Goal: Task Accomplishment & Management: Manage account settings

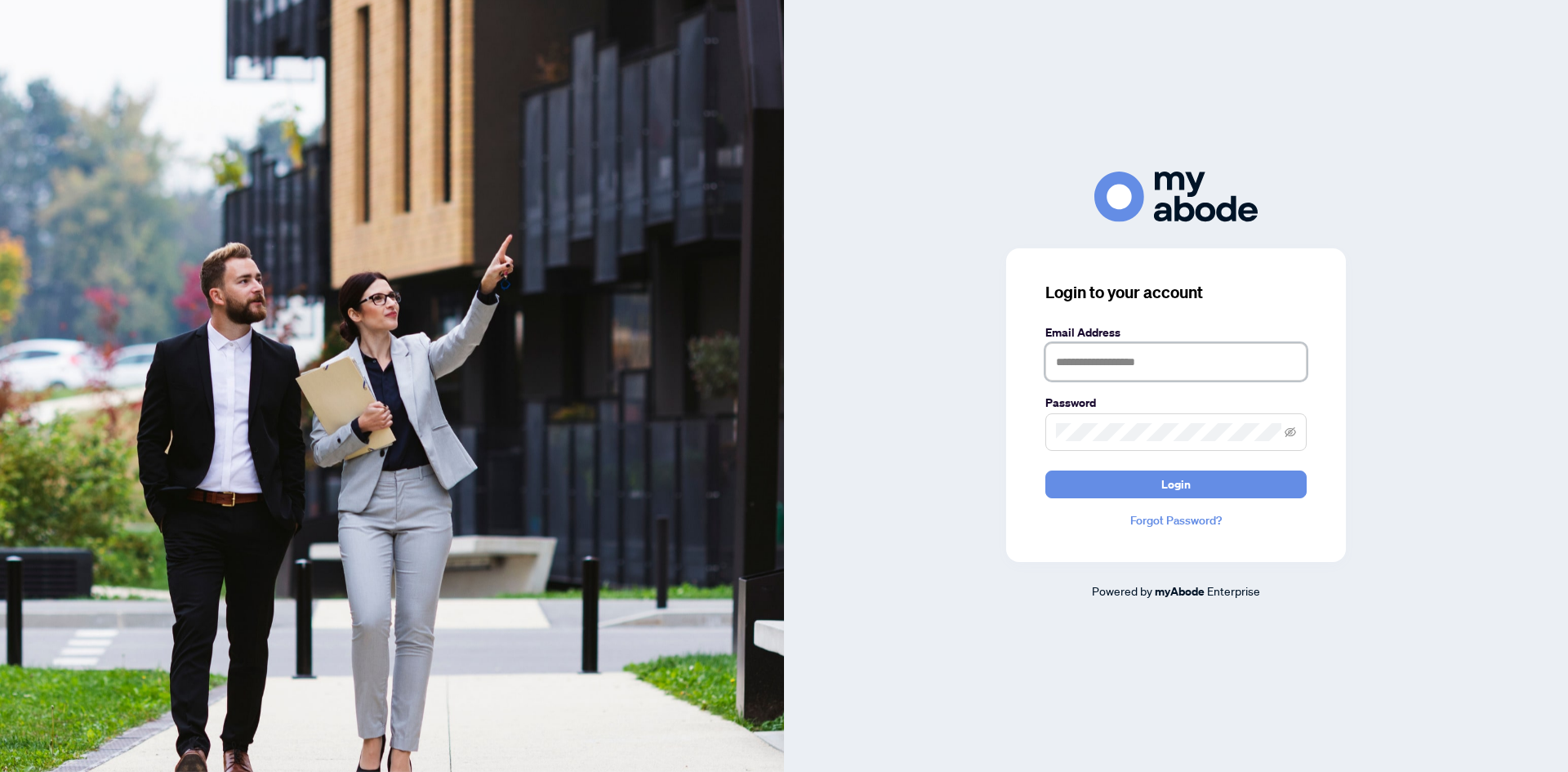
type input "**********"
click at [1150, 467] on form "**********" at bounding box center [1176, 411] width 261 height 175
click at [1203, 474] on button "Login" at bounding box center [1176, 484] width 261 height 28
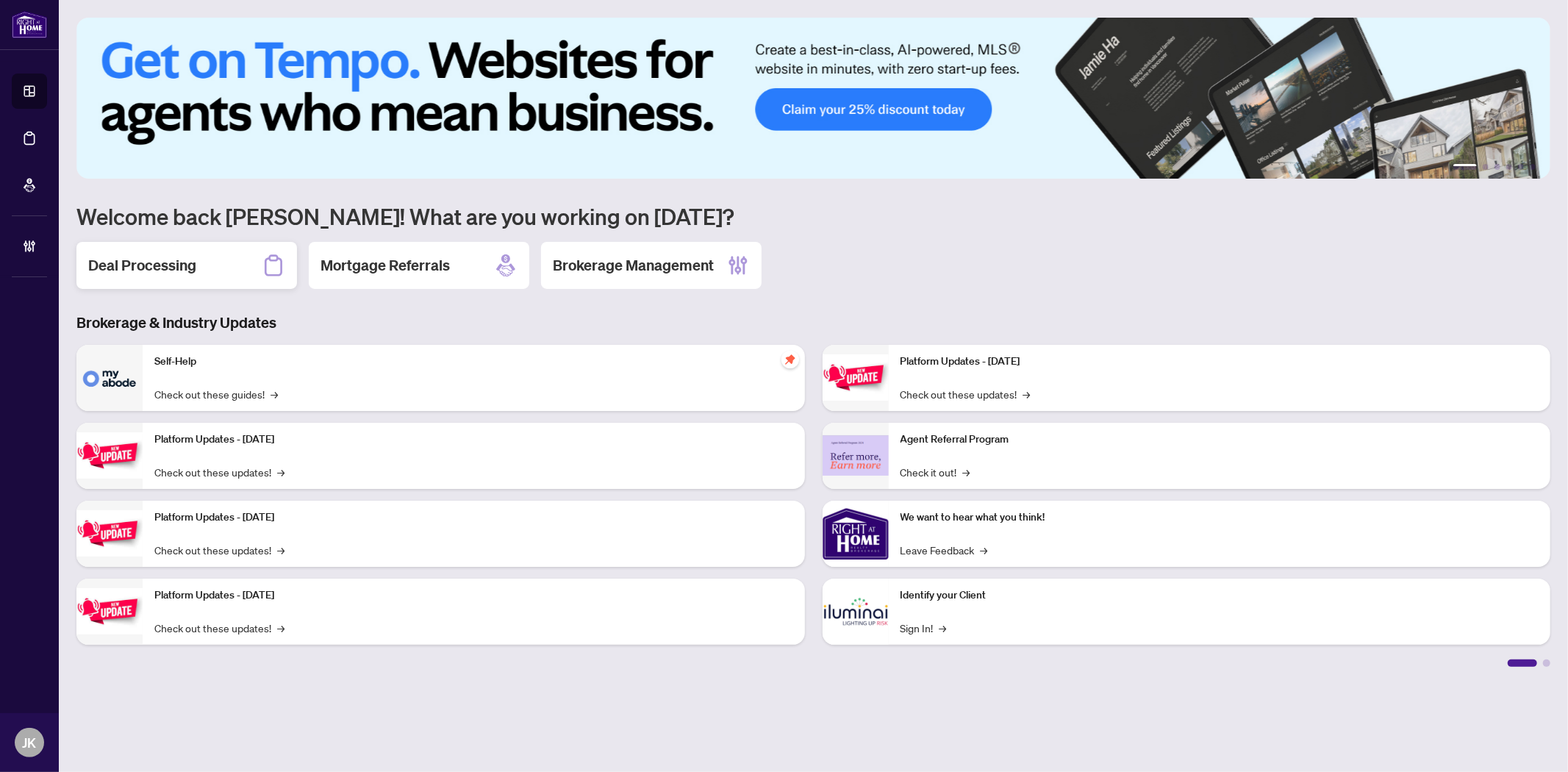
click at [182, 260] on h2 "Deal Processing" at bounding box center [142, 265] width 108 height 21
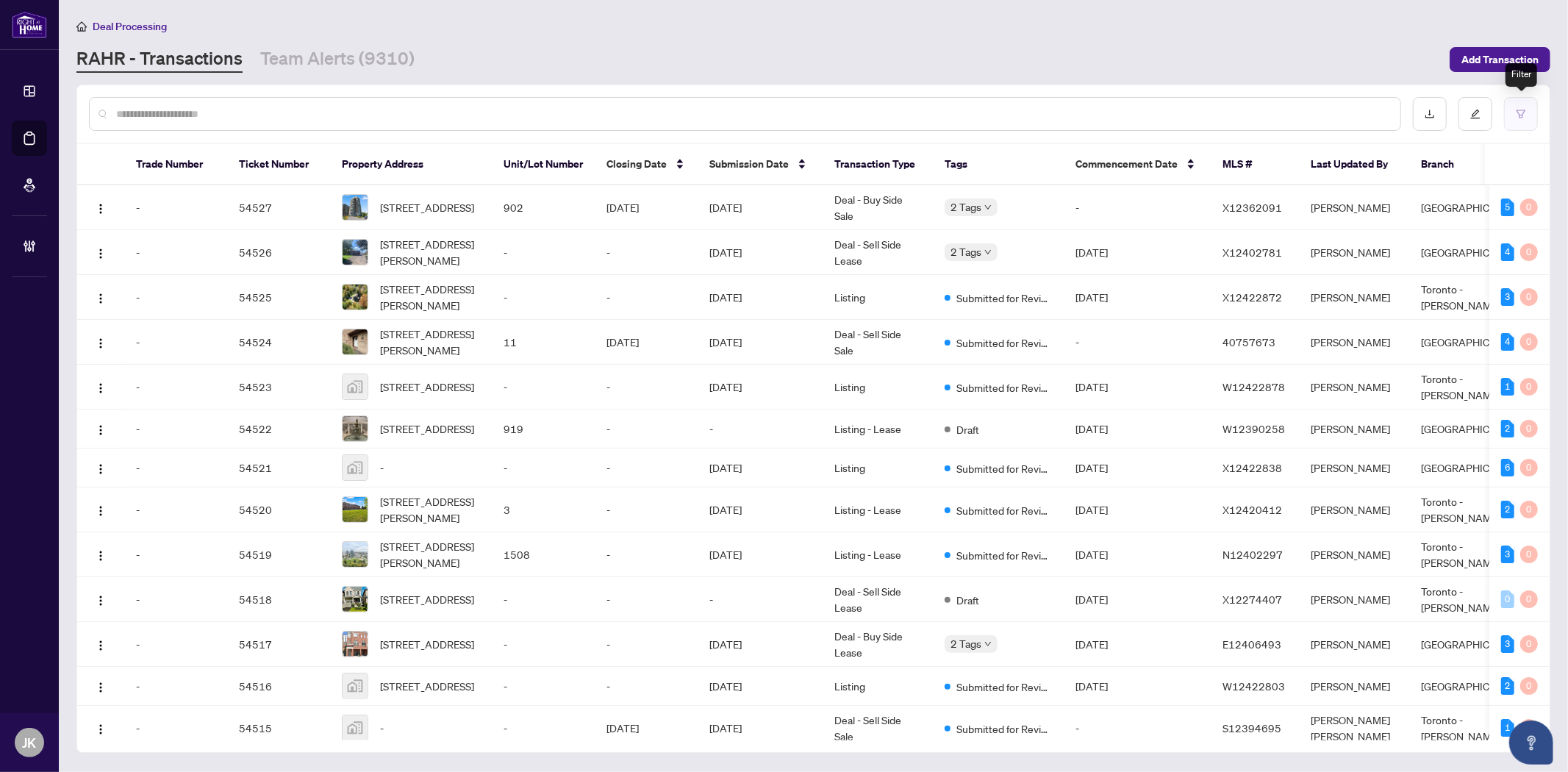
click at [1512, 110] on button "button" at bounding box center [1521, 114] width 34 height 34
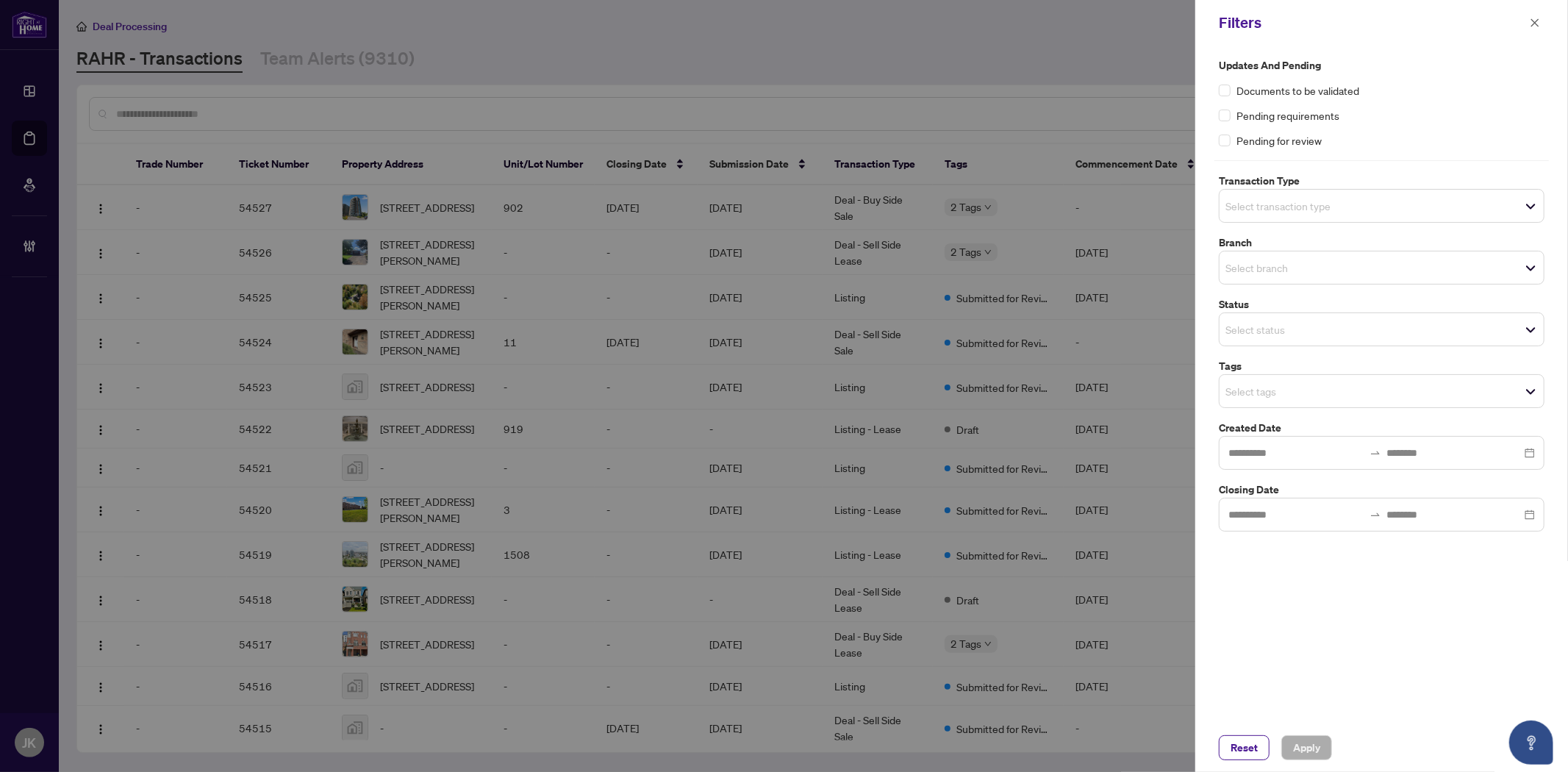
click at [1231, 88] on div "Documents to be validated" at bounding box center [1382, 90] width 326 height 16
drag, startPoint x: 1311, startPoint y: 196, endPoint x: 1319, endPoint y: 195, distance: 8.1
click at [1311, 195] on span "Select transaction type" at bounding box center [1382, 205] width 324 height 21
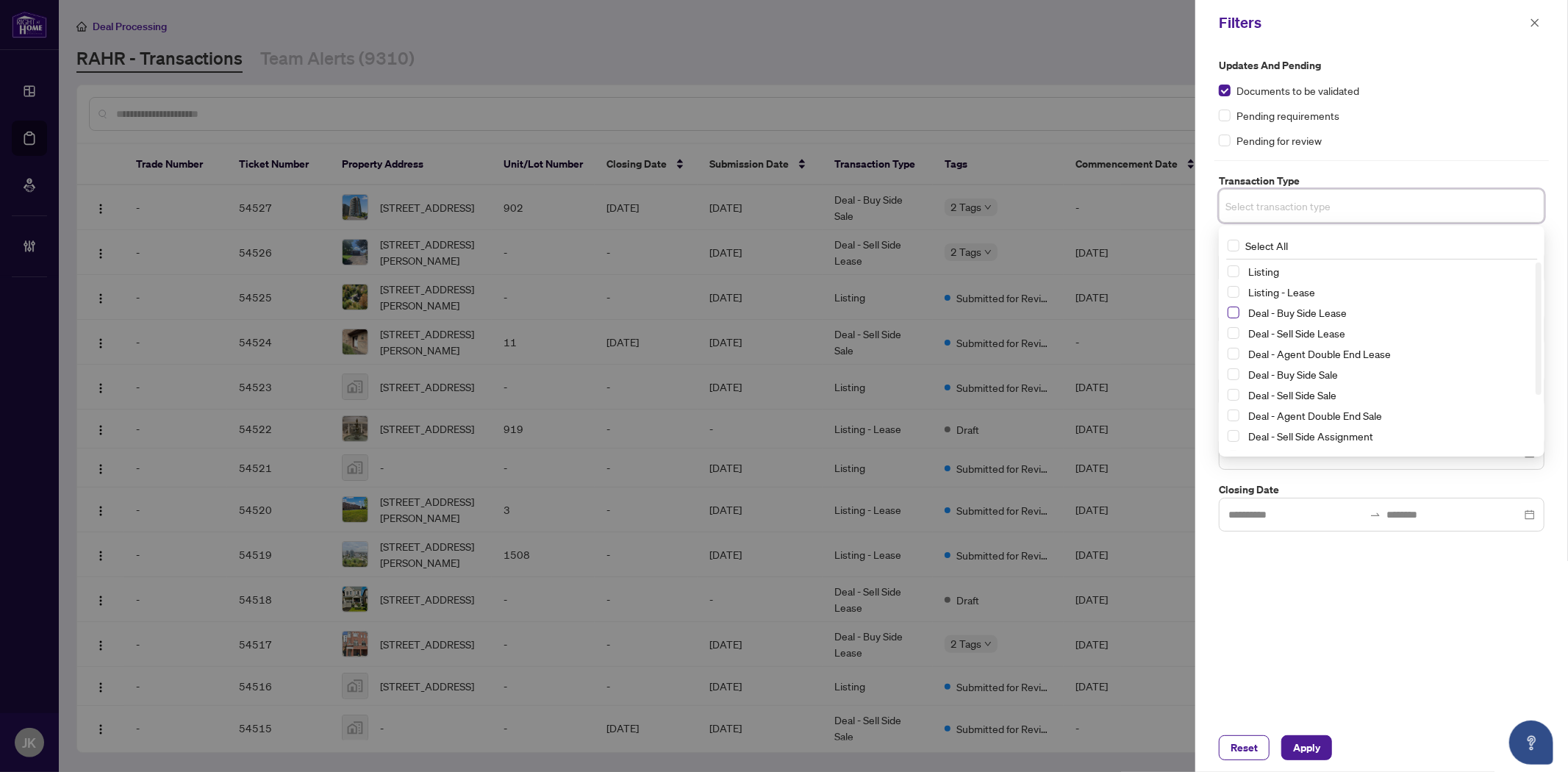
click at [1236, 311] on span "Select Deal - Buy Side Lease" at bounding box center [1233, 312] width 12 height 12
click at [1231, 334] on span "Select Deal - Sell Side Lease" at bounding box center [1233, 336] width 12 height 12
click at [1237, 361] on span "Select Deal - Agent Double End Lease" at bounding box center [1233, 357] width 12 height 12
drag, startPoint x: 1231, startPoint y: 378, endPoint x: 1230, endPoint y: 398, distance: 20.0
click at [1230, 378] on span "Select Deal - Buy Side Sale" at bounding box center [1233, 378] width 12 height 12
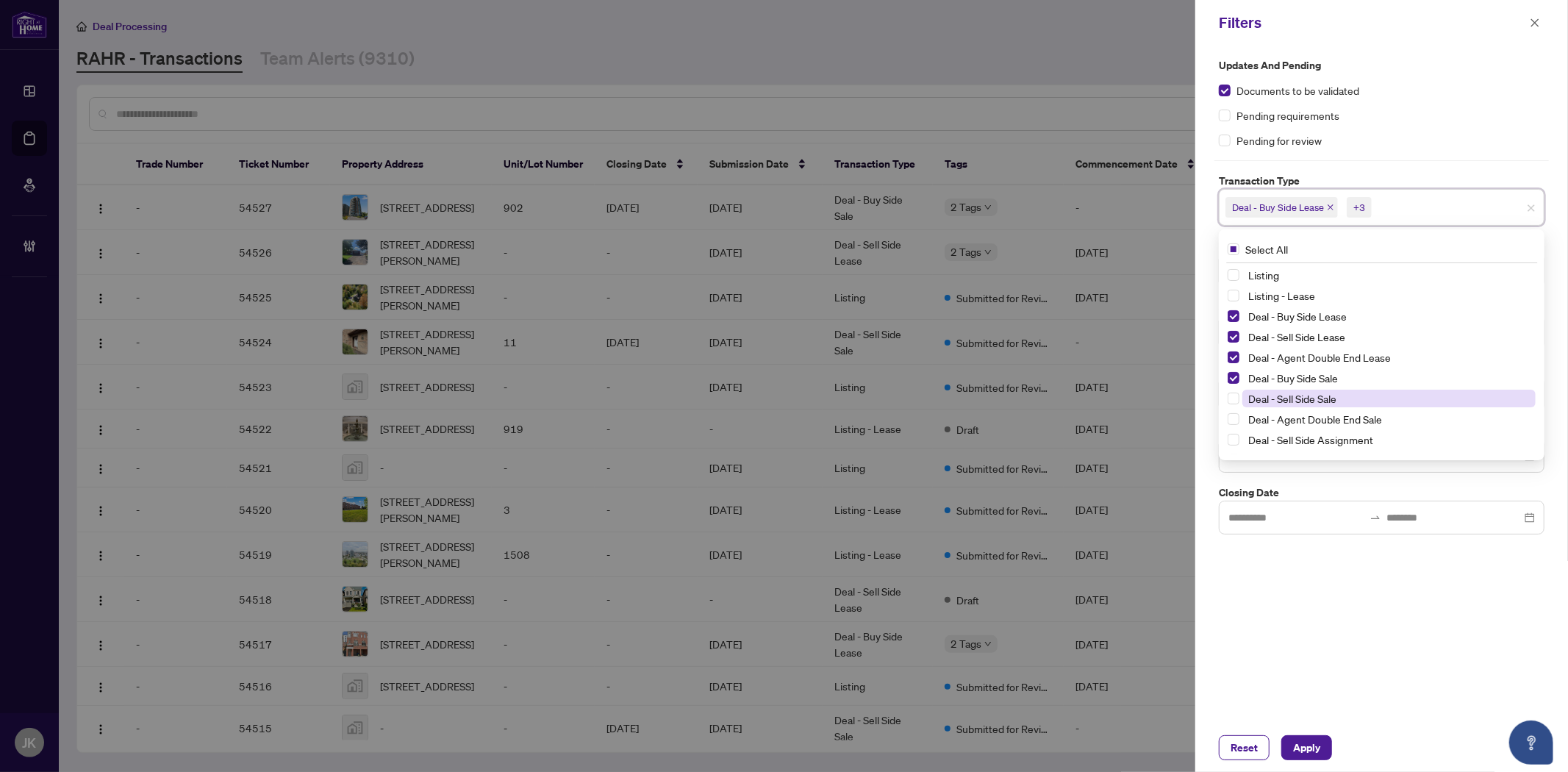
click at [1242, 394] on span "Deal - Sell Side Sale" at bounding box center [1389, 398] width 294 height 18
click at [1237, 415] on span "Select Deal - Agent Double End Sale" at bounding box center [1233, 418] width 12 height 12
click at [1237, 443] on span "Select Deal - Sell Side Assignment" at bounding box center [1233, 439] width 12 height 12
drag, startPoint x: 1539, startPoint y: 296, endPoint x: 1540, endPoint y: 364, distance: 68.0
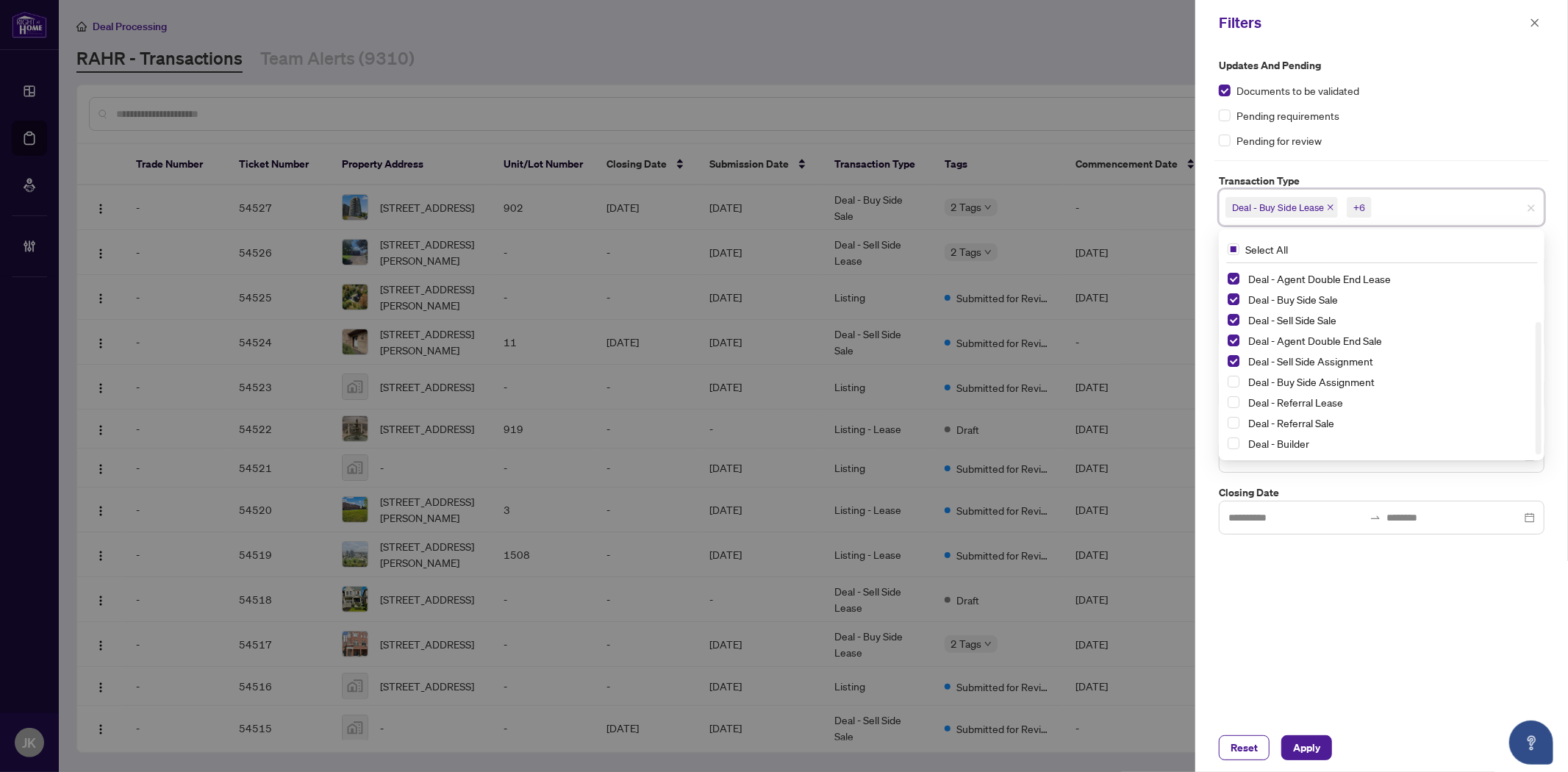
click at [1540, 364] on div at bounding box center [1539, 388] width 6 height 132
click at [1224, 376] on div "Deal - Sell Side Lease Deal - Agent Double End Lease Deal - Buy Side Sale Deal …" at bounding box center [1381, 352] width 320 height 206
click at [1227, 378] on span "Select Deal - Buy Side Assignment" at bounding box center [1233, 381] width 12 height 12
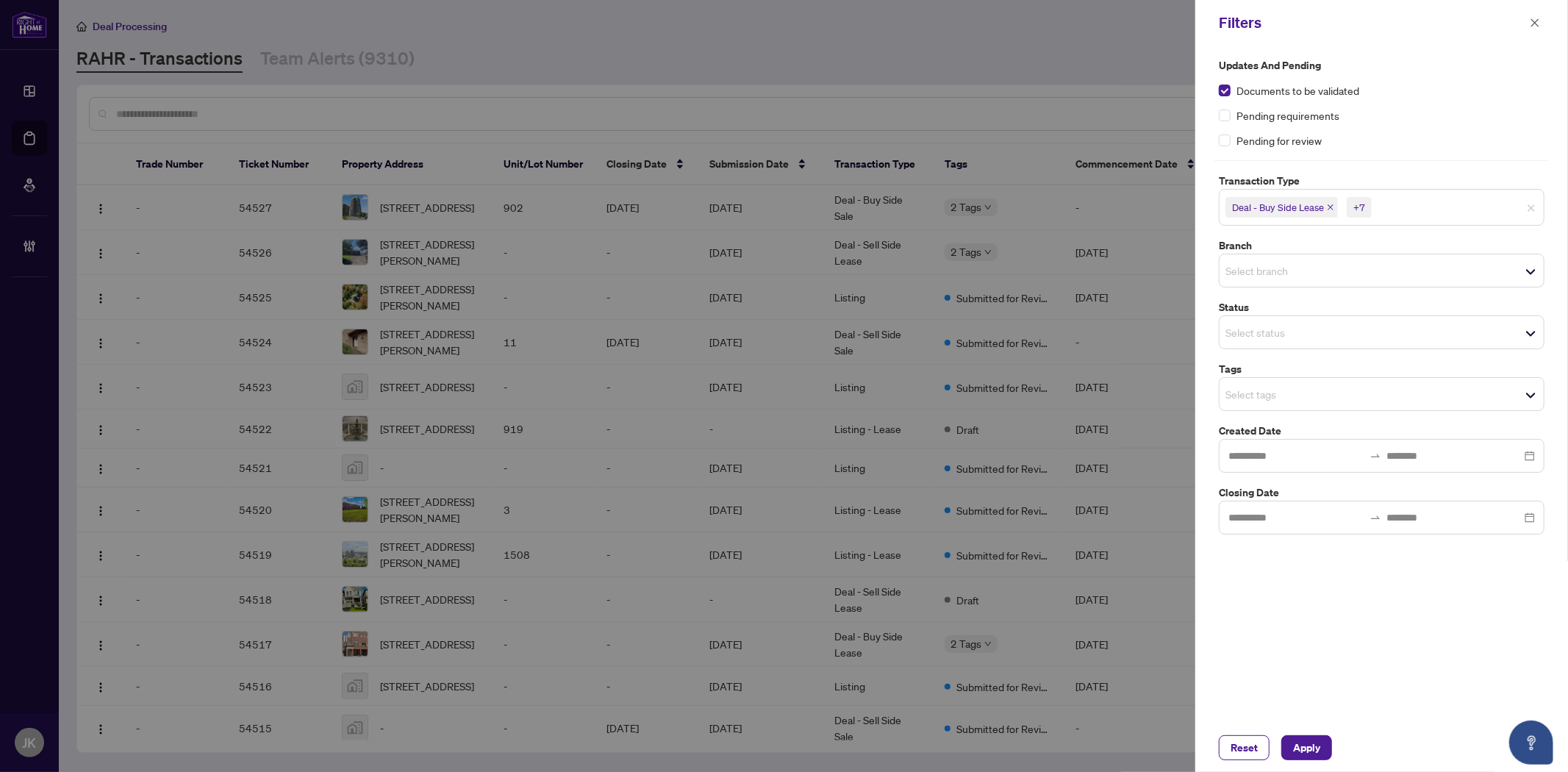
click at [1372, 611] on div "Updates and Pending Documents to be validated Pending requirements Pending for …" at bounding box center [1381, 384] width 373 height 678
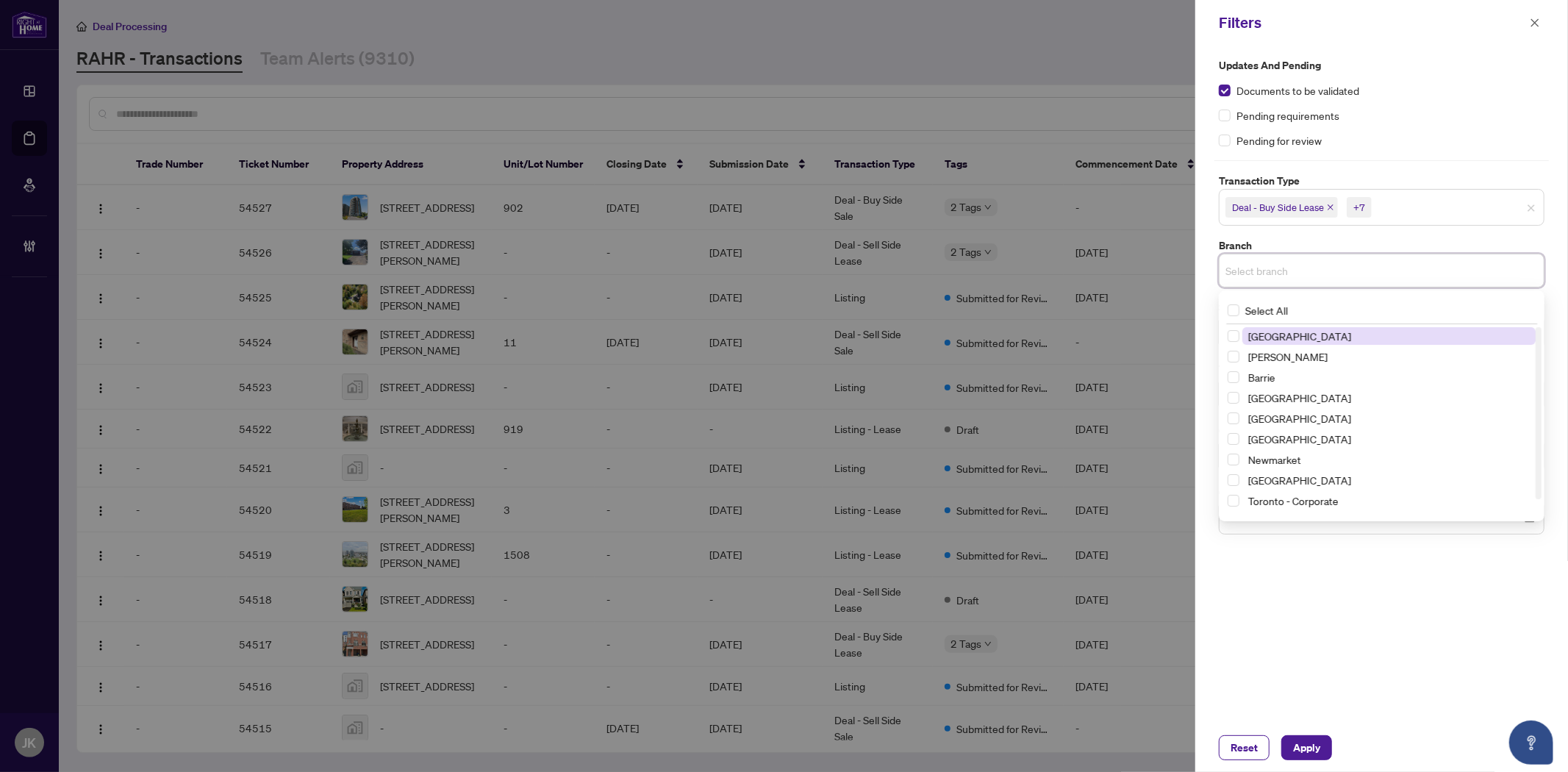
click at [1325, 268] on input "search" at bounding box center [1277, 270] width 103 height 18
drag, startPoint x: 1541, startPoint y: 350, endPoint x: 1539, endPoint y: 471, distance: 121.0
click at [1544, 468] on div "Select All Richmond Hill Vaughan Barrie Burlington Durham Mississauga Newmarket…" at bounding box center [1382, 406] width 326 height 231
drag, startPoint x: 1536, startPoint y: 471, endPoint x: 1531, endPoint y: 516, distance: 45.3
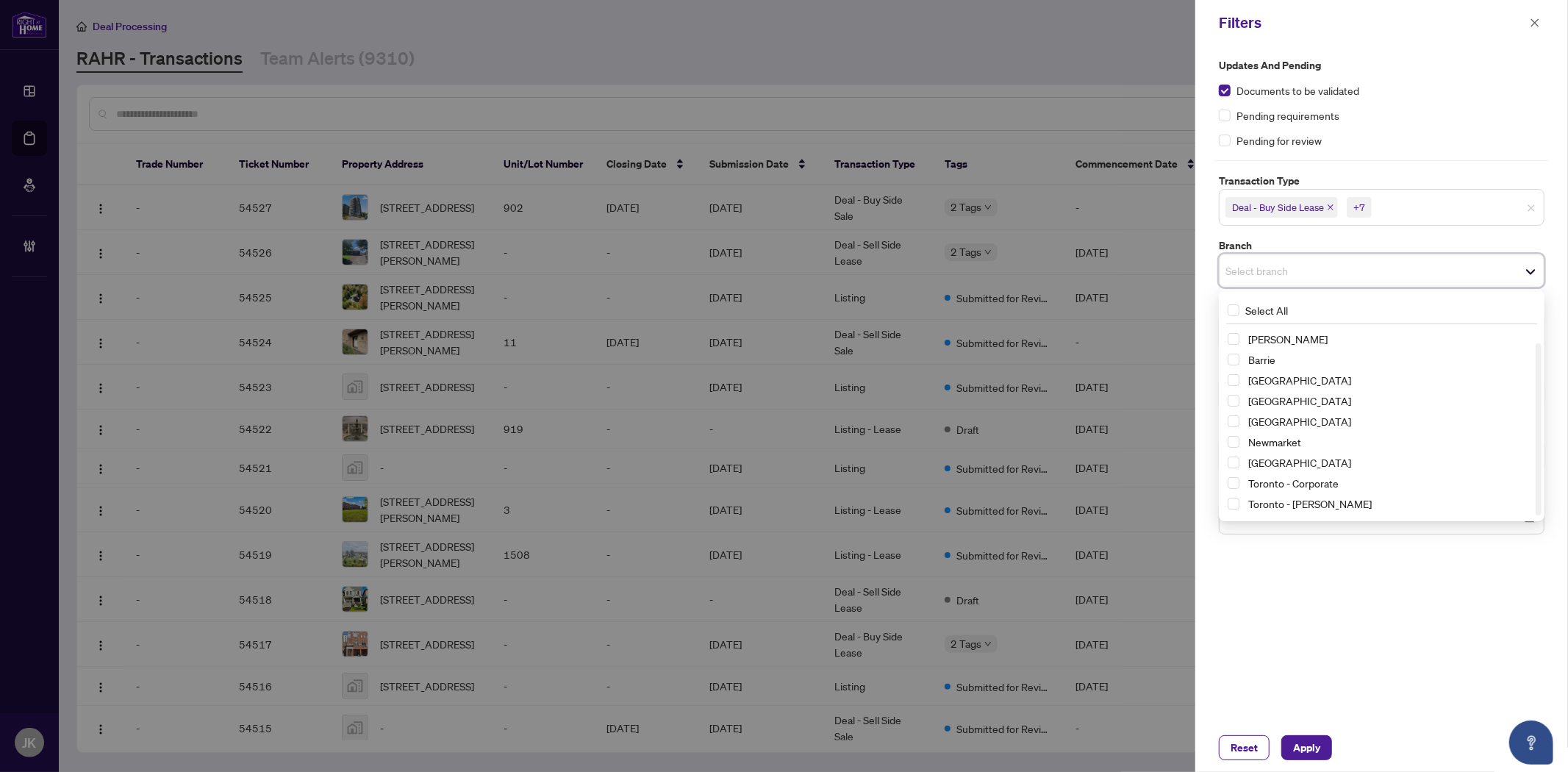
click at [1532, 516] on div "Select All Richmond Hill Vaughan Barrie Burlington Durham Mississauga Newmarket…" at bounding box center [1382, 406] width 326 height 231
click at [1244, 504] on span "Toronto - Don Mills" at bounding box center [1389, 504] width 294 height 18
click at [1224, 484] on div "Richmond Hill Vaughan Barrie Burlington Durham Mississauga Newmarket Ottawa Tor…" at bounding box center [1381, 416] width 320 height 206
click at [1238, 495] on div "Toronto - Corporate" at bounding box center [1381, 487] width 308 height 18
click at [1237, 488] on span "Select Toronto - Corporate" at bounding box center [1233, 486] width 12 height 12
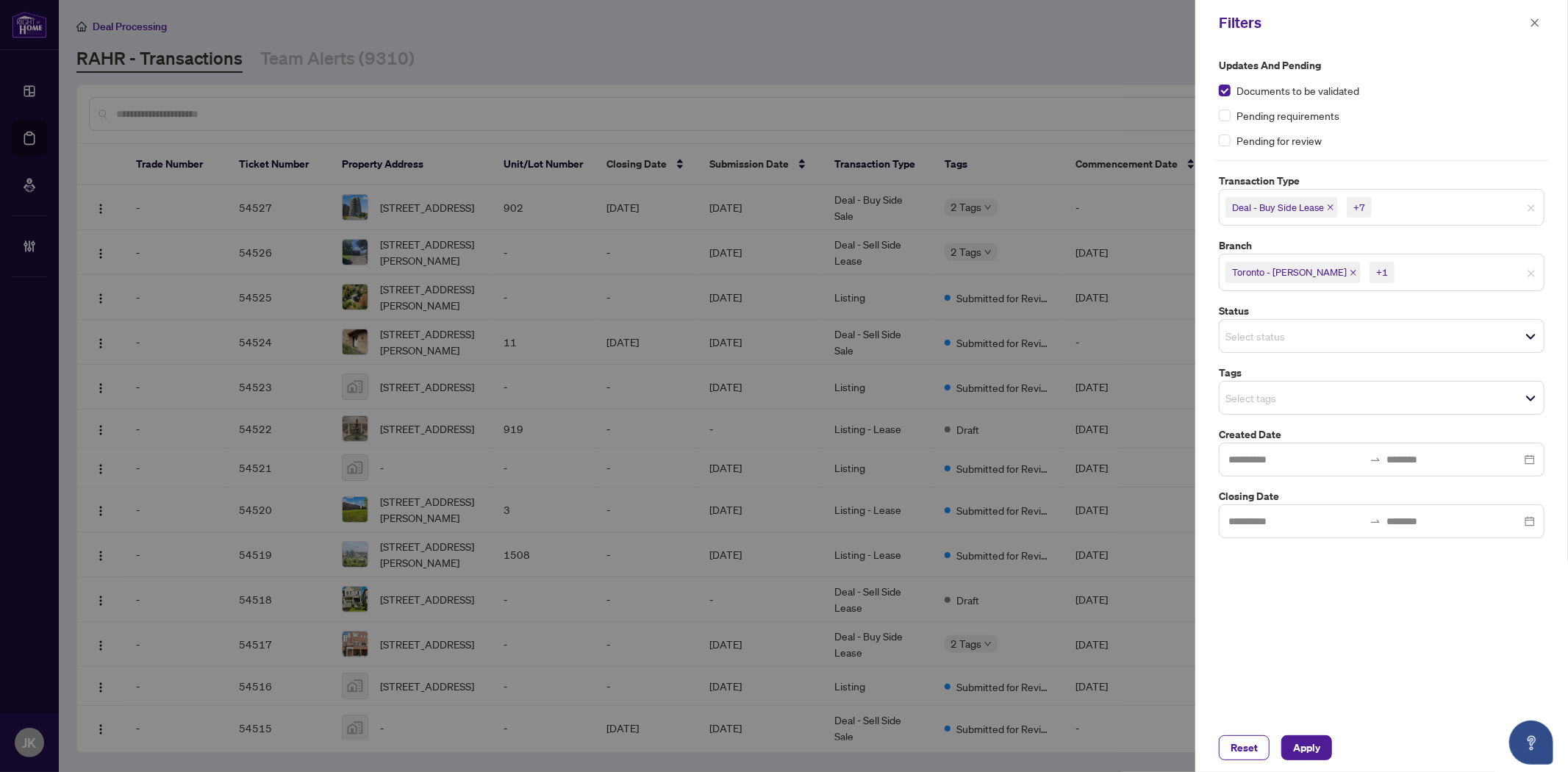
drag, startPoint x: 1437, startPoint y: 615, endPoint x: 1408, endPoint y: 581, distance: 44.7
click at [1435, 611] on div "Updates and Pending Documents to be validated Pending requirements Pending for …" at bounding box center [1381, 384] width 373 height 678
click at [1282, 334] on input "search" at bounding box center [1277, 336] width 103 height 18
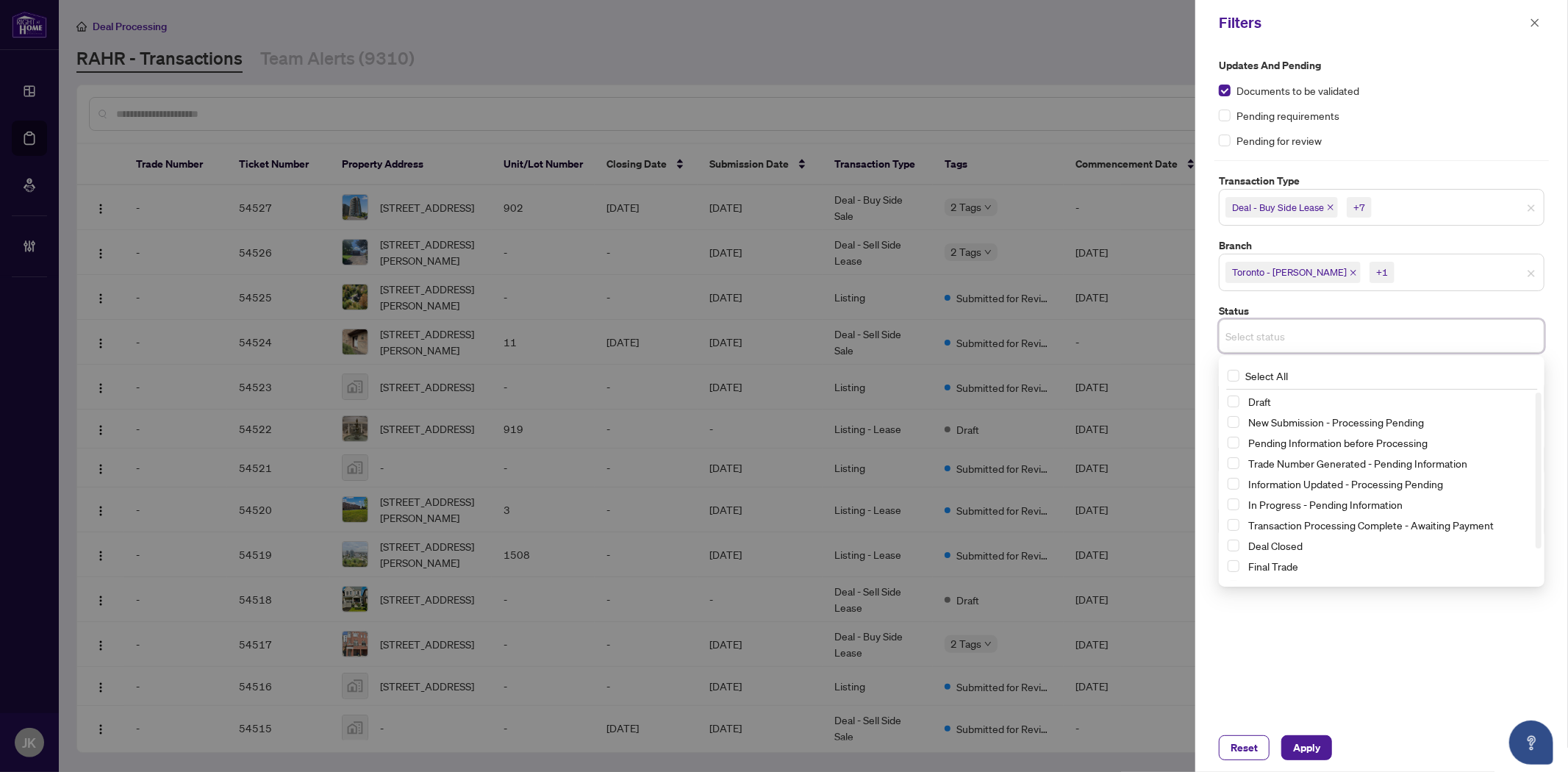
click at [1377, 671] on div "Updates and Pending Documents to be validated Pending requirements Pending for …" at bounding box center [1381, 384] width 373 height 678
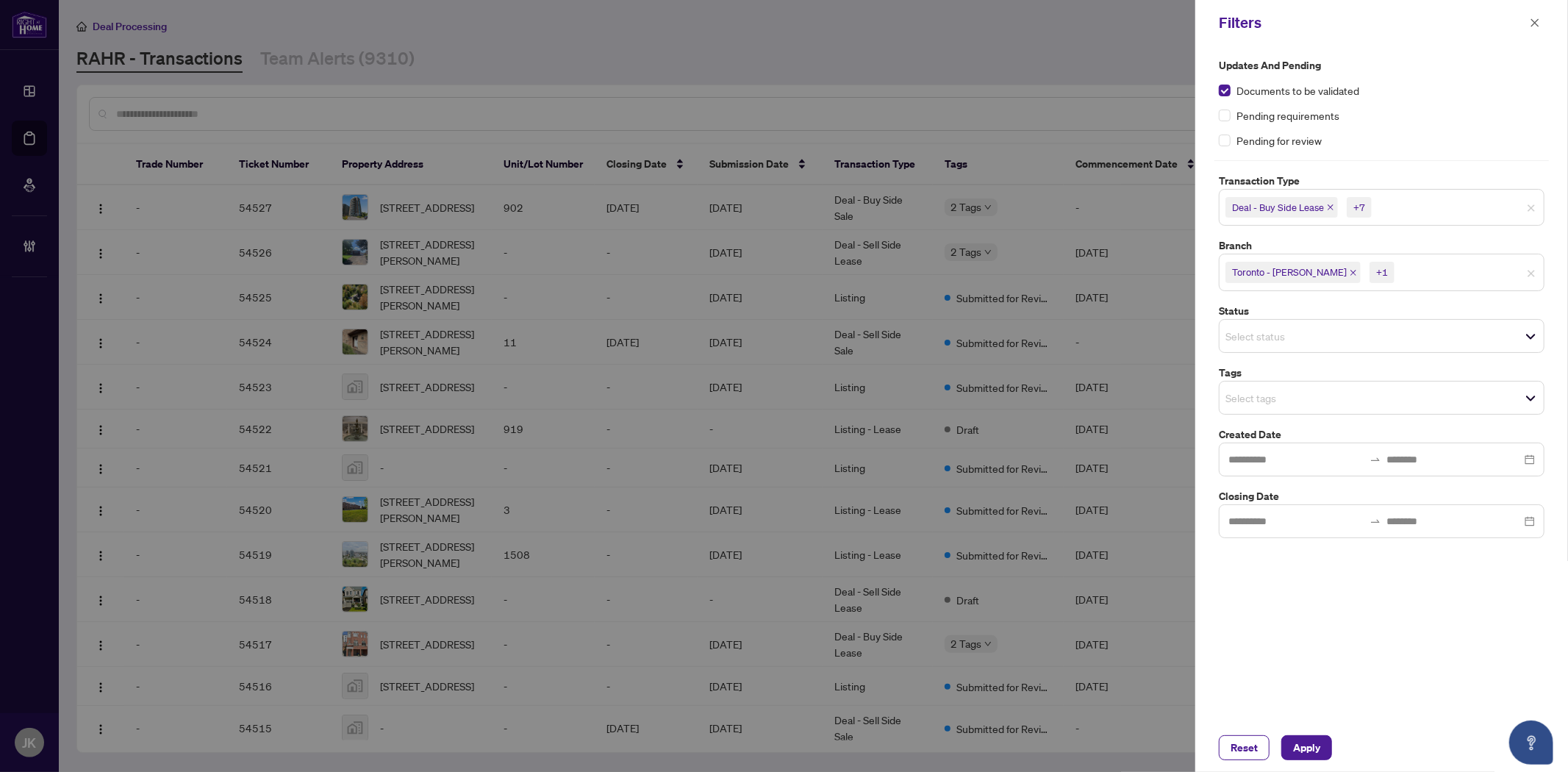
click at [1229, 390] on input "search" at bounding box center [1277, 398] width 103 height 18
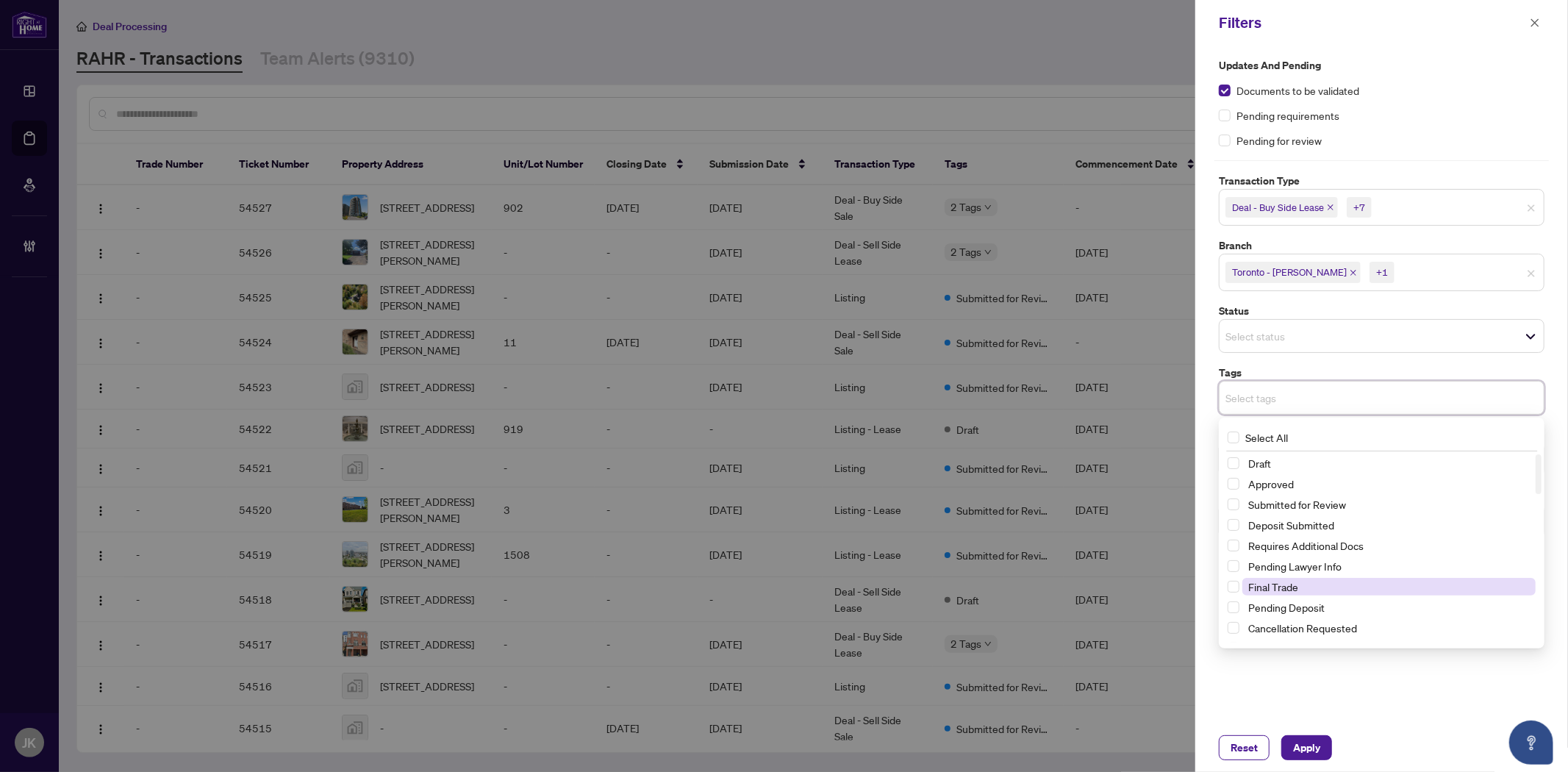
drag, startPoint x: 1231, startPoint y: 505, endPoint x: 1311, endPoint y: 597, distance: 121.9
click at [1232, 508] on span "Select Submitted for Review" at bounding box center [1233, 504] width 12 height 12
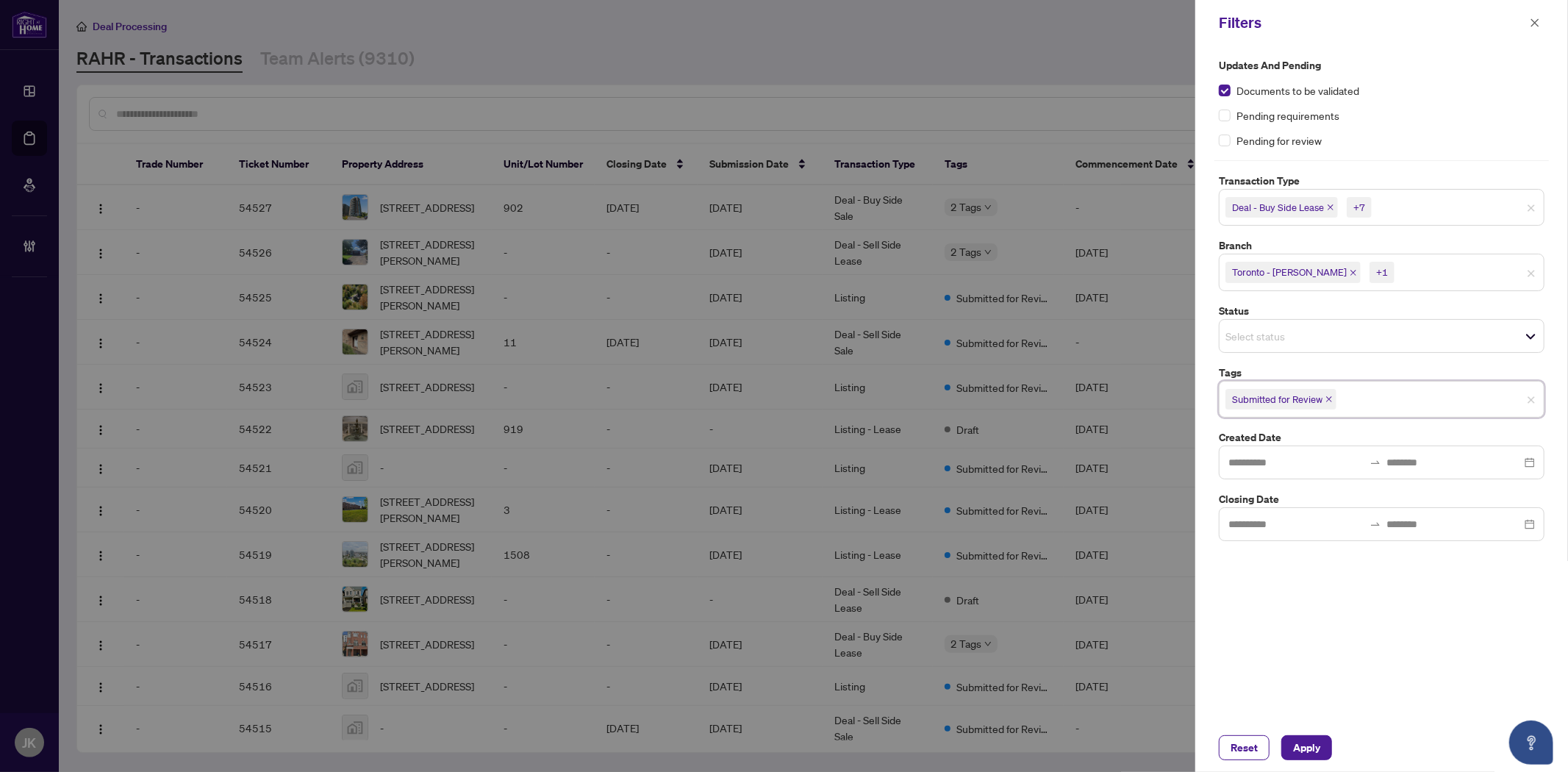
drag, startPoint x: 1305, startPoint y: 743, endPoint x: 1312, endPoint y: 718, distance: 26.0
click at [1317, 736] on span "Apply" at bounding box center [1306, 747] width 27 height 24
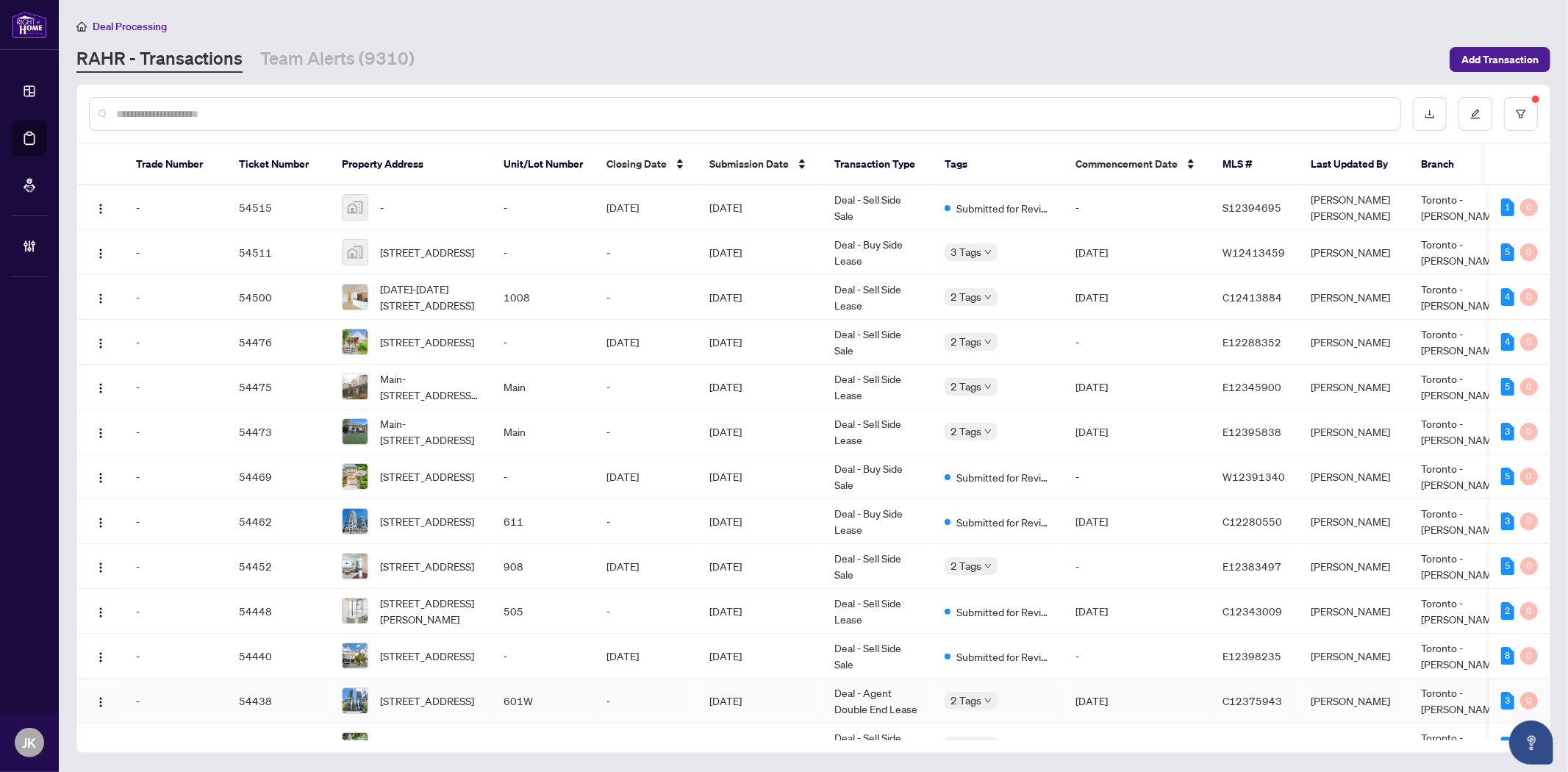
click at [1504, 97] on button "button" at bounding box center [1521, 114] width 34 height 34
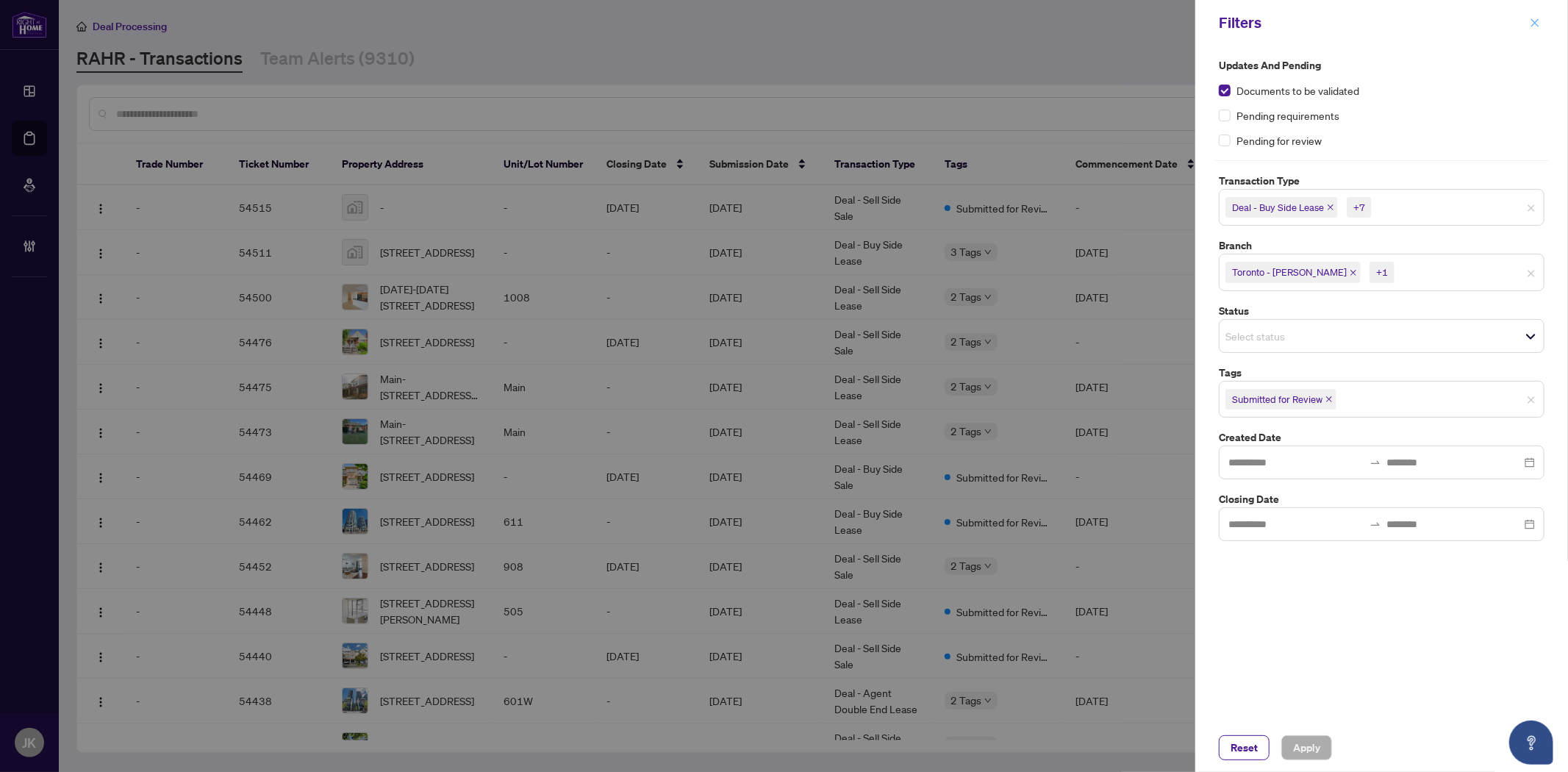
click at [1530, 18] on icon "close" at bounding box center [1534, 22] width 10 height 10
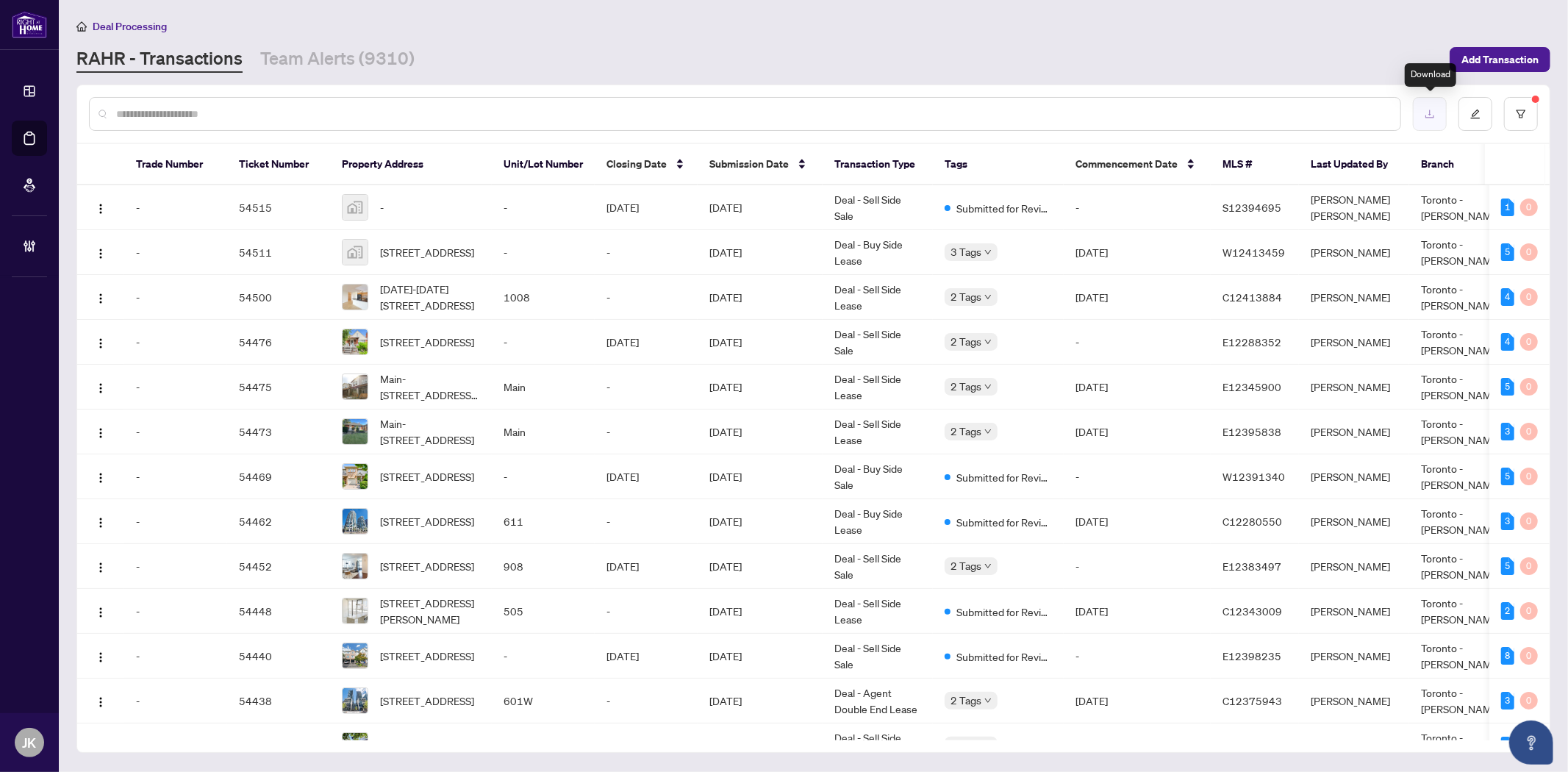
click at [1444, 115] on button "button" at bounding box center [1430, 114] width 34 height 34
drag, startPoint x: 1534, startPoint y: 9, endPoint x: 1540, endPoint y: 75, distance: 66.3
click at [1534, 9] on main "Deal Processing RAHR - Transactions Team Alerts (9310) Add Transaction Trade Nu…" at bounding box center [813, 386] width 1509 height 772
click at [1524, 106] on button "button" at bounding box center [1521, 114] width 34 height 34
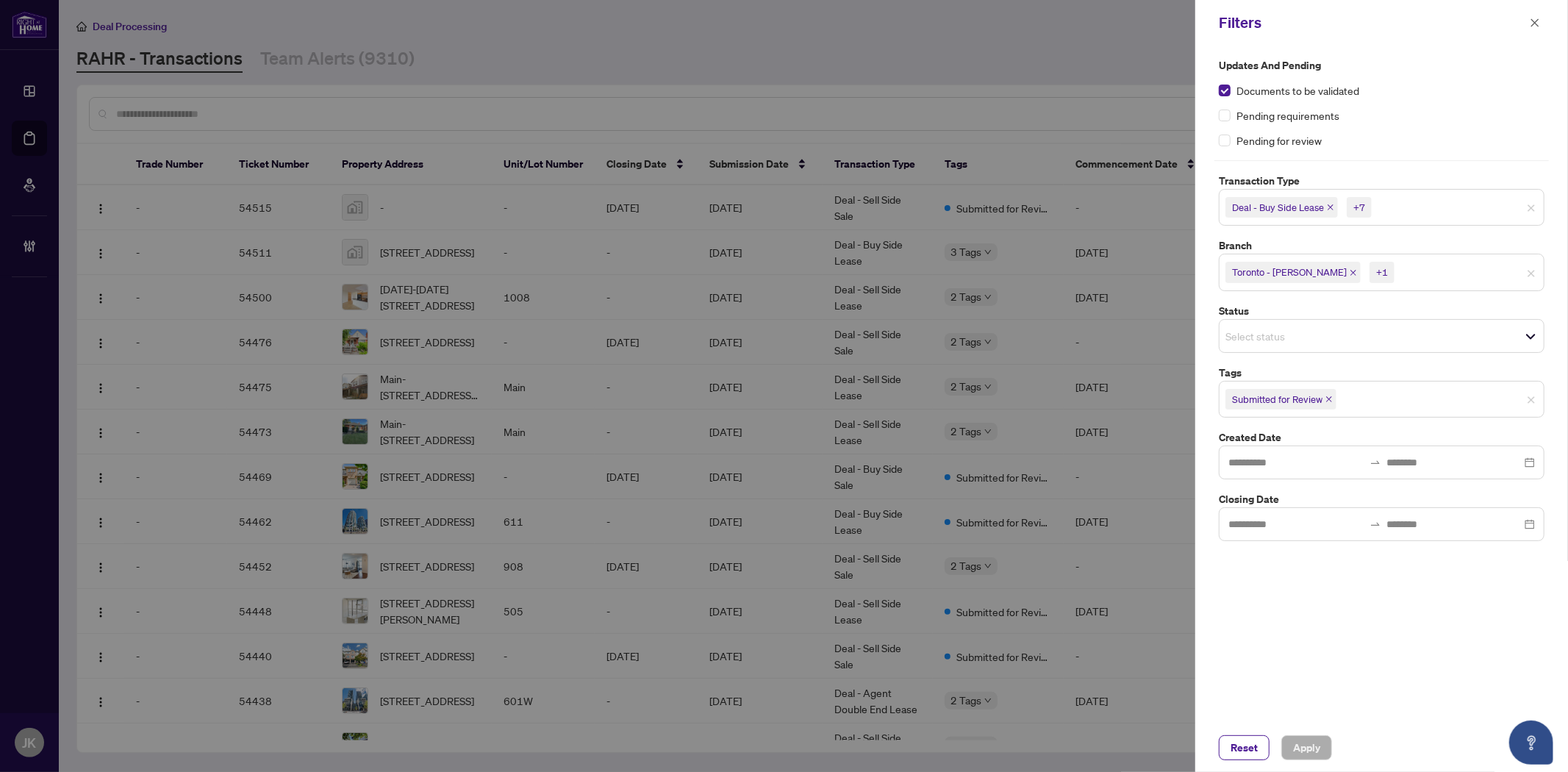
click at [1327, 396] on icon "close" at bounding box center [1329, 400] width 8 height 8
click at [1342, 396] on span "Select tags" at bounding box center [1382, 398] width 324 height 21
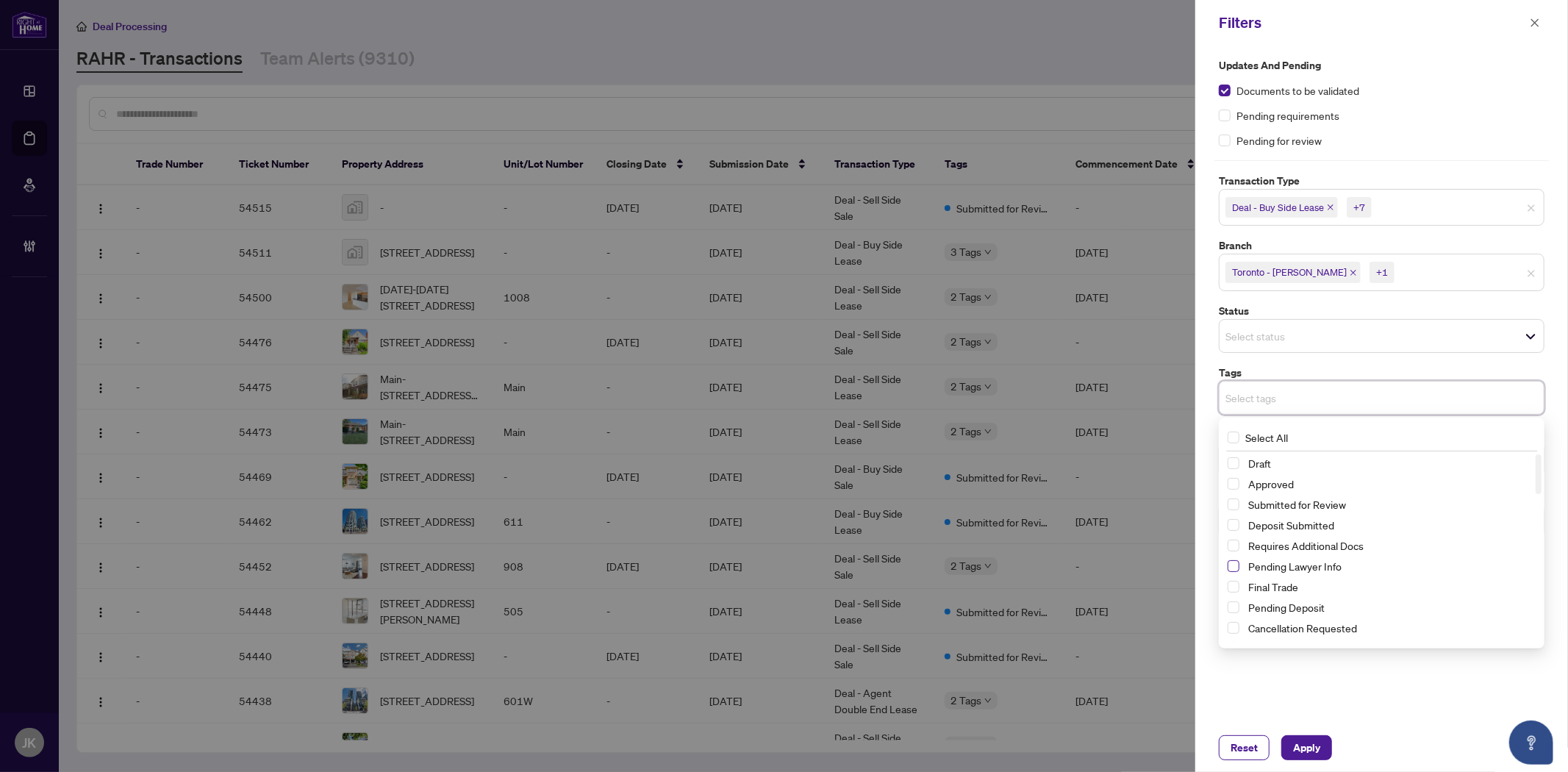
click at [1233, 569] on span "Select Pending Lawyer Info" at bounding box center [1233, 566] width 12 height 12
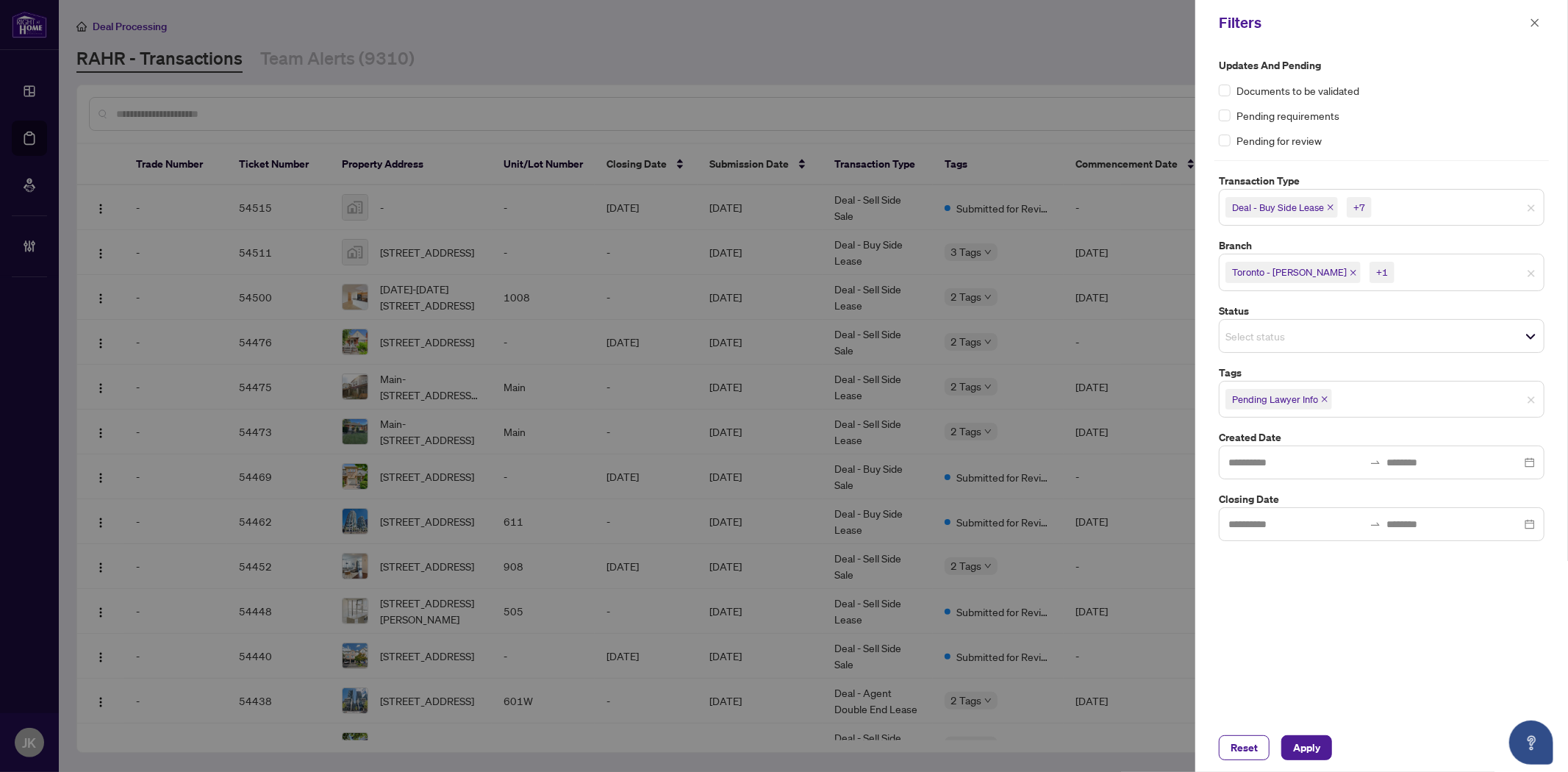
drag, startPoint x: 1319, startPoint y: 750, endPoint x: 1323, endPoint y: 733, distance: 17.5
click at [1319, 747] on span "Apply" at bounding box center [1306, 747] width 27 height 24
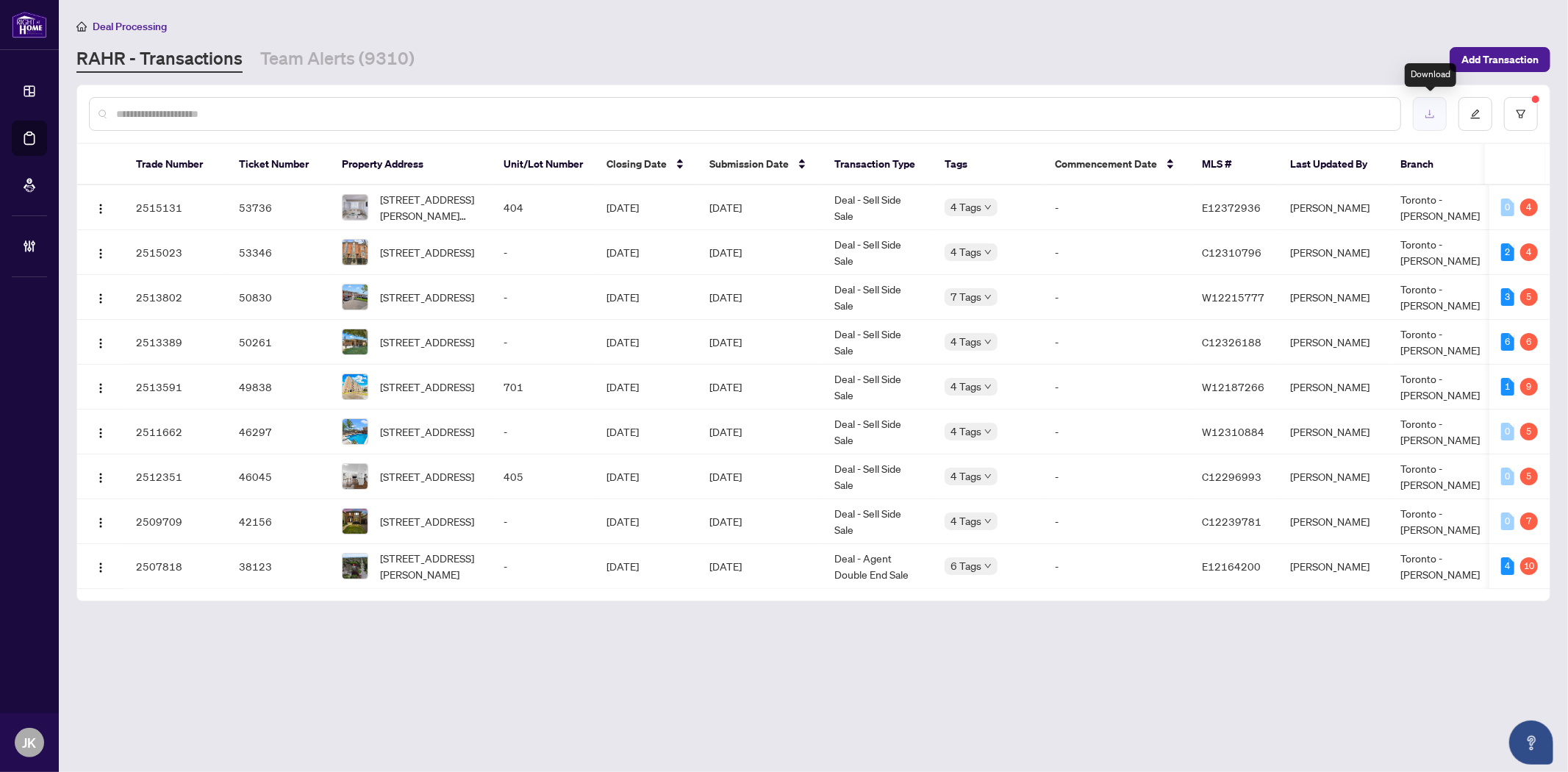
click at [1431, 115] on icon "download" at bounding box center [1429, 114] width 10 height 10
click at [1535, 105] on button "button" at bounding box center [1521, 114] width 34 height 34
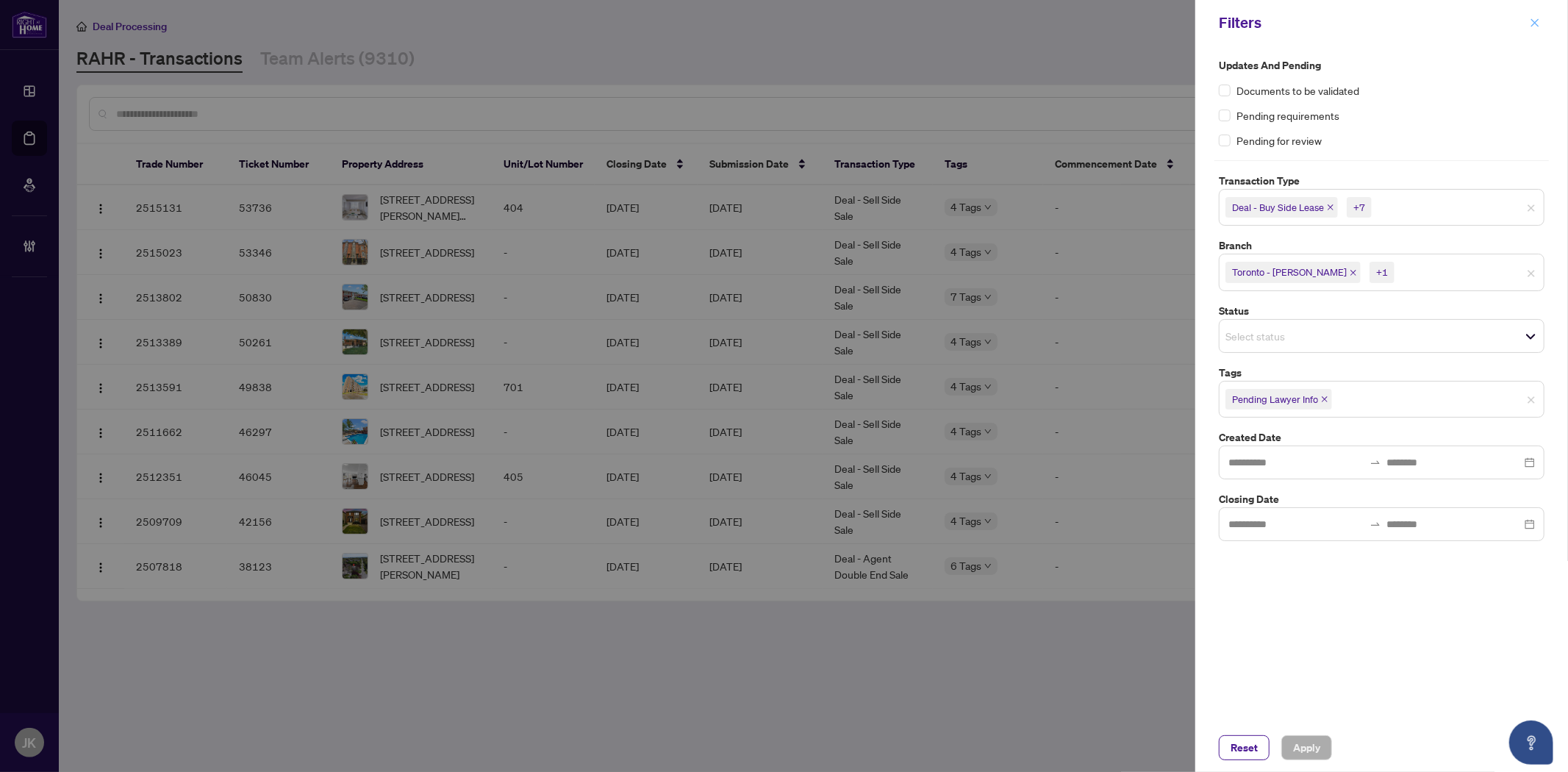
click at [1533, 15] on span "button" at bounding box center [1534, 22] width 10 height 24
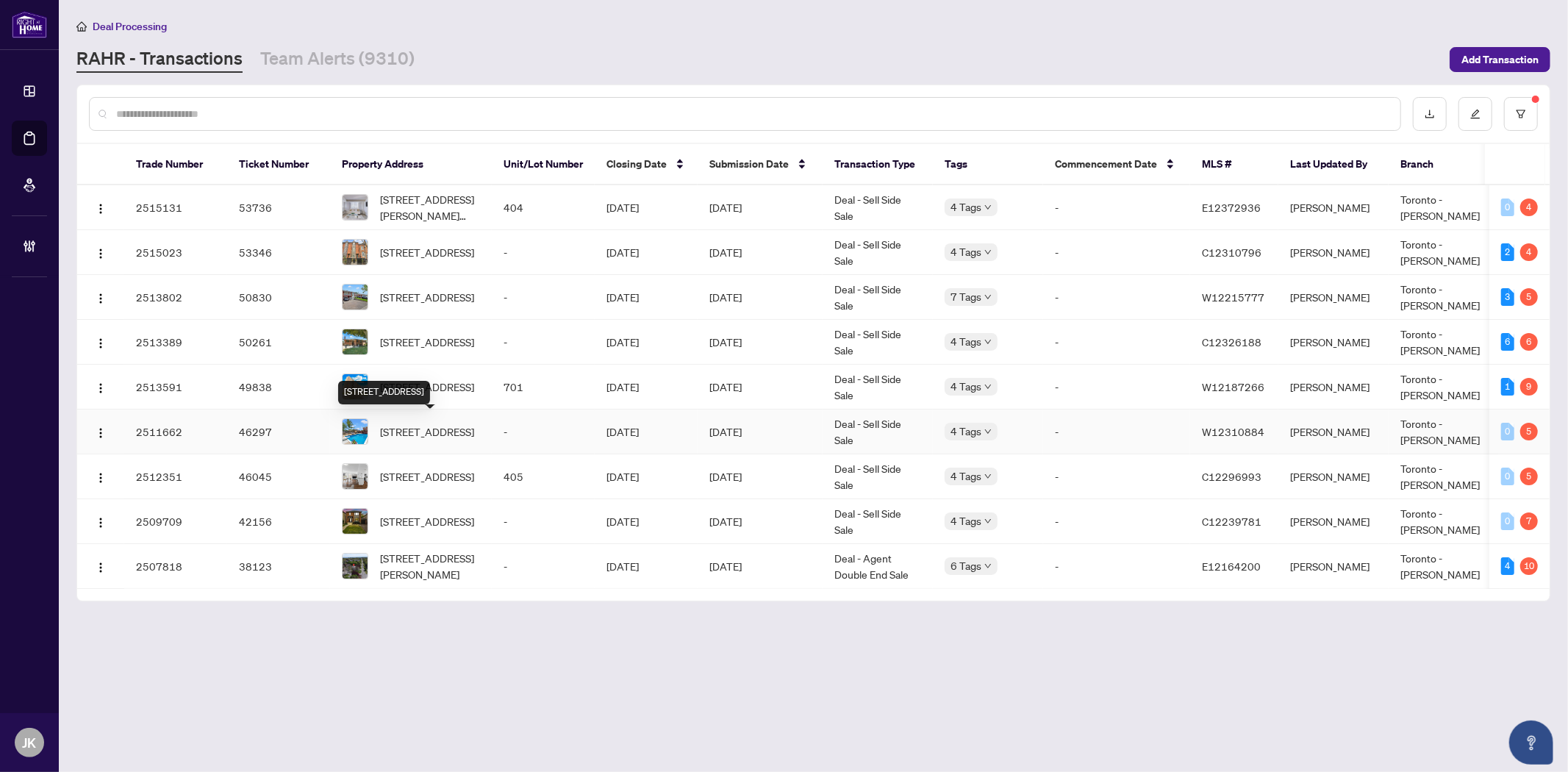
click at [406, 424] on span "3633 Anniversary Rd, Mississauga, Ontario L5C 2G2, Canada" at bounding box center [427, 431] width 94 height 16
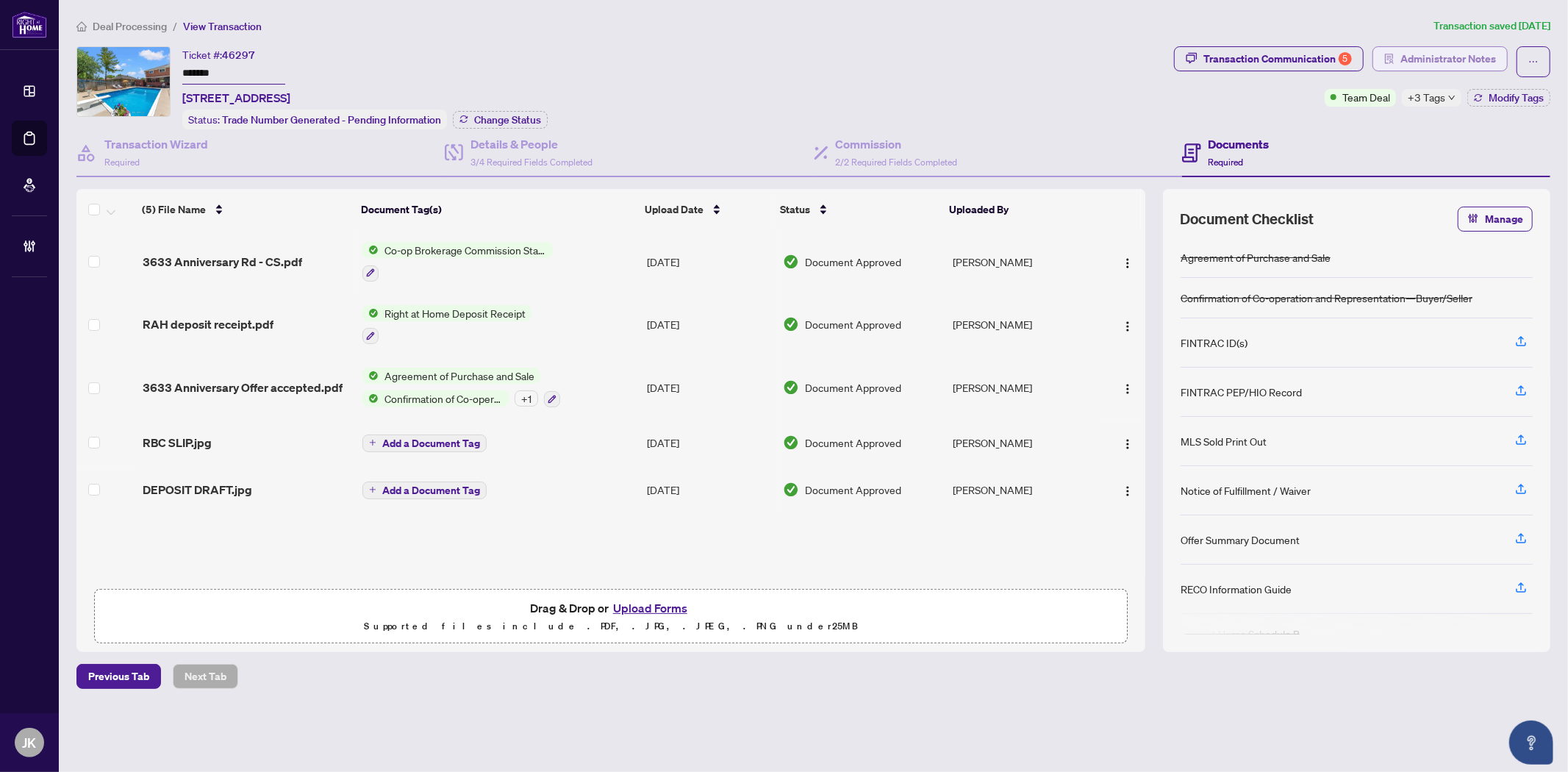
click at [1450, 62] on span "Administrator Notes" at bounding box center [1448, 58] width 95 height 24
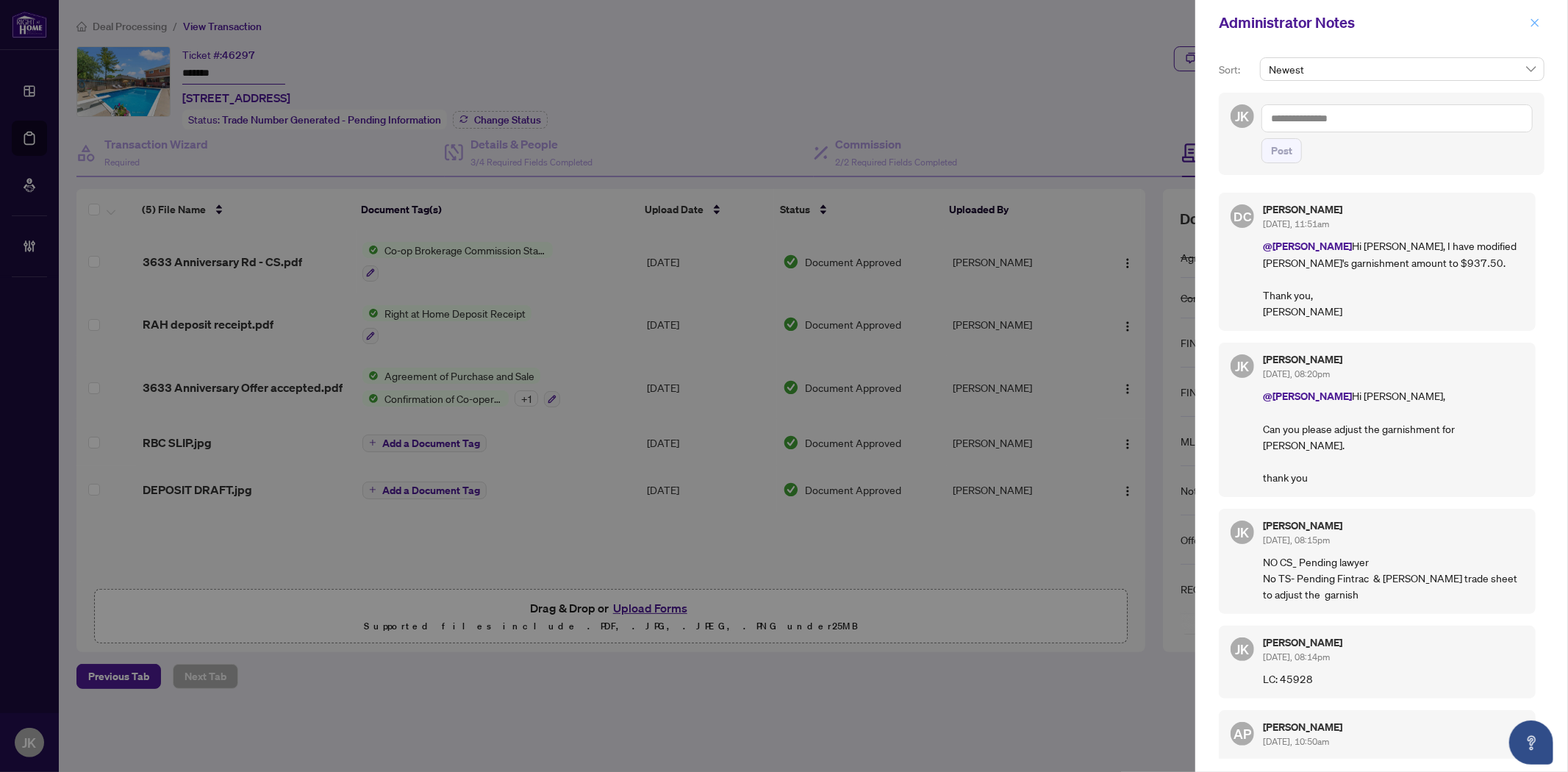
click at [1530, 25] on icon "close" at bounding box center [1534, 22] width 10 height 10
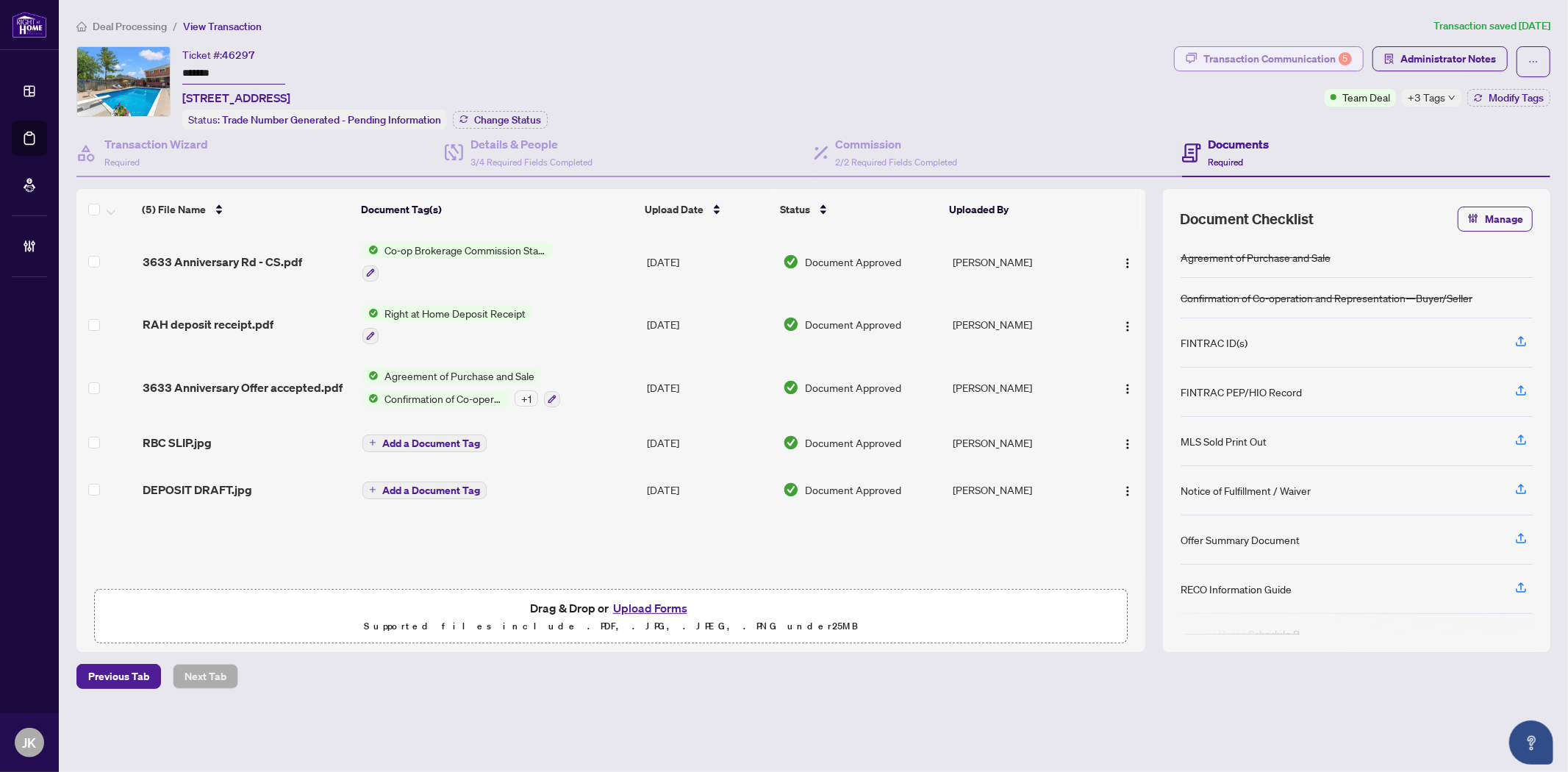
click at [1251, 47] on div "Transaction Communication 5" at bounding box center [1277, 58] width 148 height 24
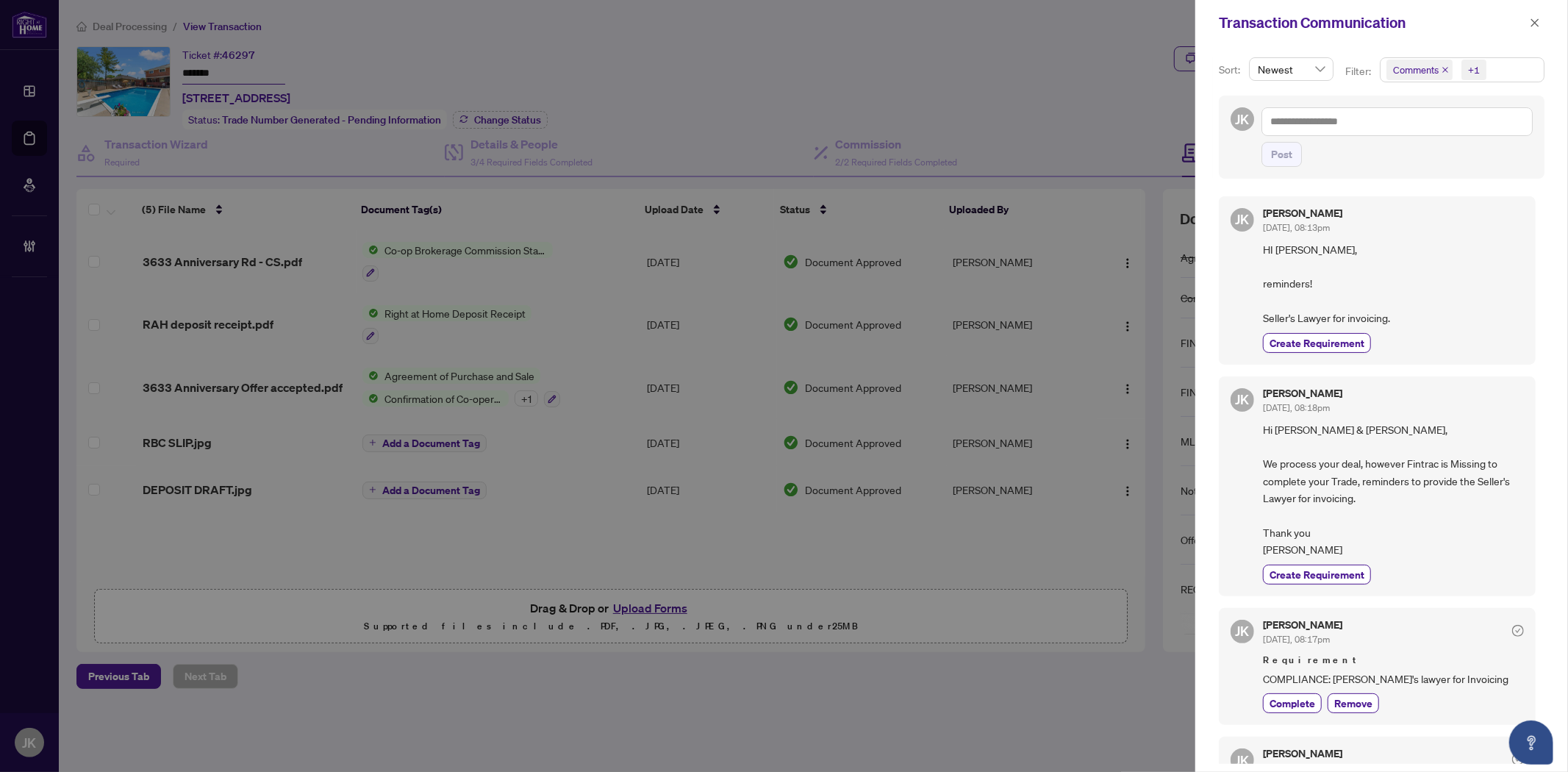
click at [1525, 18] on span at bounding box center [1534, 22] width 19 height 18
click at [1531, 12] on span "button" at bounding box center [1534, 22] width 10 height 24
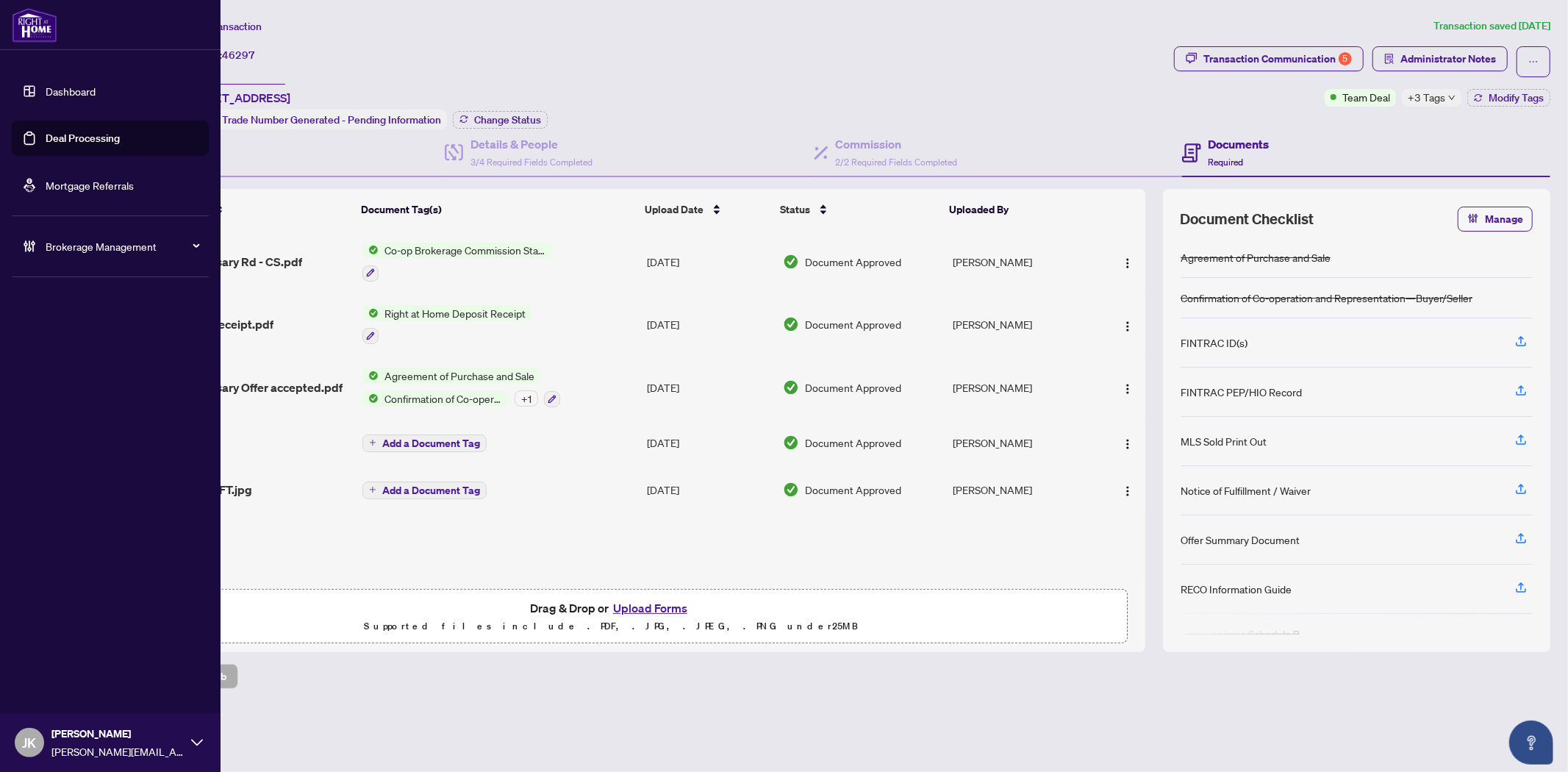
drag, startPoint x: 109, startPoint y: 135, endPoint x: 188, endPoint y: 129, distance: 79.2
click at [109, 135] on link "Deal Processing" at bounding box center [82, 138] width 75 height 13
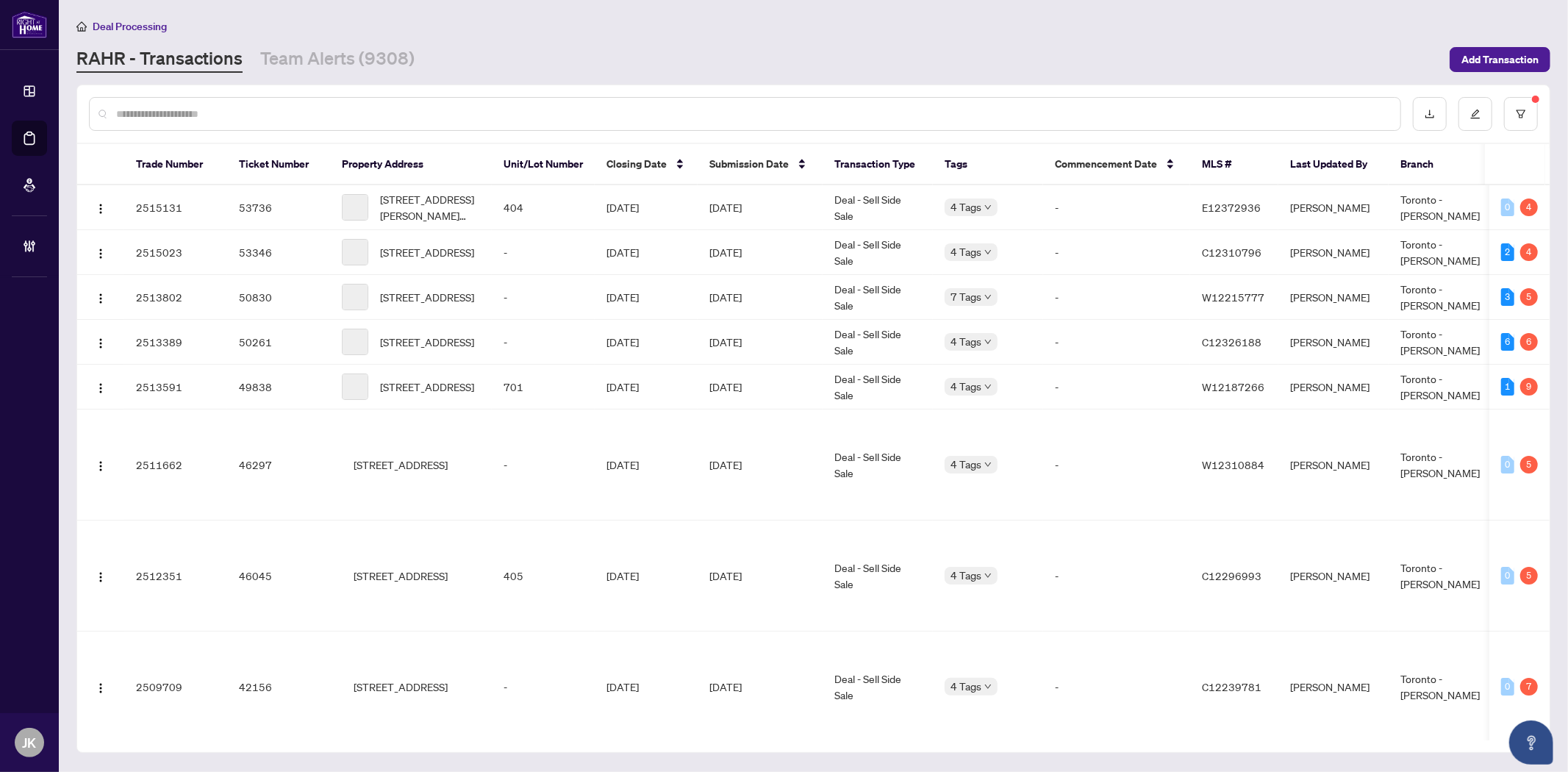
click at [267, 114] on input "text" at bounding box center [752, 114] width 1272 height 16
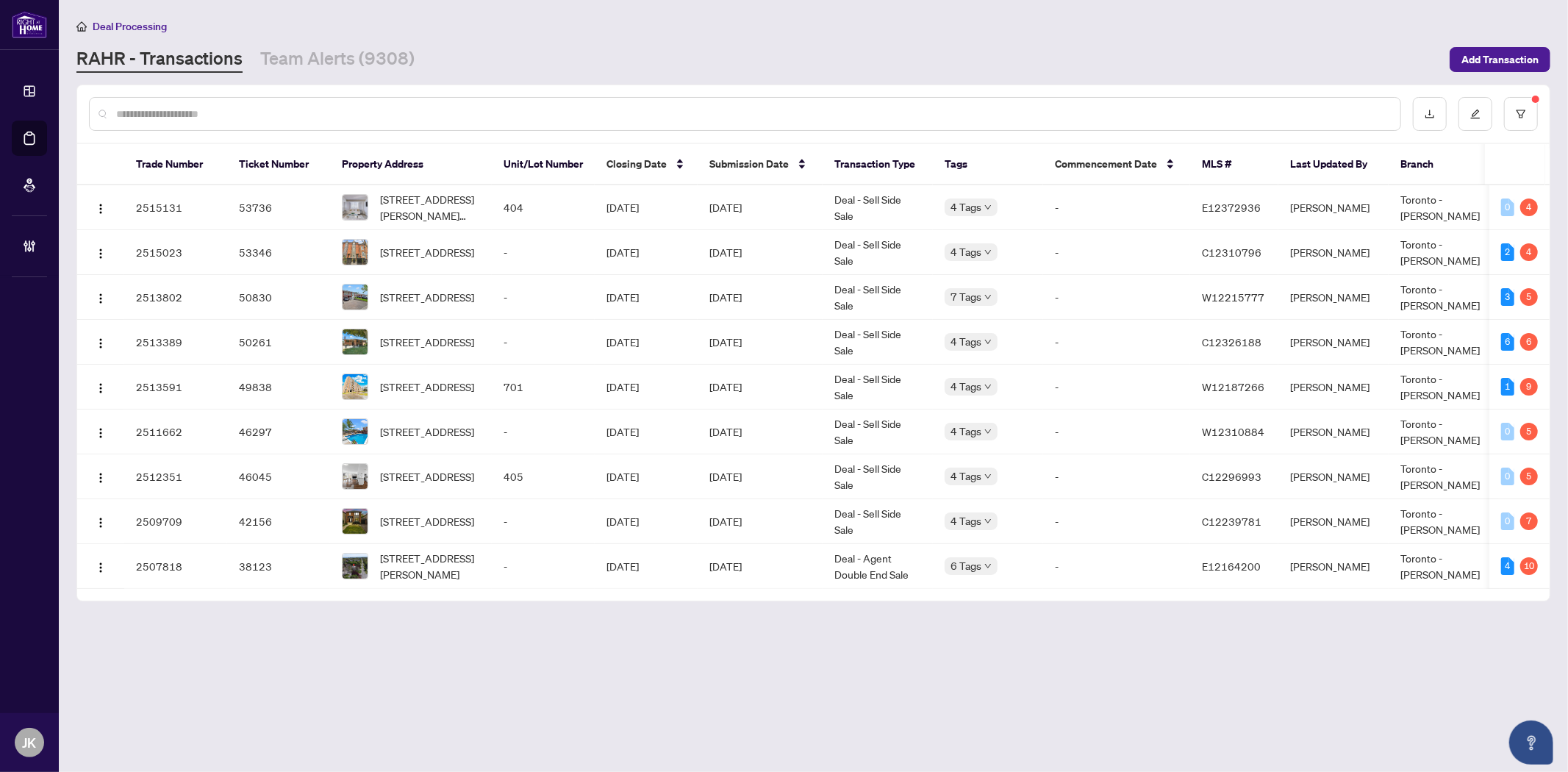
paste input "*****"
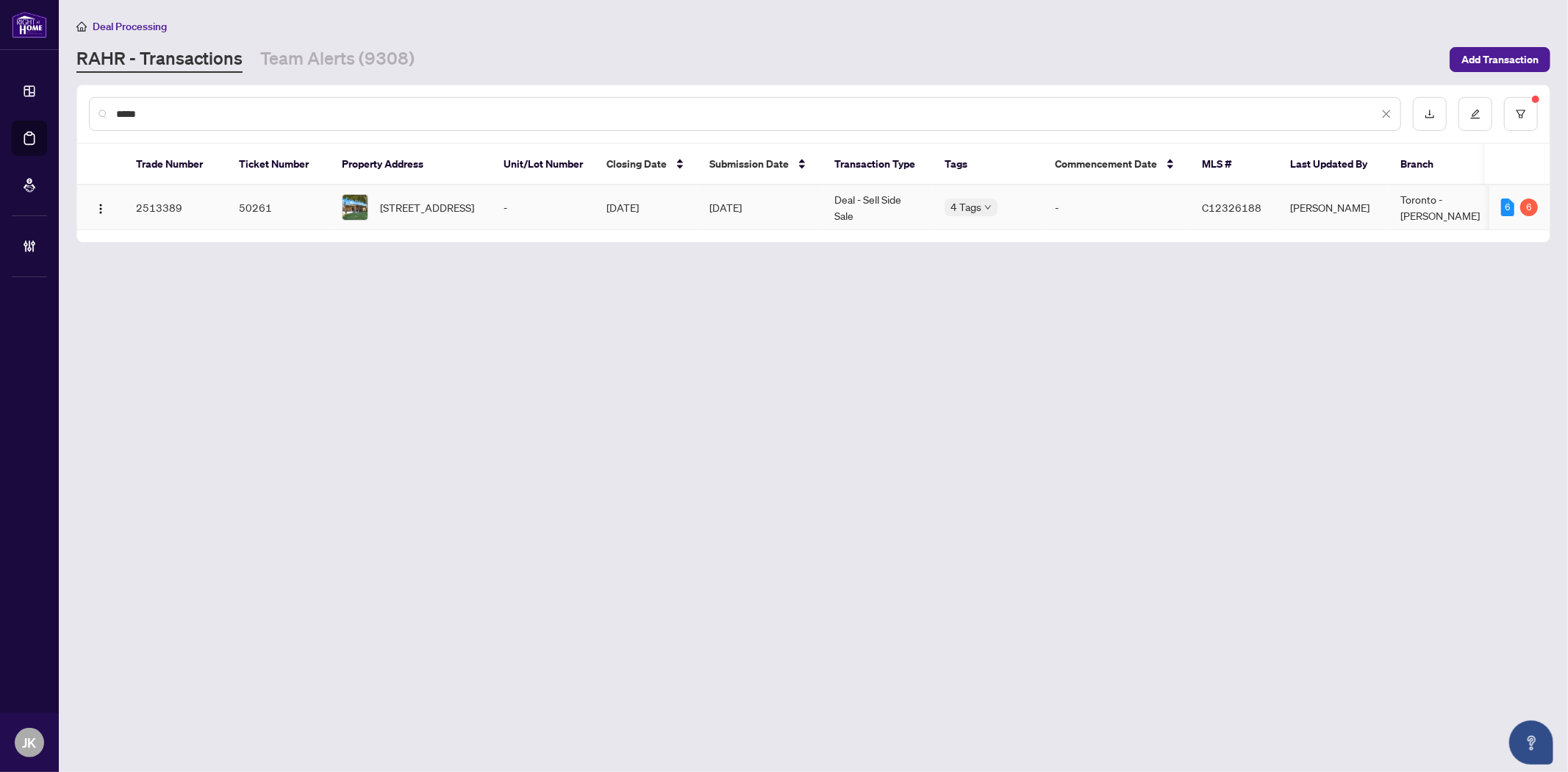
type input "*****"
click at [913, 195] on td "Deal - Sell Side Sale" at bounding box center [877, 208] width 110 height 45
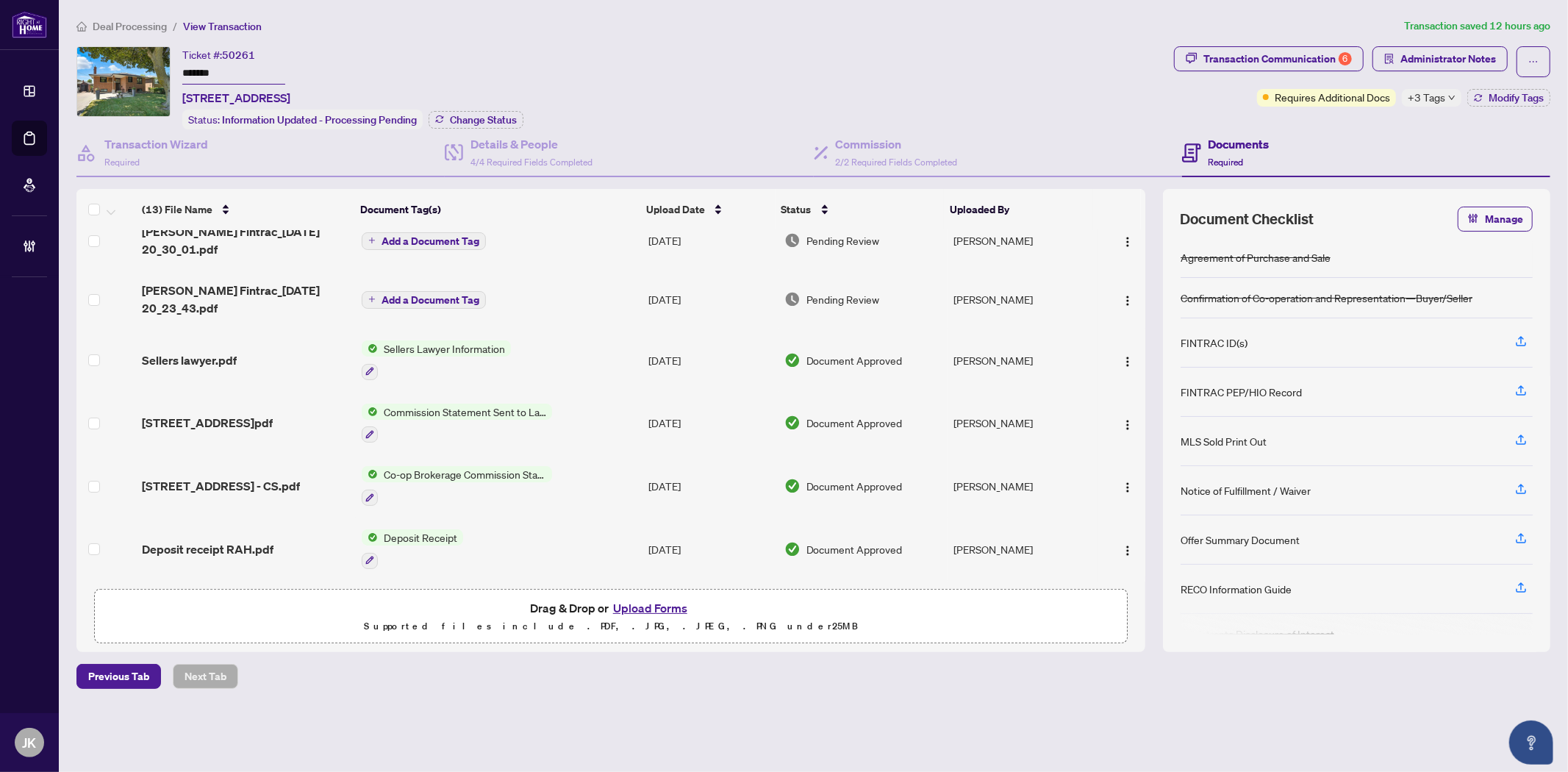
scroll to position [174, 0]
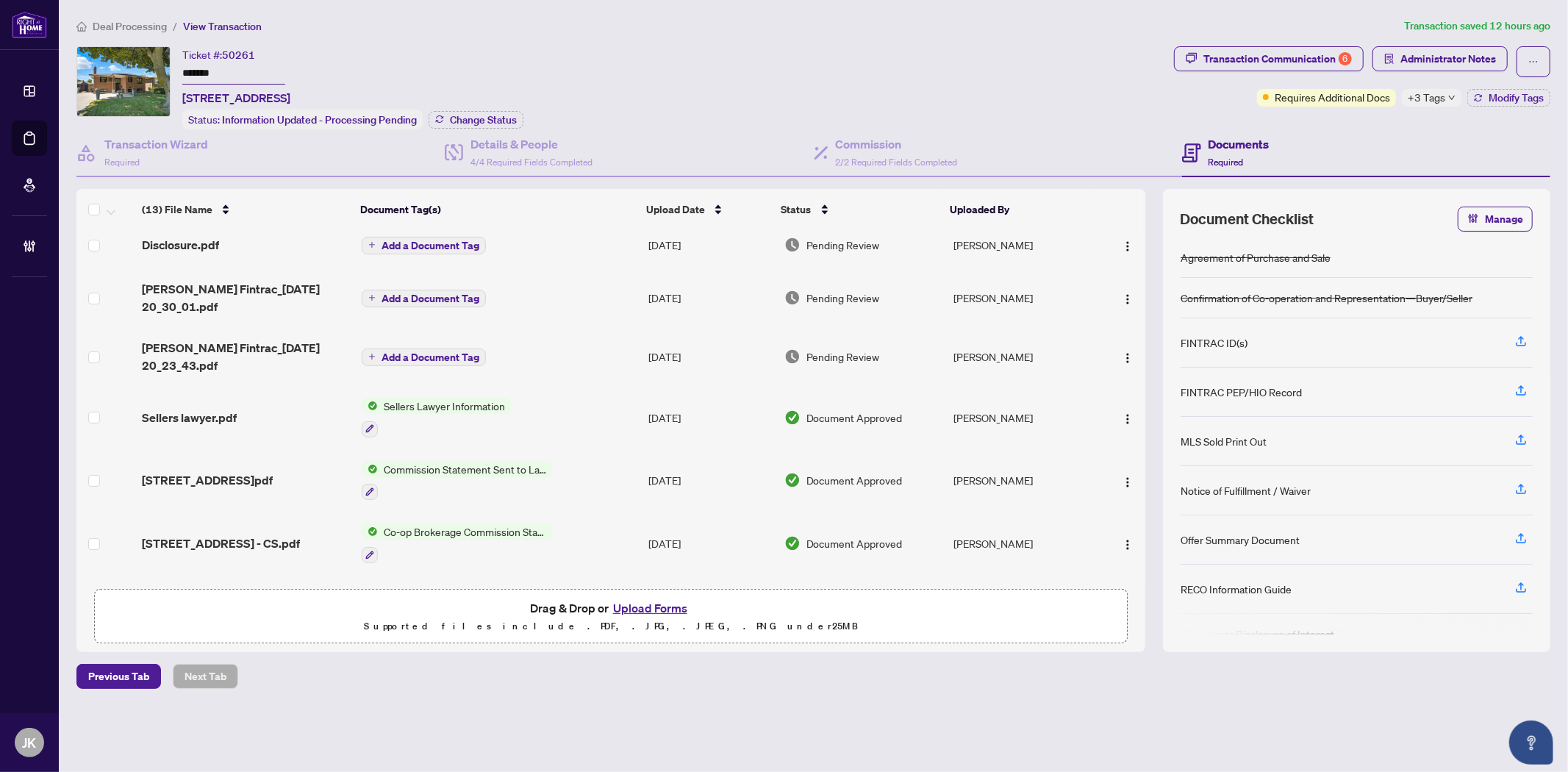
click at [1442, 99] on span "+3 Tags" at bounding box center [1426, 98] width 38 height 17
click at [1380, 143] on div "Documents Required" at bounding box center [1366, 153] width 368 height 48
click at [1477, 57] on span "Administrator Notes" at bounding box center [1448, 58] width 95 height 24
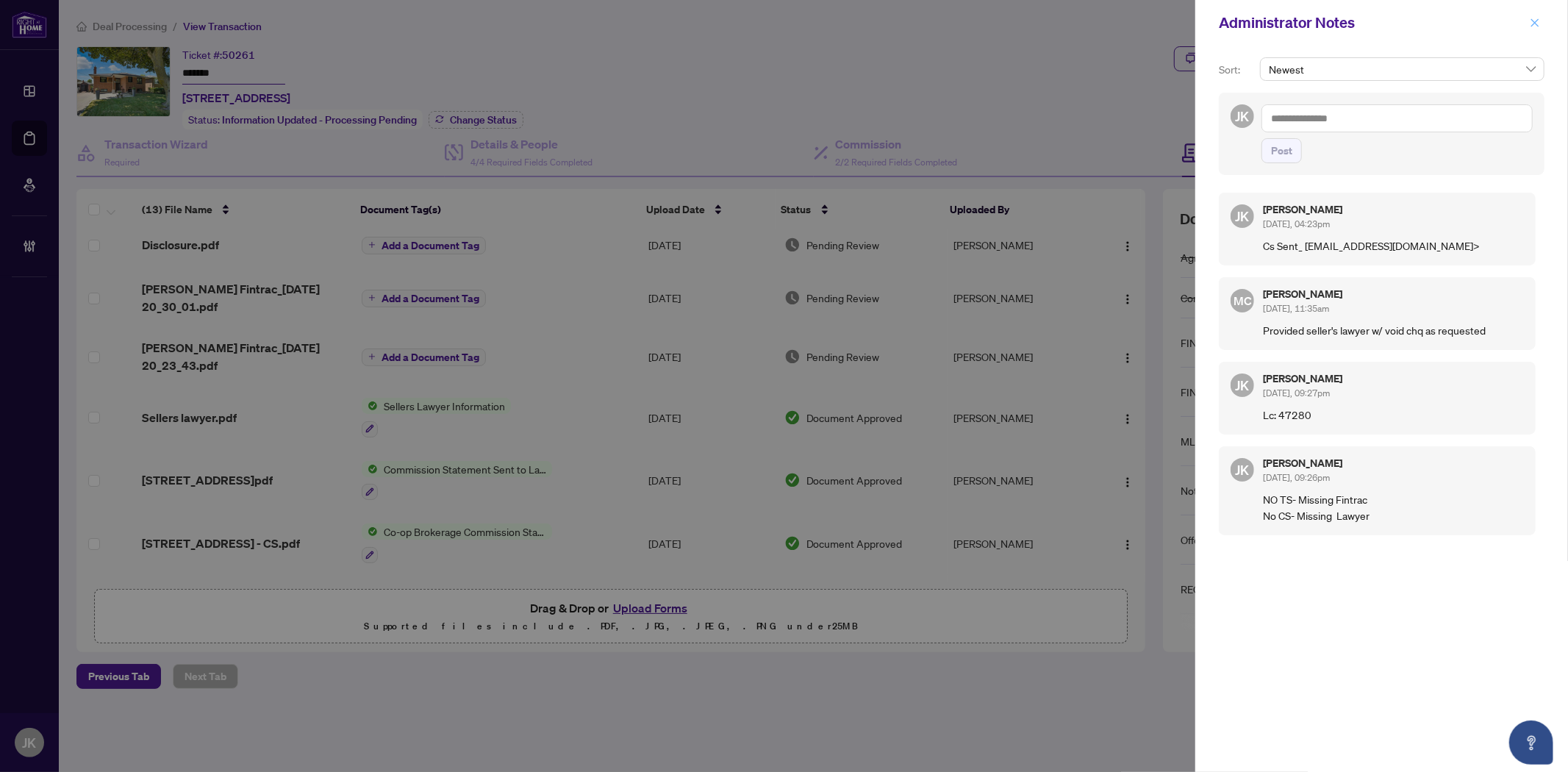
click at [1530, 25] on icon "close" at bounding box center [1534, 22] width 10 height 10
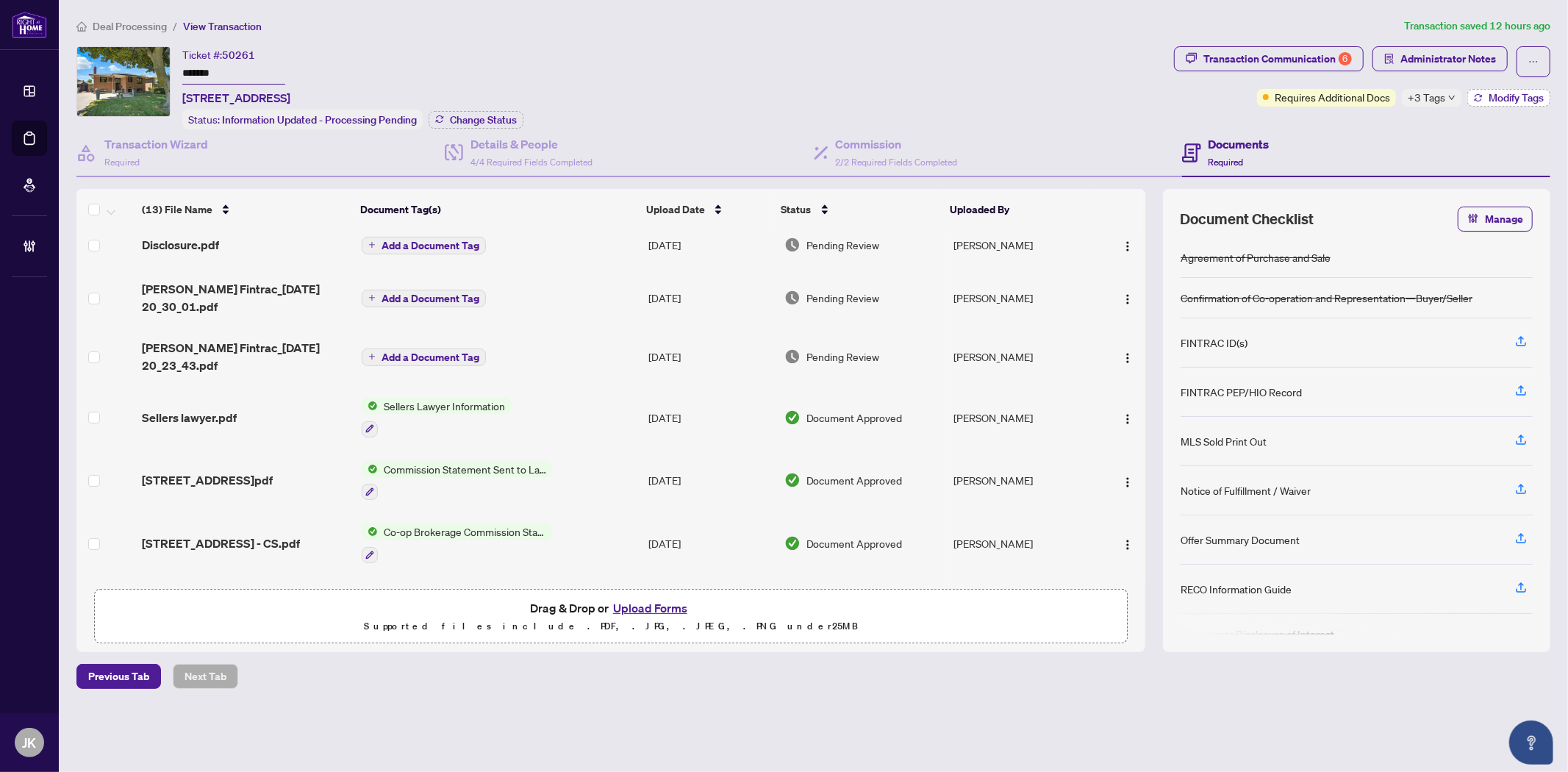
click at [1505, 99] on span "Modify Tags" at bounding box center [1517, 97] width 55 height 10
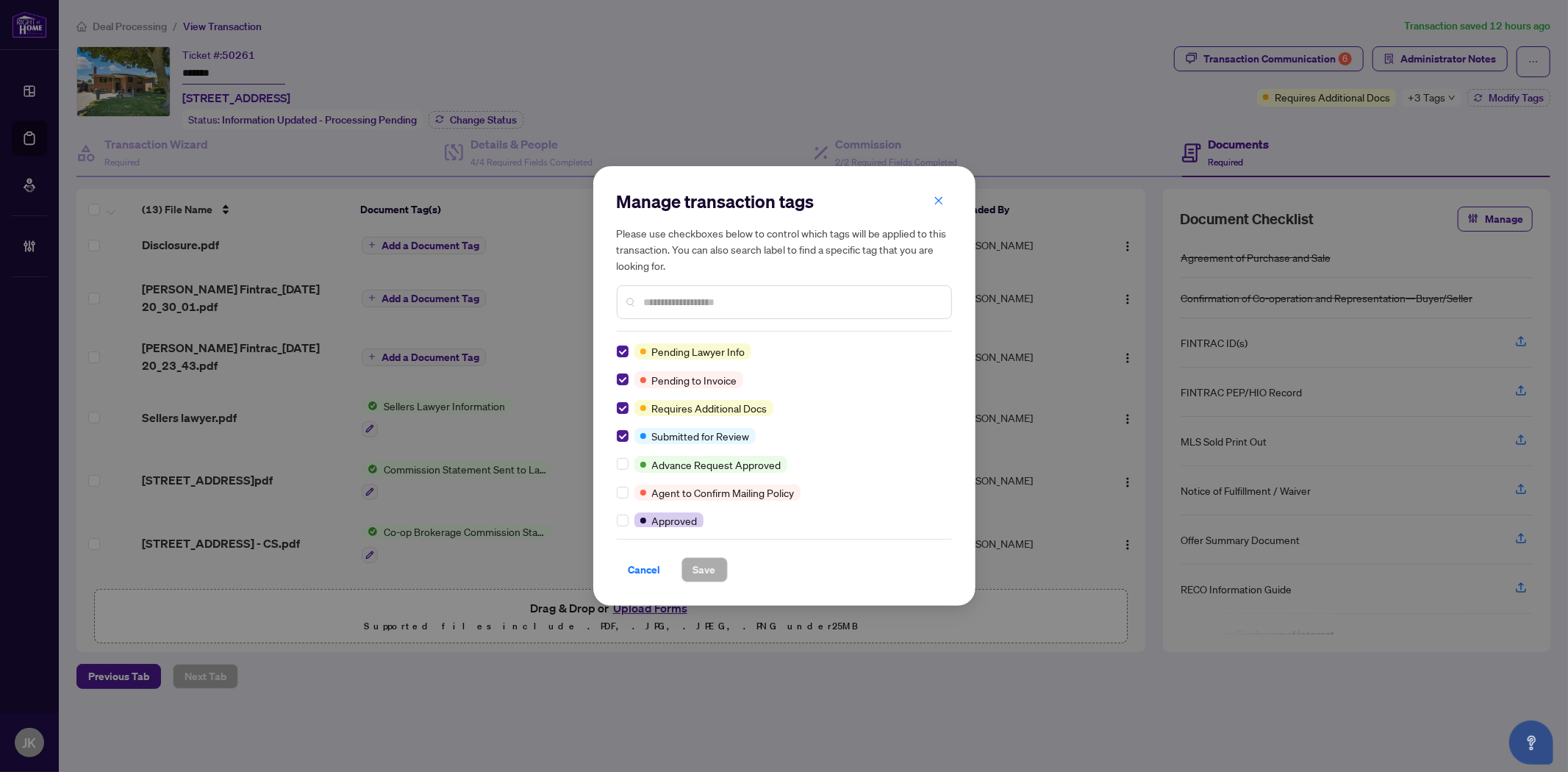
scroll to position [0, 0]
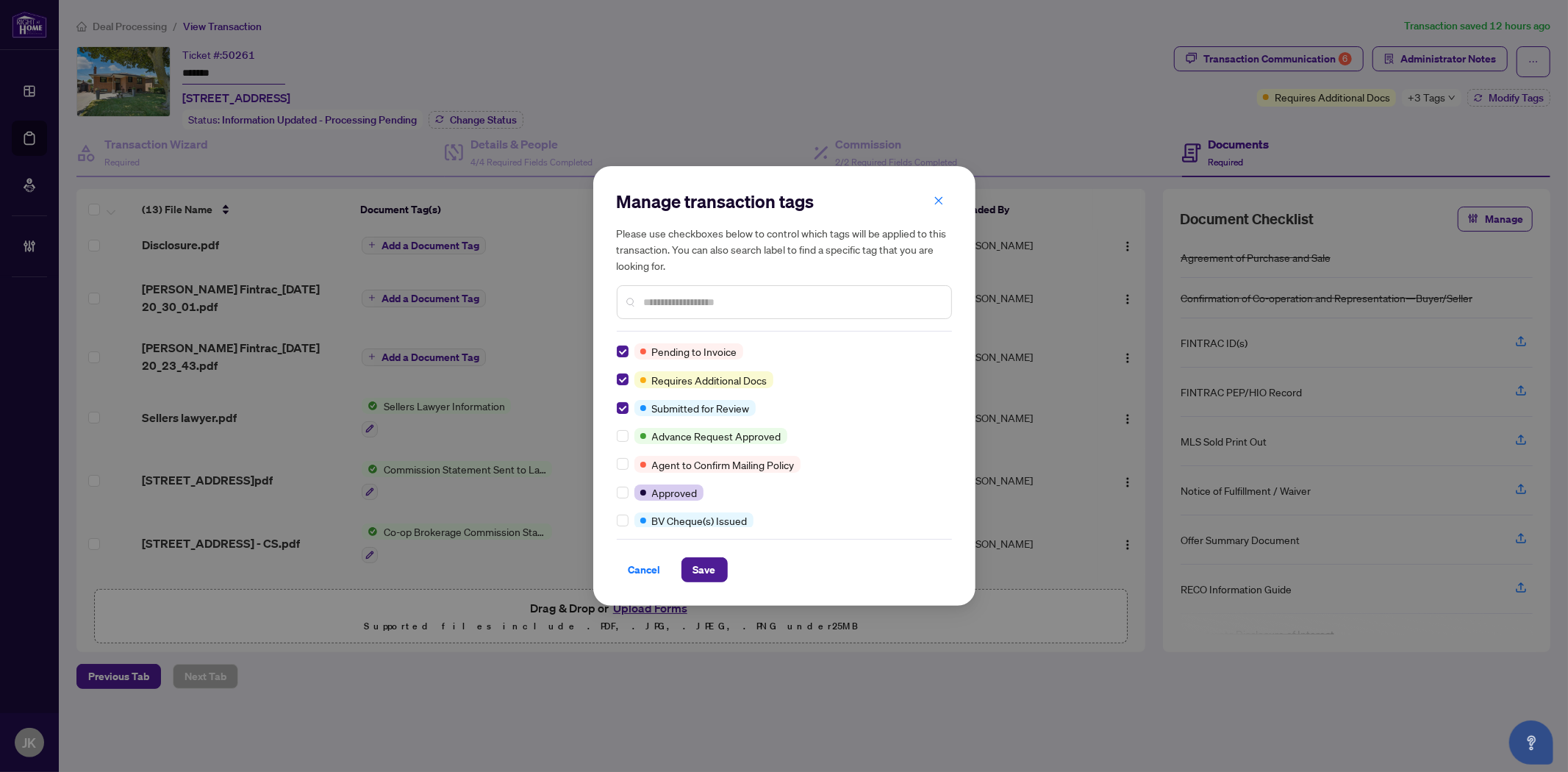
click at [622, 359] on div "Pending to Invoice Requires Additional Docs Submitted for Review Advance Reques…" at bounding box center [784, 435] width 335 height 184
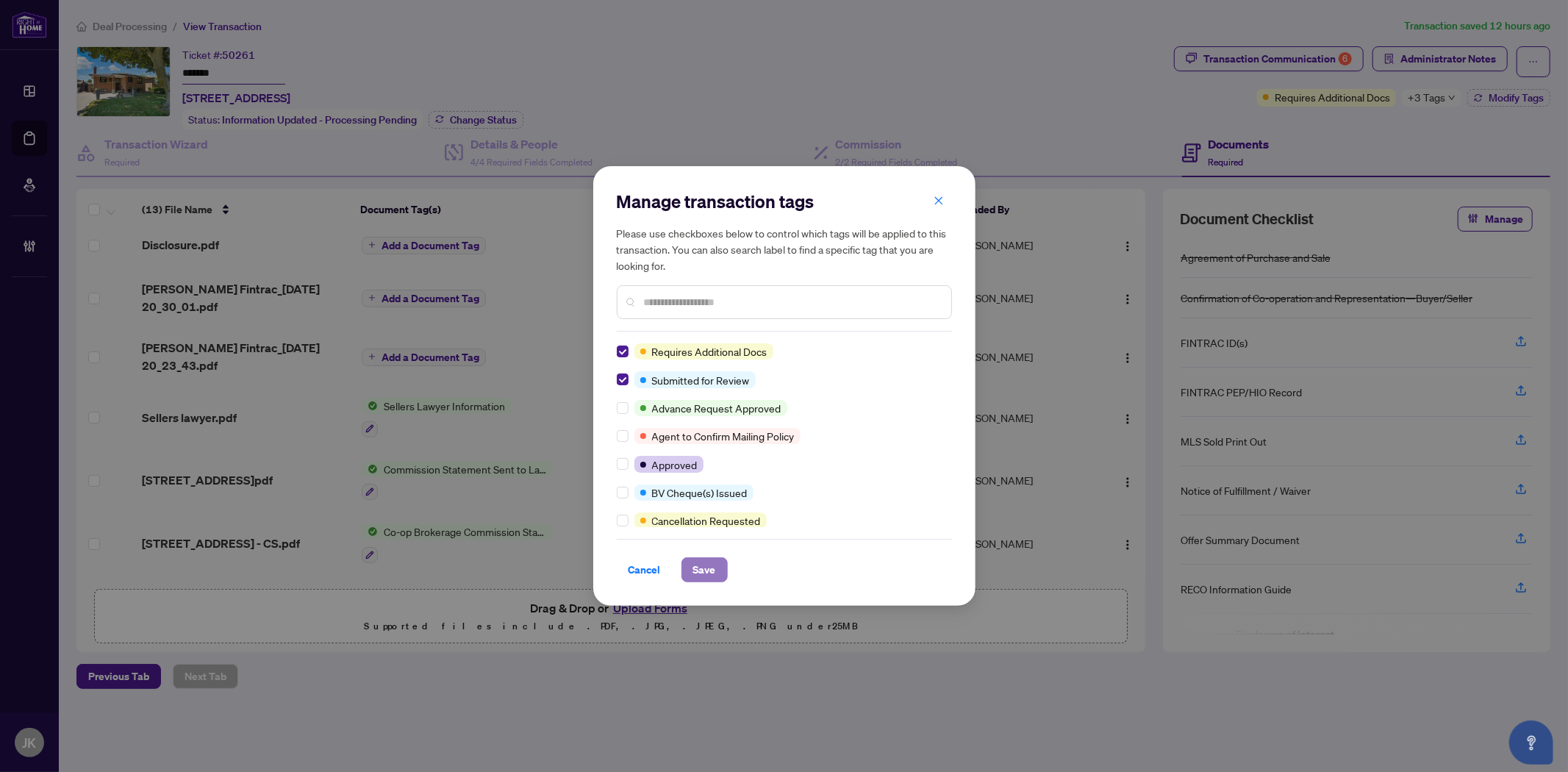
click at [699, 567] on span "Save" at bounding box center [705, 570] width 23 height 24
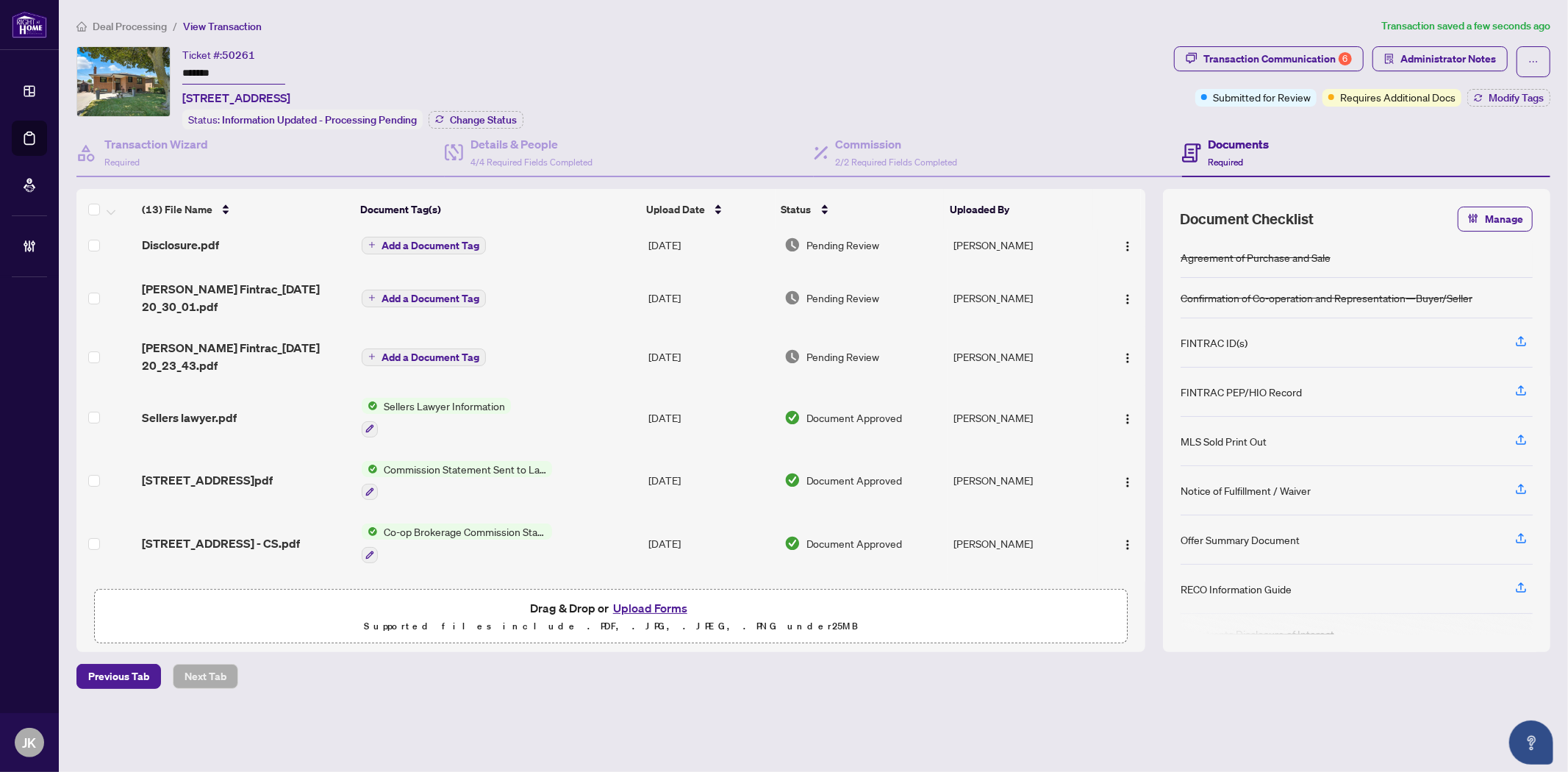
drag, startPoint x: 905, startPoint y: 671, endPoint x: 556, endPoint y: 236, distance: 557.7
click at [905, 664] on div "Previous Tab Next Tab" at bounding box center [812, 677] width 1473 height 25
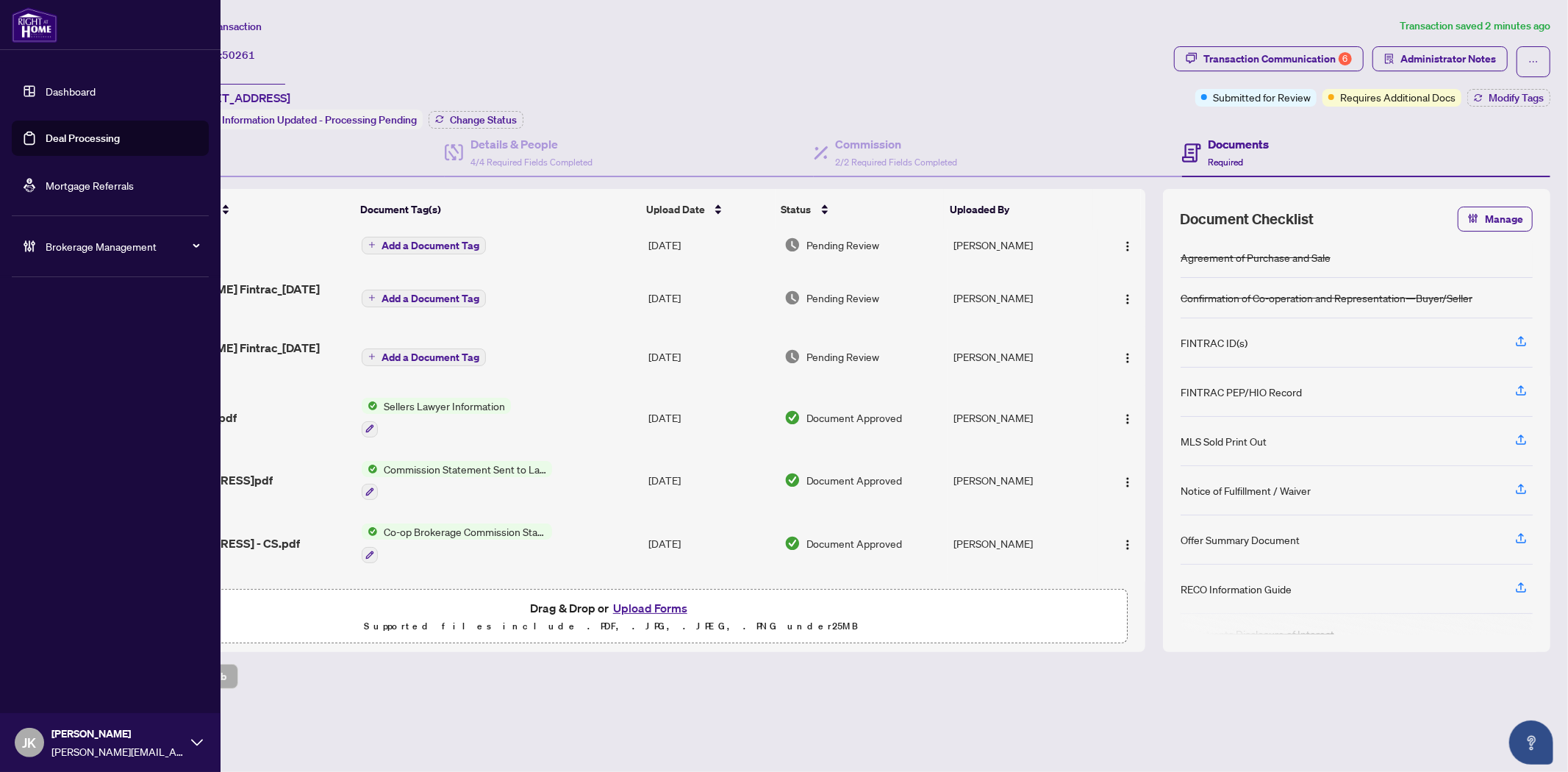
click at [69, 137] on link "Deal Processing" at bounding box center [82, 138] width 75 height 13
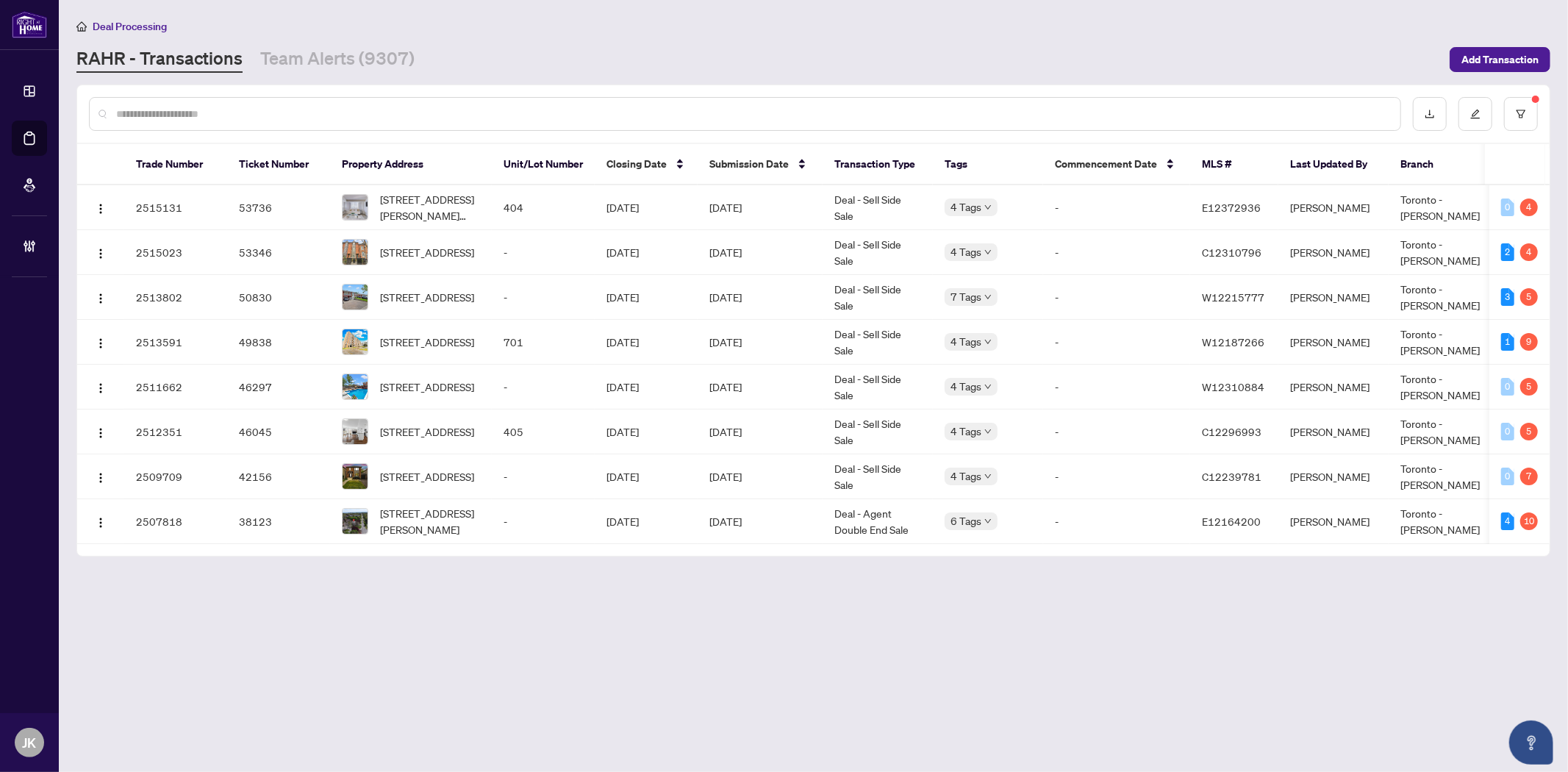
click at [279, 118] on input "text" at bounding box center [752, 114] width 1272 height 16
paste input "*****"
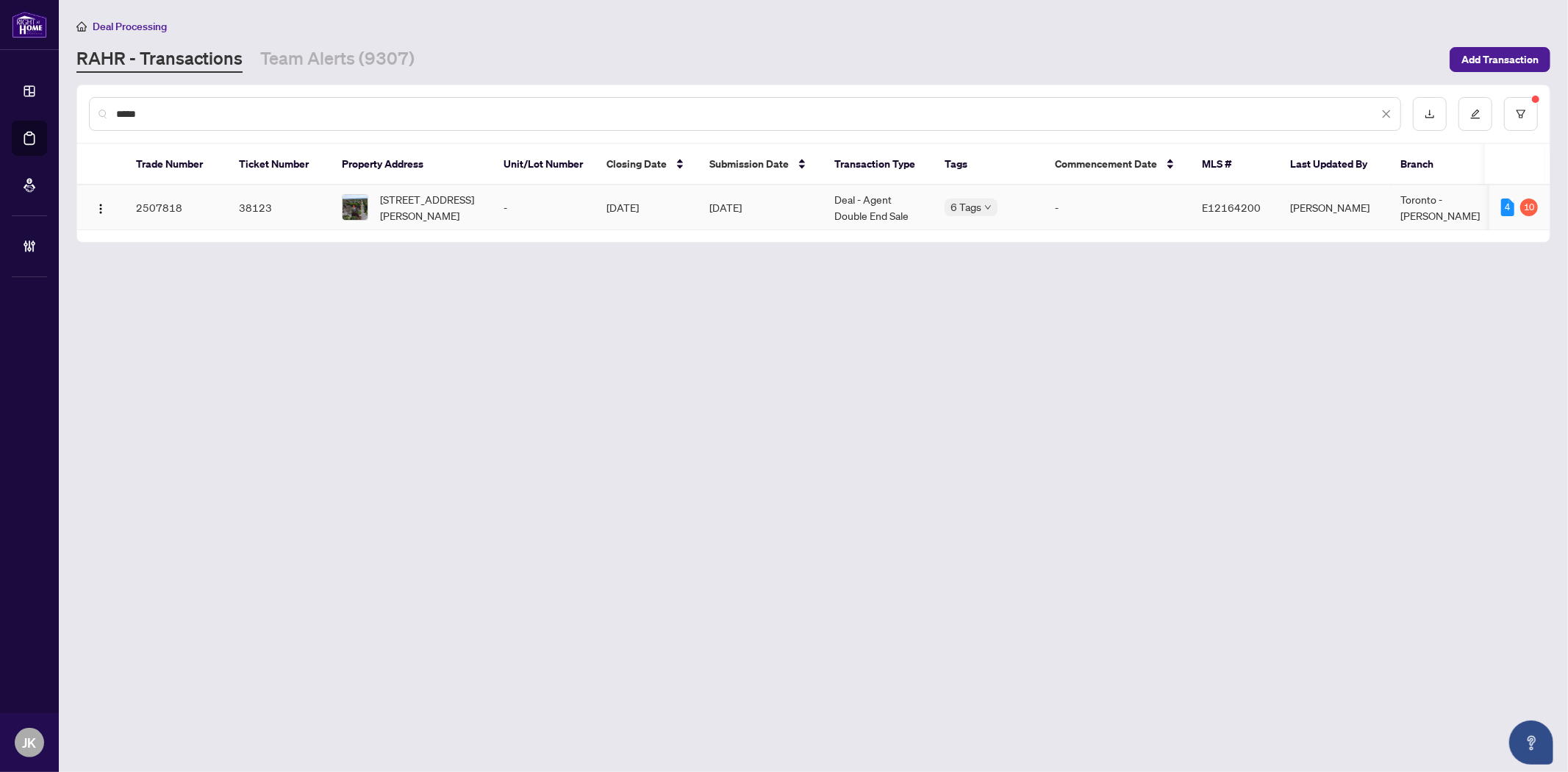
type input "*****"
click at [618, 197] on td "Nov/04/2025" at bounding box center [646, 208] width 103 height 45
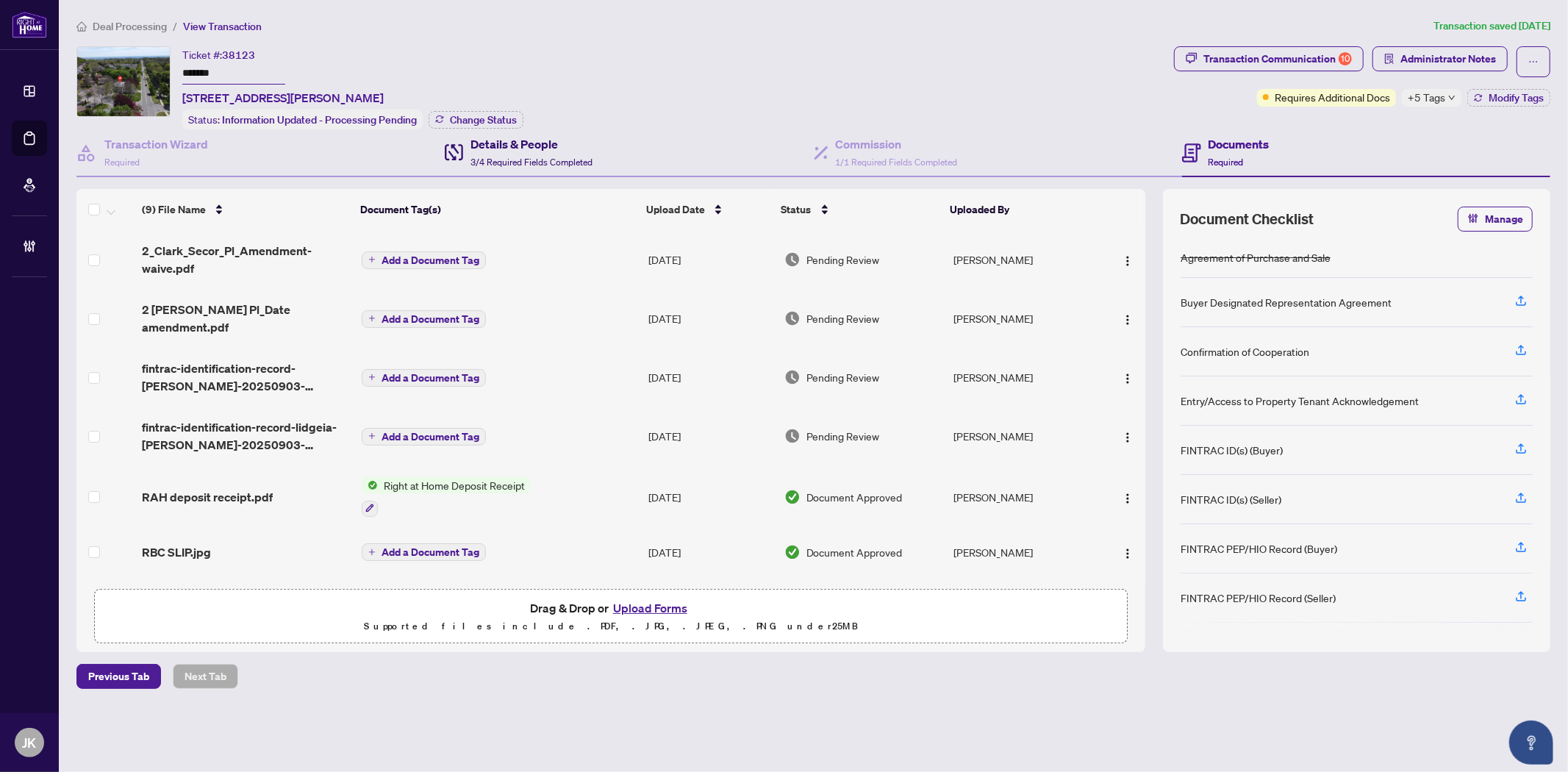
click at [502, 135] on h4 "Details & People" at bounding box center [531, 144] width 122 height 18
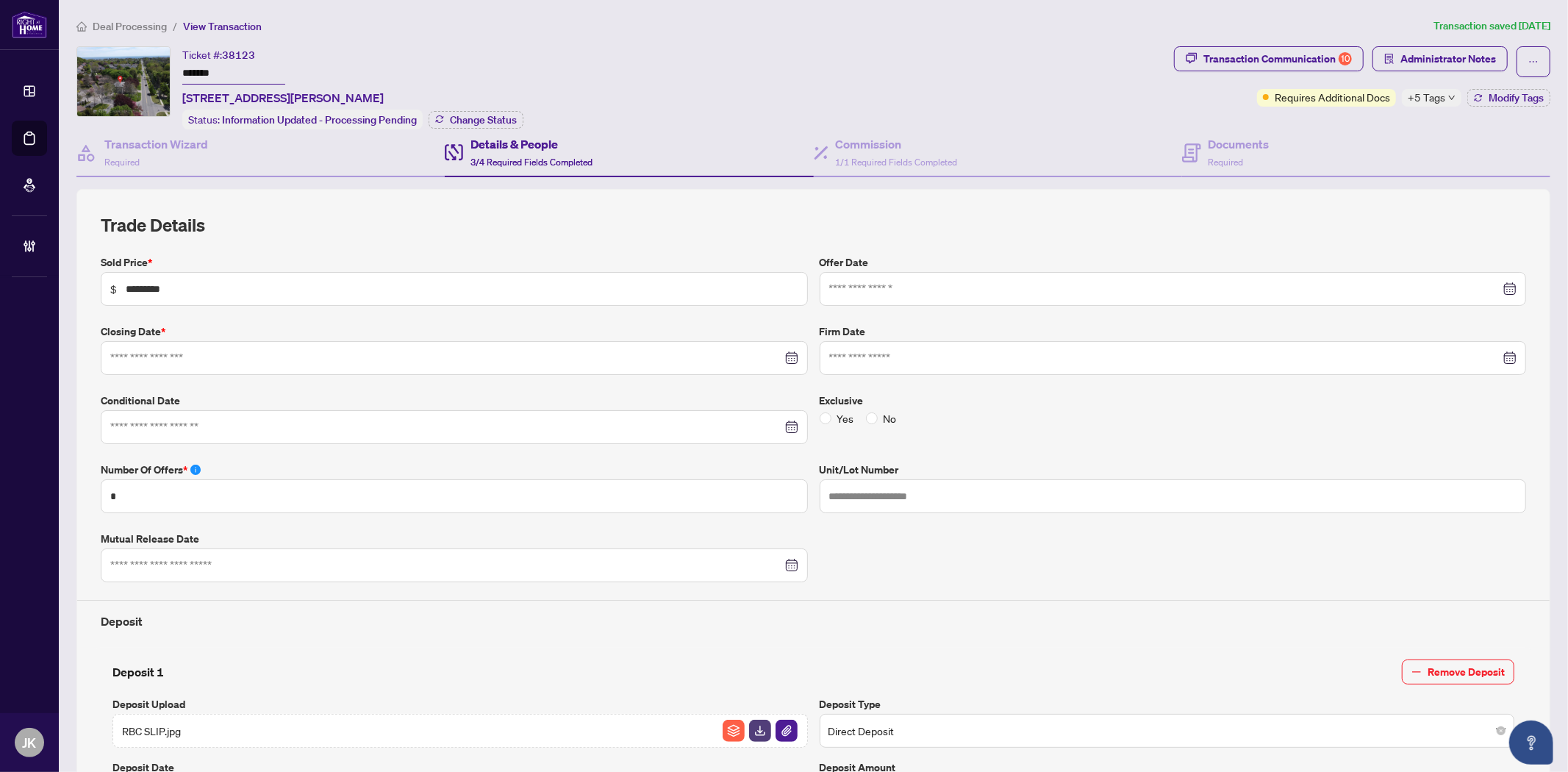
type input "**********"
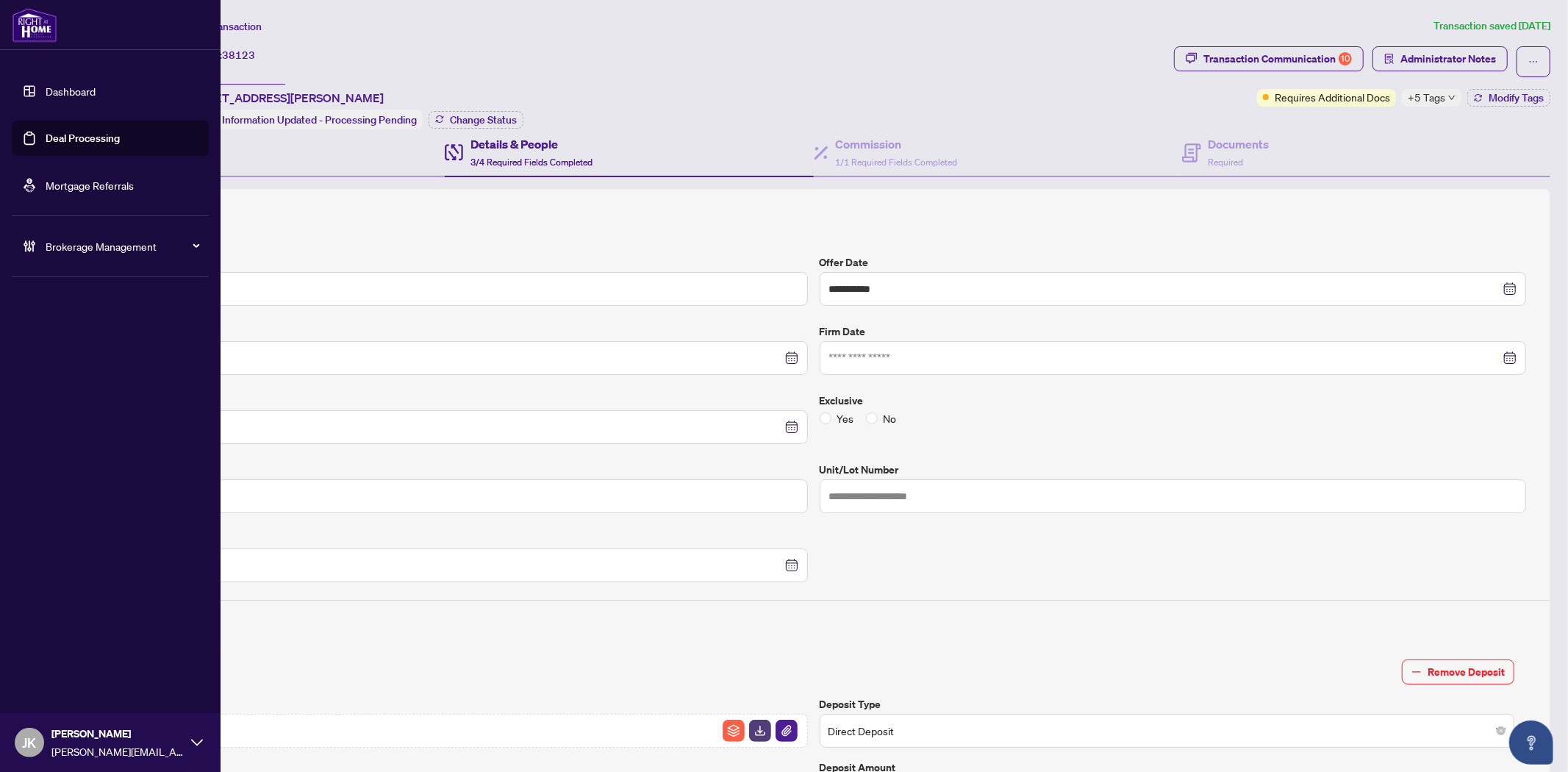
click at [81, 137] on link "Deal Processing" at bounding box center [82, 138] width 75 height 13
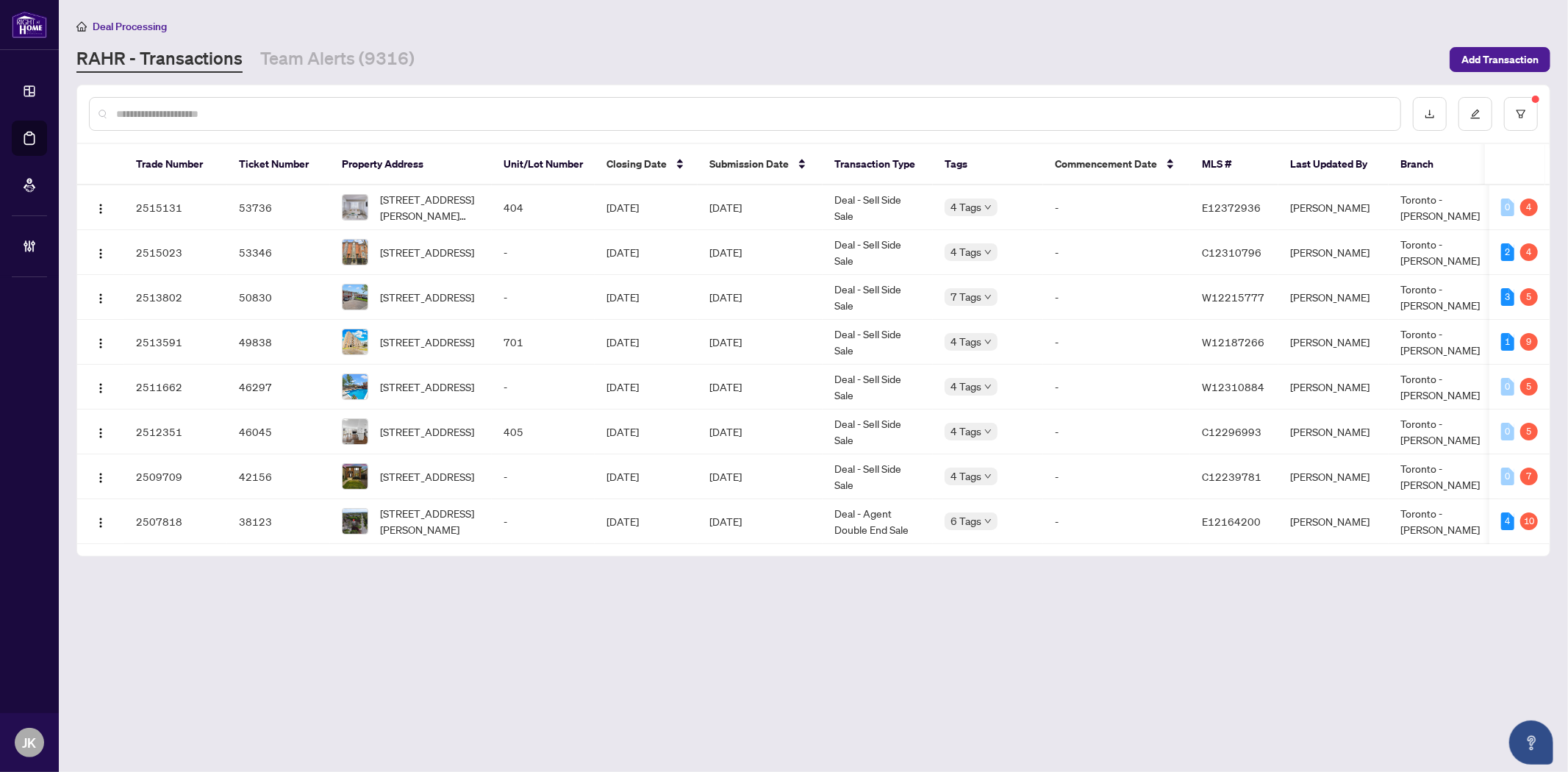
click at [287, 108] on input "text" at bounding box center [752, 114] width 1272 height 16
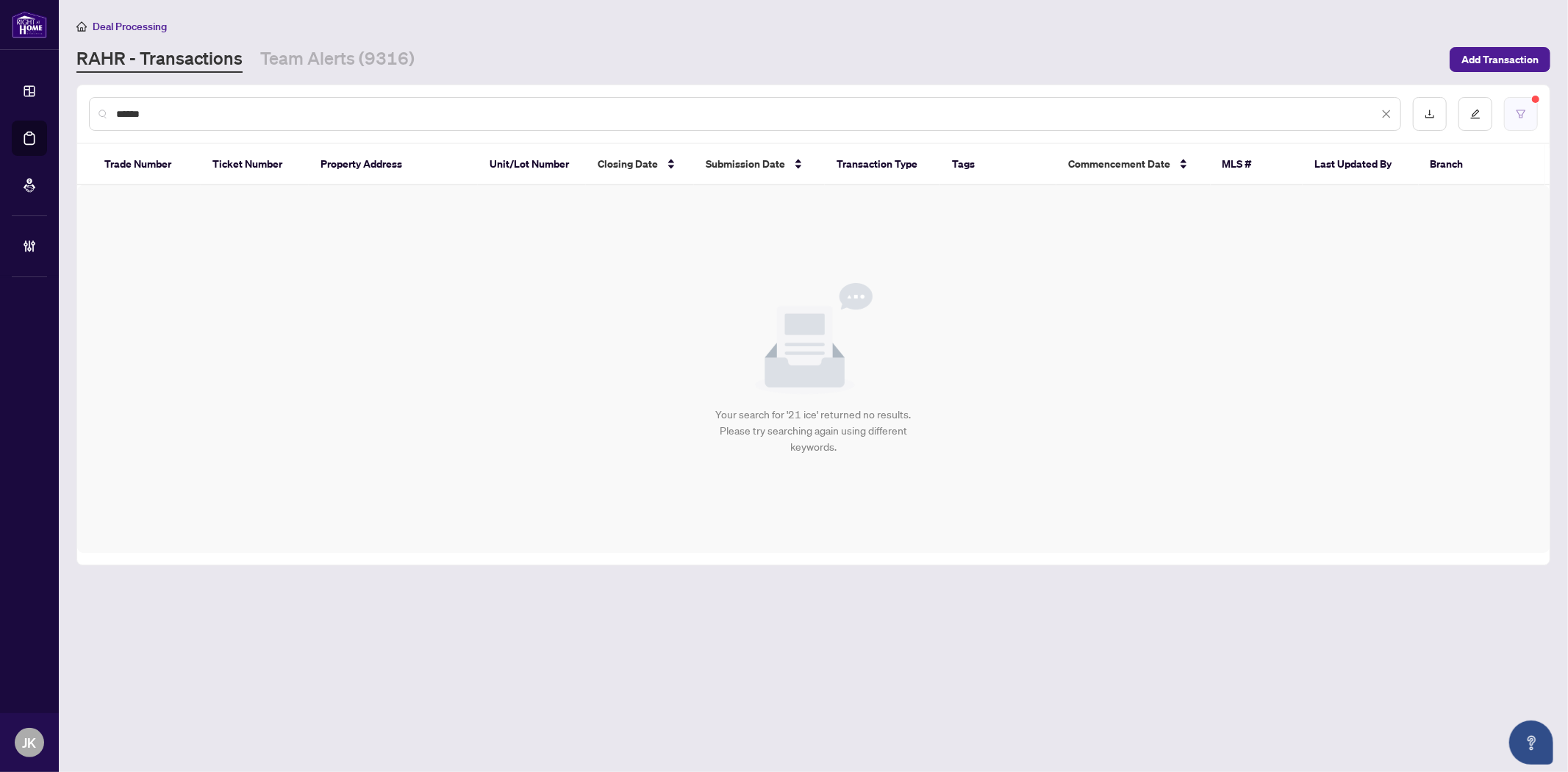
click at [1535, 118] on button "button" at bounding box center [1521, 114] width 34 height 34
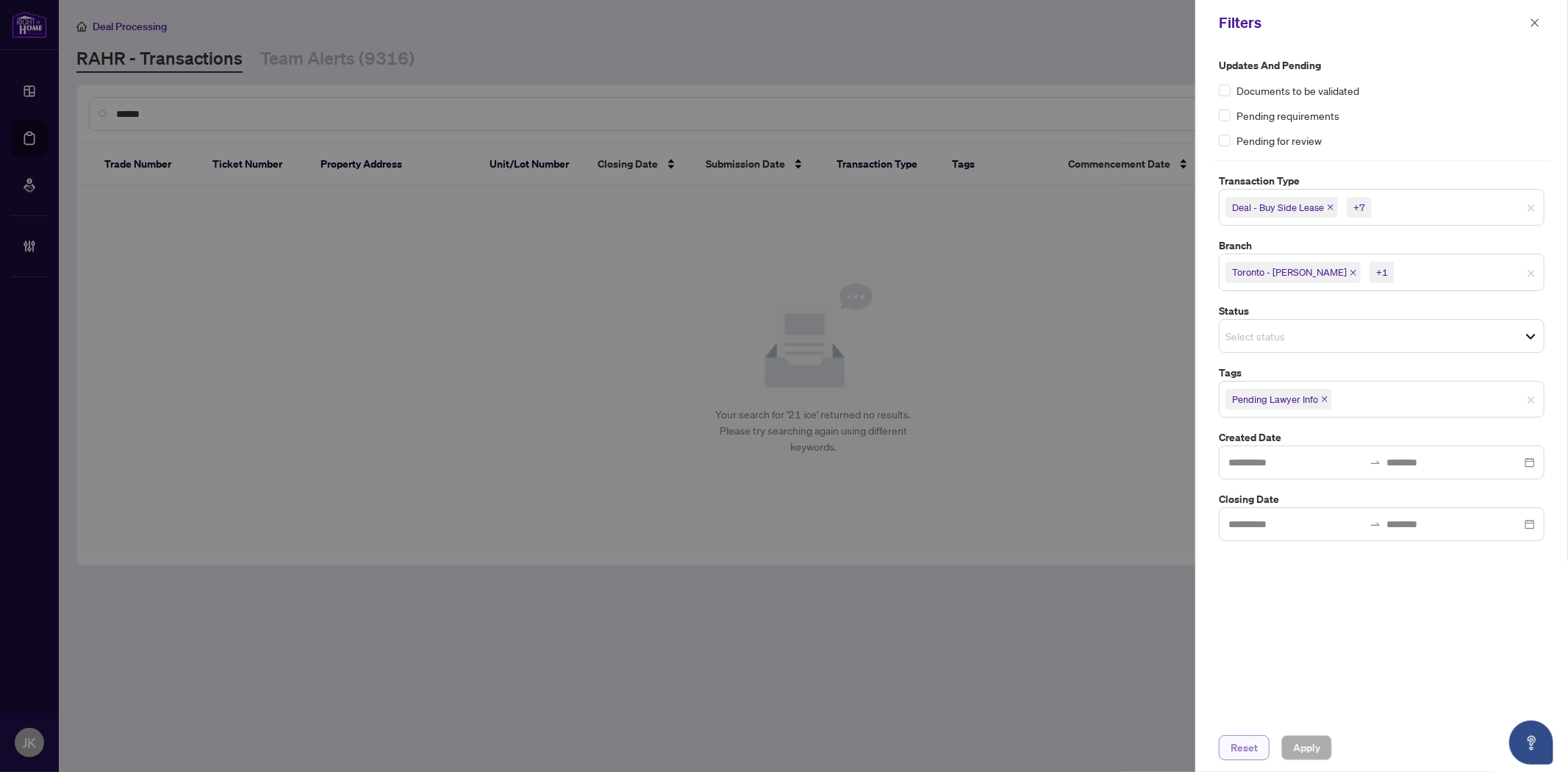
click at [1237, 757] on span "Reset" at bounding box center [1244, 747] width 27 height 24
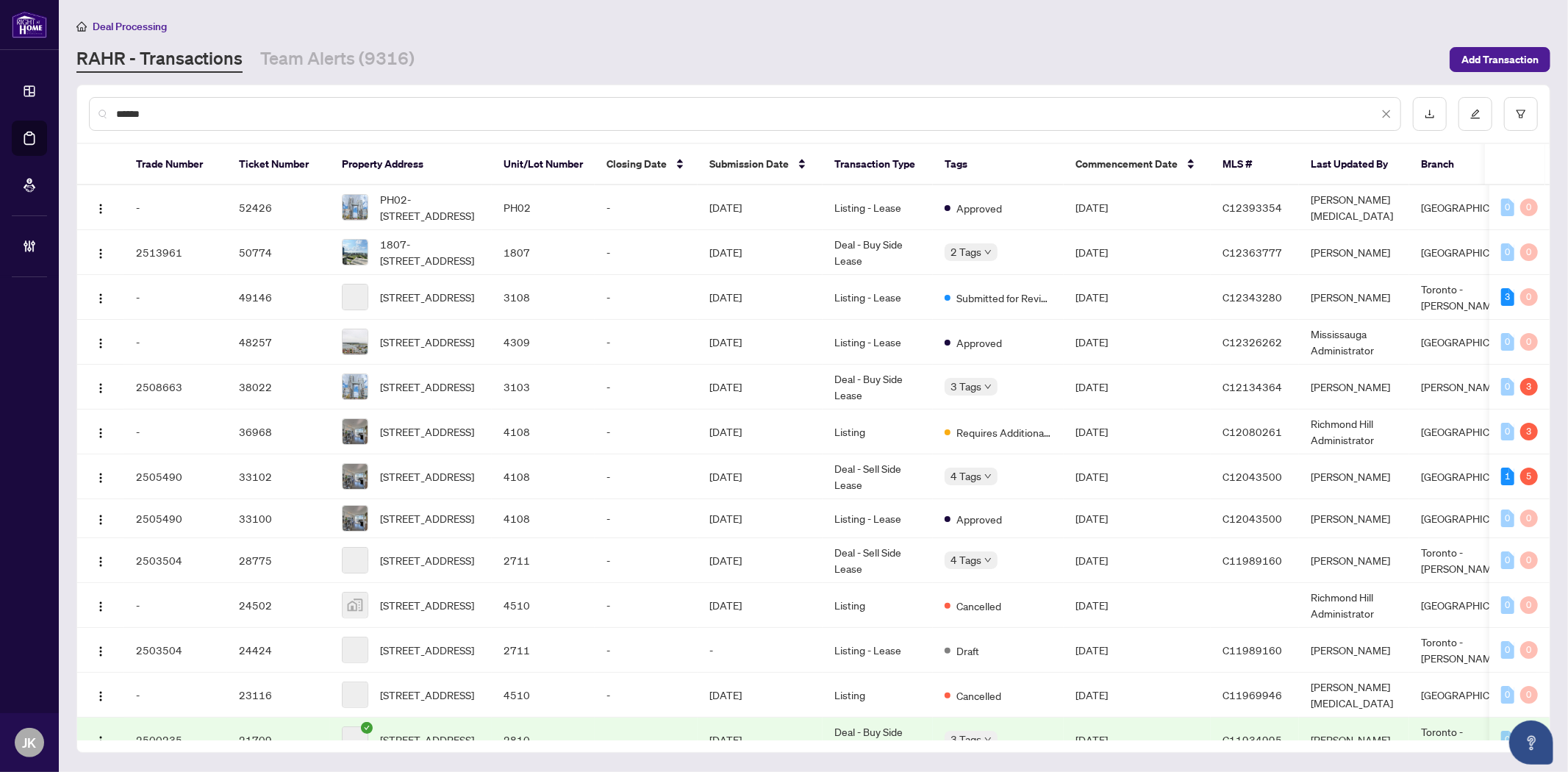
click at [181, 108] on input "******" at bounding box center [747, 114] width 1262 height 16
type input "**********"
click at [407, 291] on span "3108-21 Iceboat Terr, Toronto, Ontario M5V 4A9, Canada" at bounding box center [427, 297] width 94 height 16
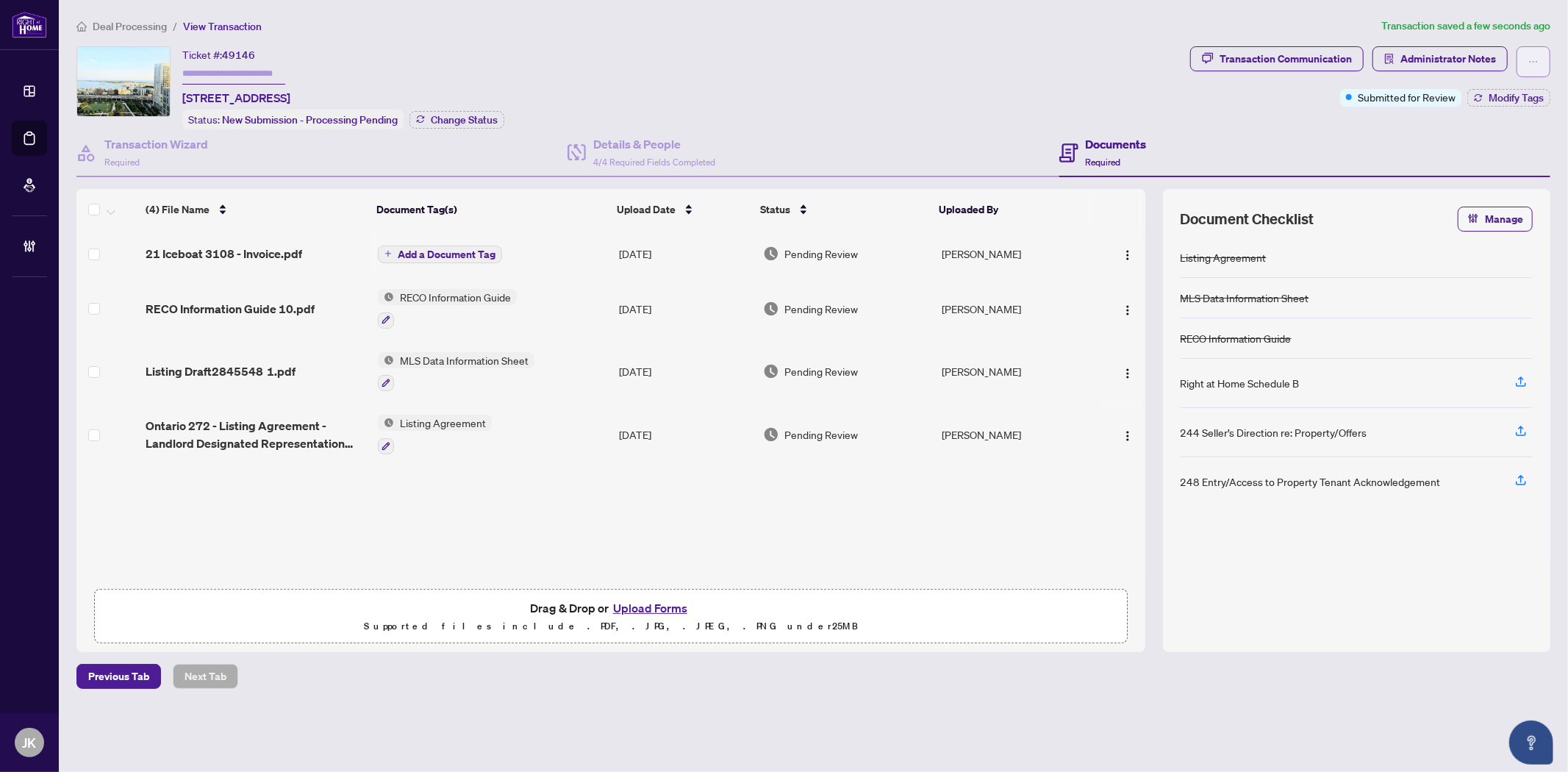
click at [1533, 57] on icon "ellipsis" at bounding box center [1533, 62] width 10 height 10
click at [1490, 91] on span "Transaction Permissions" at bounding box center [1482, 94] width 112 height 16
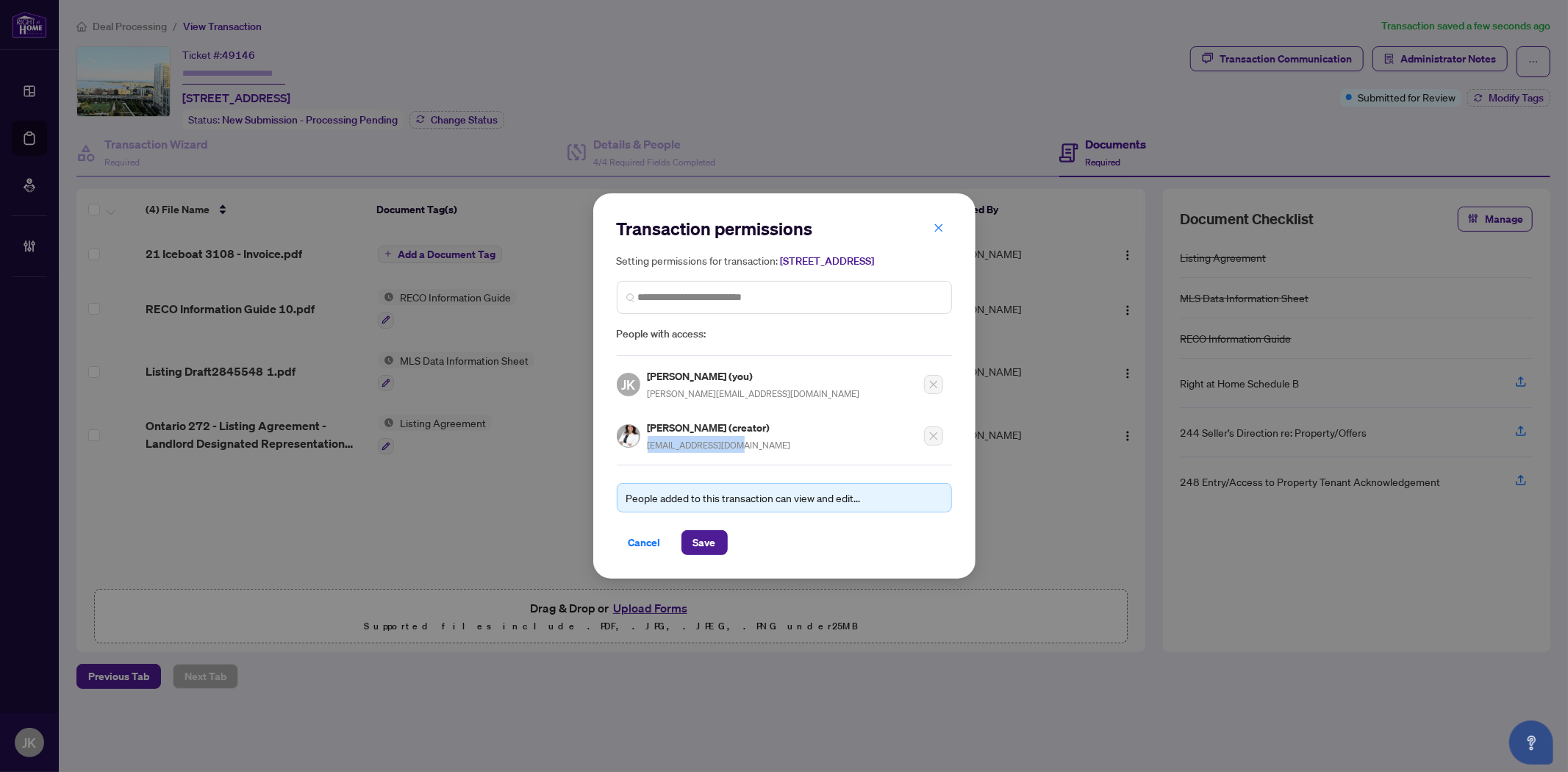
drag, startPoint x: 760, startPoint y: 451, endPoint x: 648, endPoint y: 458, distance: 112.2
click at [642, 461] on div "Transaction permissions Setting permissions for transaction: 3108-21 Iceboat Te…" at bounding box center [784, 385] width 335 height 338
copy span "jessymahl@gmail.com"
drag, startPoint x: 938, startPoint y: 216, endPoint x: 1397, endPoint y: 251, distance: 460.3
click at [959, 219] on div "Transaction permissions Setting permissions for transaction: 3108-21 Iceboat Te…" at bounding box center [784, 386] width 382 height 384
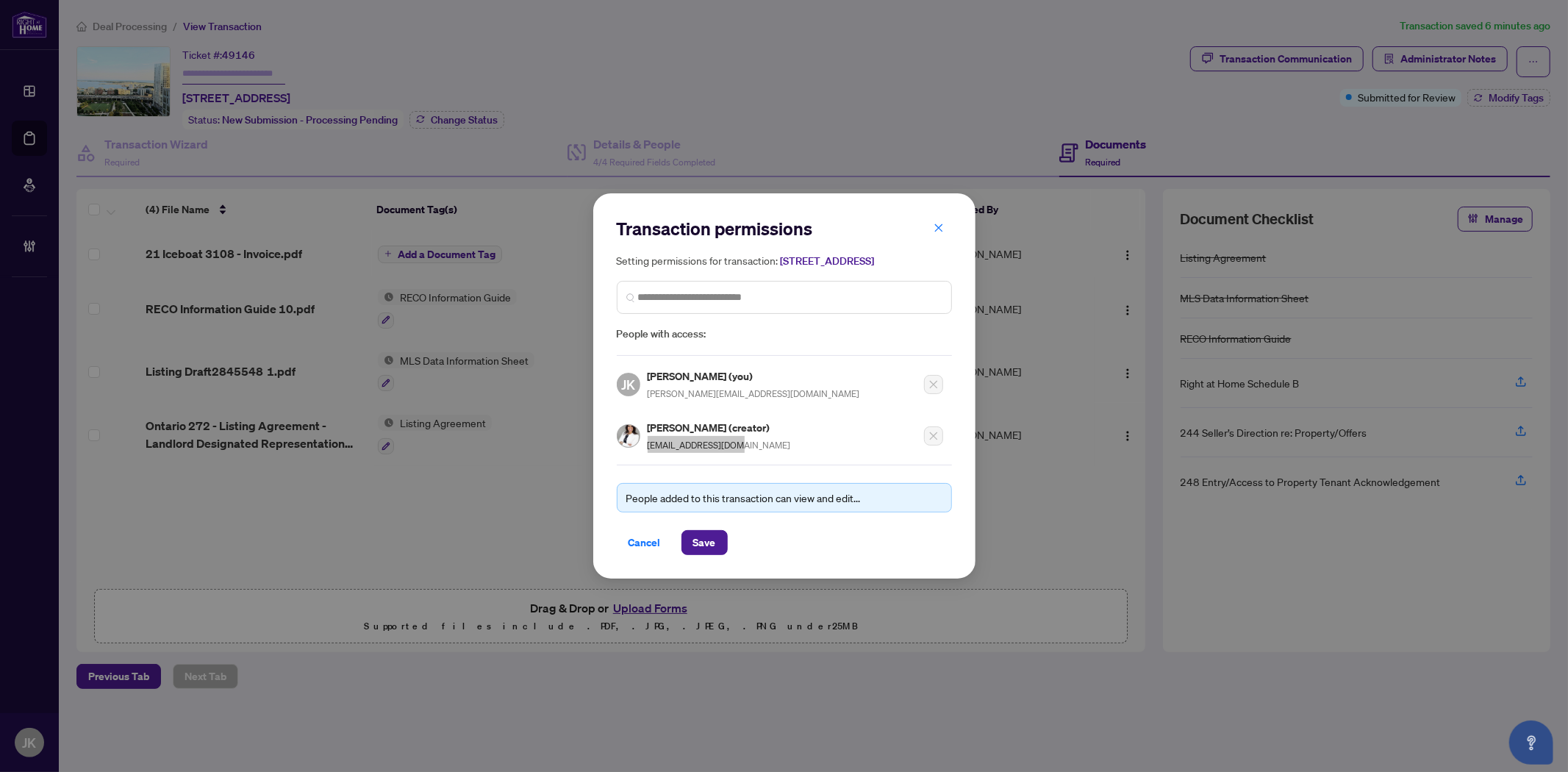
drag, startPoint x: 632, startPoint y: 547, endPoint x: 935, endPoint y: 541, distance: 303.1
click at [631, 547] on span "Cancel" at bounding box center [645, 542] width 32 height 24
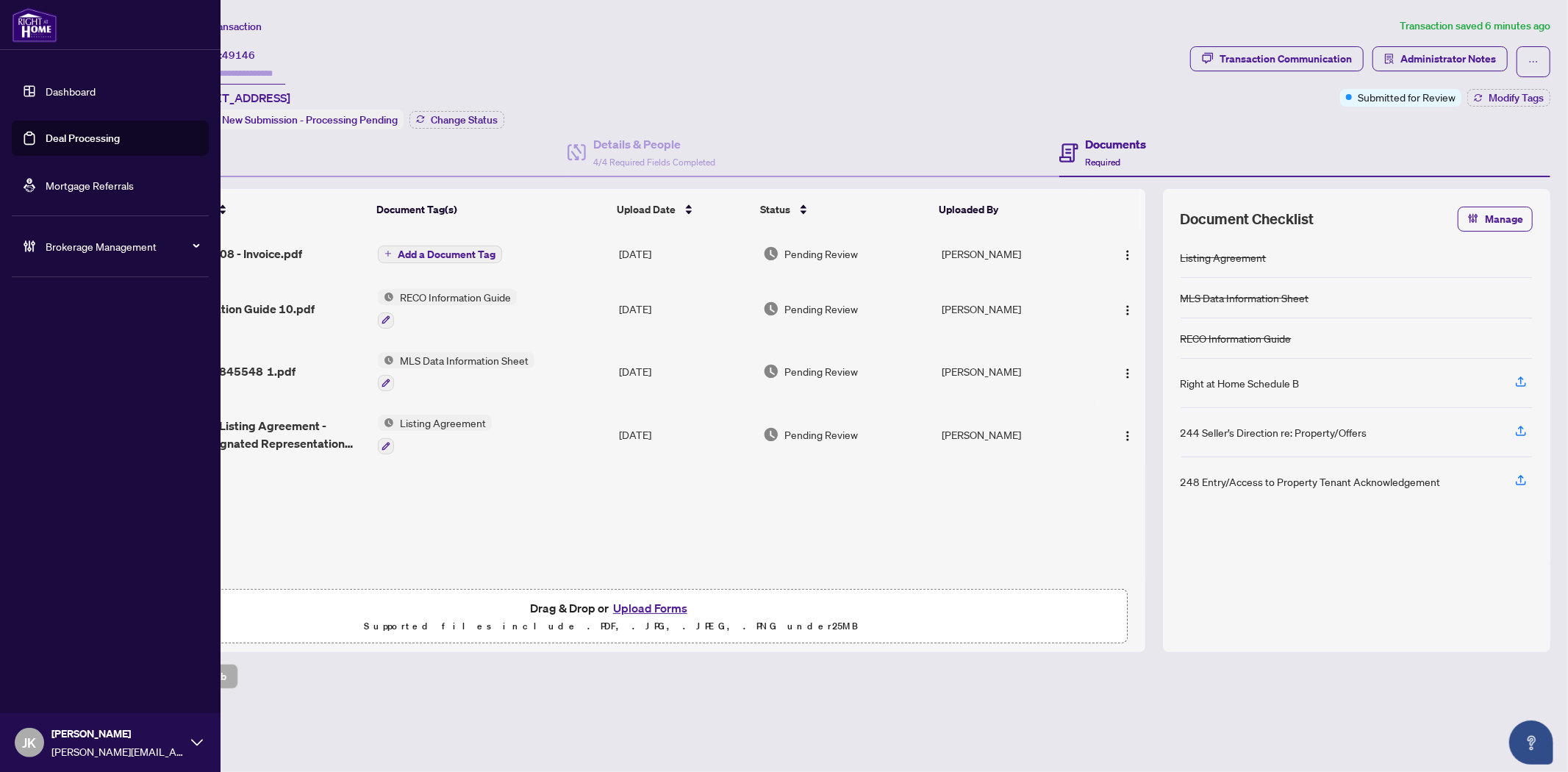
click at [90, 131] on link "Deal Processing" at bounding box center [82, 138] width 75 height 13
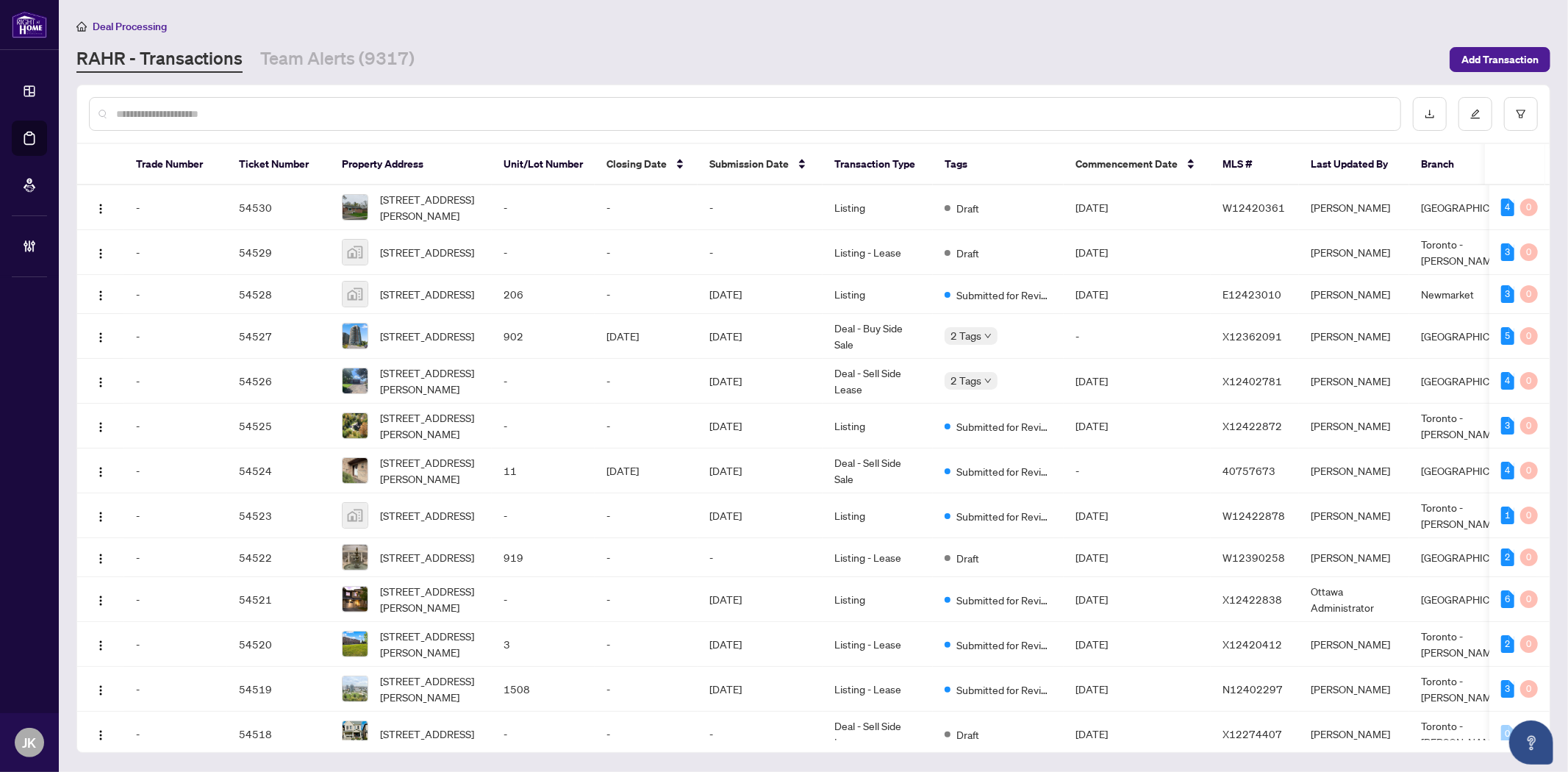
click at [347, 112] on input "text" at bounding box center [752, 114] width 1272 height 16
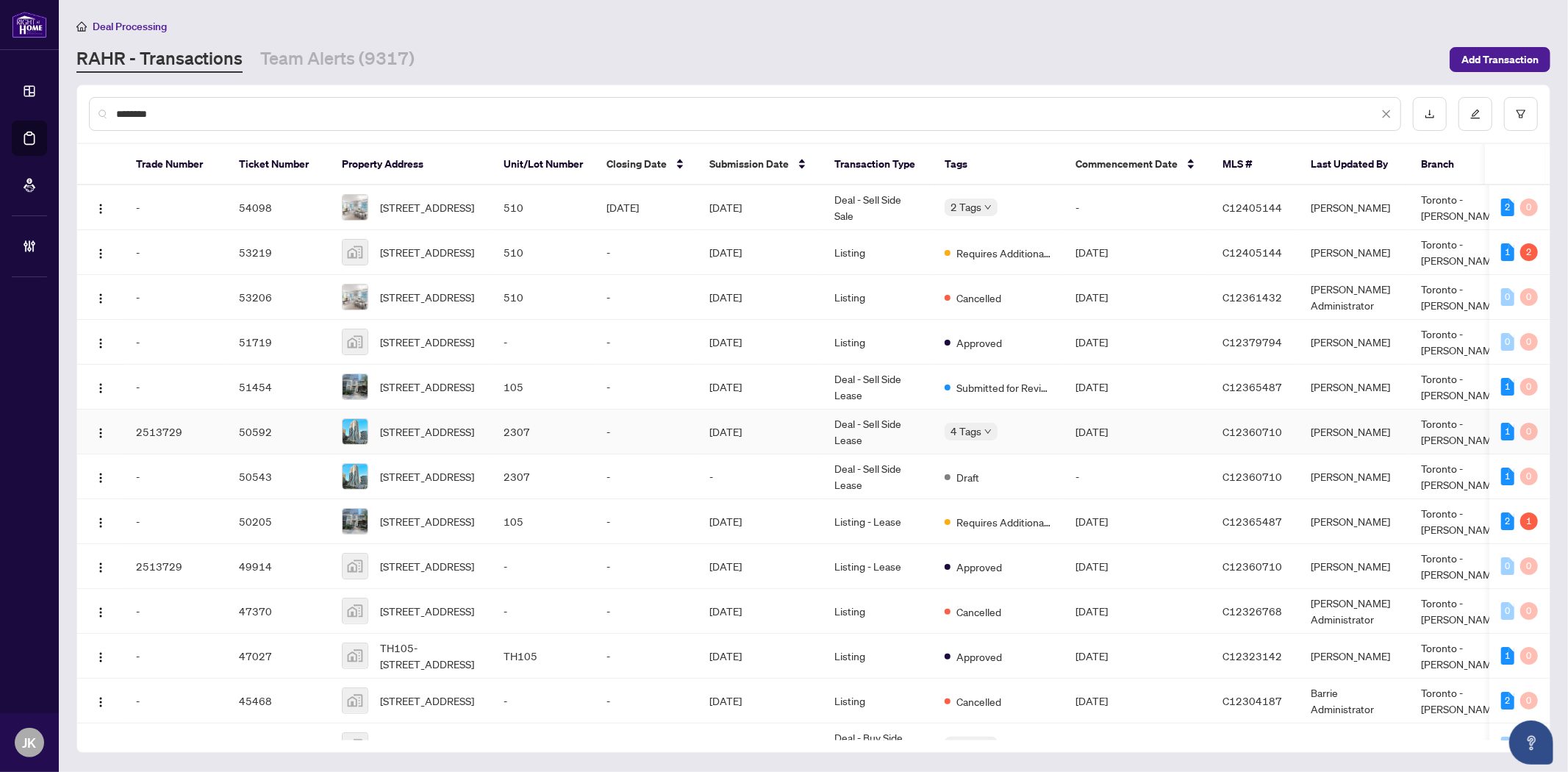
type input "********"
click at [826, 416] on td "Deal - Sell Side Lease" at bounding box center [877, 432] width 110 height 45
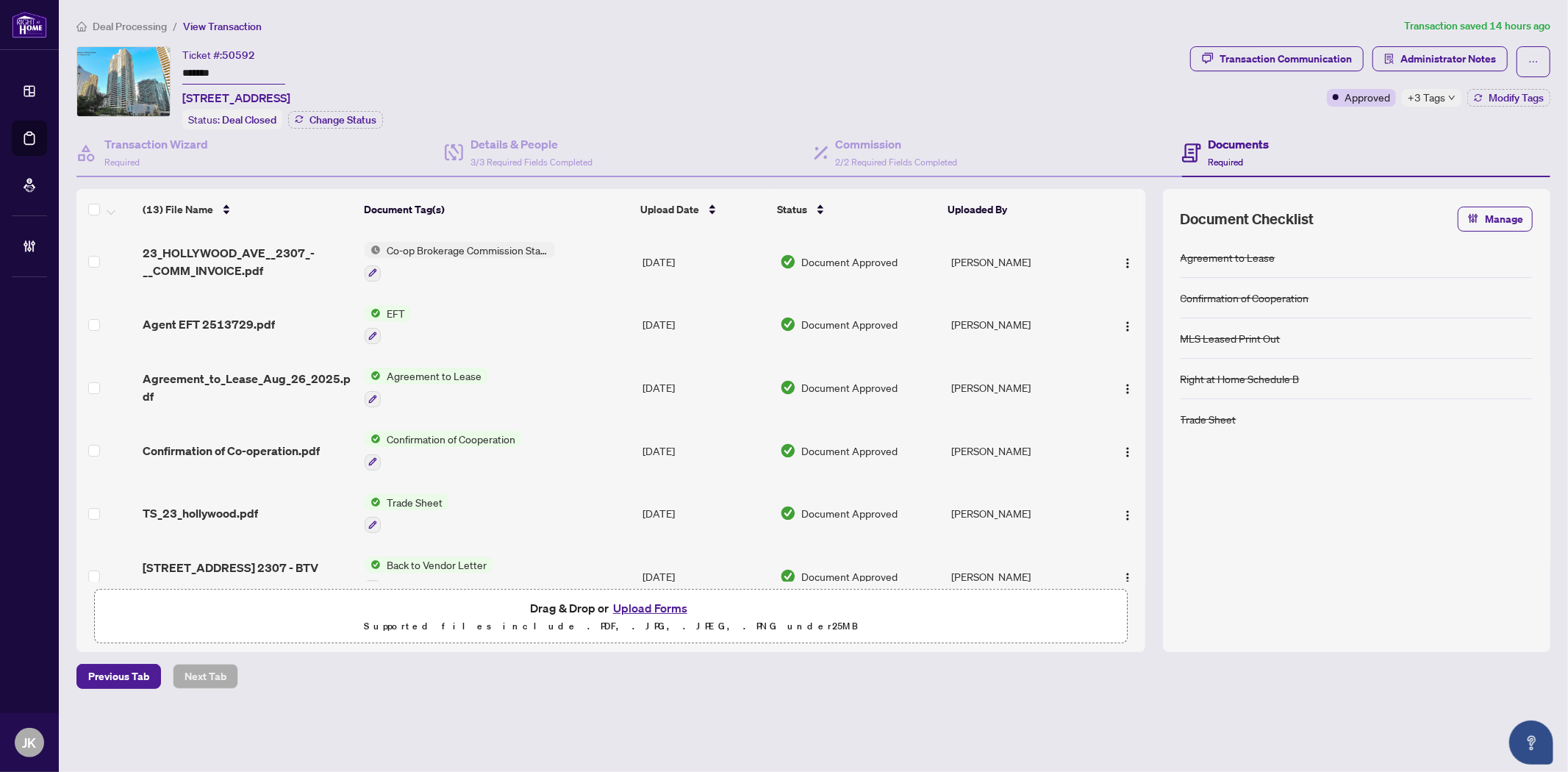
click at [466, 432] on span "Confirmation of Cooperation" at bounding box center [450, 438] width 141 height 16
click at [1125, 446] on img "button" at bounding box center [1127, 451] width 12 height 12
click at [1169, 568] on span "Document Permissions" at bounding box center [1193, 566] width 141 height 16
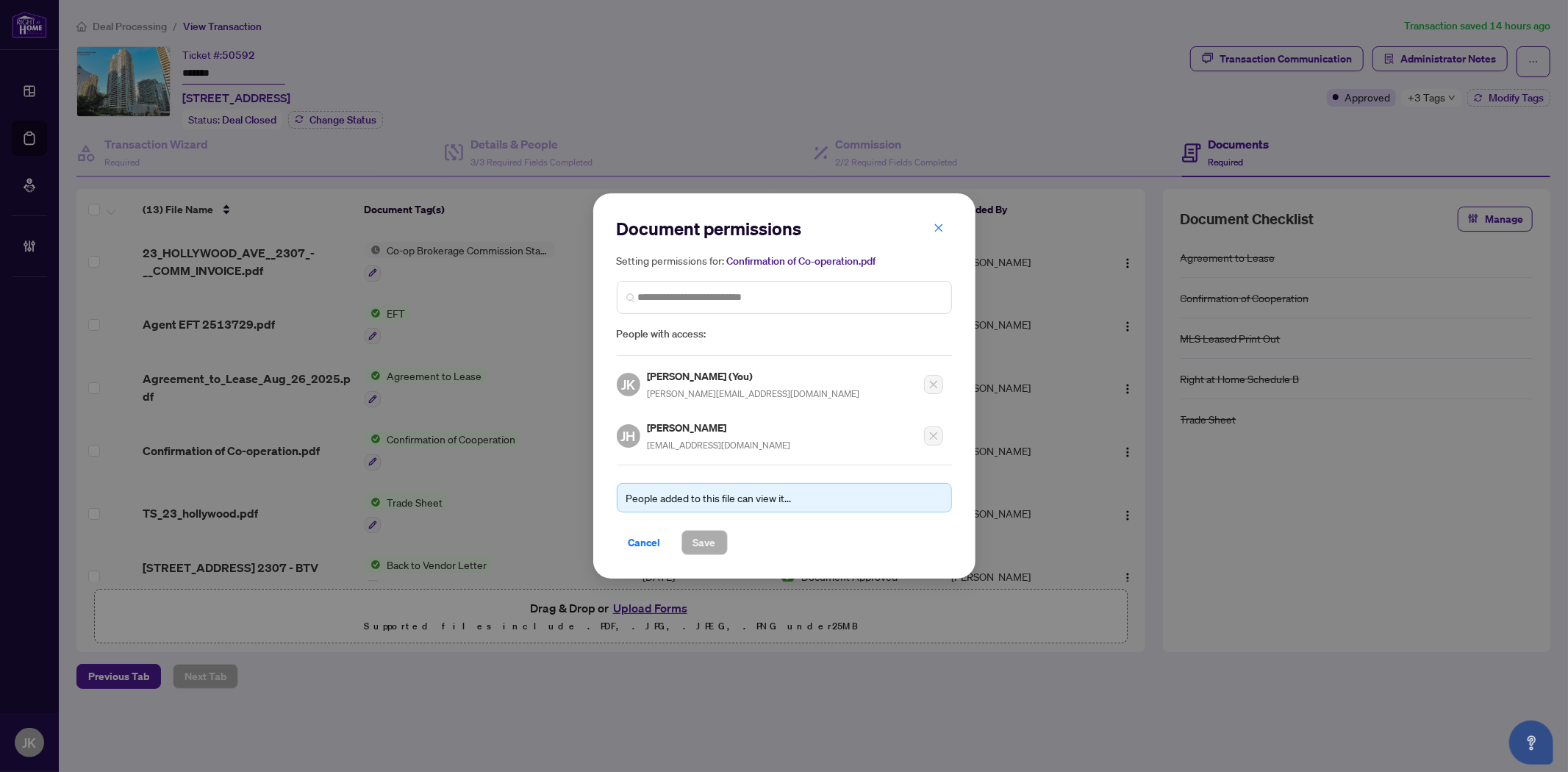
click at [632, 533] on span "Cancel" at bounding box center [645, 542] width 32 height 24
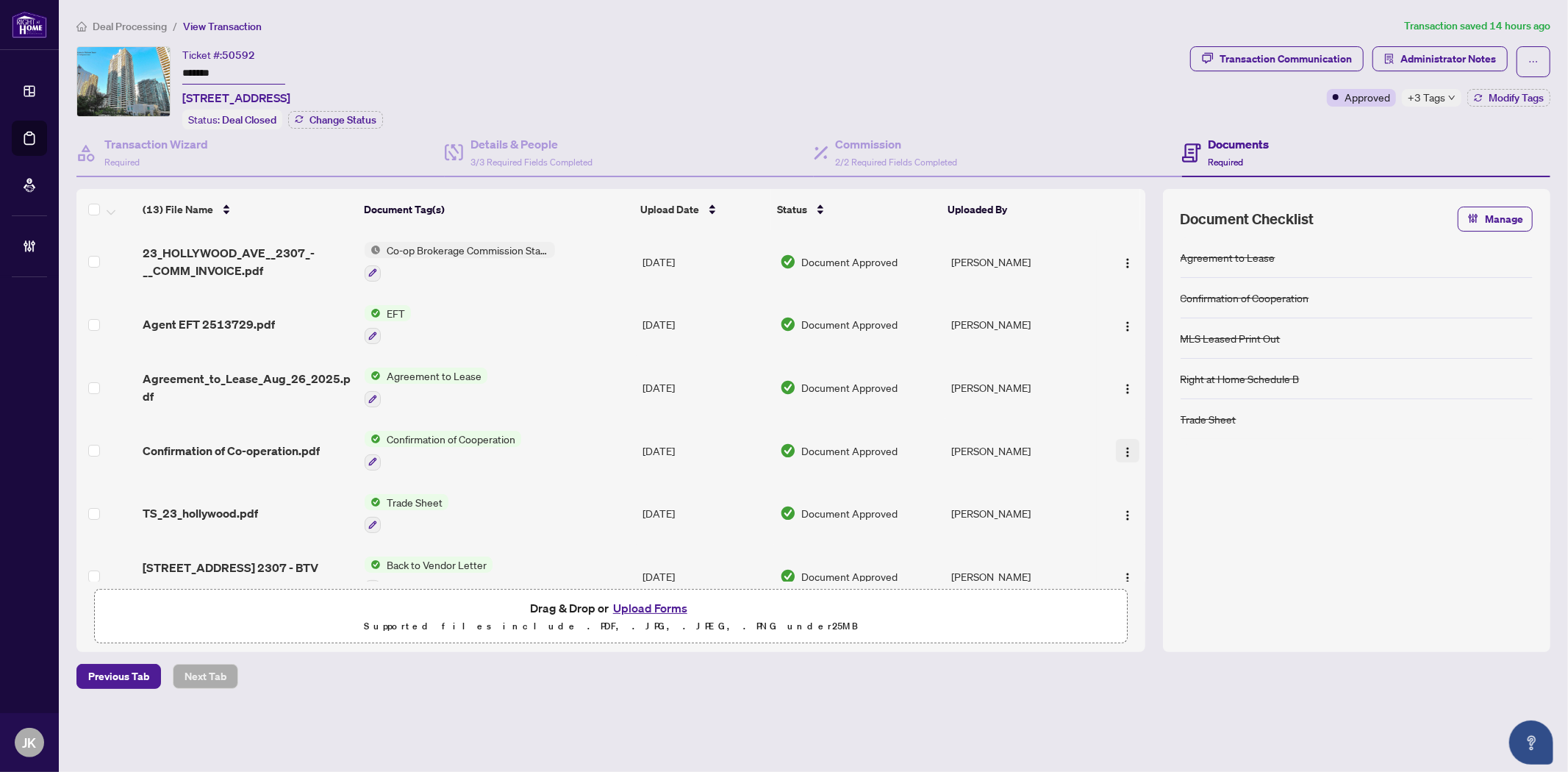
click at [1122, 446] on img "button" at bounding box center [1127, 451] width 12 height 12
click at [1181, 513] on span "Download" at bounding box center [1193, 519] width 141 height 16
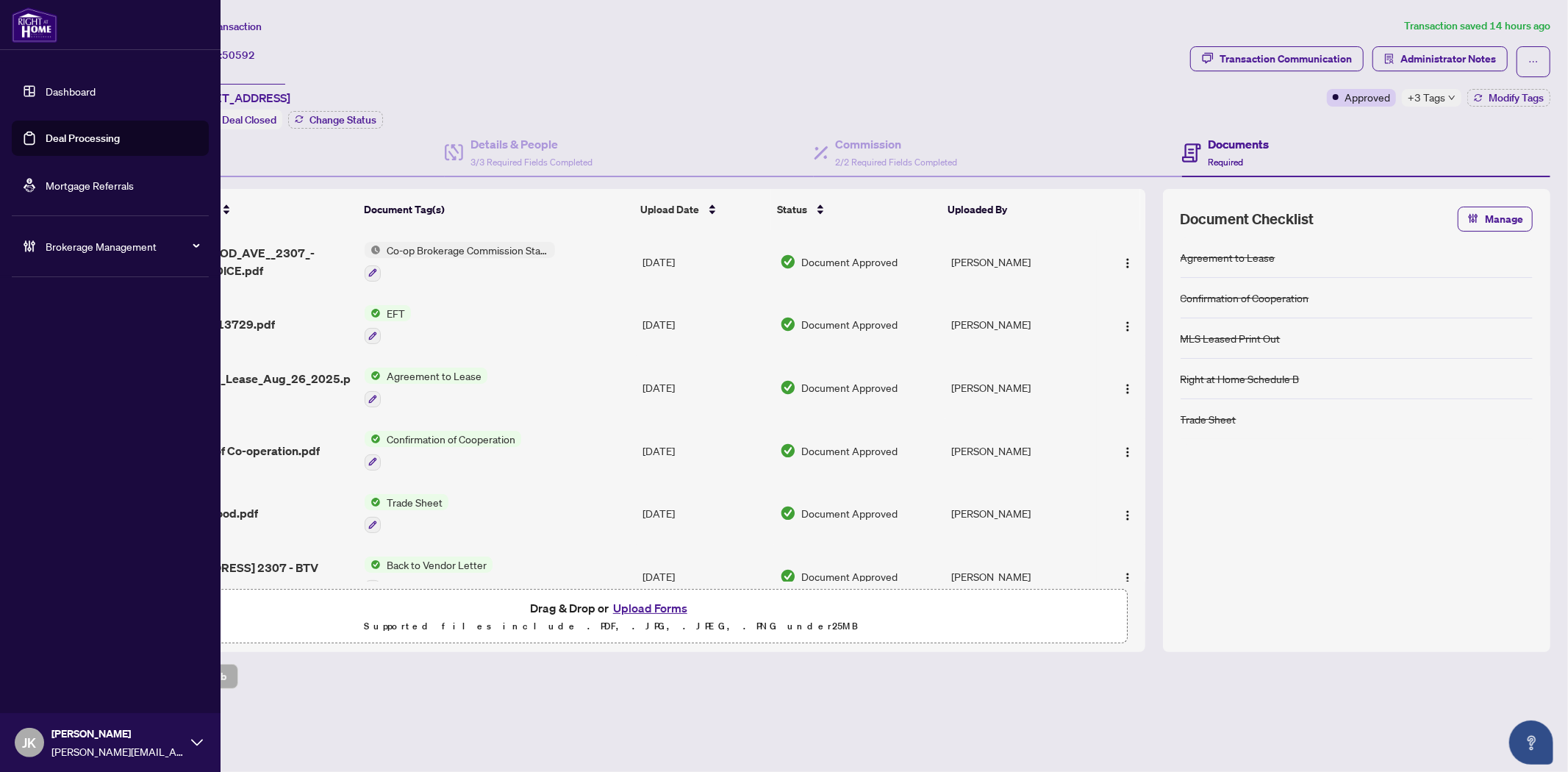
click at [59, 138] on link "Deal Processing" at bounding box center [82, 138] width 75 height 13
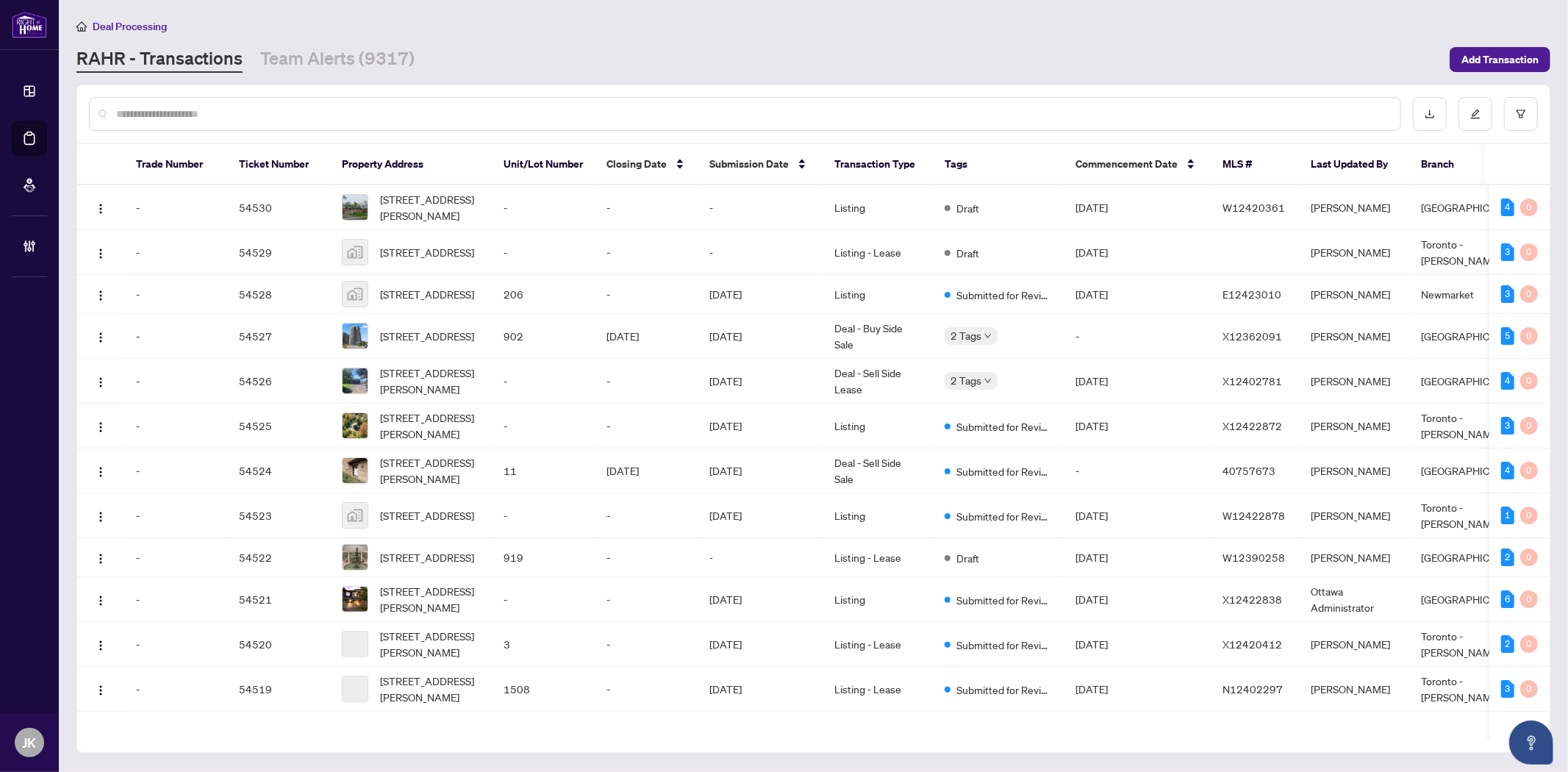
click at [267, 121] on div at bounding box center [745, 114] width 1312 height 34
drag, startPoint x: 264, startPoint y: 121, endPoint x: 254, endPoint y: 115, distance: 11.7
click at [263, 121] on div at bounding box center [745, 114] width 1312 height 34
click at [169, 111] on input "text" at bounding box center [752, 114] width 1272 height 16
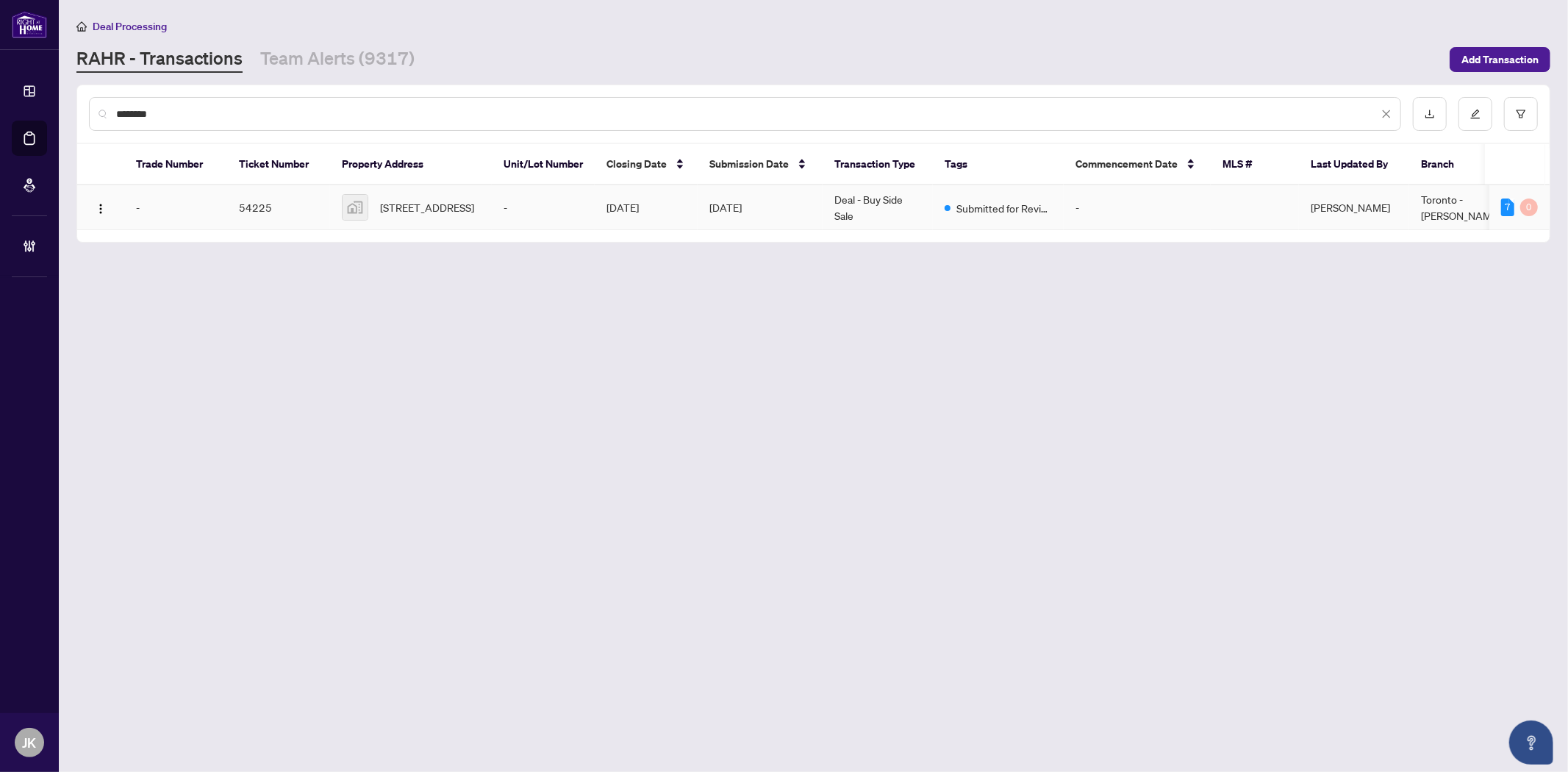
type input "********"
click at [826, 207] on td "Deal - Buy Side Sale" at bounding box center [877, 208] width 110 height 45
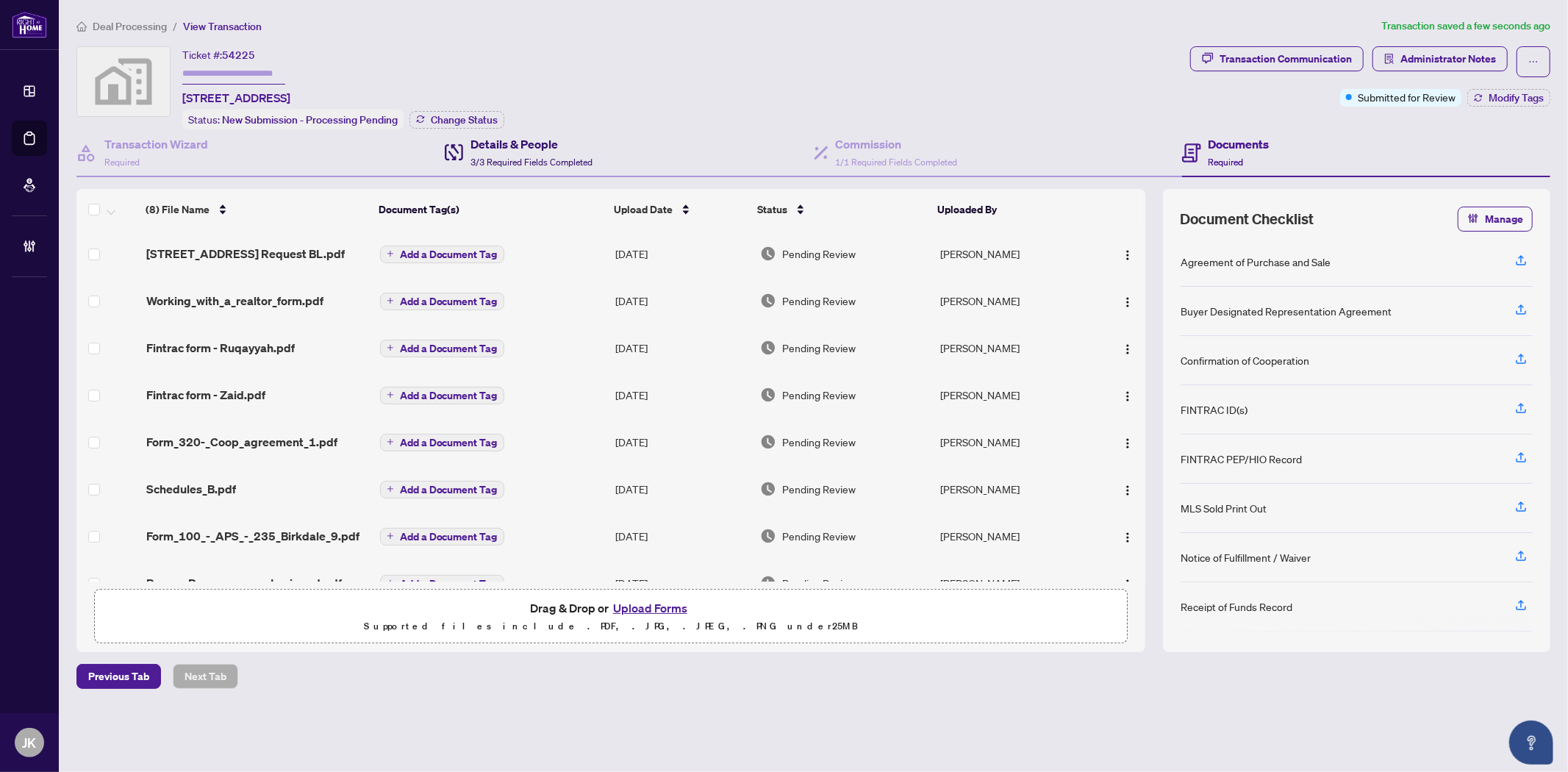
click at [533, 141] on h4 "Details & People" at bounding box center [531, 144] width 122 height 18
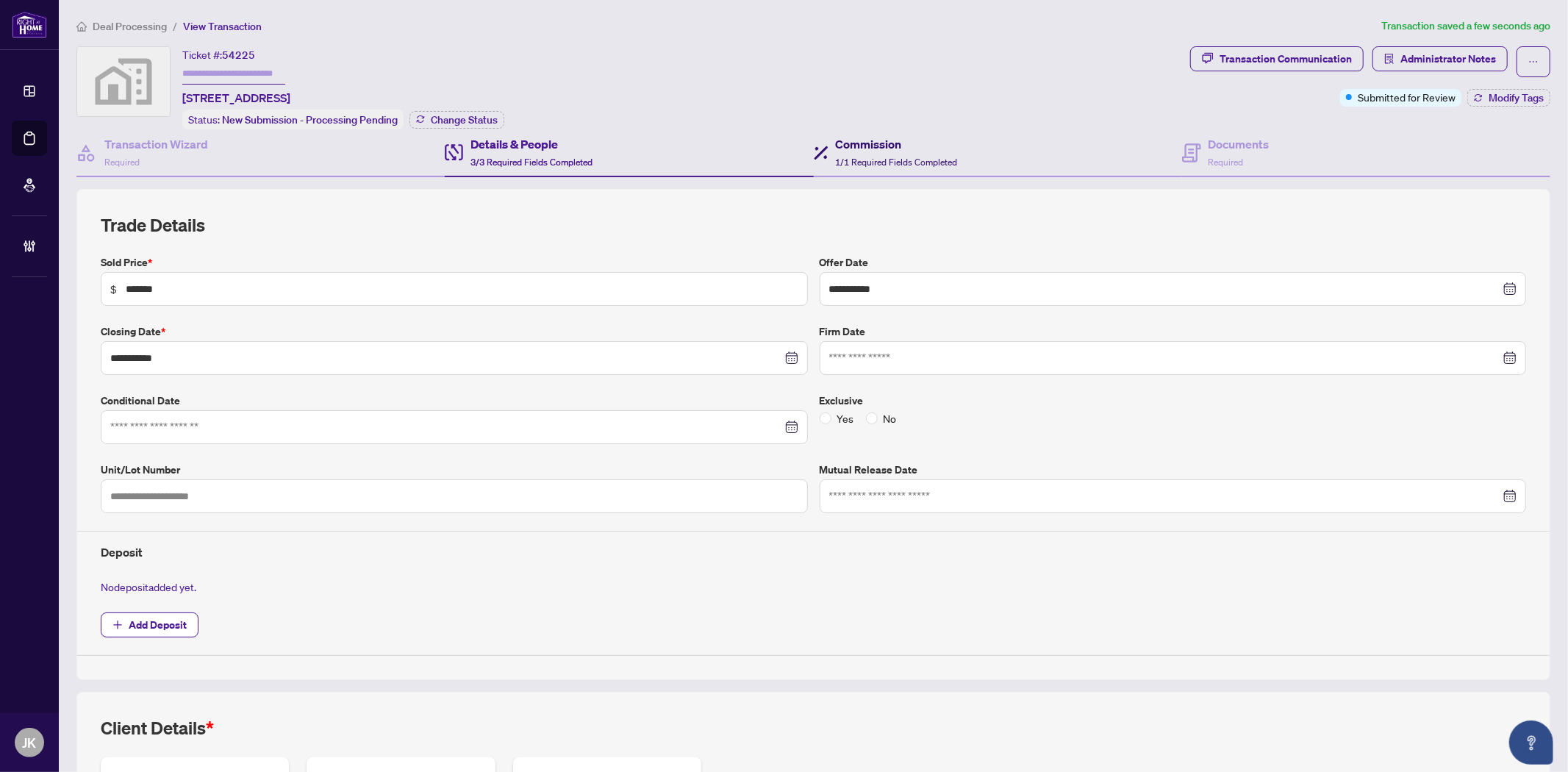
click at [850, 157] on span "1/1 Required Fields Completed" at bounding box center [896, 162] width 122 height 11
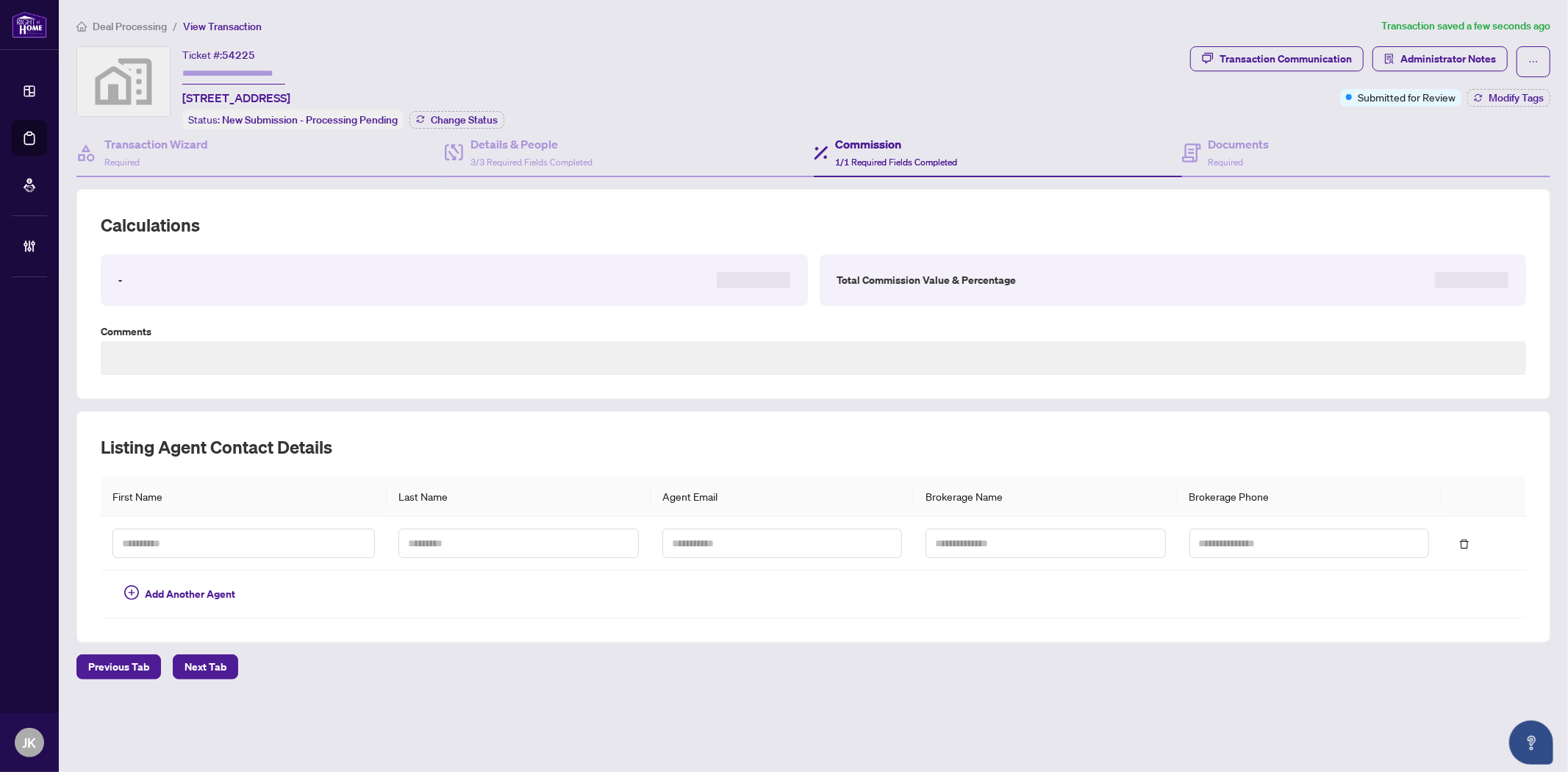
type textarea "**********"
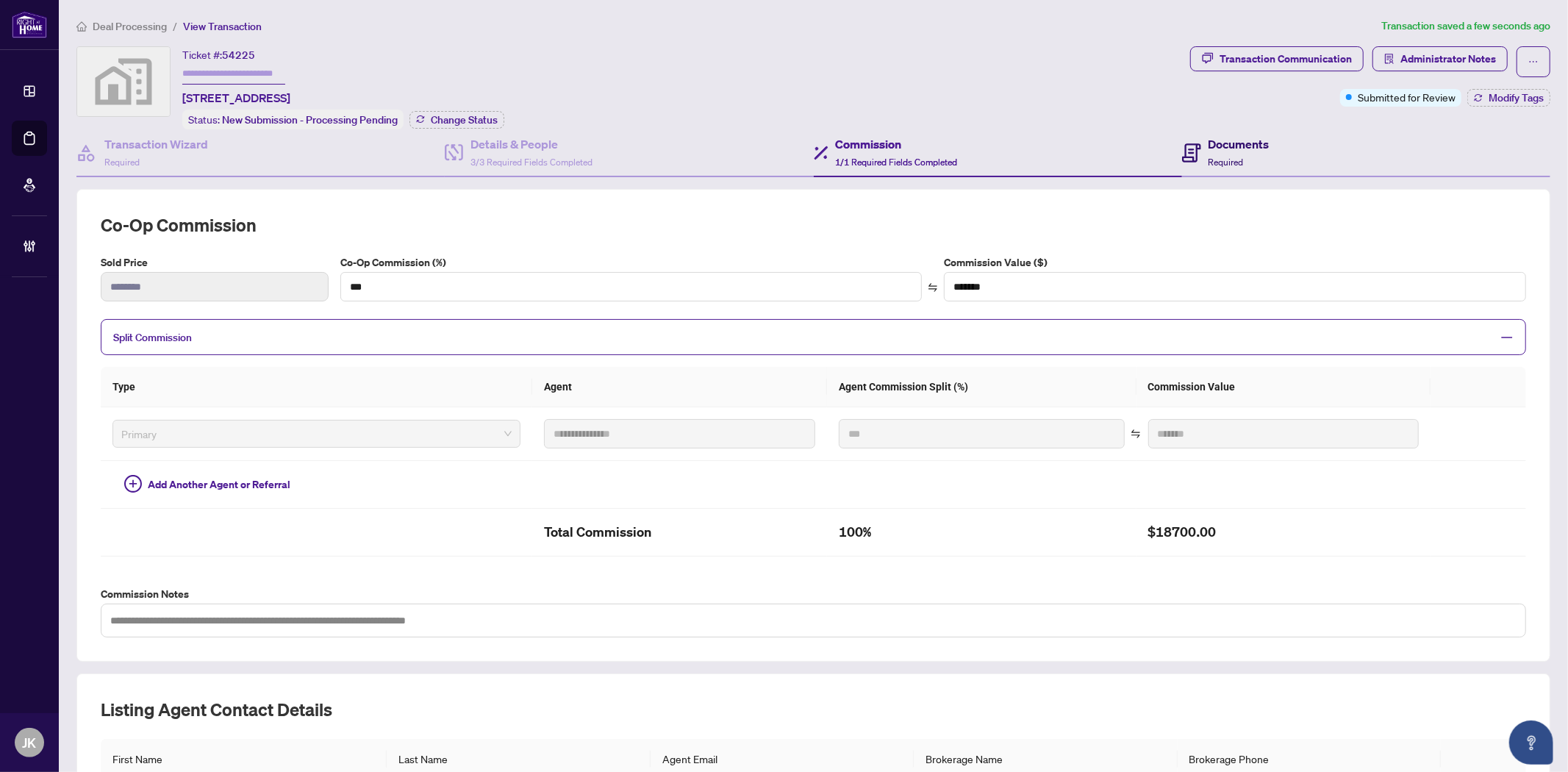
click at [1208, 145] on h4 "Documents" at bounding box center [1238, 144] width 61 height 18
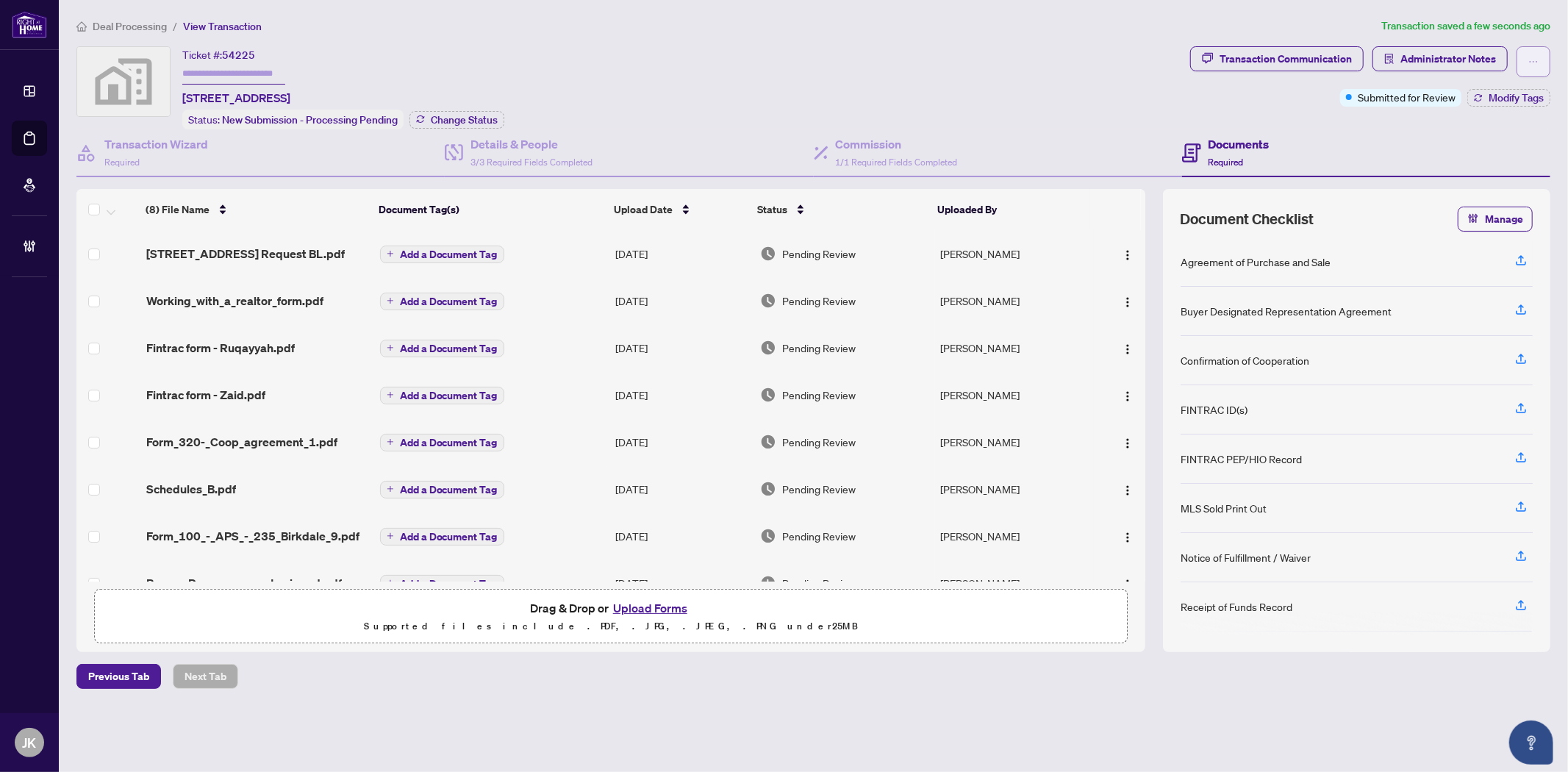
click at [1546, 58] on button "button" at bounding box center [1533, 62] width 34 height 31
click at [1467, 91] on span "Transaction Permissions" at bounding box center [1482, 94] width 112 height 16
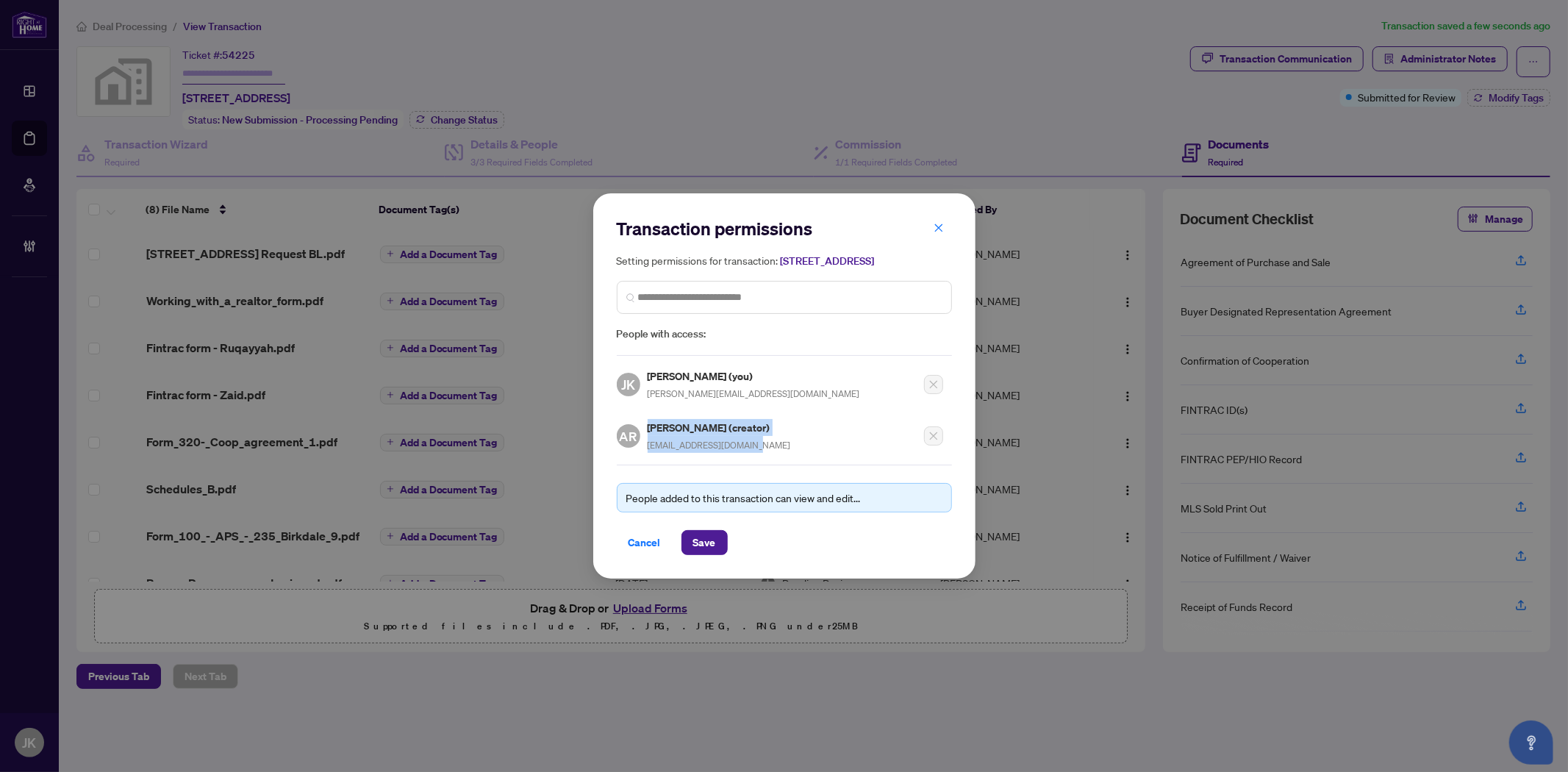
drag, startPoint x: 757, startPoint y: 448, endPoint x: 642, endPoint y: 450, distance: 115.0
click at [642, 451] on div "AR Ashley Robinson (creator) ashleyrrealty@gmail.com" at bounding box center [703, 436] width 174 height 34
copy div "Ashley Robinson (creator) ashleyrrealty@gmail.com"
click at [657, 539] on span "Cancel" at bounding box center [645, 542] width 32 height 24
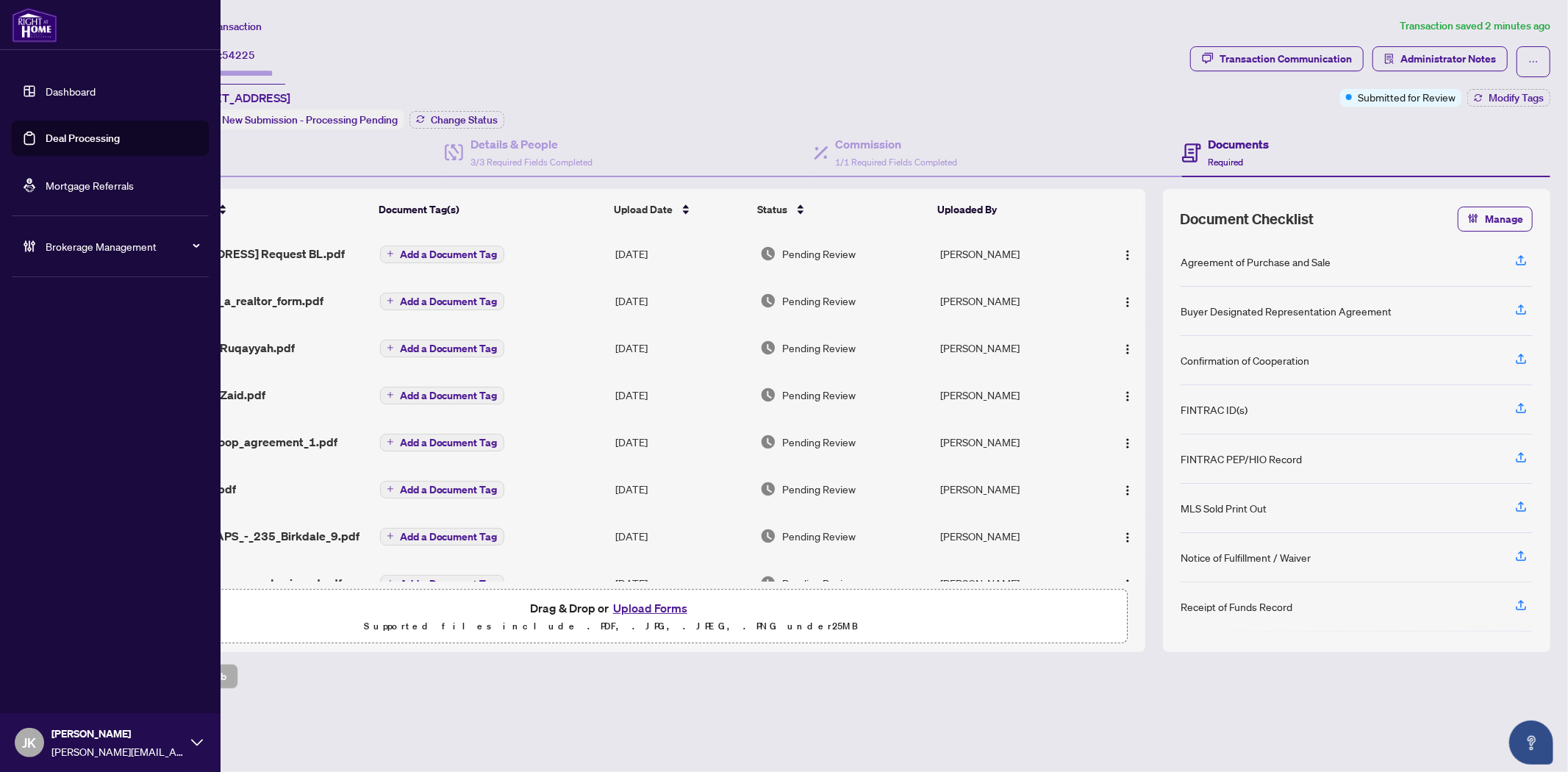
click at [71, 134] on link "Deal Processing" at bounding box center [82, 138] width 75 height 13
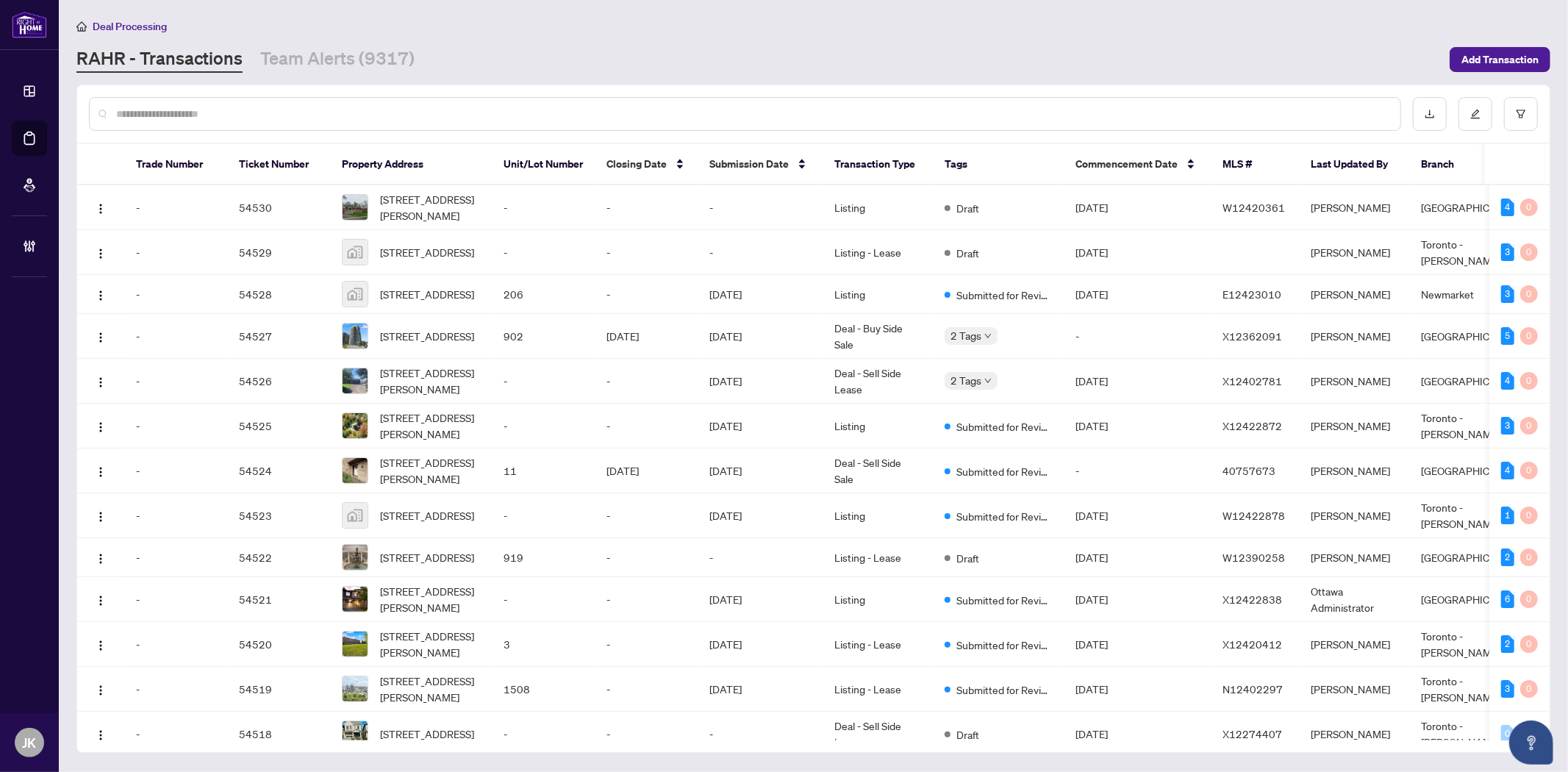
click at [464, 113] on input "text" at bounding box center [752, 114] width 1272 height 16
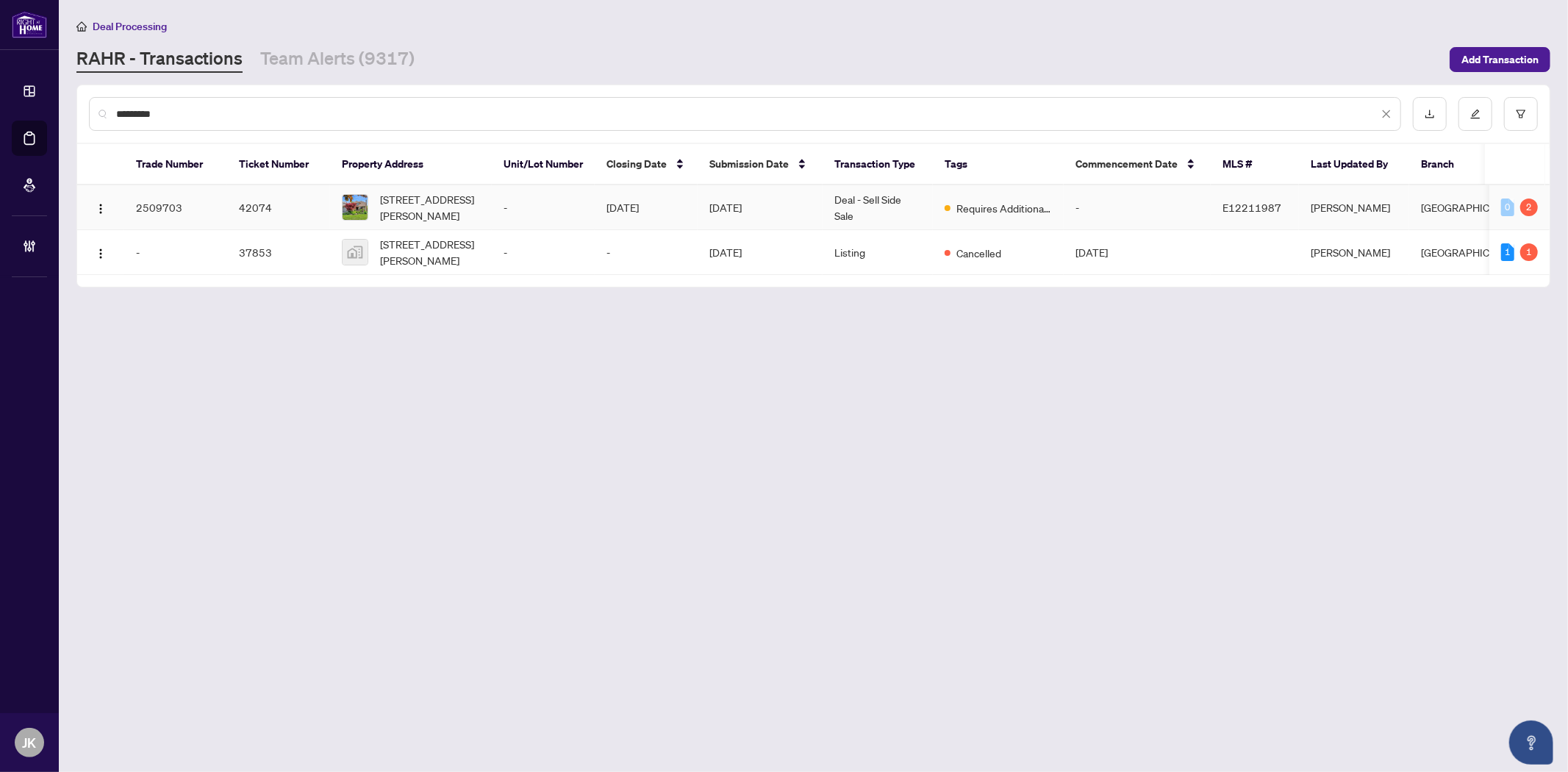
type input "*********"
click at [656, 208] on td "Sep/25/2025" at bounding box center [646, 208] width 103 height 45
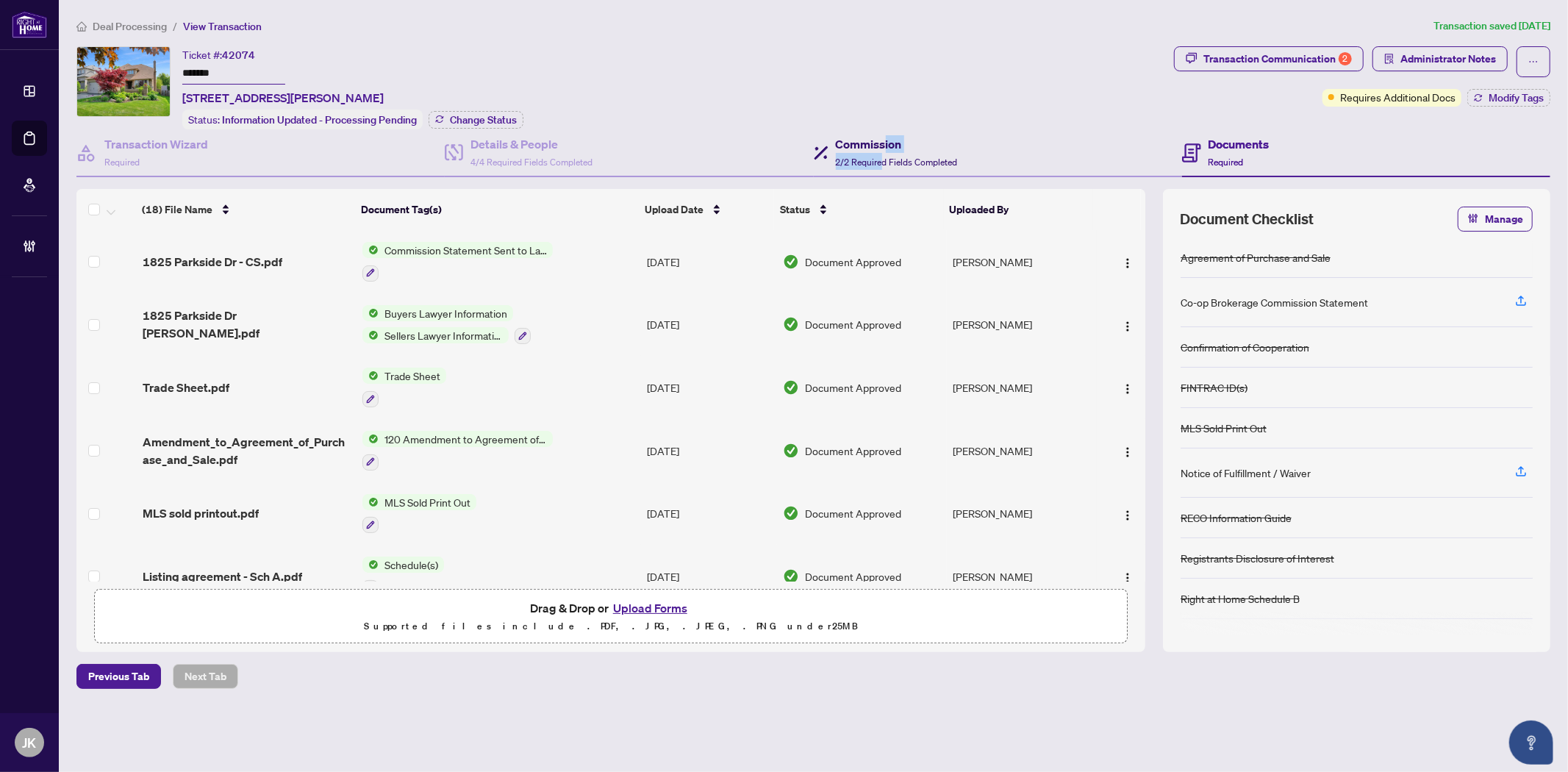
click at [885, 150] on div "Commission 2/2 Required Fields Completed" at bounding box center [896, 152] width 122 height 35
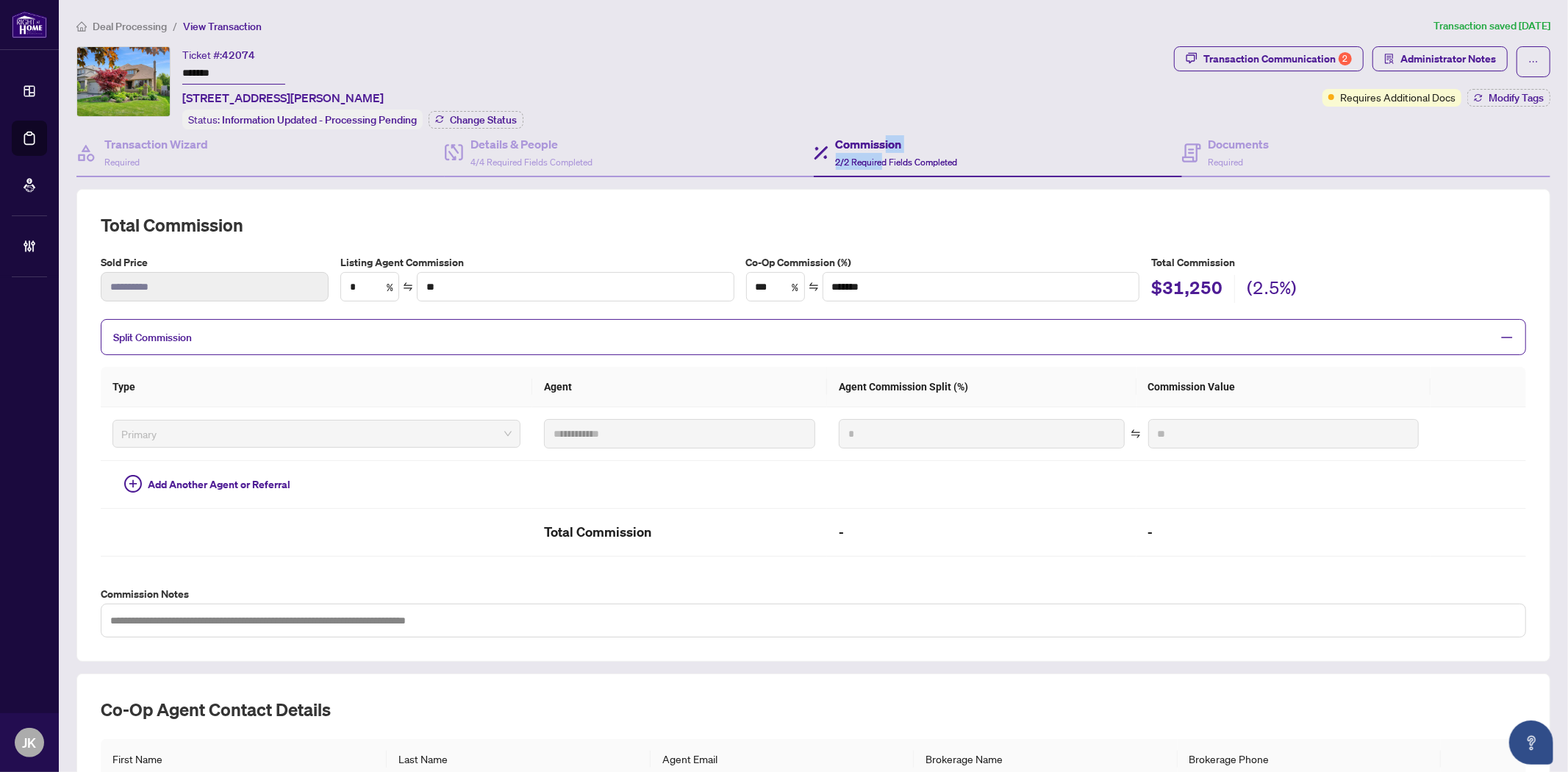
click at [1137, 698] on h2 "Co-op Agent Contact Details" at bounding box center [813, 710] width 1425 height 24
click at [1218, 151] on div "Documents Required" at bounding box center [1238, 152] width 61 height 35
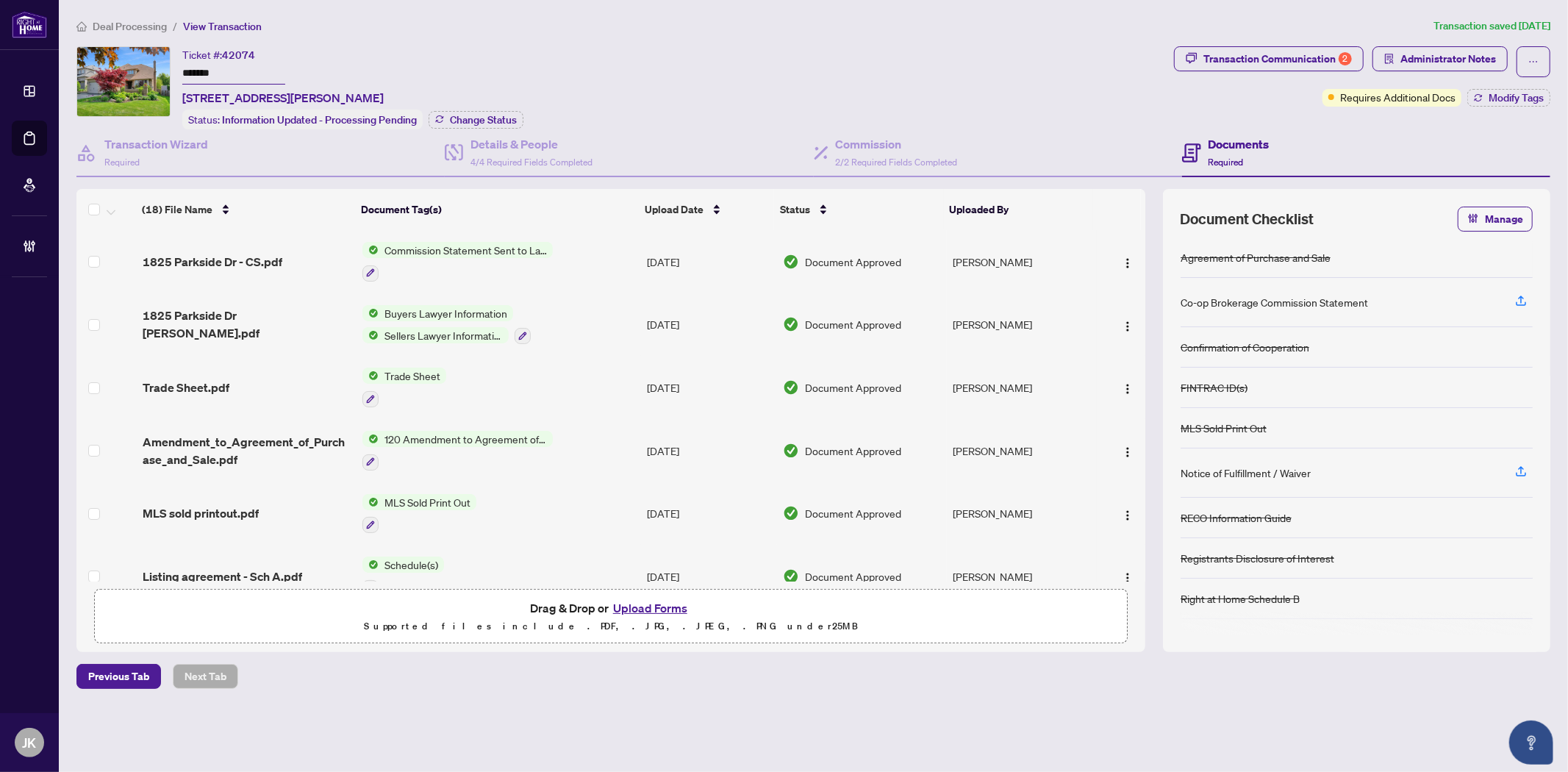
click at [424, 494] on span "MLS Sold Print Out" at bounding box center [427, 502] width 98 height 16
click at [402, 566] on span "MLS Sold Print Out" at bounding box center [402, 566] width 98 height 16
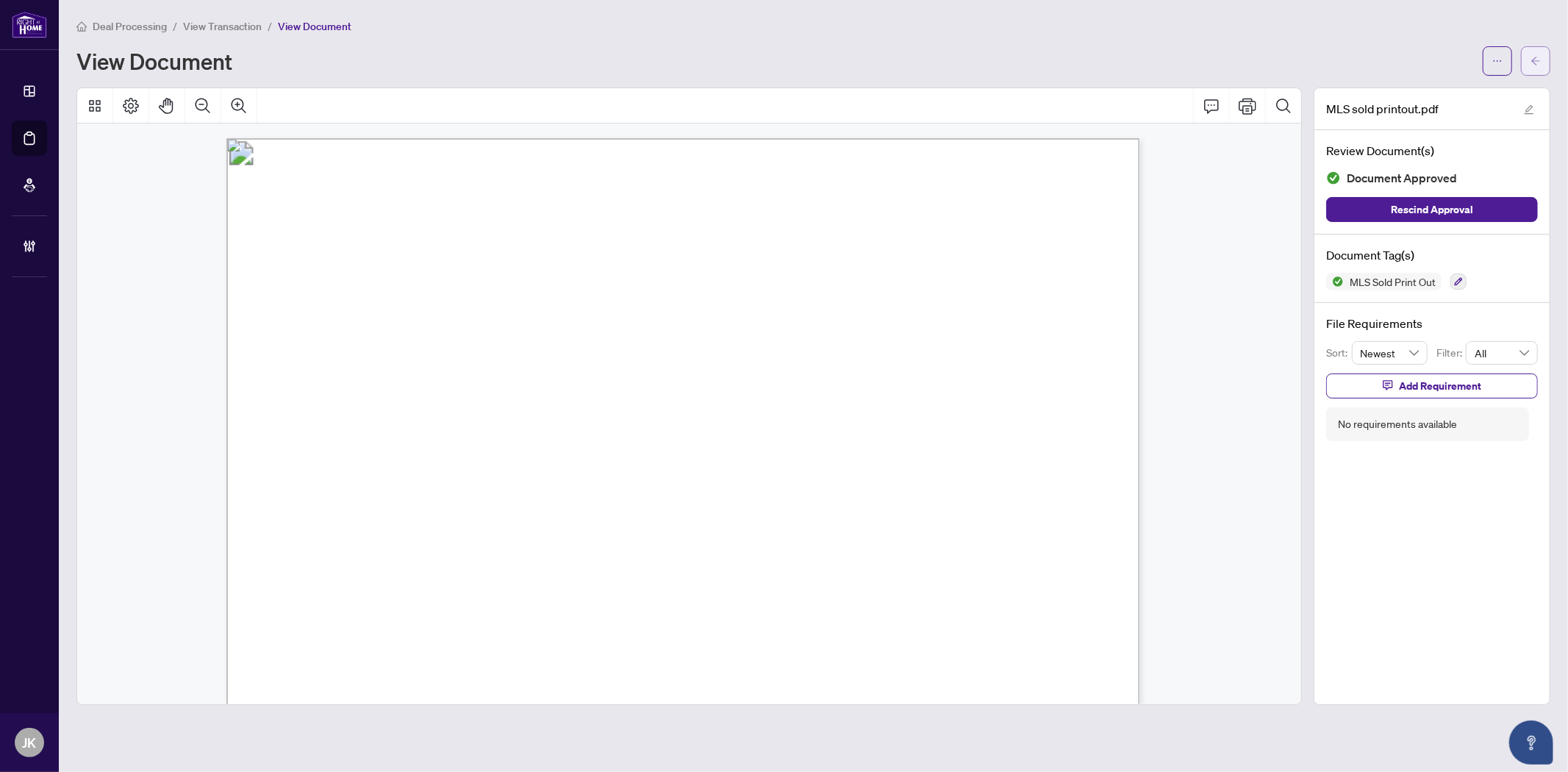
click at [1540, 48] on button "button" at bounding box center [1536, 61] width 29 height 29
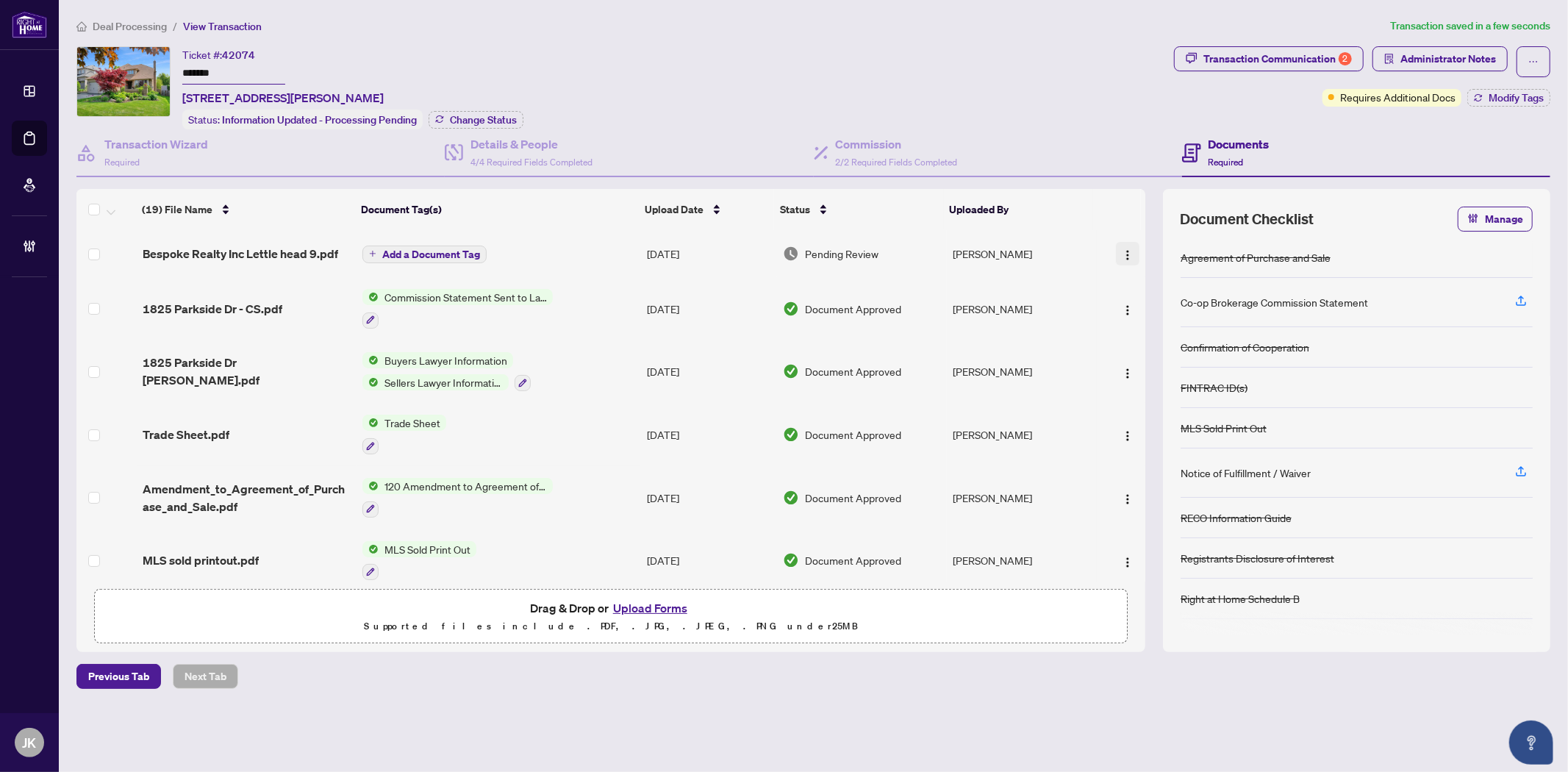
click at [1128, 255] on img "button" at bounding box center [1127, 255] width 12 height 12
click at [1158, 368] on span "Document Permissions" at bounding box center [1193, 373] width 141 height 16
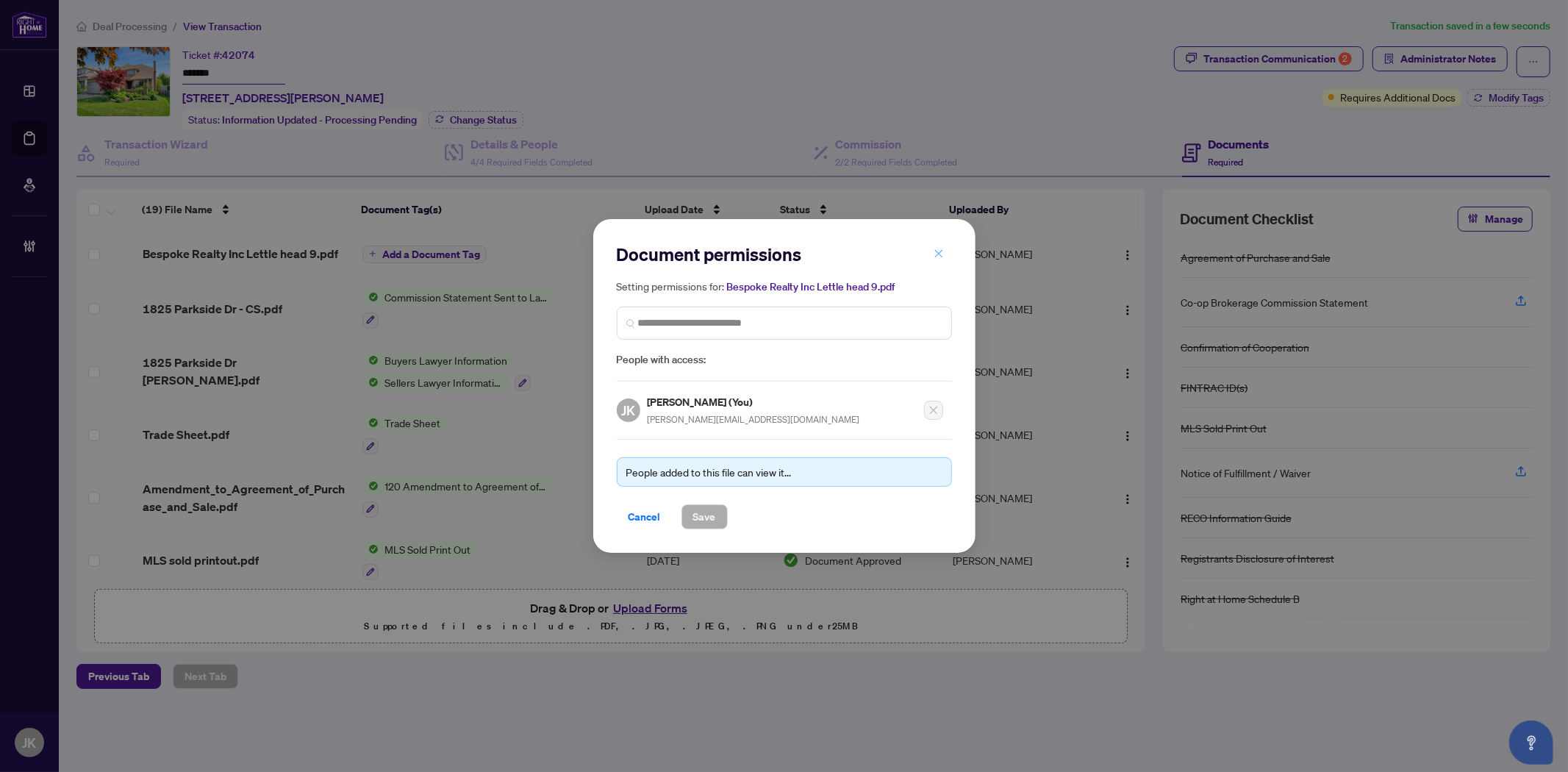
click at [937, 251] on icon "close" at bounding box center [938, 253] width 10 height 10
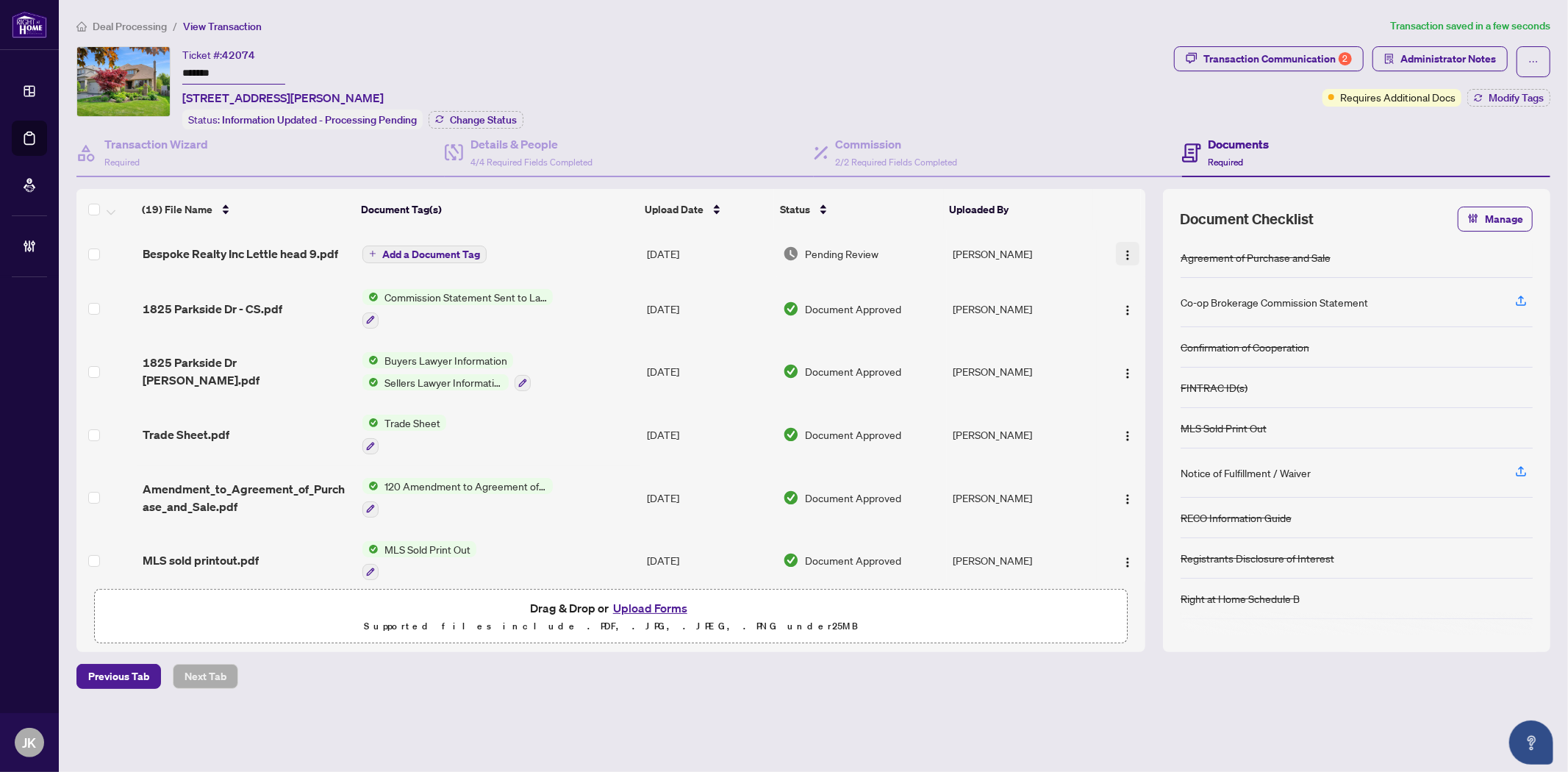
click at [1128, 249] on img "button" at bounding box center [1127, 255] width 12 height 12
click at [1182, 351] on span "Manage Document Tags" at bounding box center [1193, 350] width 141 height 16
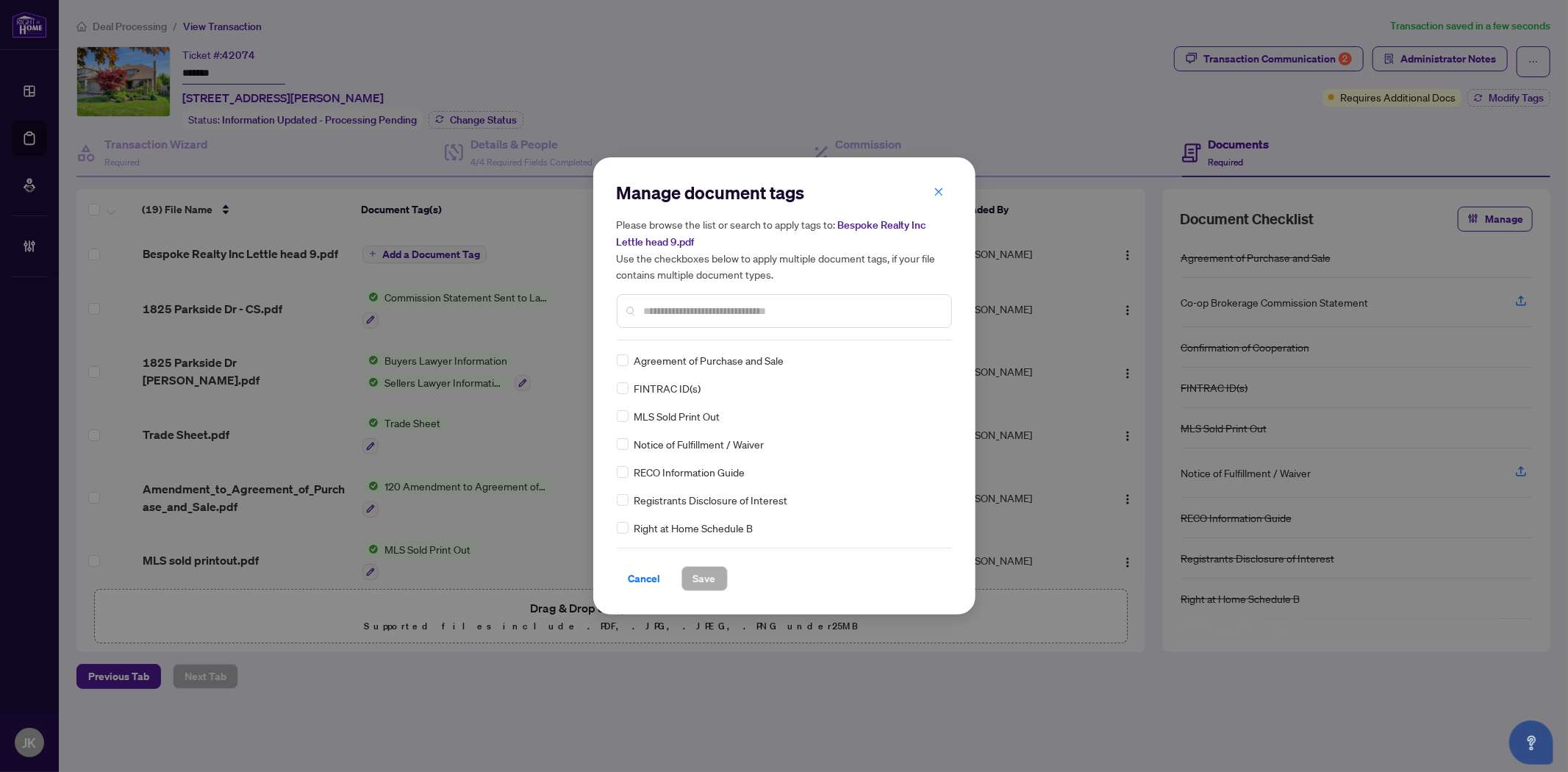
click at [792, 318] on input "text" at bounding box center [792, 311] width 295 height 16
type input "*******"
click at [606, 356] on div "Manage document tags Please browse the list or search to apply tags to: Bespoke…" at bounding box center [784, 386] width 382 height 458
drag, startPoint x: 920, startPoint y: 359, endPoint x: 929, endPoint y: 408, distance: 49.8
click at [920, 362] on img at bounding box center [922, 360] width 15 height 15
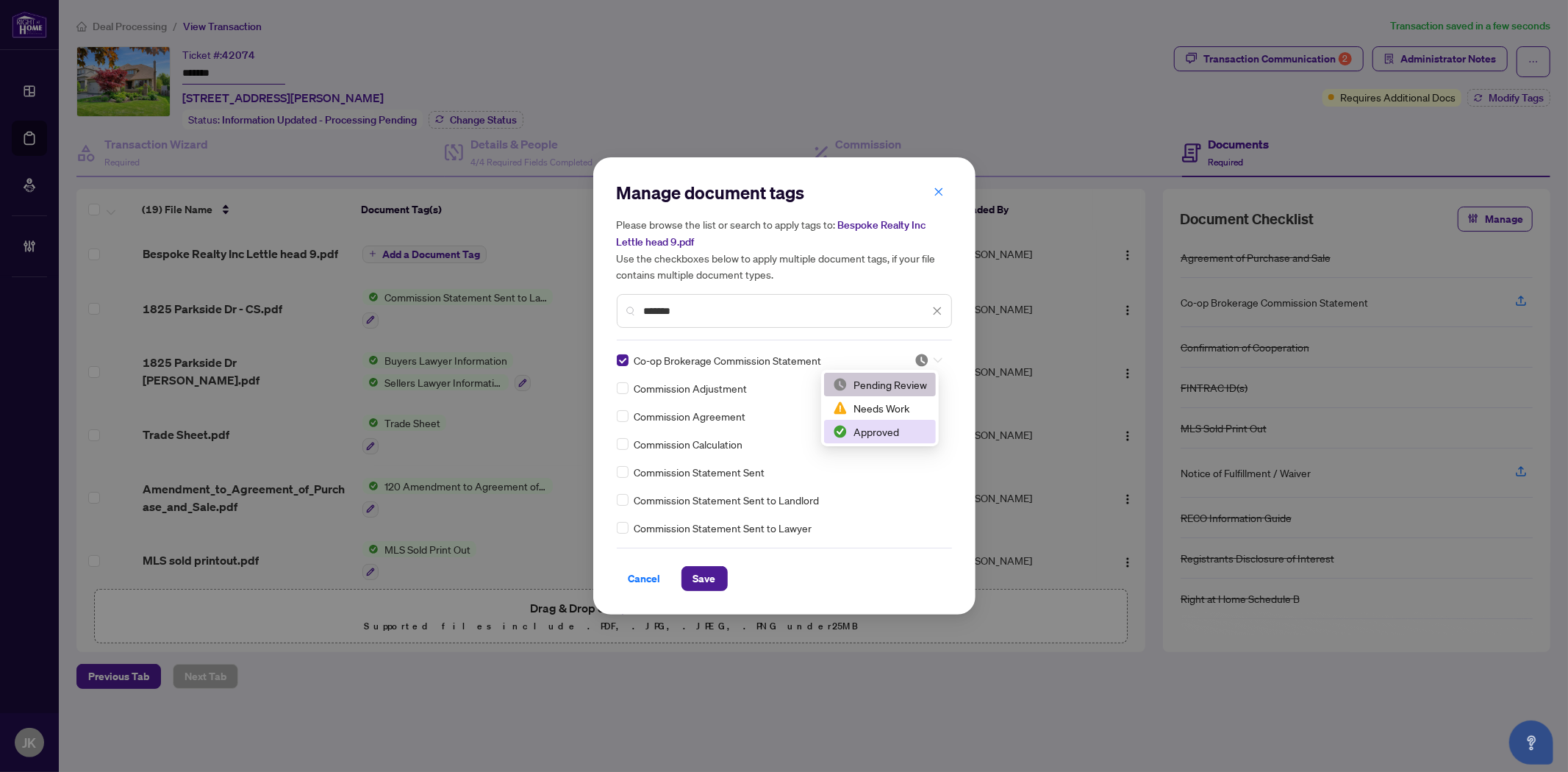
drag, startPoint x: 925, startPoint y: 430, endPoint x: 890, endPoint y: 449, distance: 39.8
click at [925, 430] on div "Approved" at bounding box center [880, 431] width 94 height 16
drag, startPoint x: 699, startPoint y: 588, endPoint x: 686, endPoint y: 582, distance: 14.3
click at [699, 588] on span "Save" at bounding box center [705, 578] width 23 height 24
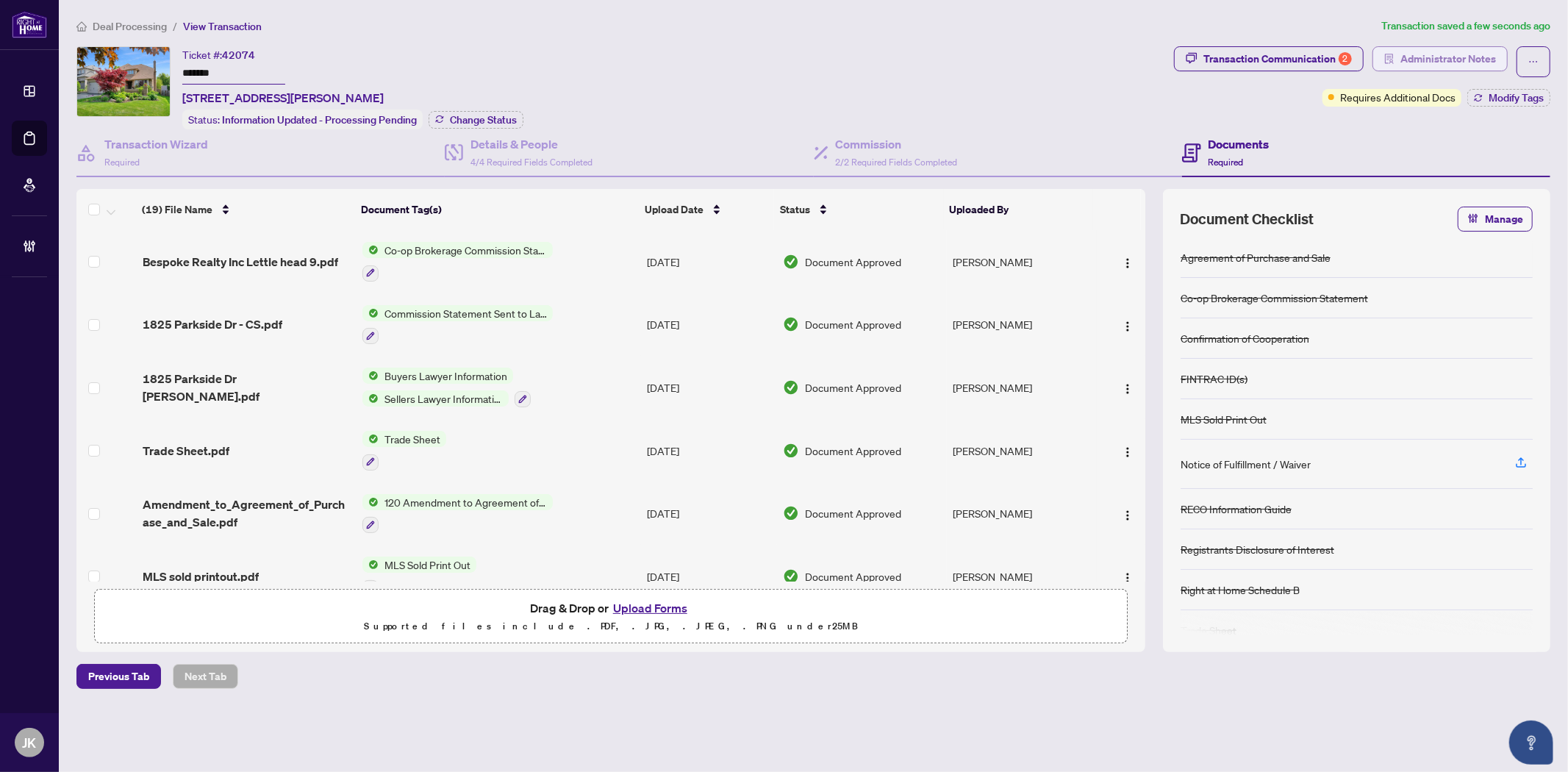
click at [1402, 47] on span "Administrator Notes" at bounding box center [1448, 58] width 95 height 24
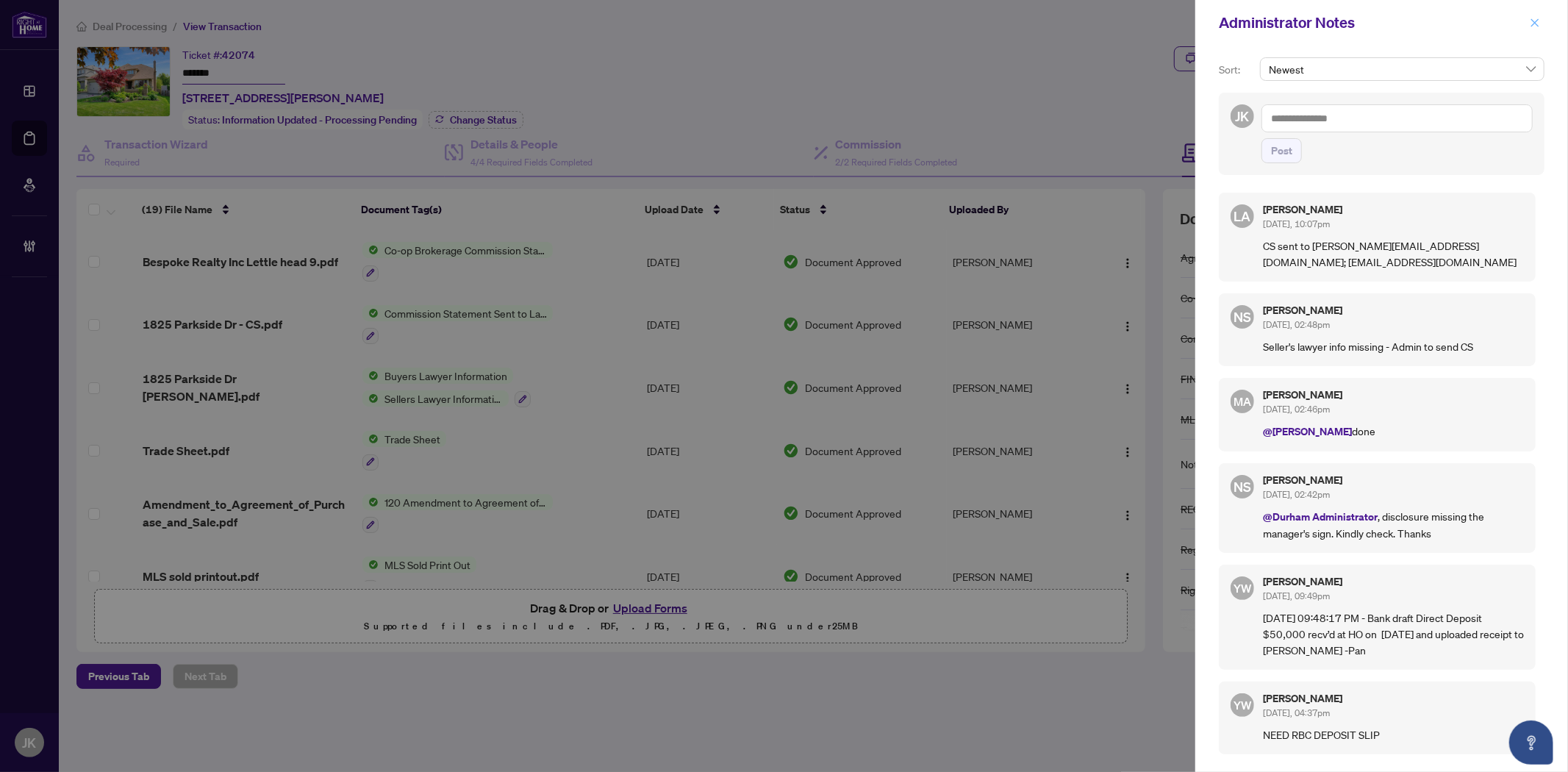
click at [1537, 20] on icon "close" at bounding box center [1535, 22] width 8 height 8
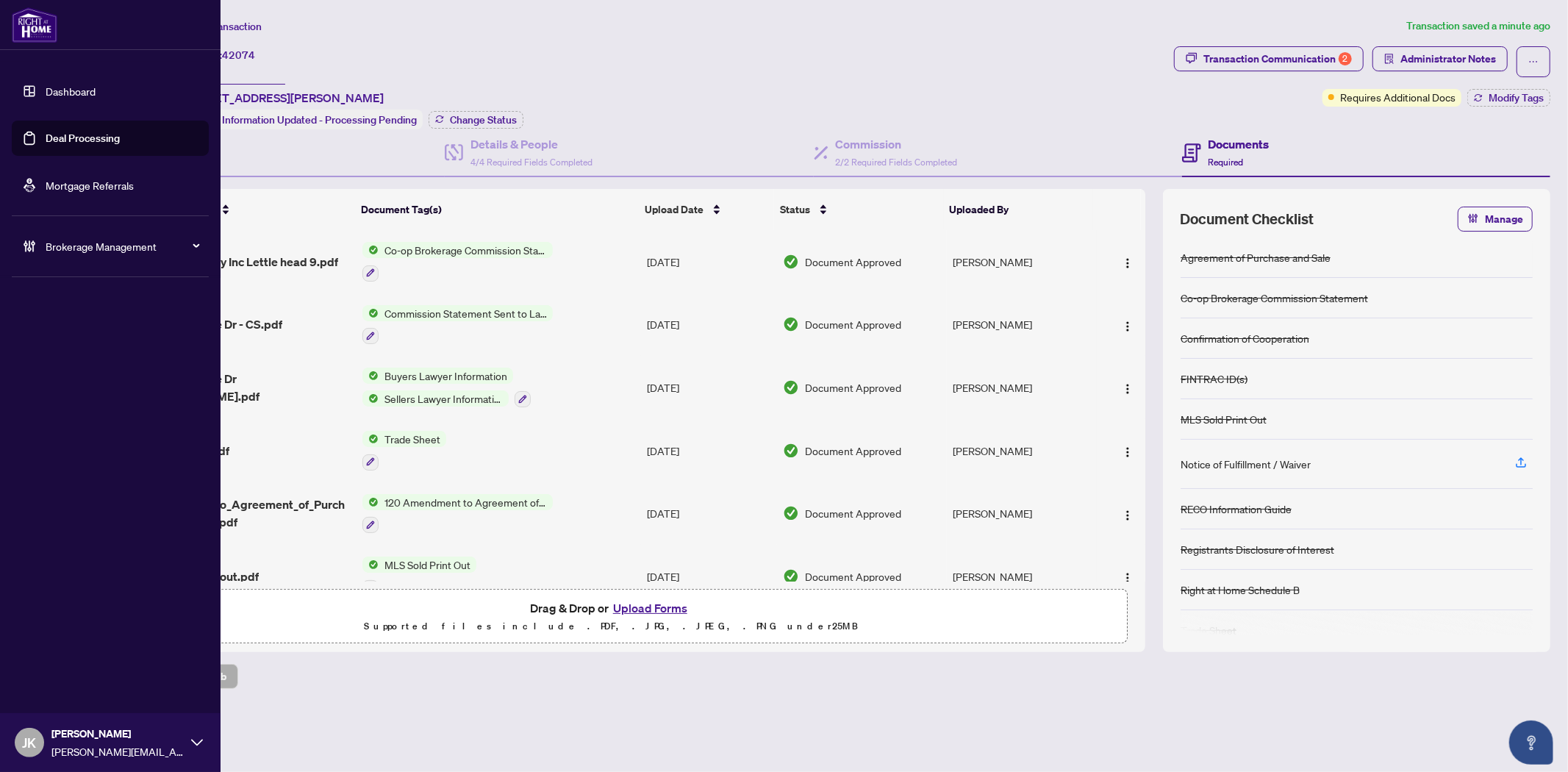
drag, startPoint x: 76, startPoint y: 141, endPoint x: 161, endPoint y: 120, distance: 87.6
click at [76, 141] on link "Deal Processing" at bounding box center [82, 138] width 75 height 13
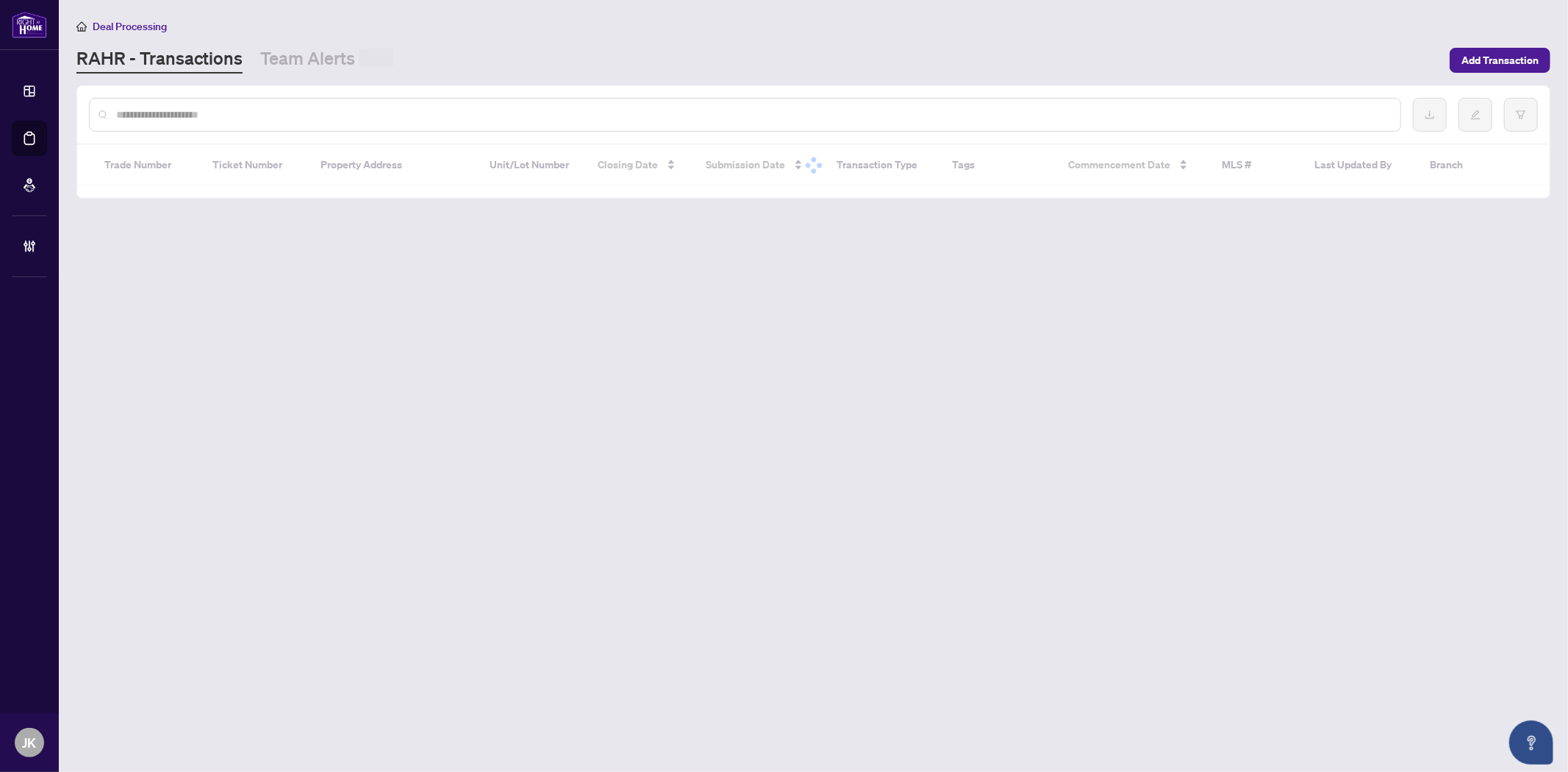
click at [344, 109] on input "text" at bounding box center [752, 115] width 1272 height 16
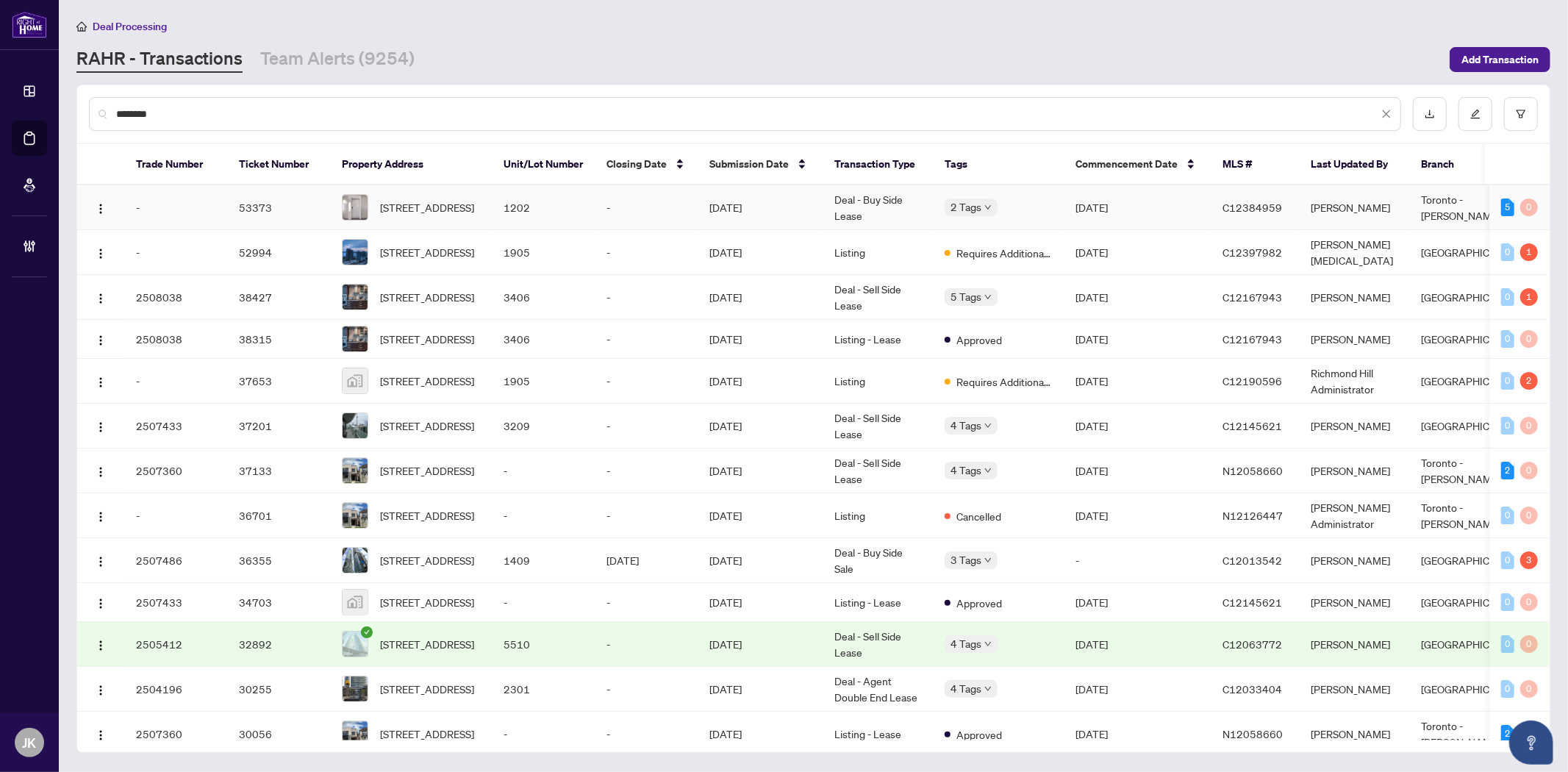
type input "*******"
click at [754, 195] on td "Sep/16/2025" at bounding box center [760, 208] width 125 height 45
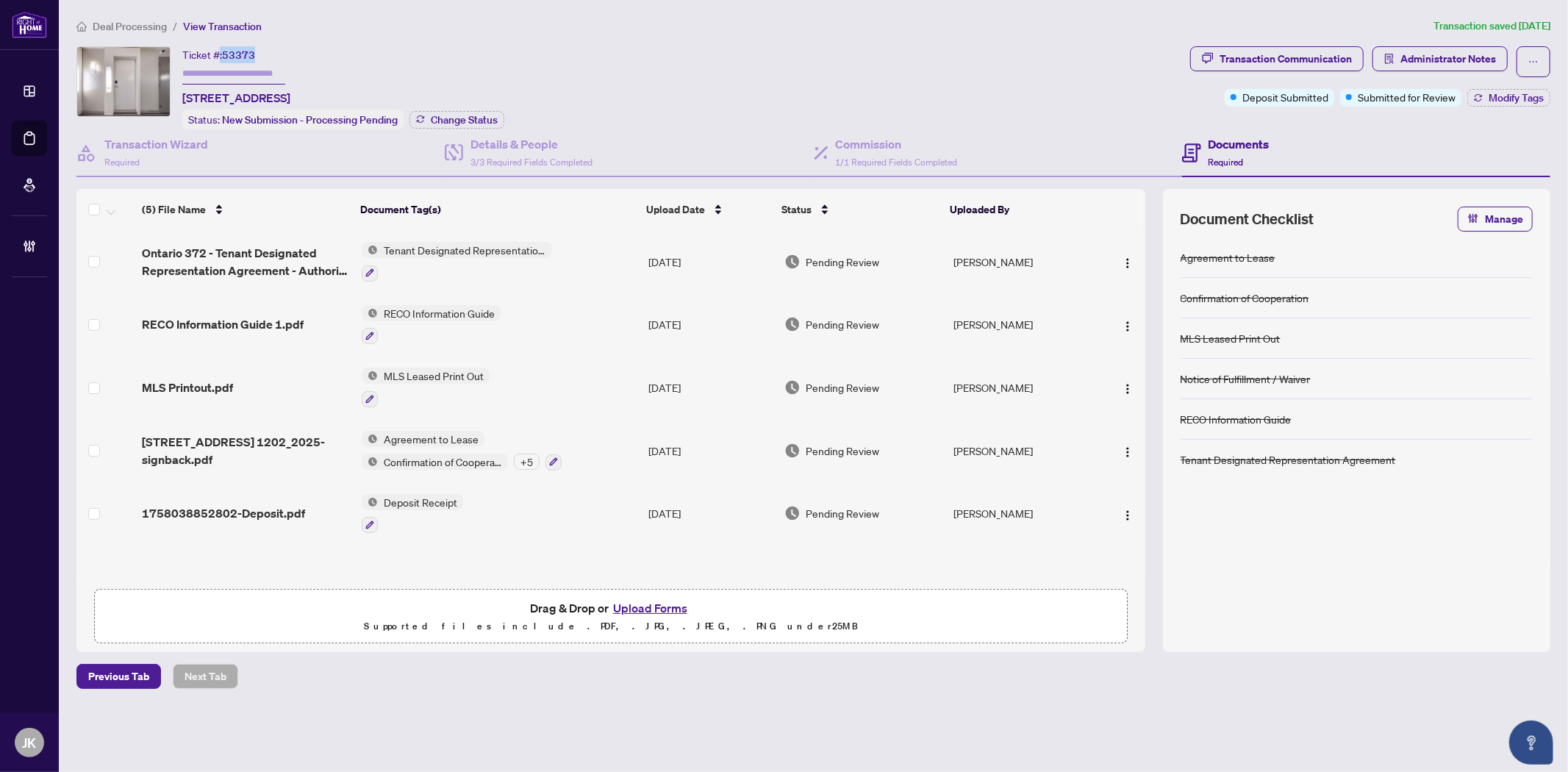
drag, startPoint x: 221, startPoint y: 48, endPoint x: 244, endPoint y: 52, distance: 23.3
click at [265, 48] on div "Ticket #: 53373 1202-12 York St, Toronto, Ontario M5J 0A9, Canada" at bounding box center [236, 76] width 108 height 60
click at [219, 55] on div "Ticket #: 53373" at bounding box center [218, 55] width 73 height 17
drag, startPoint x: 222, startPoint y: 53, endPoint x: 252, endPoint y: 53, distance: 30.0
click at [258, 54] on div "Ticket #: 53373 1202-12 York St, Toronto, Ontario M5J 0A9, Canada" at bounding box center [236, 76] width 108 height 60
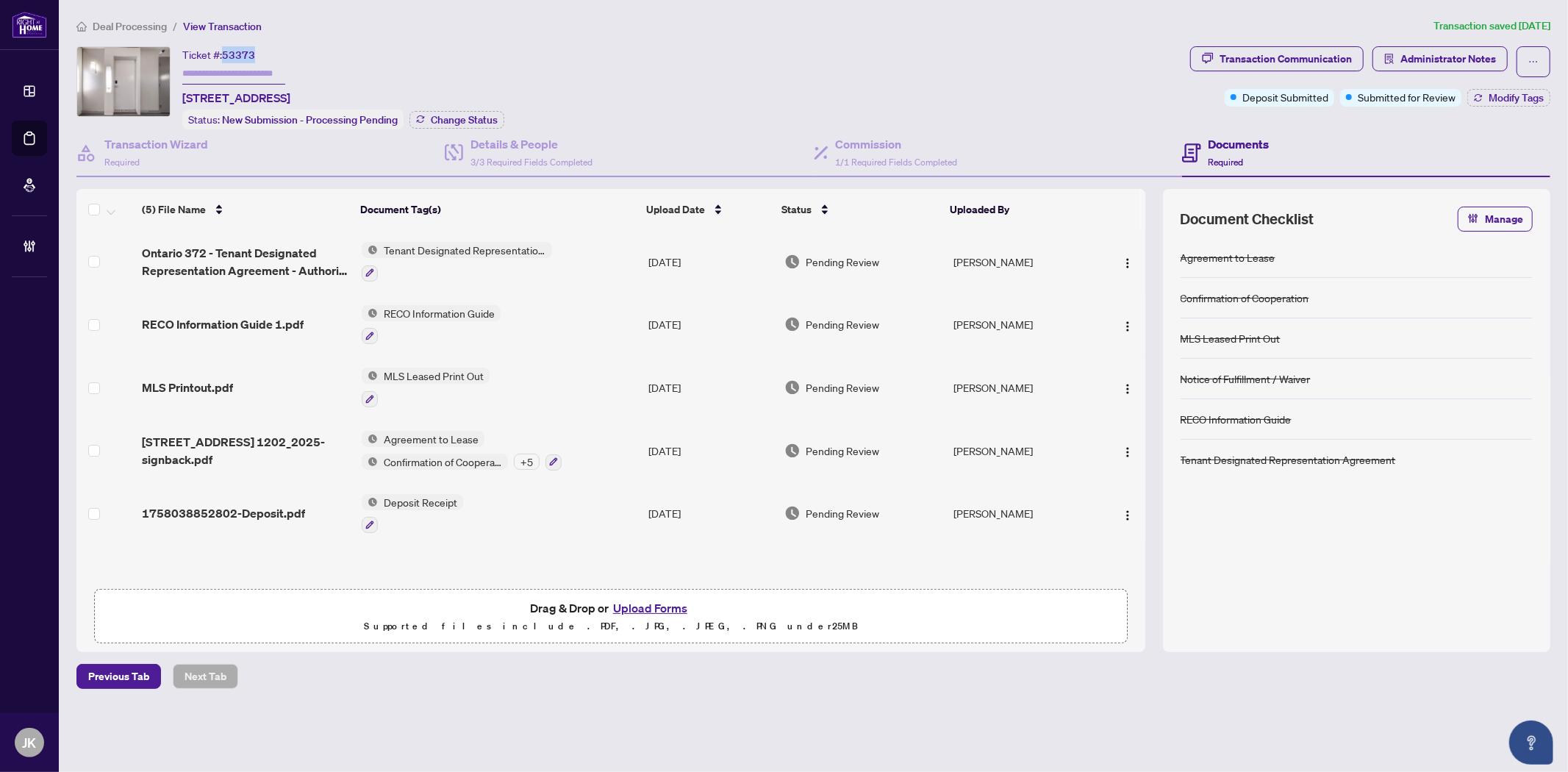
copy div "53373"
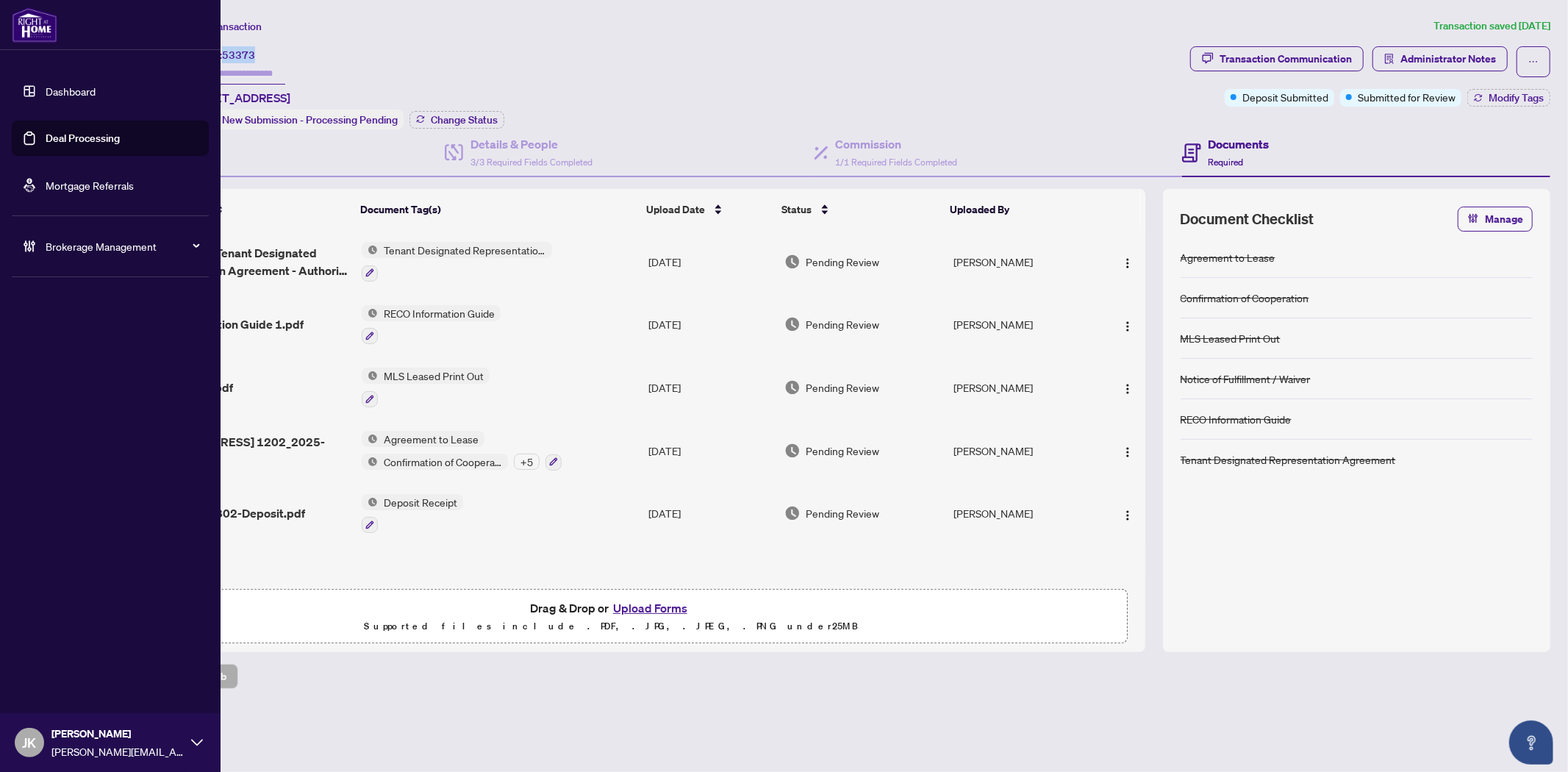
drag, startPoint x: 104, startPoint y: 129, endPoint x: 142, endPoint y: 128, distance: 38.0
click at [104, 131] on link "Deal Processing" at bounding box center [82, 138] width 75 height 13
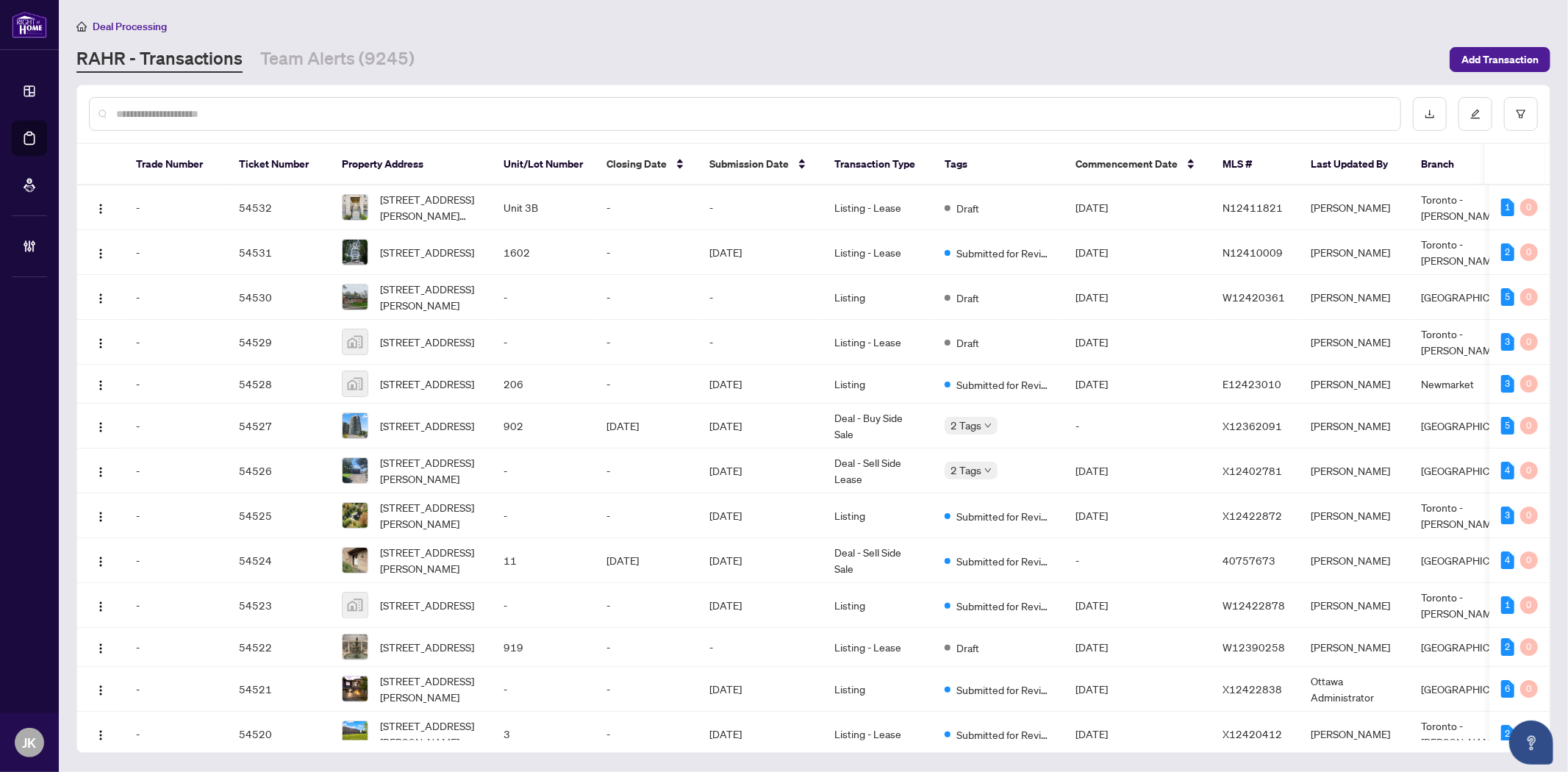
click at [295, 115] on input "text" at bounding box center [752, 114] width 1272 height 16
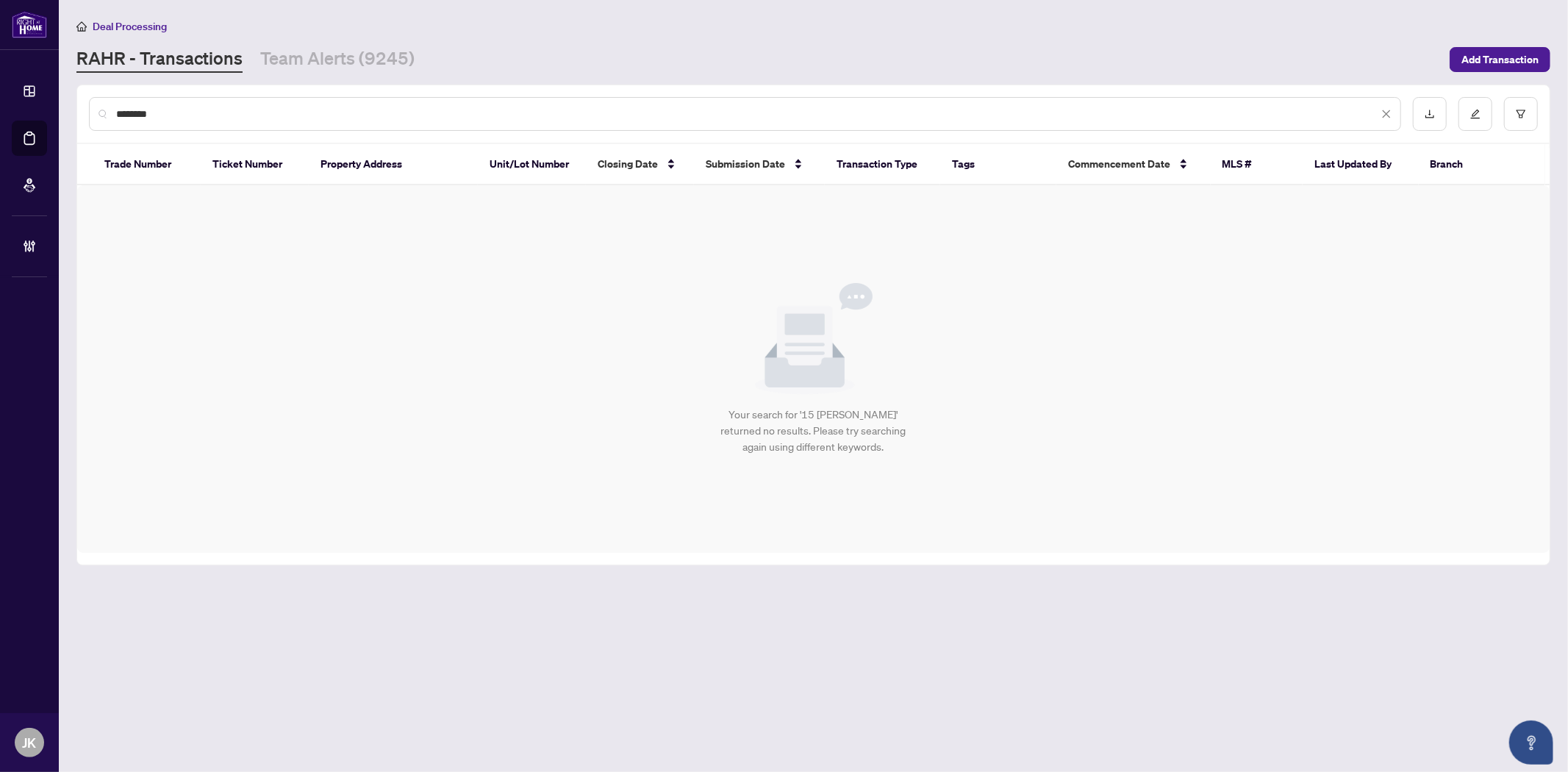
drag, startPoint x: 93, startPoint y: 273, endPoint x: 107, endPoint y: 240, distance: 35.8
click at [93, 261] on div "Your search for '15 brent' returned no results. Please try searching again usin…" at bounding box center [813, 369] width 1473 height 368
drag, startPoint x: 167, startPoint y: 105, endPoint x: 277, endPoint y: 129, distance: 112.6
click at [0, 113] on html "Dashboard Deal Processing Mortgage Referrals Brokerage Management JK Jaye Khosr…" at bounding box center [784, 386] width 1568 height 772
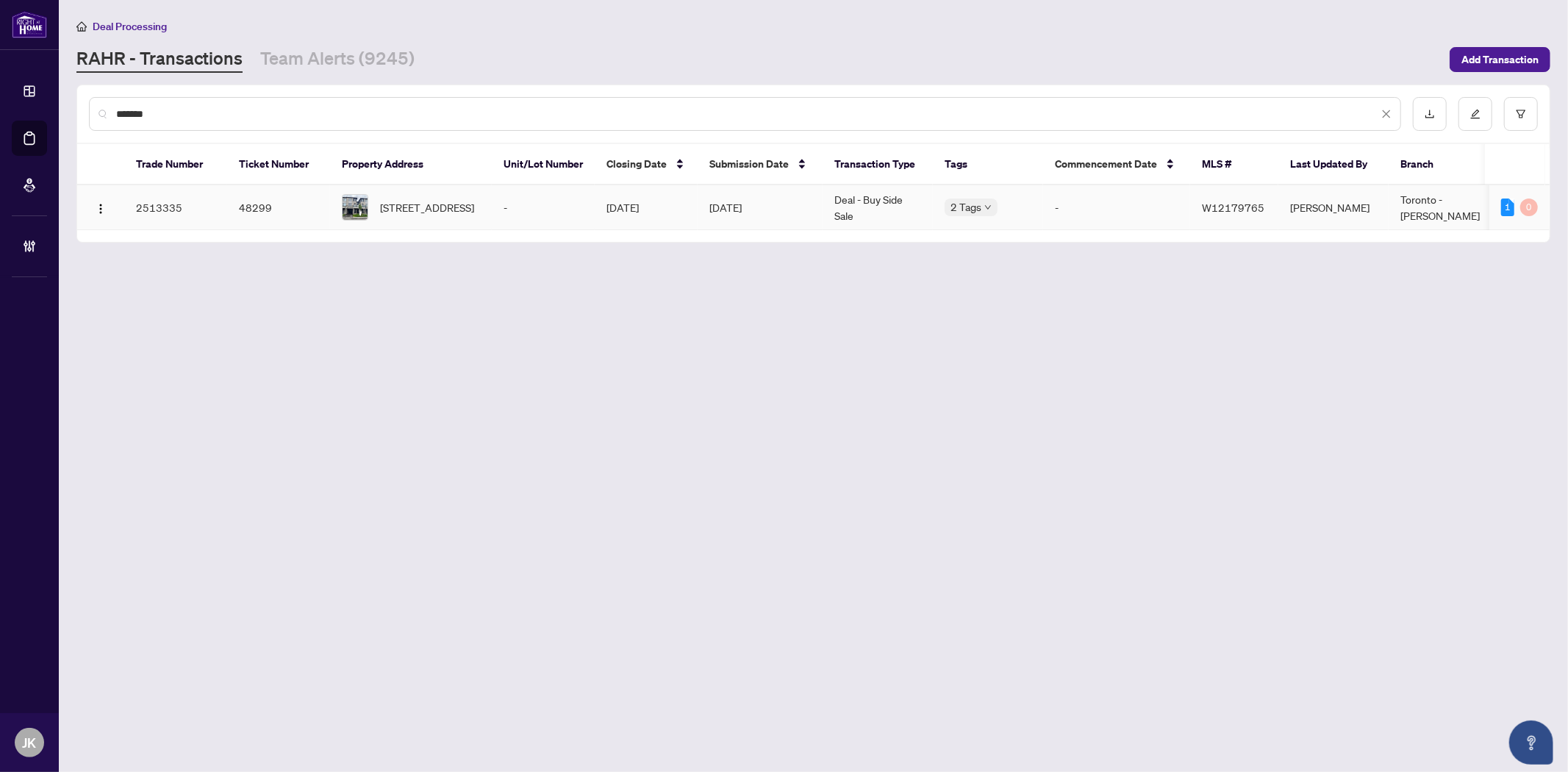
type input "*******"
click at [869, 203] on td "Deal - Buy Side Sale" at bounding box center [877, 208] width 110 height 45
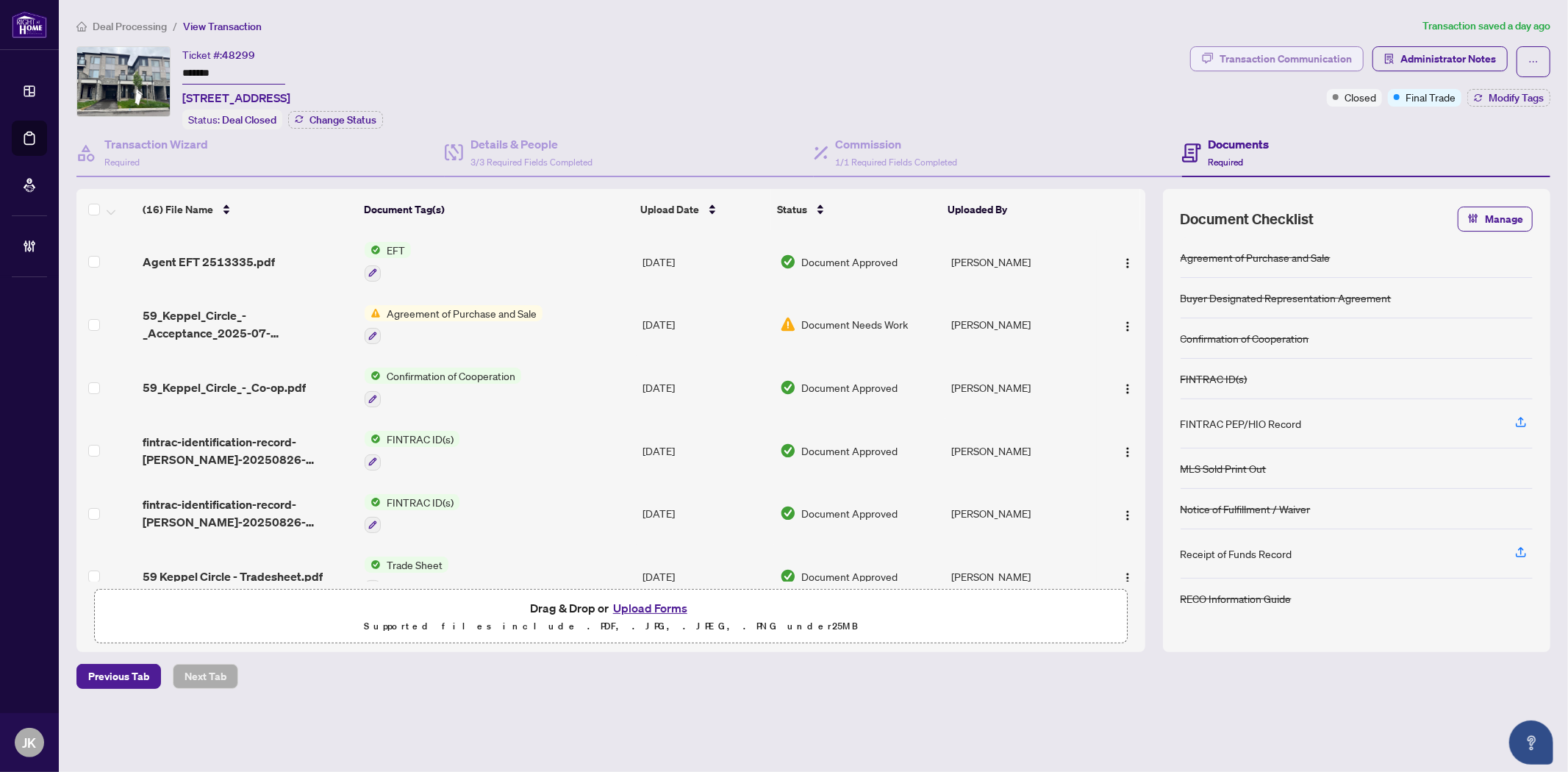
click at [1284, 48] on div "Transaction Communication" at bounding box center [1286, 58] width 132 height 24
type textarea "**********"
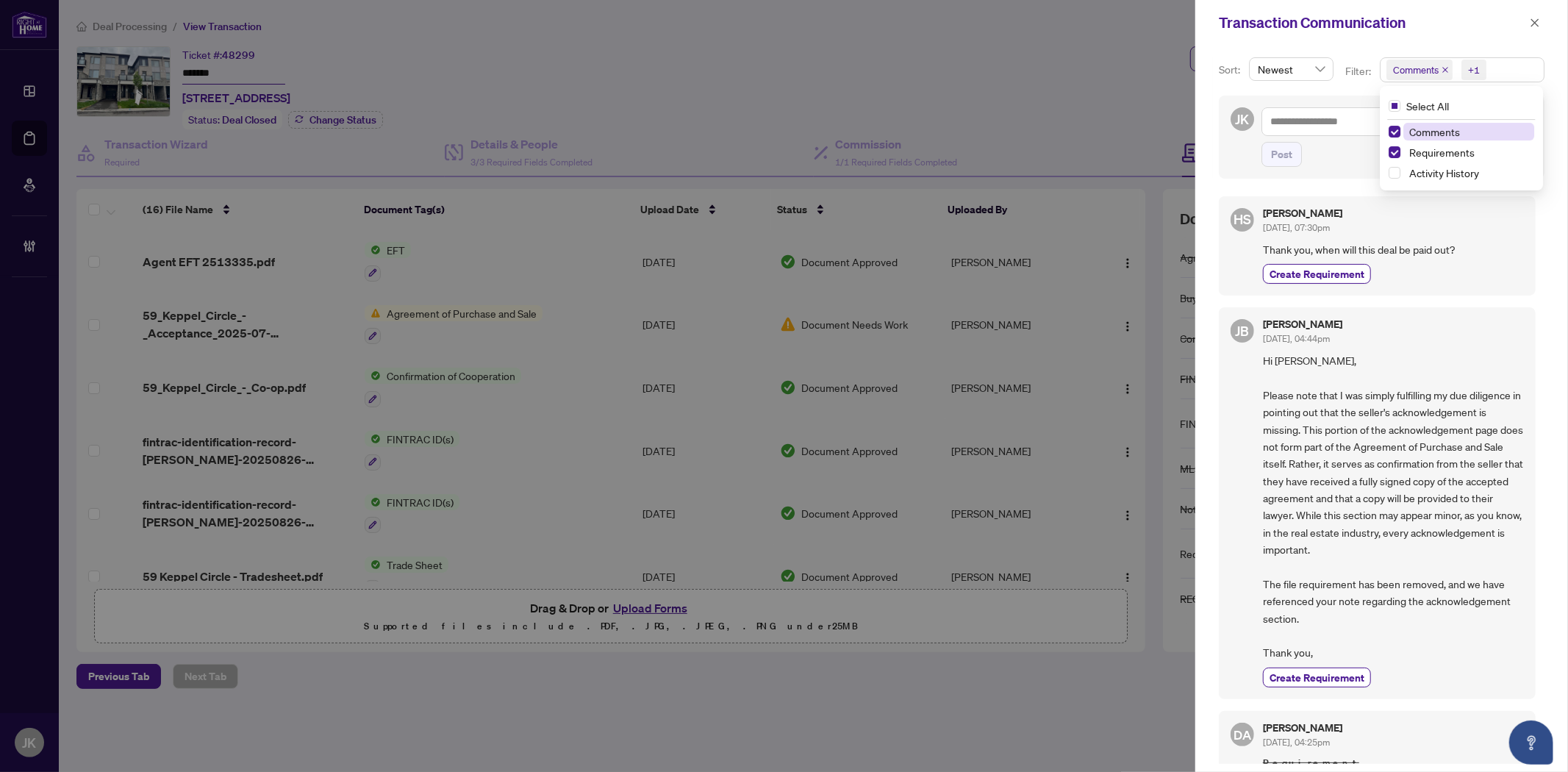
click at [1387, 61] on span "Comments" at bounding box center [1420, 69] width 66 height 21
click at [1397, 126] on span "Select Comments" at bounding box center [1394, 131] width 12 height 12
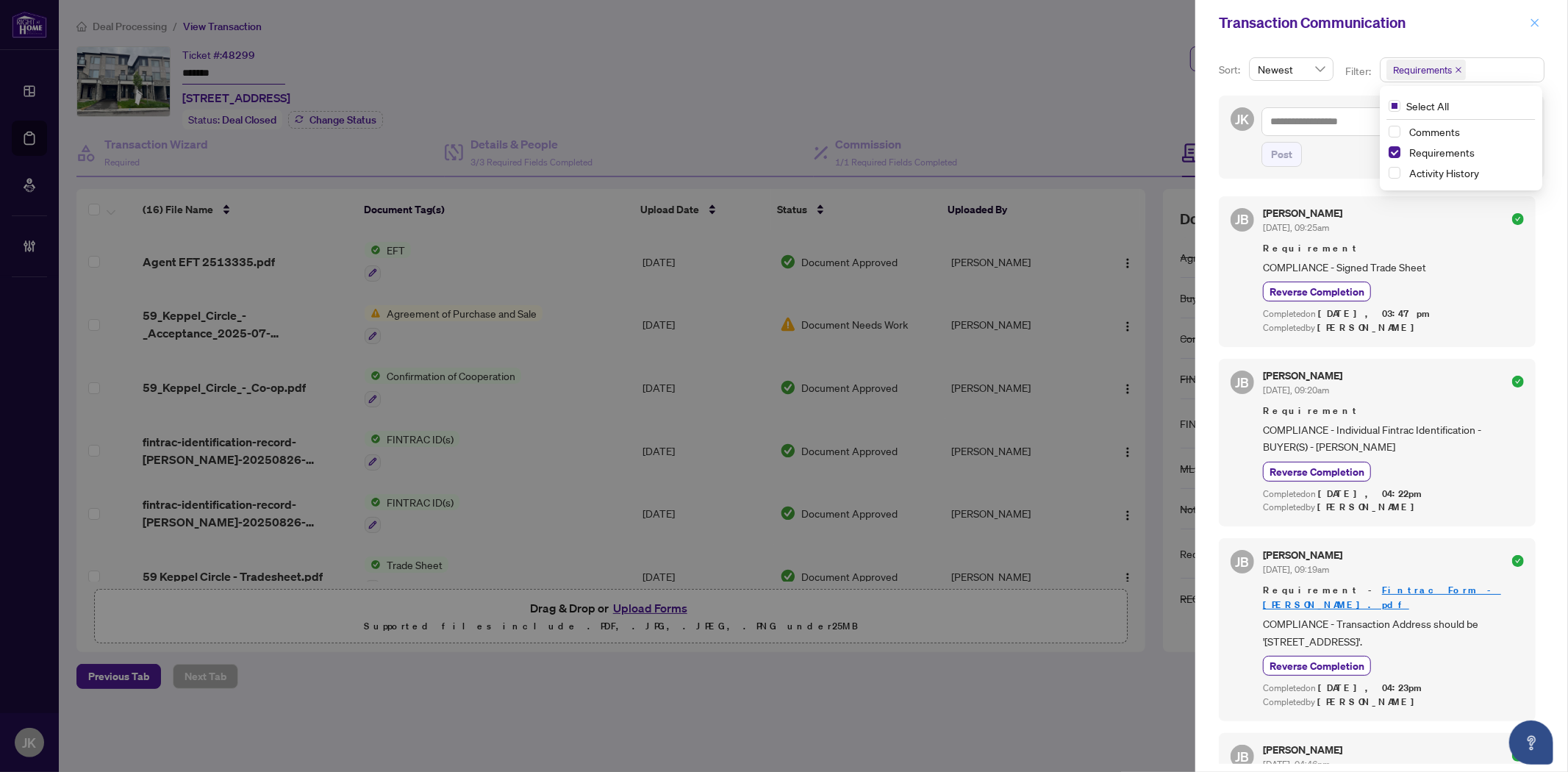
click at [1543, 21] on button "button" at bounding box center [1534, 22] width 19 height 18
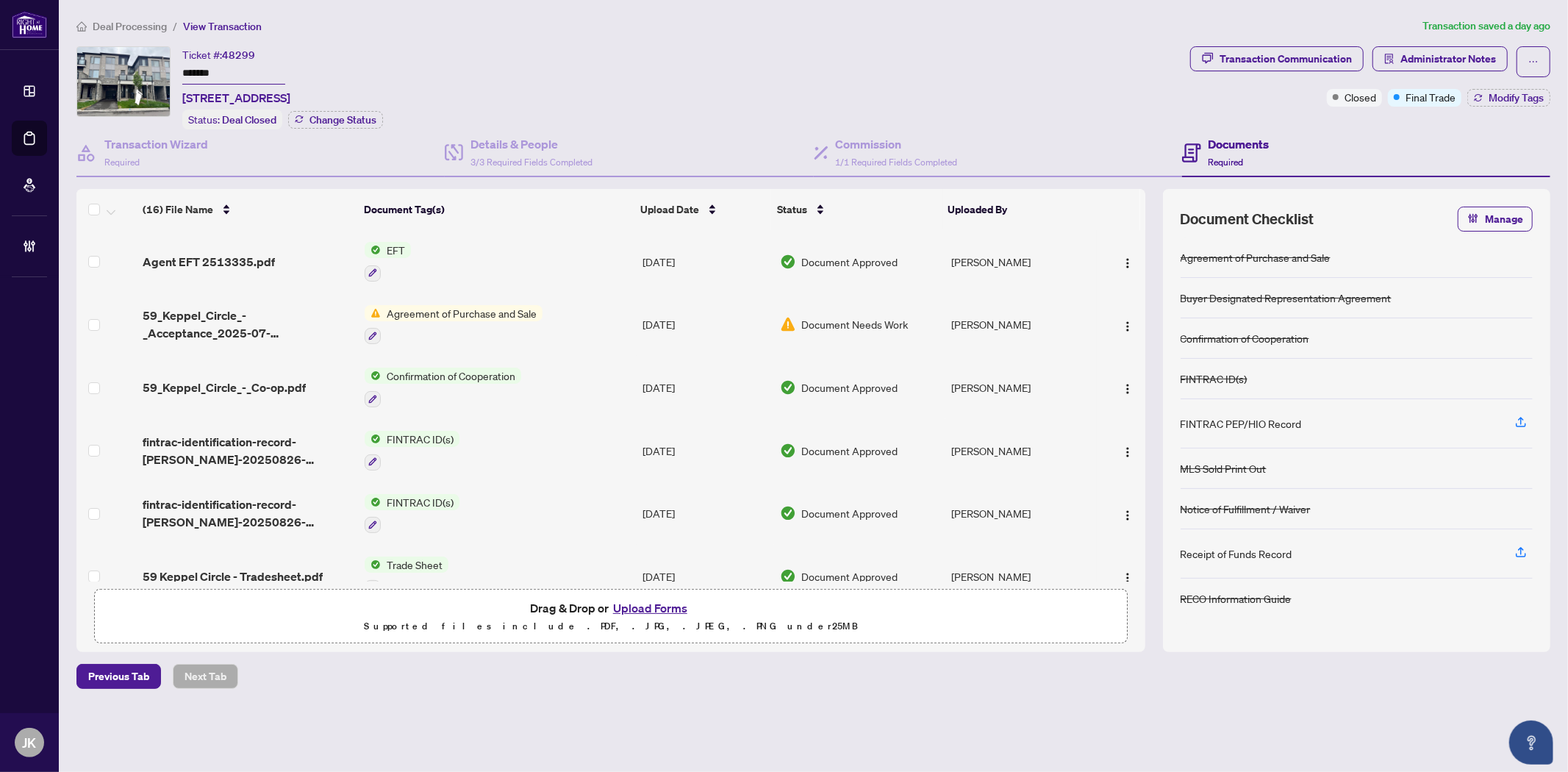
drag, startPoint x: 937, startPoint y: 703, endPoint x: 938, endPoint y: 694, distance: 9.1
click at [938, 702] on main "Deal Processing / View Transaction Transaction saved a day ago Ticket #: 48299 …" at bounding box center [813, 386] width 1509 height 772
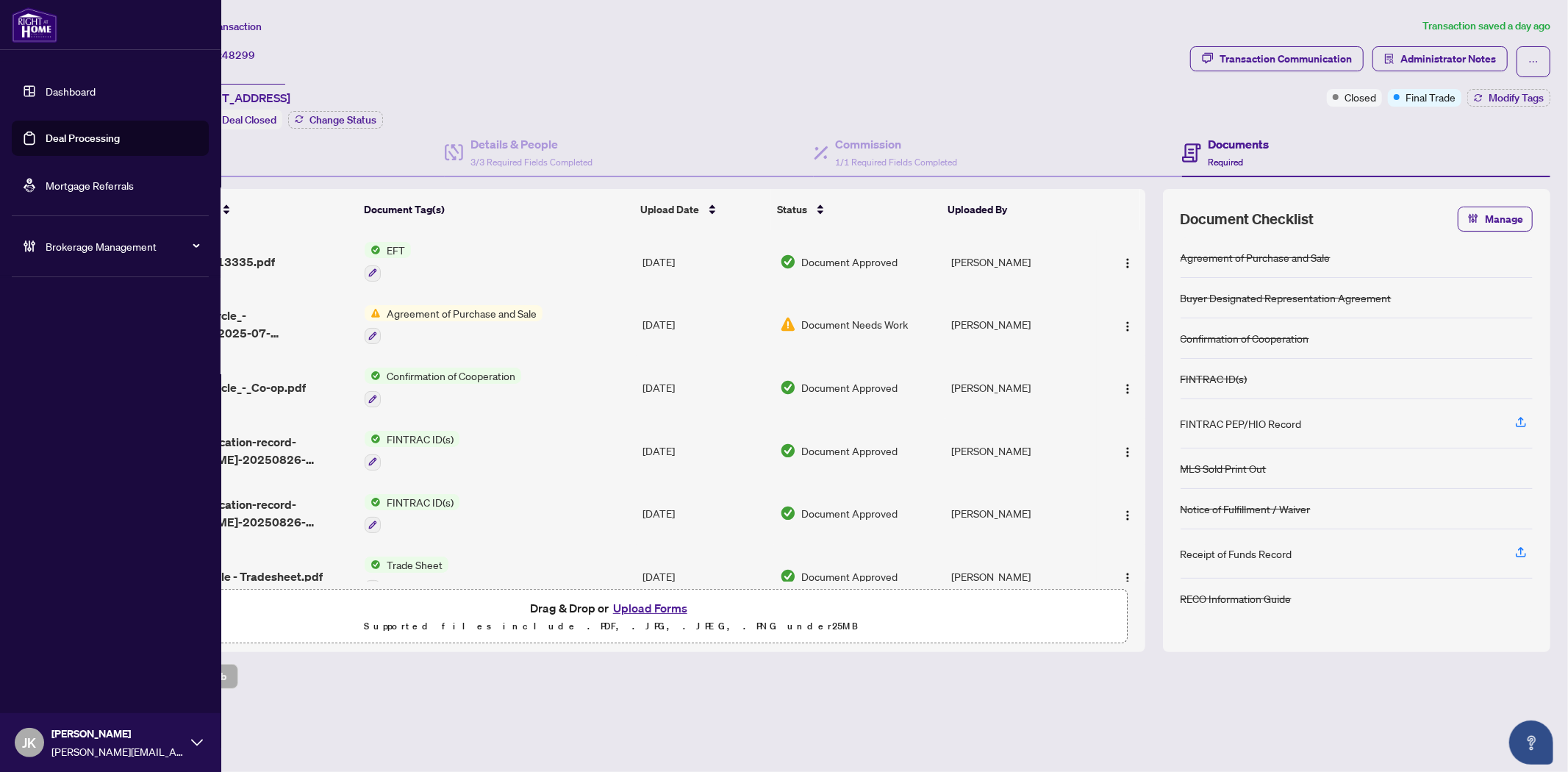
click at [98, 131] on link "Deal Processing" at bounding box center [82, 138] width 75 height 13
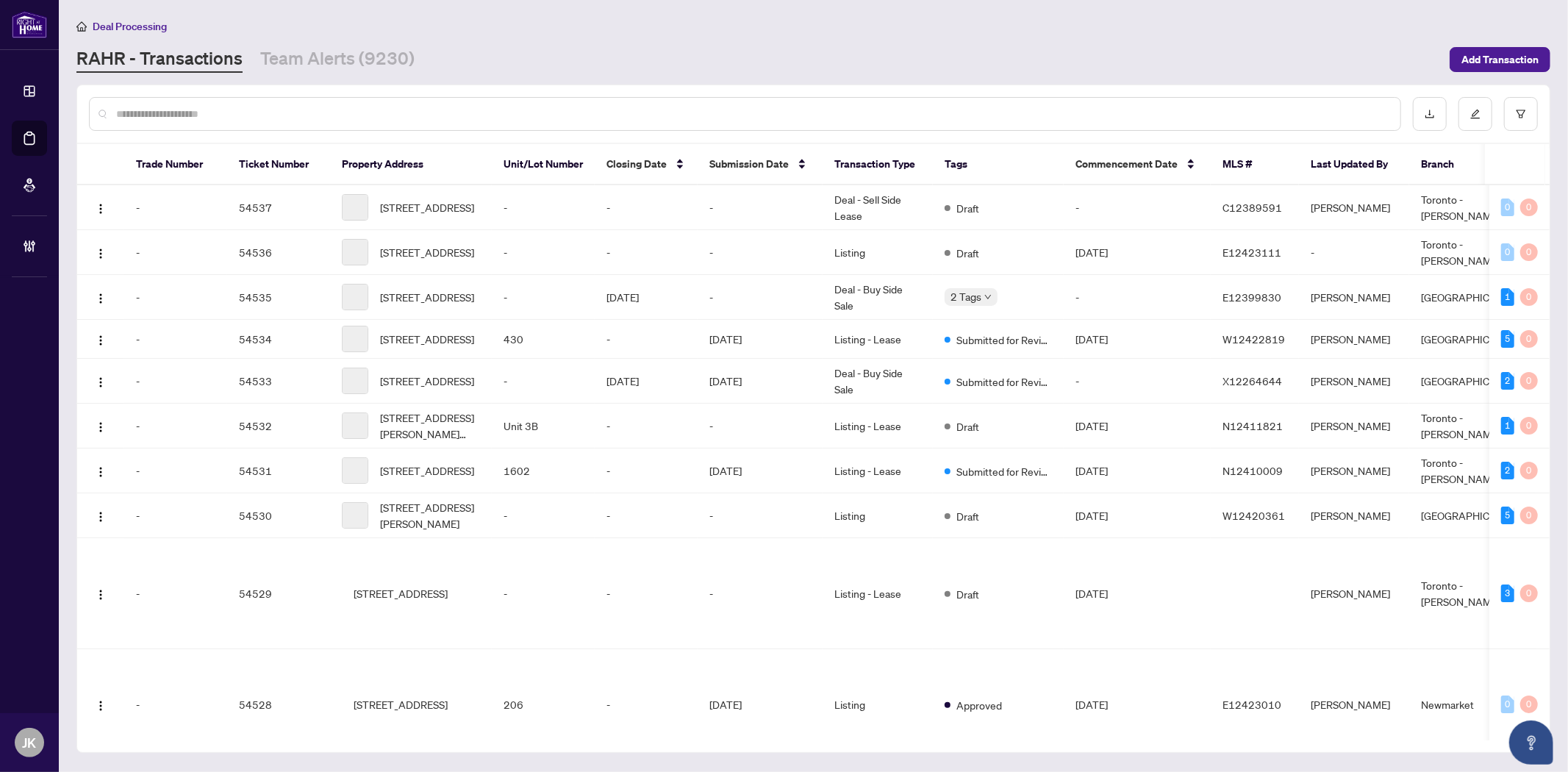
click at [364, 108] on input "text" at bounding box center [752, 114] width 1272 height 16
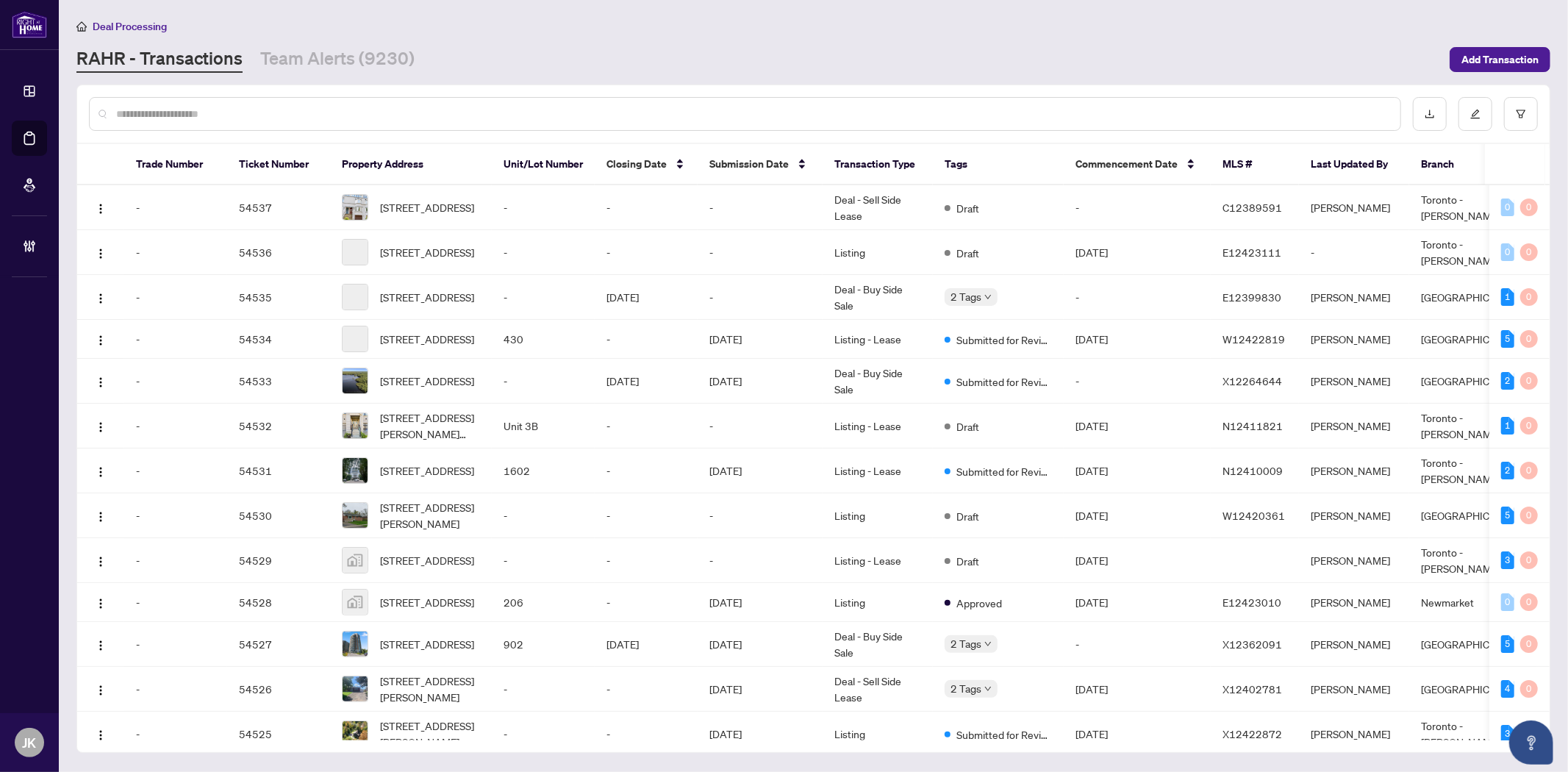
click at [364, 108] on input "text" at bounding box center [752, 114] width 1272 height 16
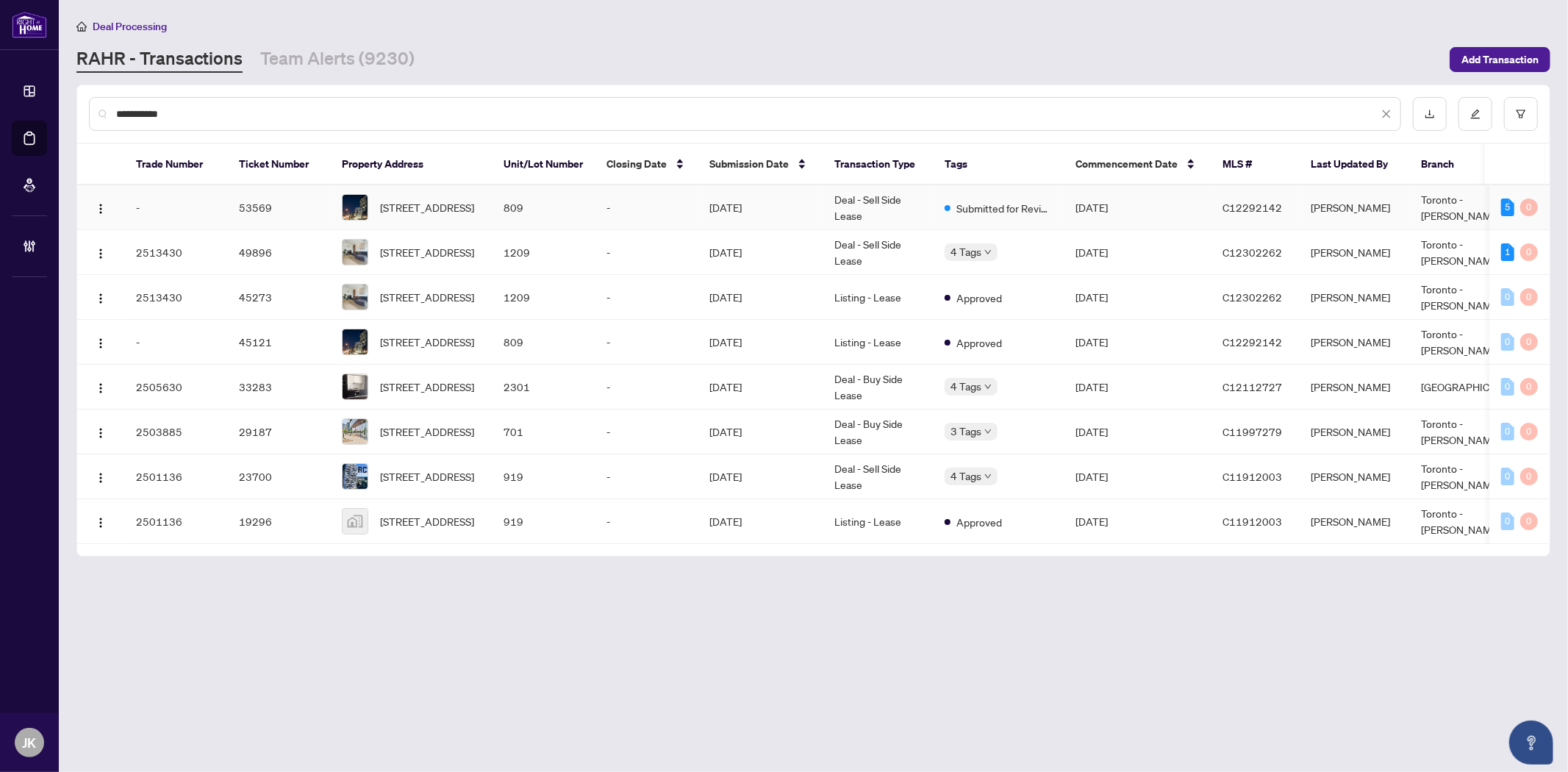
type input "**********"
click at [894, 215] on td "Deal - Sell Side Lease" at bounding box center [877, 208] width 110 height 45
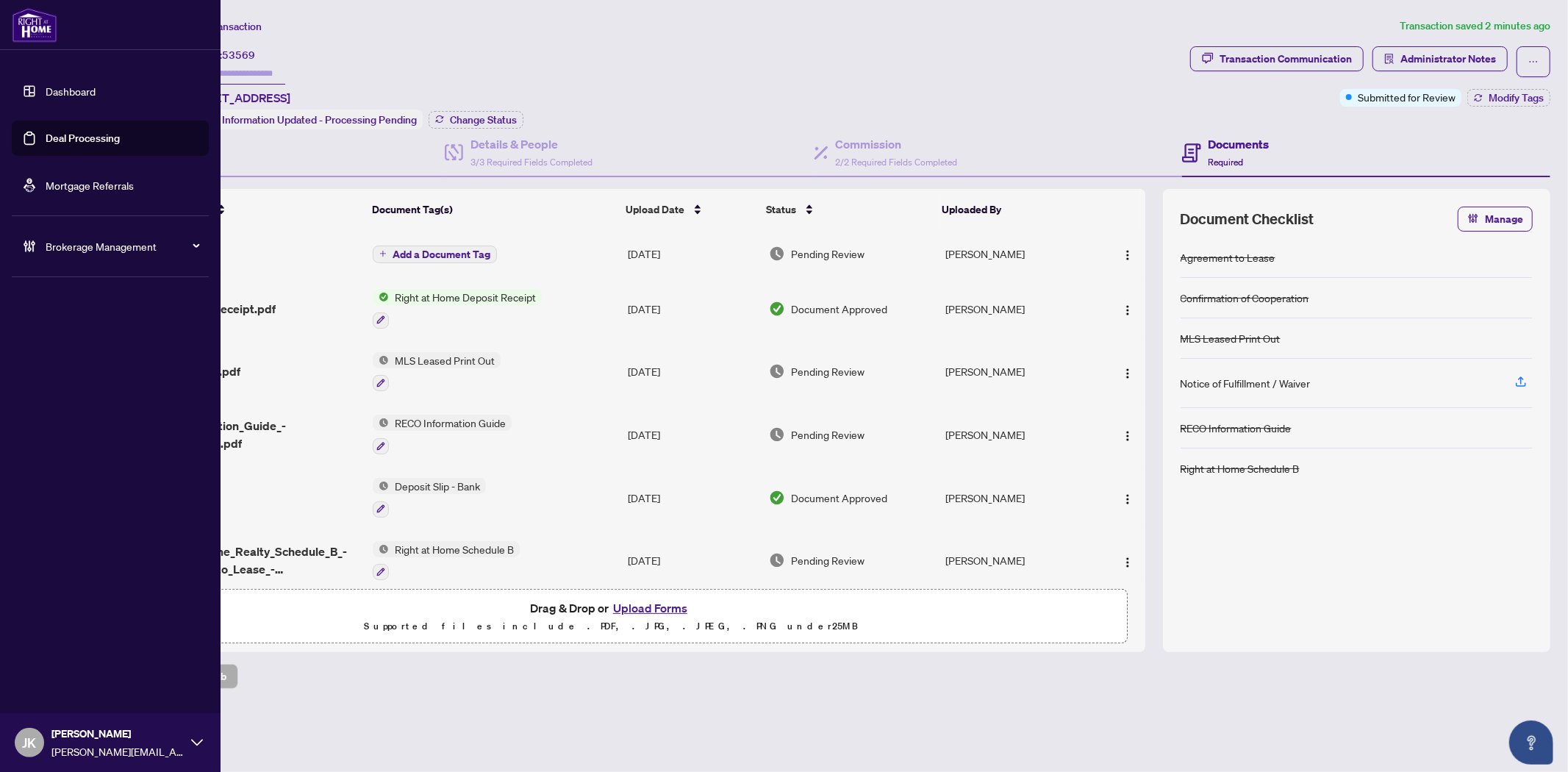
click at [88, 138] on link "Deal Processing" at bounding box center [82, 138] width 75 height 13
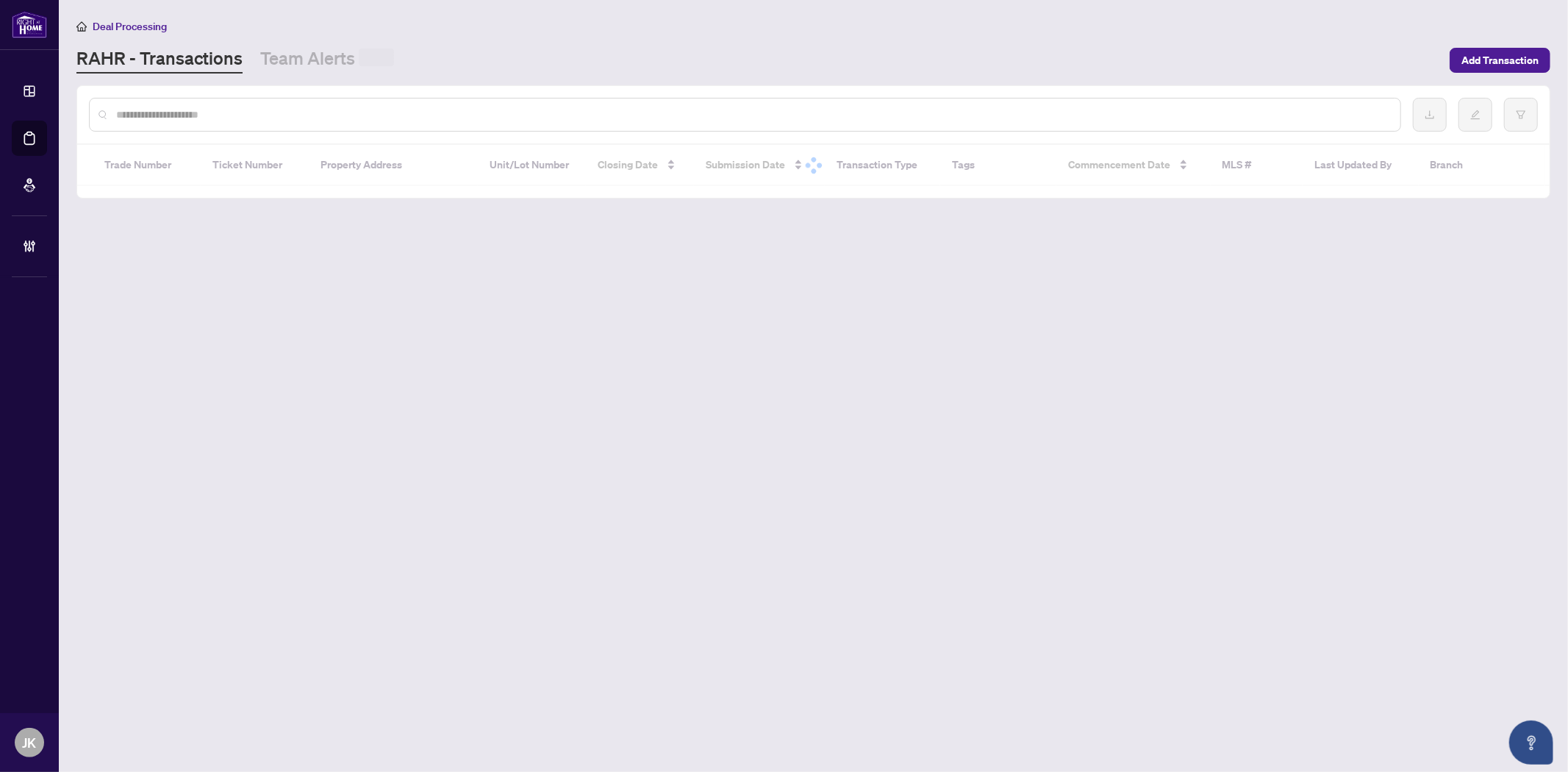
click at [306, 110] on input "text" at bounding box center [752, 115] width 1272 height 16
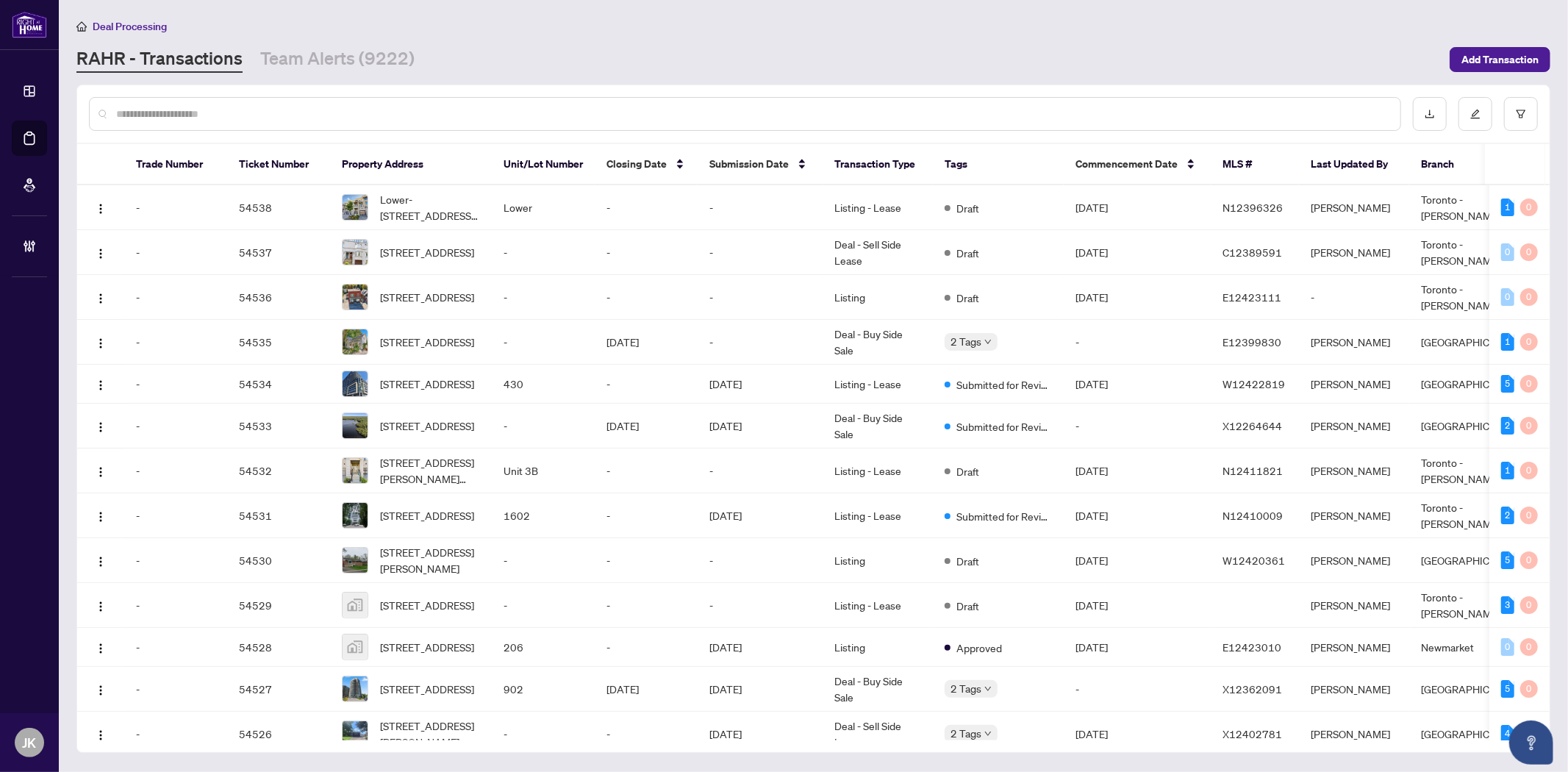
click at [306, 110] on input "text" at bounding box center [752, 114] width 1272 height 16
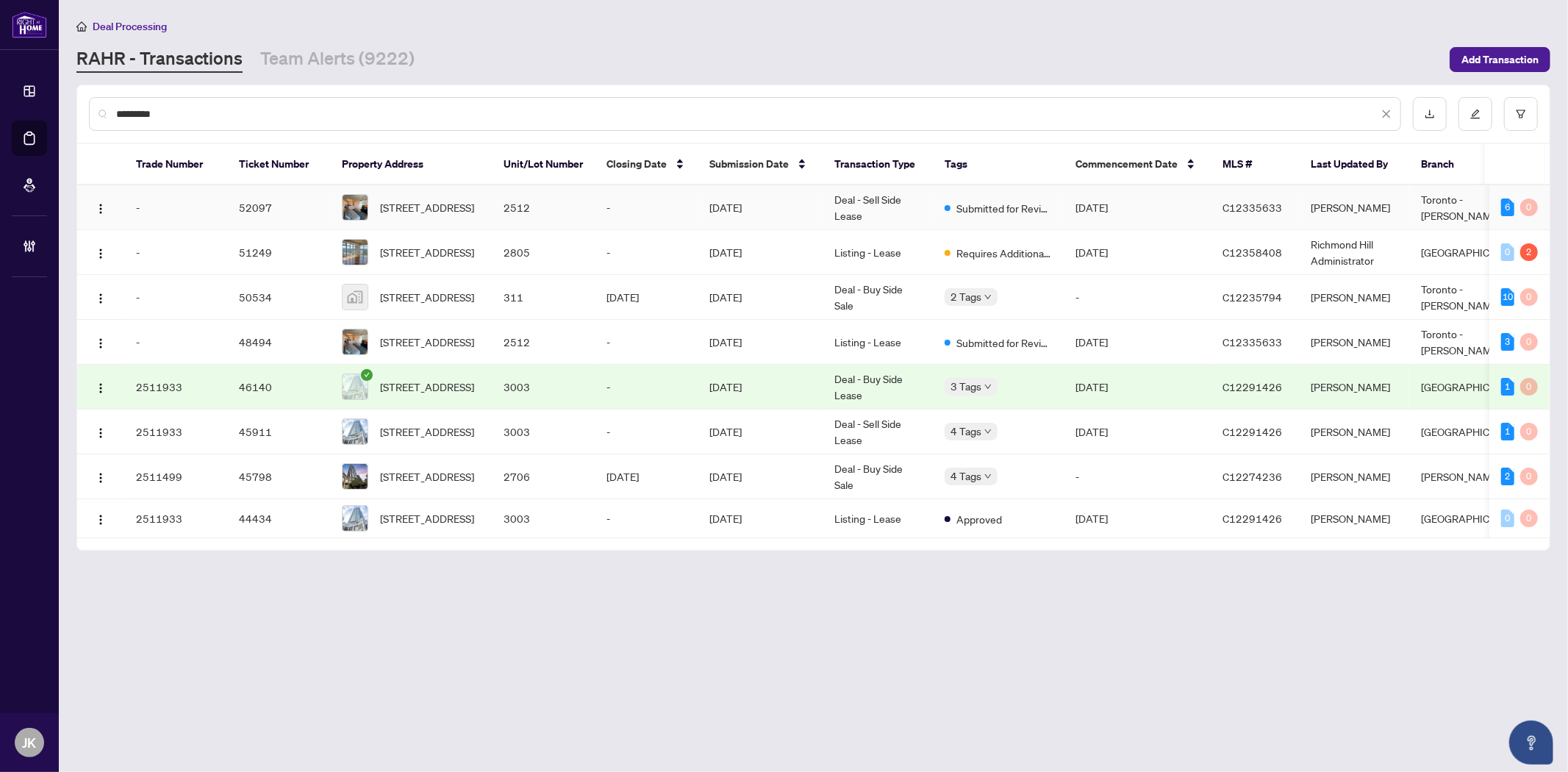
type input "*********"
click at [870, 198] on td "Deal - Sell Side Lease" at bounding box center [877, 208] width 110 height 45
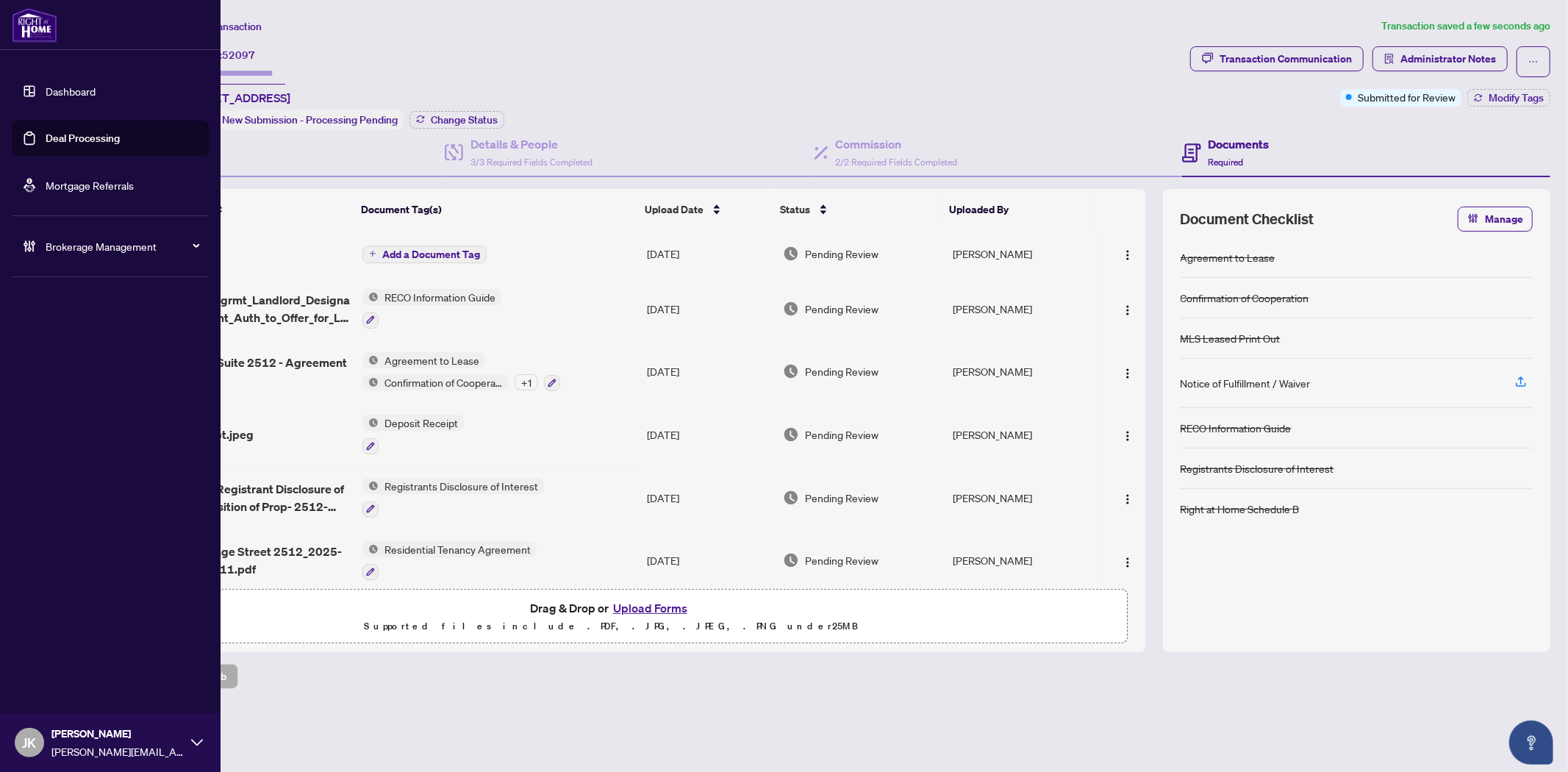
click at [68, 144] on link "Deal Processing" at bounding box center [82, 138] width 75 height 13
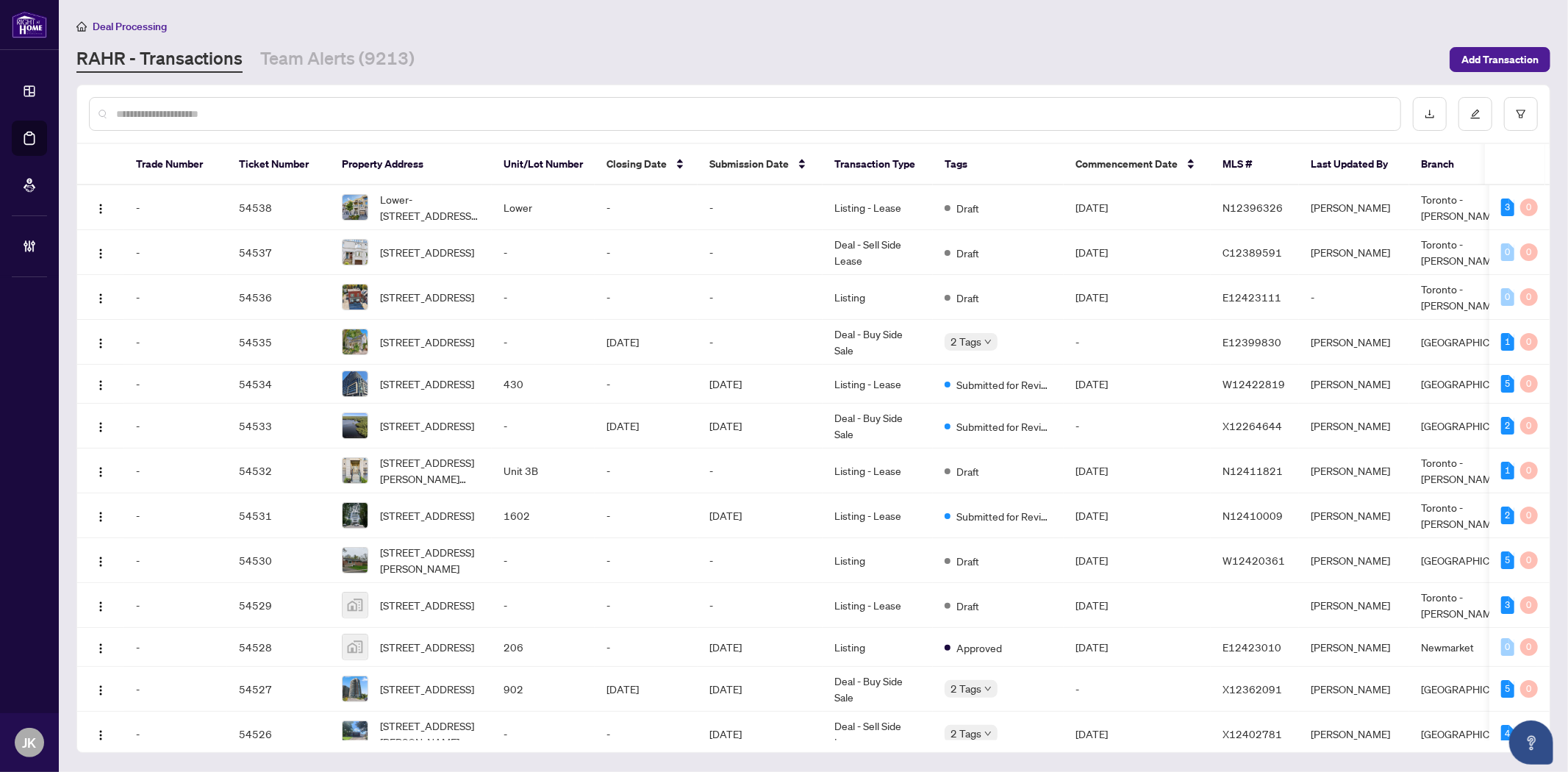
click at [326, 114] on input "text" at bounding box center [752, 114] width 1272 height 16
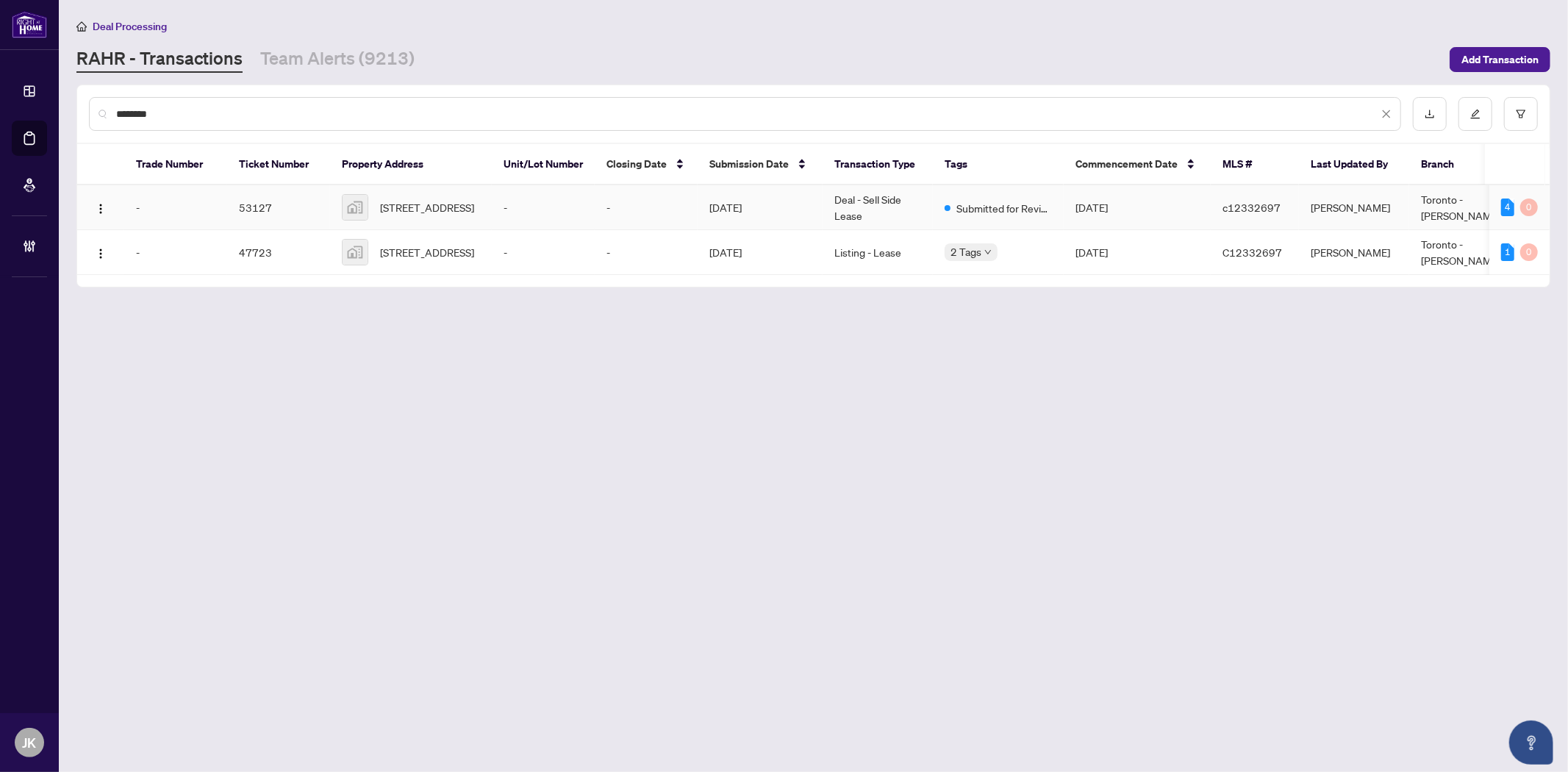
type input "********"
click at [855, 209] on td "Deal - Sell Side Lease" at bounding box center [877, 208] width 110 height 45
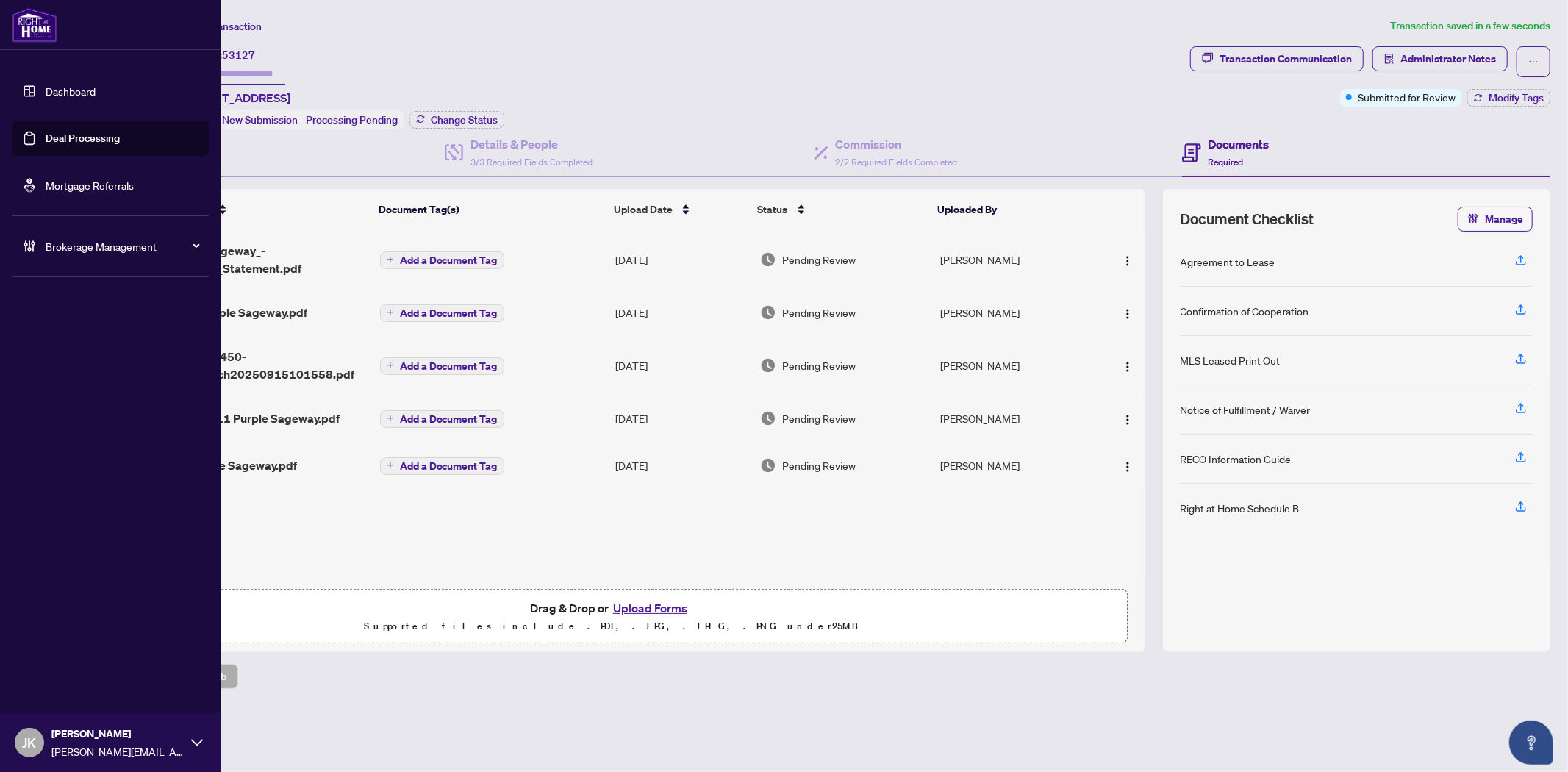
click at [108, 140] on link "Deal Processing" at bounding box center [82, 138] width 75 height 13
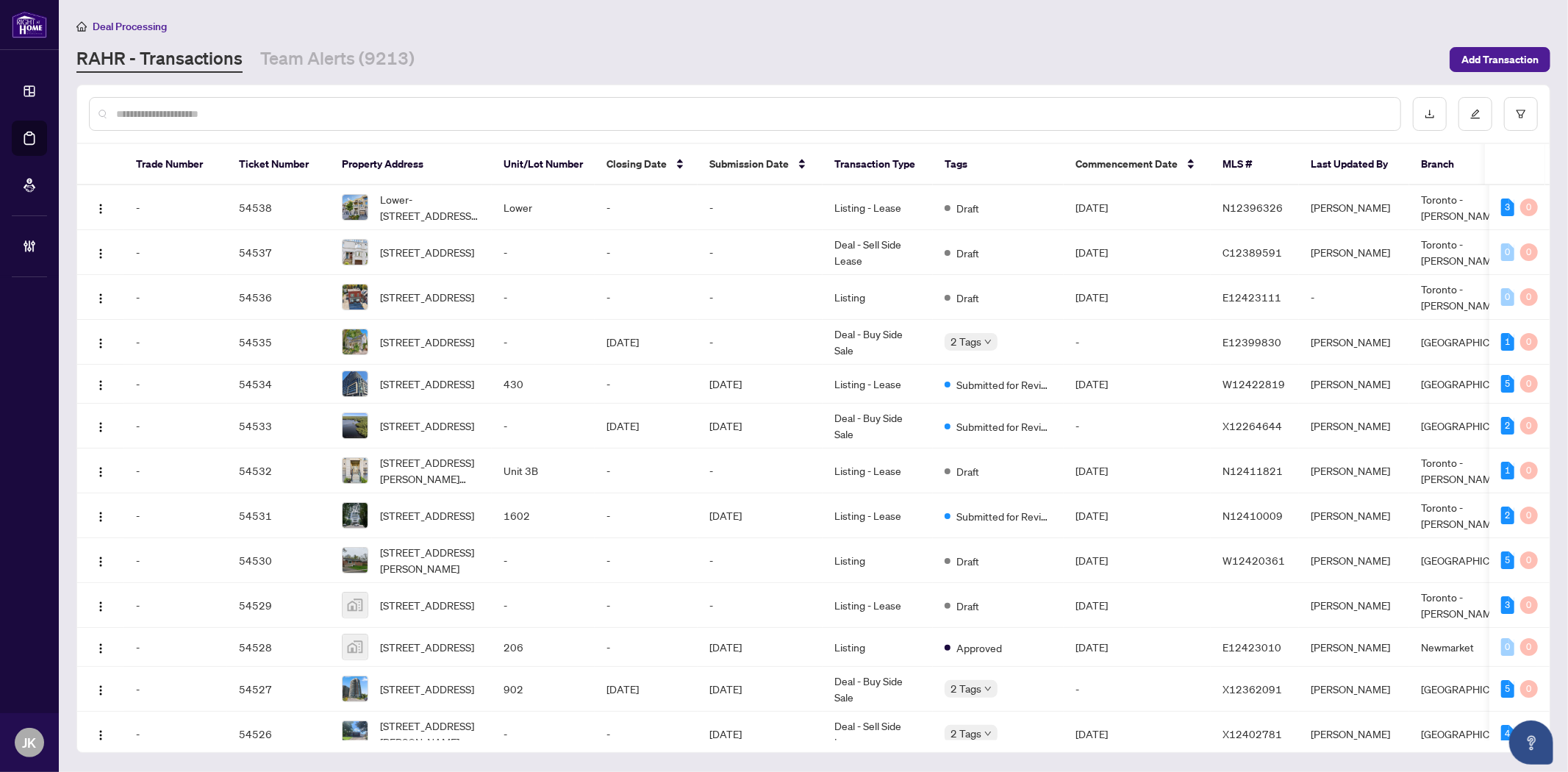
click at [326, 109] on input "text" at bounding box center [752, 114] width 1272 height 16
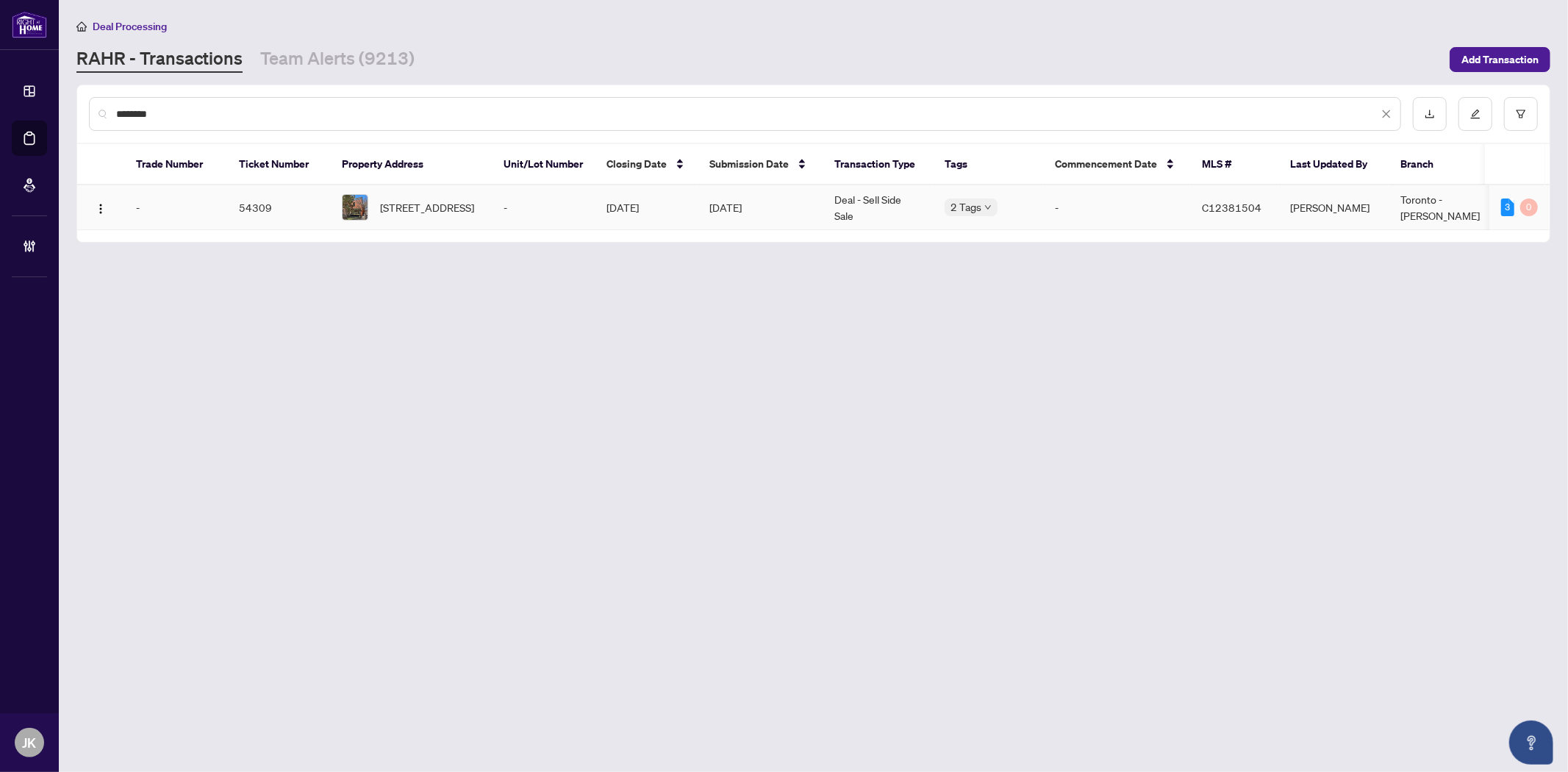
type input "********"
click at [875, 206] on td "Deal - Sell Side Sale" at bounding box center [877, 208] width 110 height 45
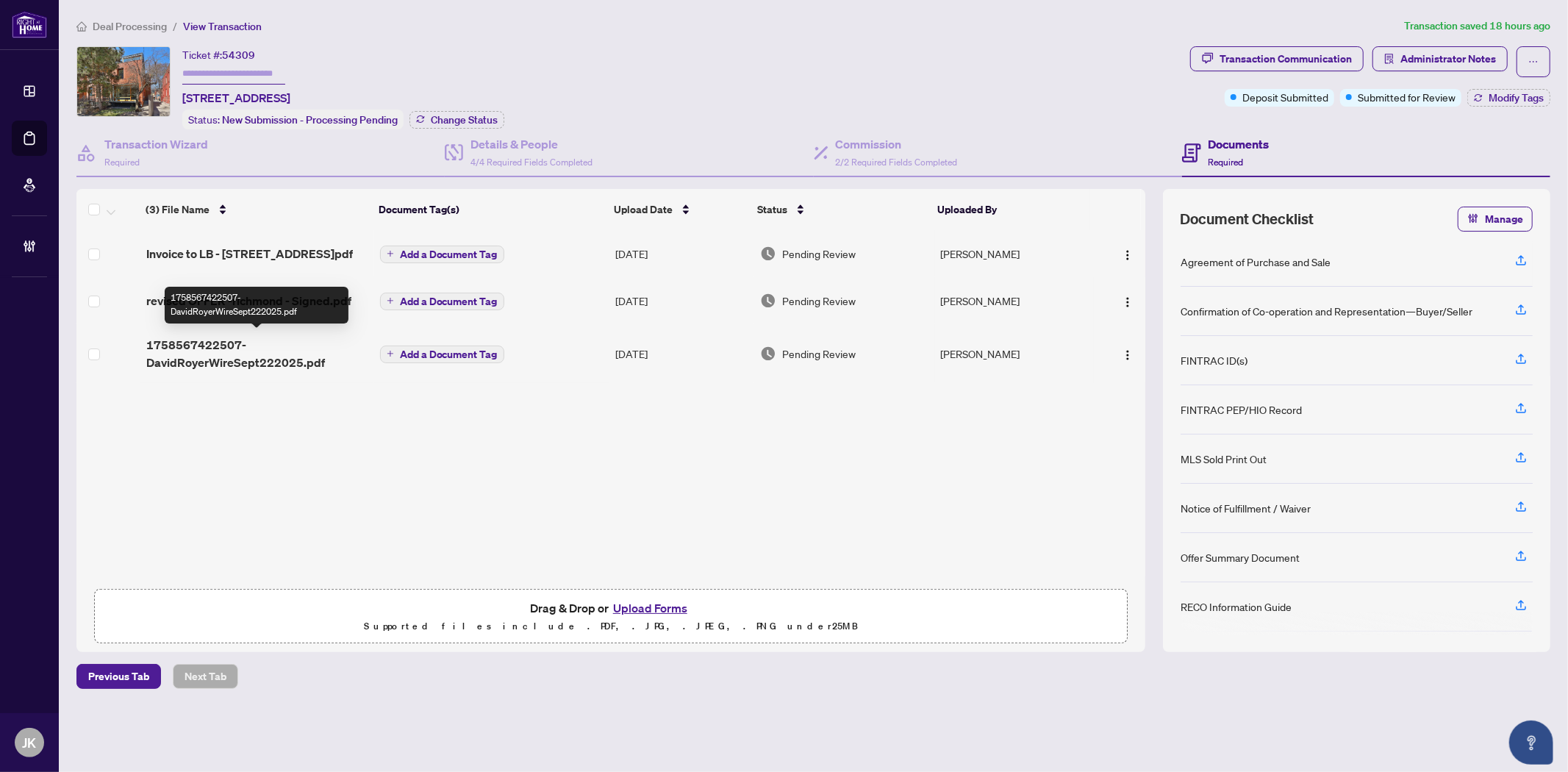
click at [231, 347] on span "1758567422507-DavidRoyerWireSept222025.pdf" at bounding box center [257, 354] width 222 height 35
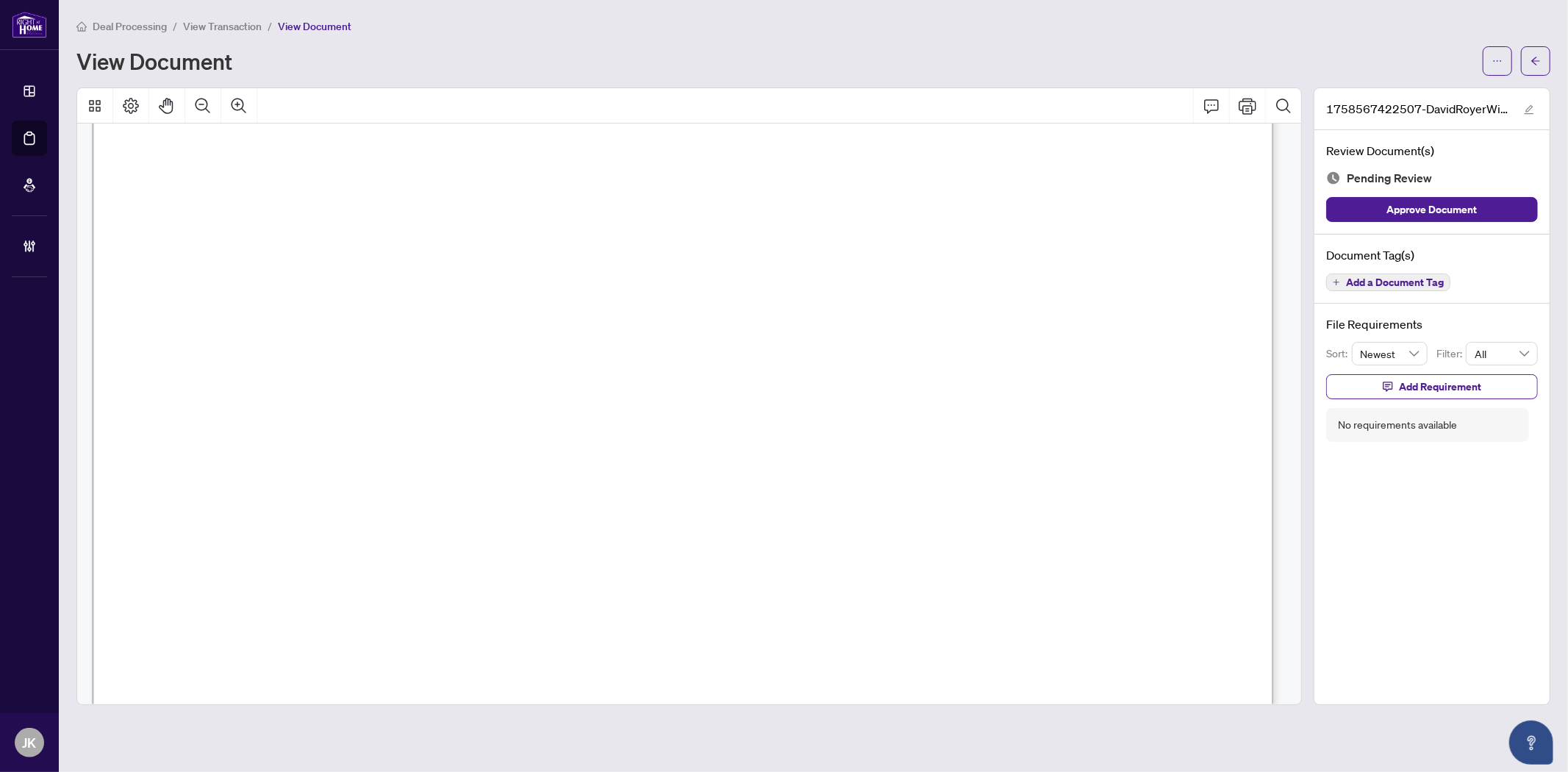
scroll to position [482, 0]
click at [1541, 67] on button "button" at bounding box center [1536, 61] width 29 height 29
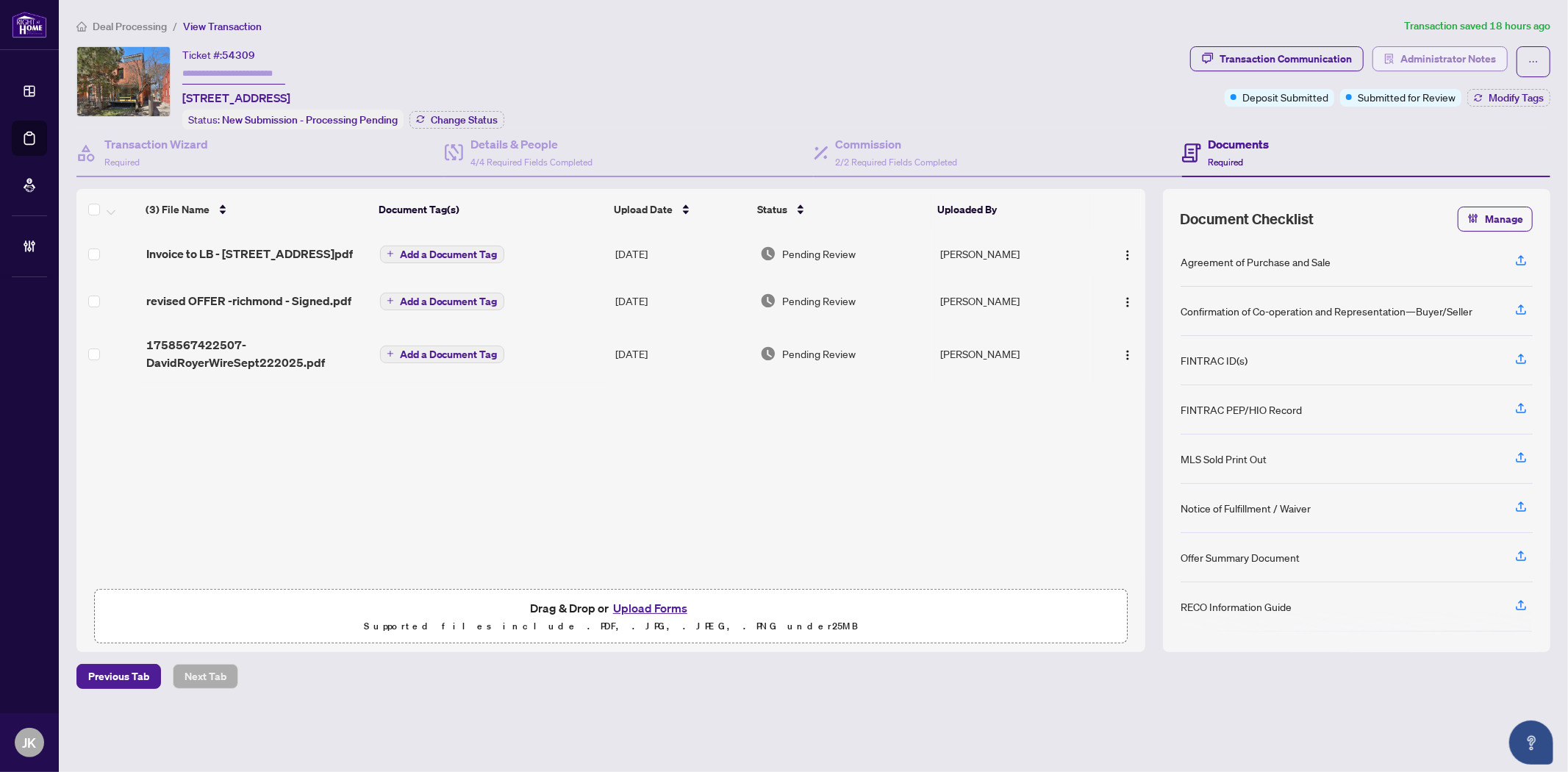
click at [1461, 52] on span "Administrator Notes" at bounding box center [1448, 58] width 95 height 24
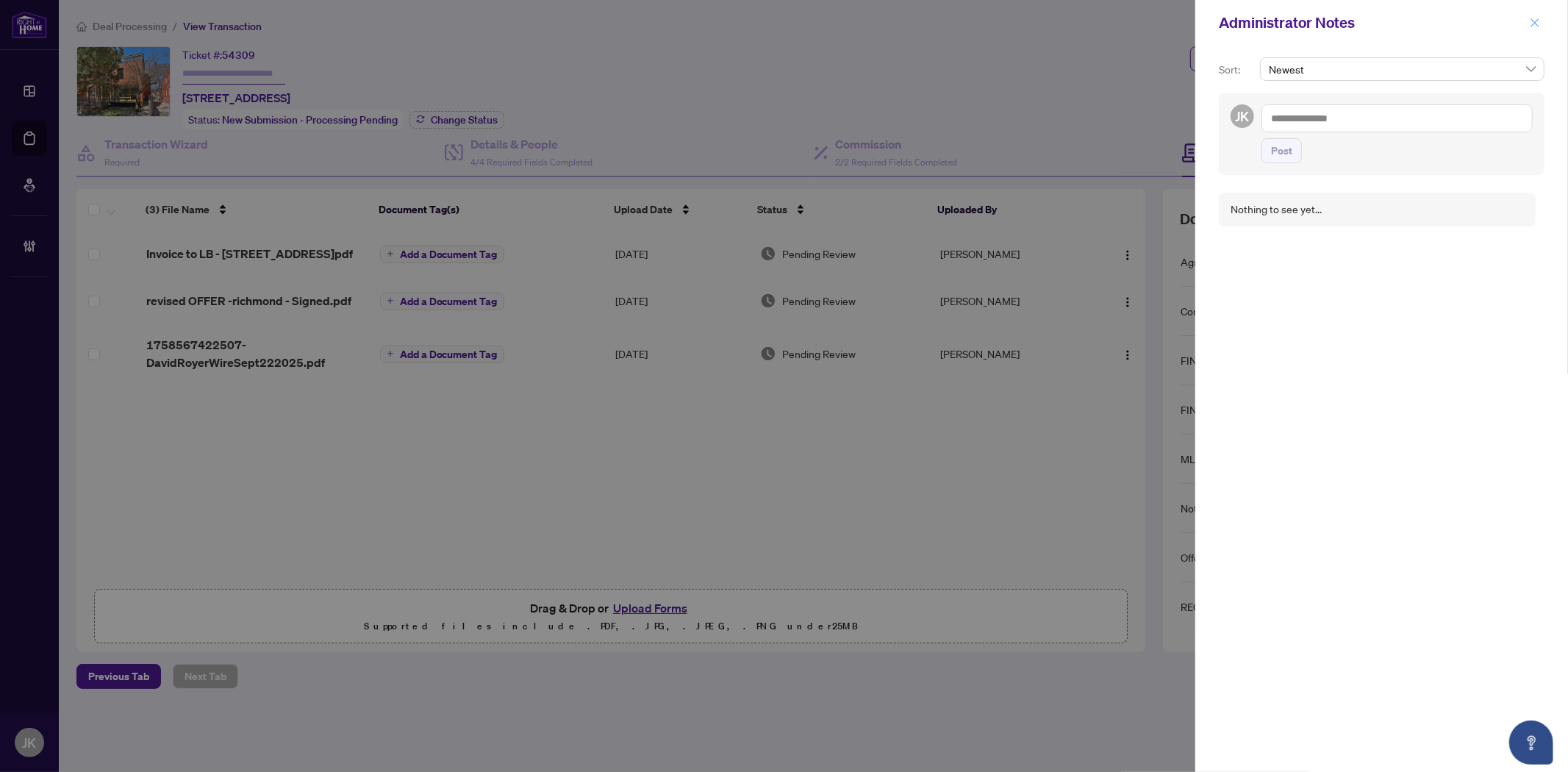
click at [1532, 23] on icon "close" at bounding box center [1534, 22] width 10 height 10
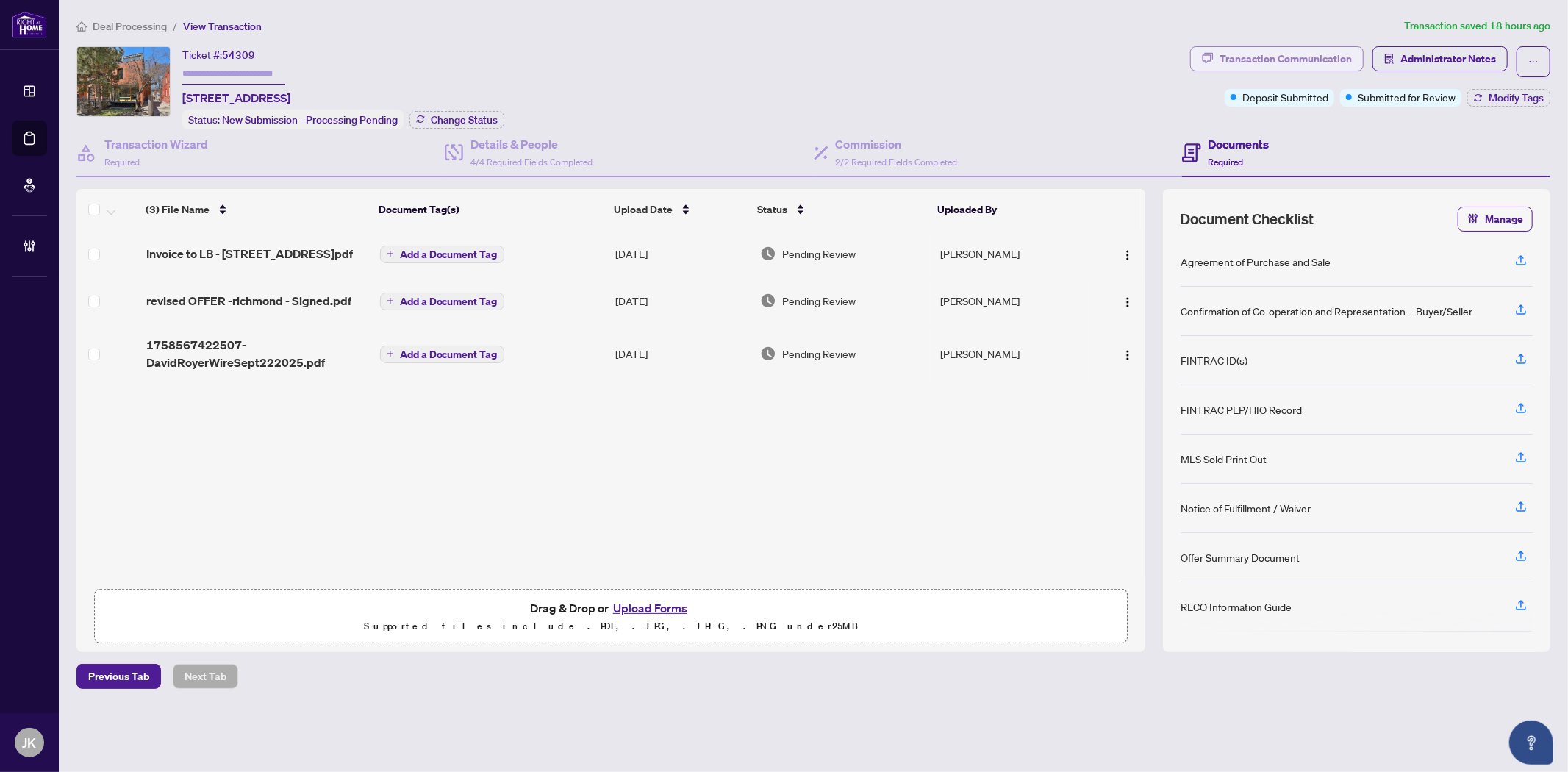
click at [1254, 52] on div "Transaction Communication" at bounding box center [1286, 58] width 132 height 24
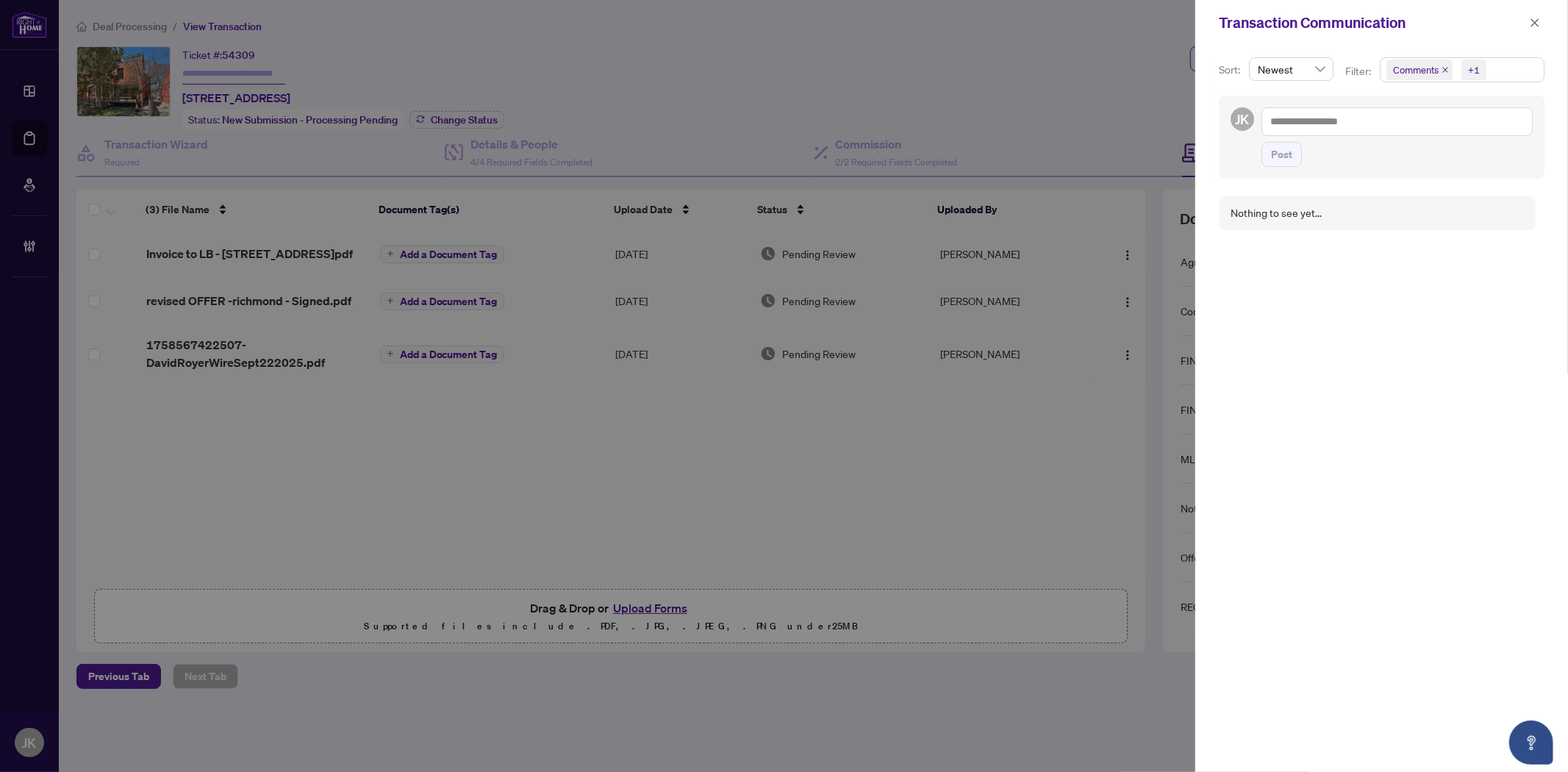
drag, startPoint x: 1537, startPoint y: 25, endPoint x: 1502, endPoint y: 41, distance: 38.5
click at [1530, 31] on span "button" at bounding box center [1534, 22] width 10 height 24
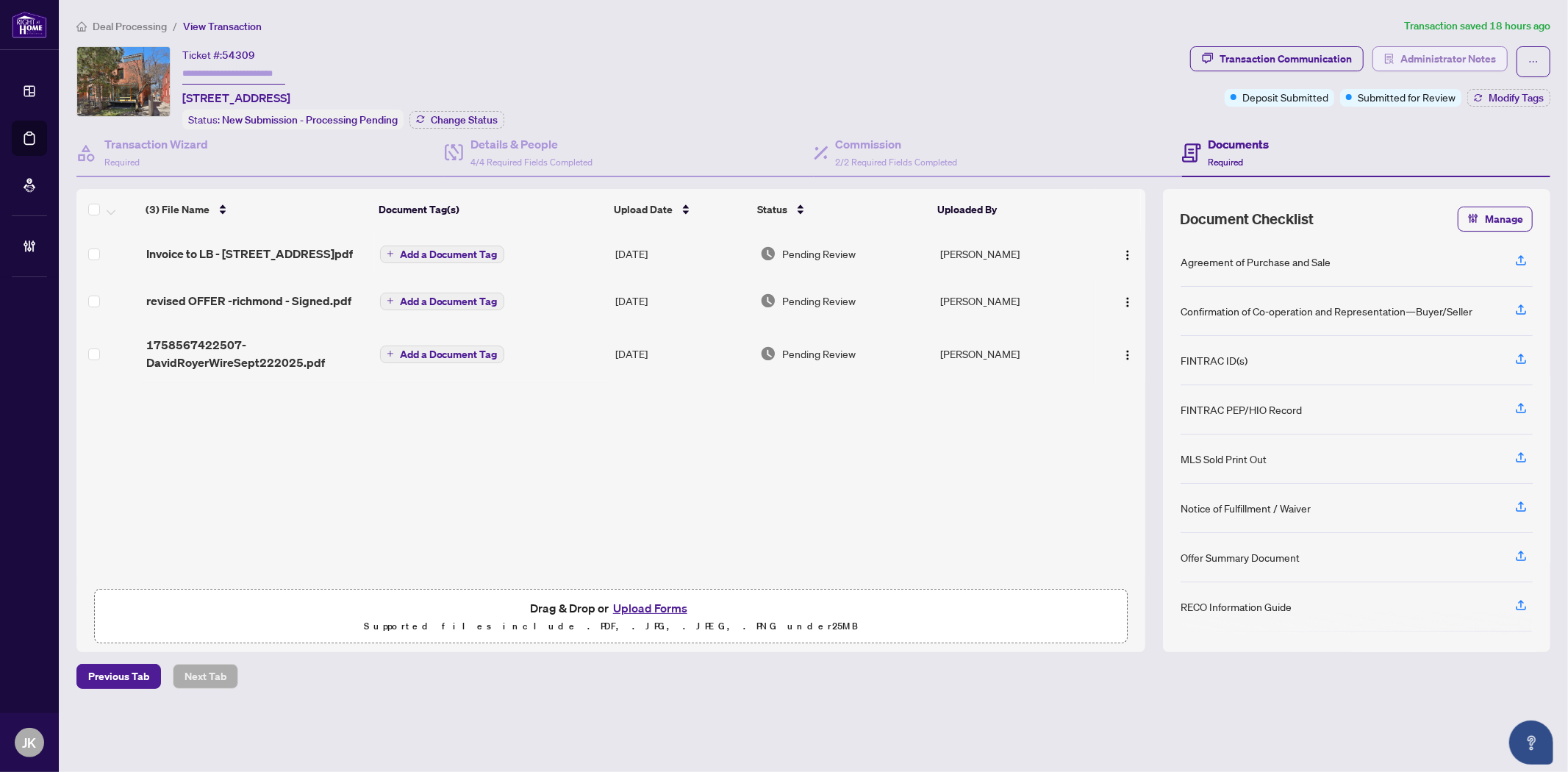
click at [1453, 62] on span "Administrator Notes" at bounding box center [1448, 58] width 95 height 24
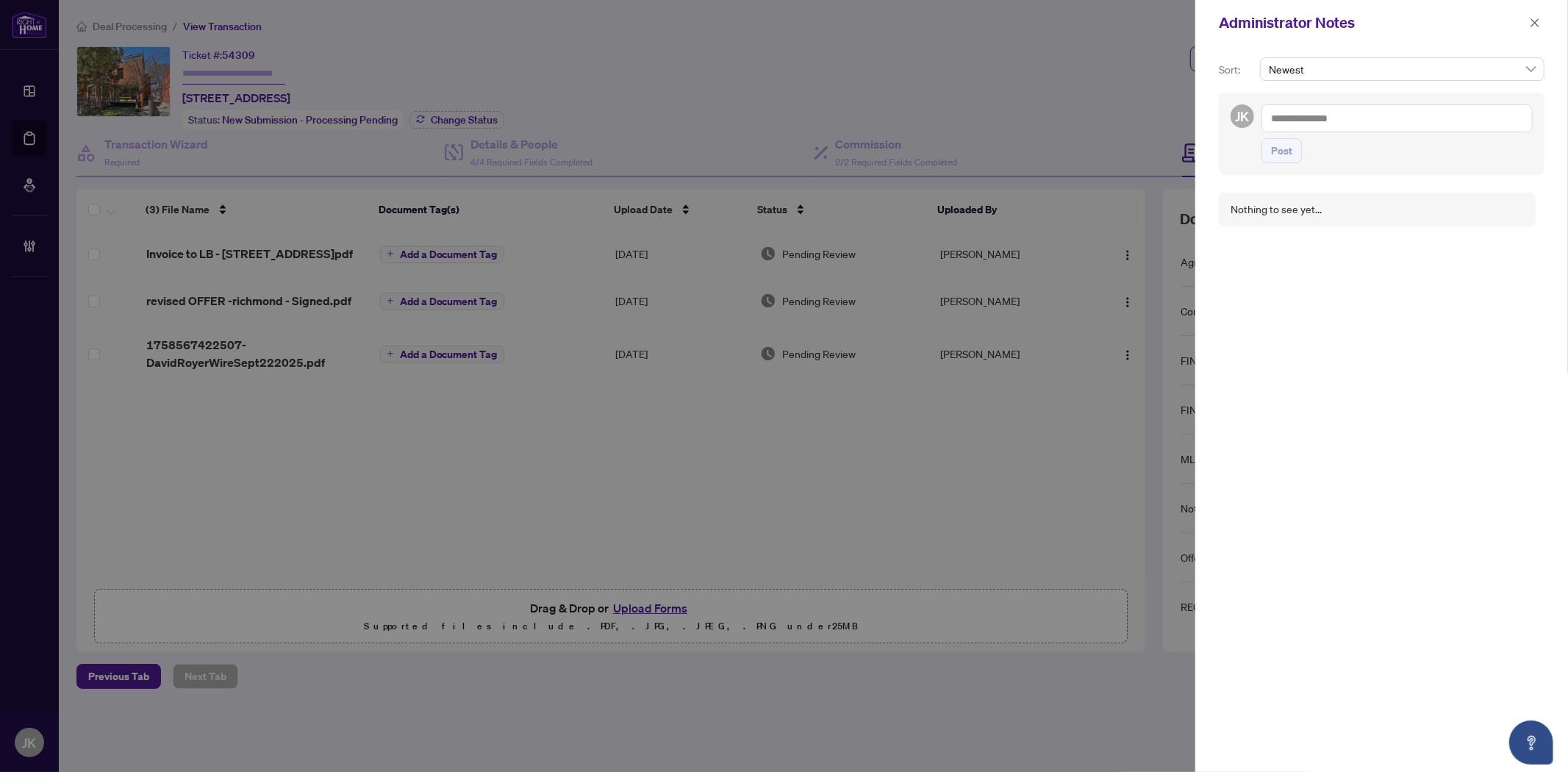
drag, startPoint x: 1304, startPoint y: 113, endPoint x: 1304, endPoint y: 101, distance: 12.0
click at [1304, 111] on textarea at bounding box center [1397, 118] width 271 height 28
type textarea "*"
click at [1347, 127] on span "RAHR Acc ounting" at bounding box center [1364, 128] width 132 height 13
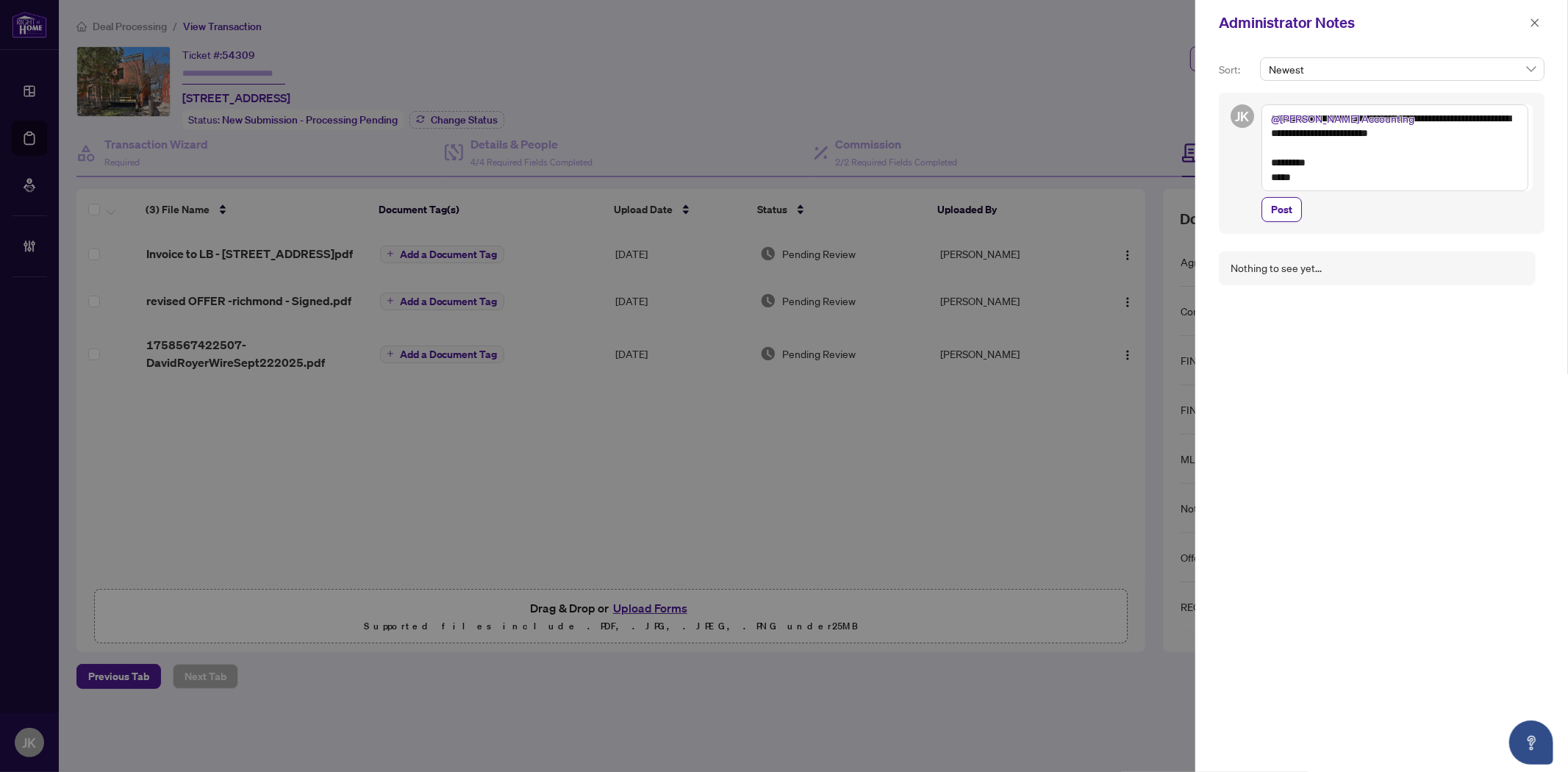
type textarea "**********"
drag, startPoint x: 1294, startPoint y: 214, endPoint x: 1344, endPoint y: 211, distance: 50.1
click at [1294, 214] on button "Post" at bounding box center [1281, 209] width 41 height 25
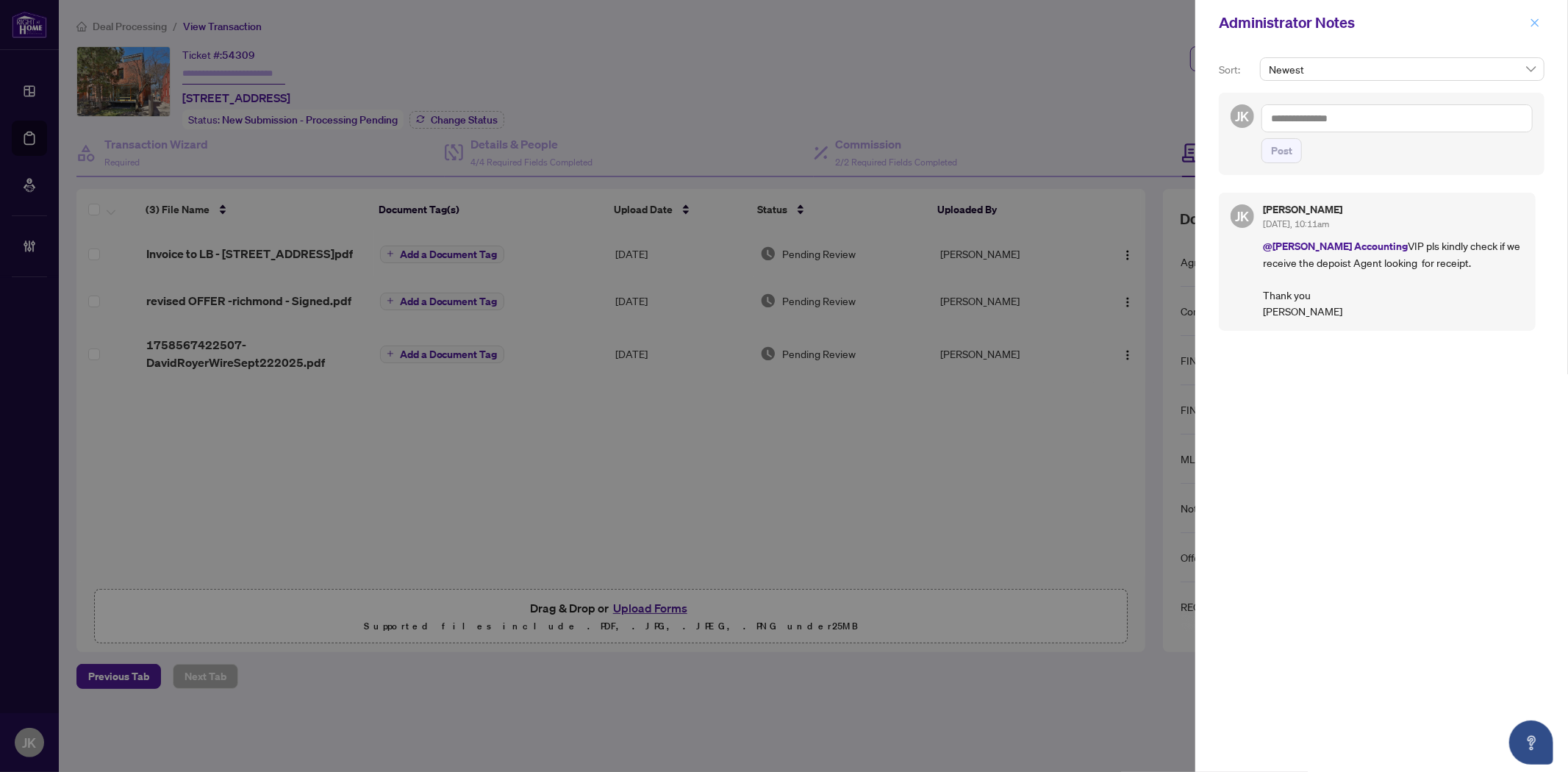
click at [1535, 21] on icon "close" at bounding box center [1534, 22] width 10 height 10
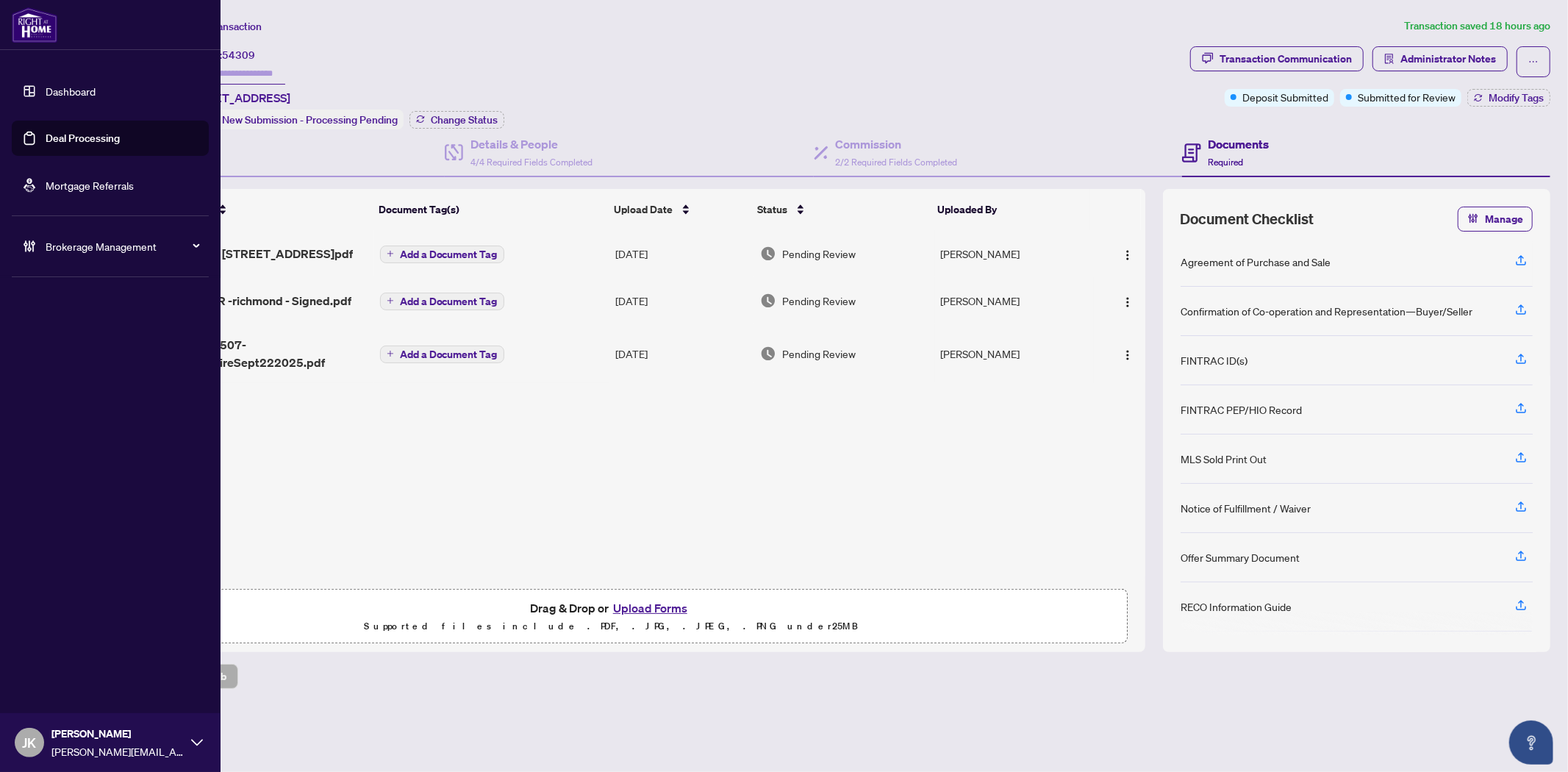
click at [93, 134] on link "Deal Processing" at bounding box center [82, 138] width 75 height 13
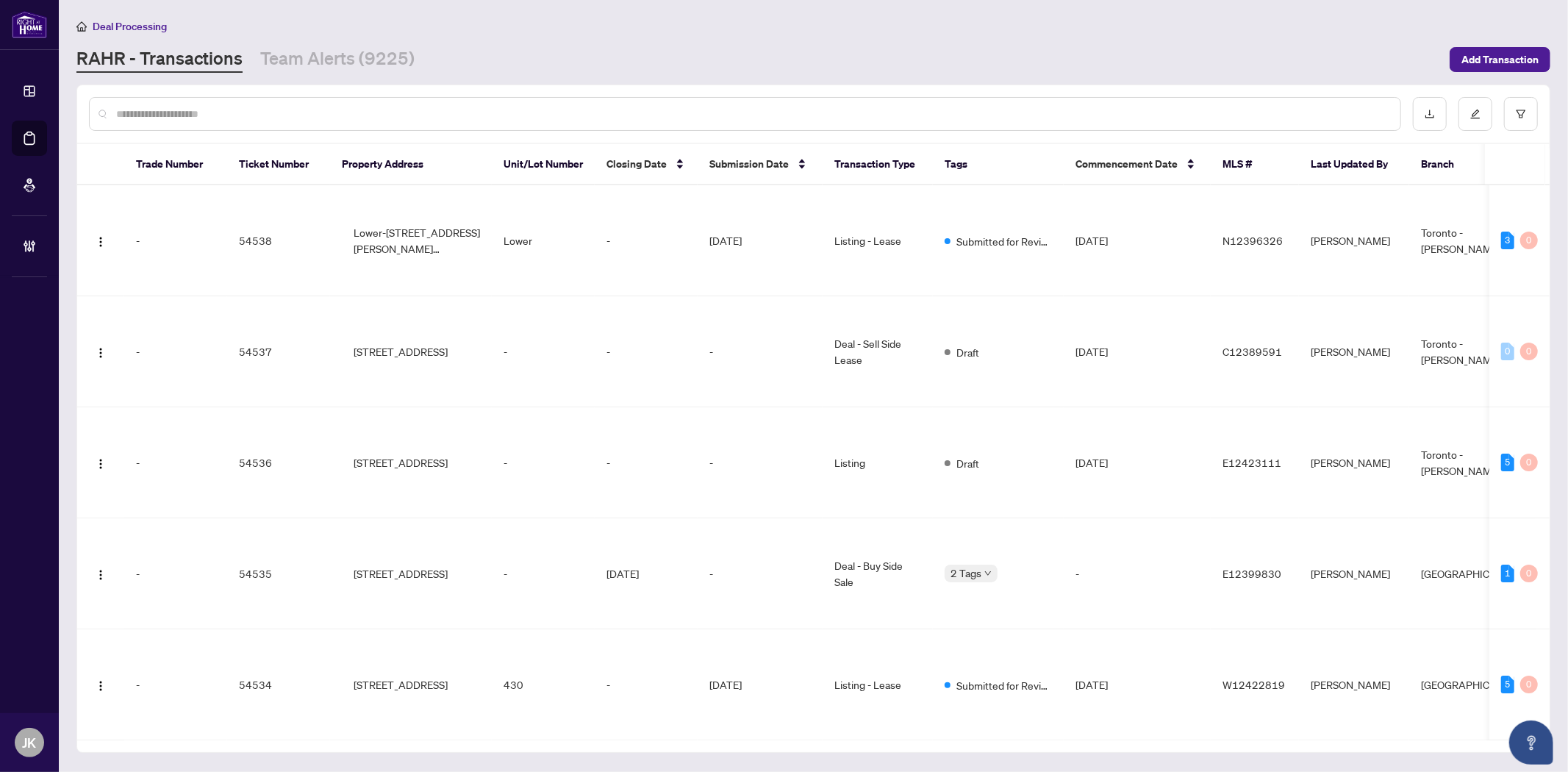
click at [320, 106] on input "text" at bounding box center [752, 114] width 1272 height 16
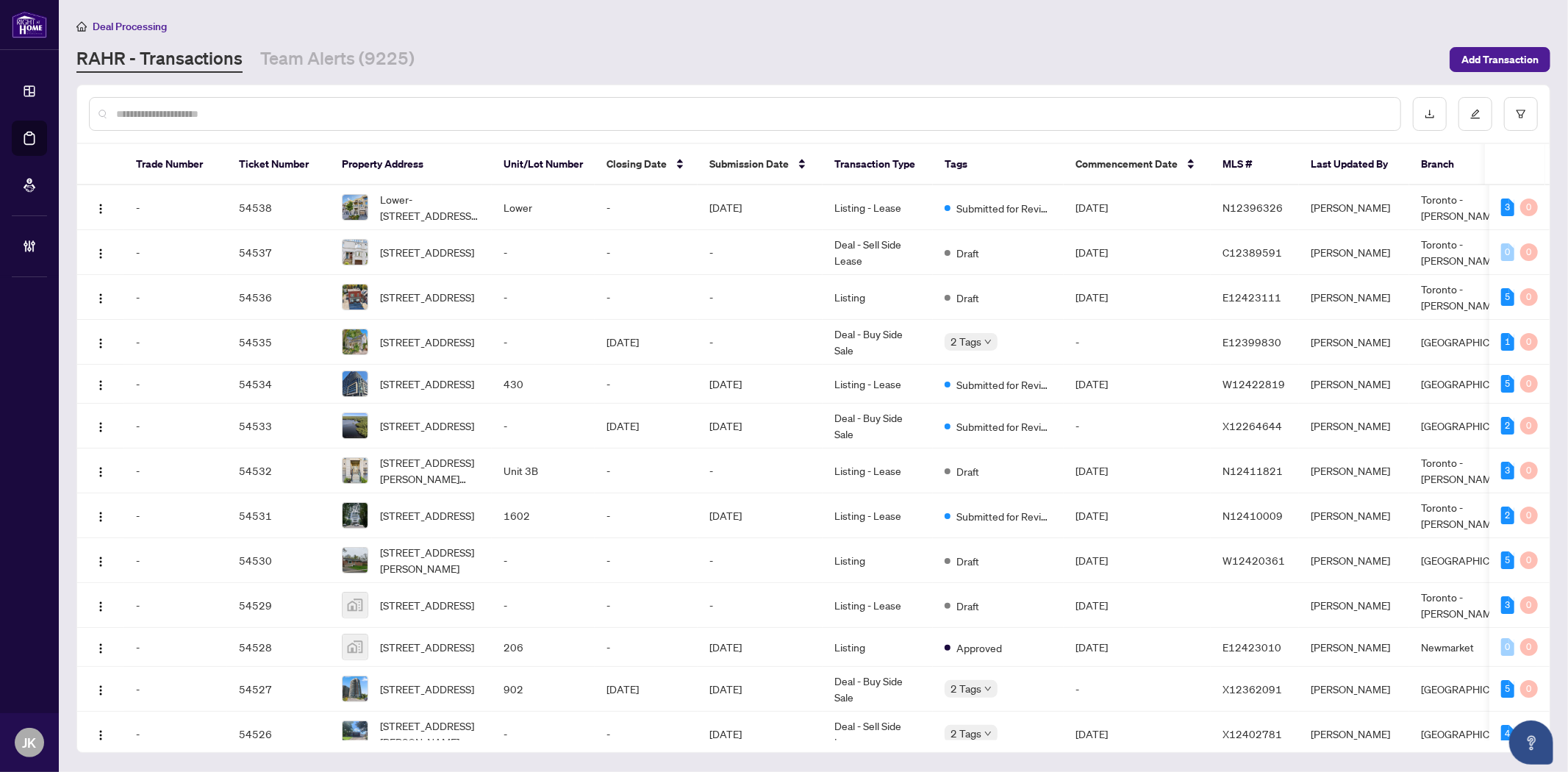
click at [317, 106] on input "text" at bounding box center [752, 114] width 1272 height 16
drag, startPoint x: 317, startPoint y: 113, endPoint x: 85, endPoint y: 112, distance: 232.0
click at [314, 113] on input "text" at bounding box center [752, 114] width 1272 height 16
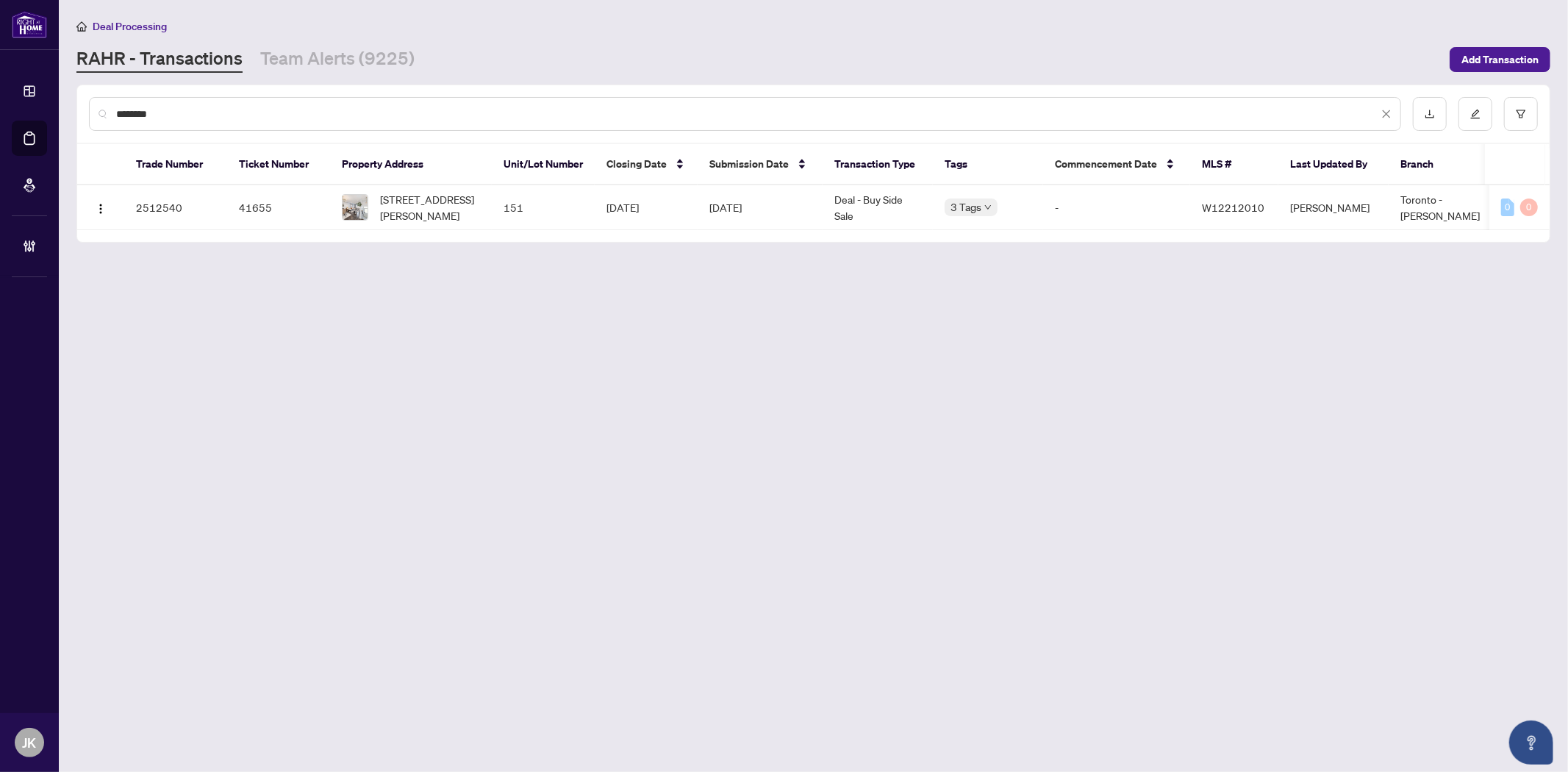
type input "********"
click at [891, 204] on td "Deal - Buy Side Sale" at bounding box center [877, 208] width 110 height 45
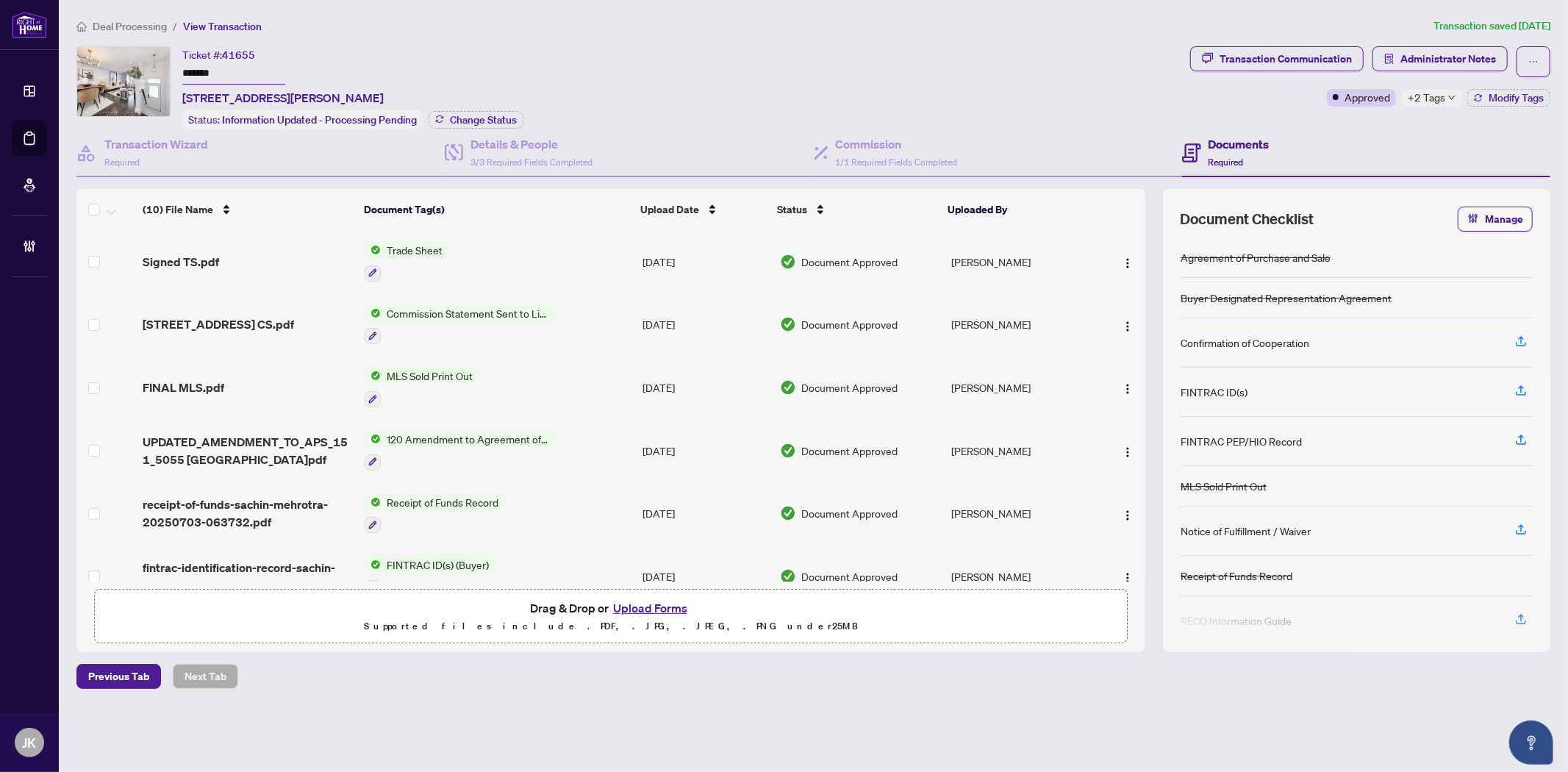
click at [767, 728] on main "Deal Processing / View Transaction Transaction saved 7 days ago Ticket #: 41655…" at bounding box center [813, 386] width 1509 height 772
click at [1121, 316] on span "button" at bounding box center [1127, 324] width 12 height 16
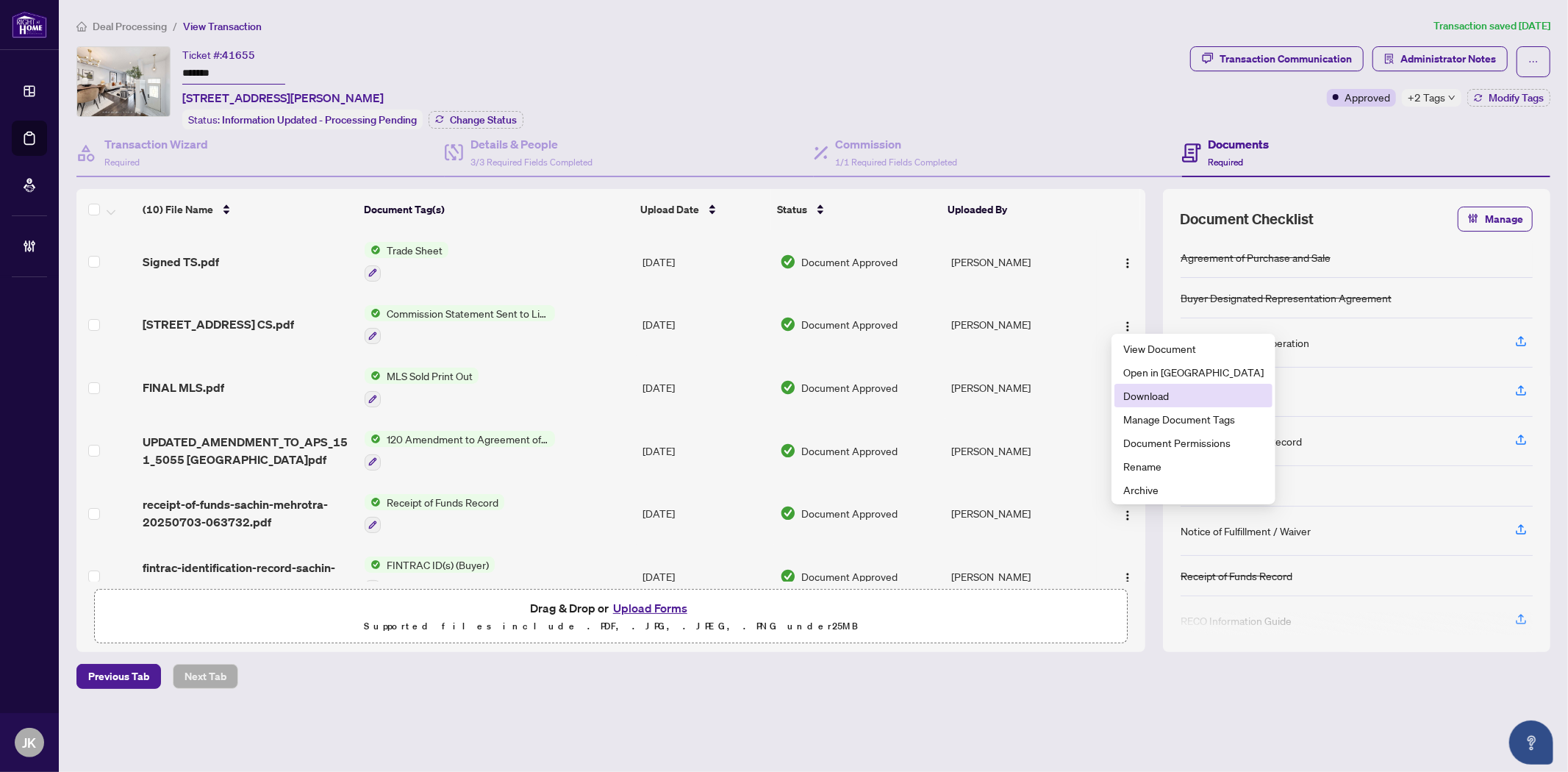
click at [1160, 395] on span "Download" at bounding box center [1193, 395] width 141 height 16
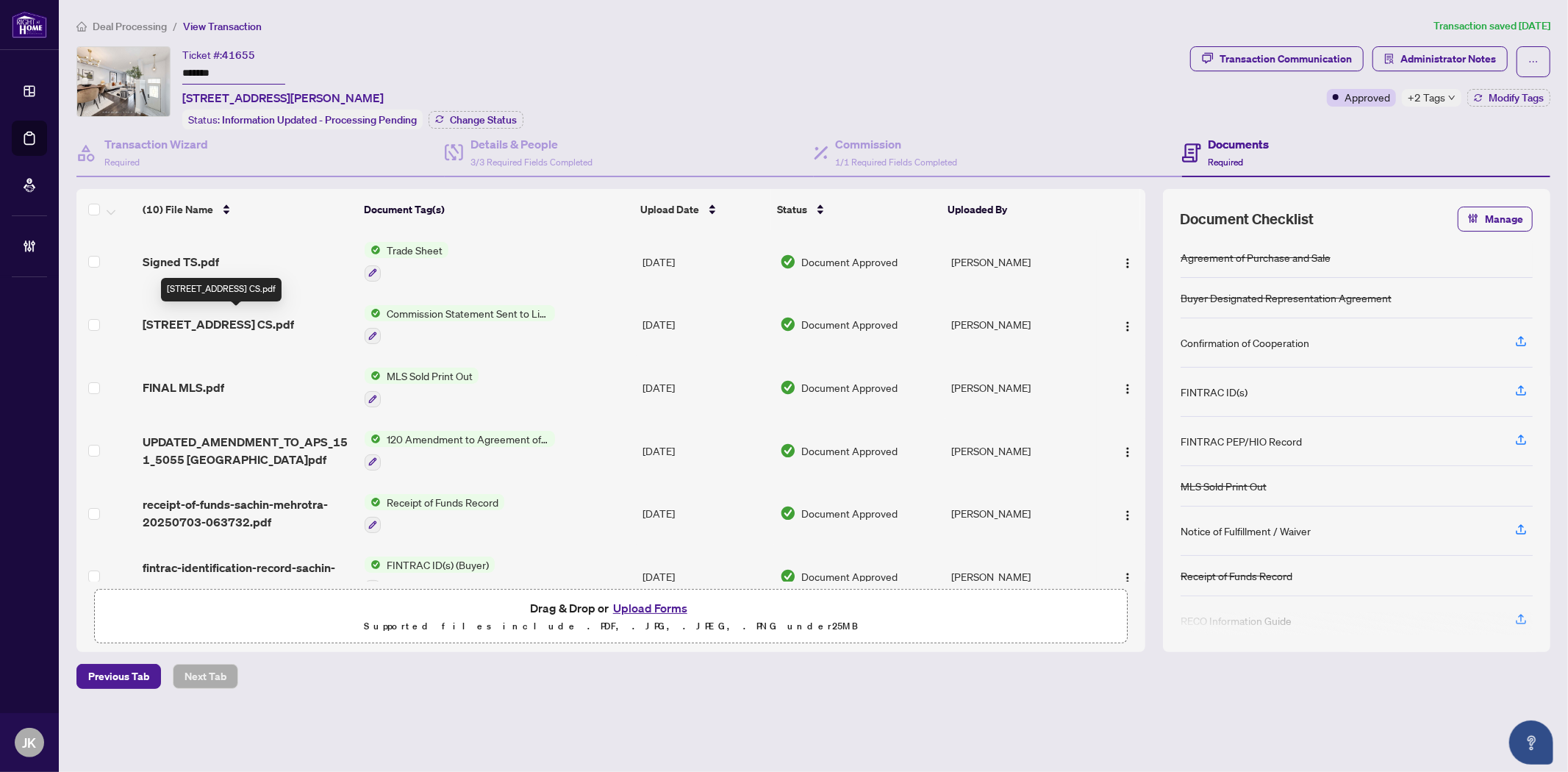
click at [277, 315] on span "151-5055 Heatherleigh Ave CS.pdf" at bounding box center [218, 324] width 151 height 18
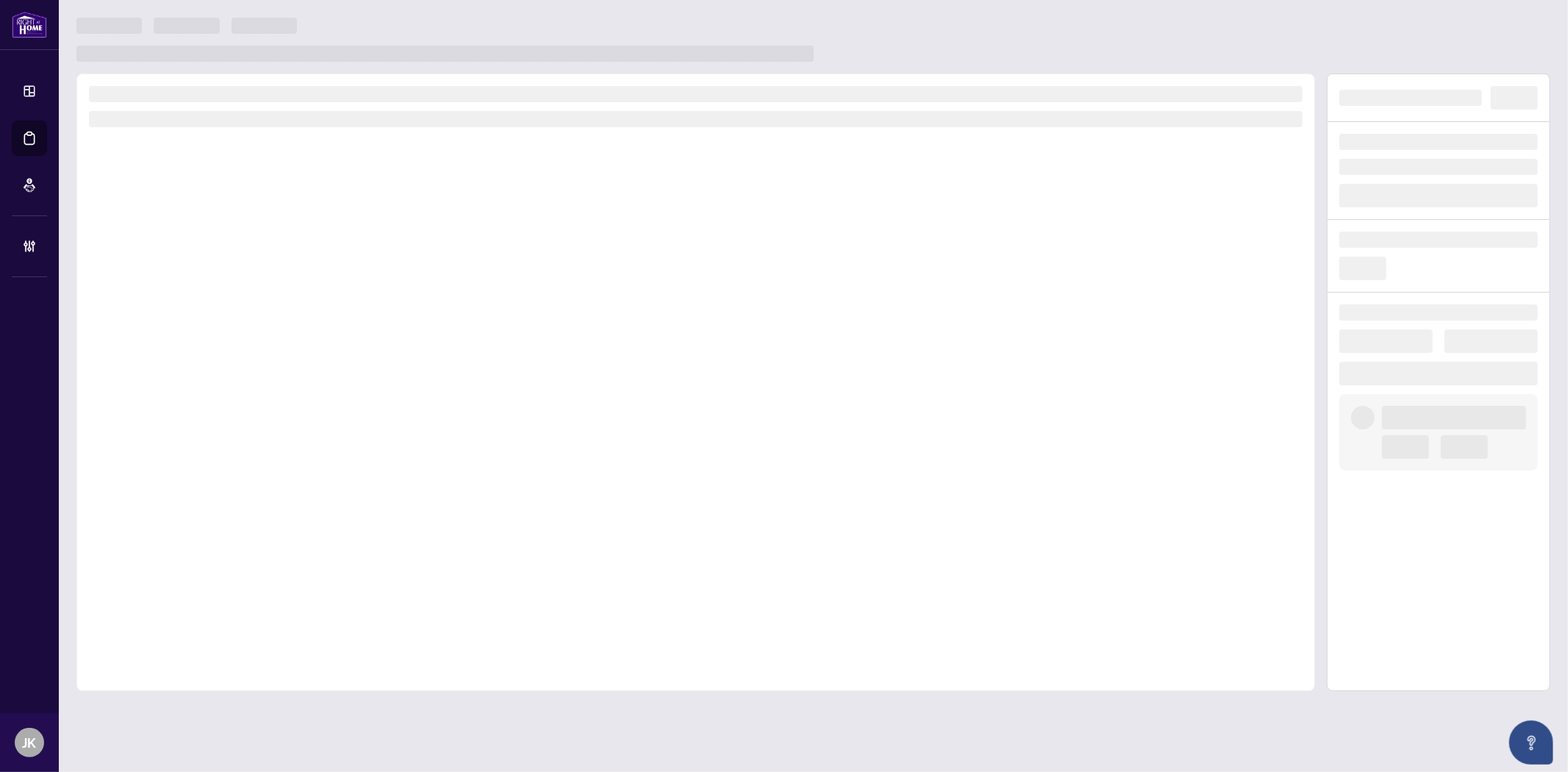
click at [282, 311] on div at bounding box center [695, 382] width 1238 height 617
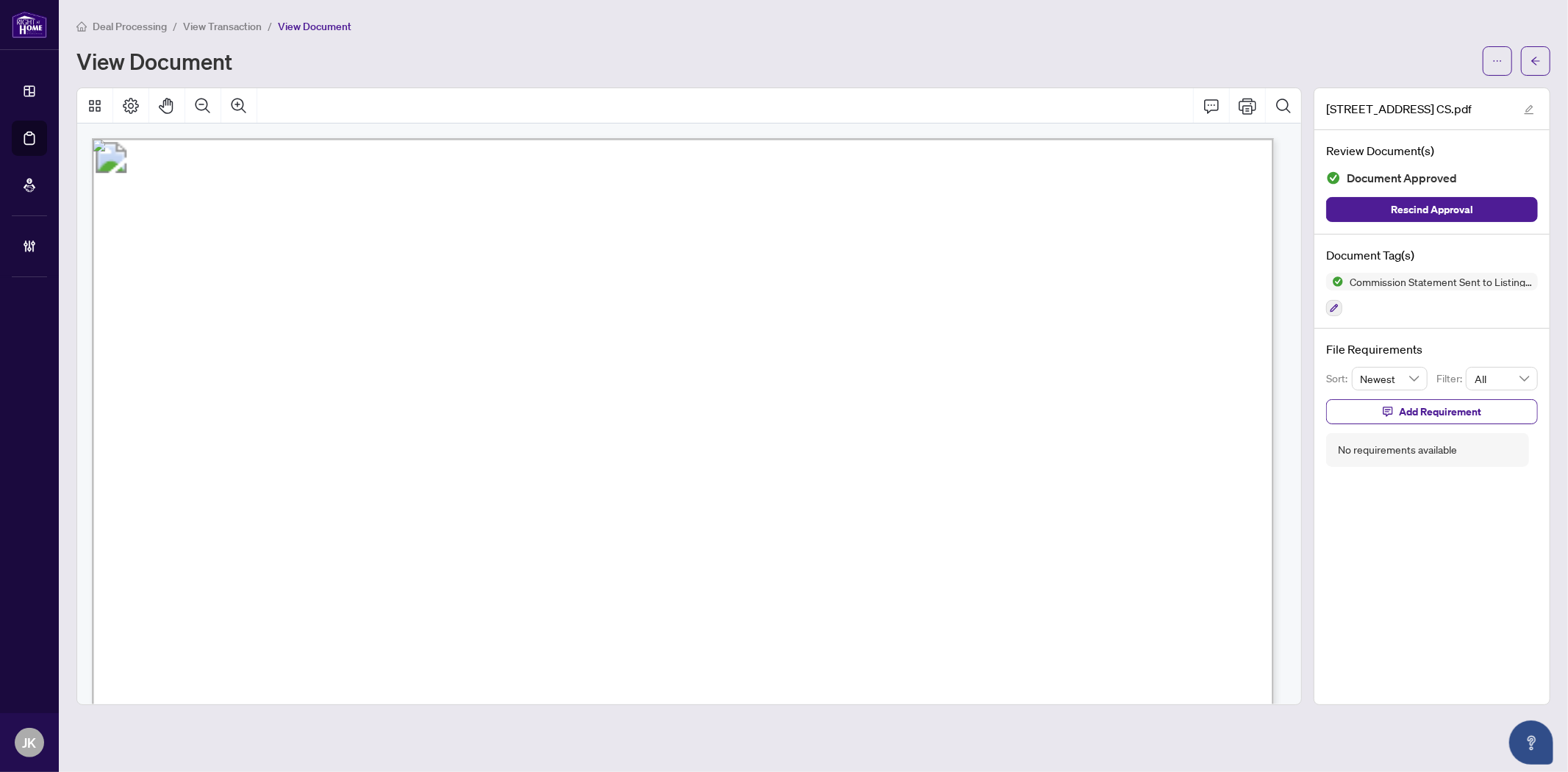
drag, startPoint x: 1530, startPoint y: 57, endPoint x: 1566, endPoint y: 60, distance: 36.1
click at [1530, 56] on button "button" at bounding box center [1536, 61] width 29 height 29
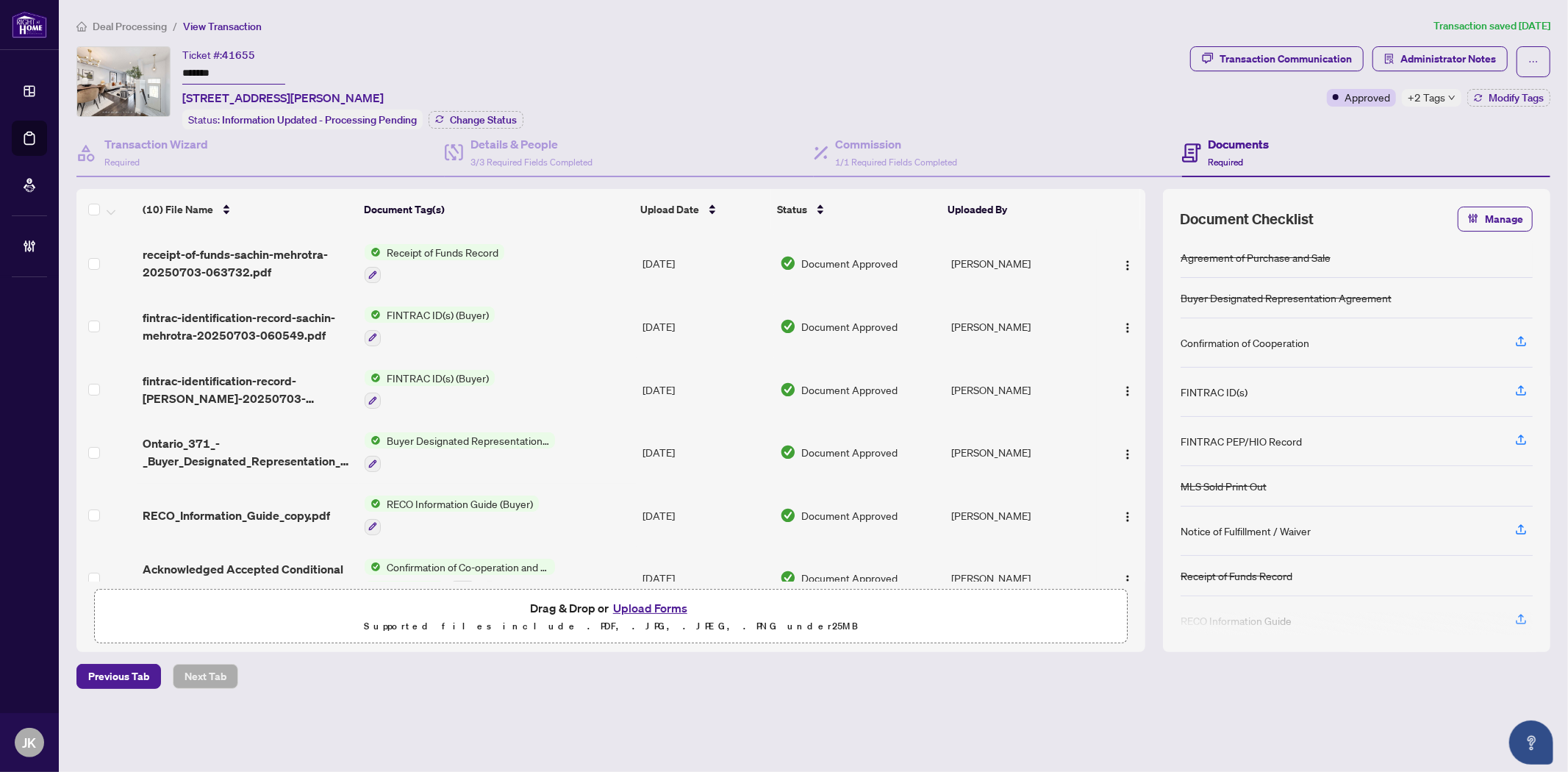
scroll to position [272, 0]
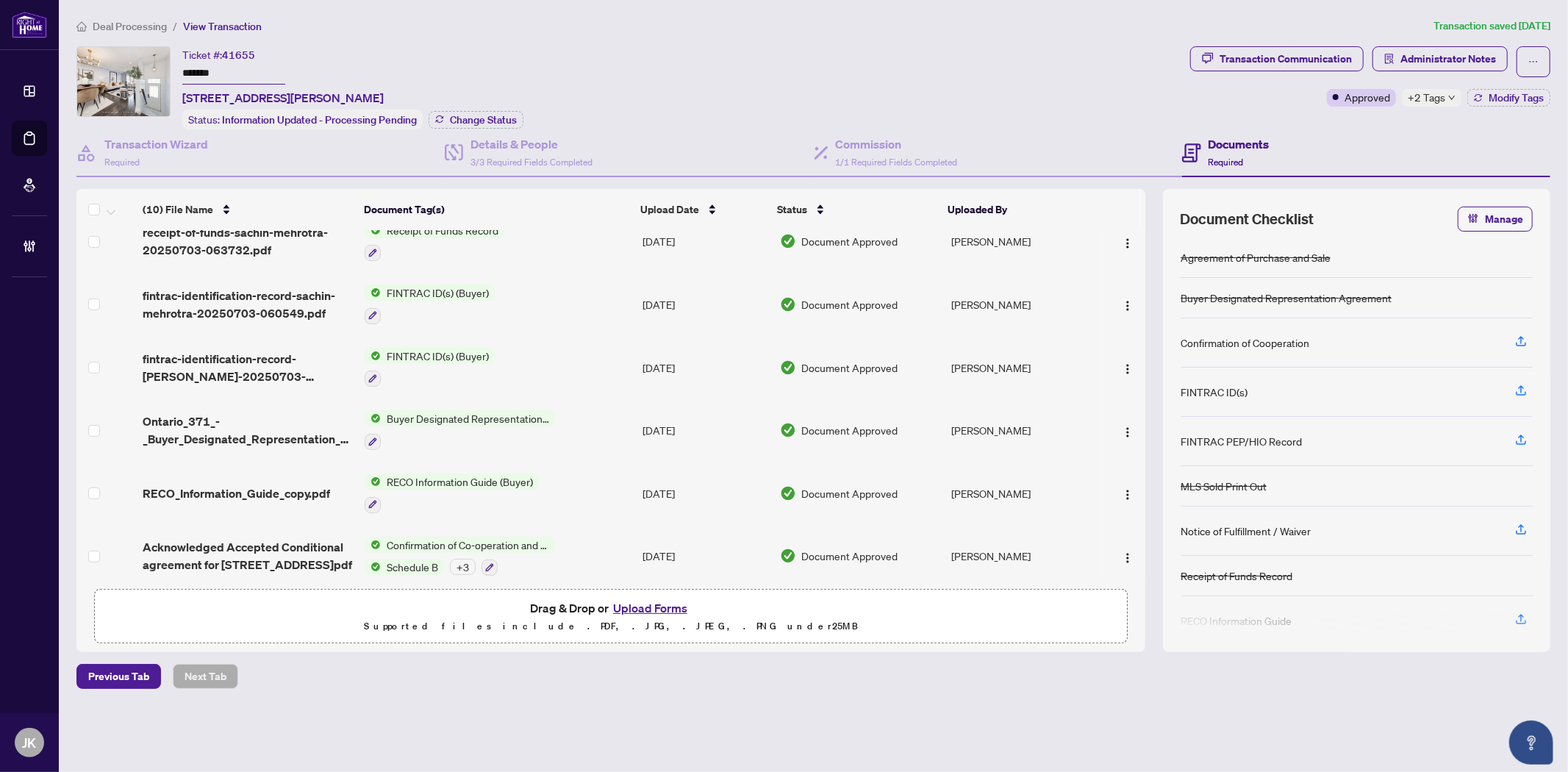
click at [402, 537] on span "Confirmation of Co-operation and Representation—Buyer/Seller" at bounding box center [467, 544] width 174 height 16
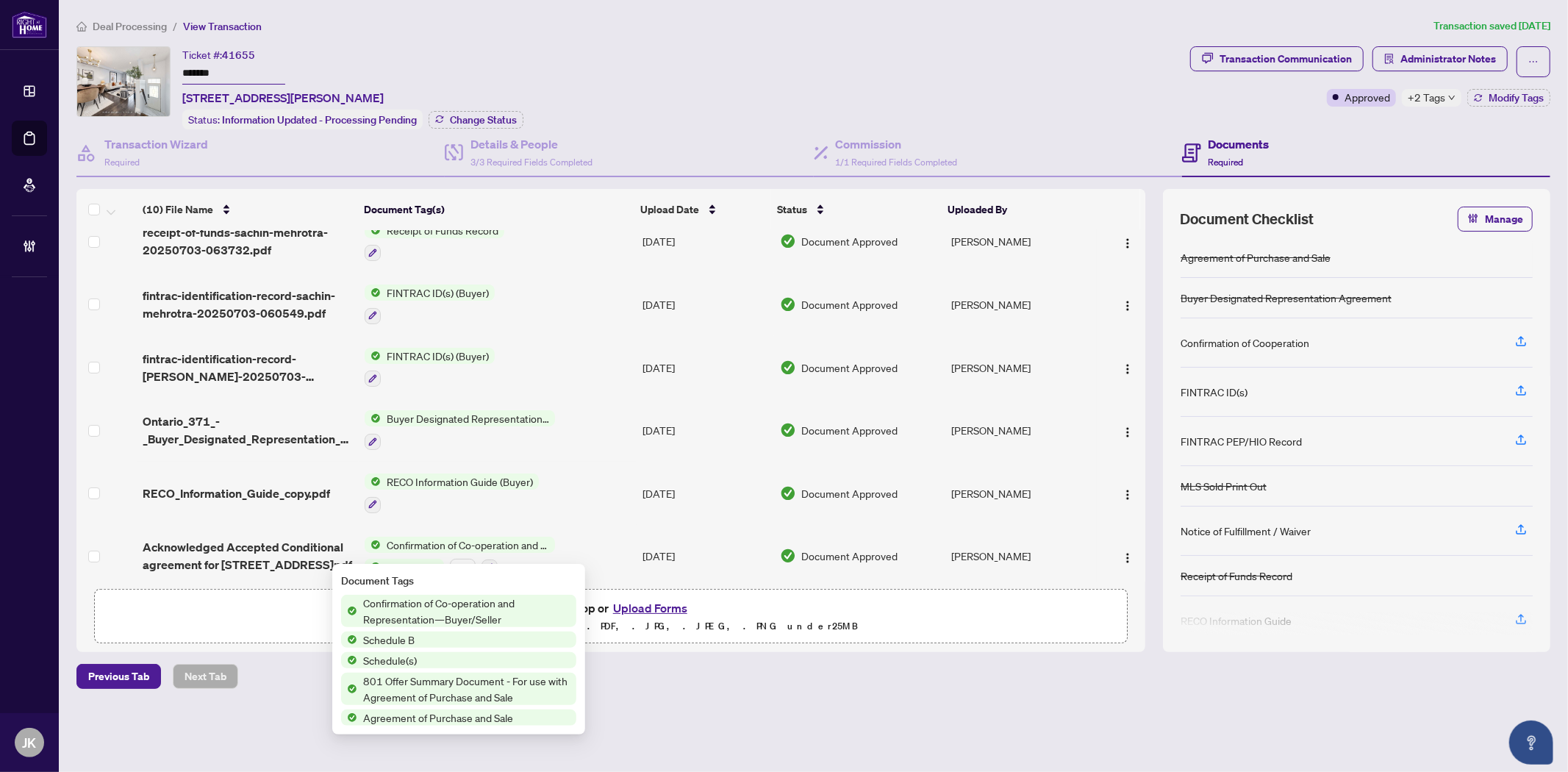
click at [427, 684] on span "801 Offer Summary Document - For use with Agreement of Purchase and Sale" at bounding box center [467, 689] width 219 height 32
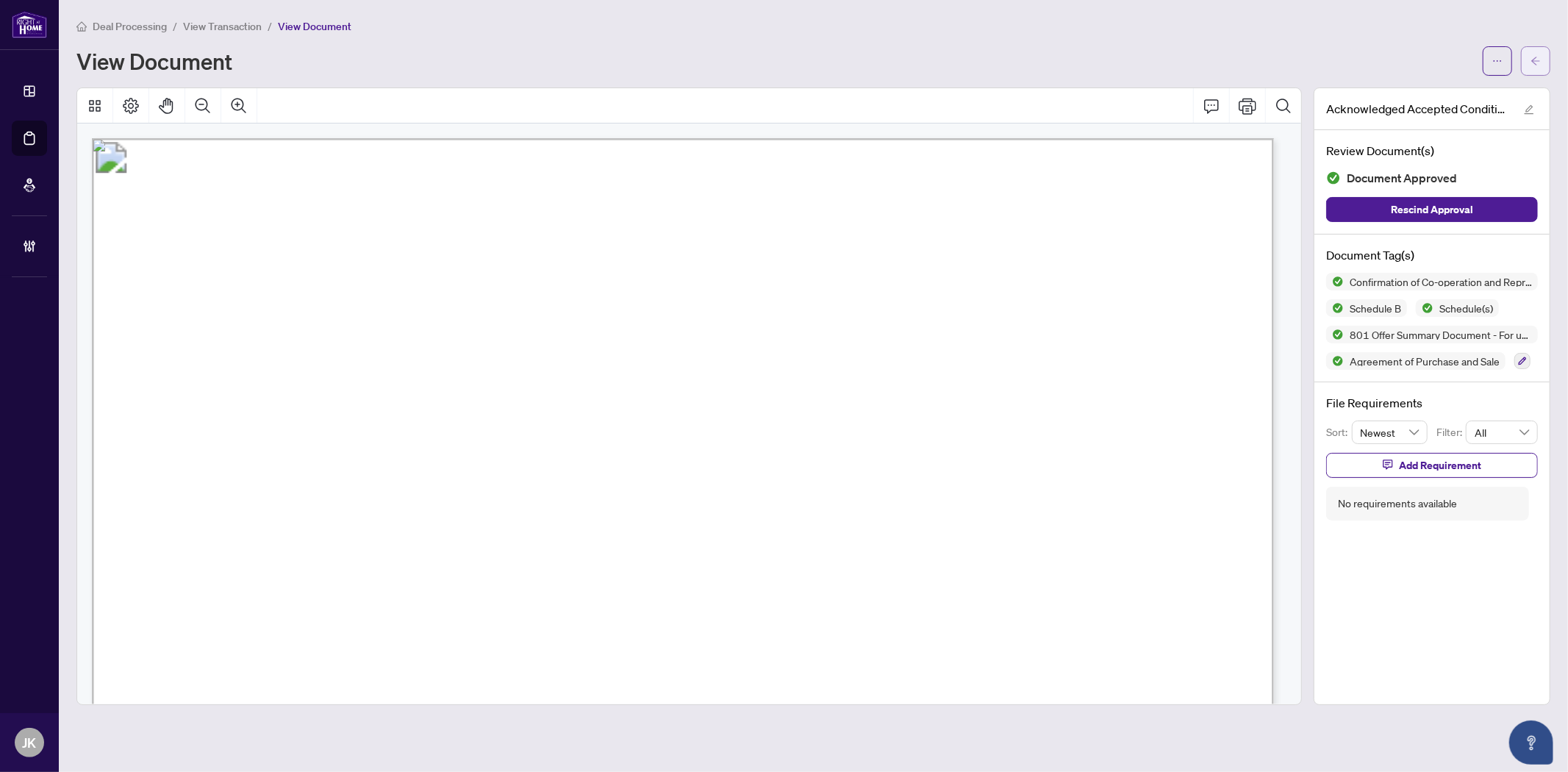
click at [1544, 65] on button "button" at bounding box center [1536, 61] width 29 height 29
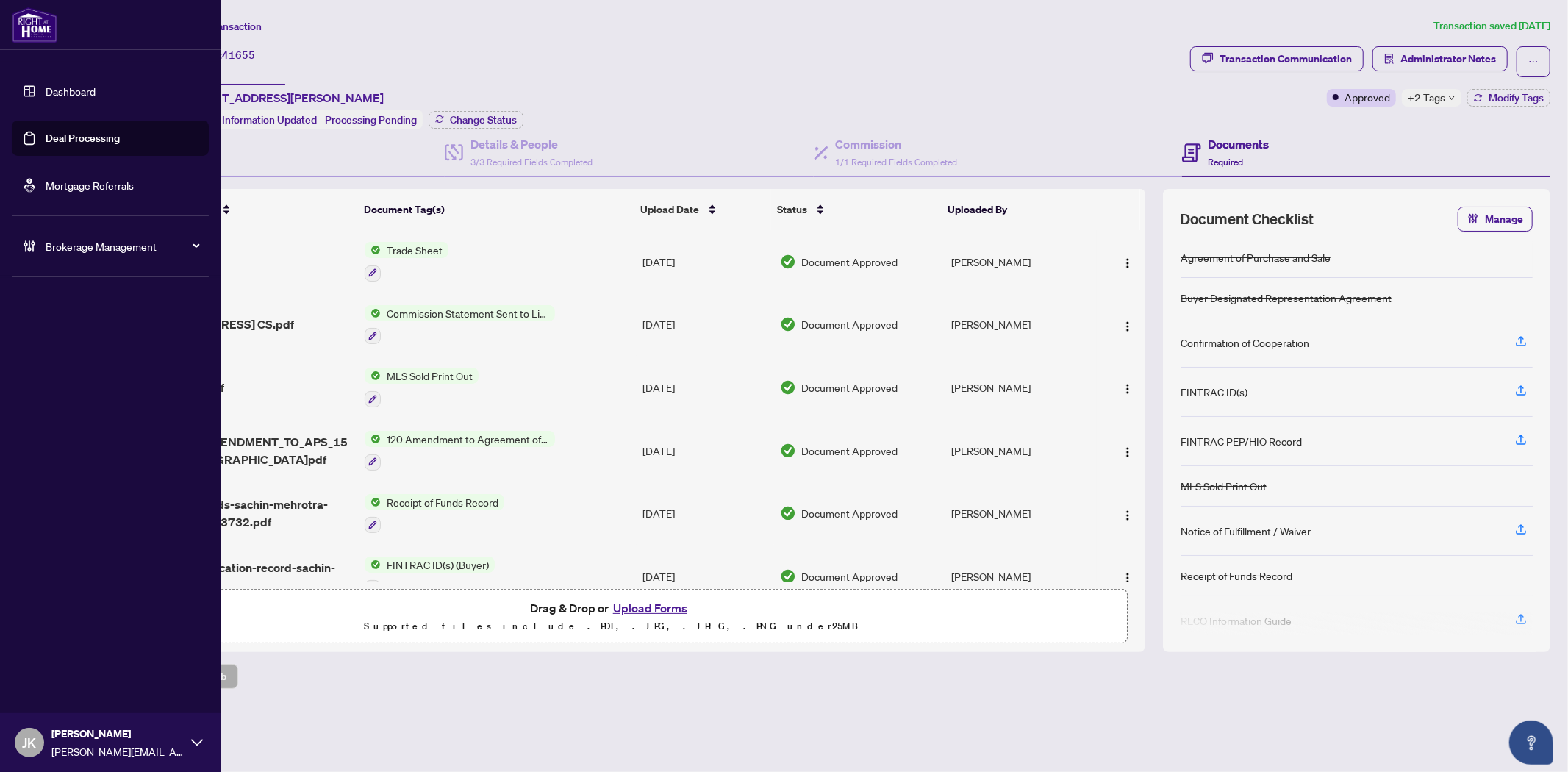
drag, startPoint x: 54, startPoint y: 135, endPoint x: 81, endPoint y: 130, distance: 27.5
click at [54, 135] on link "Deal Processing" at bounding box center [82, 138] width 75 height 13
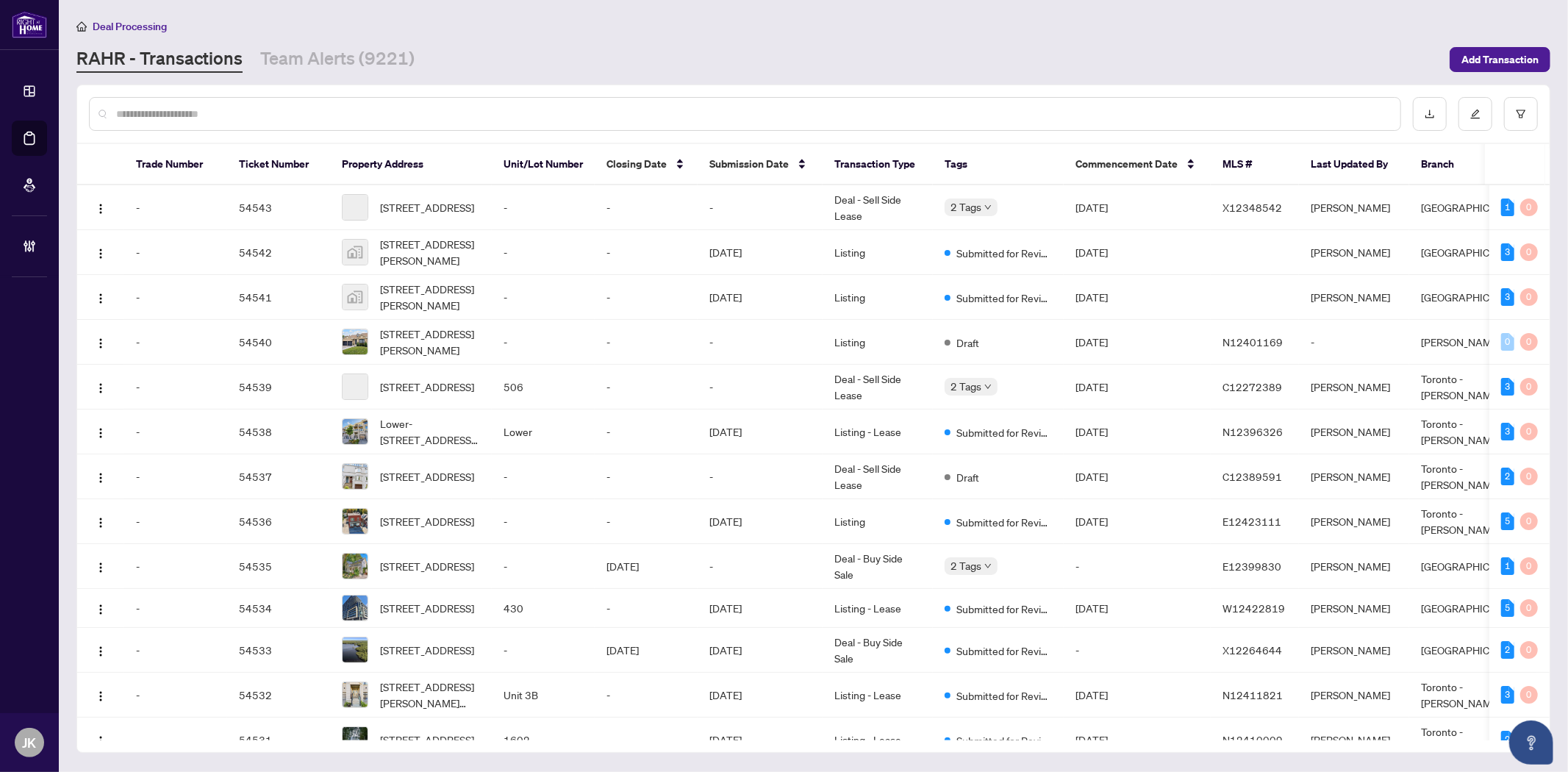
click at [324, 109] on input "text" at bounding box center [752, 114] width 1272 height 16
click at [322, 109] on input "text" at bounding box center [752, 114] width 1272 height 16
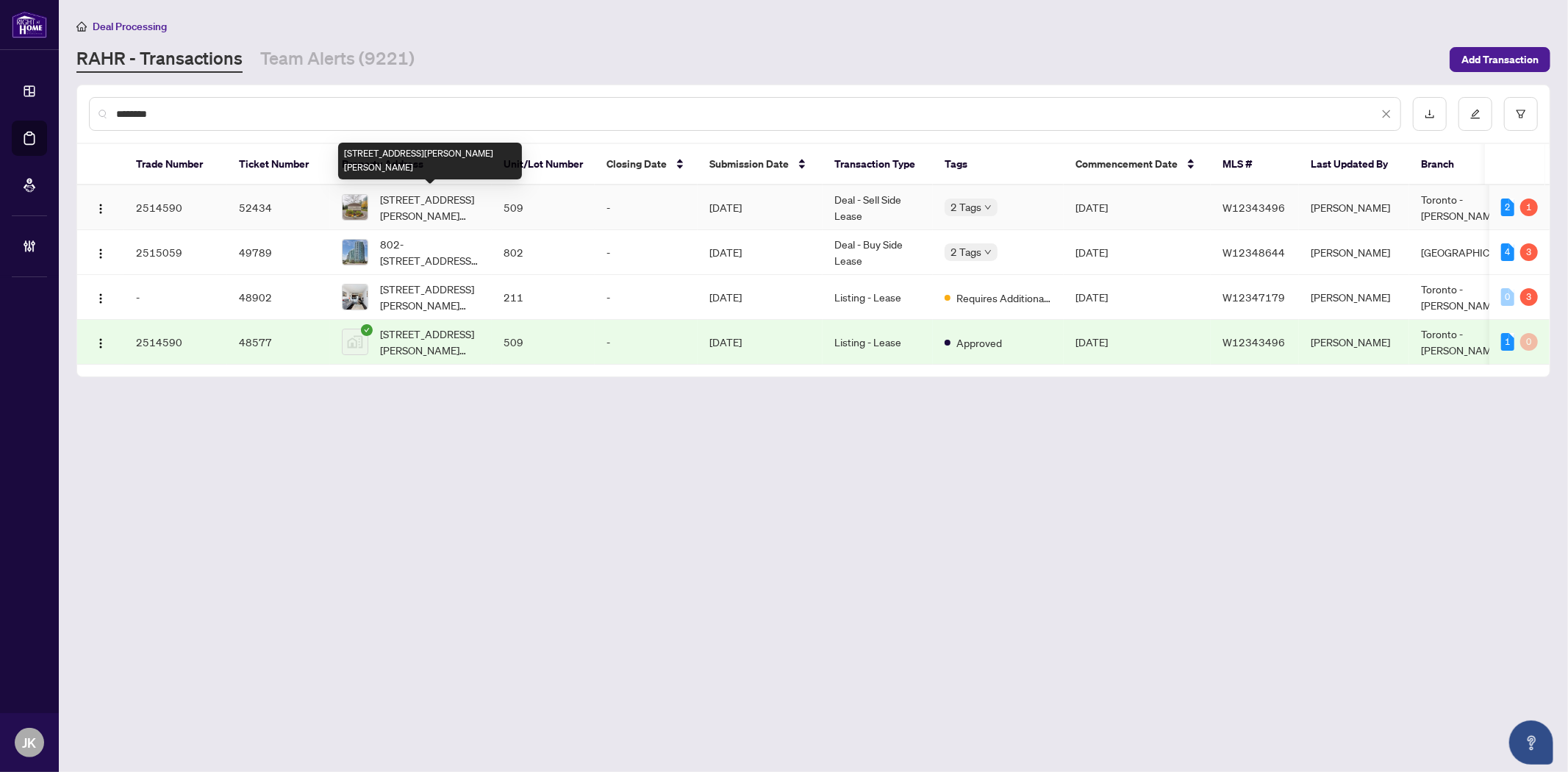
type input "********"
click at [429, 194] on span "509-4900 Glen Erin Dr, Mississauga, Ontario L5M 7S2, Canada" at bounding box center [430, 208] width 100 height 32
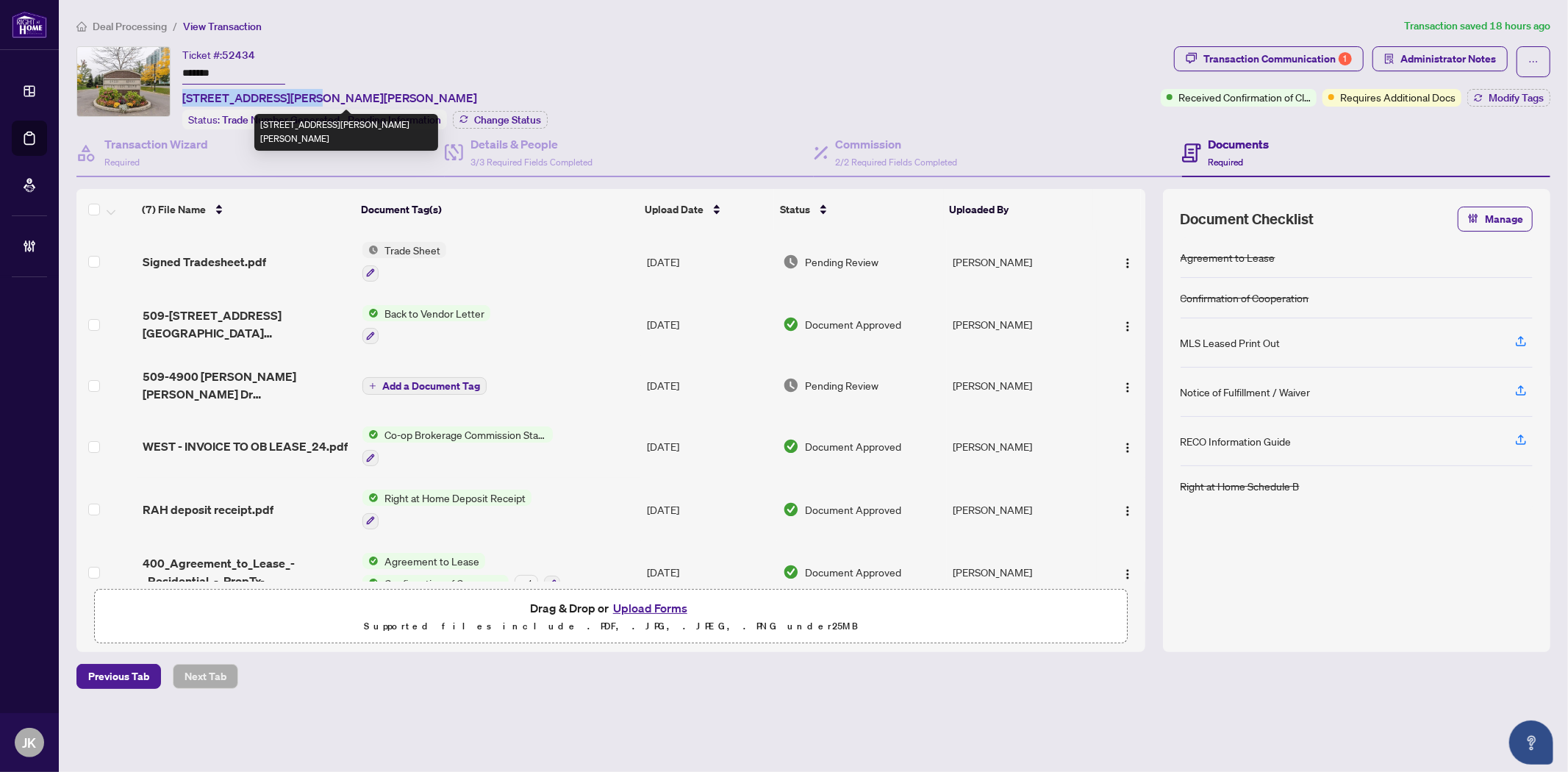
drag, startPoint x: 296, startPoint y: 93, endPoint x: 213, endPoint y: 92, distance: 83.0
click at [182, 94] on span "509-4900 Glen Erin Dr, Mississauga, Ontario L5M 7S2, Canada" at bounding box center [329, 98] width 294 height 18
copy span "509-4900 Glen Erin Dr"
click at [646, 598] on button "Upload Forms" at bounding box center [650, 607] width 83 height 19
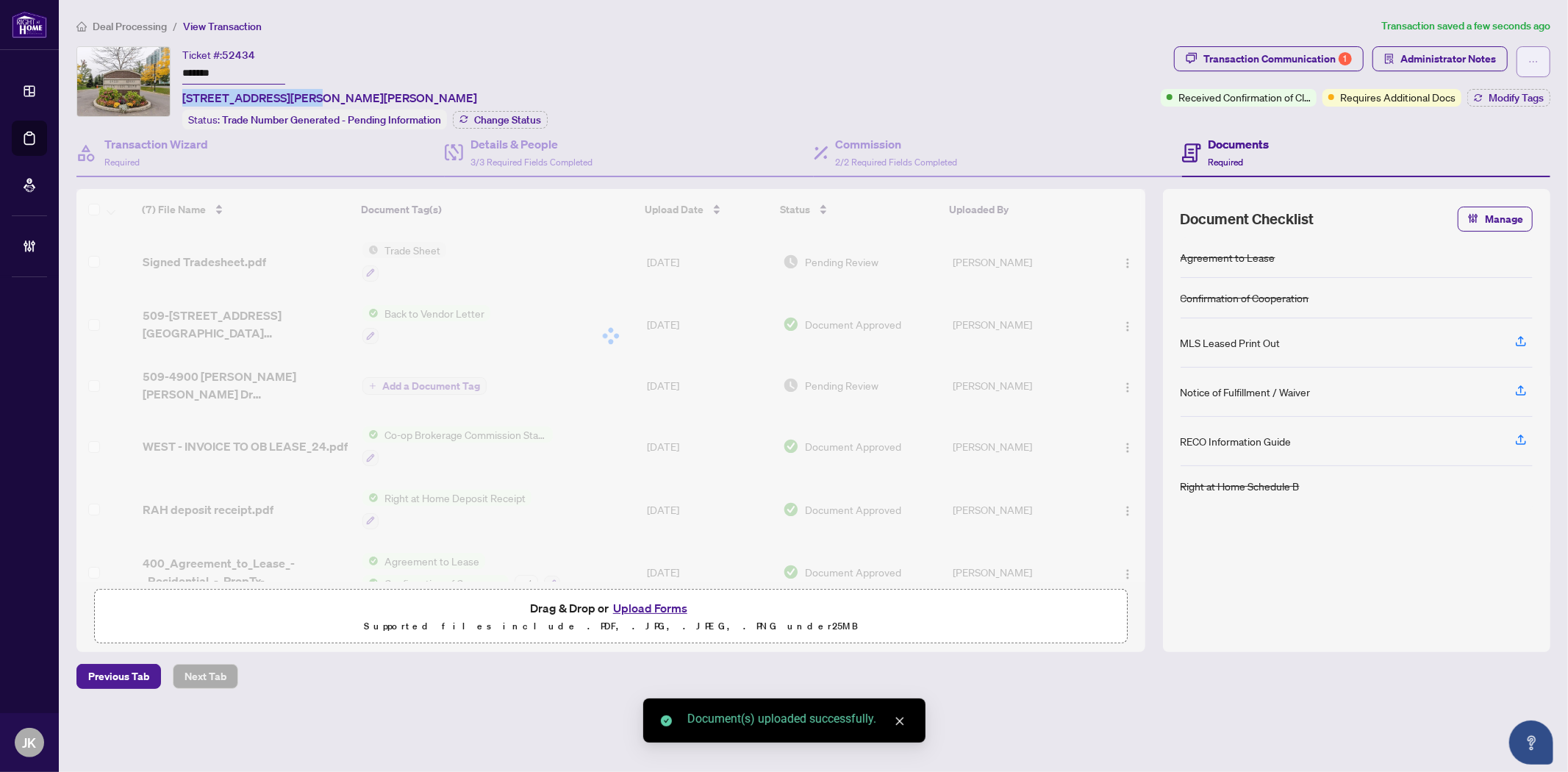
click at [1535, 61] on icon "ellipsis" at bounding box center [1533, 62] width 10 height 10
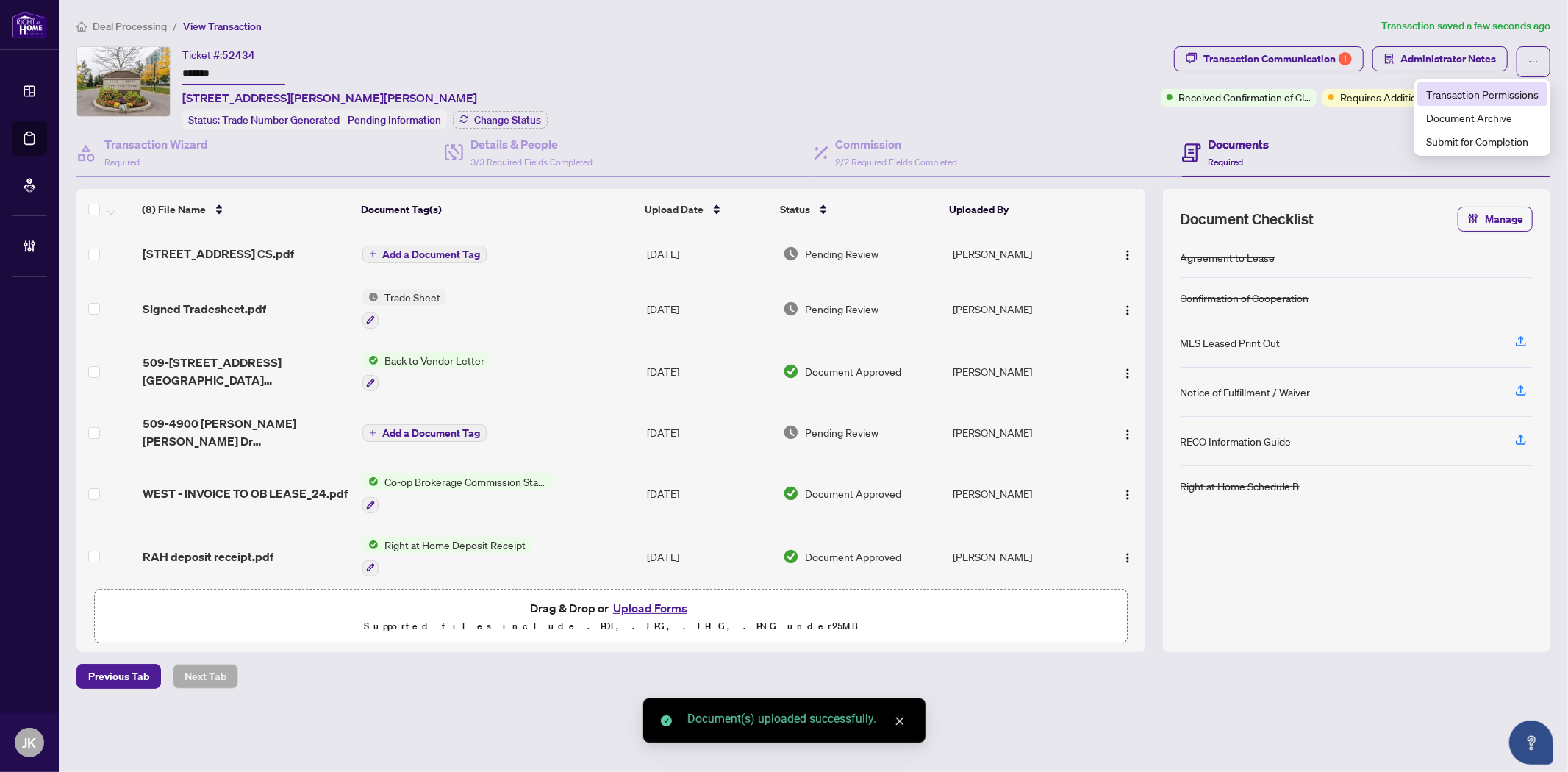
click at [1495, 87] on span "Transaction Permissions" at bounding box center [1482, 94] width 112 height 16
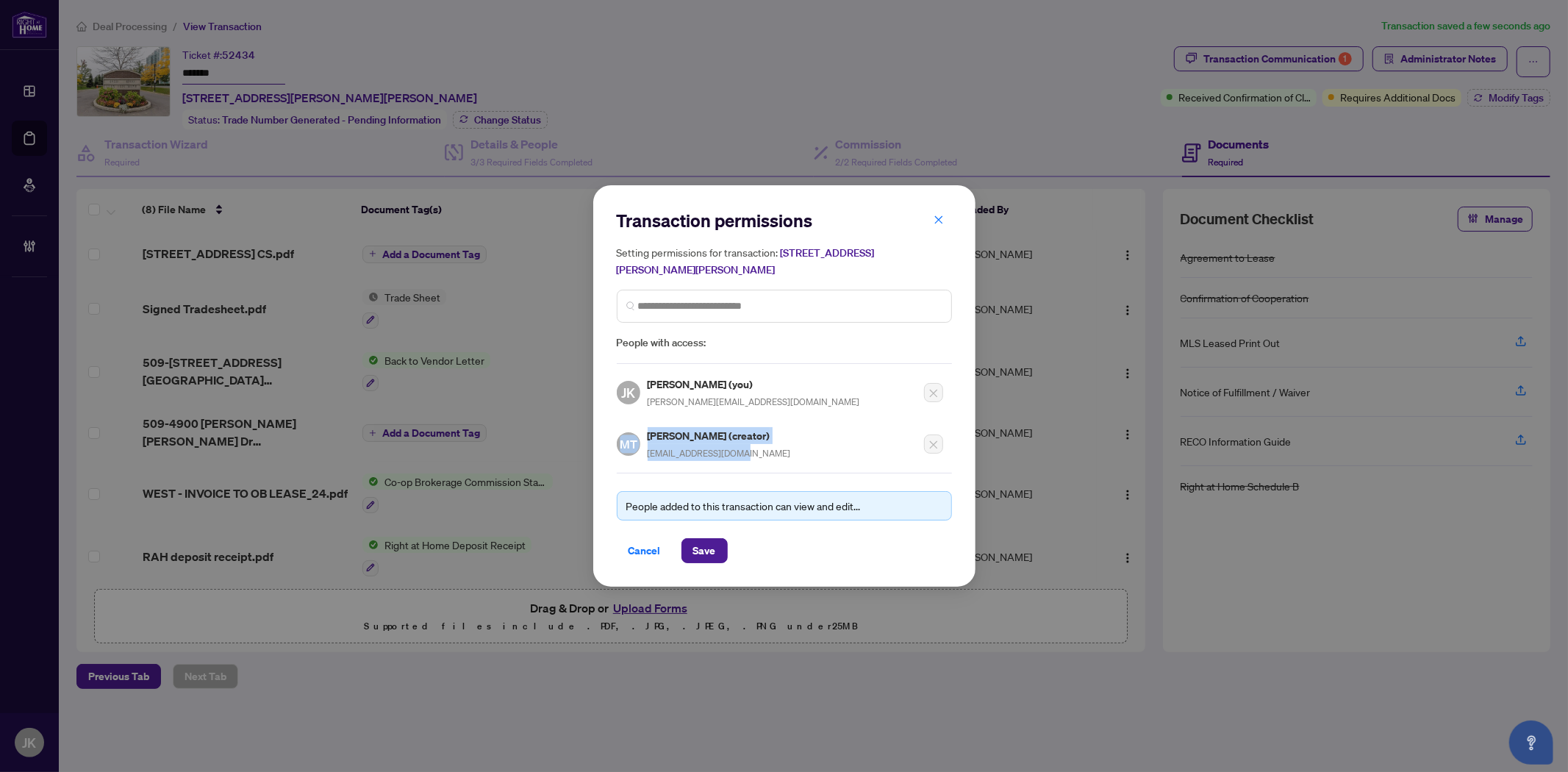
drag, startPoint x: 763, startPoint y: 452, endPoint x: 623, endPoint y: 454, distance: 140.0
click at [623, 454] on div "MT Muhammad Tabassam (creator) tabassam66@gmail.com" at bounding box center [703, 444] width 174 height 34
drag, startPoint x: 1030, startPoint y: 124, endPoint x: 1052, endPoint y: 147, distance: 31.8
click at [1029, 125] on div "Transaction permissions Setting permissions for transaction: 509-4900 Glen Erin…" at bounding box center [784, 386] width 1568 height 772
click at [935, 215] on span "button" at bounding box center [938, 220] width 10 height 24
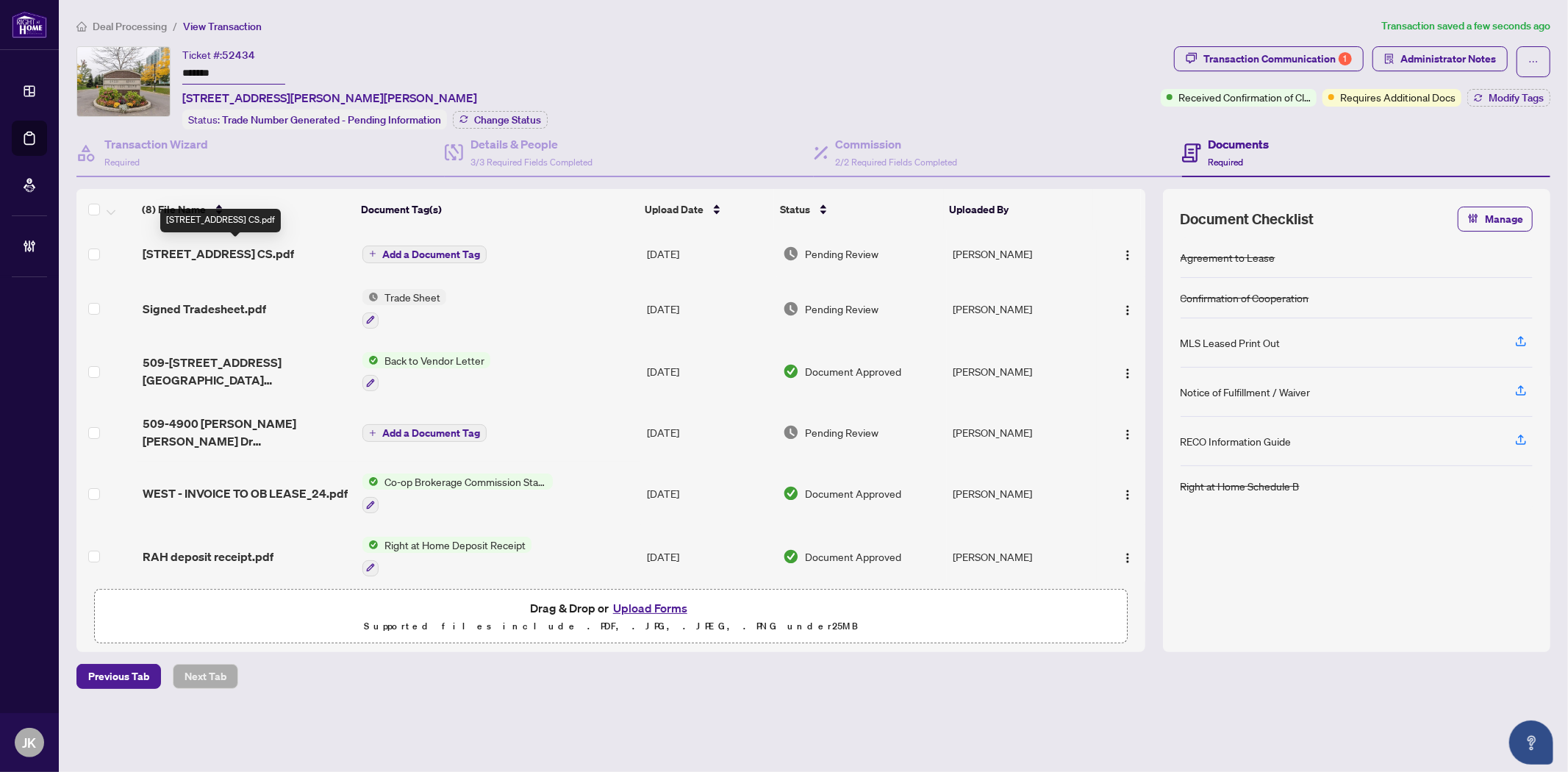
click at [264, 256] on span "151-5055 Heatherleigh Ave CS.pdf" at bounding box center [218, 253] width 151 height 18
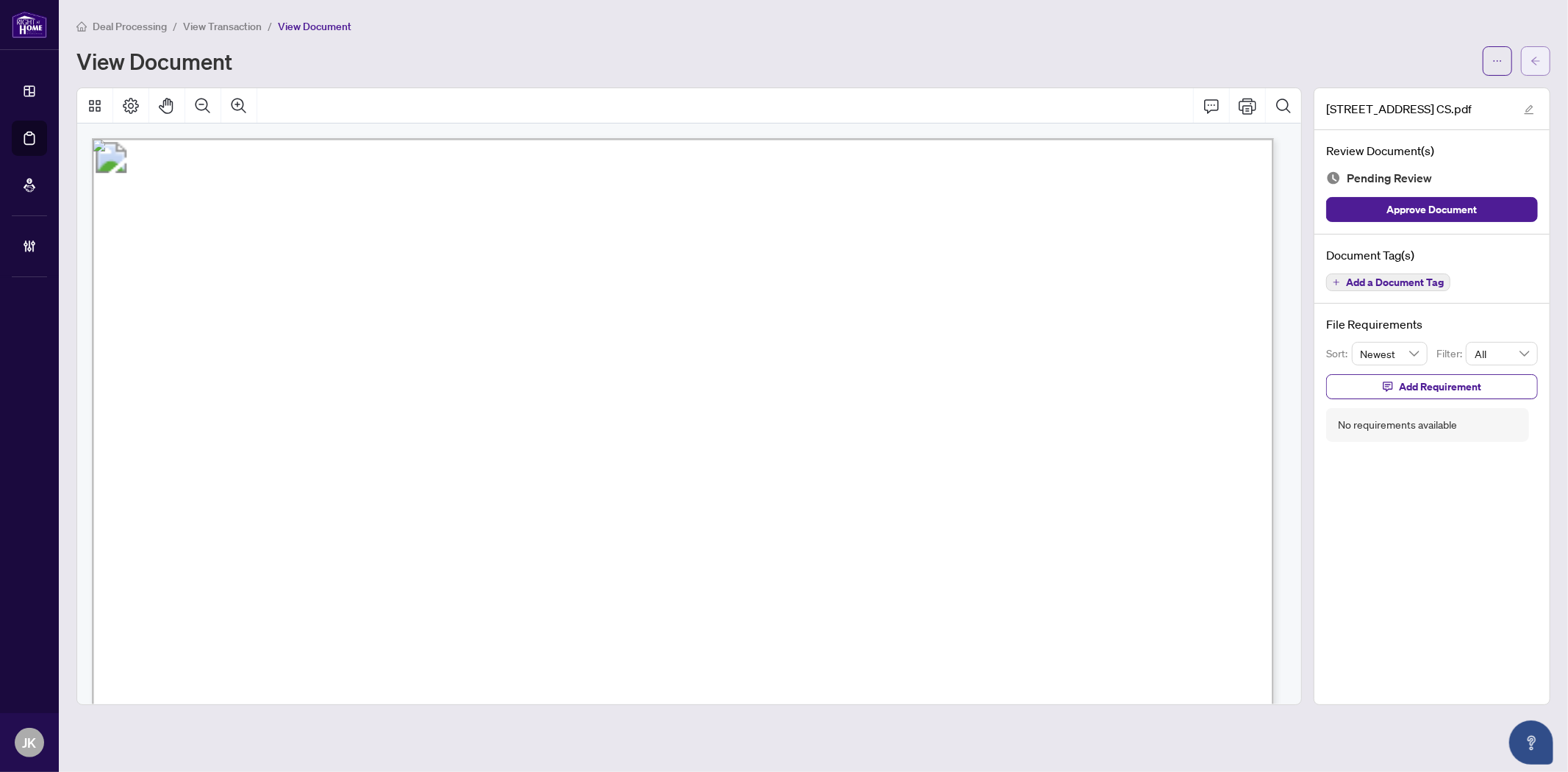
click at [1532, 49] on span "button" at bounding box center [1535, 61] width 10 height 24
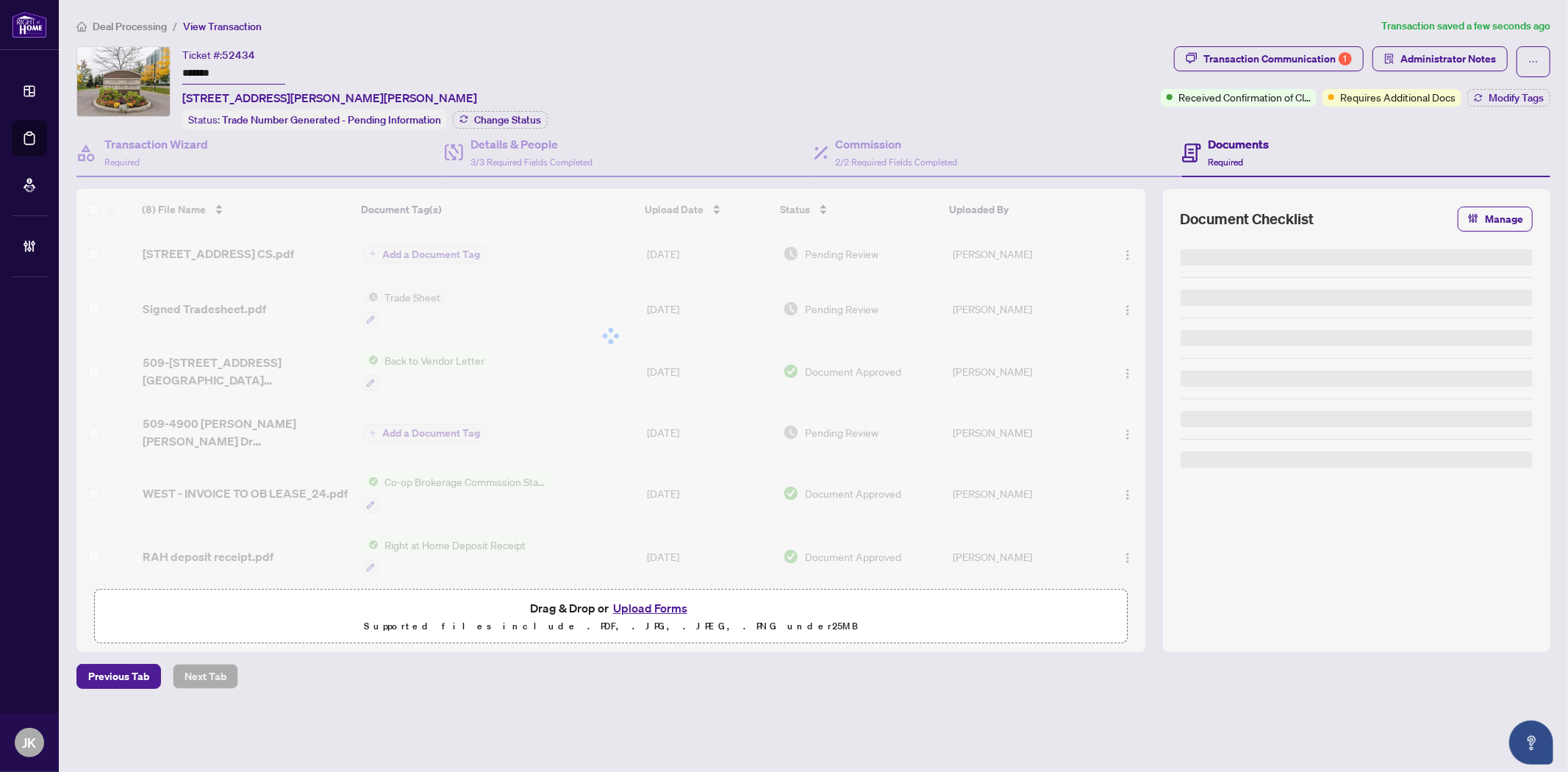
click at [1125, 256] on div at bounding box center [610, 336] width 1069 height 294
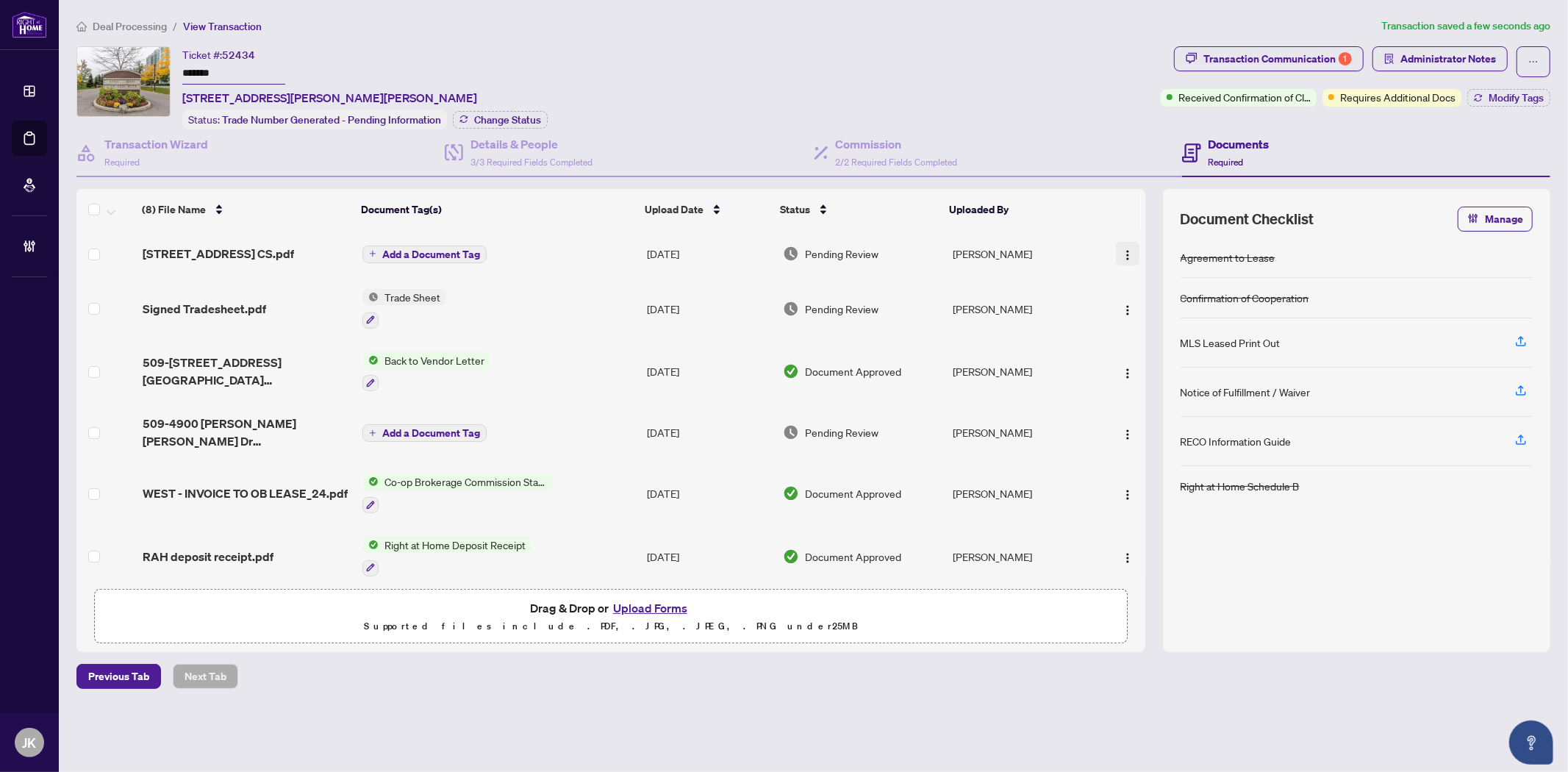
click at [1121, 249] on img "button" at bounding box center [1127, 255] width 12 height 12
click at [1184, 416] on span "Archive" at bounding box center [1193, 421] width 141 height 16
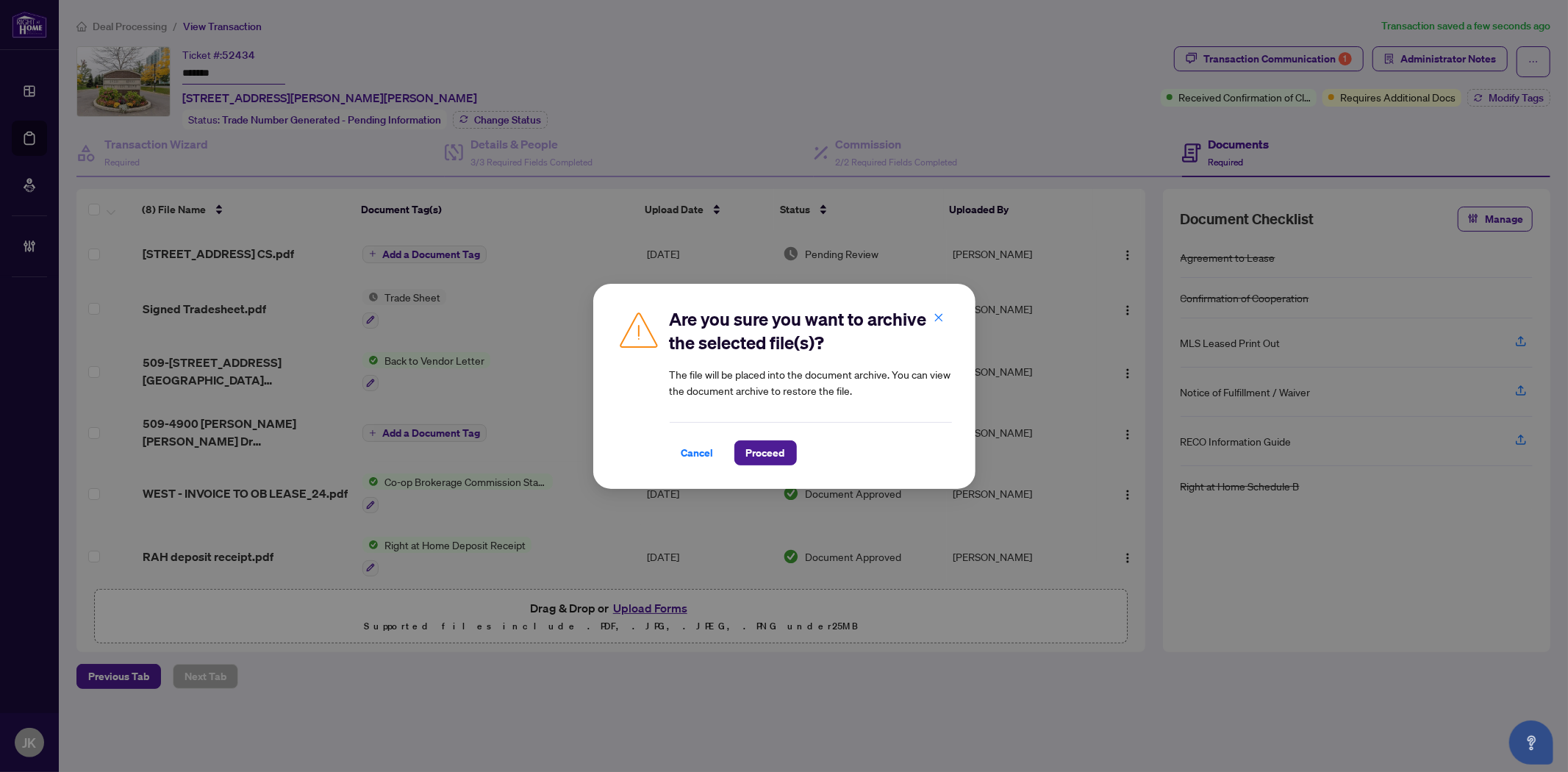
drag, startPoint x: 762, startPoint y: 452, endPoint x: 743, endPoint y: 478, distance: 32.2
click at [766, 464] on button "Proceed" at bounding box center [765, 453] width 62 height 25
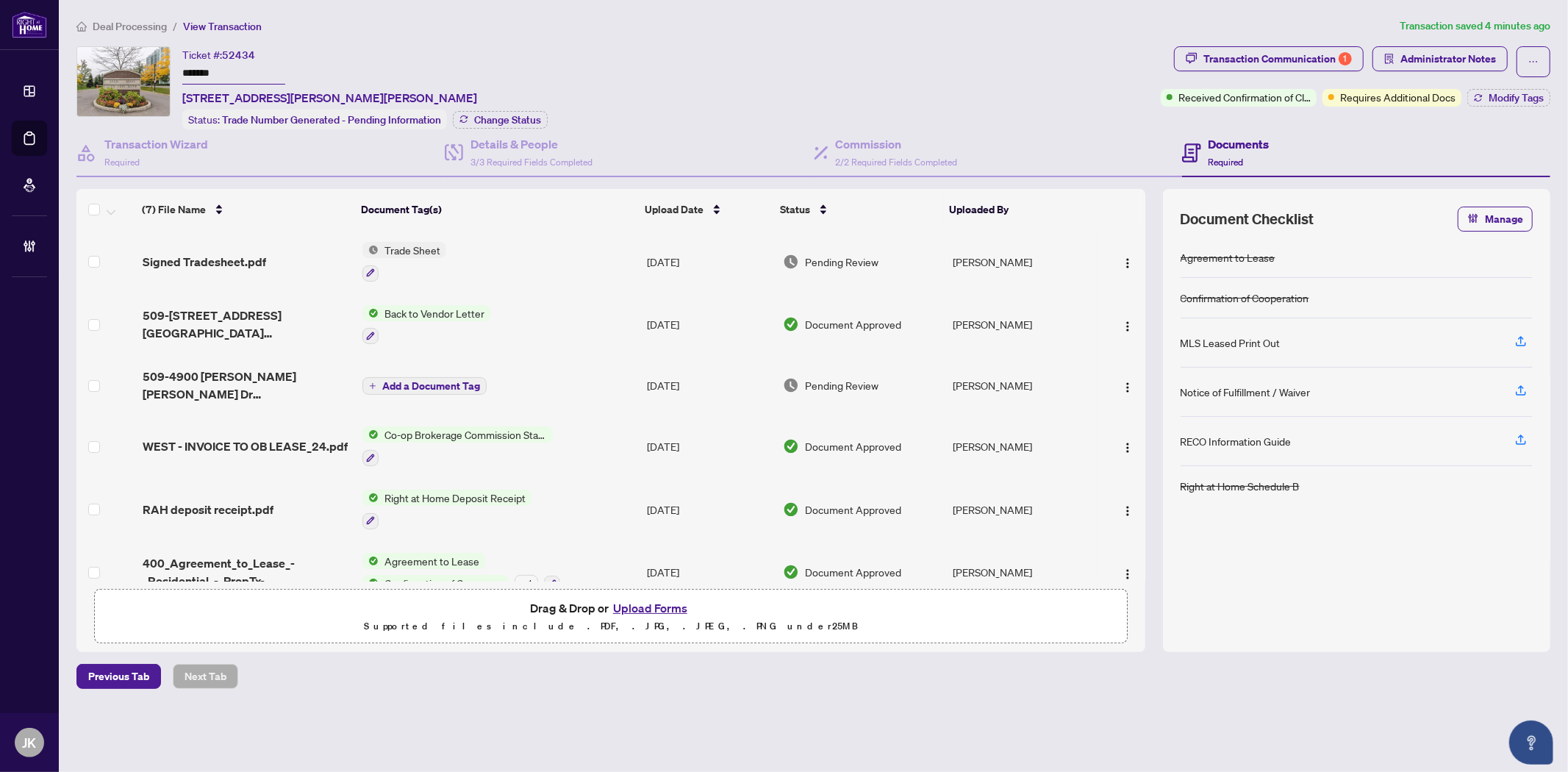
click at [1088, 631] on p "Supported files include .PDF, .JPG, .JPEG, .PNG under 25 MB" at bounding box center [611, 626] width 1015 height 18
click at [654, 598] on button "Upload Forms" at bounding box center [650, 607] width 83 height 19
click at [649, 607] on button "Upload Forms" at bounding box center [650, 607] width 83 height 19
click at [1526, 59] on button "button" at bounding box center [1533, 62] width 34 height 31
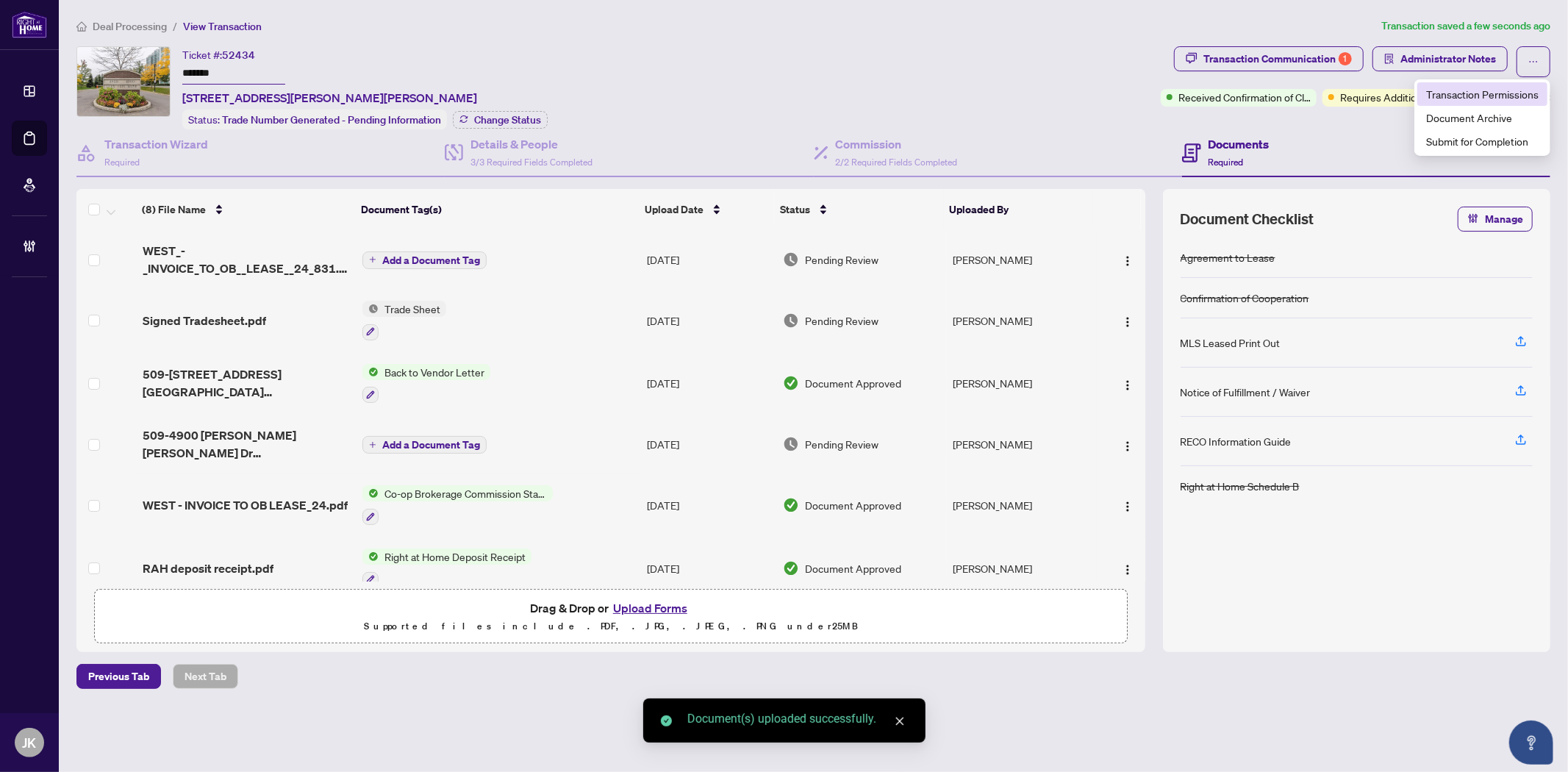
click at [1483, 88] on span "Transaction Permissions" at bounding box center [1482, 94] width 112 height 16
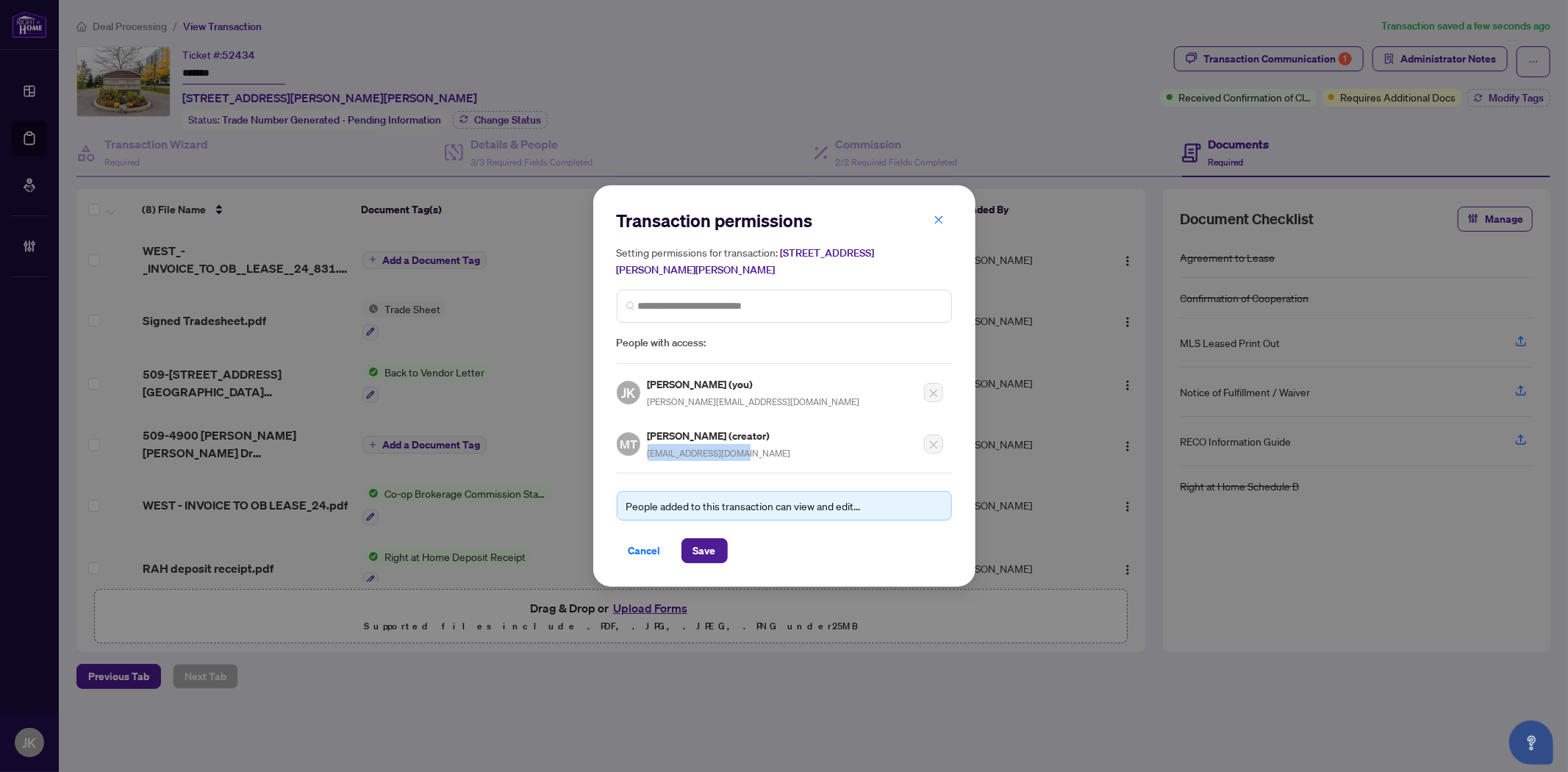
drag, startPoint x: 759, startPoint y: 453, endPoint x: 651, endPoint y: 451, distance: 108.0
click at [648, 452] on div "Muhammad Tabassam (creator) tabassam66@gmail.com" at bounding box center [719, 444] width 143 height 34
copy span "tabassam66@gmail.com"
click at [629, 546] on span "Cancel" at bounding box center [645, 551] width 32 height 24
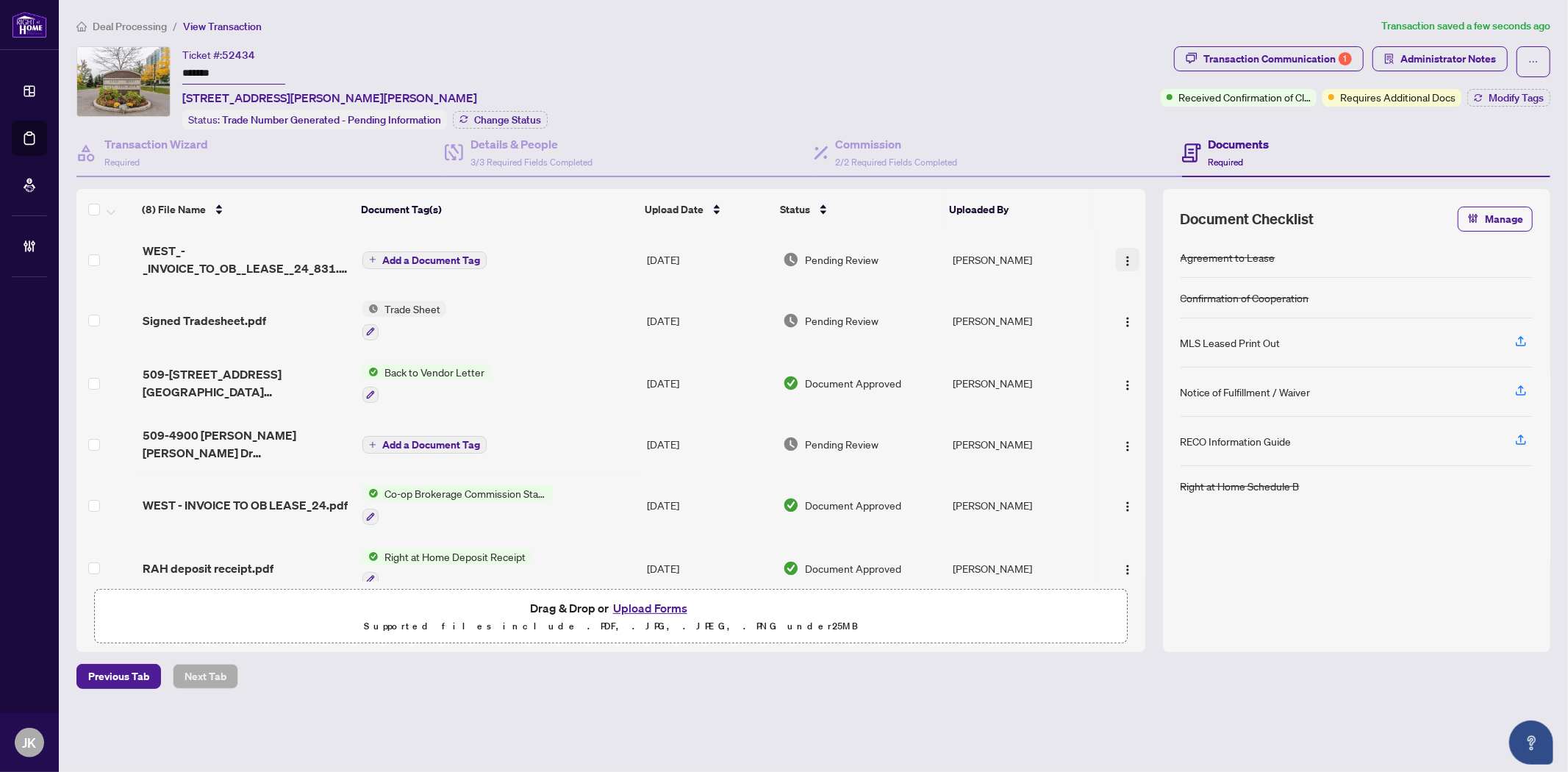
click at [1128, 255] on img "button" at bounding box center [1127, 261] width 12 height 12
click at [1153, 382] on span "Document Permissions" at bounding box center [1193, 379] width 141 height 16
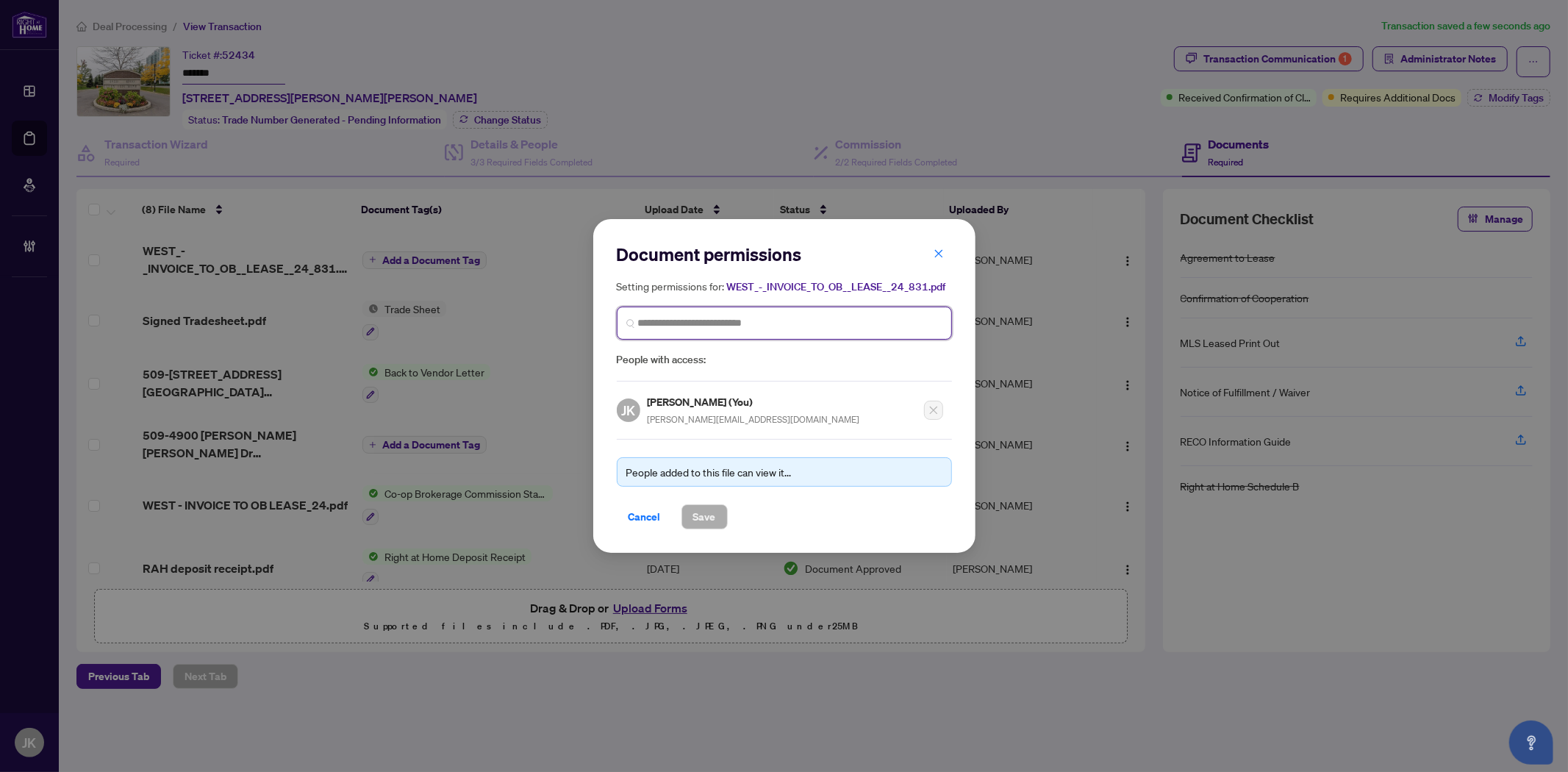
click at [670, 326] on input "search" at bounding box center [790, 323] width 304 height 15
paste input "**********"
type input "**********"
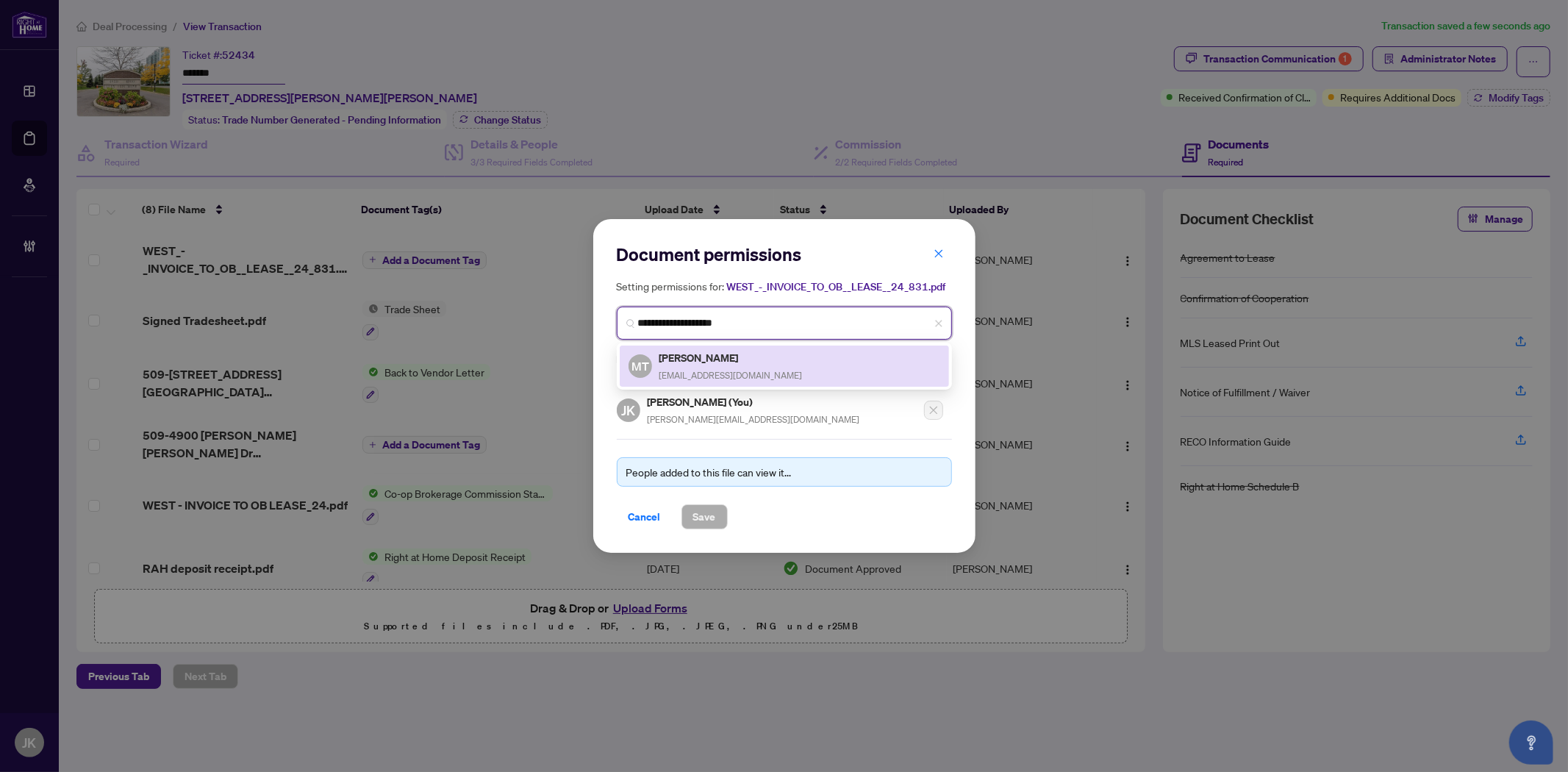
click at [744, 356] on h5 "Muhammad Tabassam" at bounding box center [731, 358] width 143 height 17
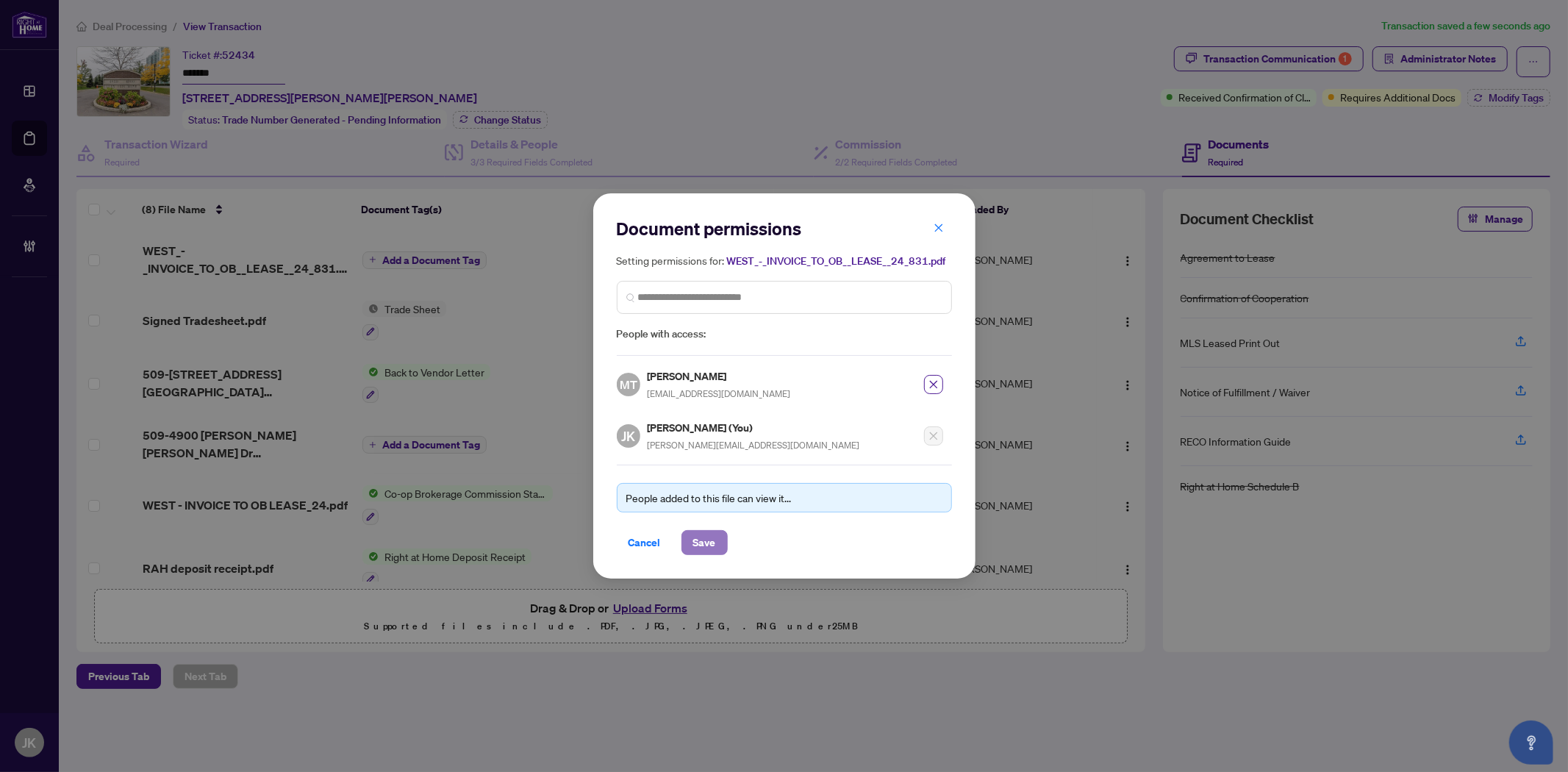
click at [700, 534] on span "Save" at bounding box center [705, 542] width 23 height 24
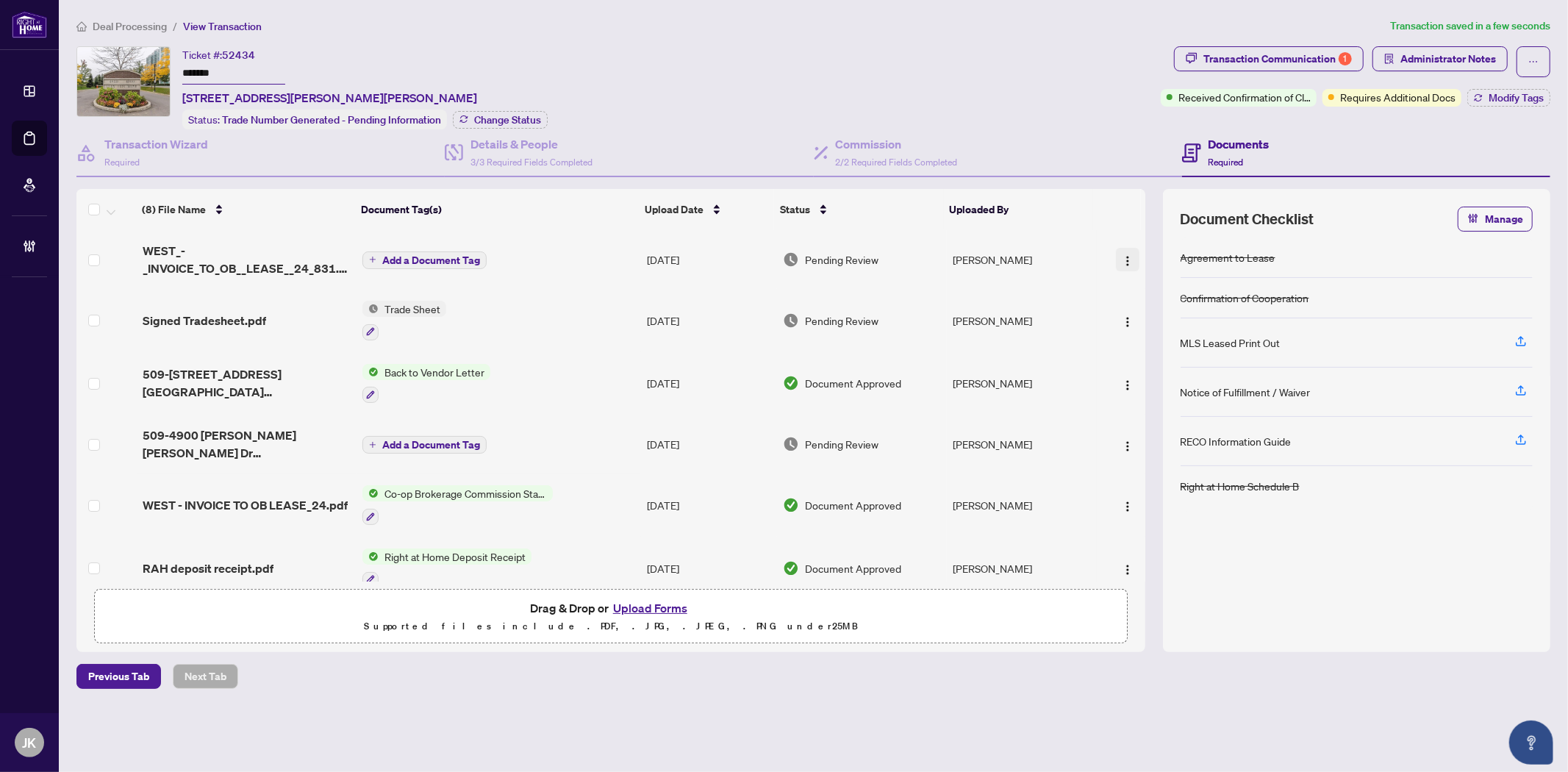
click at [1116, 251] on button "button" at bounding box center [1128, 259] width 24 height 24
click at [1189, 357] on span "Manage Document Tags" at bounding box center [1193, 355] width 141 height 16
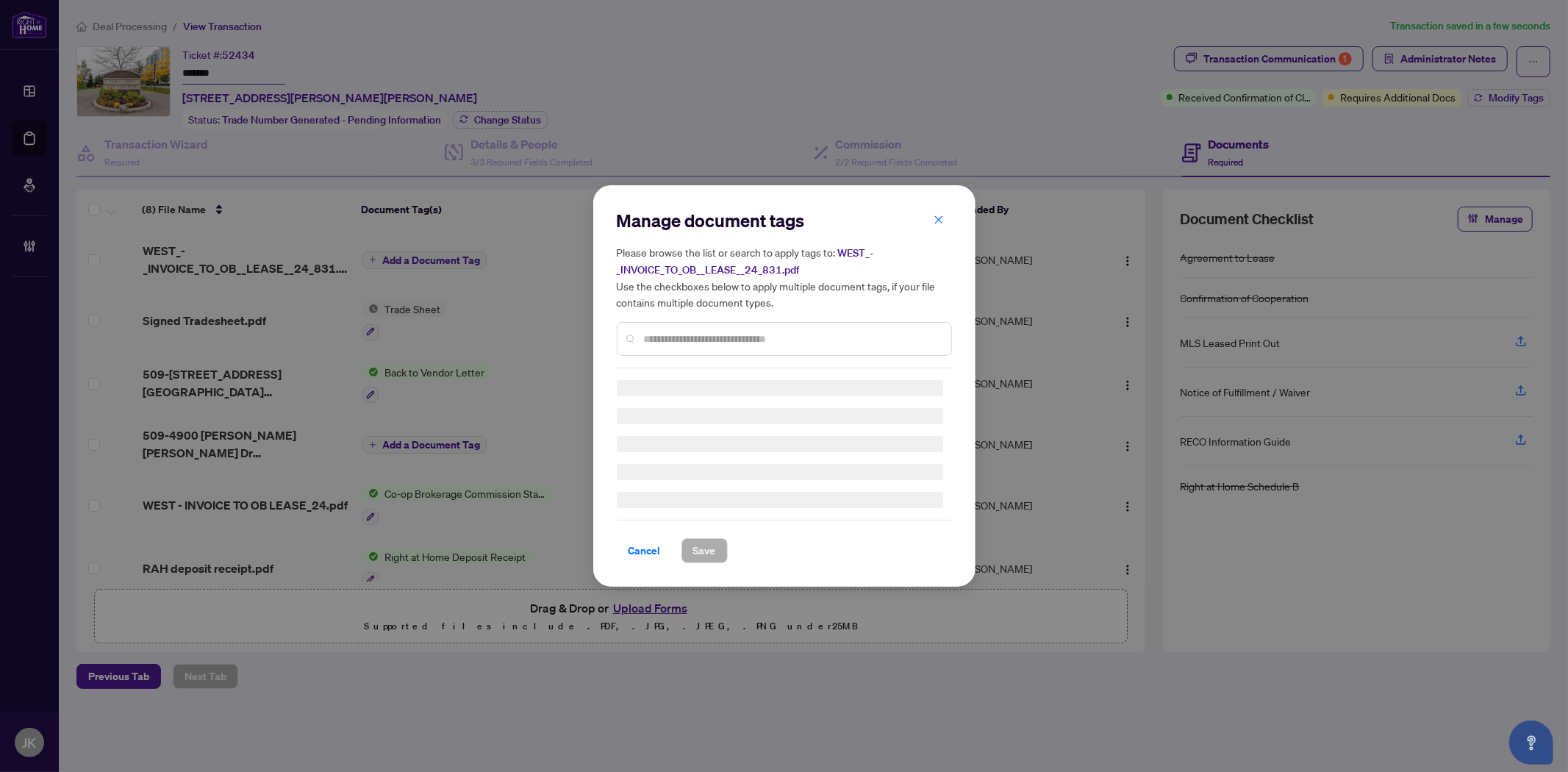
click at [689, 331] on div "Manage document tags Please browse the list or search to apply tags to: WEST_-_…" at bounding box center [784, 289] width 335 height 160
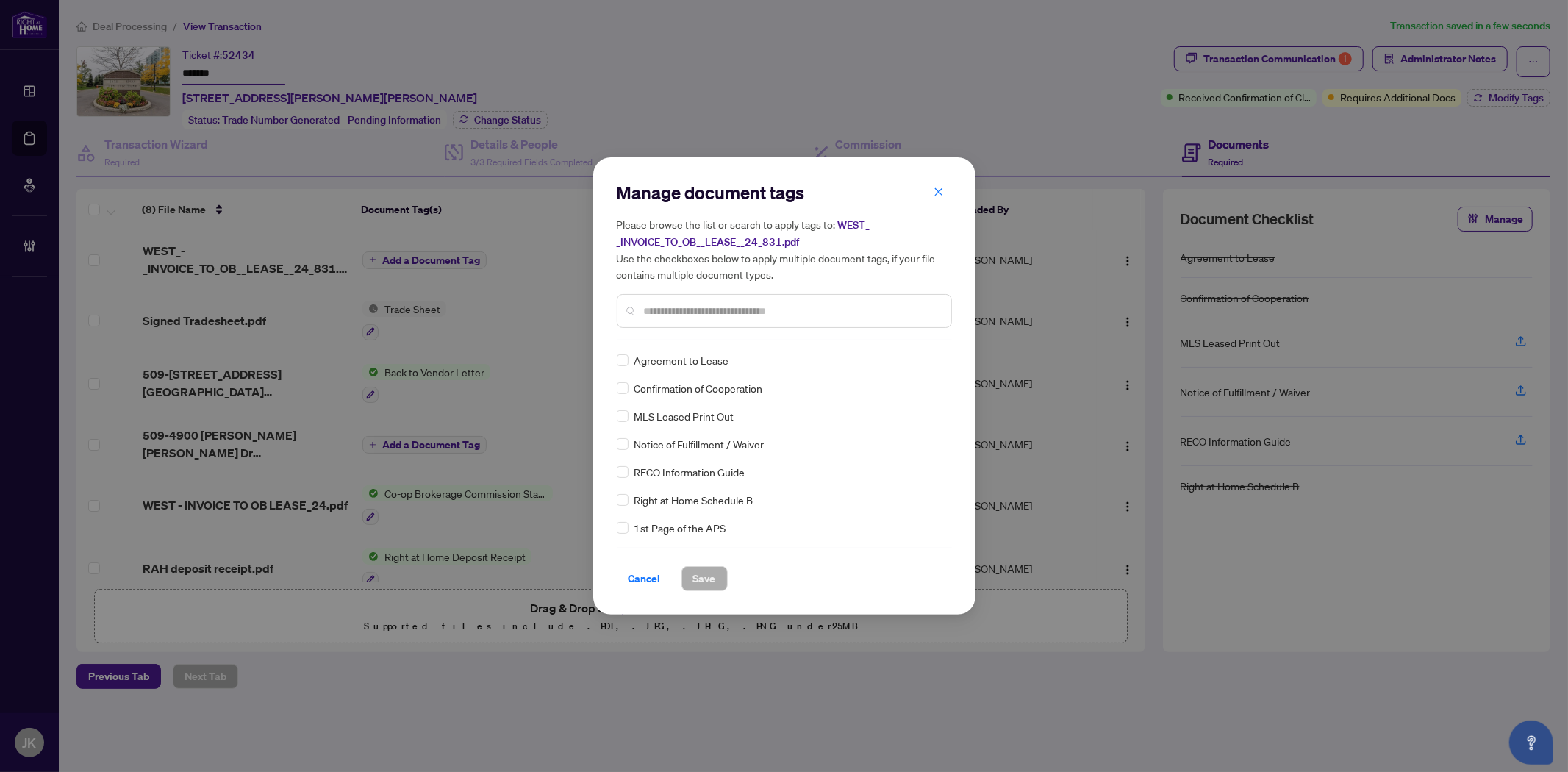
click at [663, 300] on div at bounding box center [784, 311] width 335 height 34
type input "*******"
click at [900, 355] on div "Co-op Brokerage Commission Statement" at bounding box center [779, 360] width 327 height 16
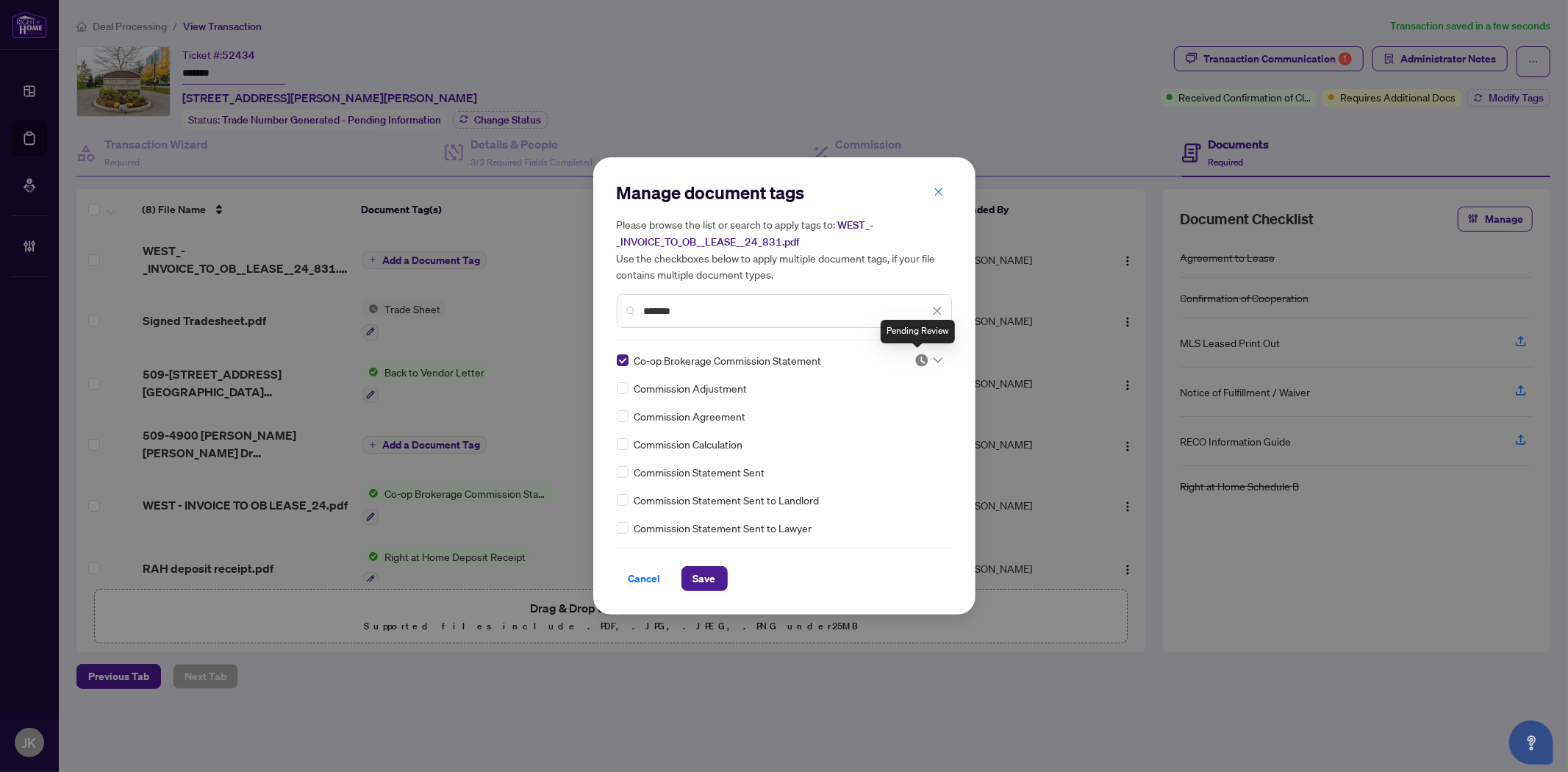
click at [922, 359] on img at bounding box center [922, 360] width 15 height 15
click at [892, 434] on div "Approved" at bounding box center [880, 431] width 94 height 16
drag, startPoint x: 710, startPoint y: 572, endPoint x: 742, endPoint y: 519, distance: 61.9
click at [716, 568] on button "Save" at bounding box center [705, 578] width 46 height 25
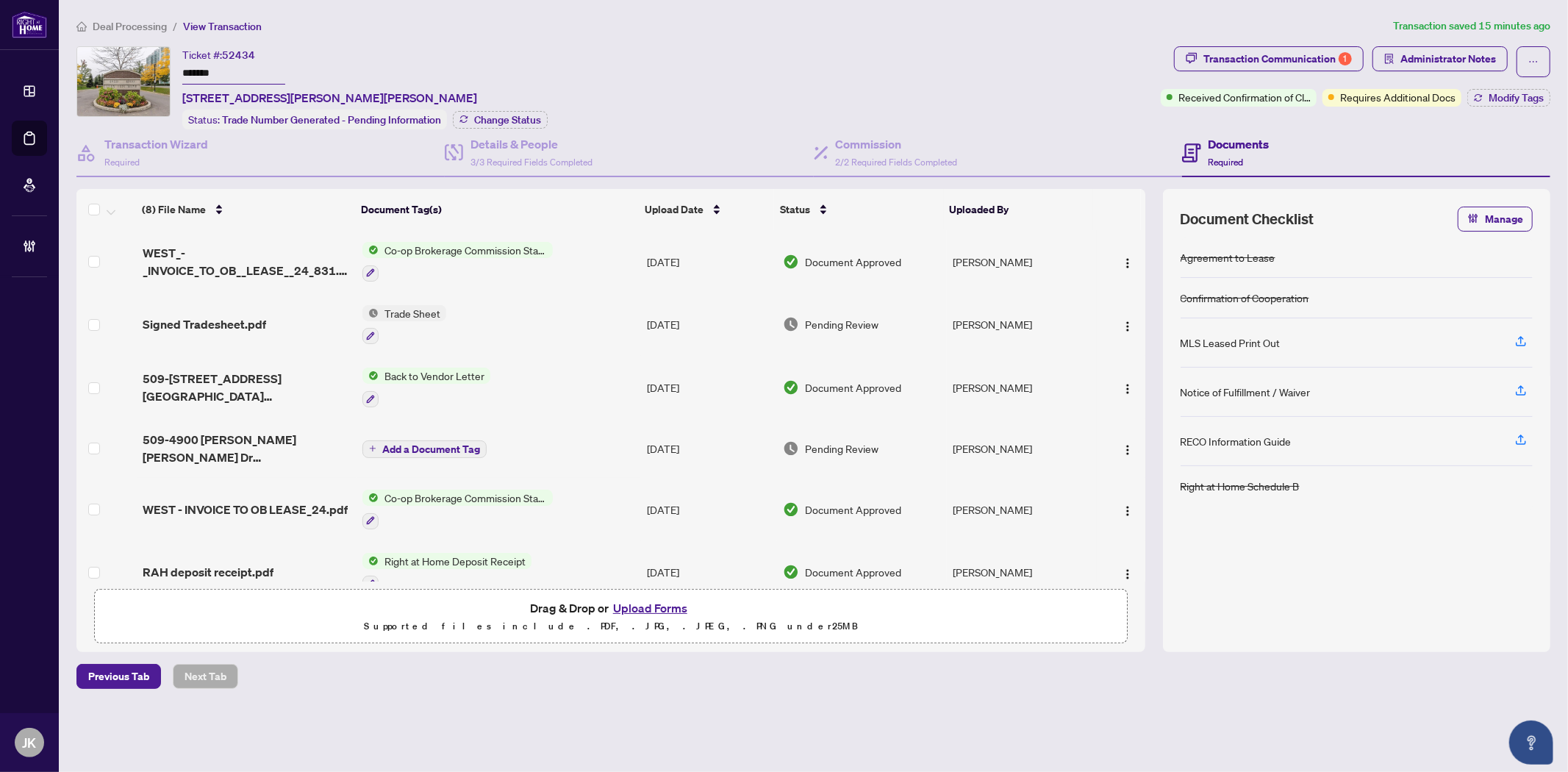
drag, startPoint x: 366, startPoint y: 634, endPoint x: 358, endPoint y: 613, distance: 22.5
click at [366, 634] on span "Drag & Drop or Upload Forms Supported files include .PDF, .JPG, .JPEG, .PNG und…" at bounding box center [610, 617] width 1032 height 55
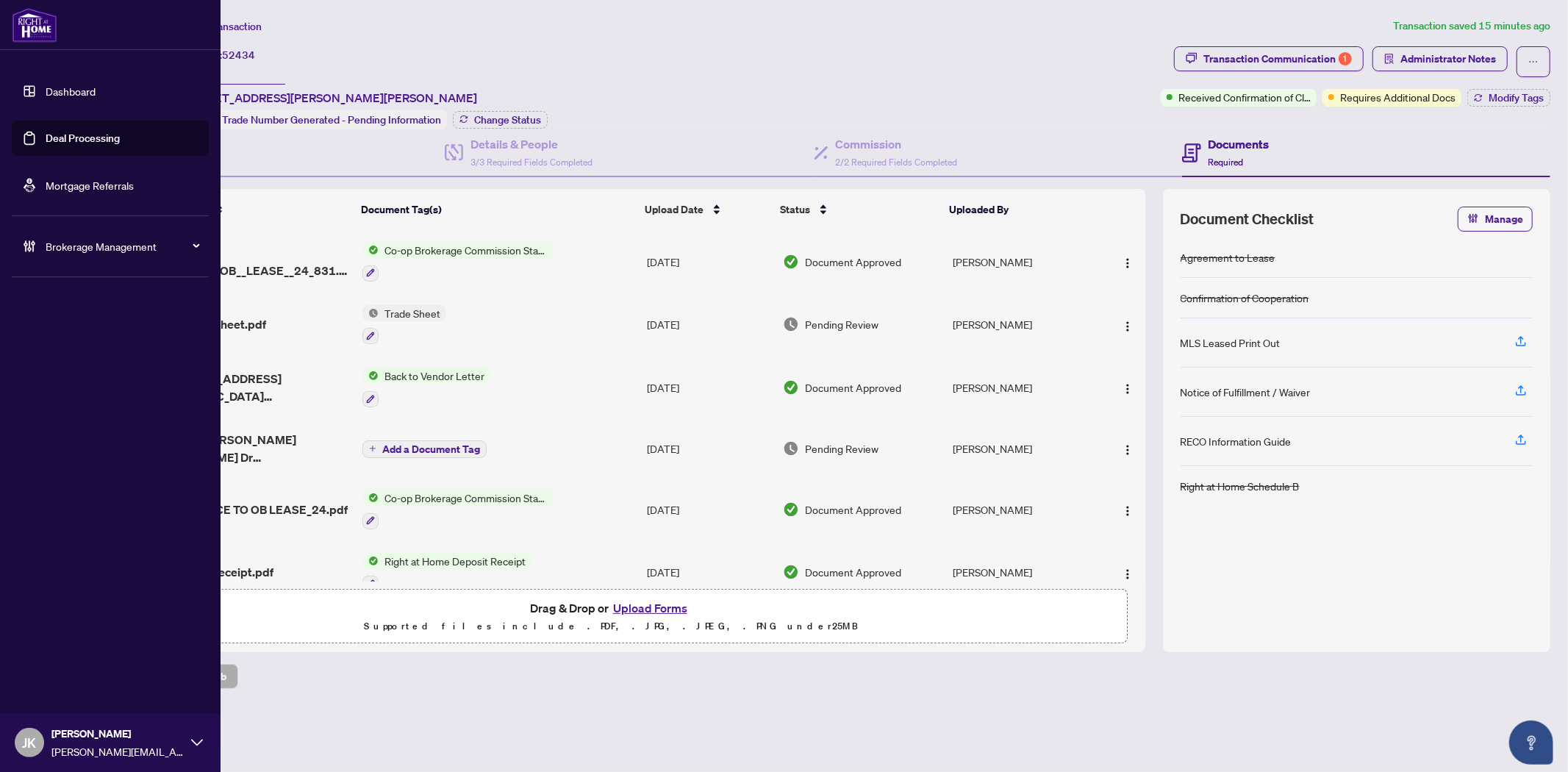
drag, startPoint x: 75, startPoint y: 145, endPoint x: 164, endPoint y: 143, distance: 89.0
click at [75, 145] on link "Deal Processing" at bounding box center [82, 138] width 75 height 13
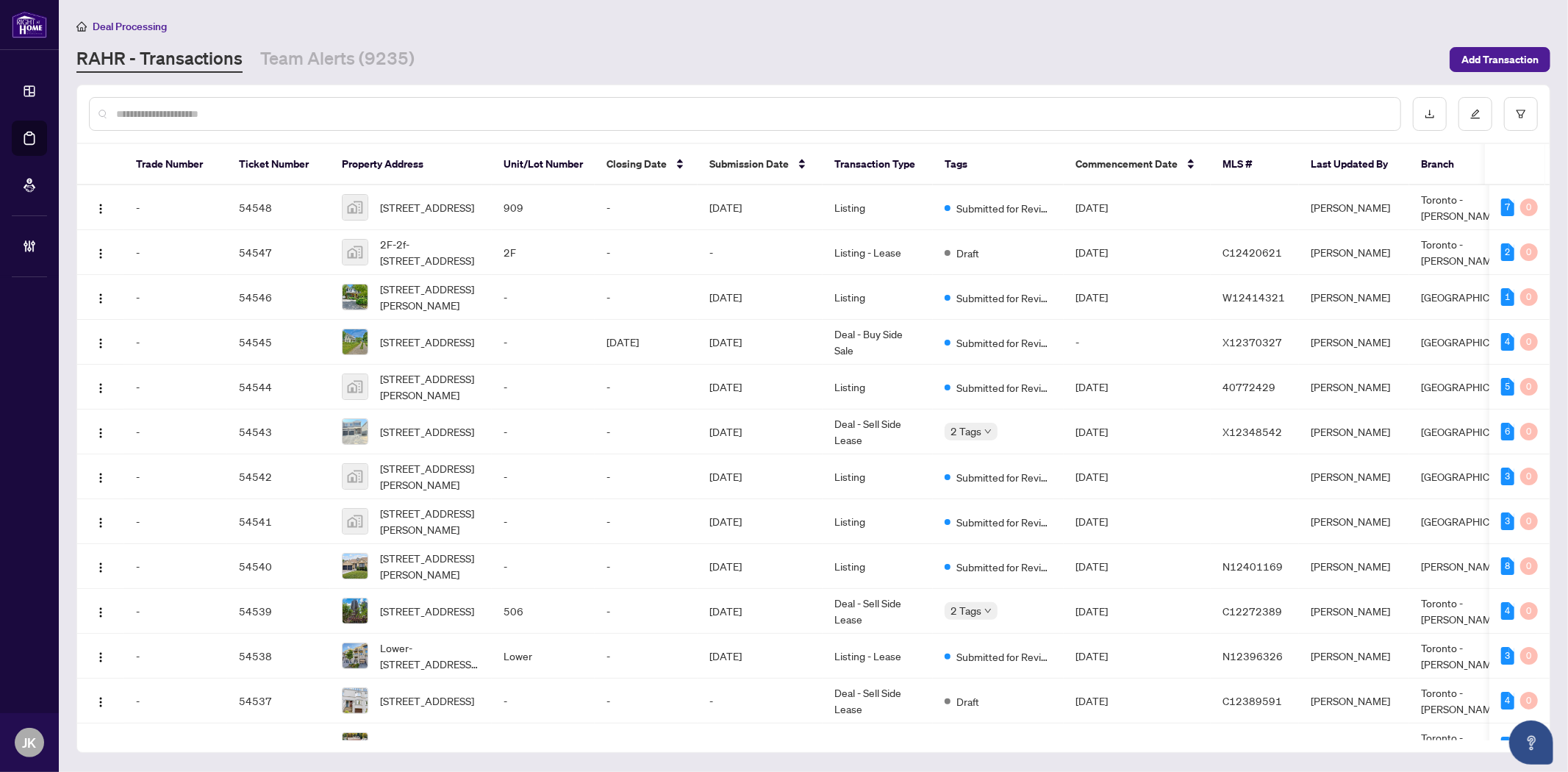
click at [122, 111] on input "text" at bounding box center [752, 114] width 1272 height 16
click at [138, 111] on input "text" at bounding box center [752, 114] width 1272 height 16
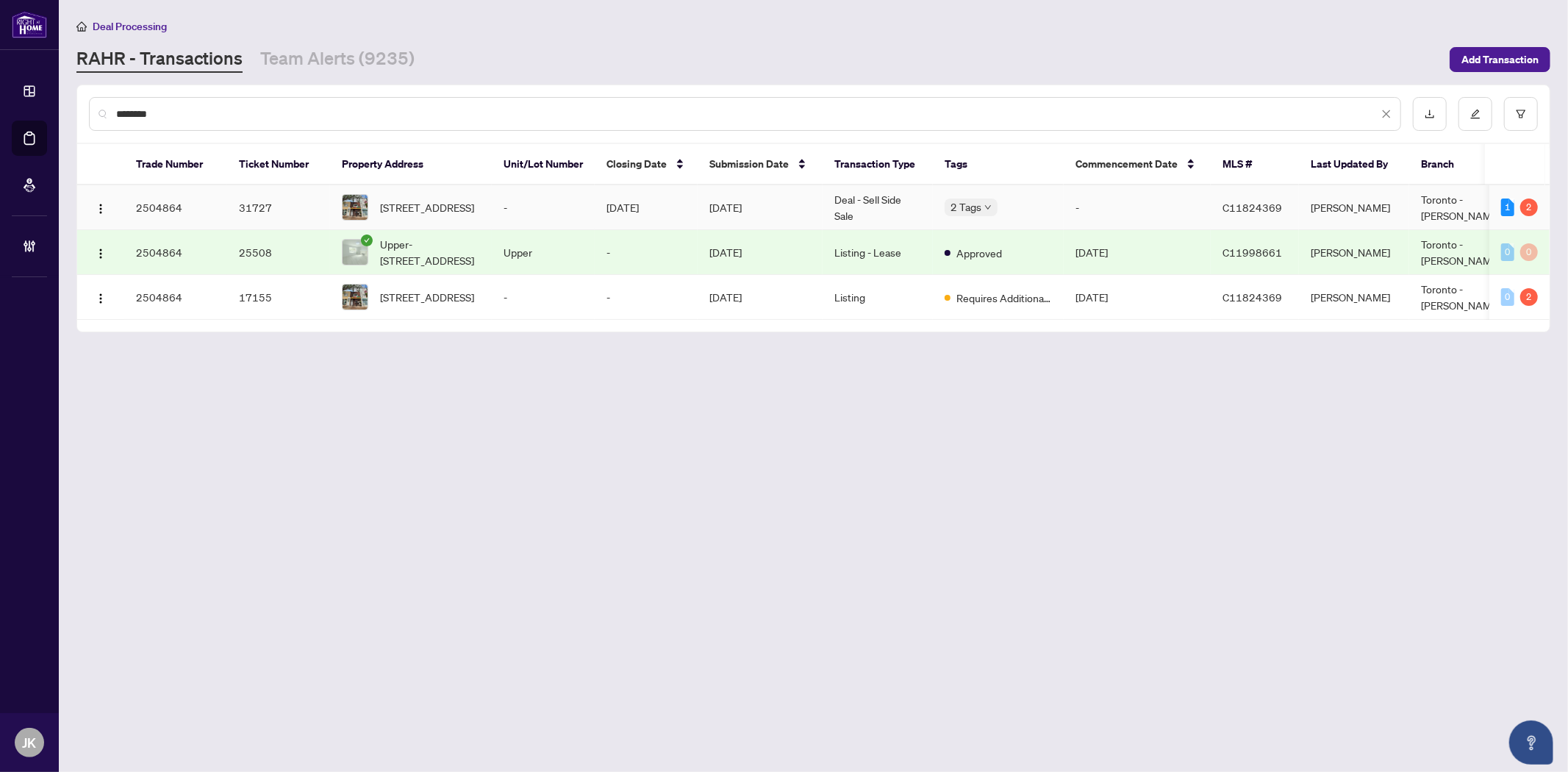
type input "********"
click at [807, 202] on td "Apr/22/2025" at bounding box center [760, 208] width 125 height 45
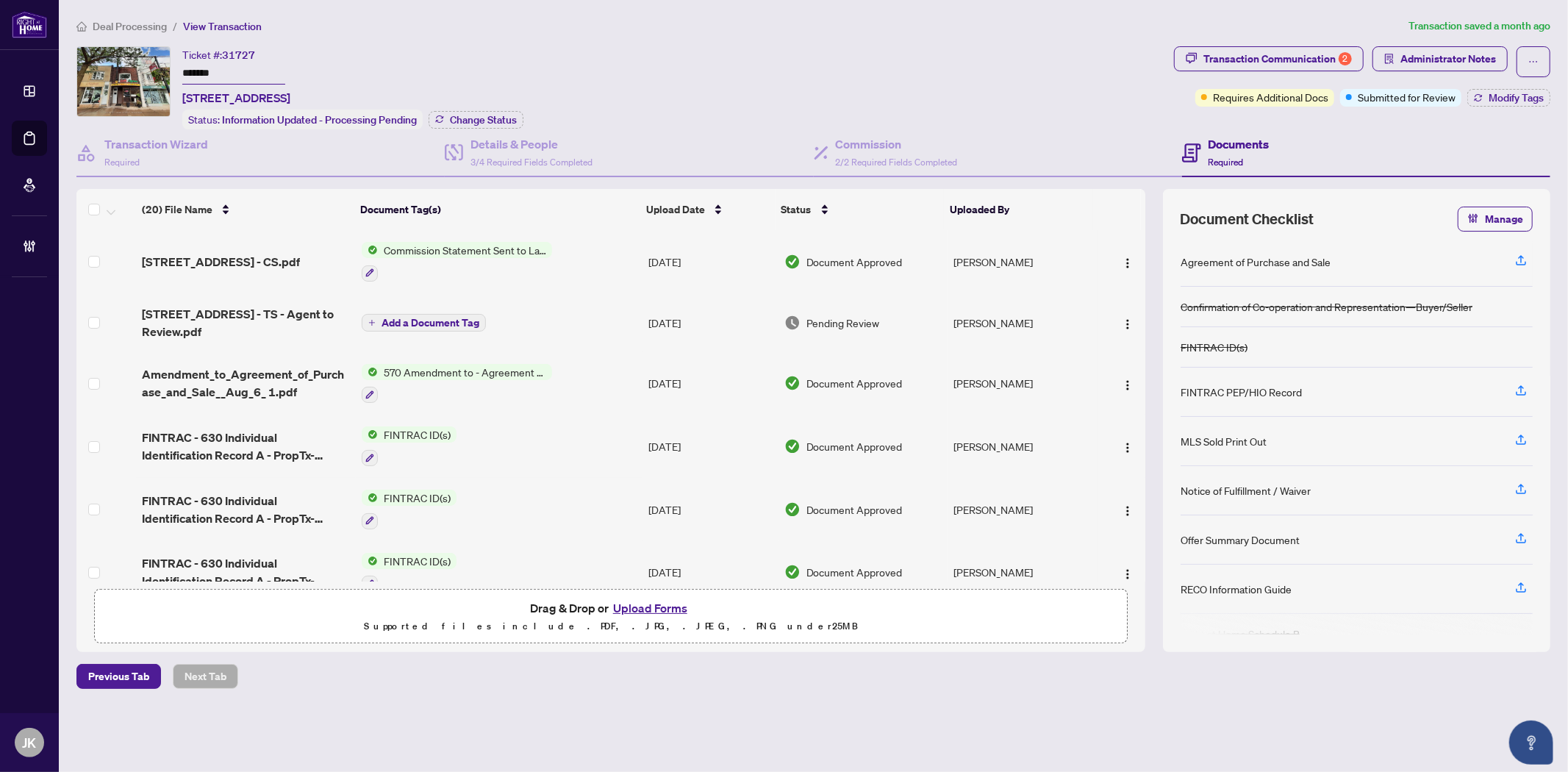
drag, startPoint x: 1082, startPoint y: 633, endPoint x: 1450, endPoint y: 613, distance: 368.5
click at [1081, 633] on span "Drag & Drop or Upload Forms Supported files include .PDF, .JPG, .JPEG, .PNG und…" at bounding box center [610, 617] width 1032 height 55
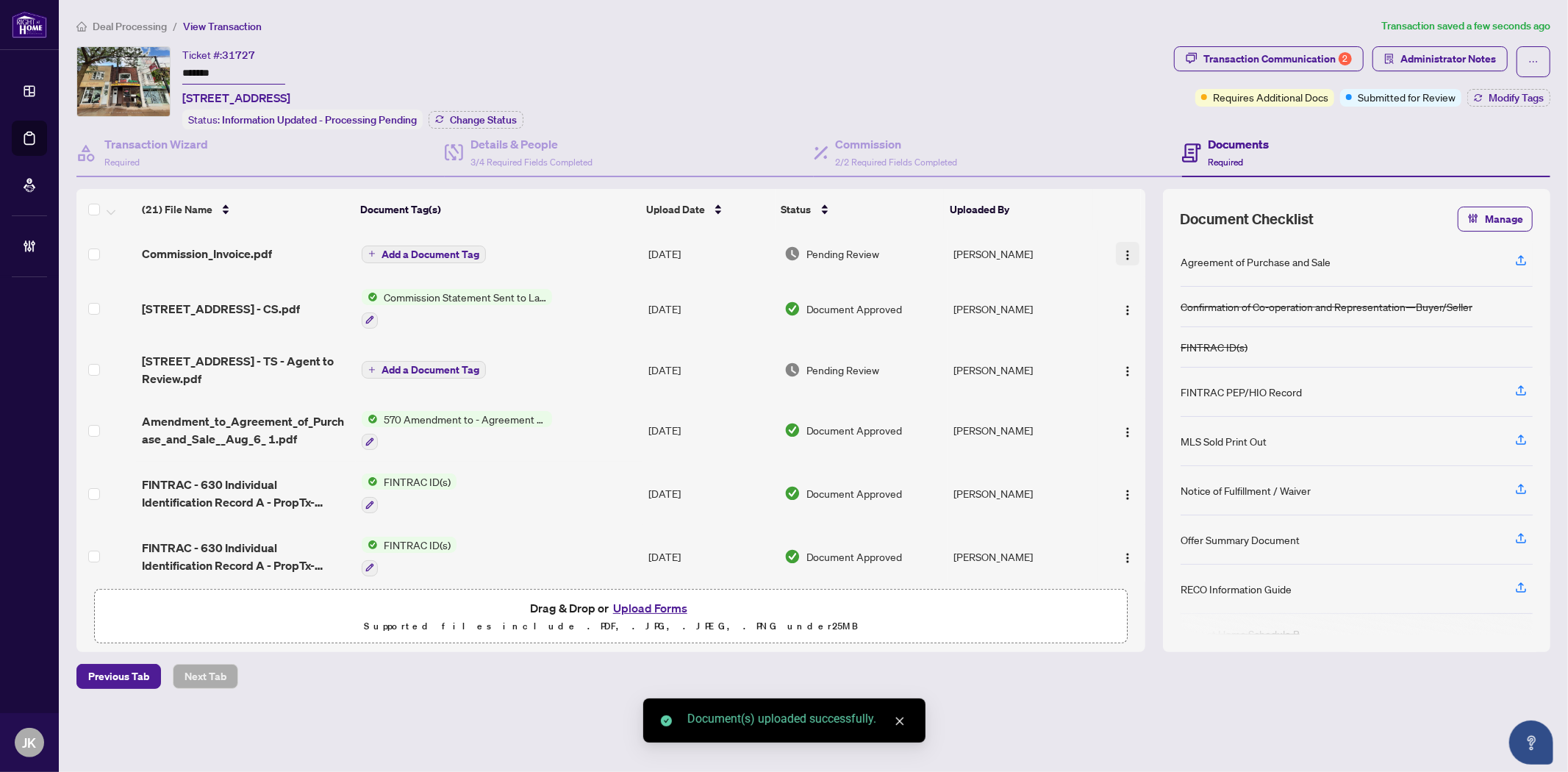
click at [1125, 251] on img "button" at bounding box center [1127, 255] width 12 height 12
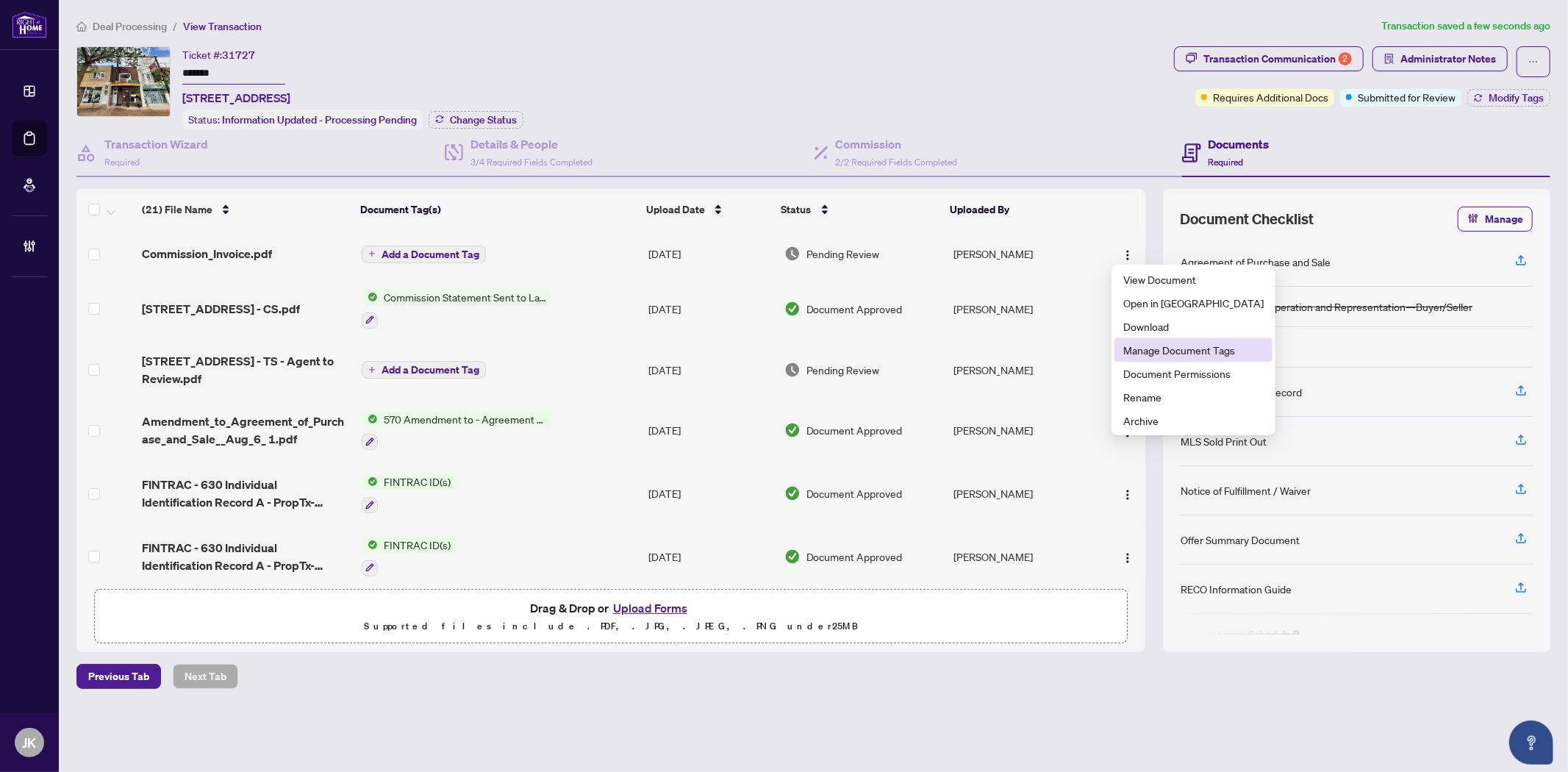
click at [1162, 349] on span "Manage Document Tags" at bounding box center [1193, 350] width 141 height 16
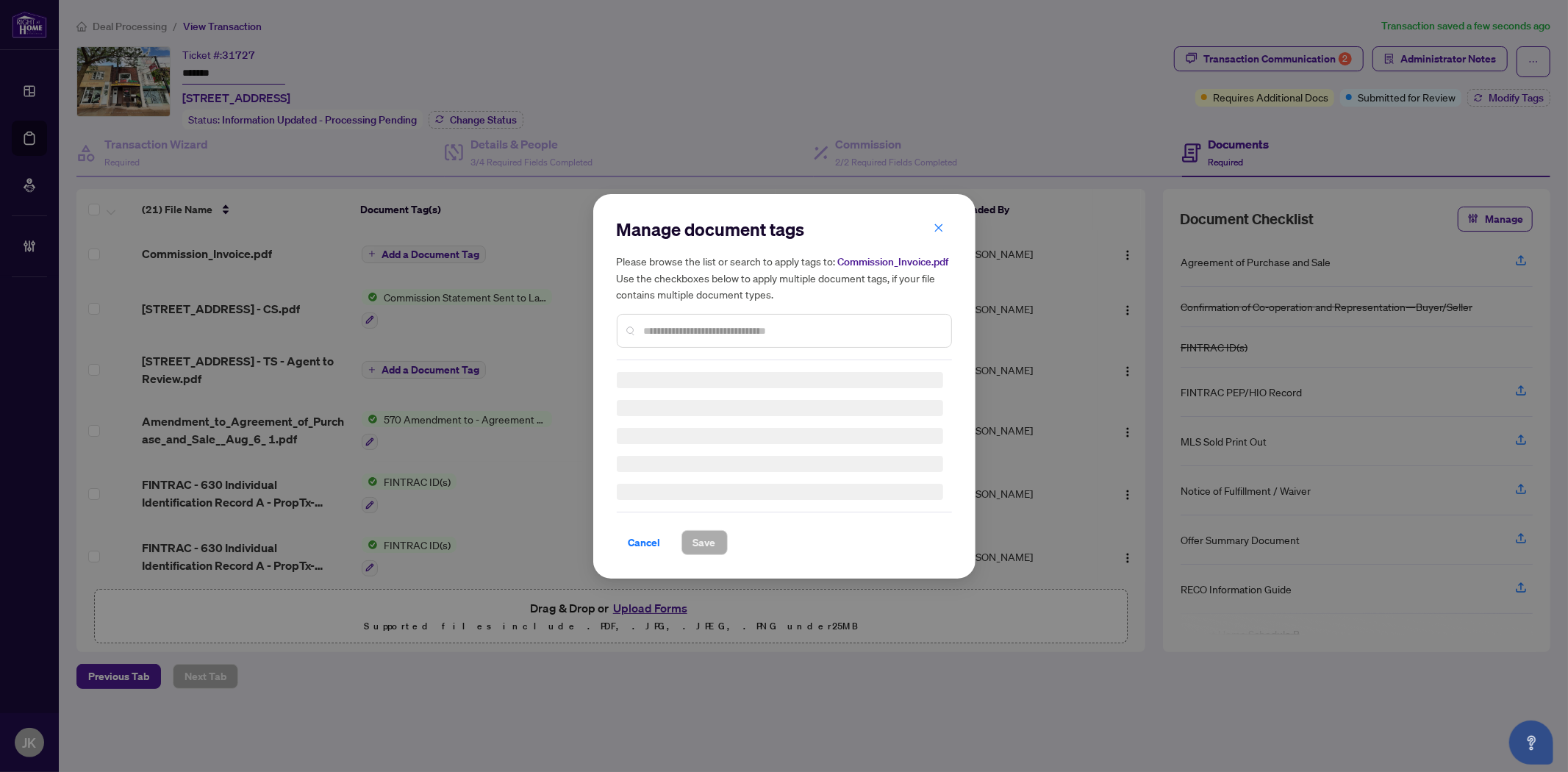
click at [693, 333] on input "text" at bounding box center [792, 331] width 295 height 16
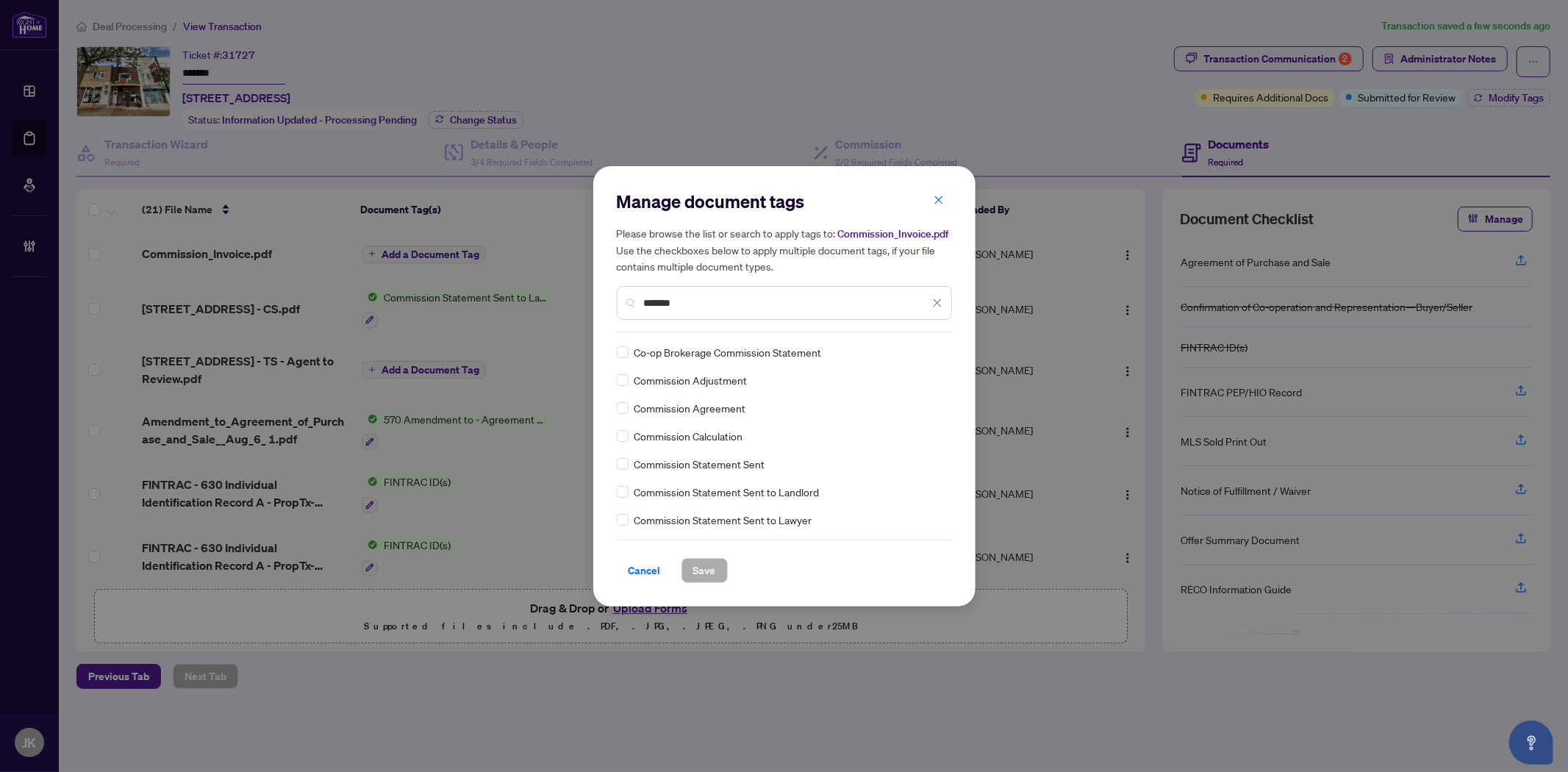
type input "*******"
click at [915, 350] on img at bounding box center [922, 352] width 15 height 15
drag, startPoint x: 888, startPoint y: 430, endPoint x: 787, endPoint y: 556, distance: 161.5
click at [887, 430] on div "Approved" at bounding box center [880, 423] width 94 height 16
click at [701, 571] on span "Save" at bounding box center [705, 571] width 23 height 24
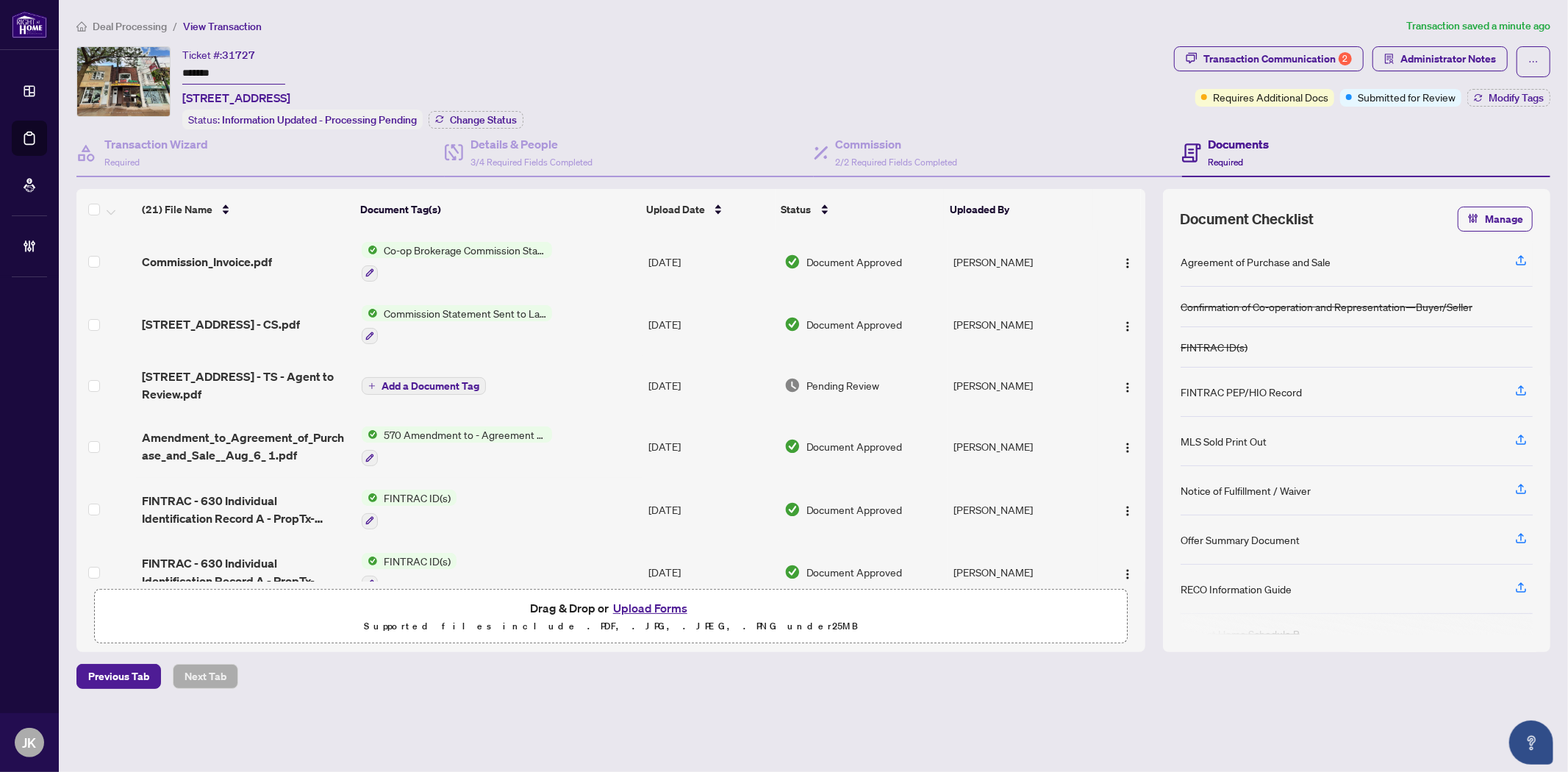
drag, startPoint x: 964, startPoint y: 770, endPoint x: 988, endPoint y: 760, distance: 26.0
click at [961, 767] on main "Deal Processing / View Transaction Transaction saved a minute ago Ticket #: 317…" at bounding box center [813, 386] width 1509 height 772
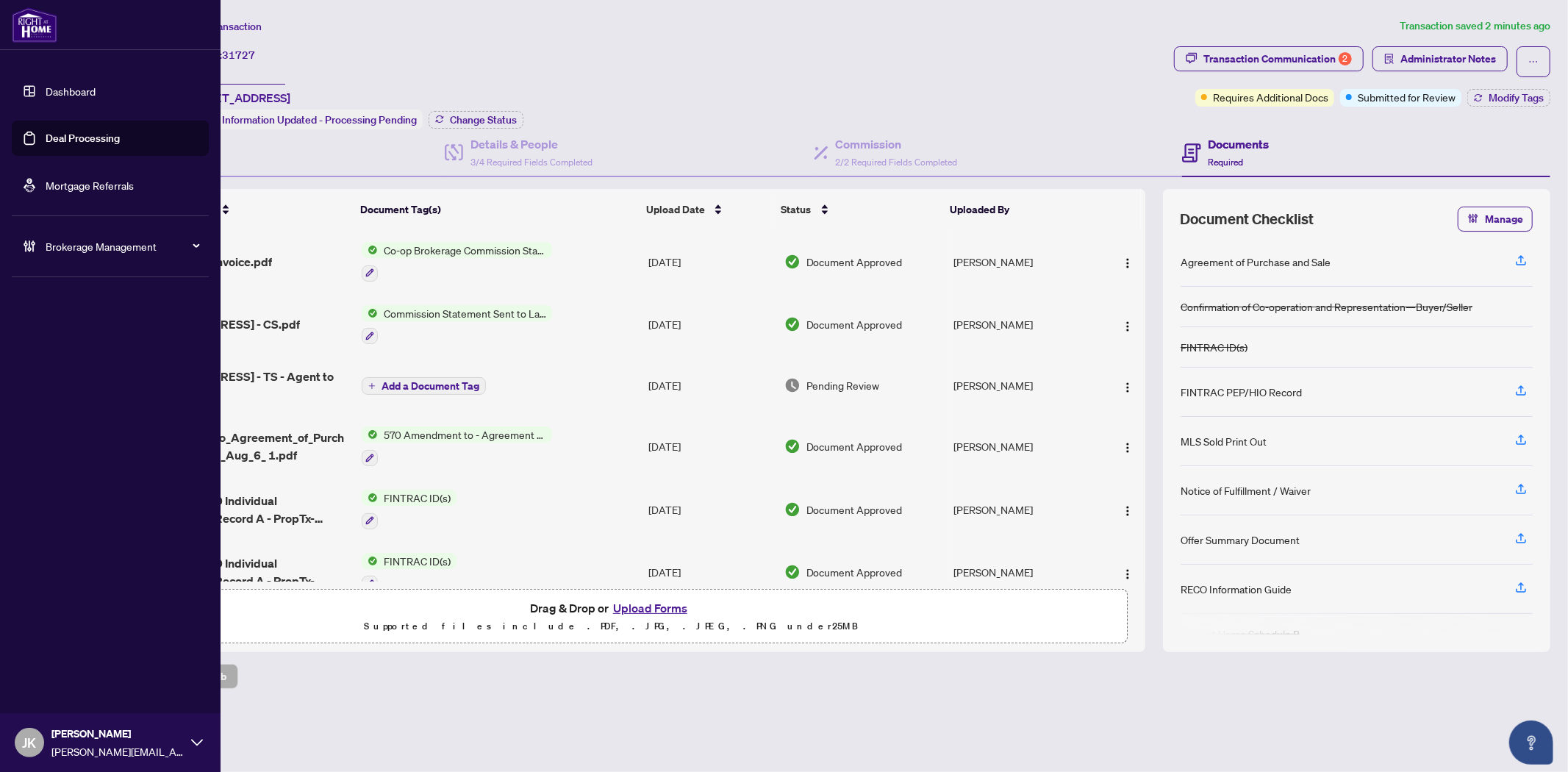
click at [71, 134] on link "Deal Processing" at bounding box center [82, 138] width 75 height 13
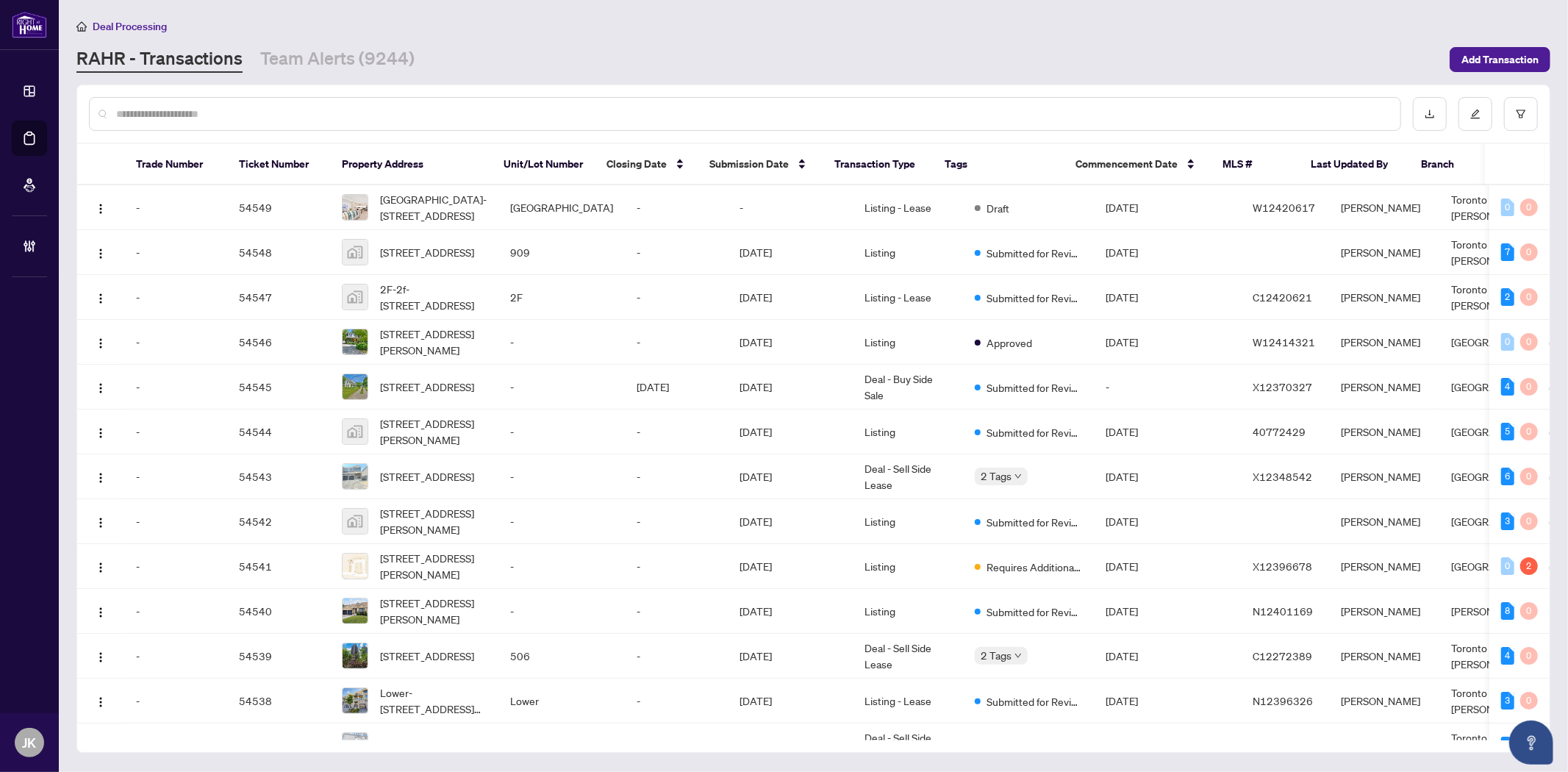
click at [214, 115] on input "text" at bounding box center [752, 114] width 1272 height 16
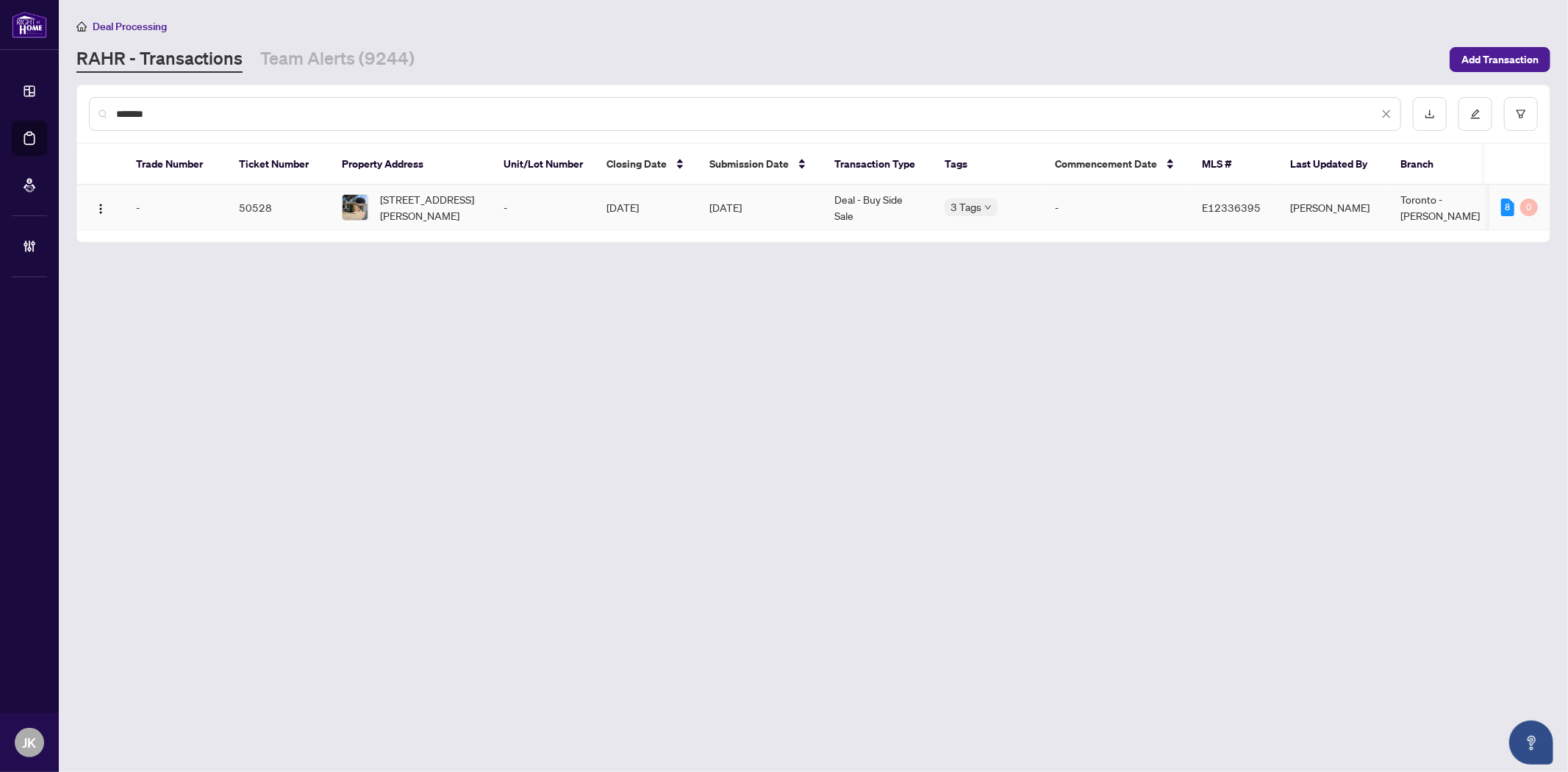
type input "*******"
click at [840, 210] on td "Deal - Buy Side Sale" at bounding box center [877, 208] width 110 height 45
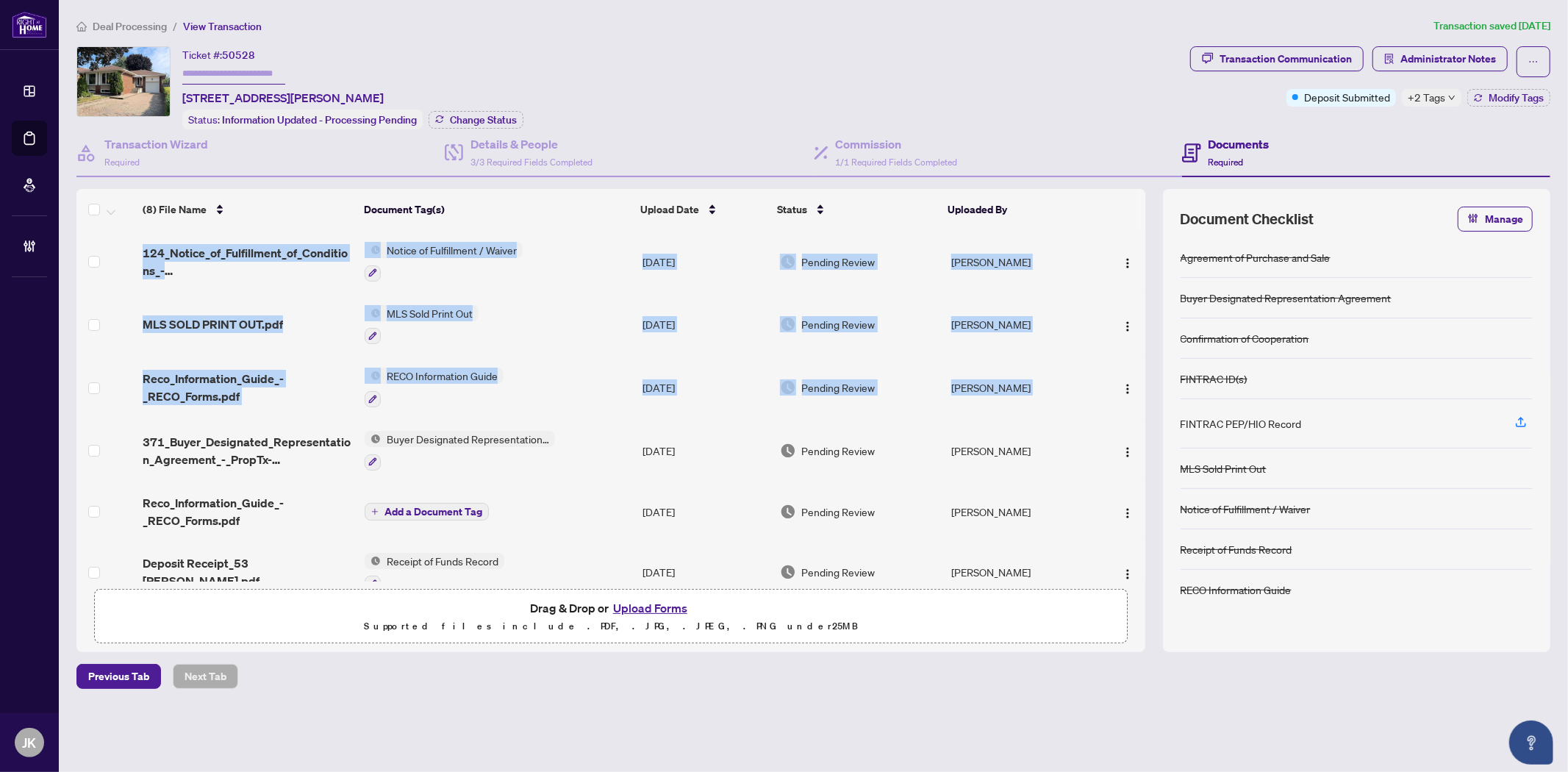
drag, startPoint x: 1144, startPoint y: 299, endPoint x: 1138, endPoint y: 402, distance: 103.2
click at [1138, 402] on div "124_Notice_of_Fulfillment_of_Conditions_-_Agreement_of_Purchase_and_Sale_-_A_-_…" at bounding box center [610, 405] width 1069 height 351
click at [530, 143] on h4 "Details & People" at bounding box center [531, 144] width 122 height 18
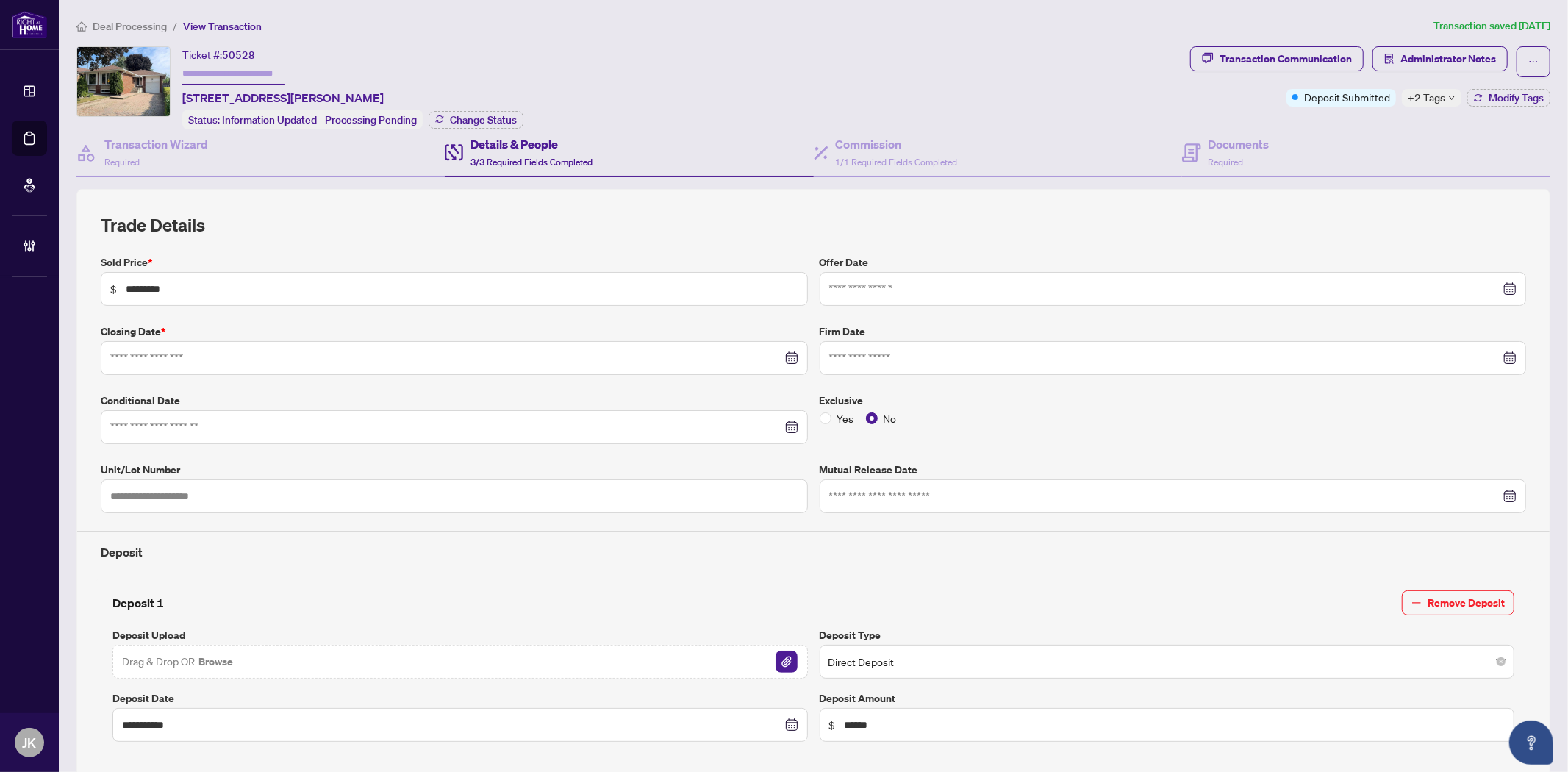
type input "**********"
click at [1528, 55] on span "button" at bounding box center [1533, 62] width 10 height 24
click at [1486, 97] on span "Transaction Permissions" at bounding box center [1470, 94] width 112 height 16
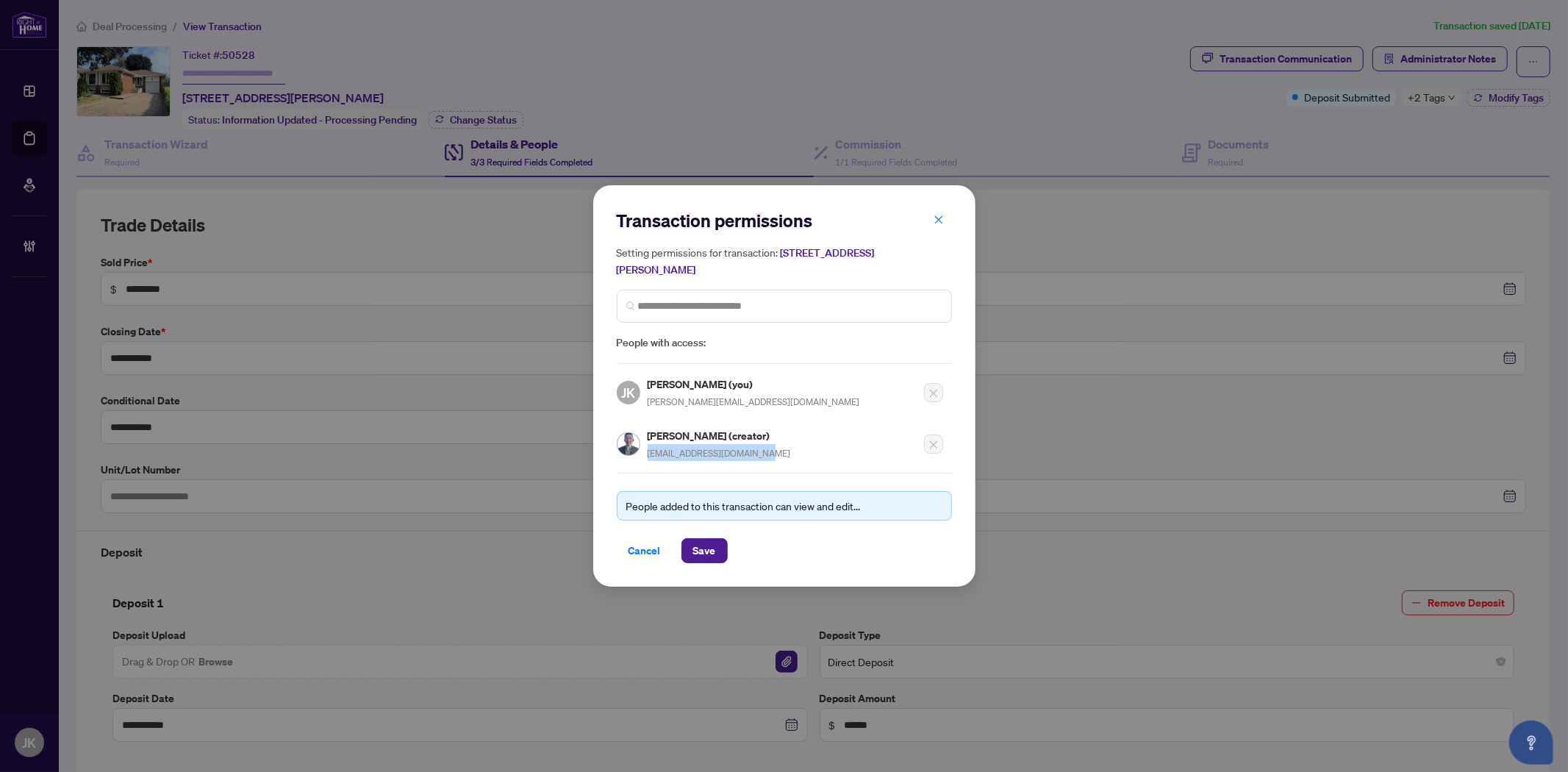
drag, startPoint x: 747, startPoint y: 451, endPoint x: 648, endPoint y: 453, distance: 99.0
click at [648, 453] on div "Tony Zhang (creator) tonyhuanyuzhang@gmail.com" at bounding box center [779, 439] width 327 height 42
copy span "tonyhuanyuzhang@gmail.com"
click at [640, 541] on span "Cancel" at bounding box center [645, 551] width 32 height 24
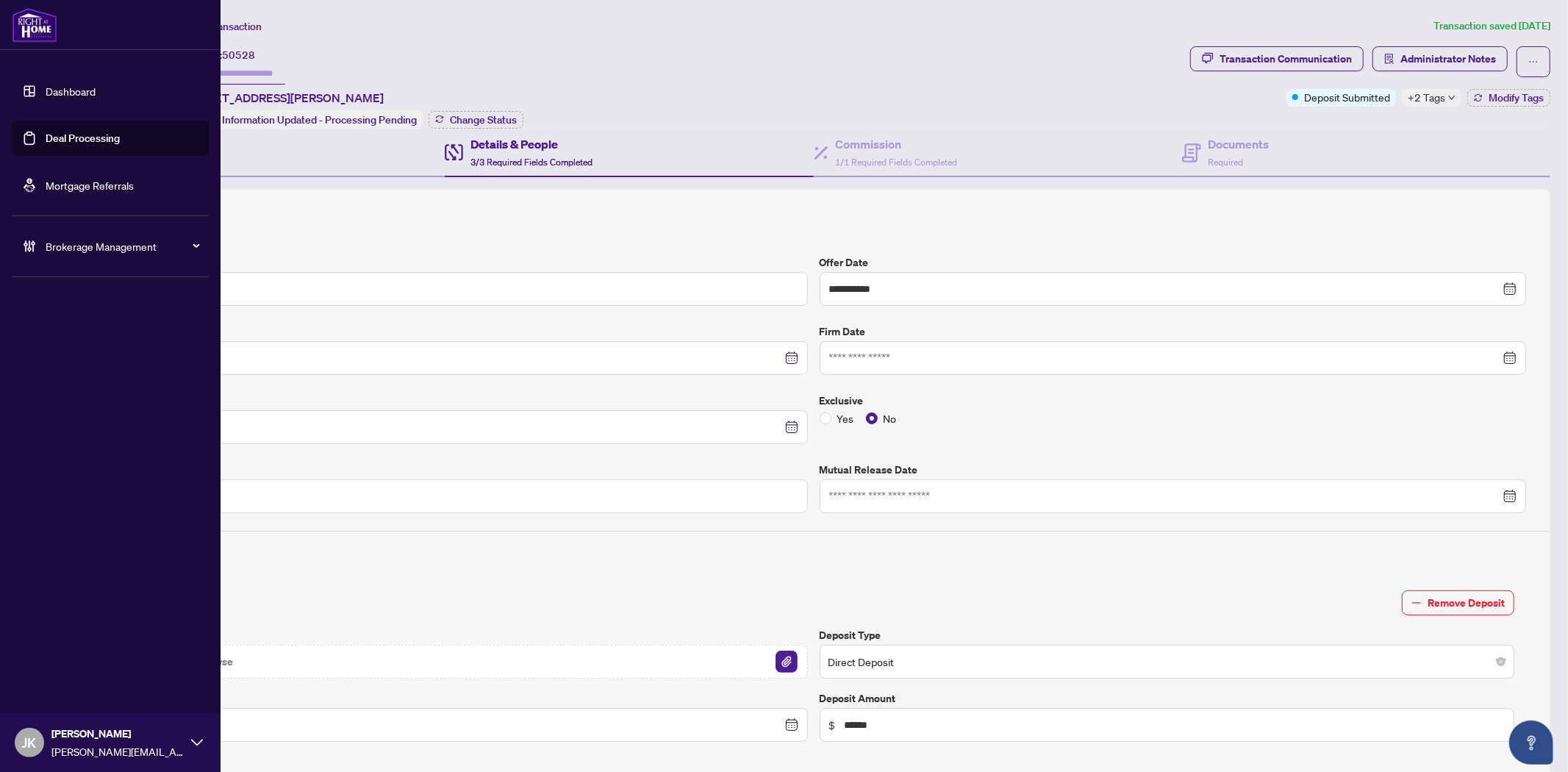
click at [75, 135] on link "Deal Processing" at bounding box center [82, 138] width 75 height 13
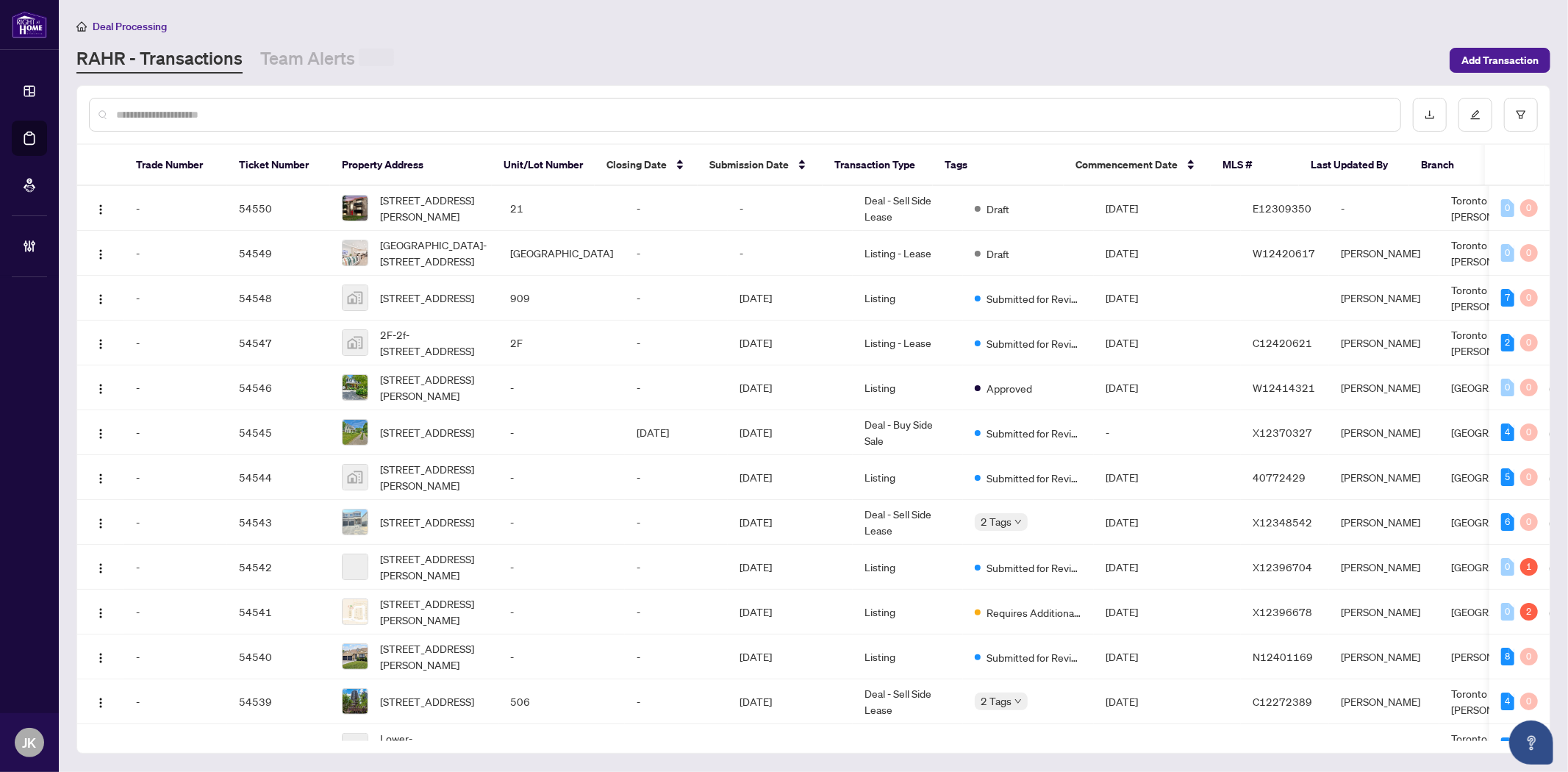
click at [284, 112] on input "text" at bounding box center [752, 115] width 1272 height 16
click at [284, 111] on input "text" at bounding box center [752, 114] width 1272 height 16
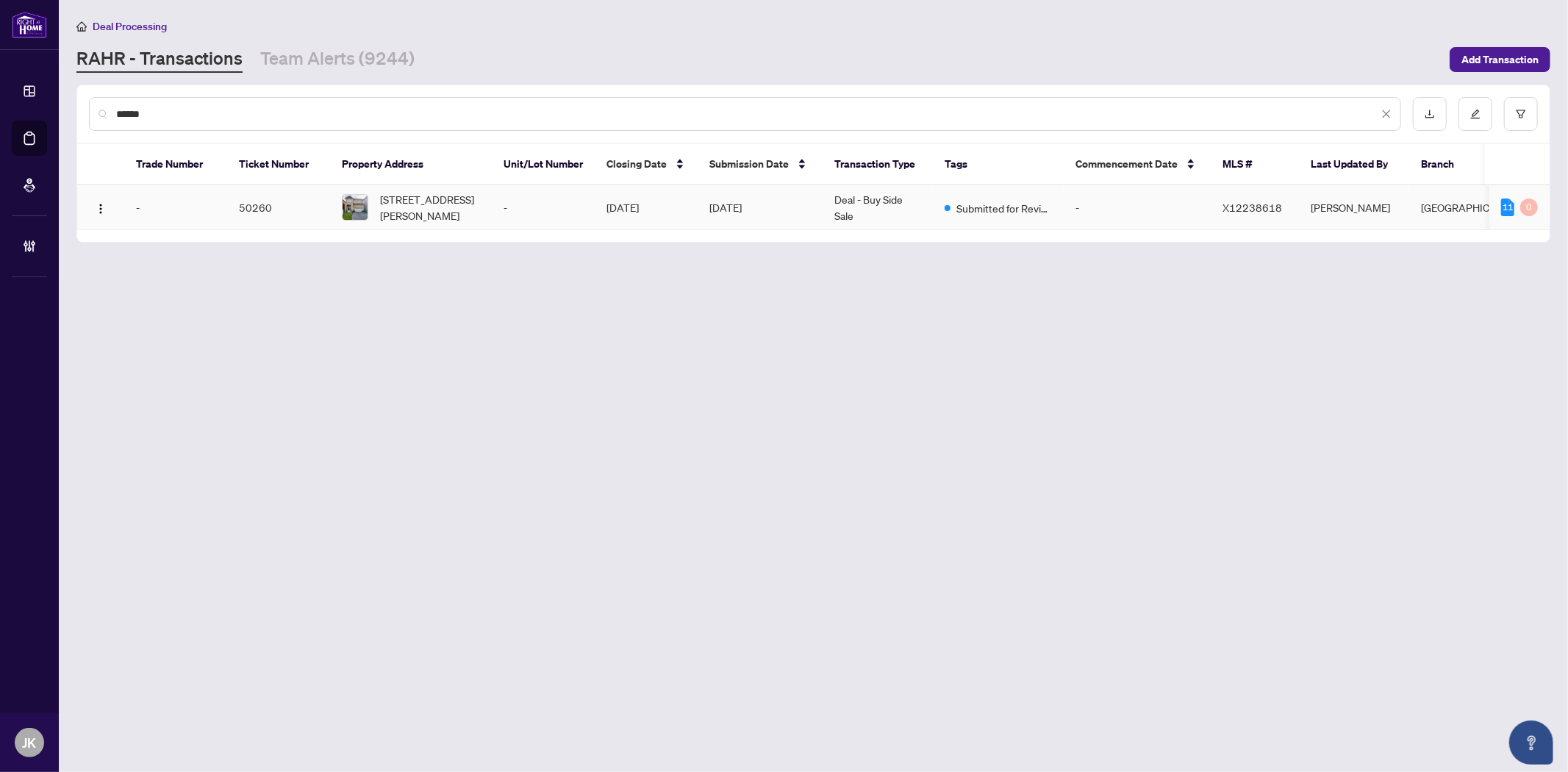
type input "******"
click at [746, 200] on td "Aug/26/2025" at bounding box center [760, 208] width 125 height 45
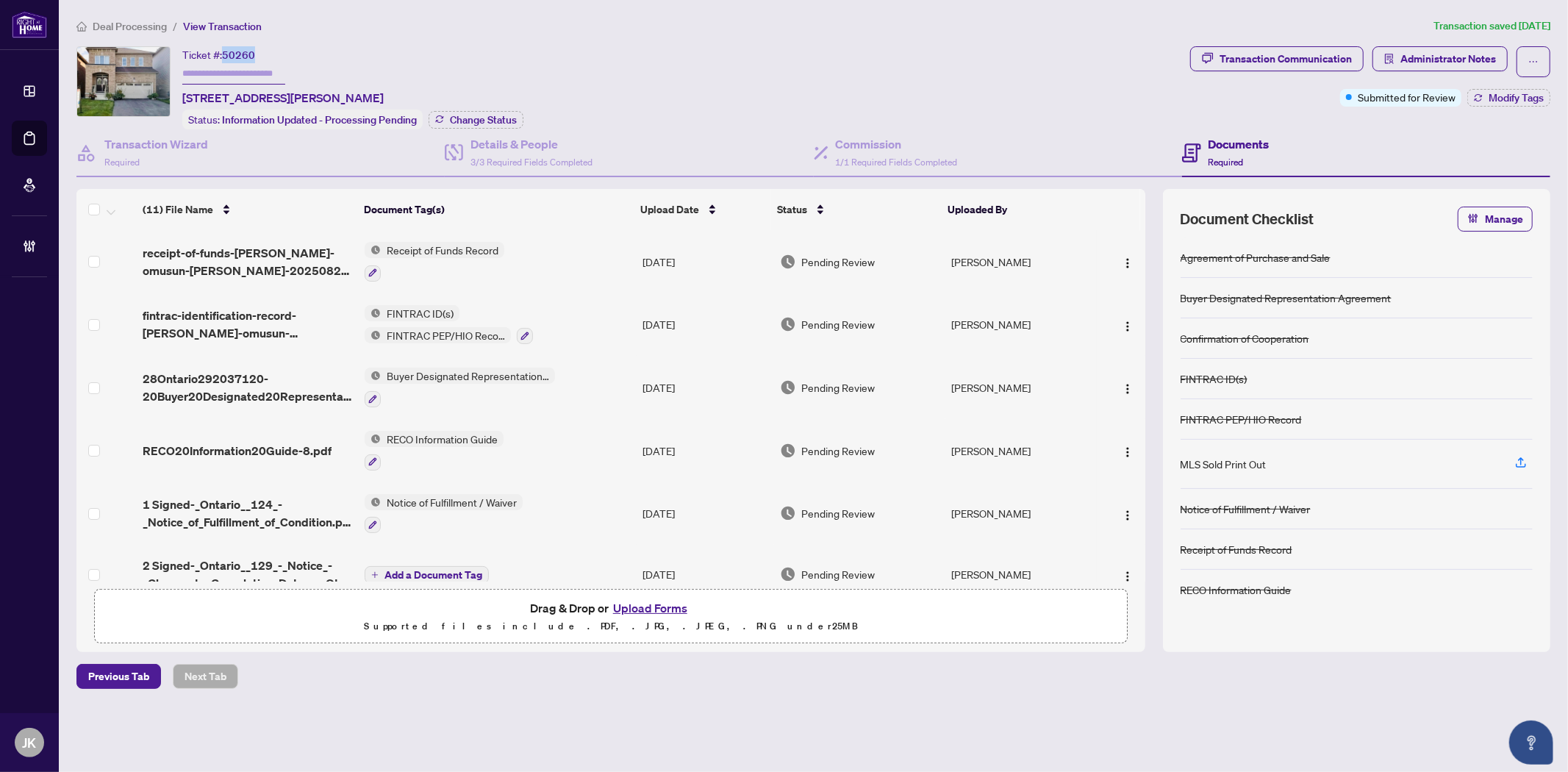
drag, startPoint x: 223, startPoint y: 53, endPoint x: 267, endPoint y: 52, distance: 44.0
click at [267, 52] on div "Ticket #: 50260 11 Doreen Dr, Thorold, Ontario L3B 0G7, Canada" at bounding box center [283, 76] width 201 height 60
copy div "50260"
drag, startPoint x: 1037, startPoint y: 75, endPoint x: 1048, endPoint y: 81, distance: 12.5
click at [1039, 75] on div "Ticket #: 50260 11 Doreen Dr, Thorold, Ontario L3B 0G7, Canada Status: Informat…" at bounding box center [630, 88] width 1108 height 83
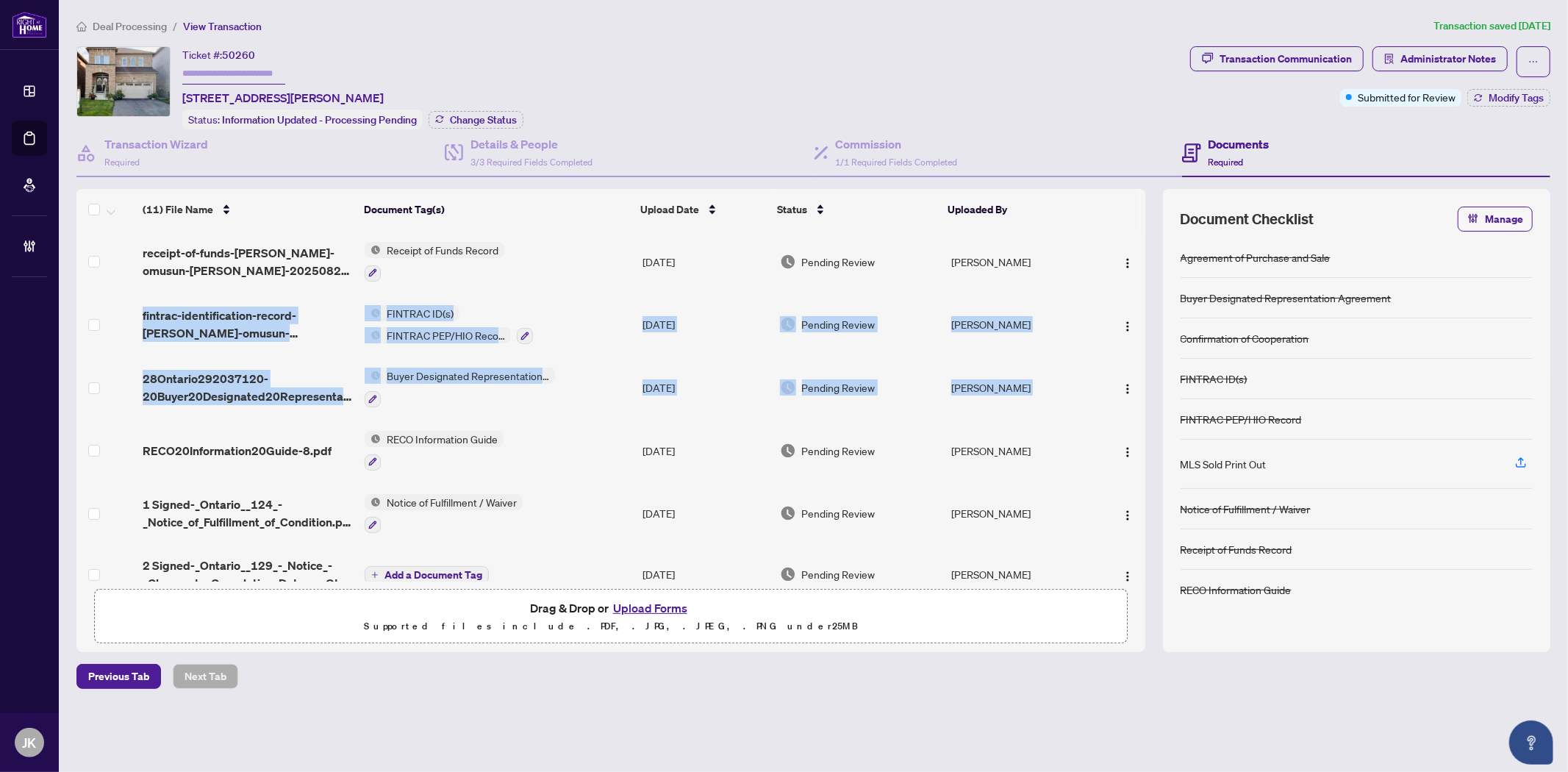
drag, startPoint x: 1140, startPoint y: 353, endPoint x: 1138, endPoint y: 266, distance: 87.0
click at [1140, 269] on tbody "receipt-of-funds-susan-omusun-okoye-20250826-061219.pdf Receipt of Funds Record…" at bounding box center [610, 542] width 1069 height 625
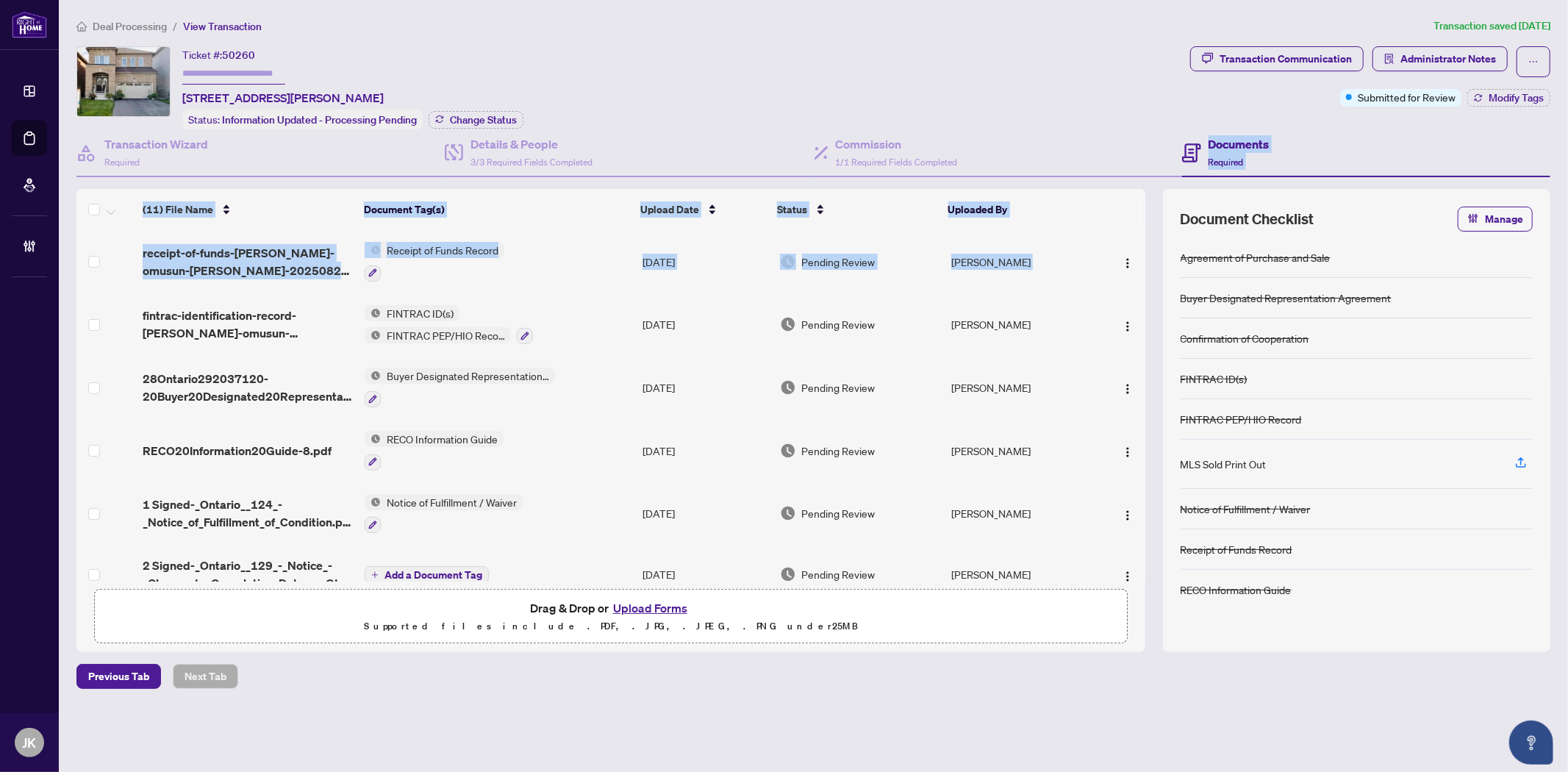
drag, startPoint x: 1138, startPoint y: 263, endPoint x: 1125, endPoint y: 175, distance: 89.0
click at [1125, 175] on div "Transaction Wizard Required Details & People 3/3 Required Fields Completed Comm…" at bounding box center [812, 391] width 1473 height 523
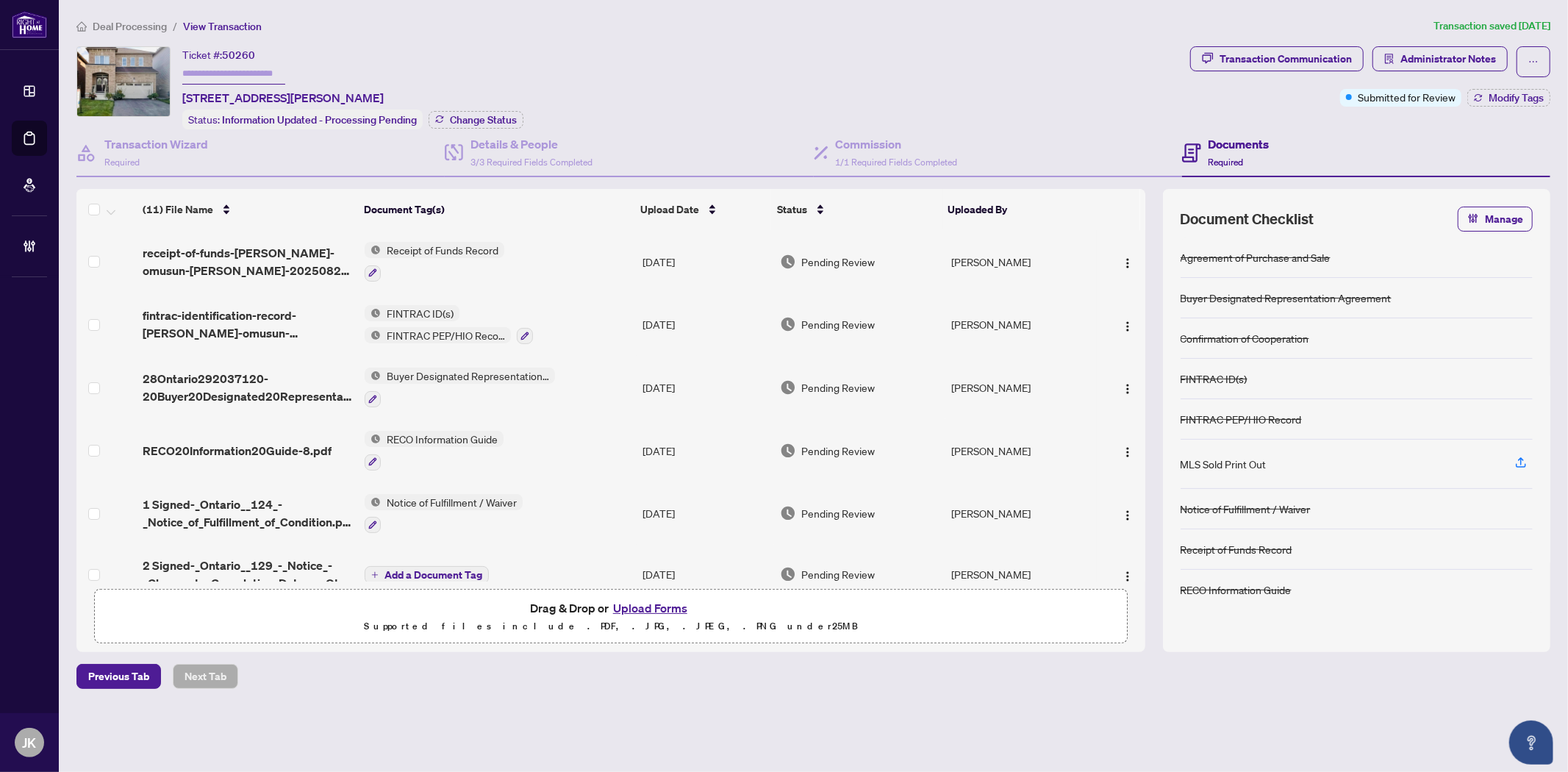
click at [1068, 40] on div "Deal Processing / View Transaction Transaction saved 15 days ago Ticket #: 5026…" at bounding box center [813, 353] width 1486 height 671
click at [228, 52] on span "50260" at bounding box center [238, 55] width 33 height 13
drag, startPoint x: 224, startPoint y: 56, endPoint x: 289, endPoint y: 57, distance: 65.0
click at [289, 57] on div "Ticket #: 50260 11 Doreen Dr, Thorold, Ontario L3B 0G7, Canada" at bounding box center [283, 76] width 201 height 60
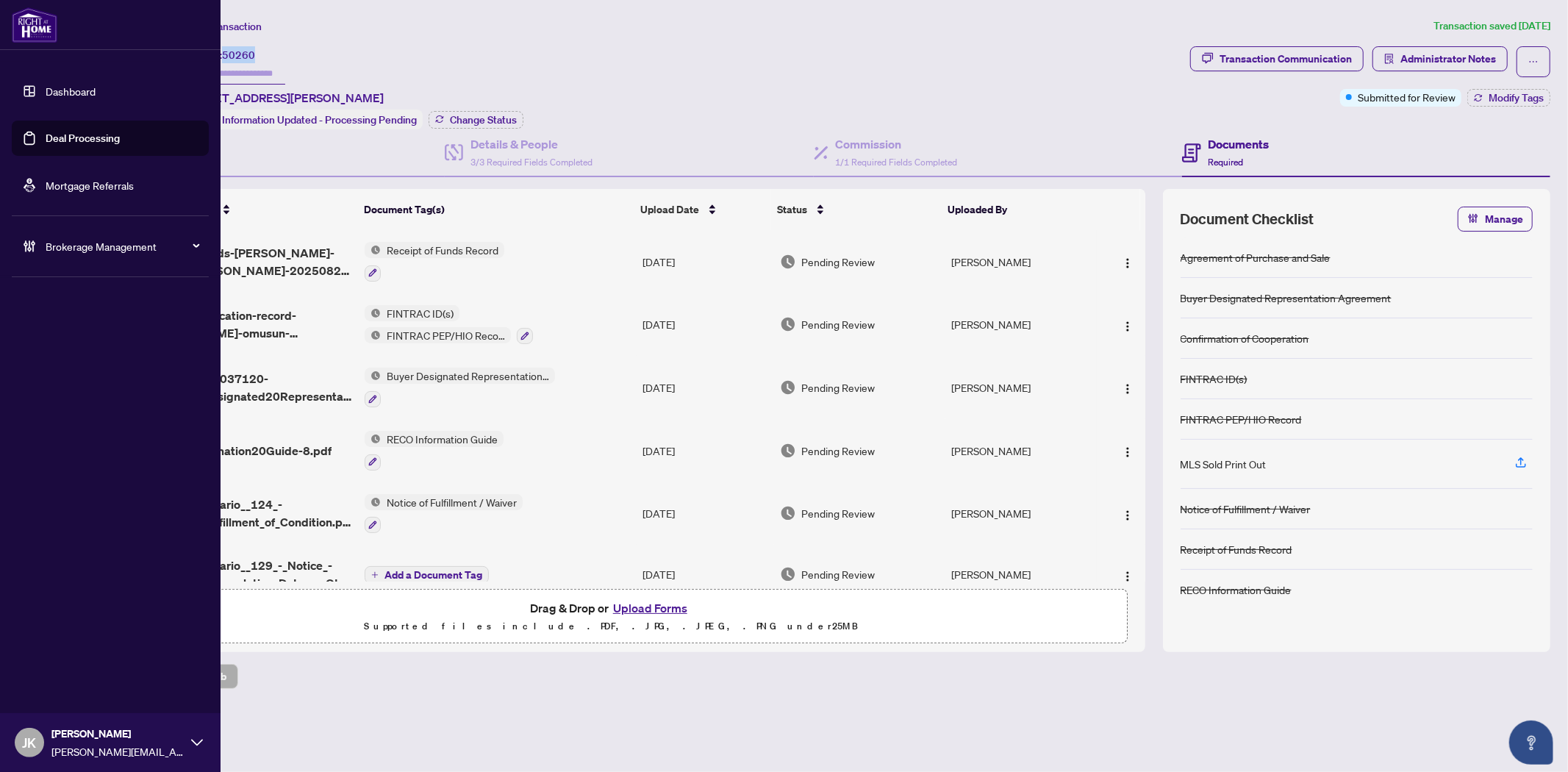
click at [45, 131] on link "Deal Processing" at bounding box center [82, 138] width 75 height 13
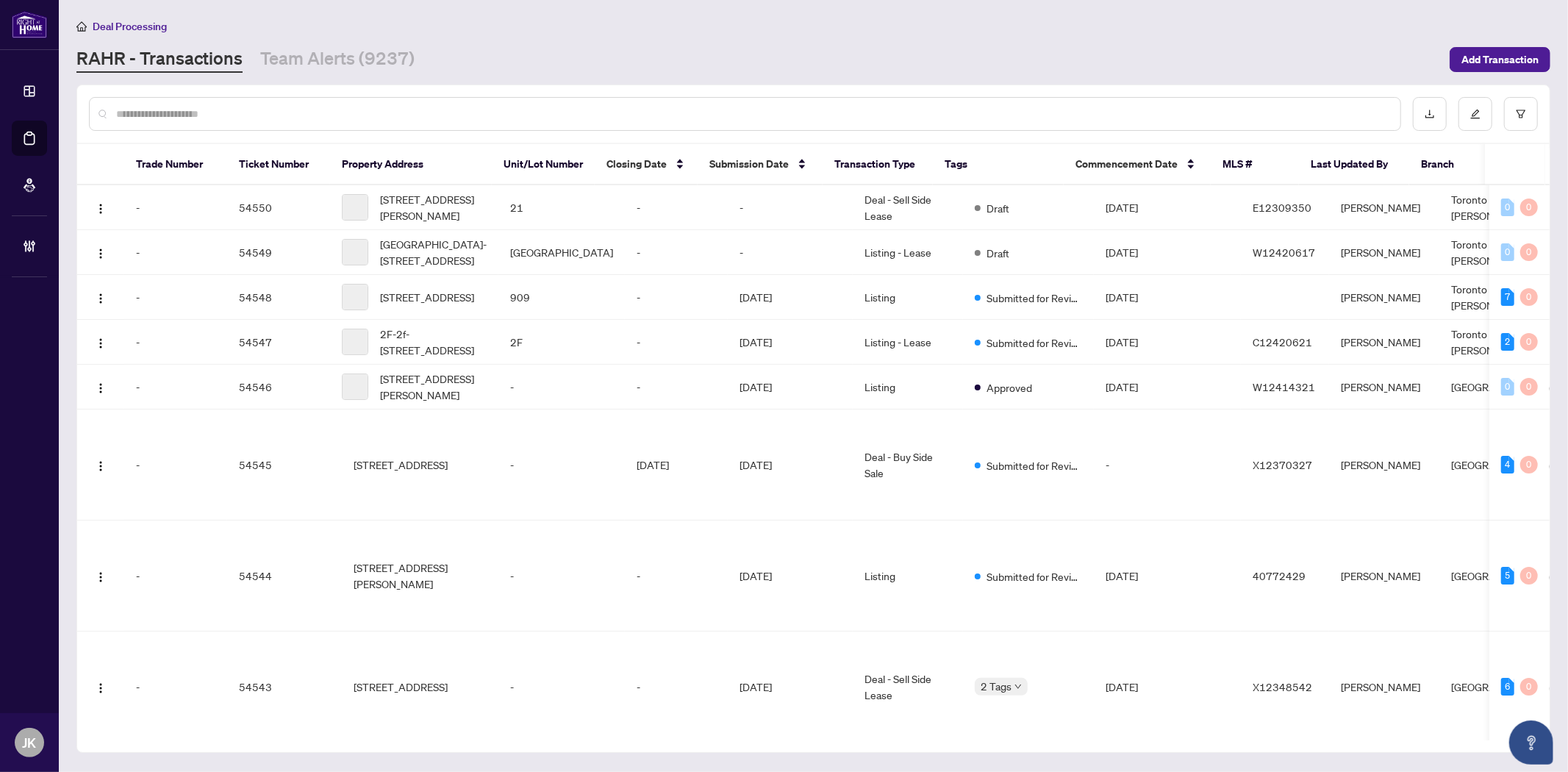
click at [241, 108] on input "text" at bounding box center [752, 114] width 1272 height 16
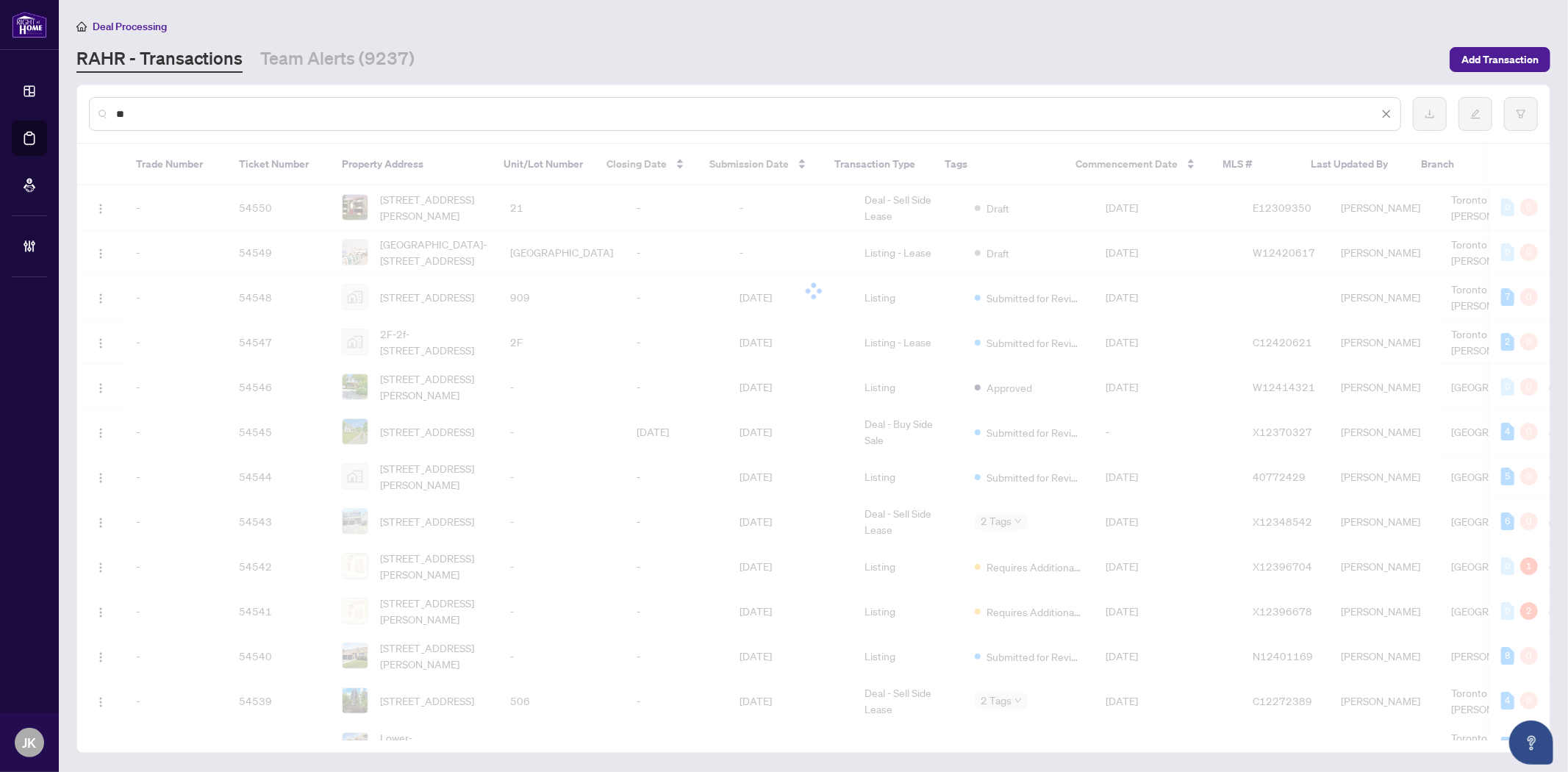
type input "*"
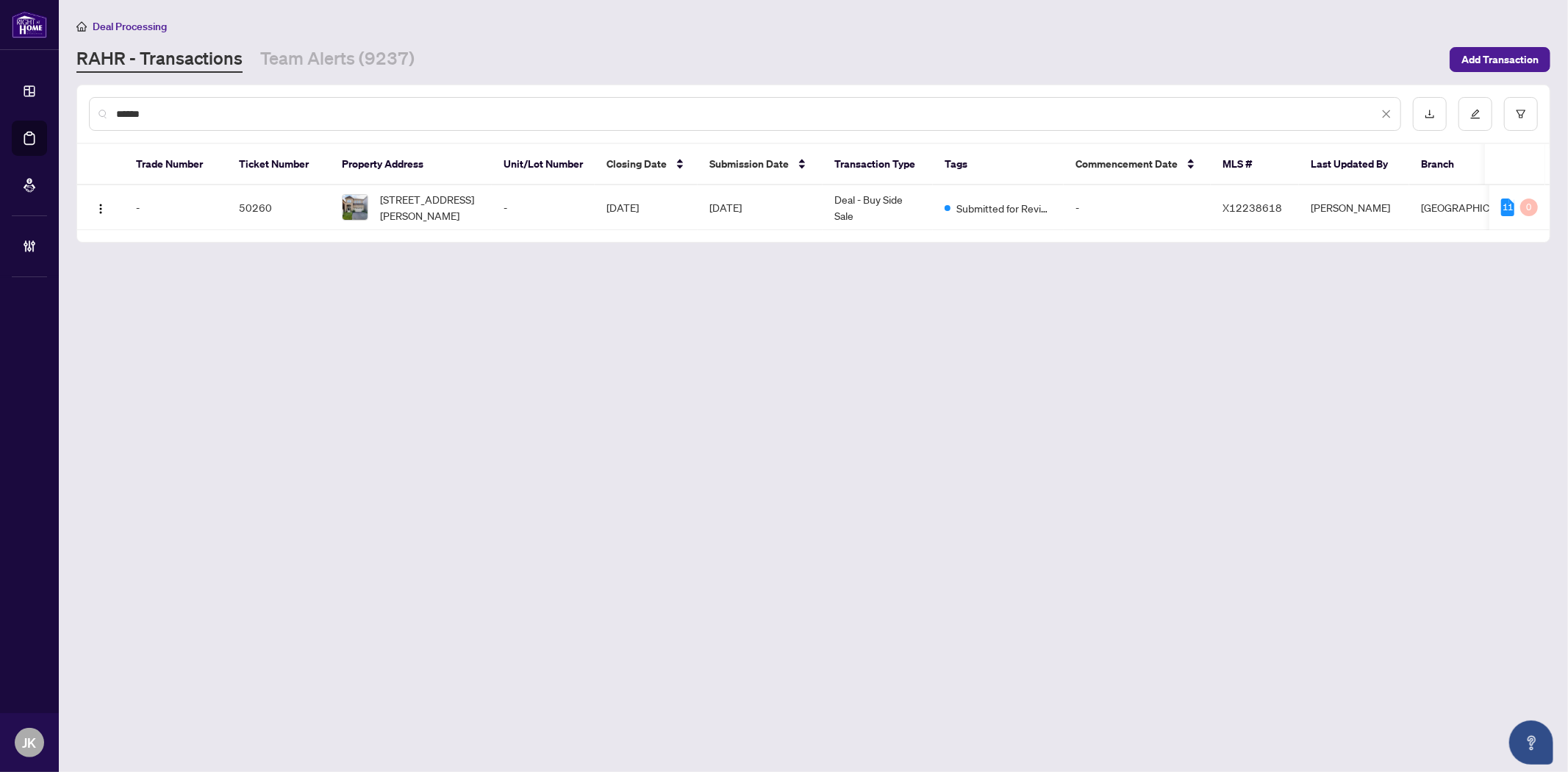
type input "******"
click at [1002, 697] on main "Deal Processing RAHR - Transactions Team Alerts (9237) Add Transaction ****** T…" at bounding box center [813, 386] width 1509 height 772
click at [839, 637] on main "Deal Processing RAHR - Transactions Team Alerts (9237) Add Transaction ****** T…" at bounding box center [813, 386] width 1509 height 772
click at [1386, 113] on icon "close" at bounding box center [1387, 114] width 8 height 8
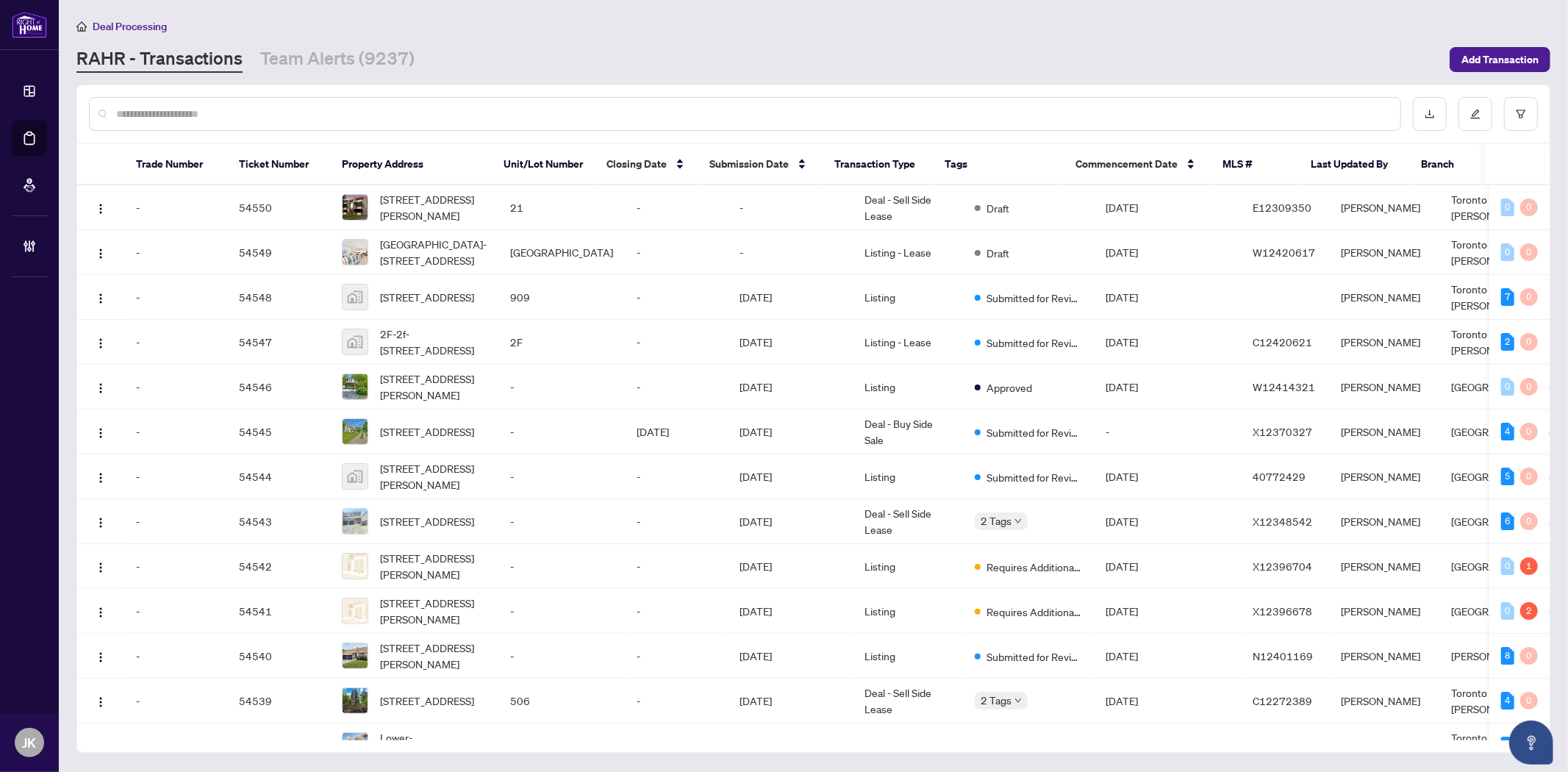
click at [297, 108] on input "text" at bounding box center [752, 114] width 1272 height 16
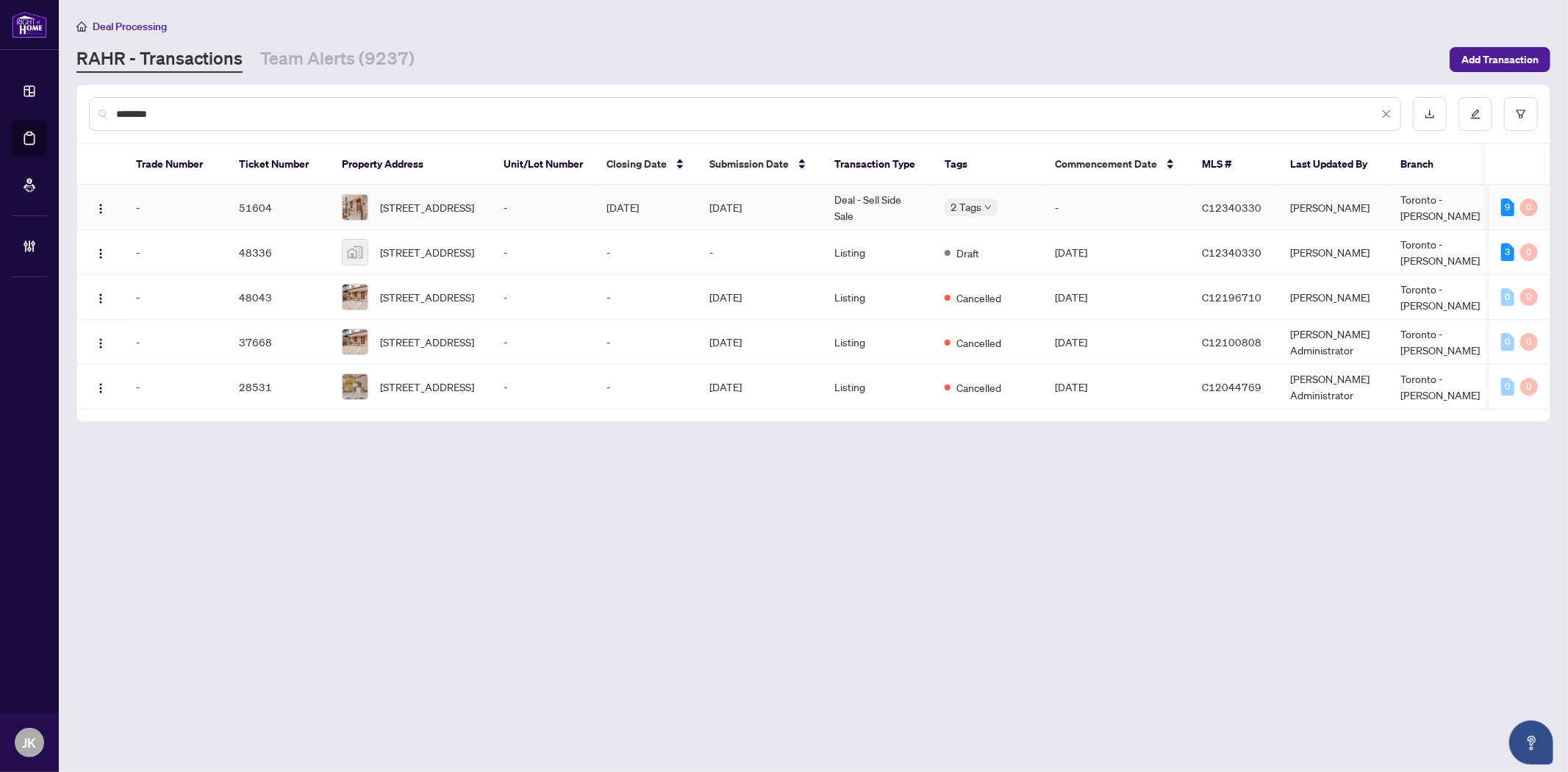
type input "********"
click at [855, 200] on td "Deal - Sell Side Sale" at bounding box center [877, 208] width 110 height 45
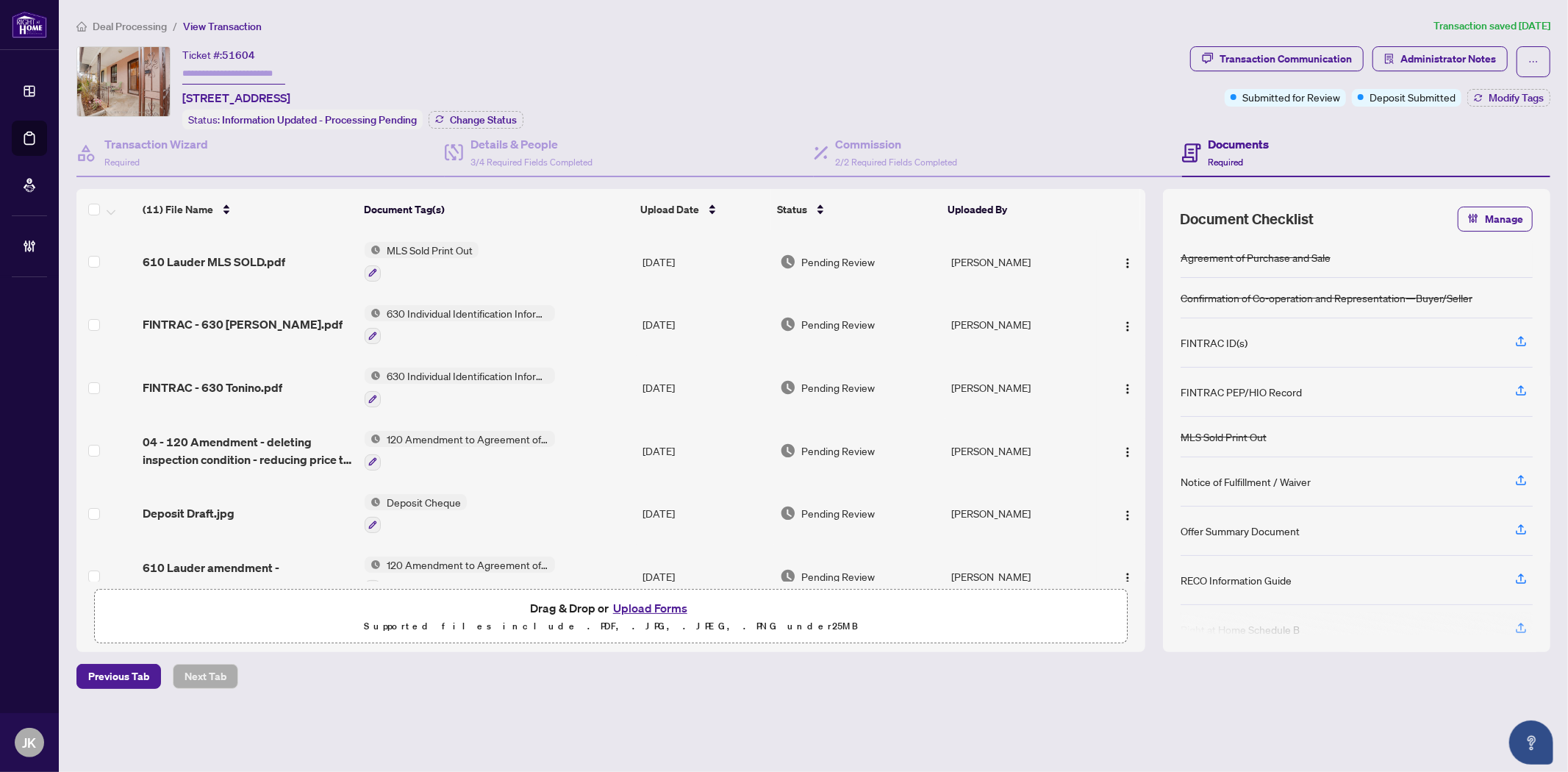
click at [653, 603] on button "Upload Forms" at bounding box center [650, 607] width 83 height 19
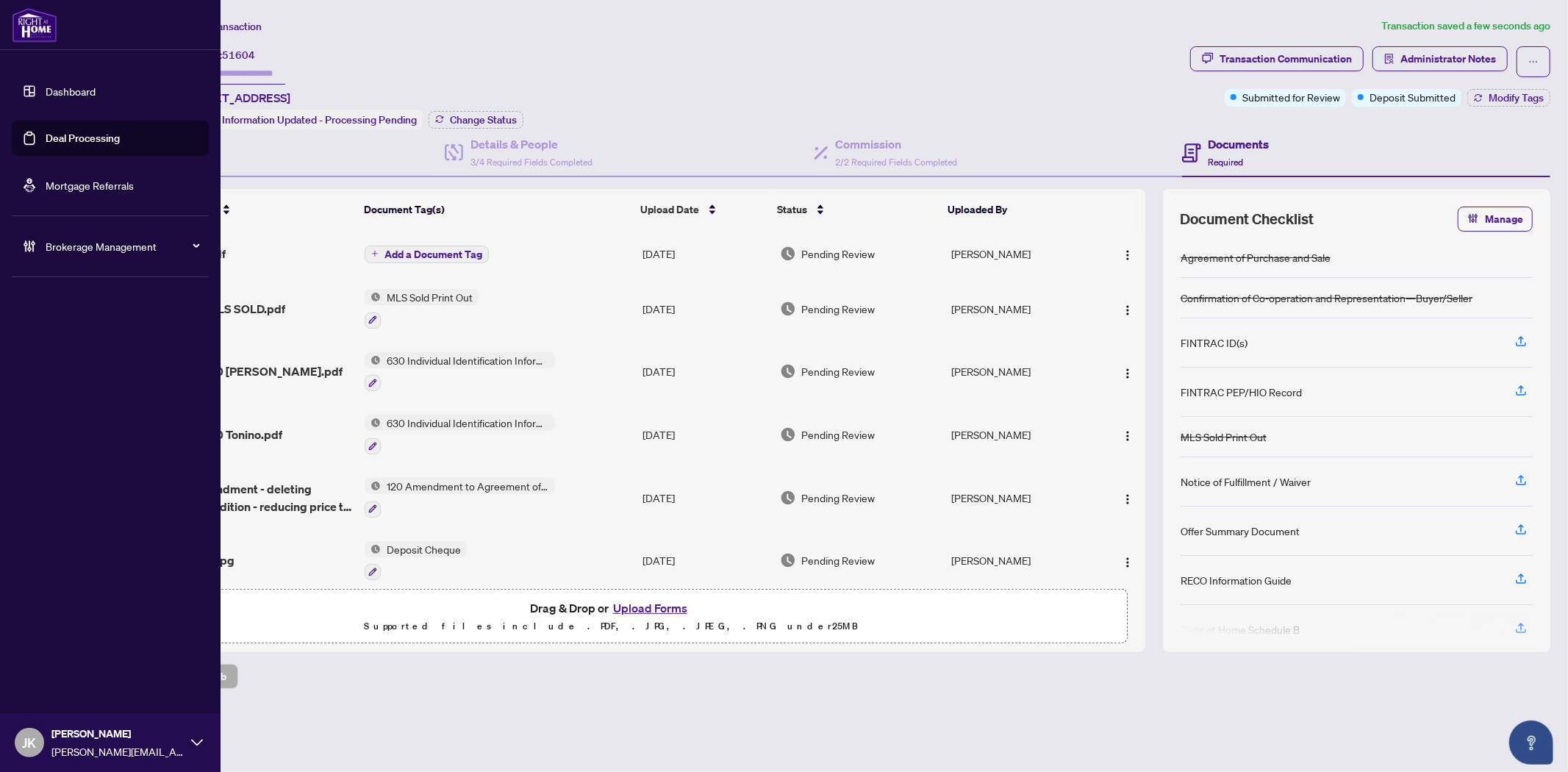
click at [72, 132] on link "Deal Processing" at bounding box center [82, 138] width 75 height 13
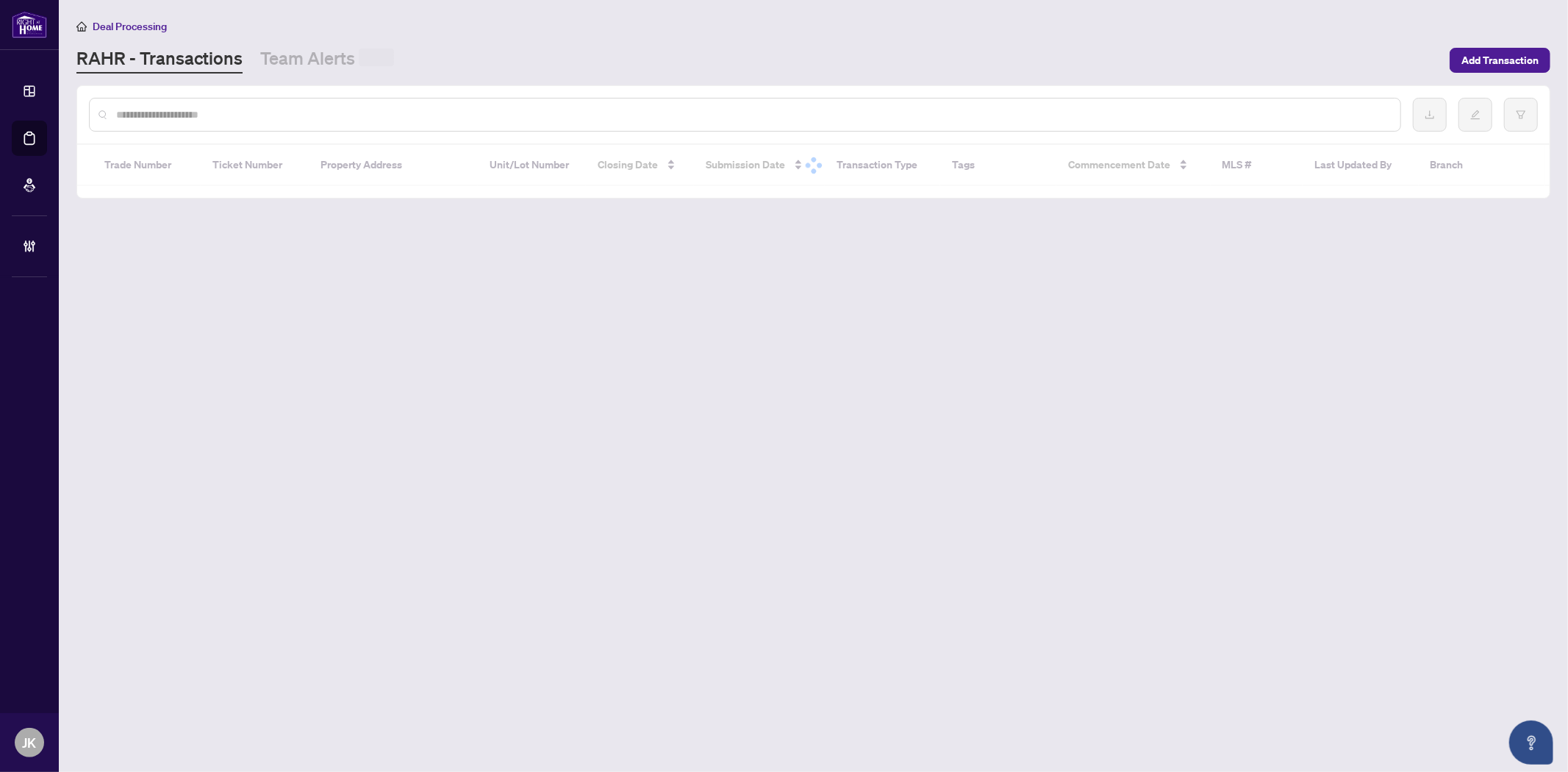
click at [327, 121] on div at bounding box center [745, 115] width 1312 height 34
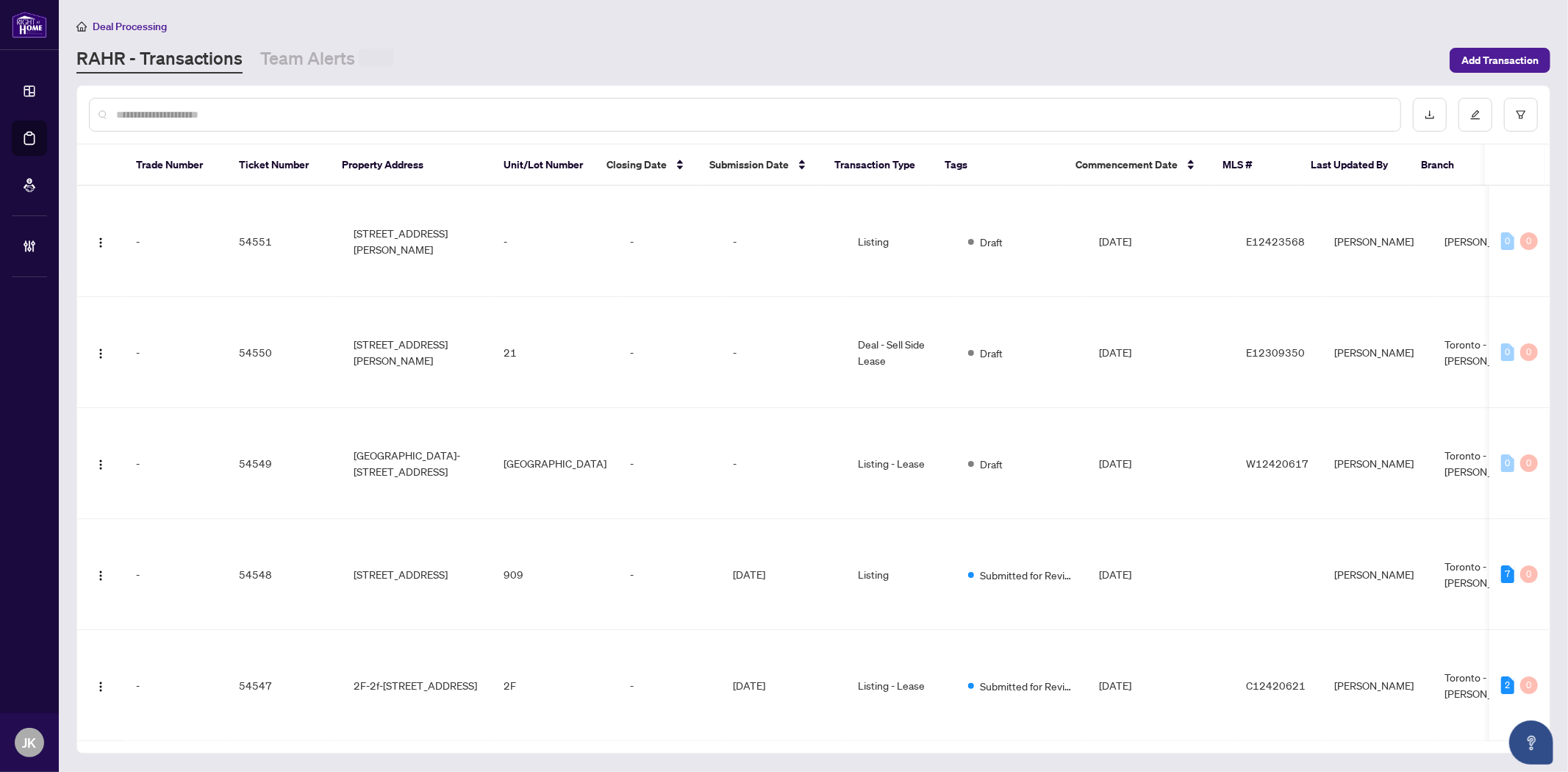
click at [316, 108] on input "text" at bounding box center [752, 115] width 1272 height 16
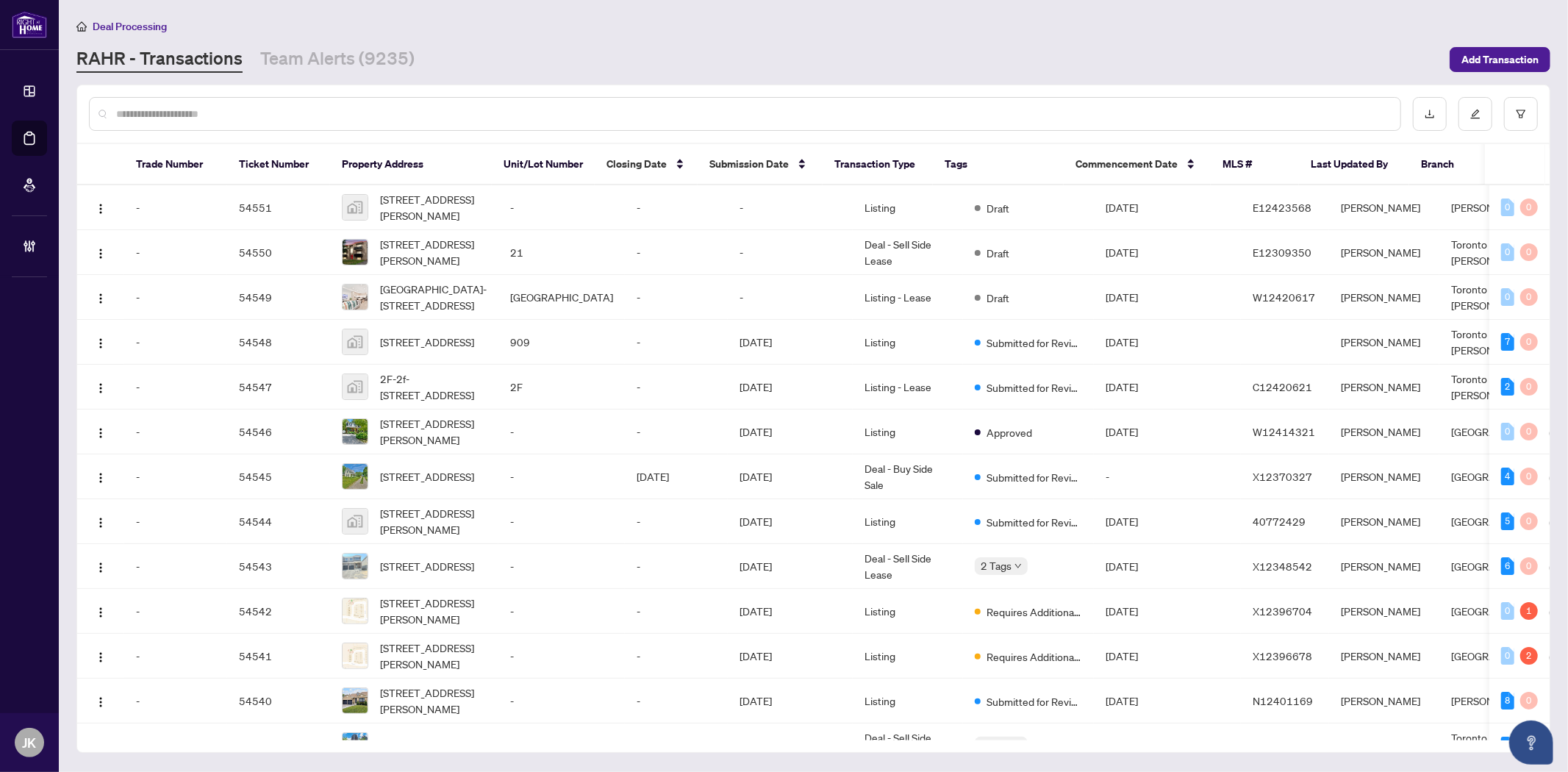
drag, startPoint x: 316, startPoint y: 107, endPoint x: 440, endPoint y: 42, distance: 140.0
click at [390, 71] on main "Deal Processing RAHR - Transactions Team Alerts (9235) Add Transaction Trade Nu…" at bounding box center [813, 386] width 1509 height 772
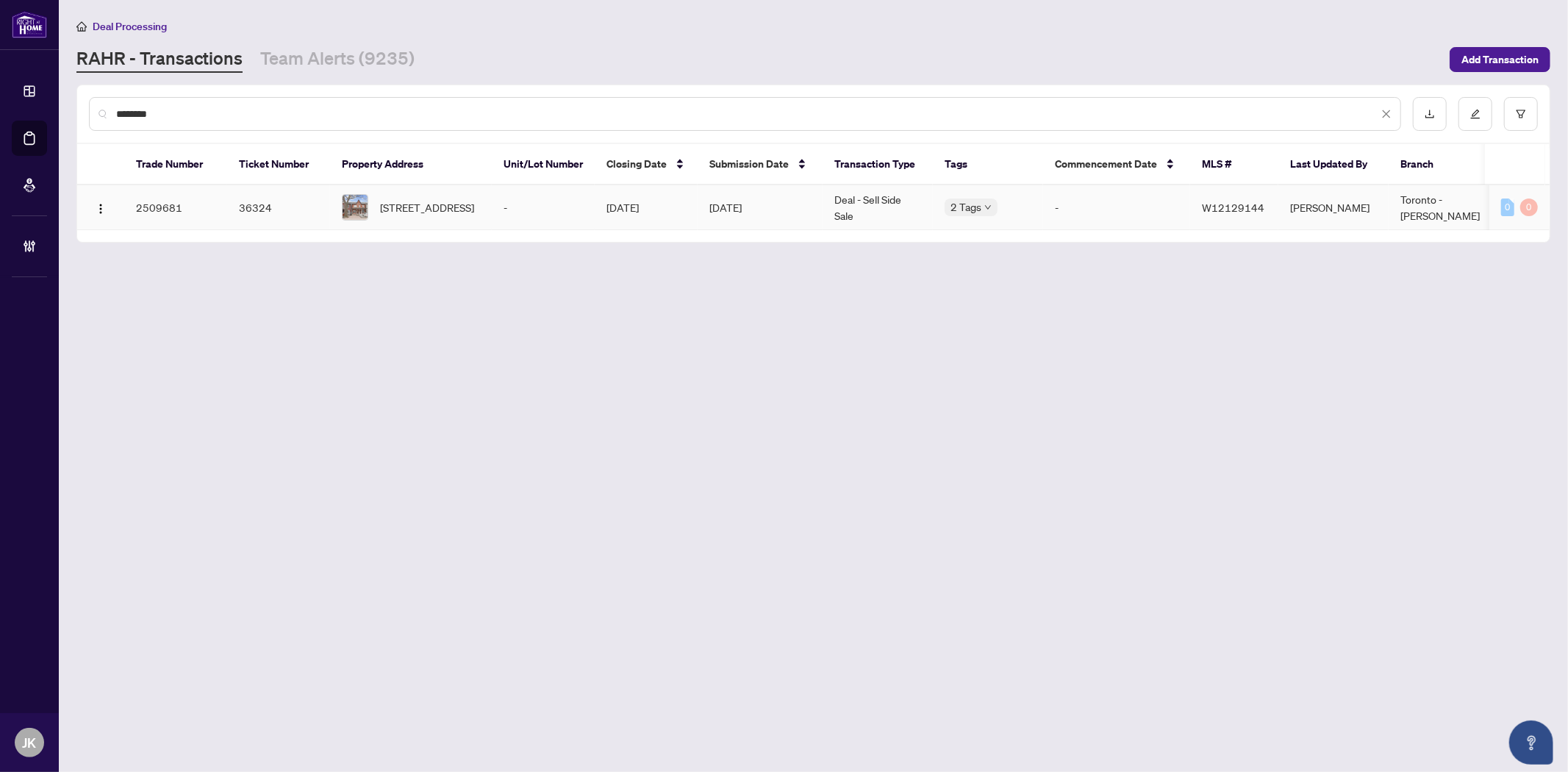
type input "********"
click at [869, 205] on td "Deal - Sell Side Sale" at bounding box center [877, 208] width 110 height 45
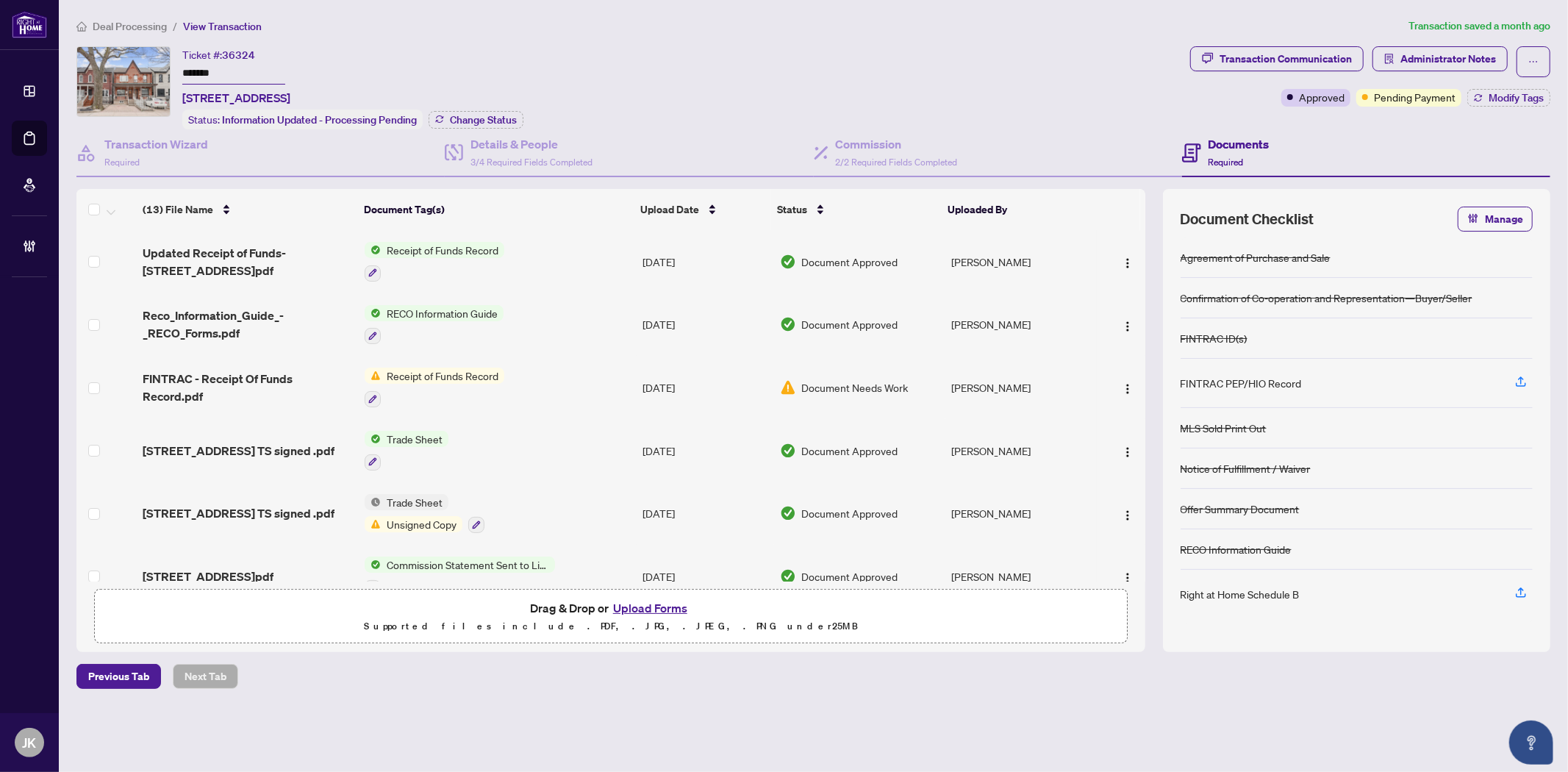
click at [895, 640] on span "Drag & Drop or Upload Forms Supported files include .PDF, .JPG, .JPEG, .PNG und…" at bounding box center [610, 617] width 1032 height 55
click at [819, 649] on div "Deal Processing / View Transaction Transaction saved a month ago Ticket #: 3632…" at bounding box center [813, 353] width 1486 height 671
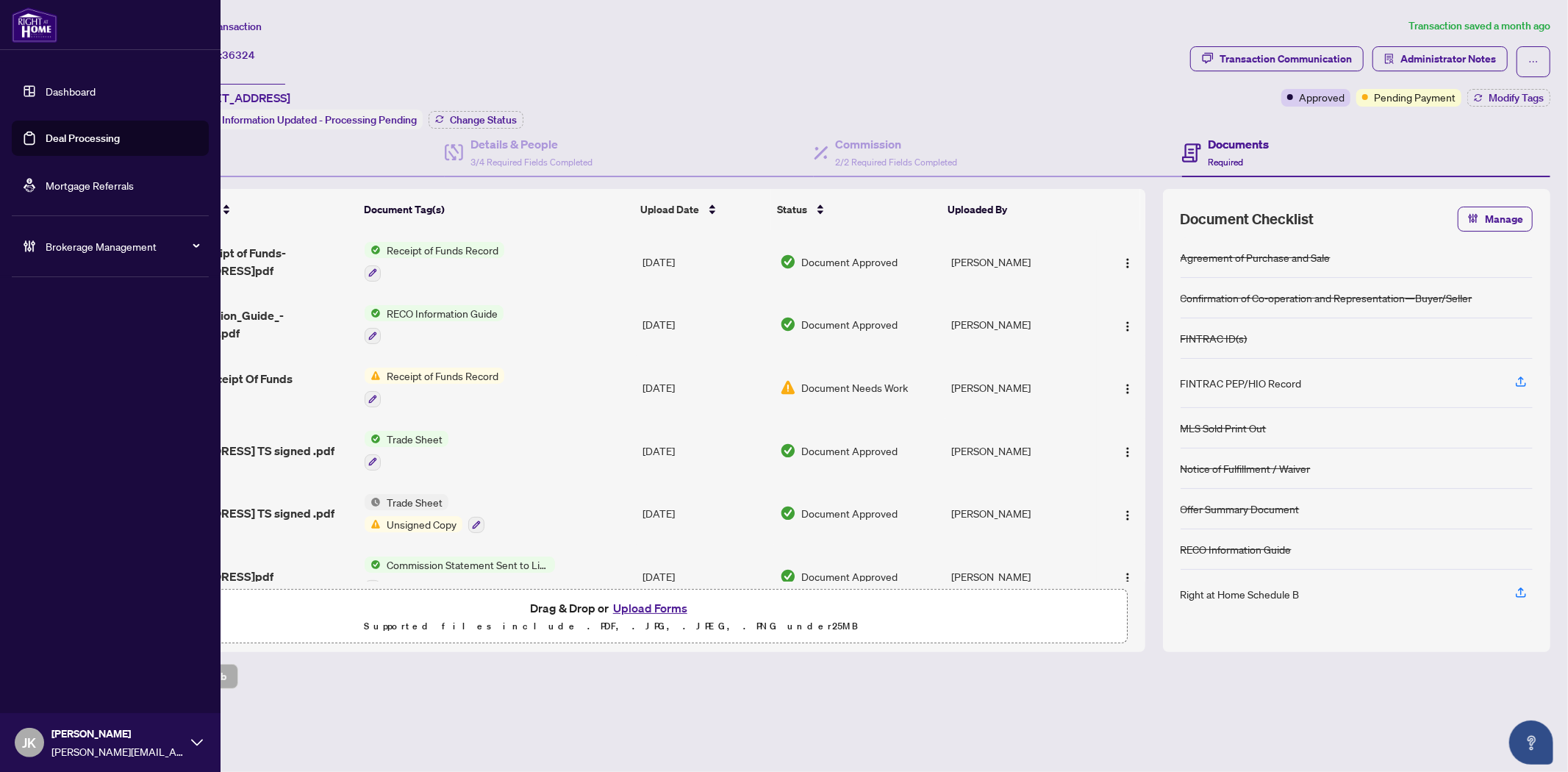
click at [63, 131] on link "Deal Processing" at bounding box center [82, 138] width 75 height 13
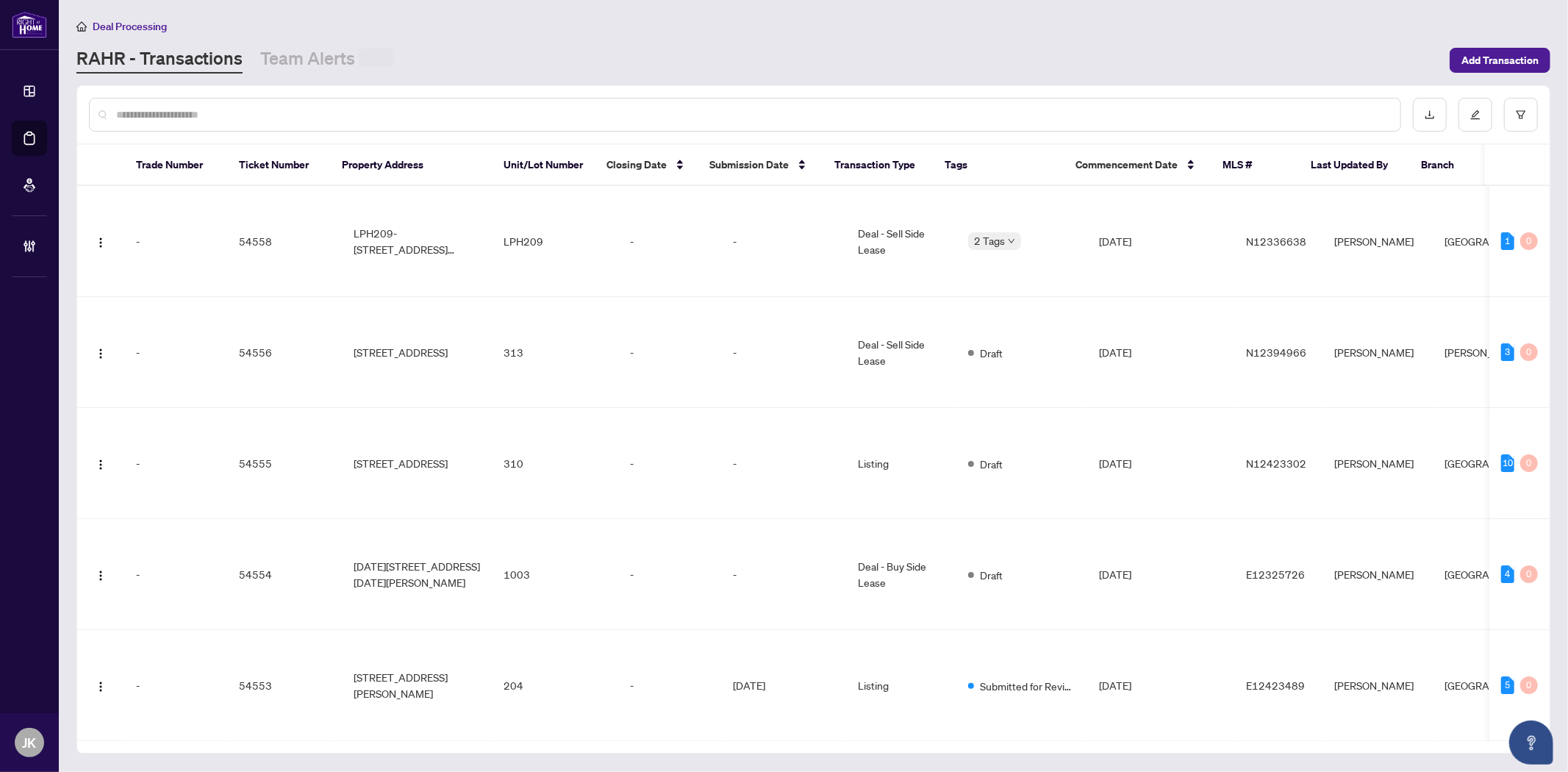
click at [193, 114] on input "text" at bounding box center [752, 115] width 1272 height 16
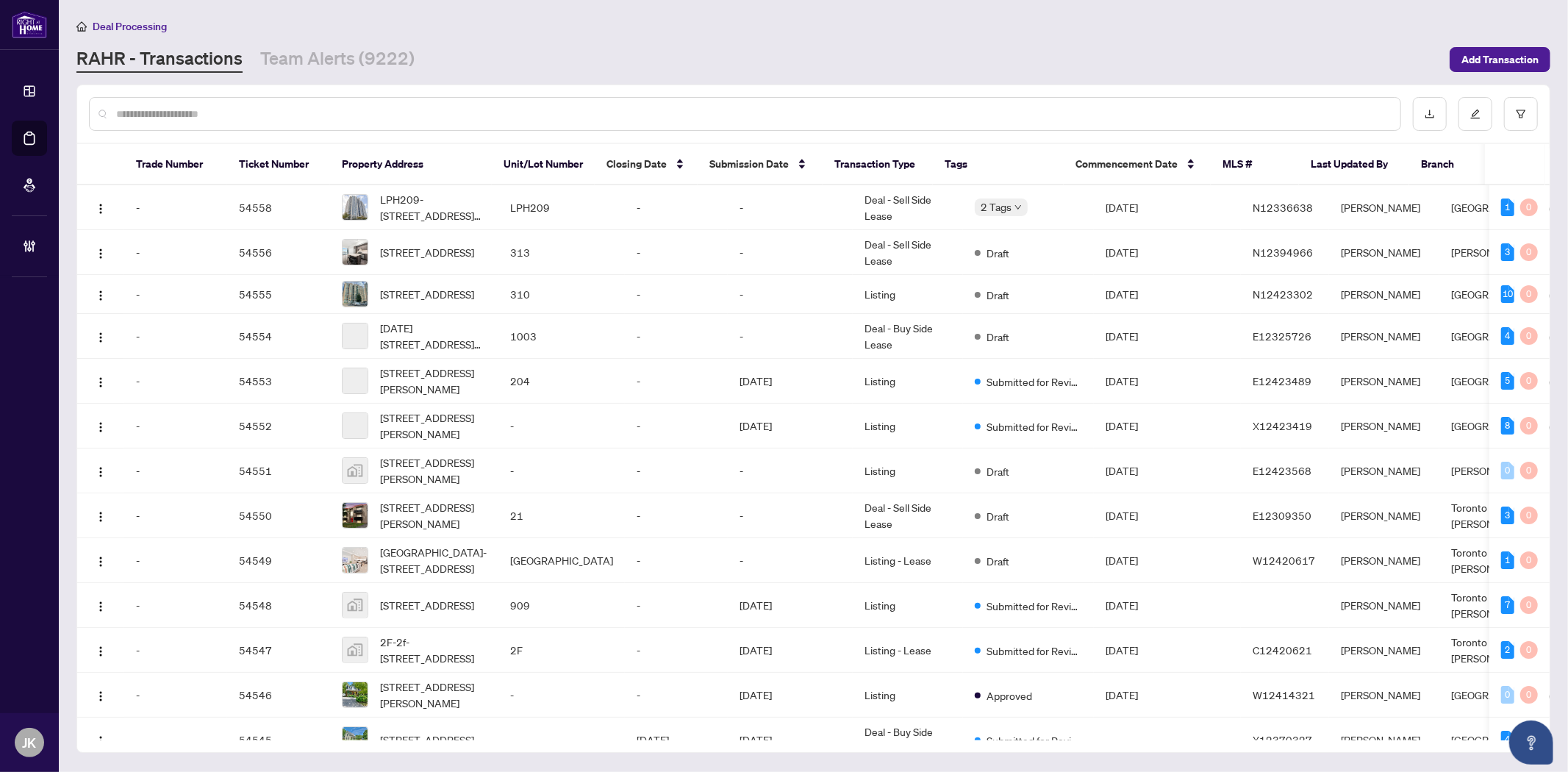
click at [193, 114] on input "text" at bounding box center [752, 114] width 1272 height 16
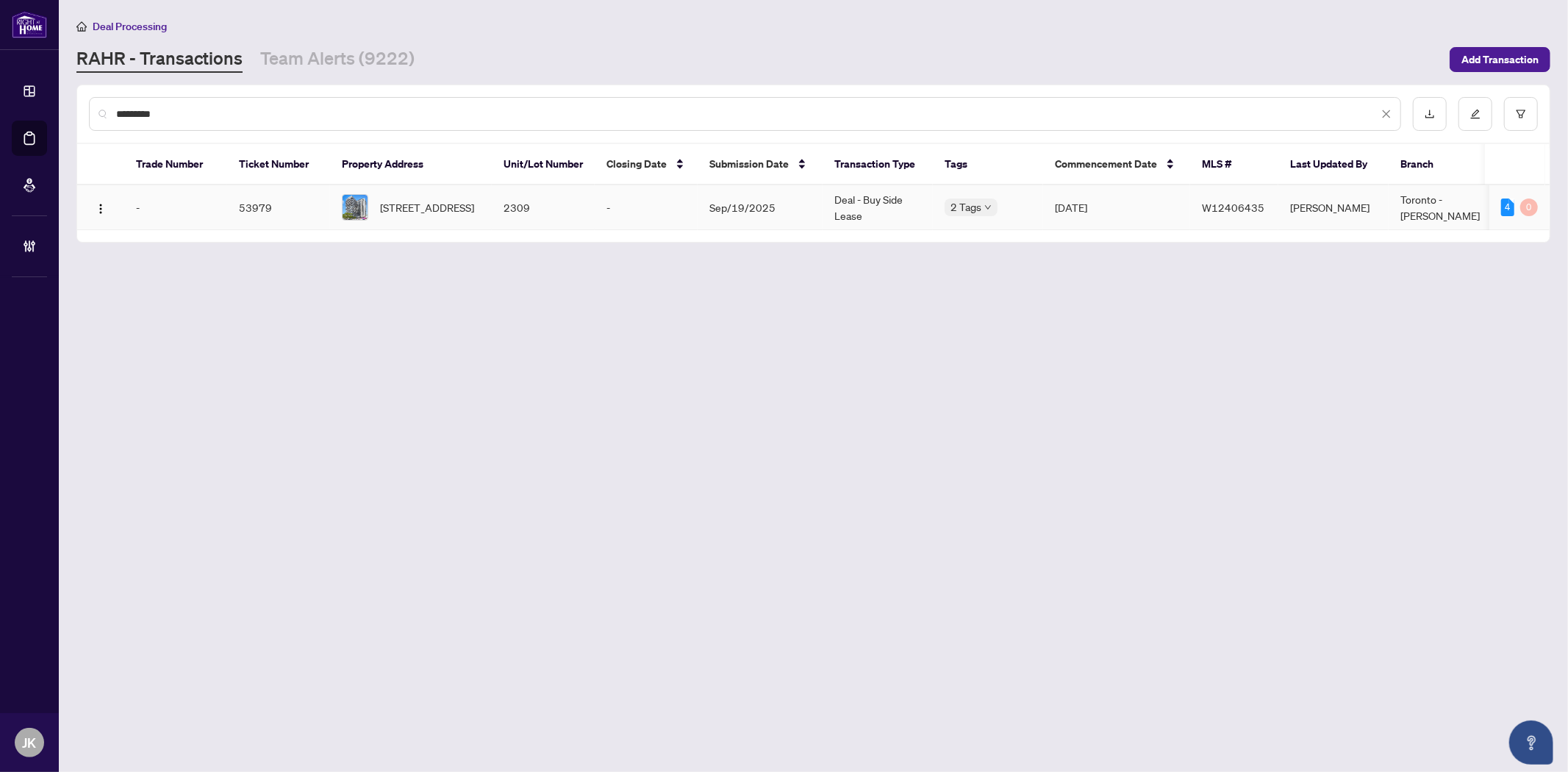
type input "*********"
click at [806, 206] on td "Sep/19/2025" at bounding box center [760, 208] width 125 height 45
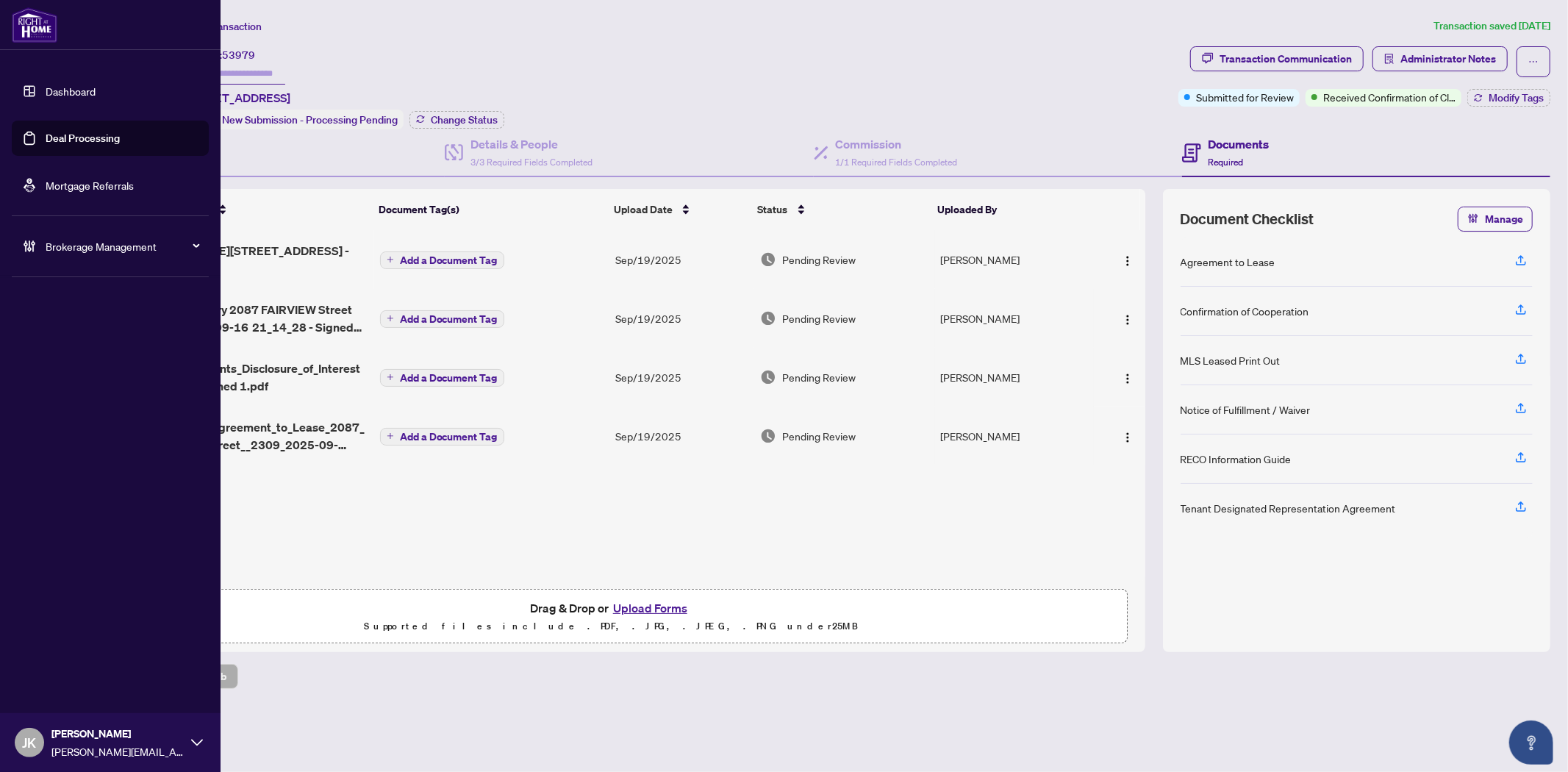
click at [78, 134] on link "Deal Processing" at bounding box center [82, 138] width 75 height 13
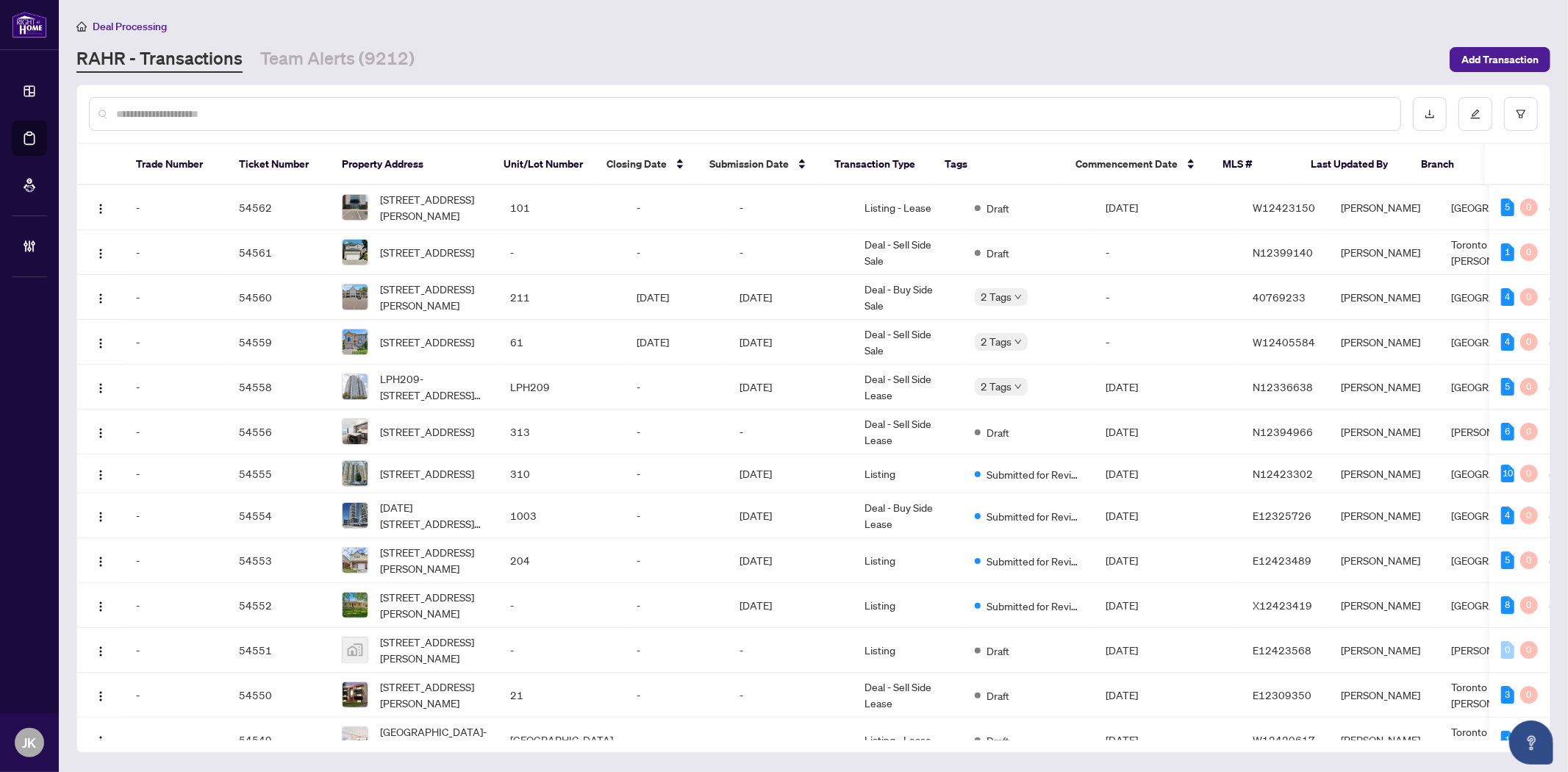
click at [194, 106] on input "text" at bounding box center [752, 114] width 1272 height 16
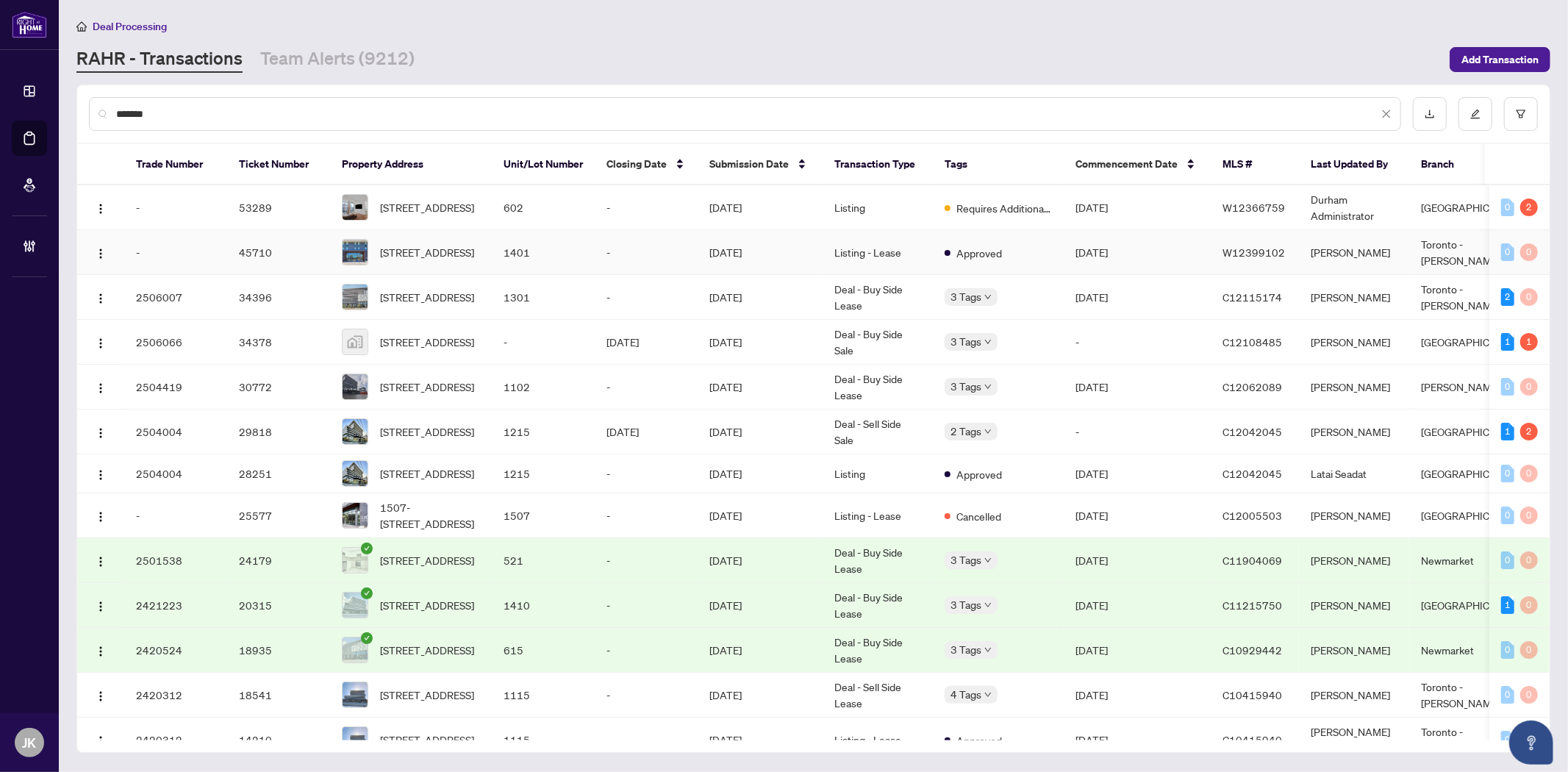
type input "*******"
click at [442, 251] on span "1401-120 Varna Dr, Toronto, Ontario M6A 0B3, Canada" at bounding box center [427, 252] width 94 height 16
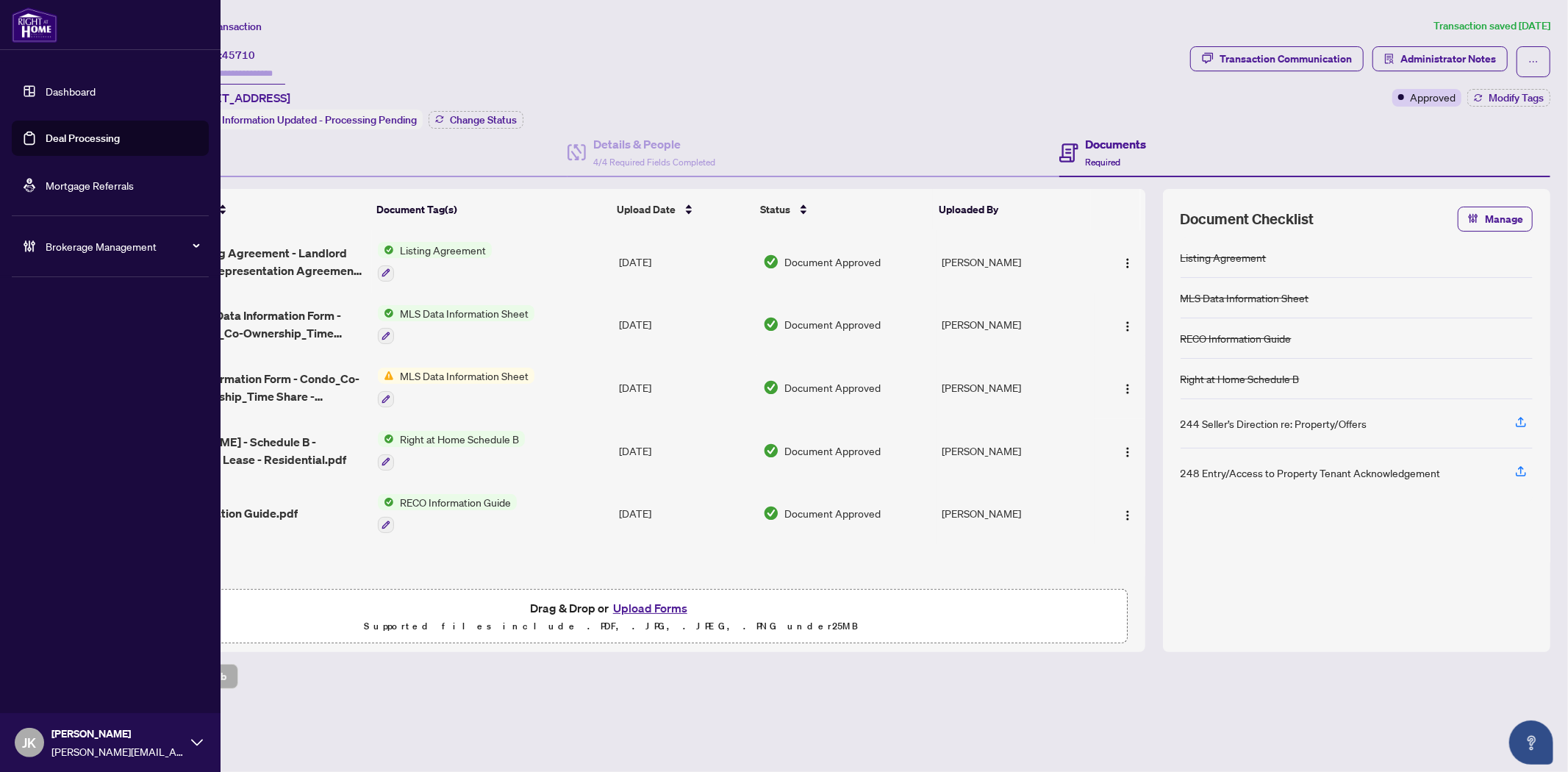
drag, startPoint x: 64, startPoint y: 135, endPoint x: 99, endPoint y: 131, distance: 35.2
click at [64, 134] on link "Deal Processing" at bounding box center [82, 138] width 75 height 13
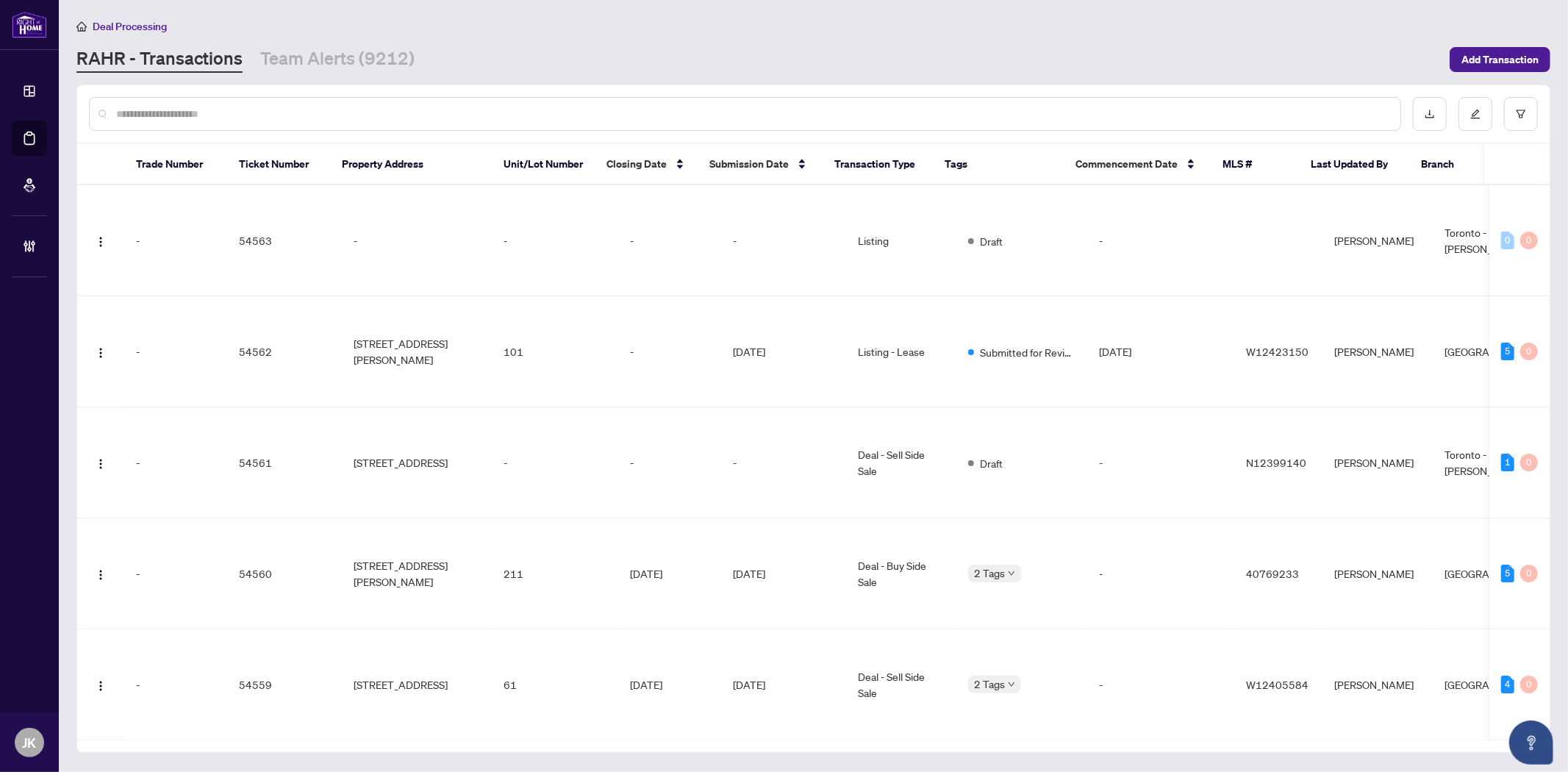
click at [295, 110] on input "text" at bounding box center [752, 114] width 1272 height 16
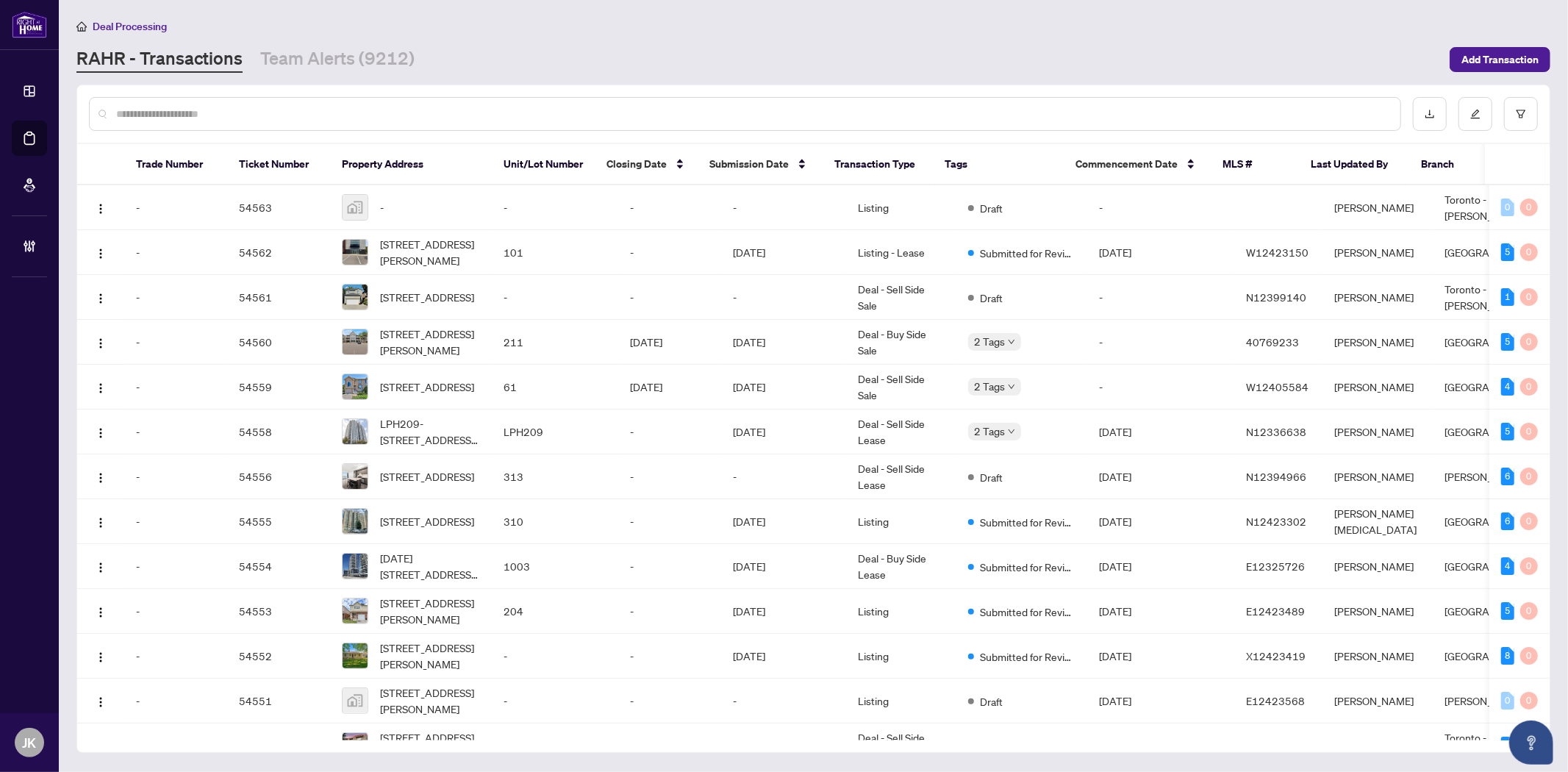
click at [295, 110] on input "text" at bounding box center [752, 114] width 1272 height 16
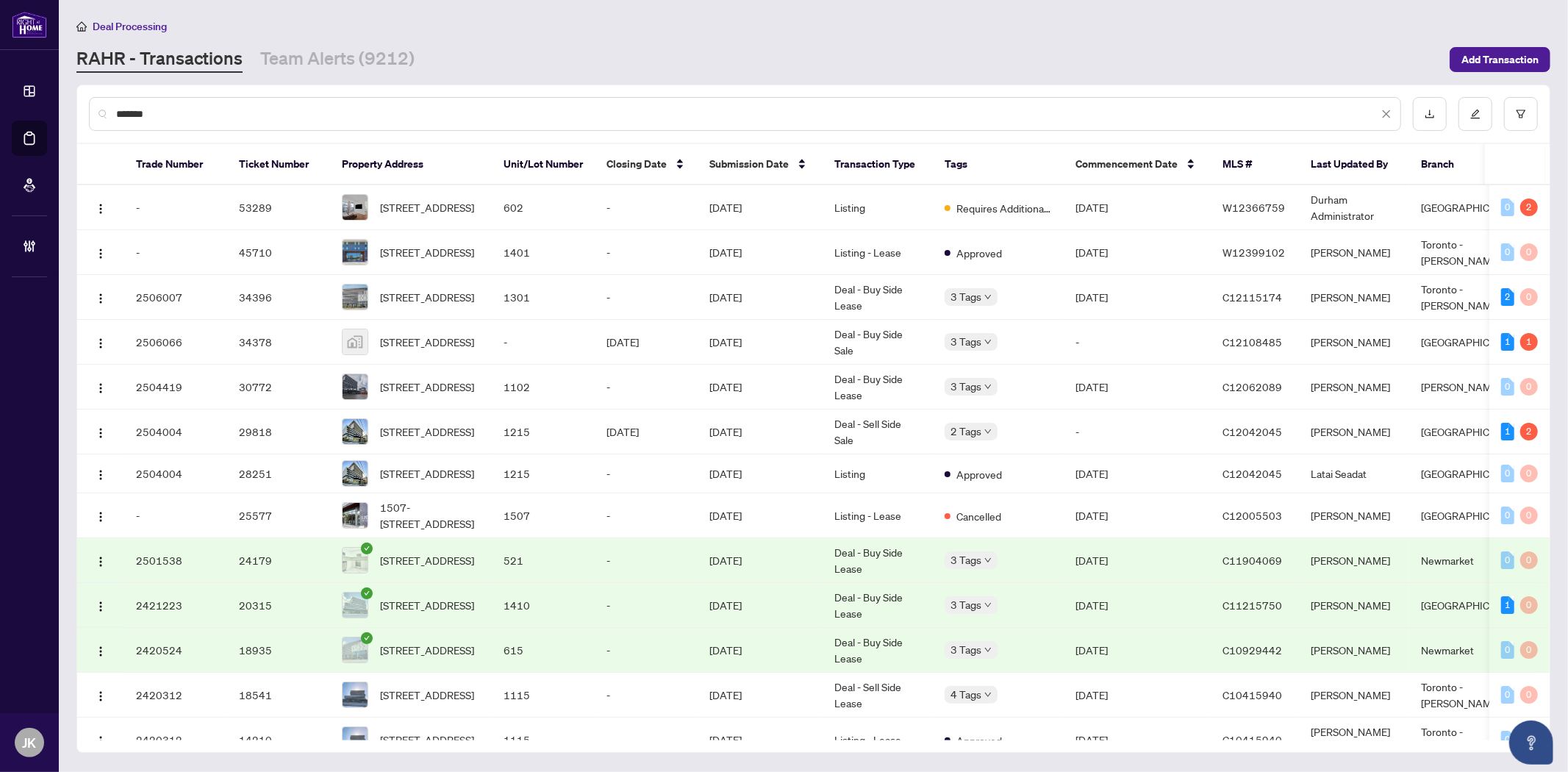
drag, startPoint x: 168, startPoint y: 118, endPoint x: 160, endPoint y: 118, distance: 8.0
click at [167, 118] on input "*******" at bounding box center [747, 114] width 1262 height 16
drag, startPoint x: 81, startPoint y: 114, endPoint x: 63, endPoint y: 116, distance: 18.1
click at [77, 113] on div "*******" at bounding box center [813, 114] width 1473 height 58
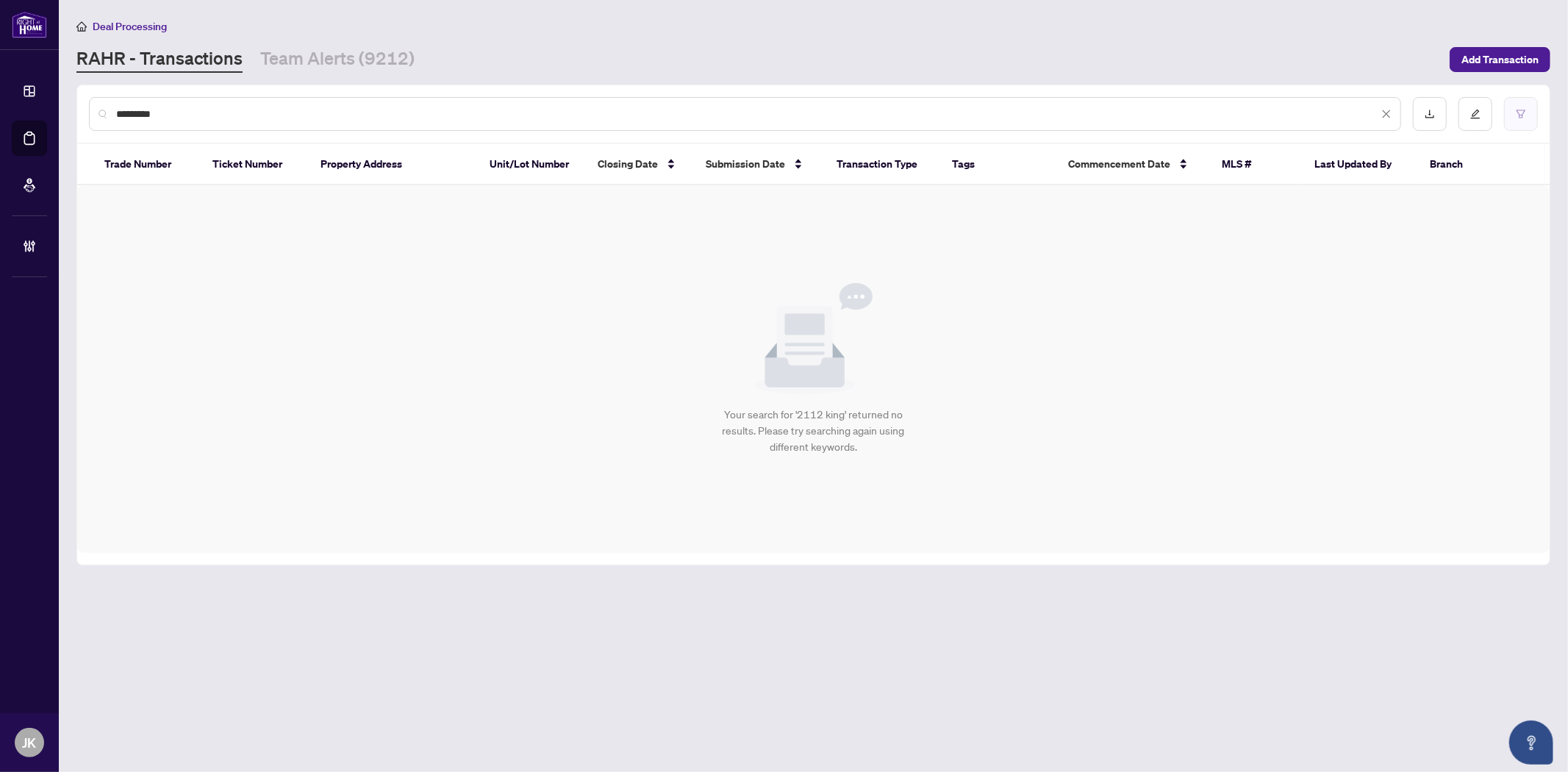
type input "*********"
click at [1525, 109] on icon "filter" at bounding box center [1520, 114] width 10 height 10
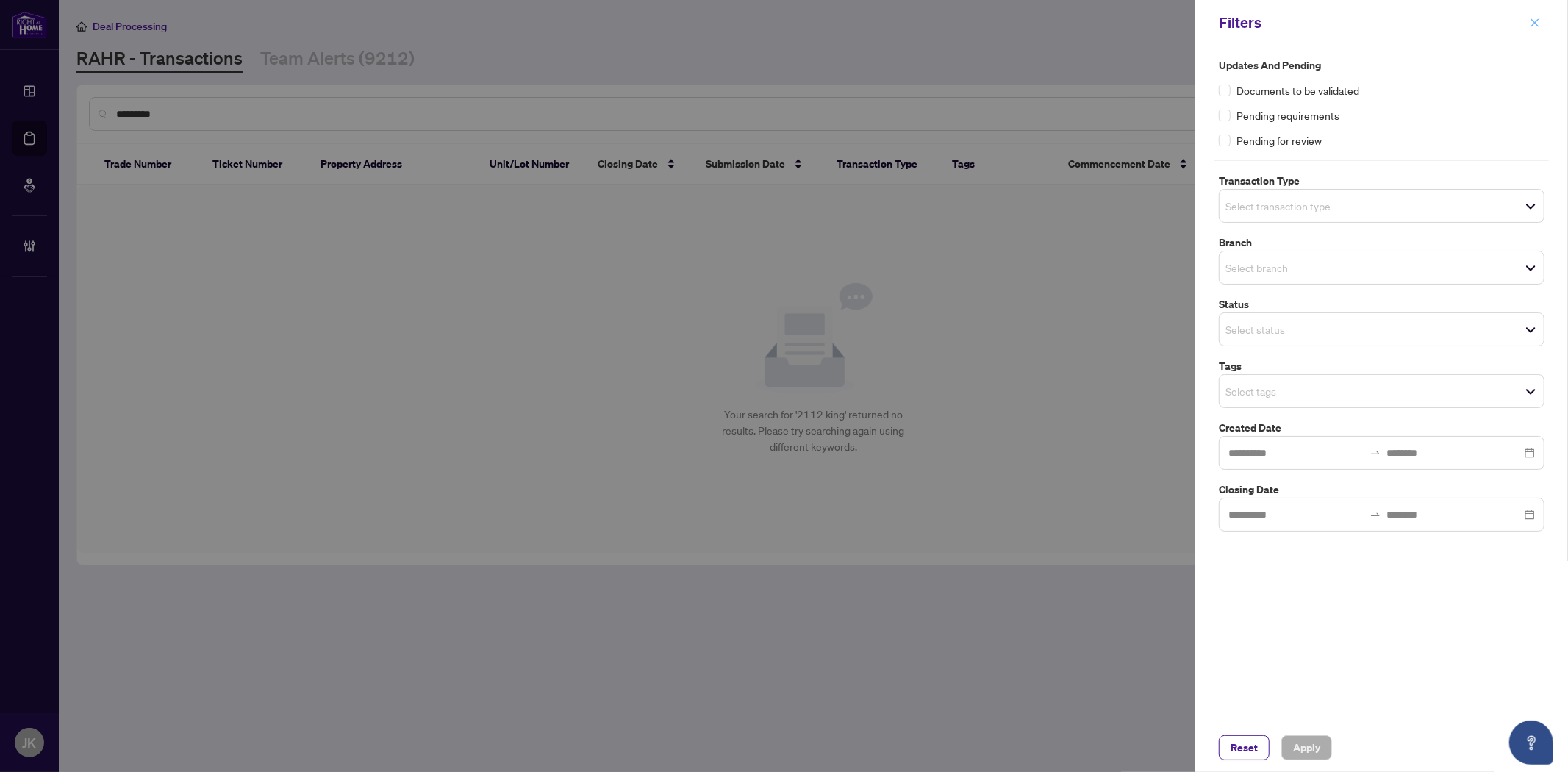
click at [1533, 21] on icon "close" at bounding box center [1535, 22] width 8 height 8
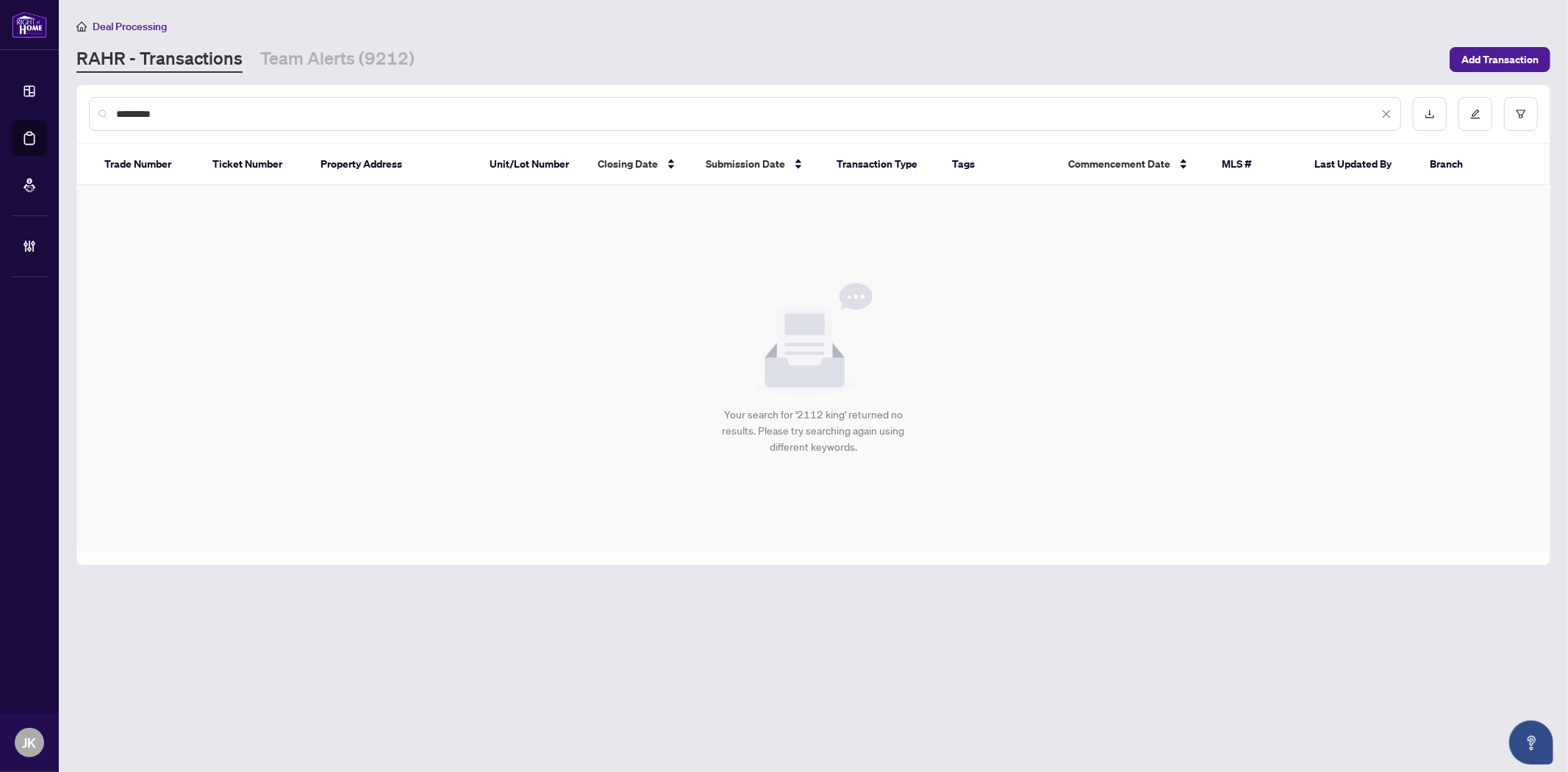
drag, startPoint x: 108, startPoint y: 104, endPoint x: 82, endPoint y: 98, distance: 26.7
click at [82, 100] on div "*********" at bounding box center [813, 114] width 1473 height 58
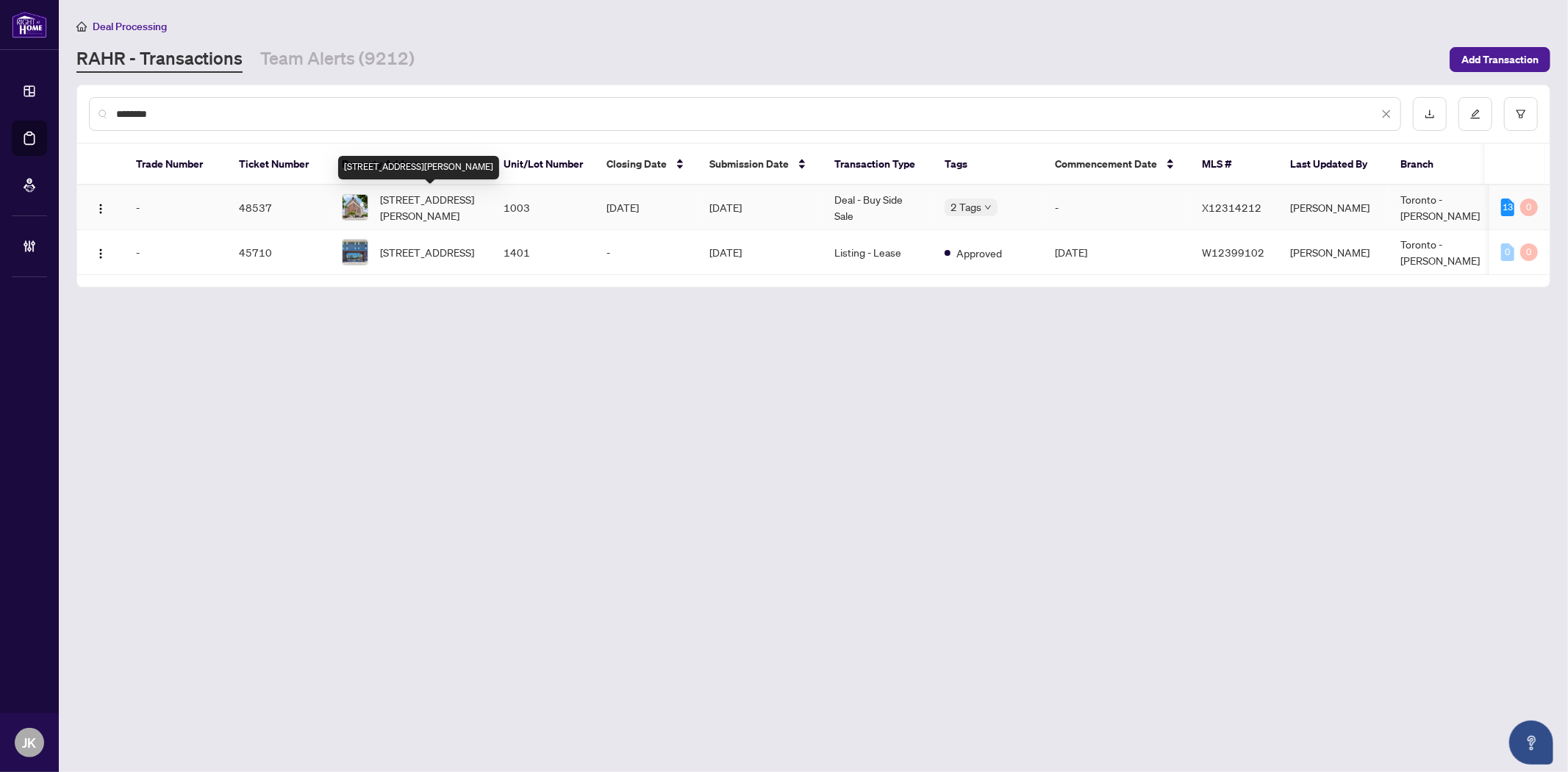
type input "********"
click at [432, 204] on span "1003-112 King St, Hamilton, Ontario L8N 1A8, Canada" at bounding box center [430, 208] width 100 height 32
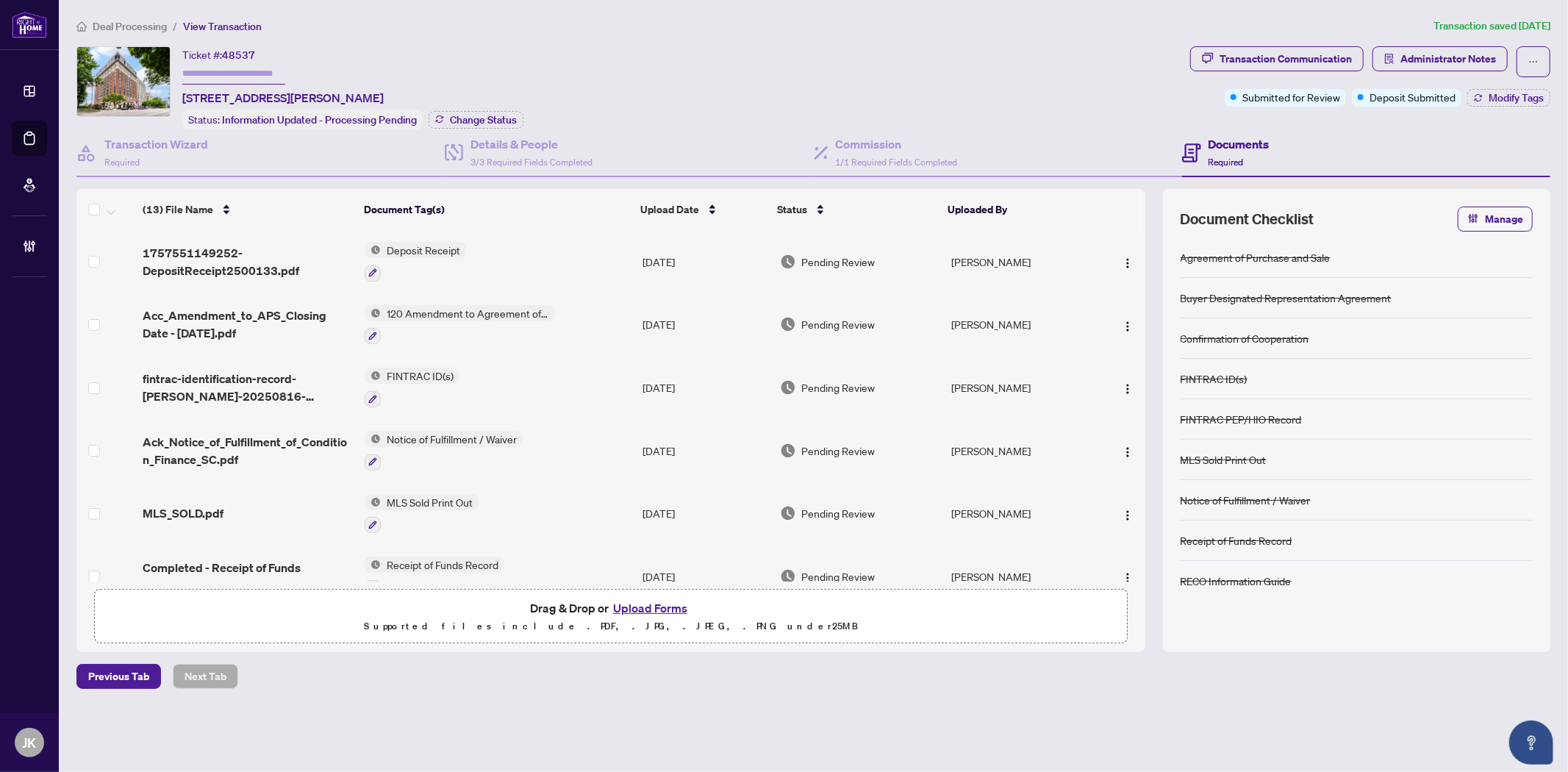
click at [772, 730] on main "Deal Processing / View Transaction Transaction saved 14 days ago Ticket #: 4853…" at bounding box center [813, 386] width 1509 height 772
drag, startPoint x: 222, startPoint y: 52, endPoint x: 303, endPoint y: 45, distance: 81.3
click at [263, 53] on div "Ticket #: 48537 1003-112 King St, Hamilton, Ontario L8N 1A8, Canada" at bounding box center [283, 76] width 201 height 60
copy div "48537"
drag, startPoint x: 237, startPoint y: 53, endPoint x: 483, endPoint y: 33, distance: 246.8
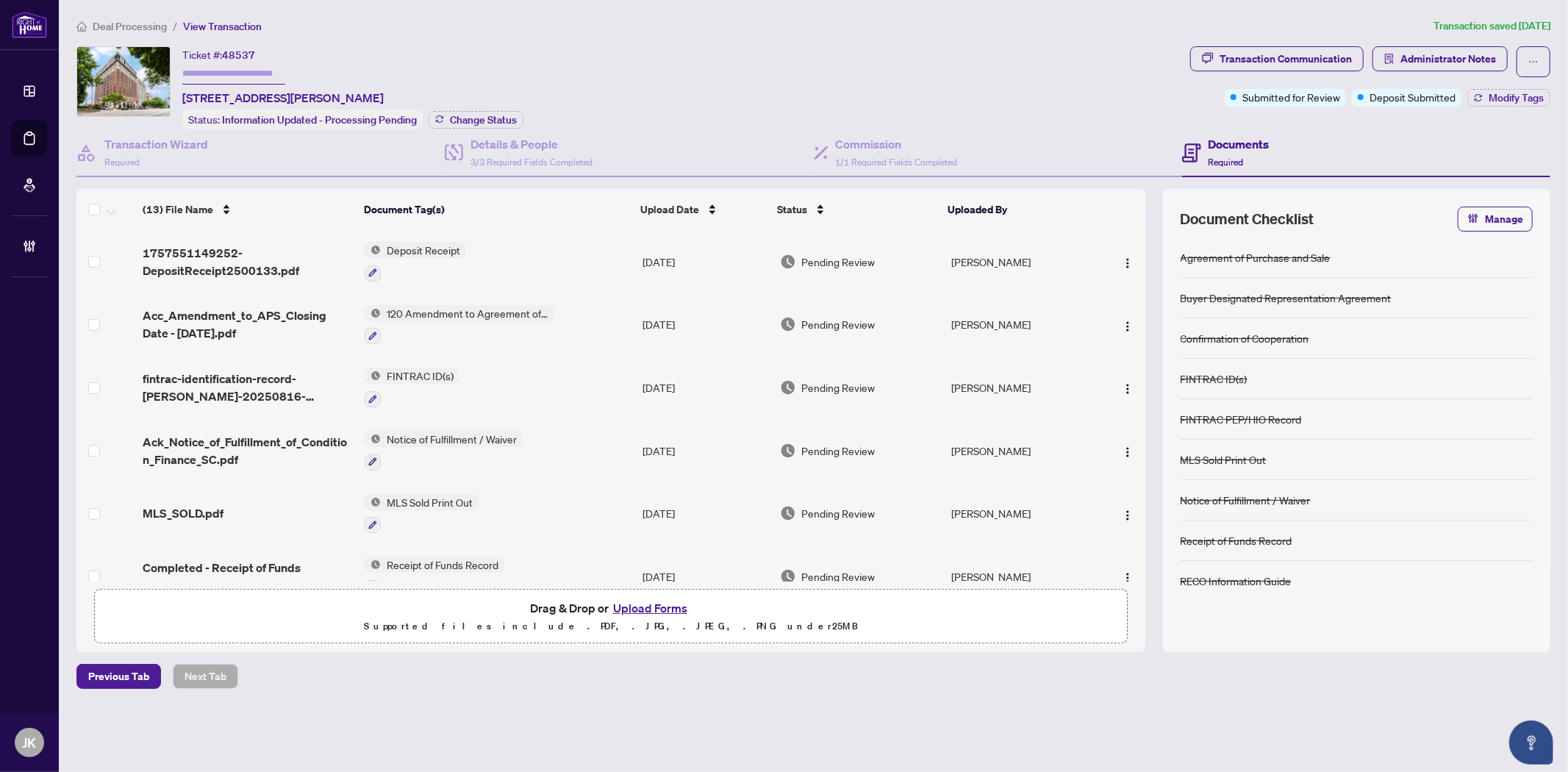
click at [635, 33] on div "Deal Processing / View Transaction Transaction saved 14 days ago Ticket #: 4853…" at bounding box center [813, 353] width 1486 height 671
drag, startPoint x: 215, startPoint y: 92, endPoint x: 255, endPoint y: 92, distance: 40.0
click at [255, 92] on span "1003-112 King St, Hamilton, Ontario L8N 1A8, Canada" at bounding box center [283, 98] width 201 height 18
drag, startPoint x: 259, startPoint y: 95, endPoint x: 216, endPoint y: 92, distance: 43.1
click at [216, 92] on span "1003-112 King St, Hamilton, Ontario L8N 1A8, Canada" at bounding box center [283, 98] width 201 height 18
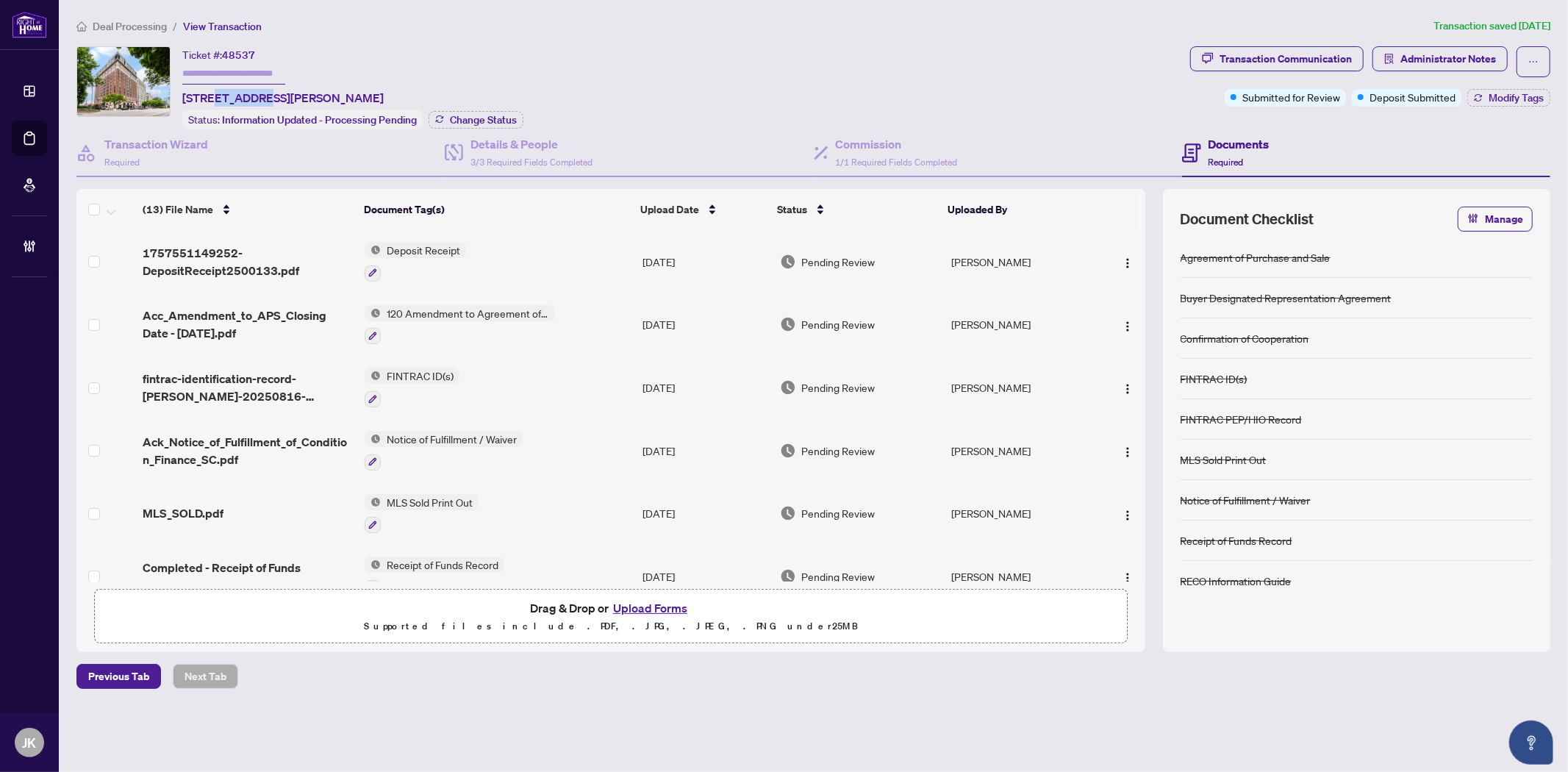
copy span "112 King"
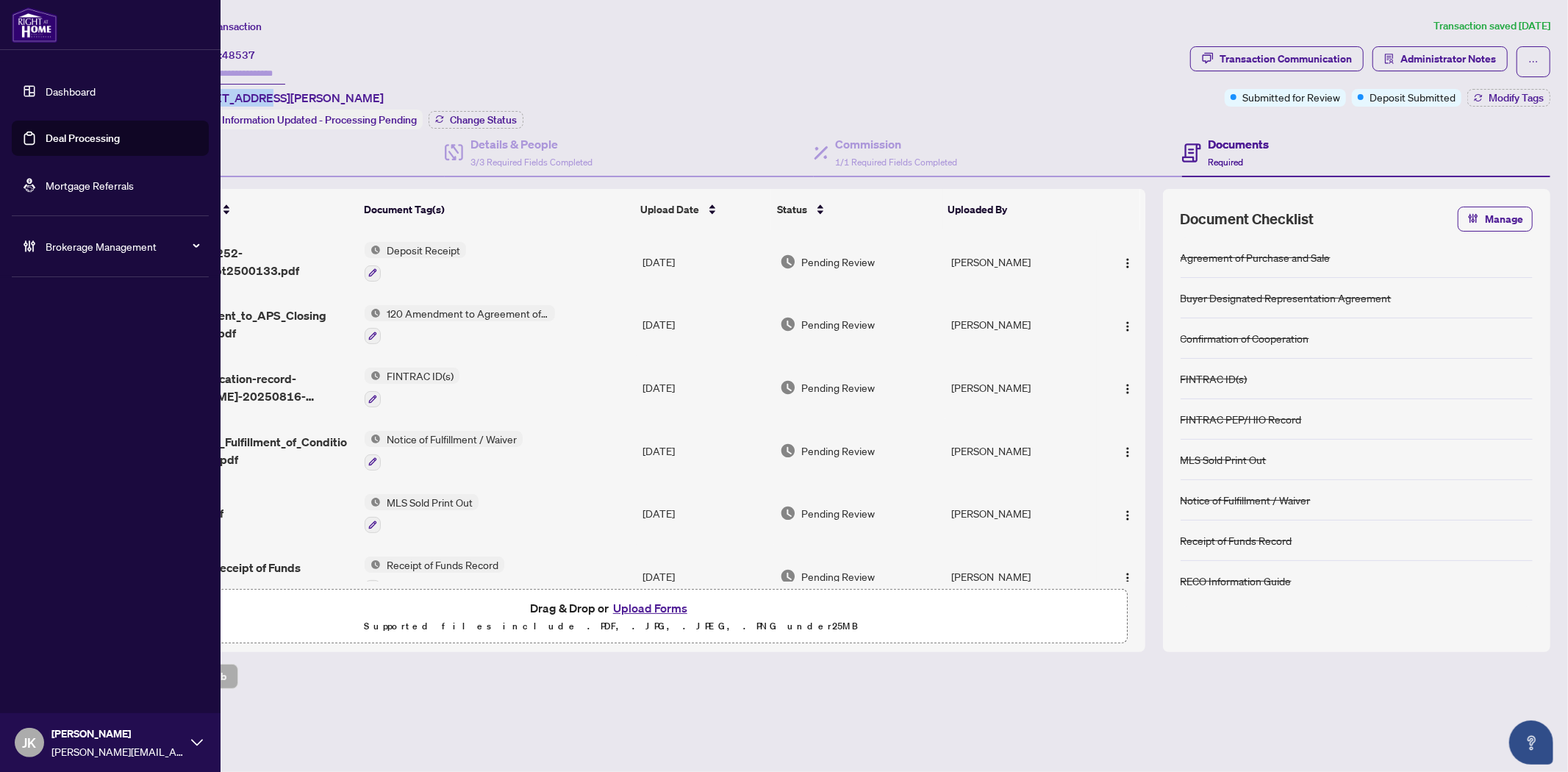
click at [87, 137] on link "Deal Processing" at bounding box center [82, 138] width 75 height 13
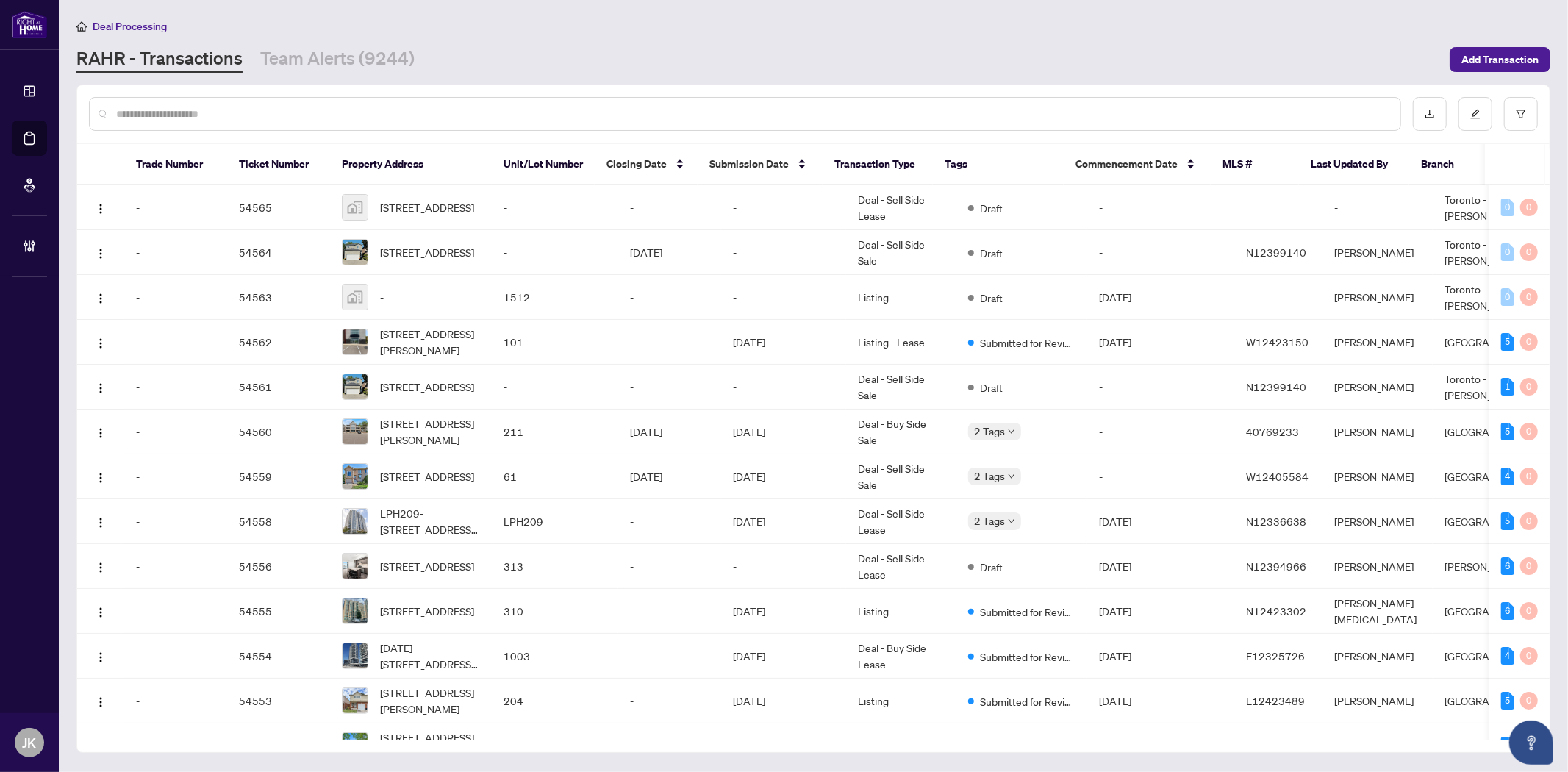
click at [277, 111] on input "text" at bounding box center [752, 114] width 1272 height 16
paste input "********"
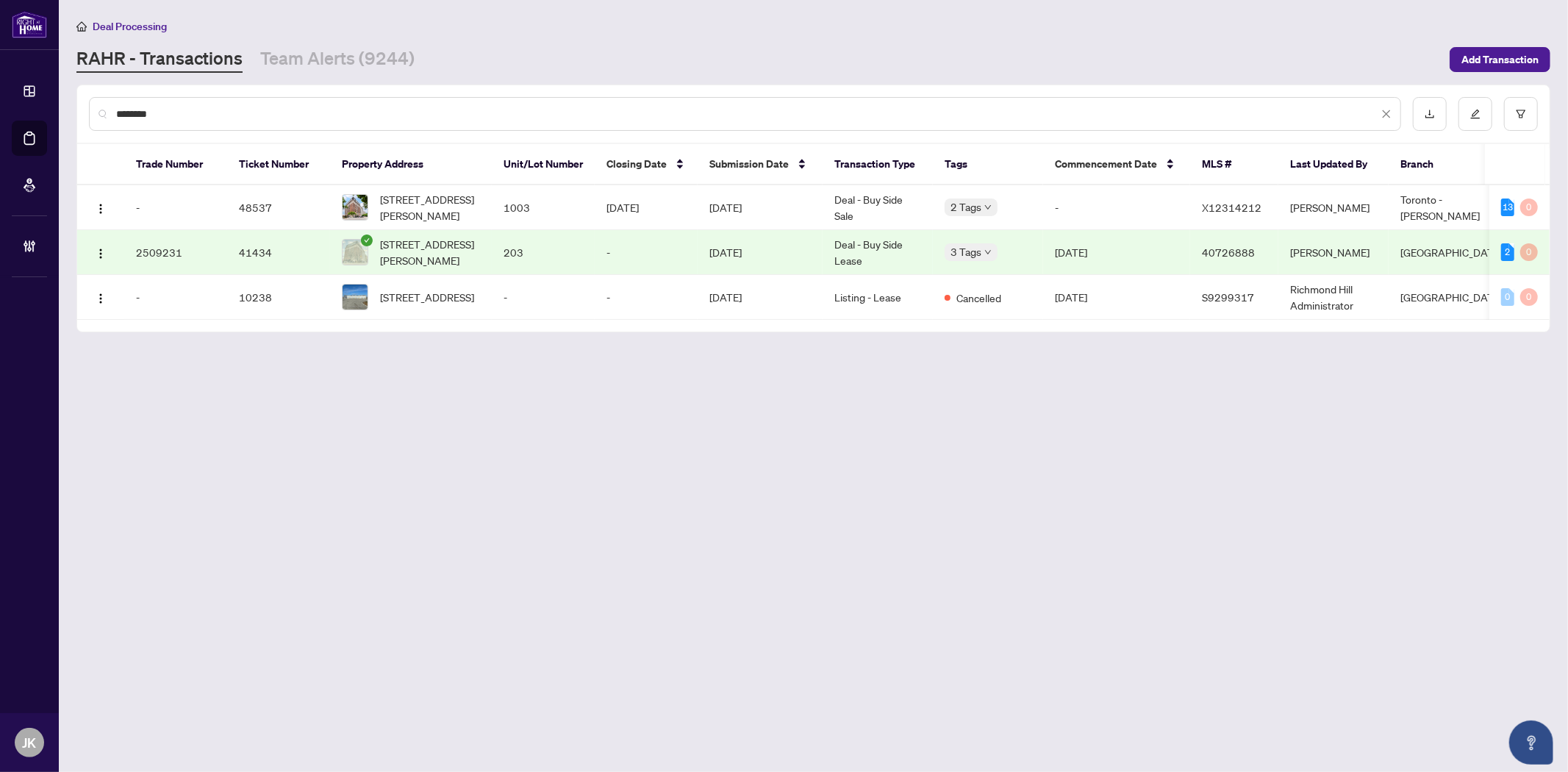
drag, startPoint x: 157, startPoint y: 118, endPoint x: 94, endPoint y: 116, distance: 63.0
click at [94, 116] on div "********" at bounding box center [745, 114] width 1312 height 34
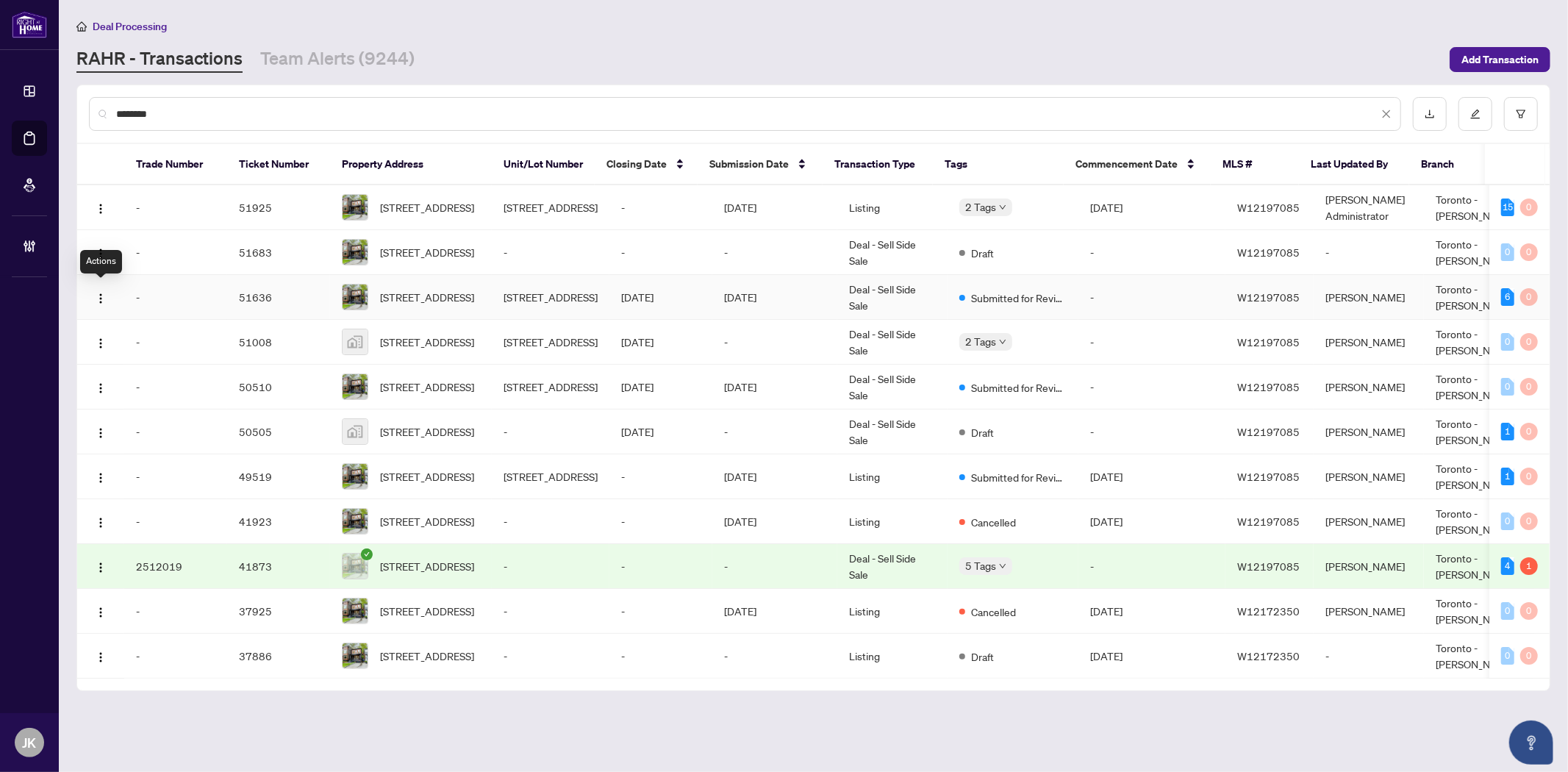
drag, startPoint x: 99, startPoint y: 298, endPoint x: 136, endPoint y: 308, distance: 38.3
click at [99, 298] on img "button" at bounding box center [100, 298] width 12 height 12
click at [148, 345] on span "Open in New Tab" at bounding box center [171, 347] width 141 height 16
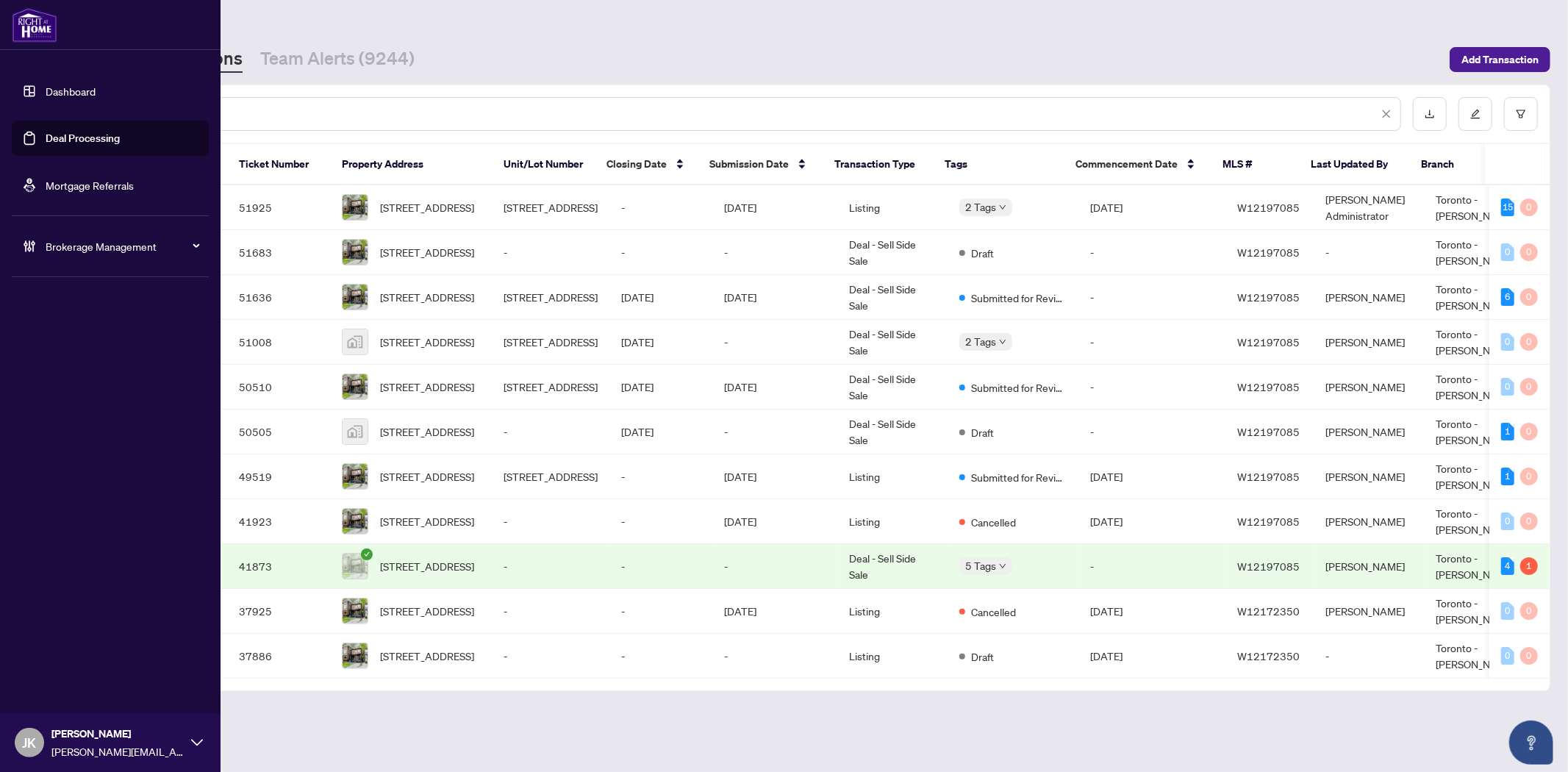
drag, startPoint x: 226, startPoint y: 107, endPoint x: 6, endPoint y: 100, distance: 220.1
click at [2, 105] on div "Dashboard Deal Processing Mortgage Referrals Brokerage Management JK Jaye Khosr…" at bounding box center [784, 386] width 1568 height 772
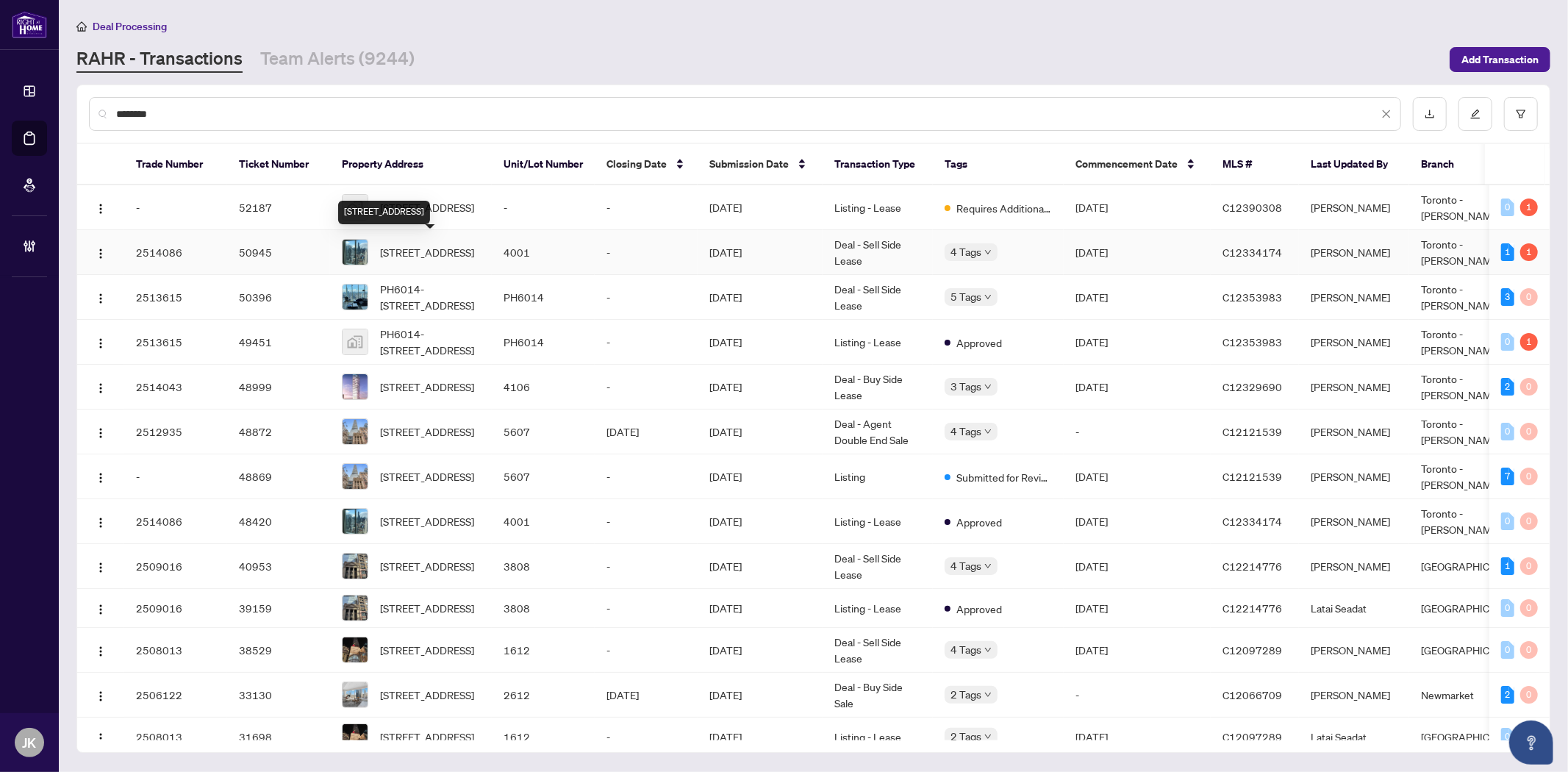
type input "********"
click at [412, 254] on span "4001-197 Yonge St, Toronto, Ontario M5B 1M4, Canada" at bounding box center [427, 252] width 94 height 16
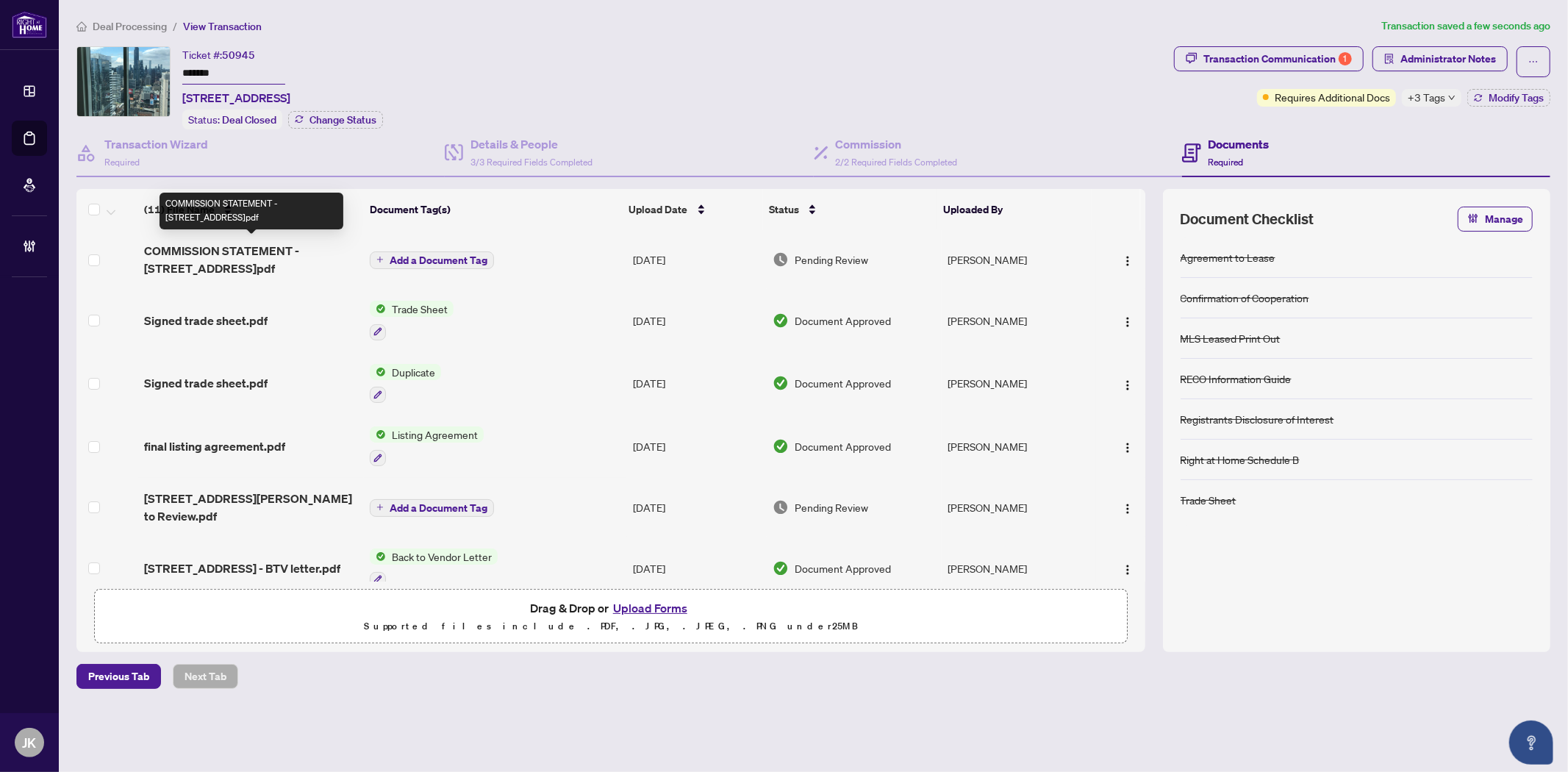
click at [203, 258] on span "COMMISSION STATEMENT - 197 Yonge Street 4001.pdf" at bounding box center [251, 260] width 214 height 35
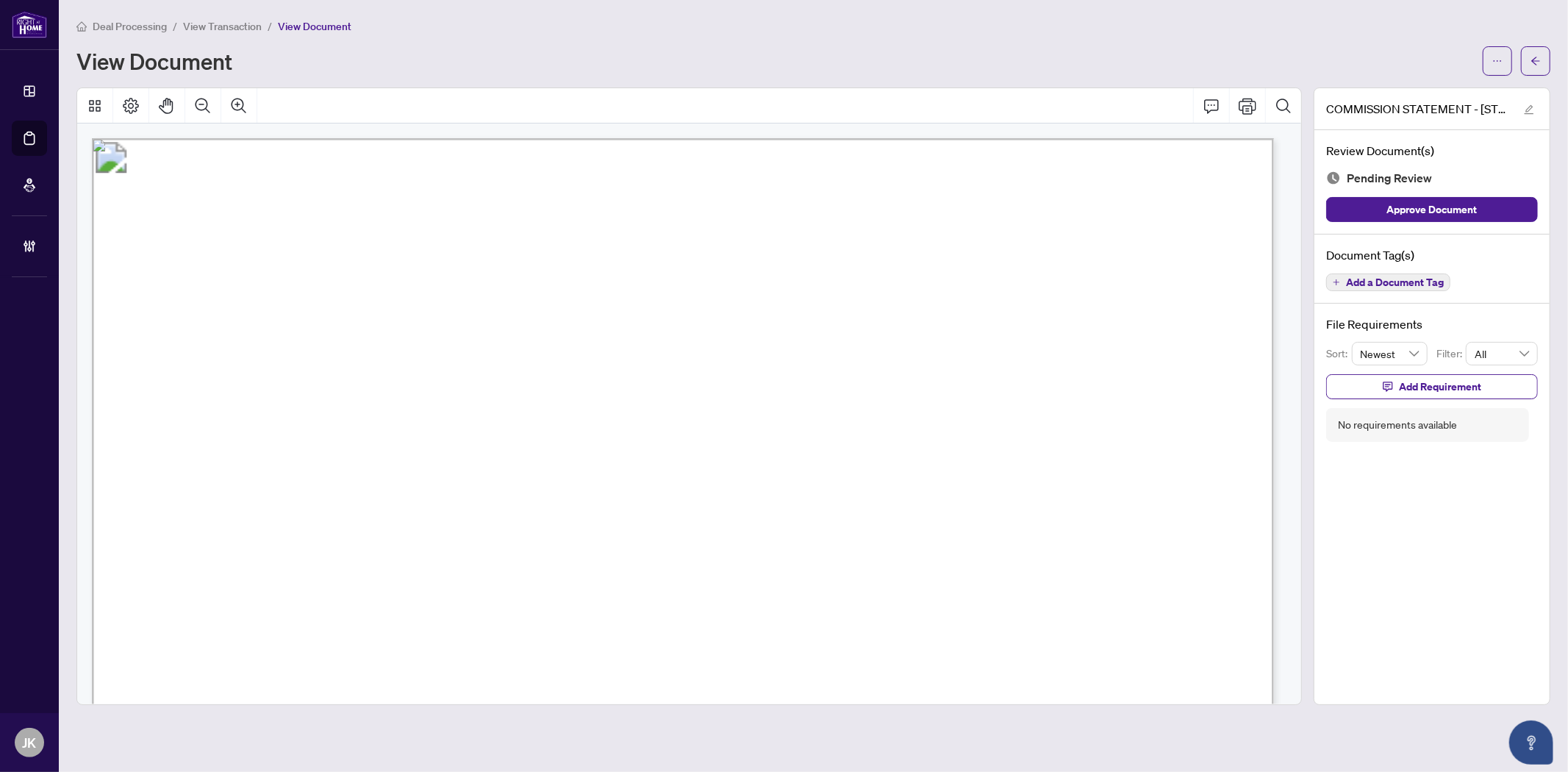
click at [1364, 285] on span "Add a Document Tag" at bounding box center [1394, 282] width 98 height 10
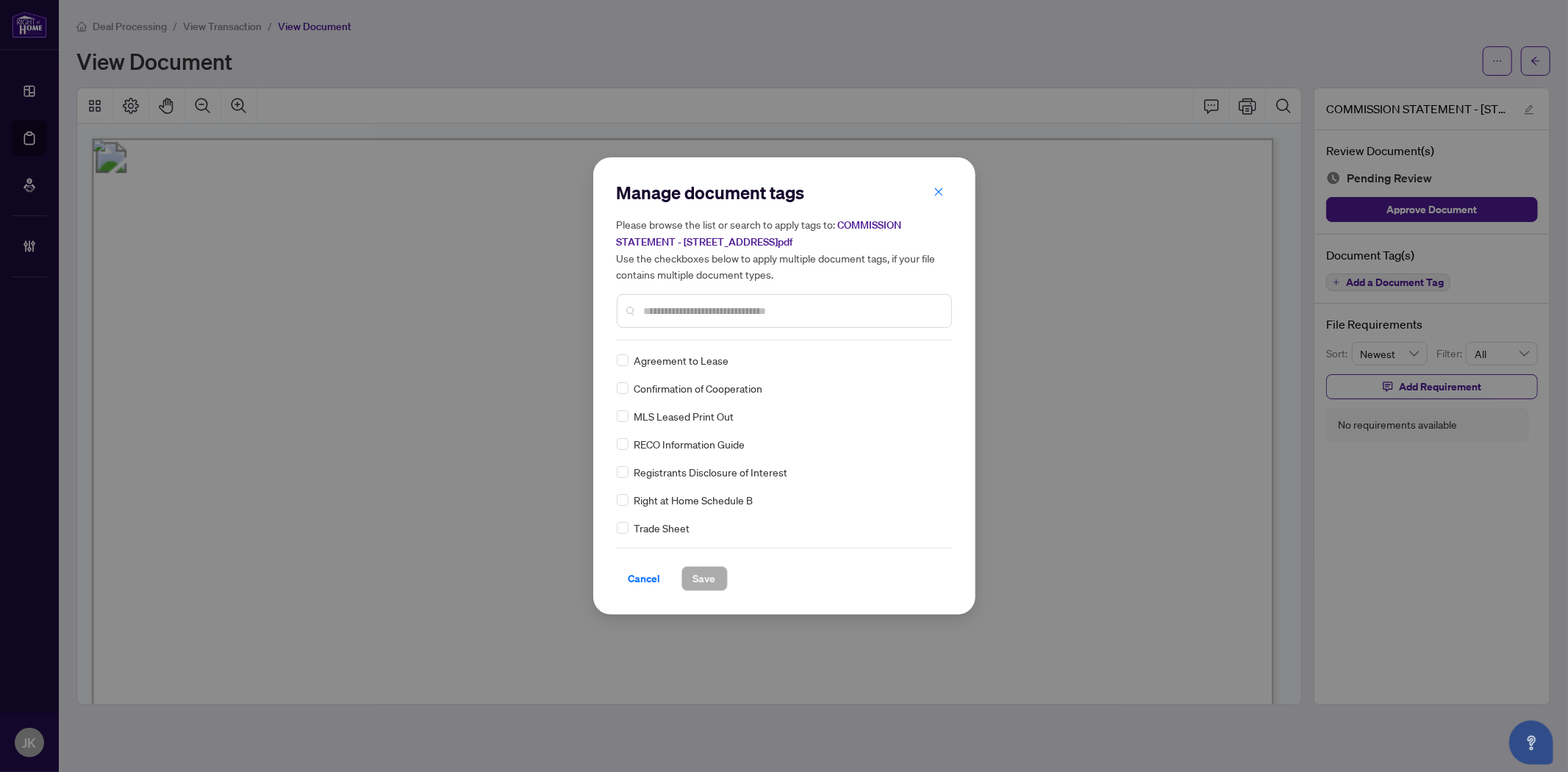
click at [741, 305] on input "text" at bounding box center [792, 311] width 295 height 16
type input "*****"
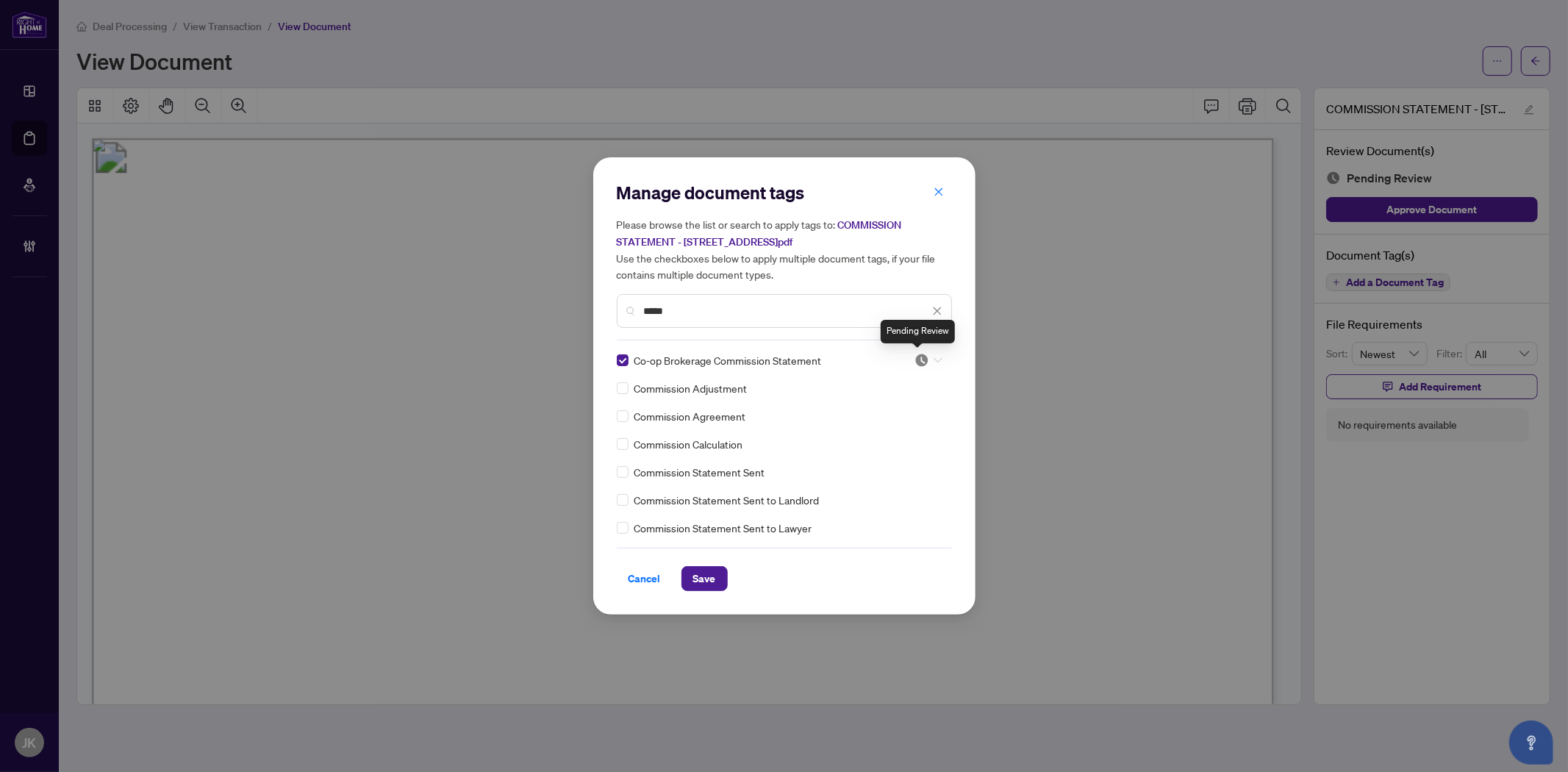
click at [915, 361] on img at bounding box center [922, 360] width 15 height 15
click at [855, 431] on div "Approved" at bounding box center [880, 431] width 94 height 16
drag, startPoint x: 721, startPoint y: 572, endPoint x: 726, endPoint y: 555, distance: 17.7
click at [723, 564] on div "Cancel Save" at bounding box center [784, 569] width 335 height 43
click at [701, 578] on span "Save" at bounding box center [705, 578] width 23 height 24
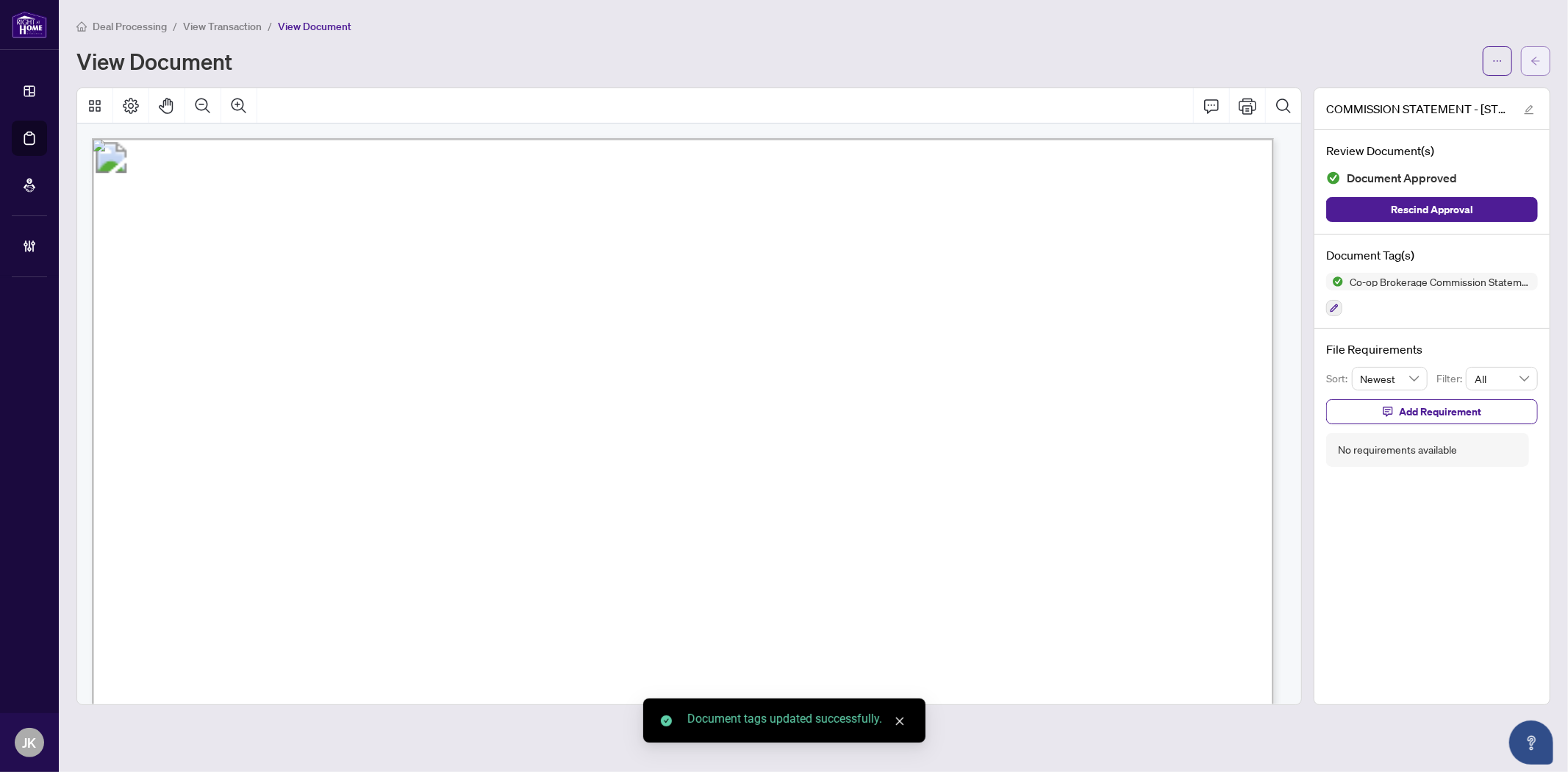
click at [1533, 57] on icon "arrow-left" at bounding box center [1535, 61] width 10 height 10
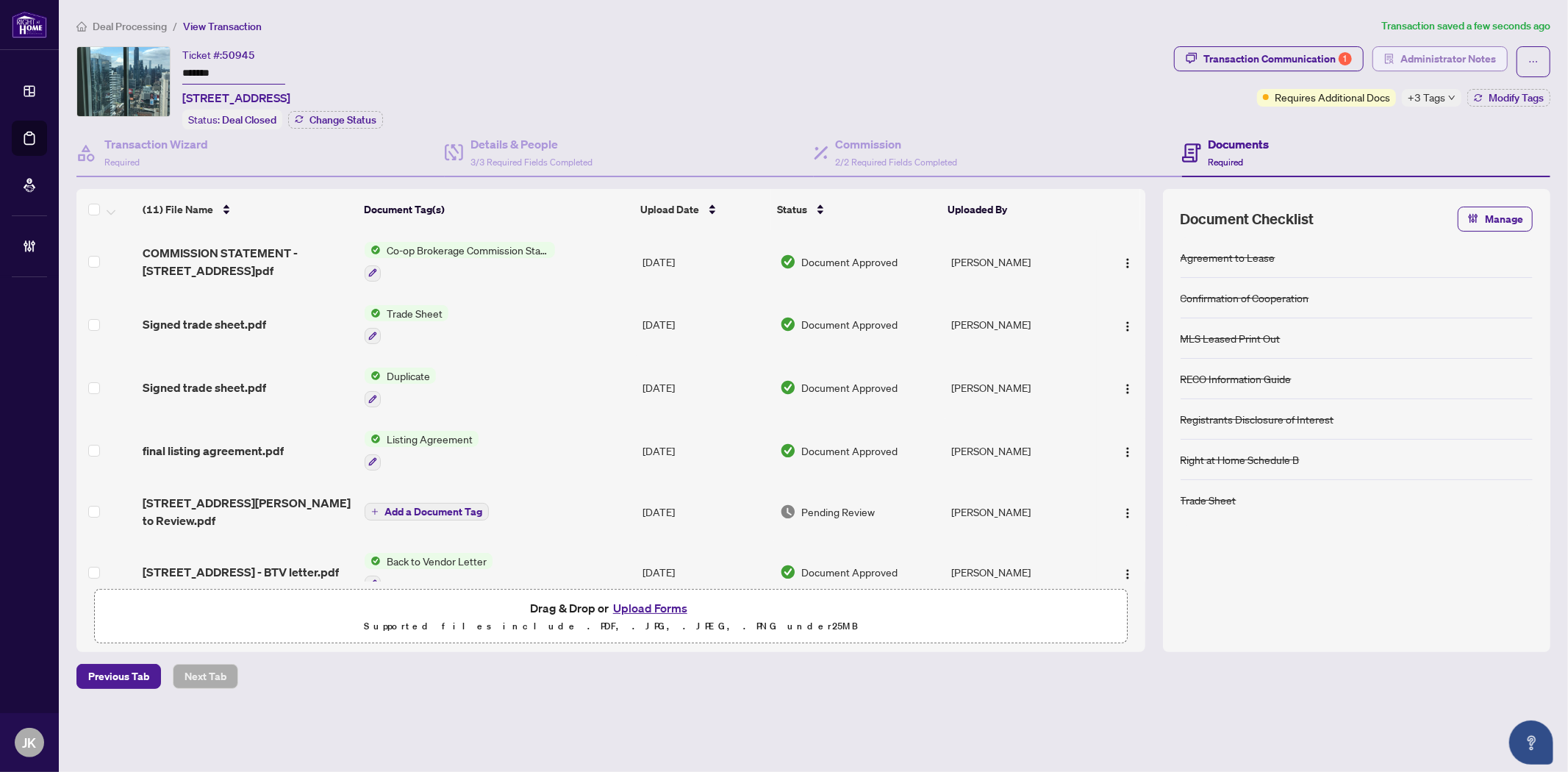
click at [1460, 61] on span "Administrator Notes" at bounding box center [1448, 58] width 95 height 24
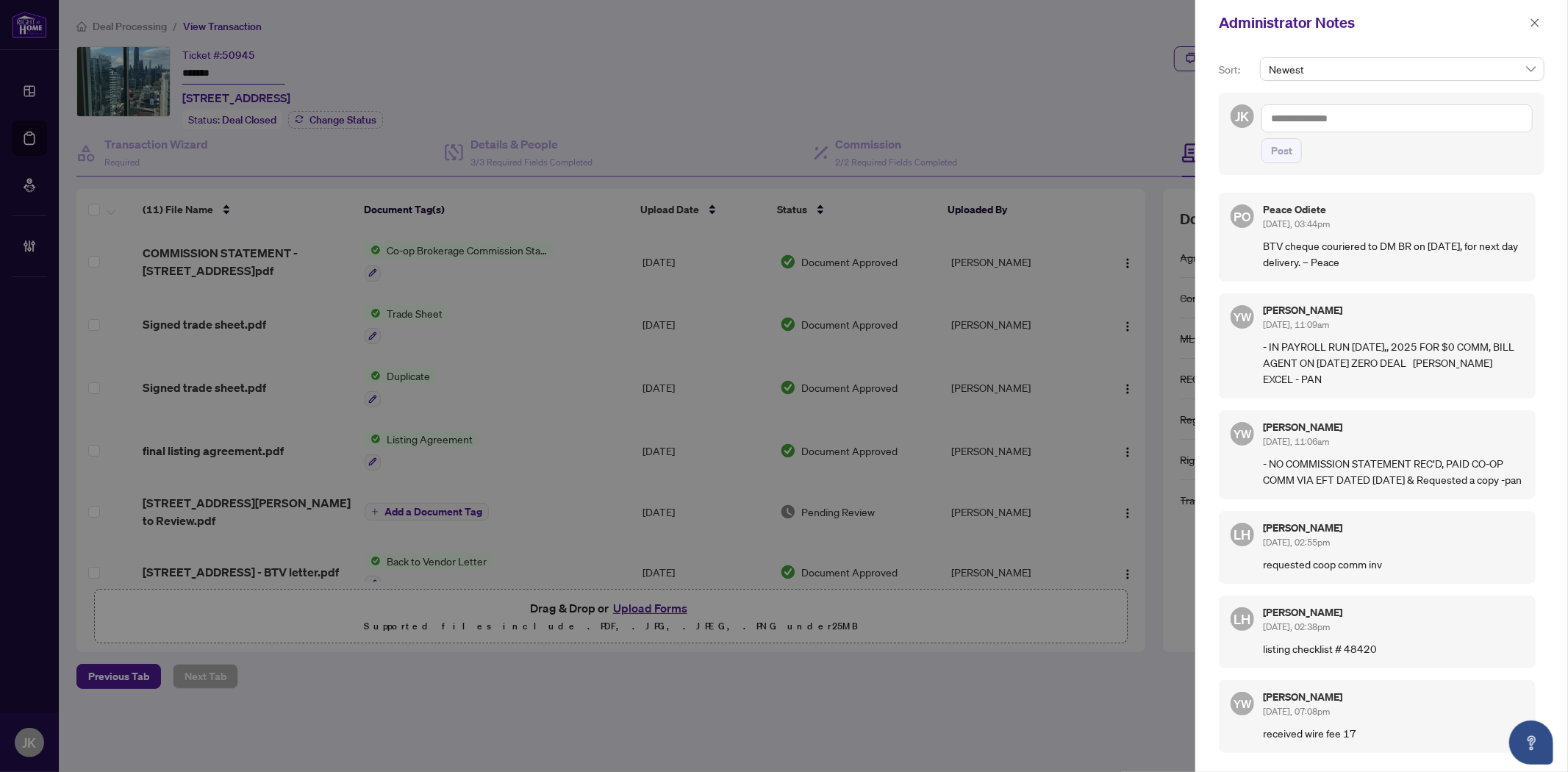
click at [869, 125] on div at bounding box center [784, 386] width 1568 height 772
click at [1540, 28] on button "button" at bounding box center [1534, 22] width 19 height 18
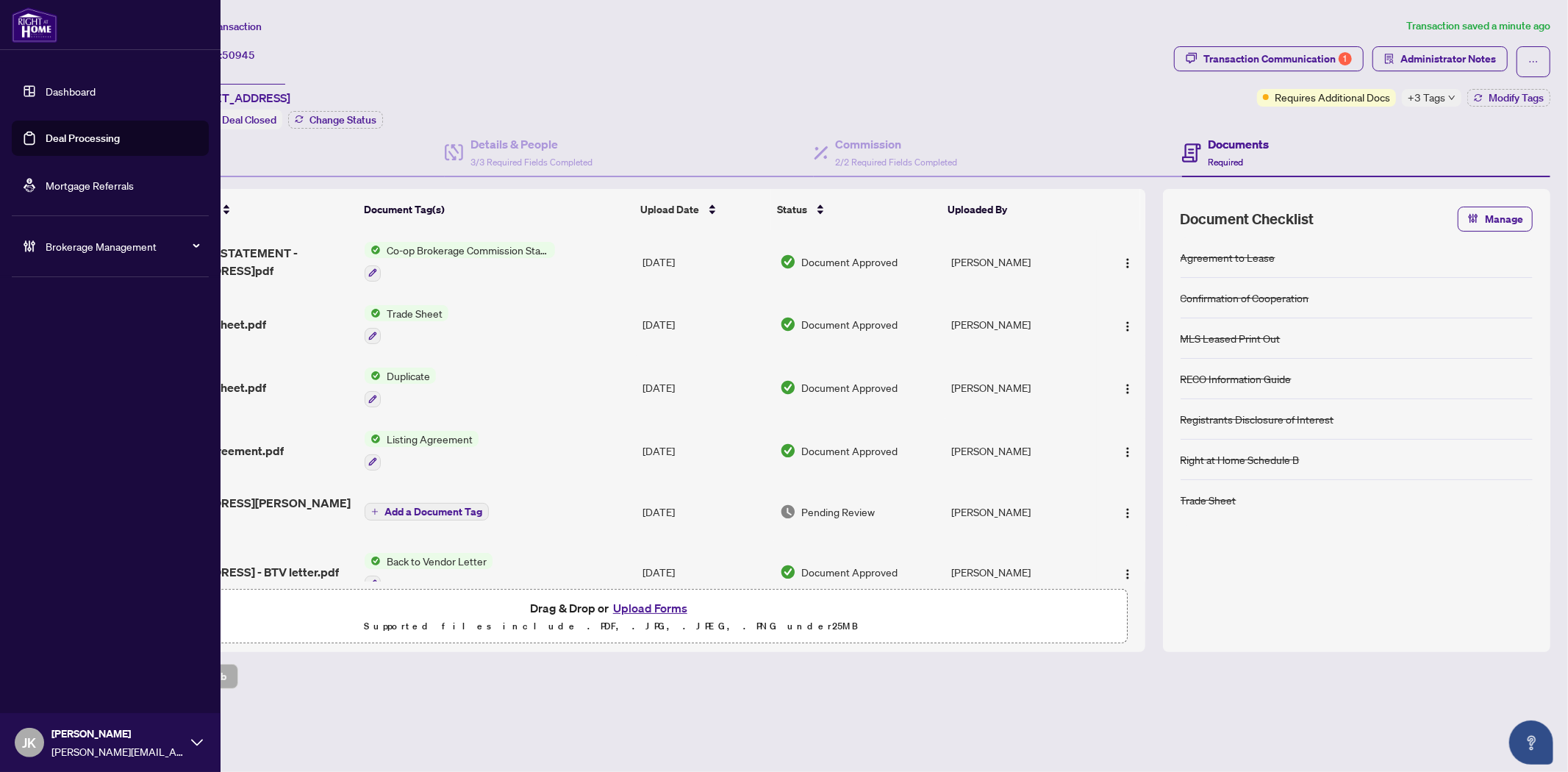
click at [94, 135] on link "Deal Processing" at bounding box center [82, 138] width 75 height 13
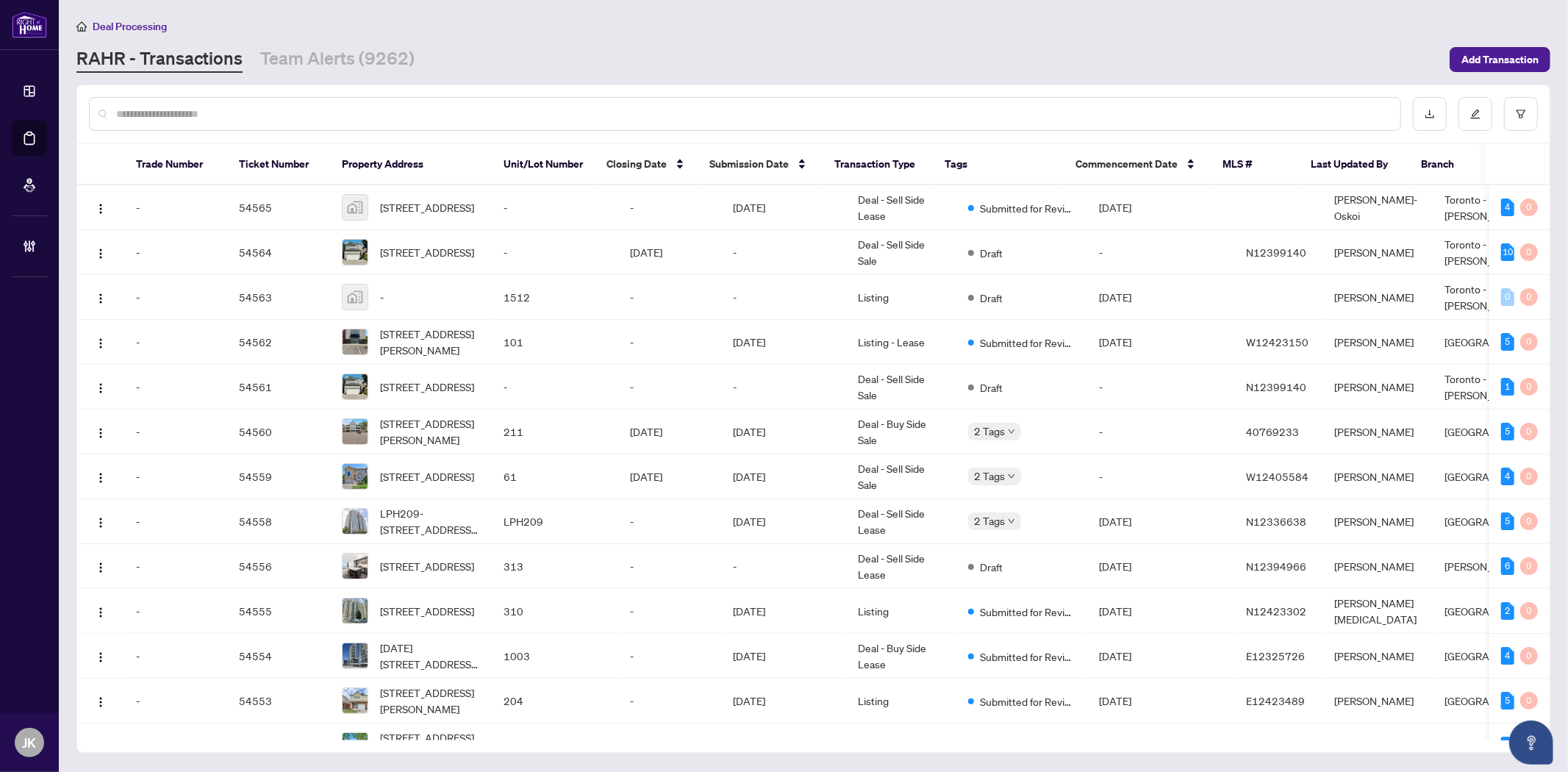
click at [267, 109] on input "text" at bounding box center [752, 114] width 1272 height 16
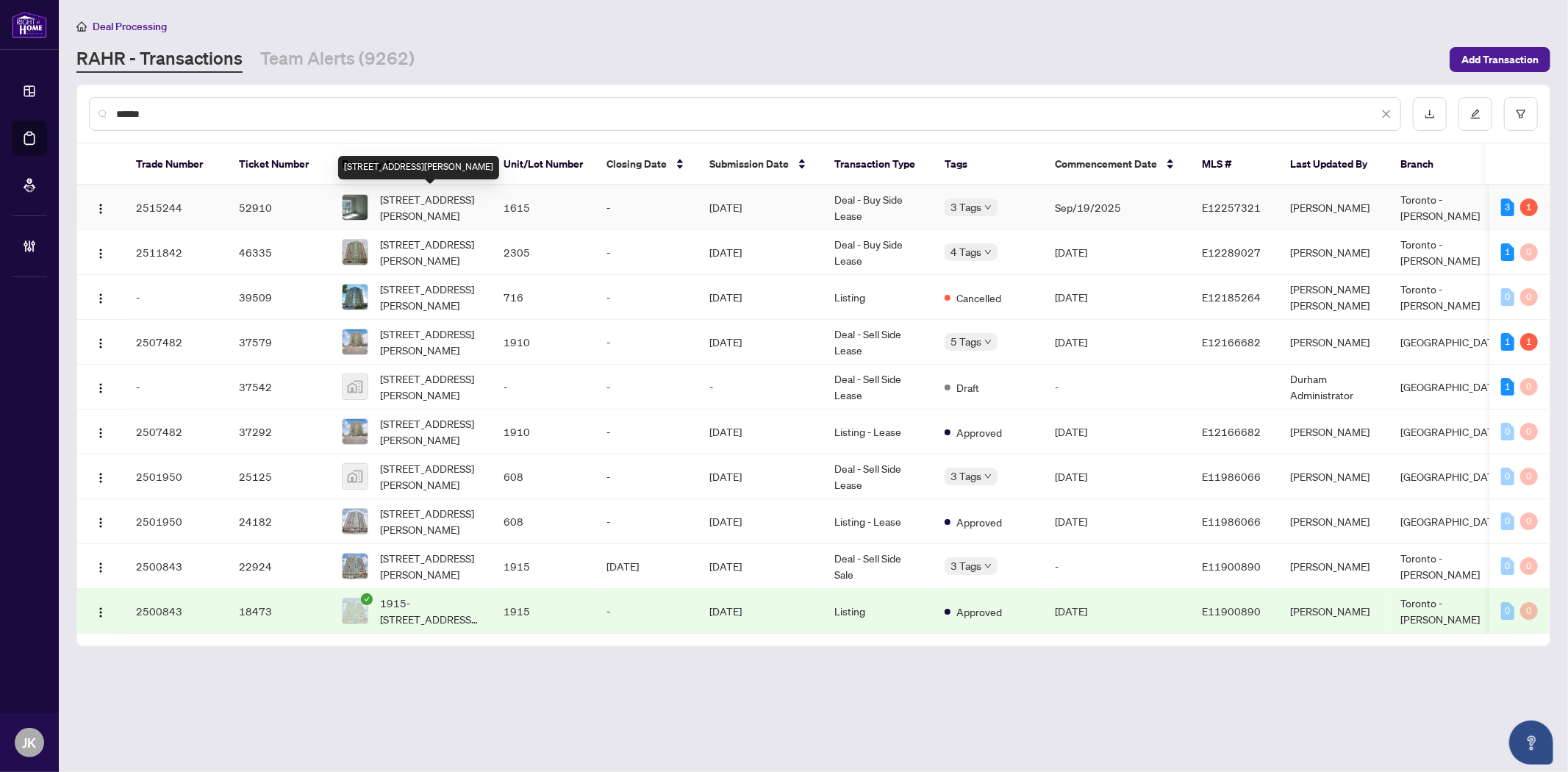
type input "******"
click at [412, 211] on span "1615-11 Lee Centre Dr, Toronto, Ontario M1H 3J5, Canada" at bounding box center [430, 208] width 100 height 32
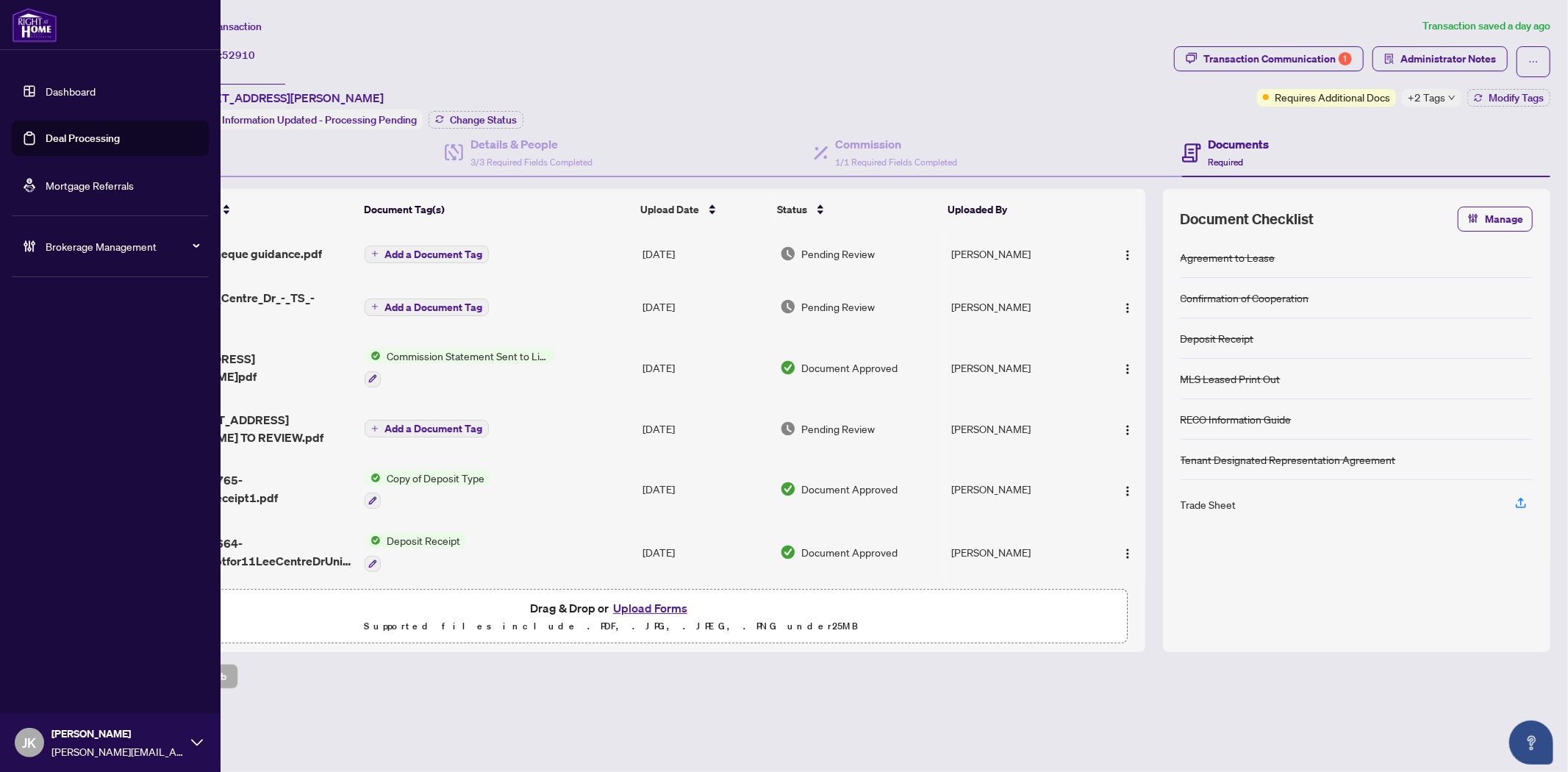
click at [105, 136] on link "Deal Processing" at bounding box center [82, 138] width 75 height 13
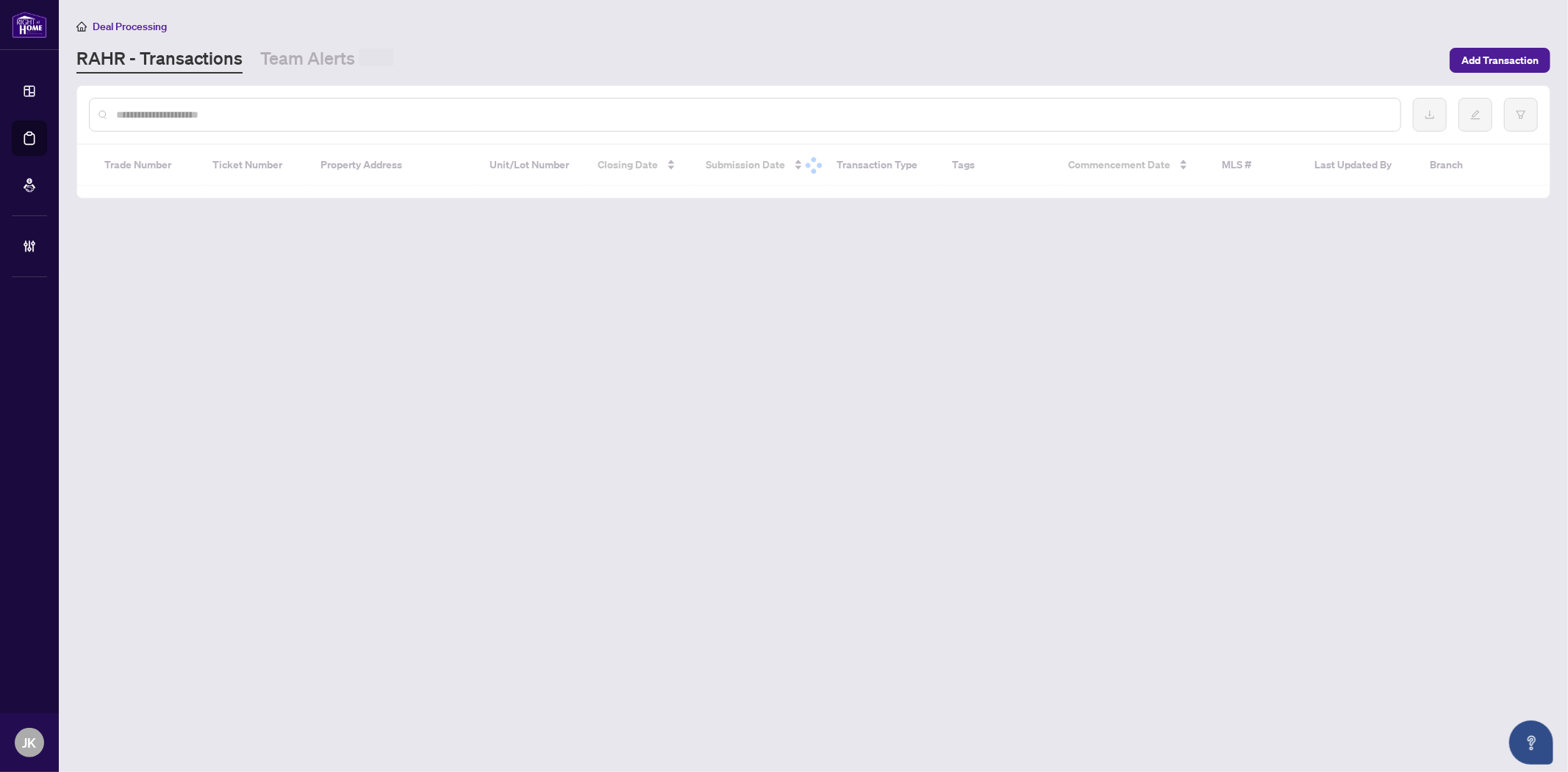
click at [564, 118] on input "text" at bounding box center [752, 115] width 1272 height 16
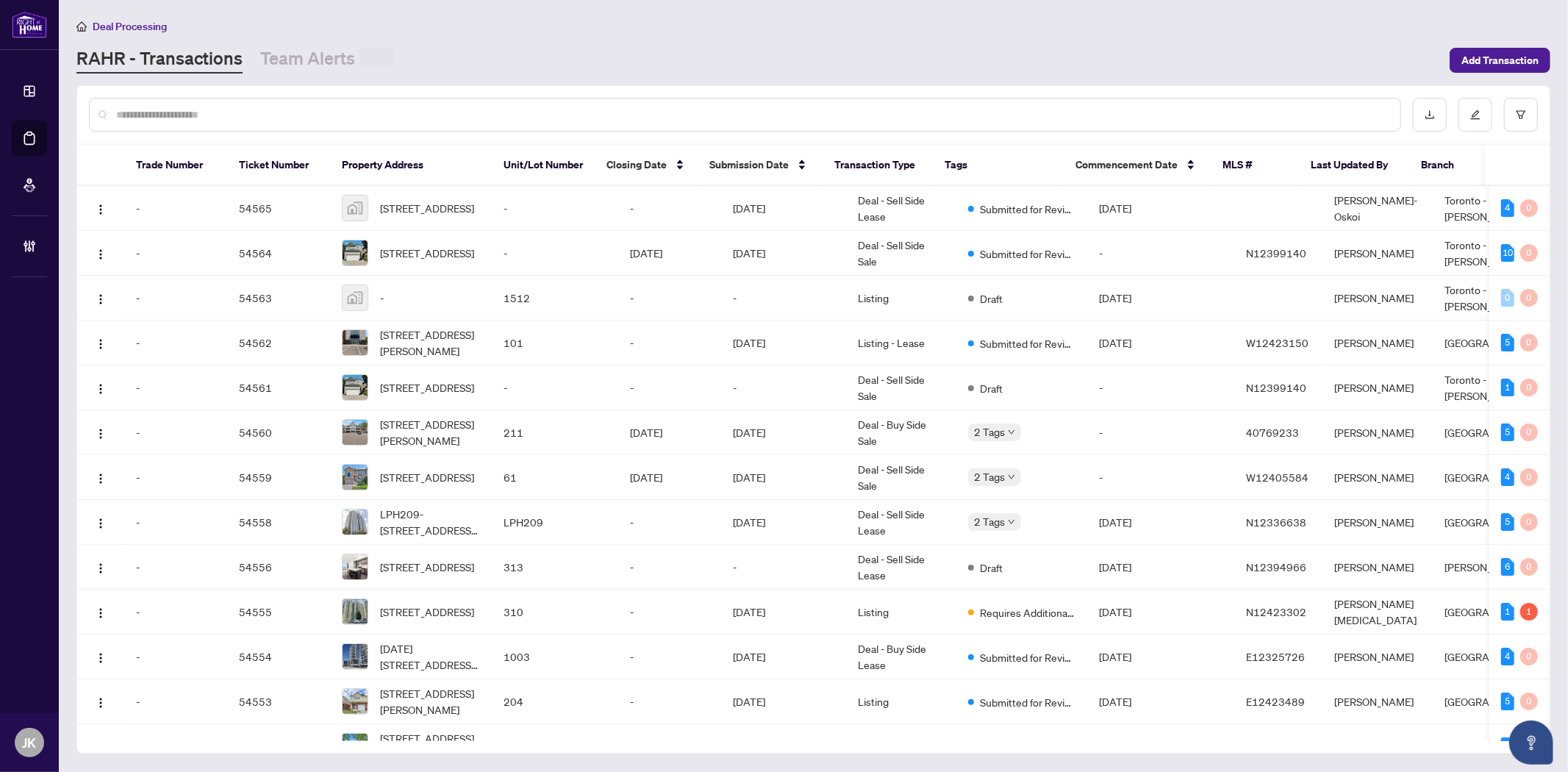
click at [562, 108] on input "text" at bounding box center [752, 115] width 1272 height 16
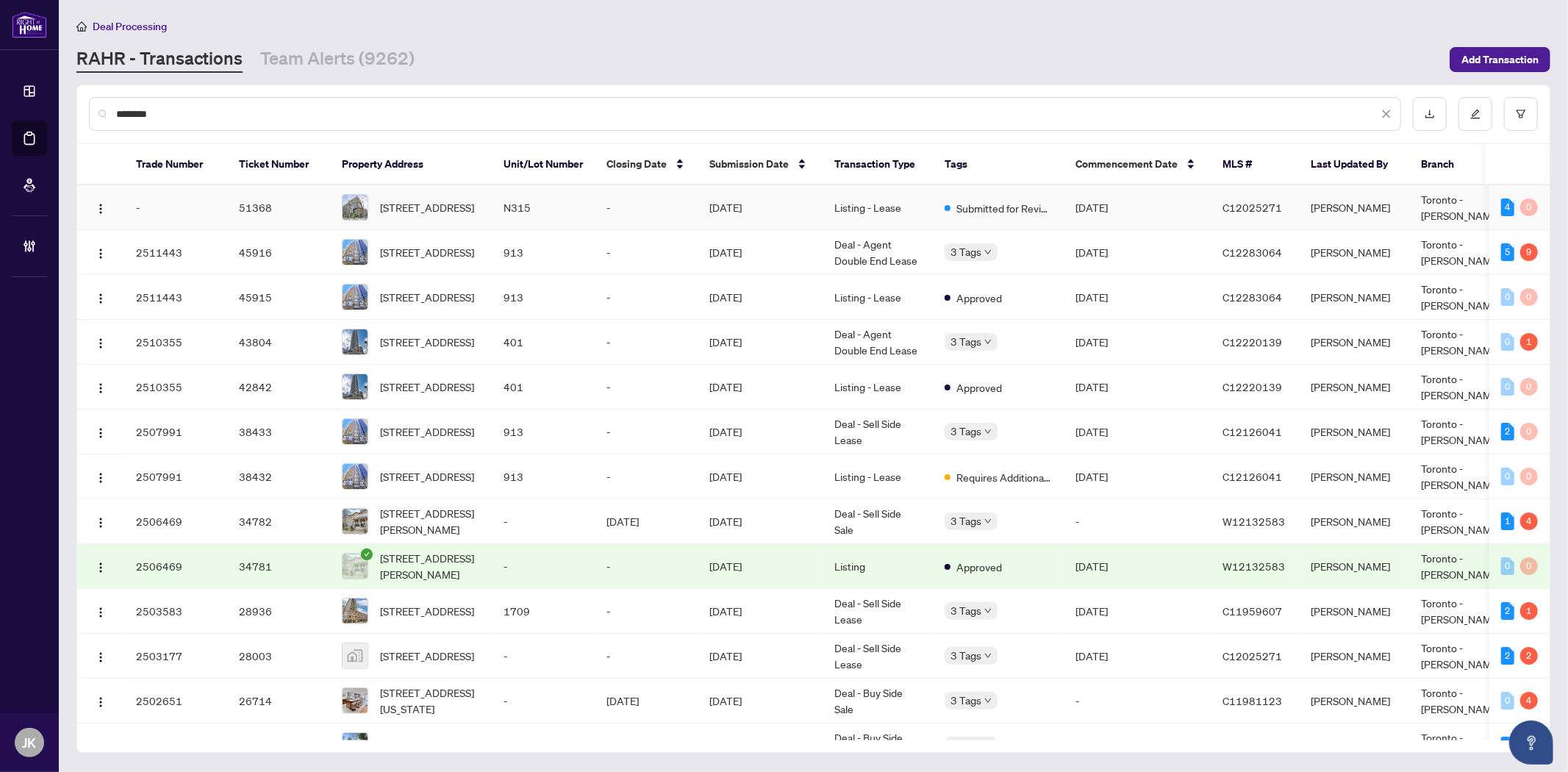
type input "********"
click at [269, 203] on td "51368" at bounding box center [279, 208] width 103 height 45
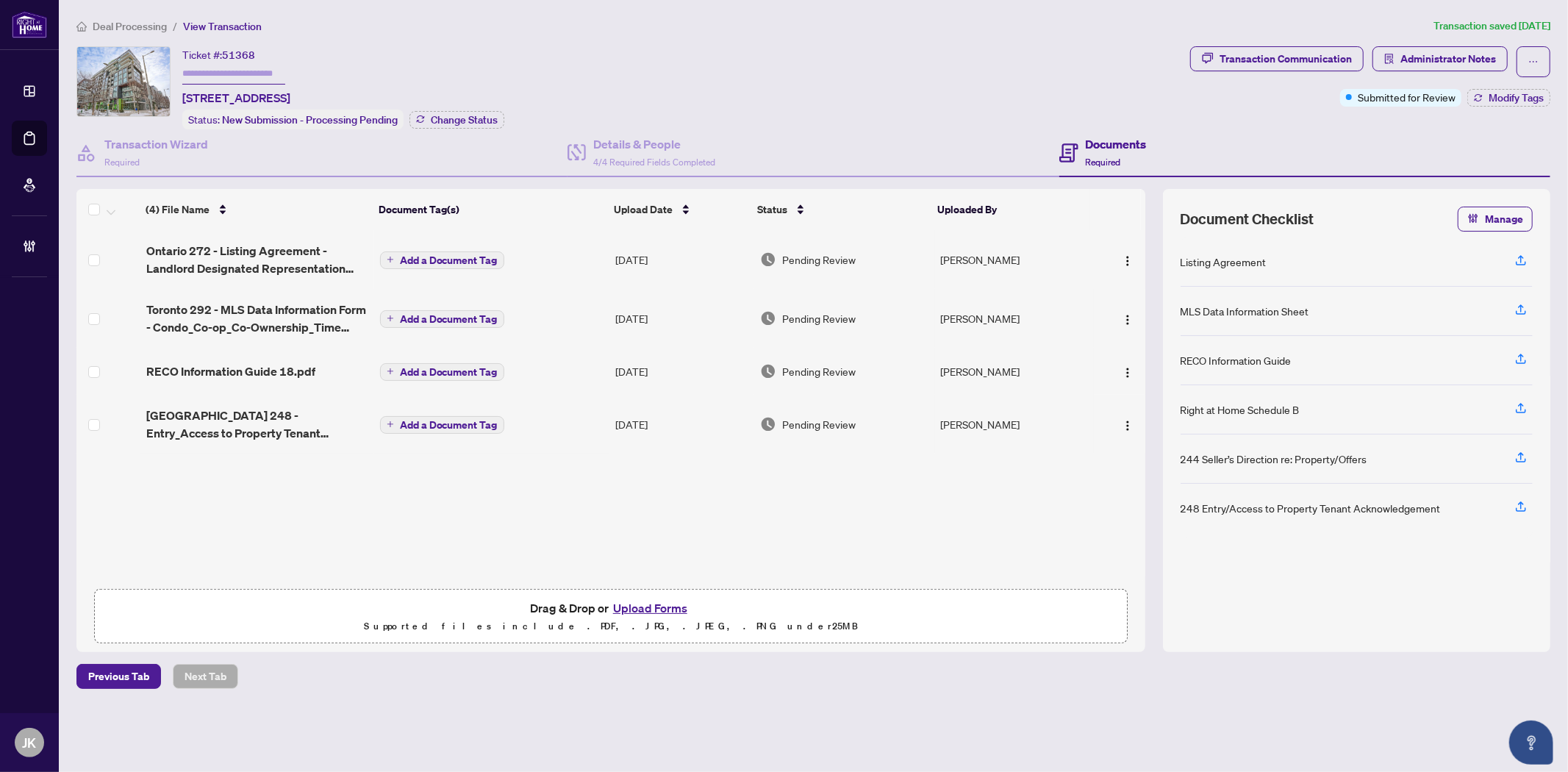
drag, startPoint x: 224, startPoint y: 53, endPoint x: 1470, endPoint y: 19, distance: 1246.5
click at [229, 53] on span "51368" at bounding box center [238, 55] width 33 height 13
click at [291, 251] on span "Ontario 272 - Listing Agreement - Landlord Designated Representation Agreement …" at bounding box center [257, 260] width 222 height 35
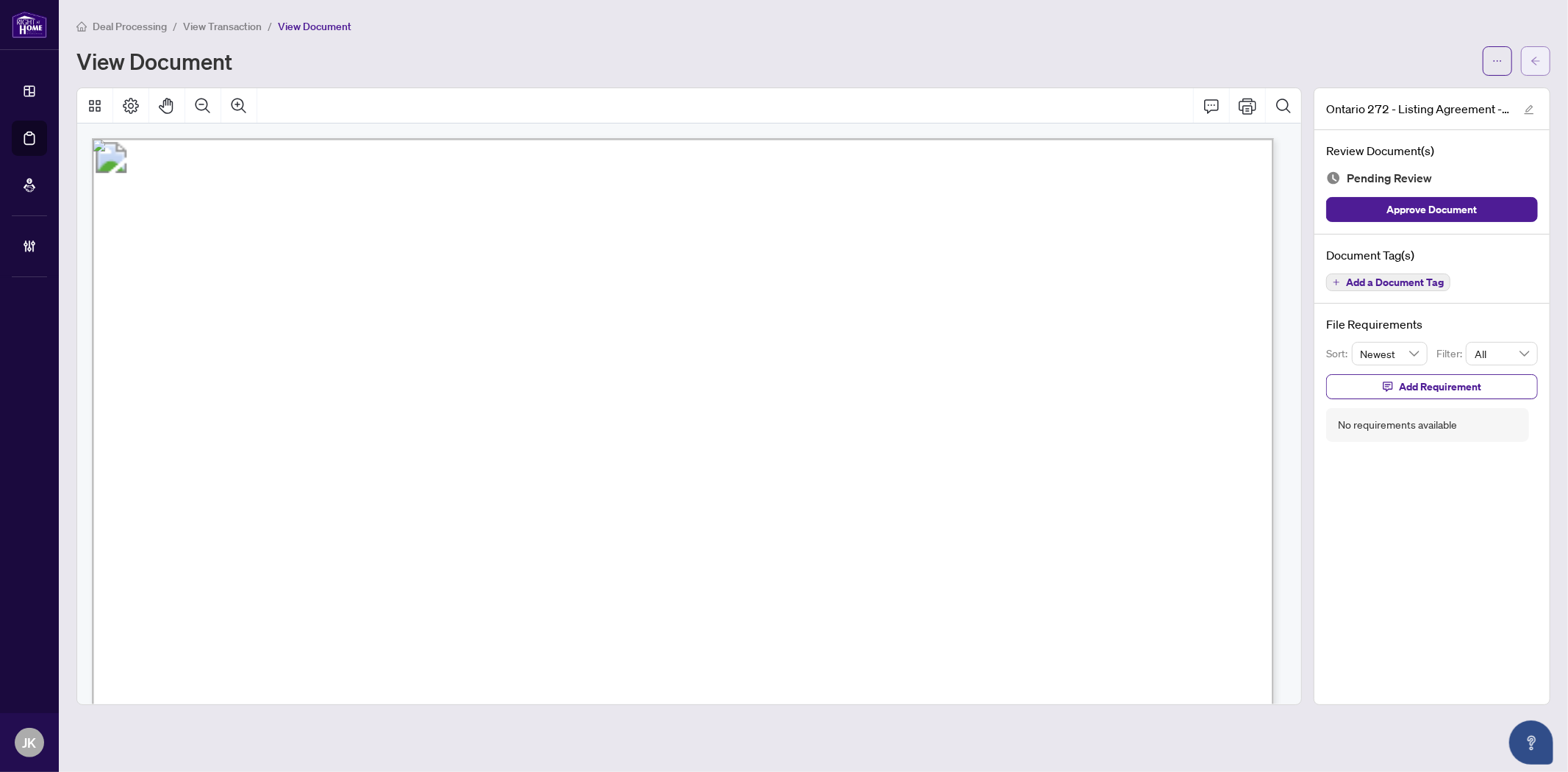
click at [1536, 56] on icon "arrow-left" at bounding box center [1535, 61] width 10 height 10
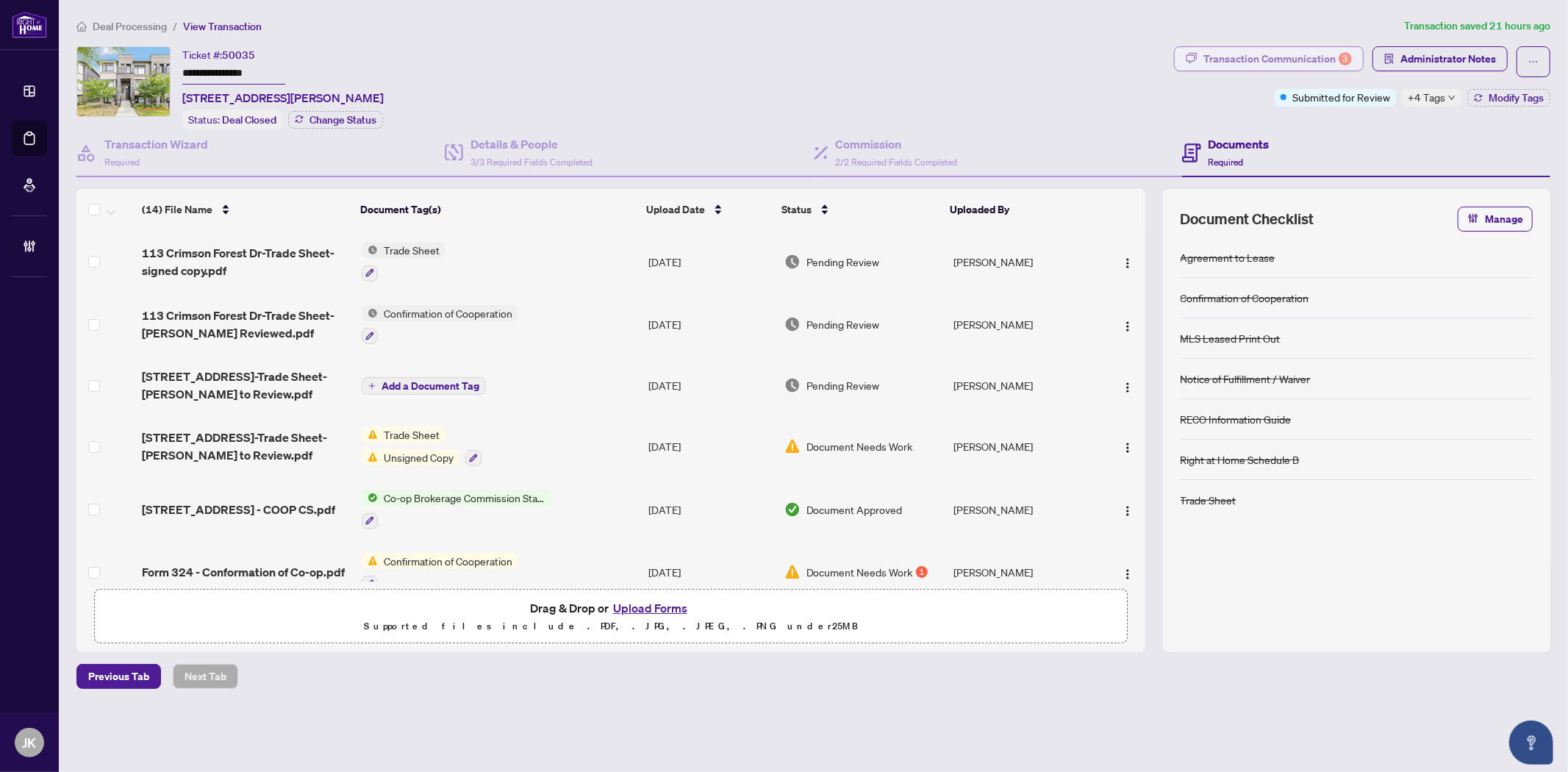
click at [1277, 52] on div "Transaction Communication 3" at bounding box center [1277, 58] width 148 height 24
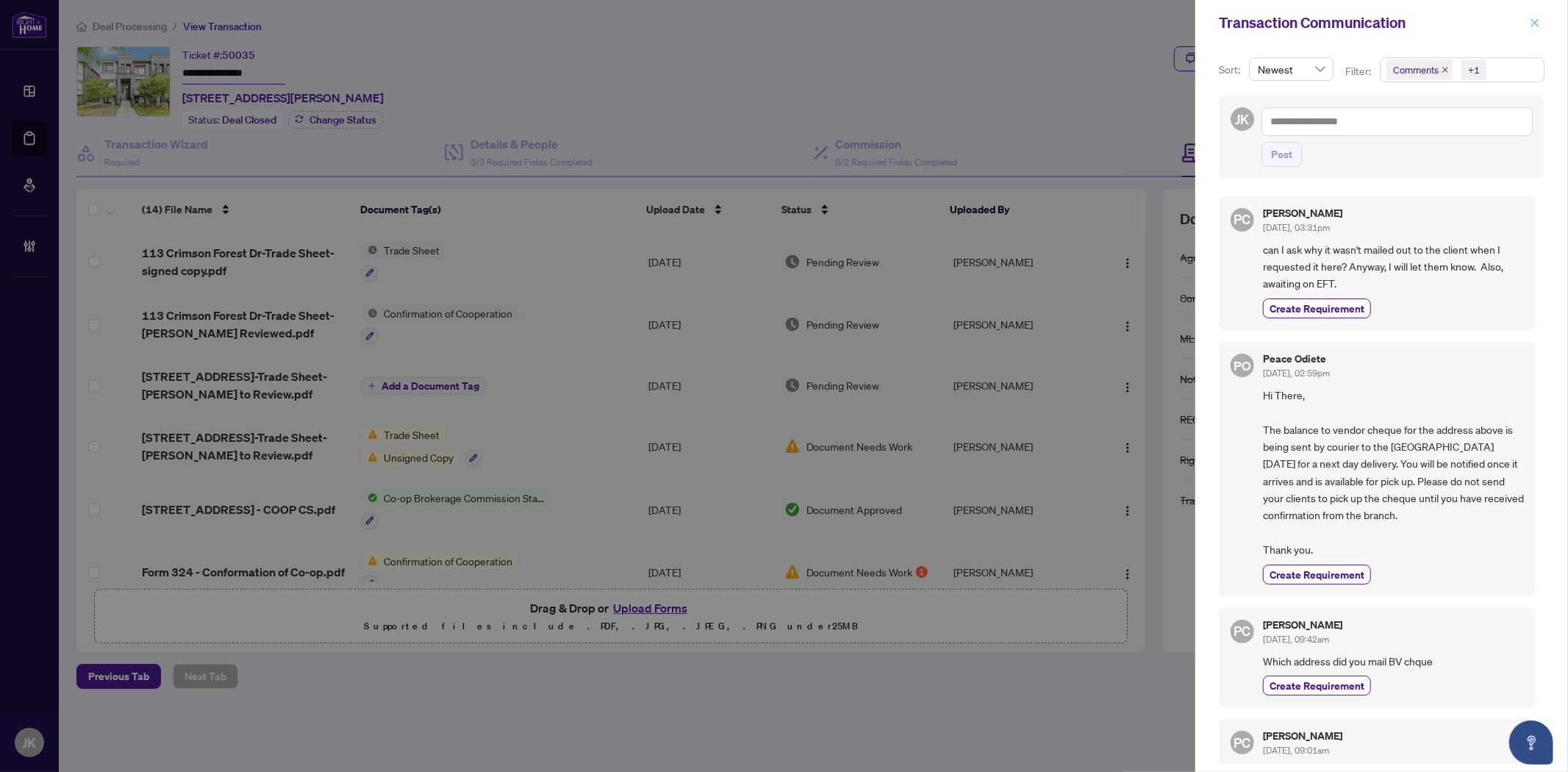
click at [1530, 18] on icon "close" at bounding box center [1534, 22] width 10 height 10
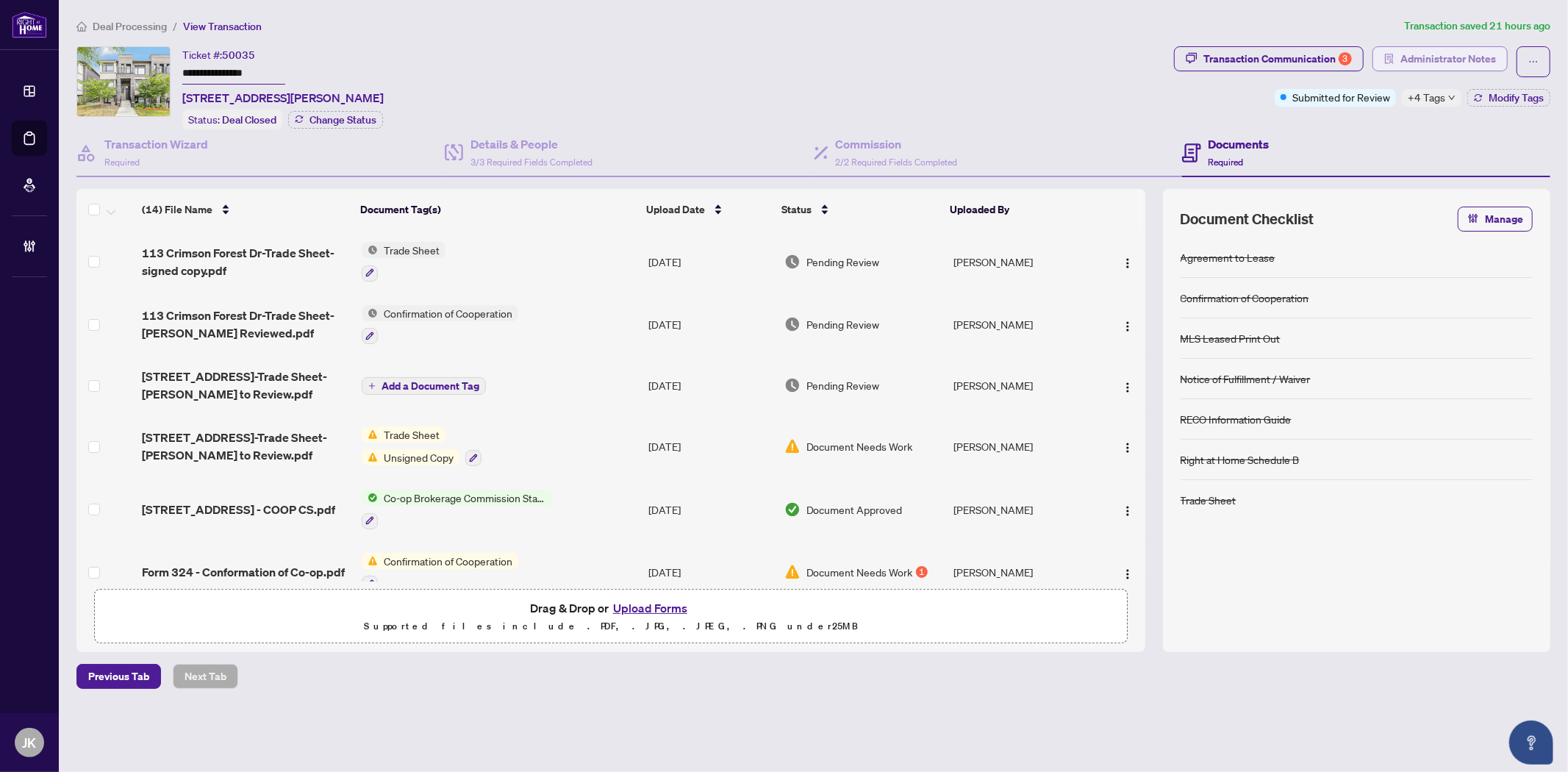
click at [1434, 54] on span "Administrator Notes" at bounding box center [1448, 58] width 95 height 24
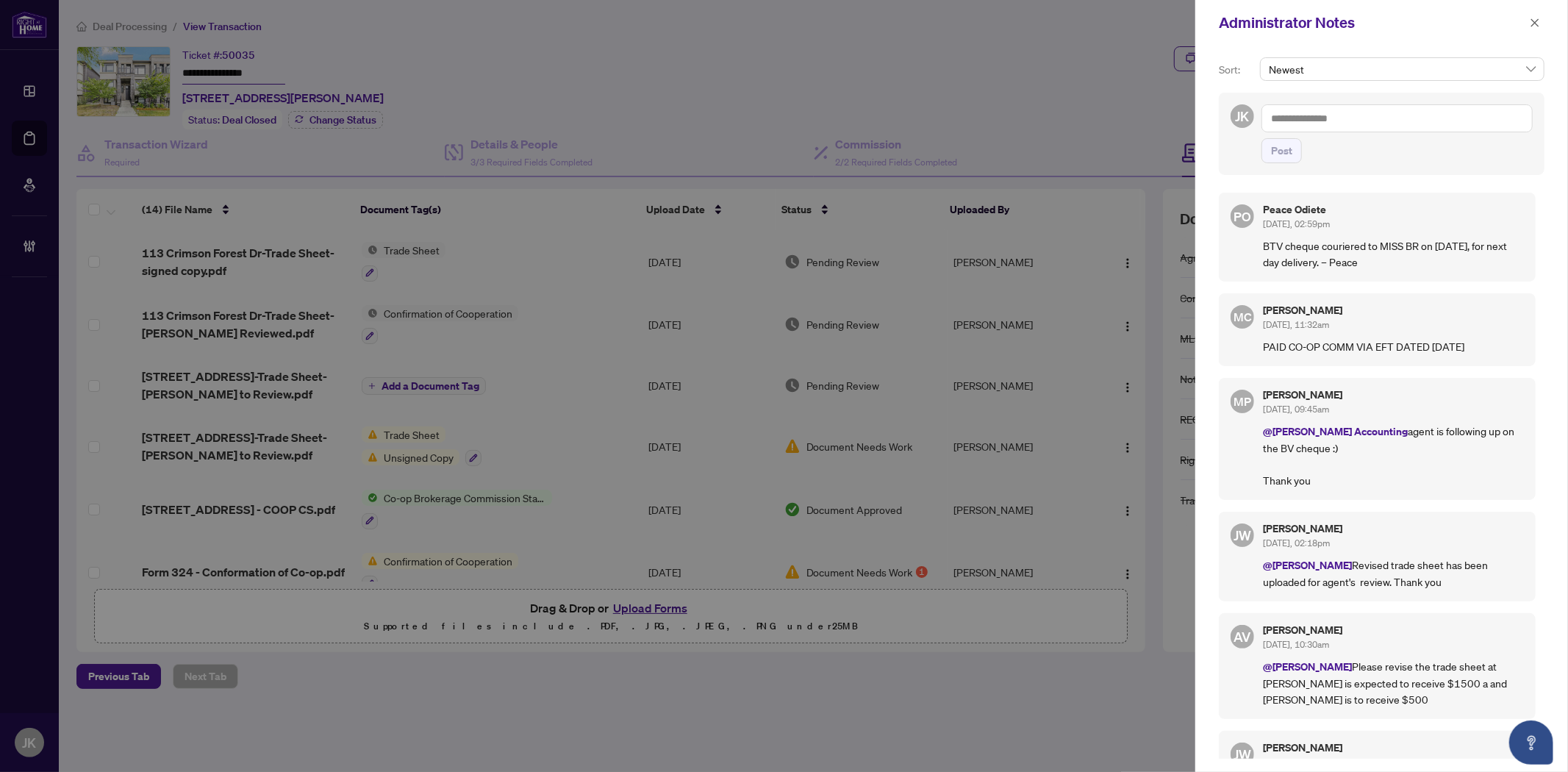
drag, startPoint x: 1541, startPoint y: 25, endPoint x: 1516, endPoint y: 29, distance: 25.3
click at [1541, 25] on button "button" at bounding box center [1534, 22] width 19 height 18
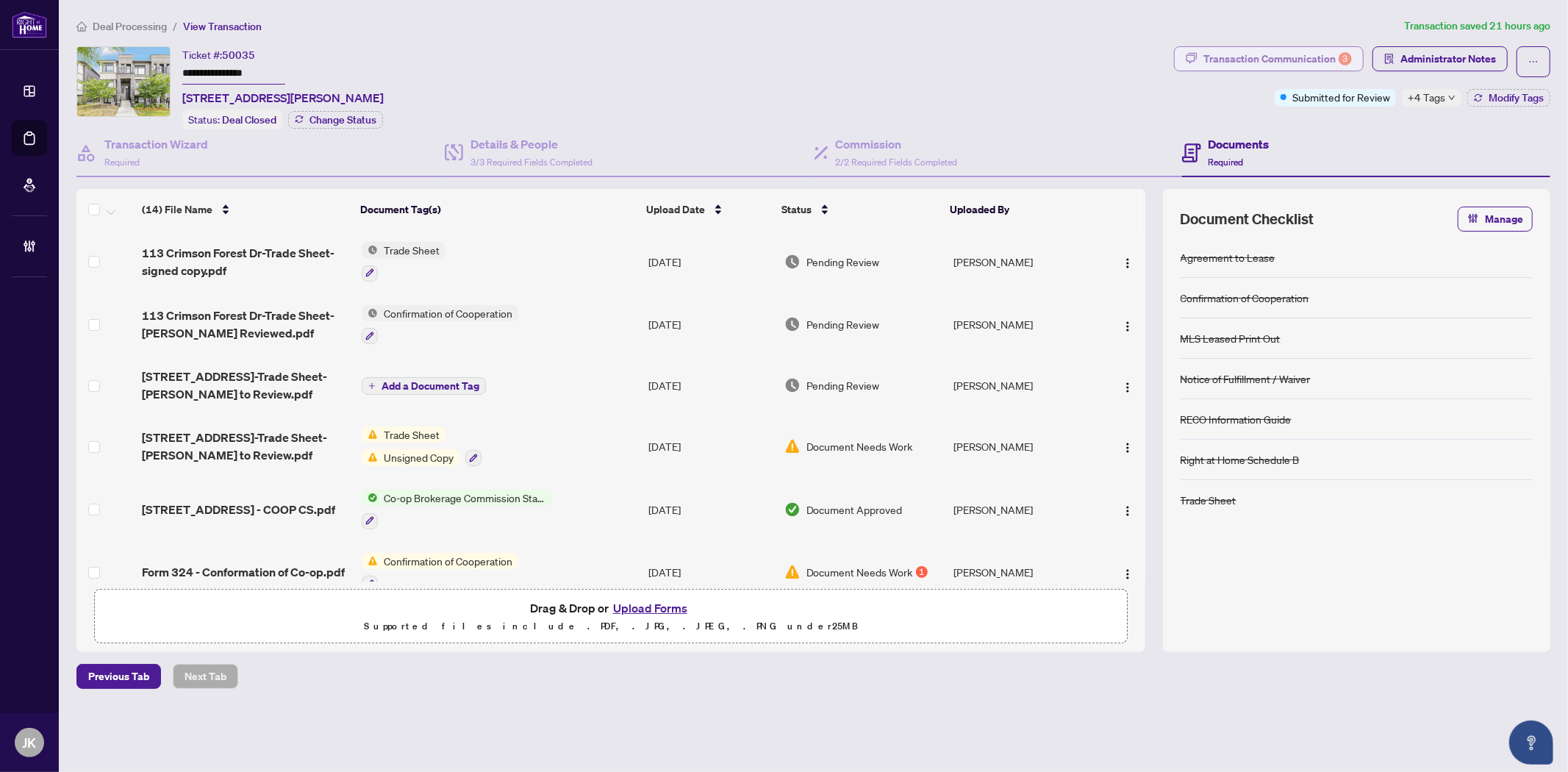
click at [1267, 62] on div "Transaction Communication 3" at bounding box center [1277, 58] width 148 height 24
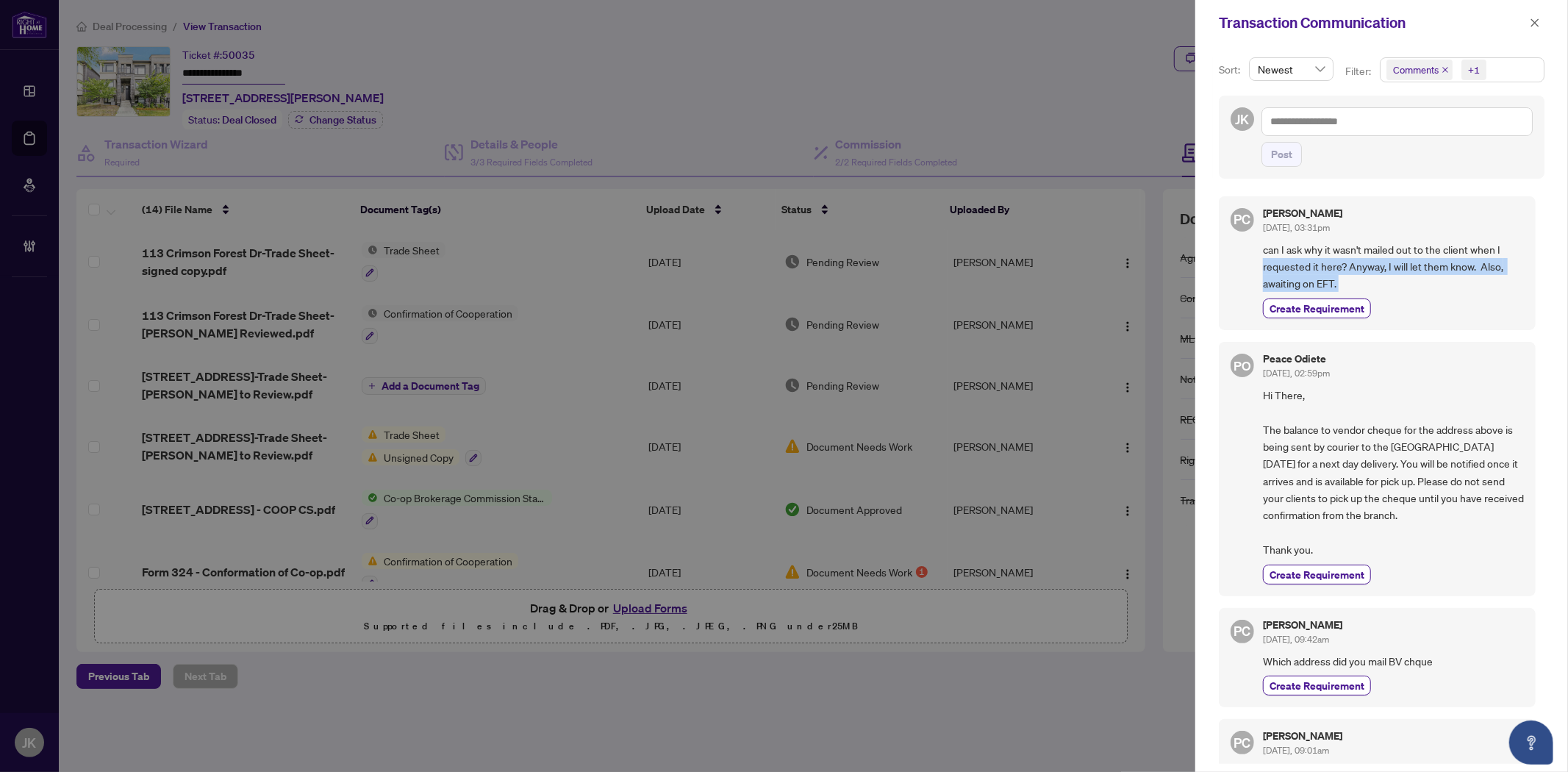
drag, startPoint x: 1532, startPoint y: 245, endPoint x: 1529, endPoint y: 295, distance: 50.1
click at [1527, 302] on div "PC Pam Cho Sep/23/2025, 03:31pm can I ask why it wasn't mailed out to the clien…" at bounding box center [1382, 476] width 326 height 577
click at [1487, 174] on div "JK Post" at bounding box center [1382, 136] width 326 height 82
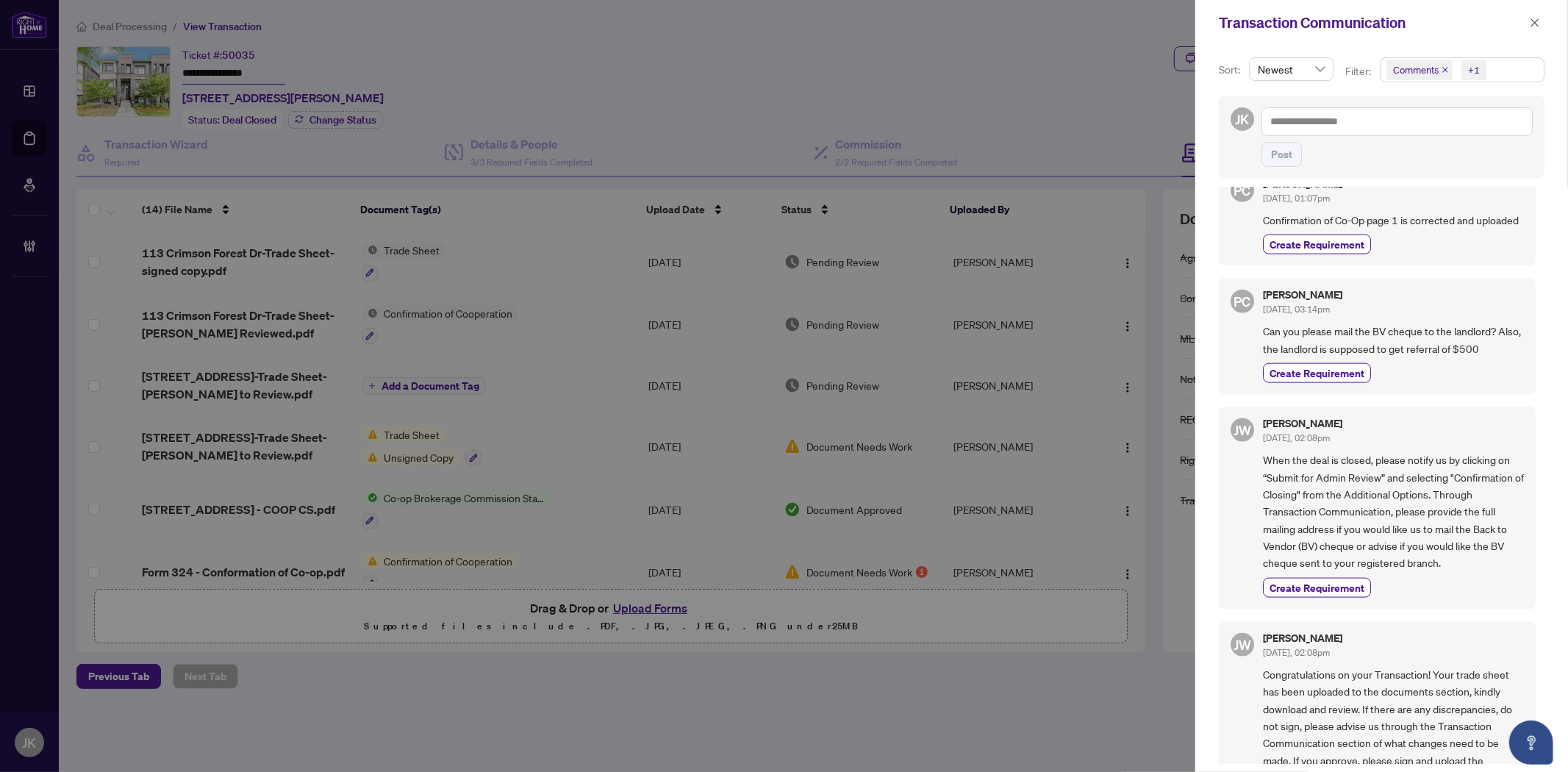
scroll to position [1475, 0]
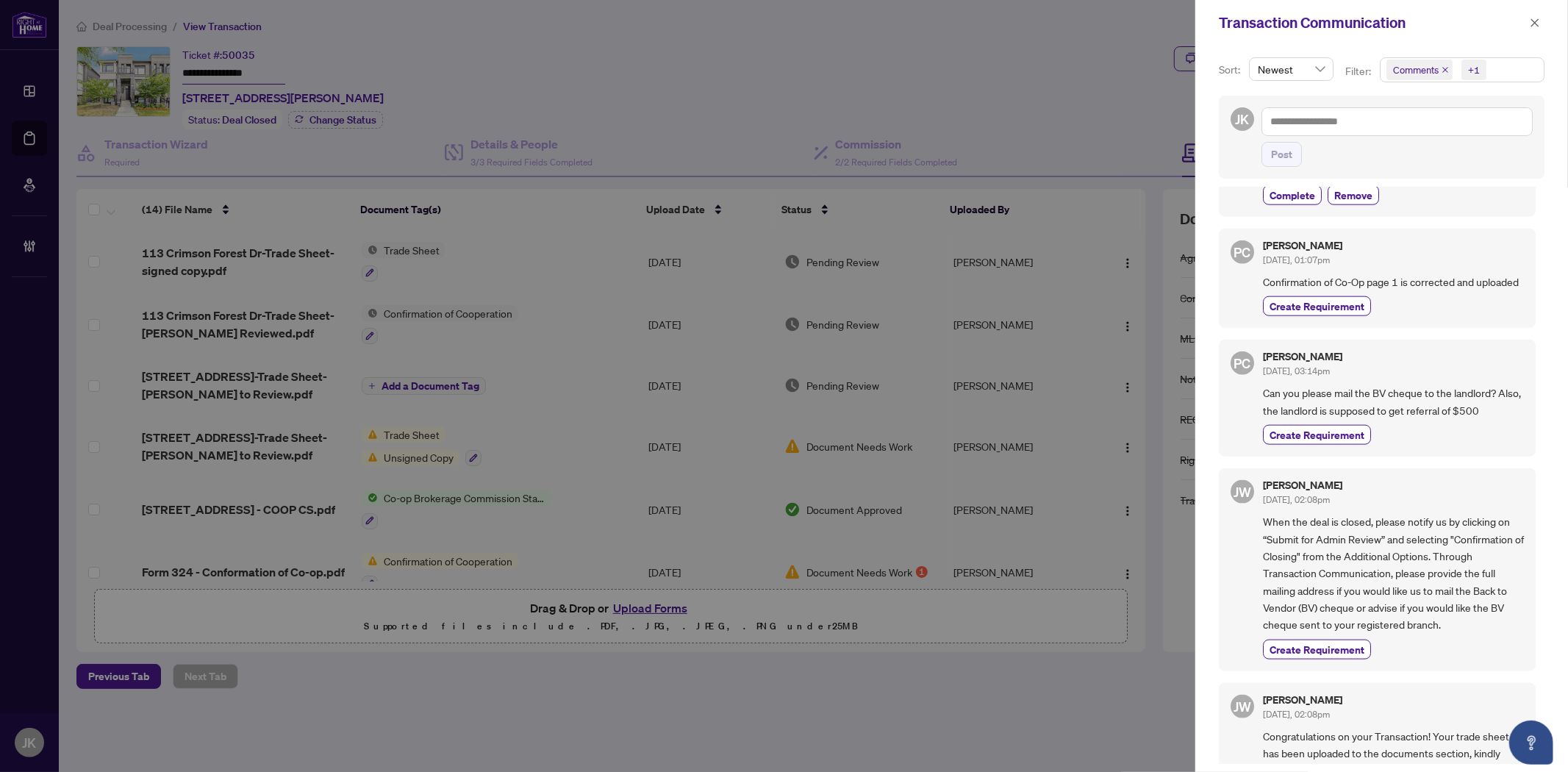
drag, startPoint x: 1540, startPoint y: 504, endPoint x: 1538, endPoint y: 481, distance: 23.1
click at [1538, 481] on div "PC Pam Cho Sep/23/2025, 03:31pm can I ask why it wasn't mailed out to the clien…" at bounding box center [1382, 476] width 326 height 577
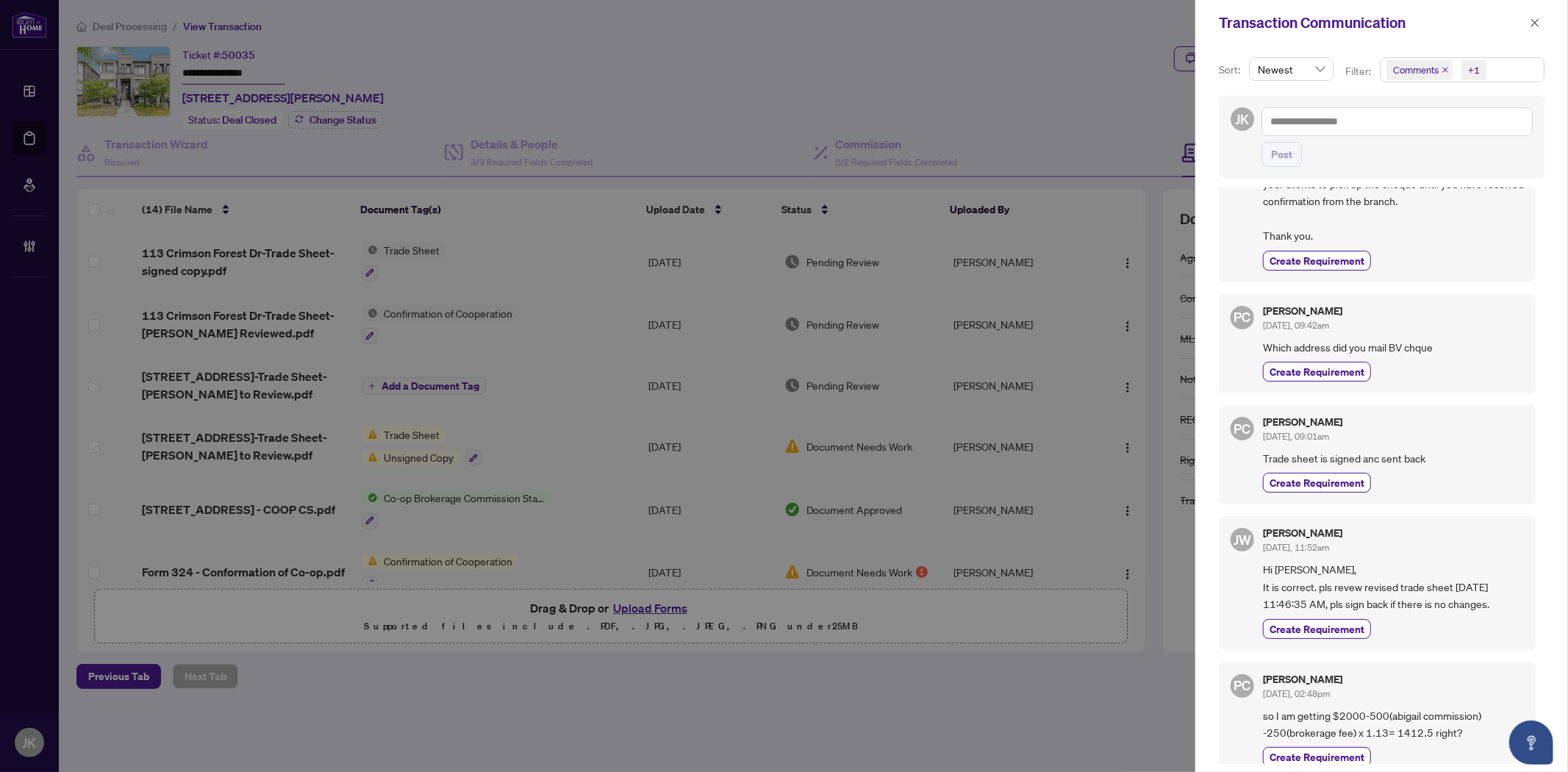
scroll to position [379, 0]
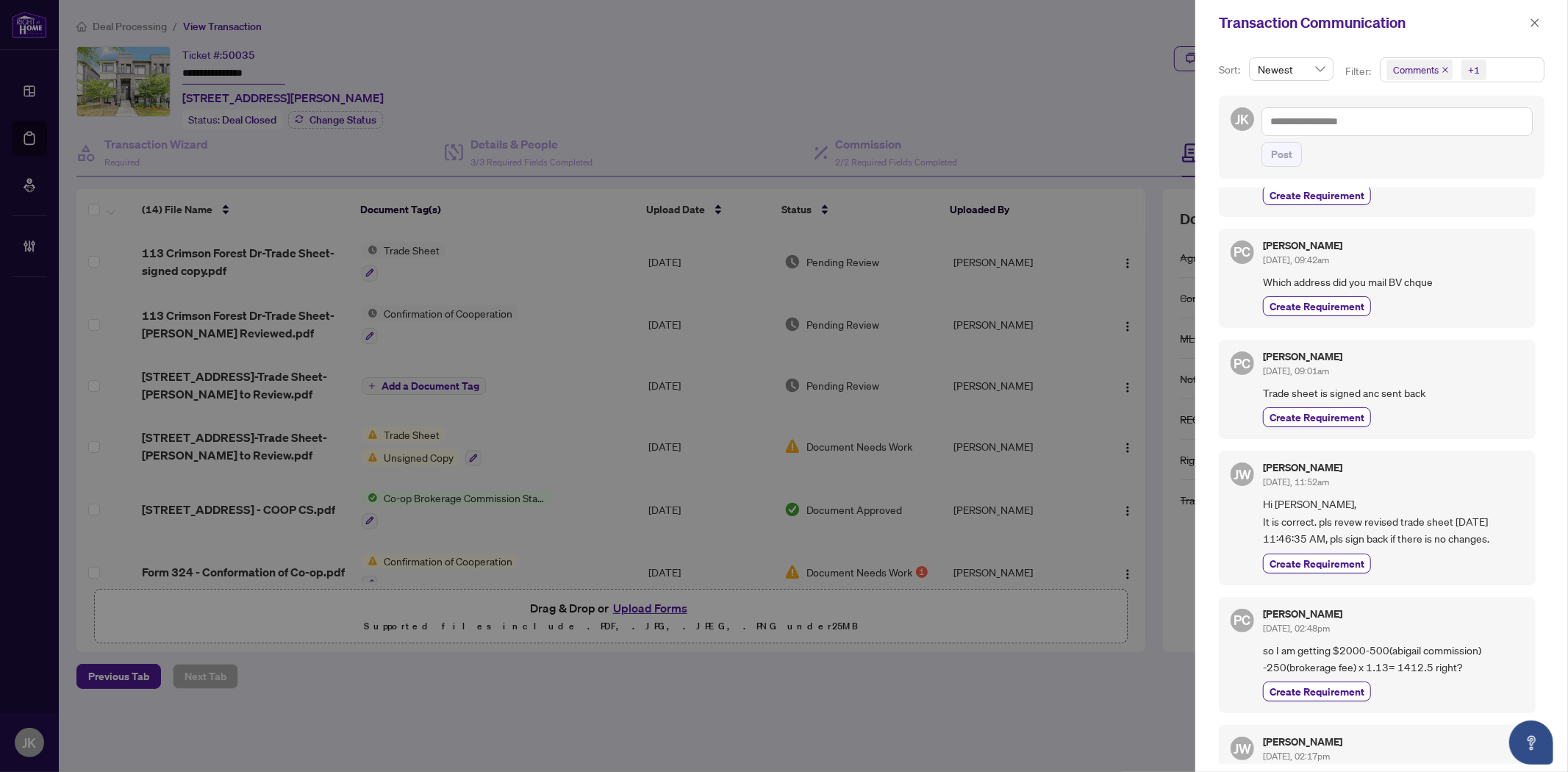
drag, startPoint x: 1533, startPoint y: 25, endPoint x: 1048, endPoint y: 52, distance: 485.8
click at [1533, 25] on icon "close" at bounding box center [1534, 22] width 10 height 10
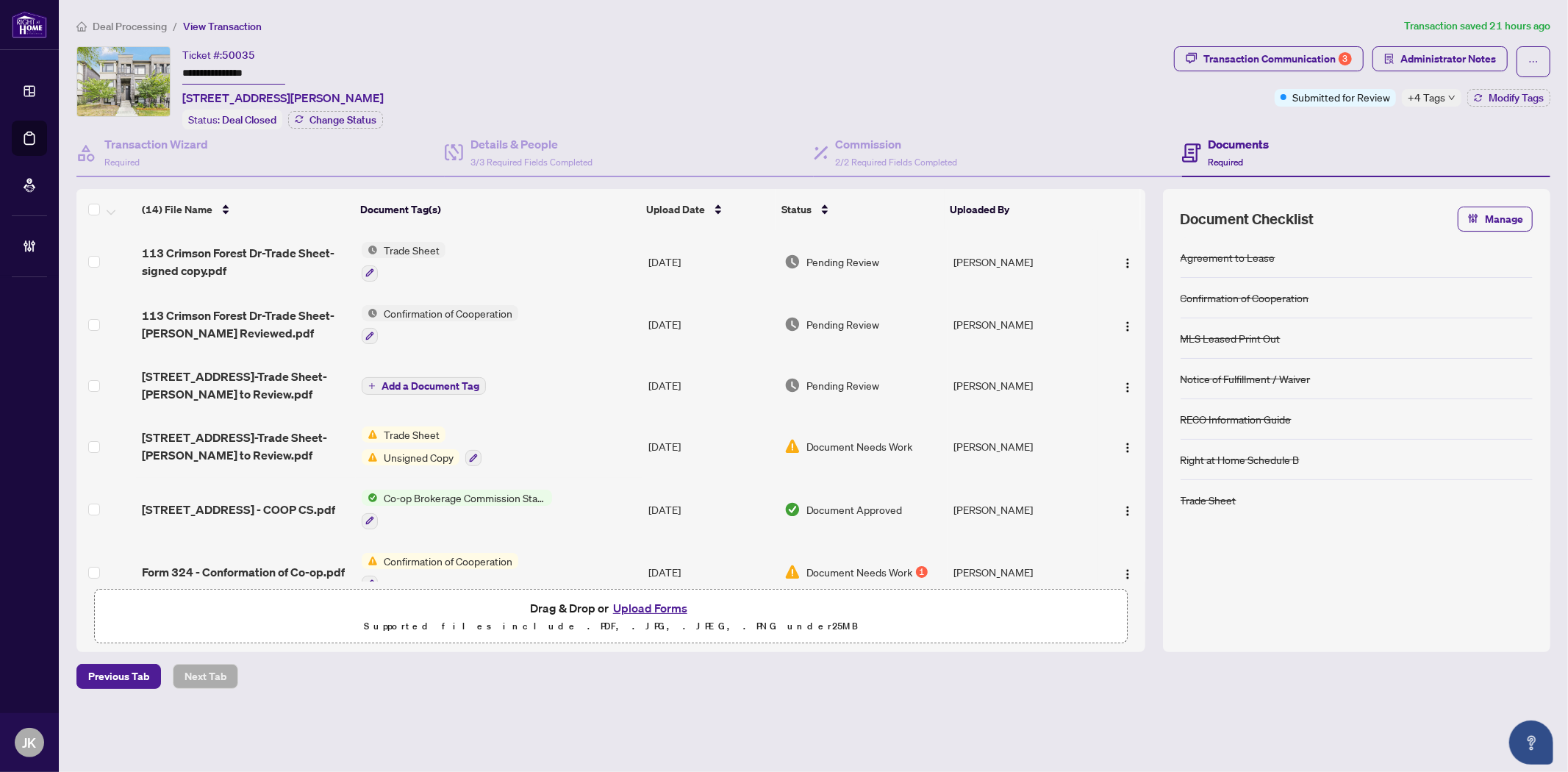
click at [733, 70] on div "**********" at bounding box center [622, 88] width 1091 height 83
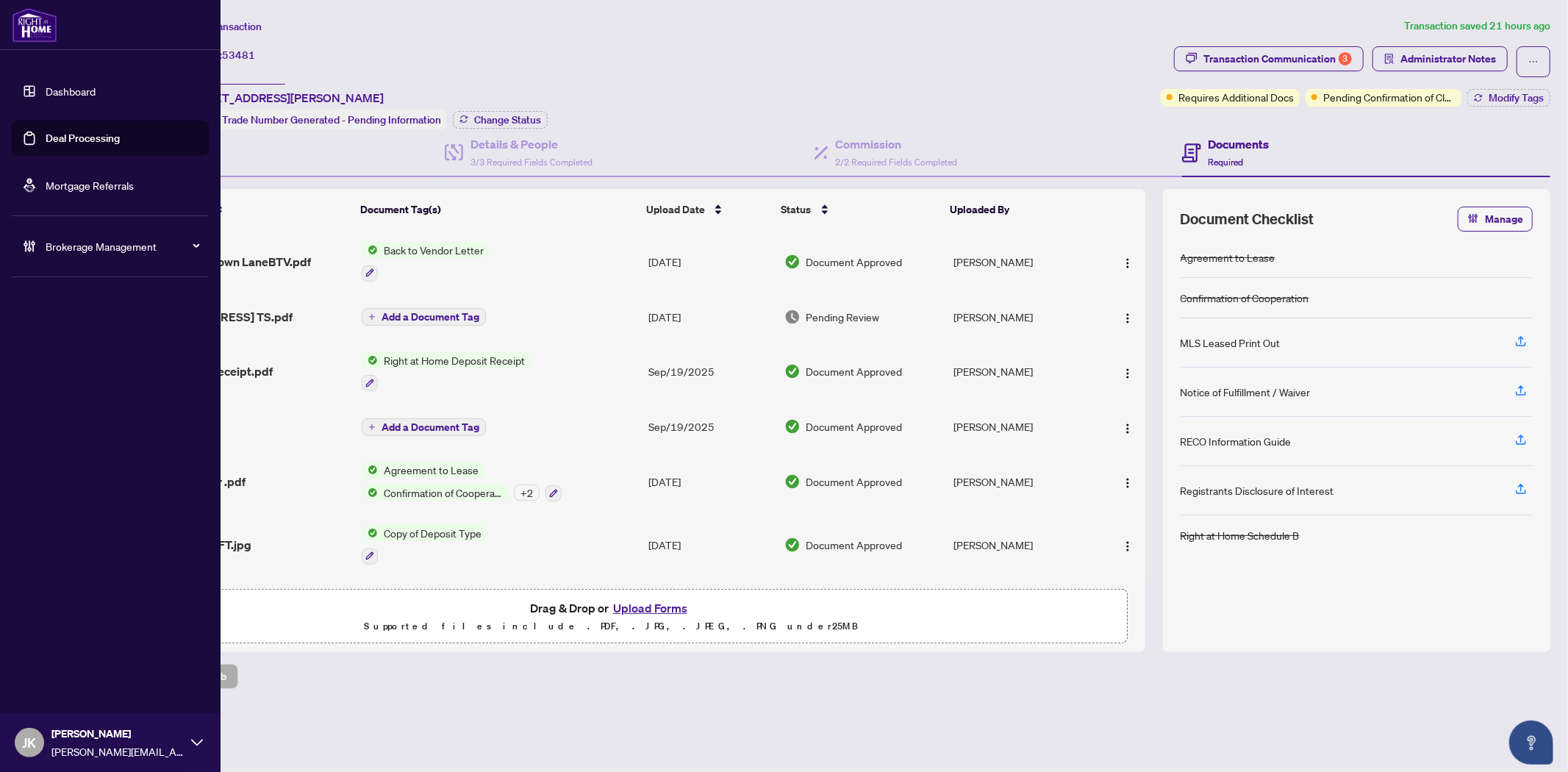
drag, startPoint x: 60, startPoint y: 131, endPoint x: 110, endPoint y: 127, distance: 50.2
click at [60, 131] on link "Deal Processing" at bounding box center [82, 138] width 75 height 13
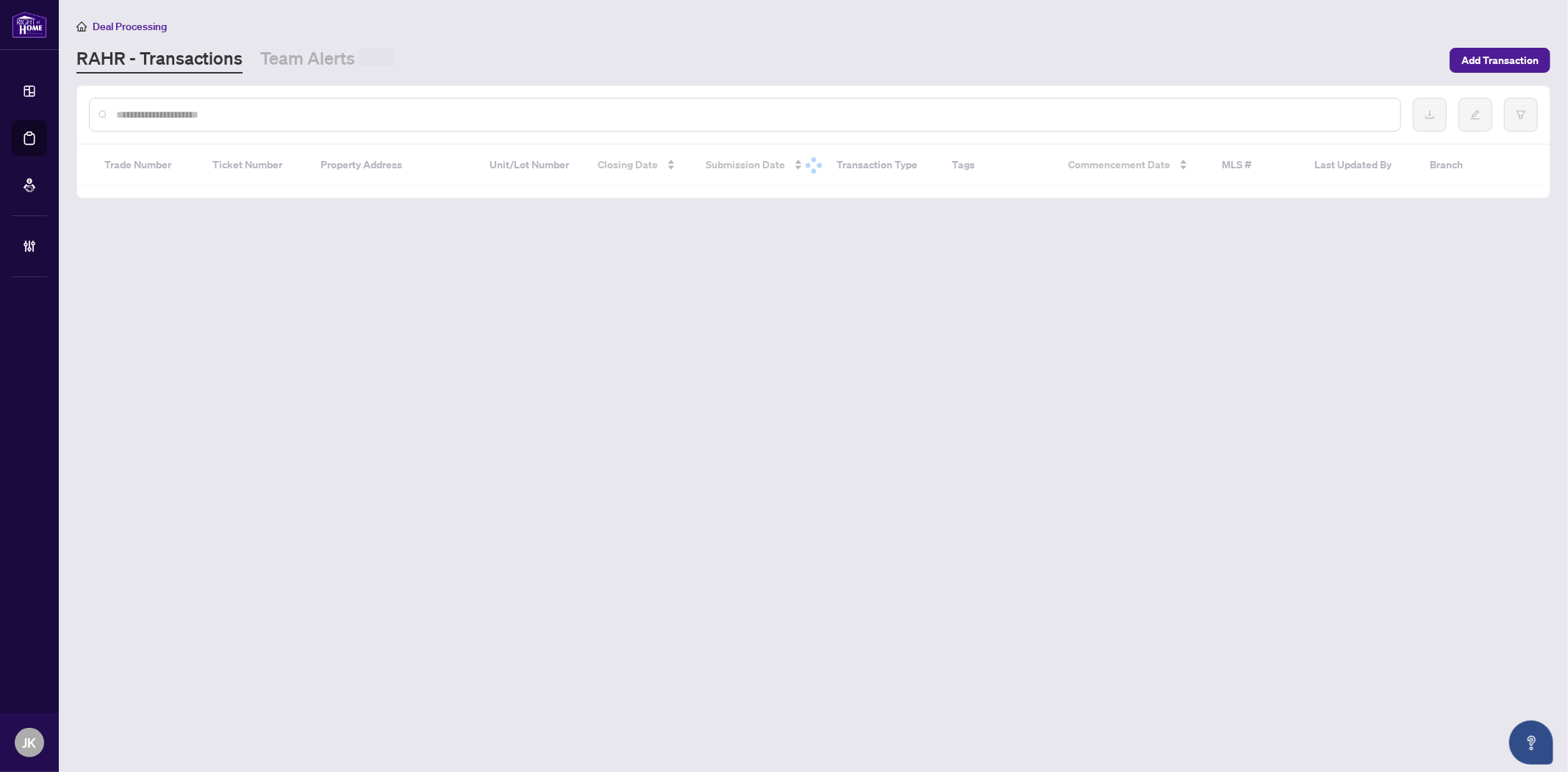
click at [370, 118] on input "text" at bounding box center [752, 115] width 1272 height 16
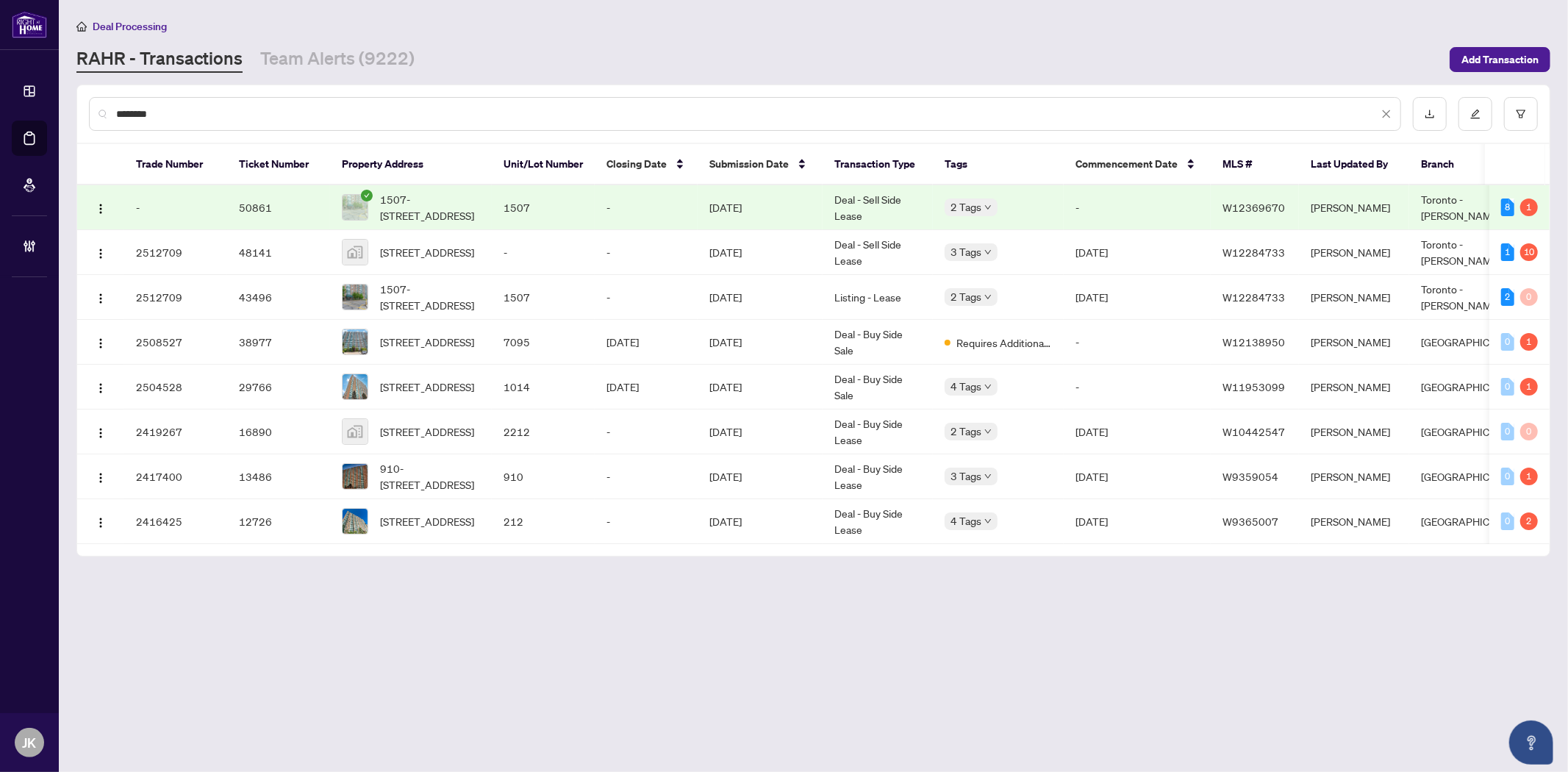
type input "********"
click at [1088, 208] on td "-" at bounding box center [1137, 208] width 147 height 45
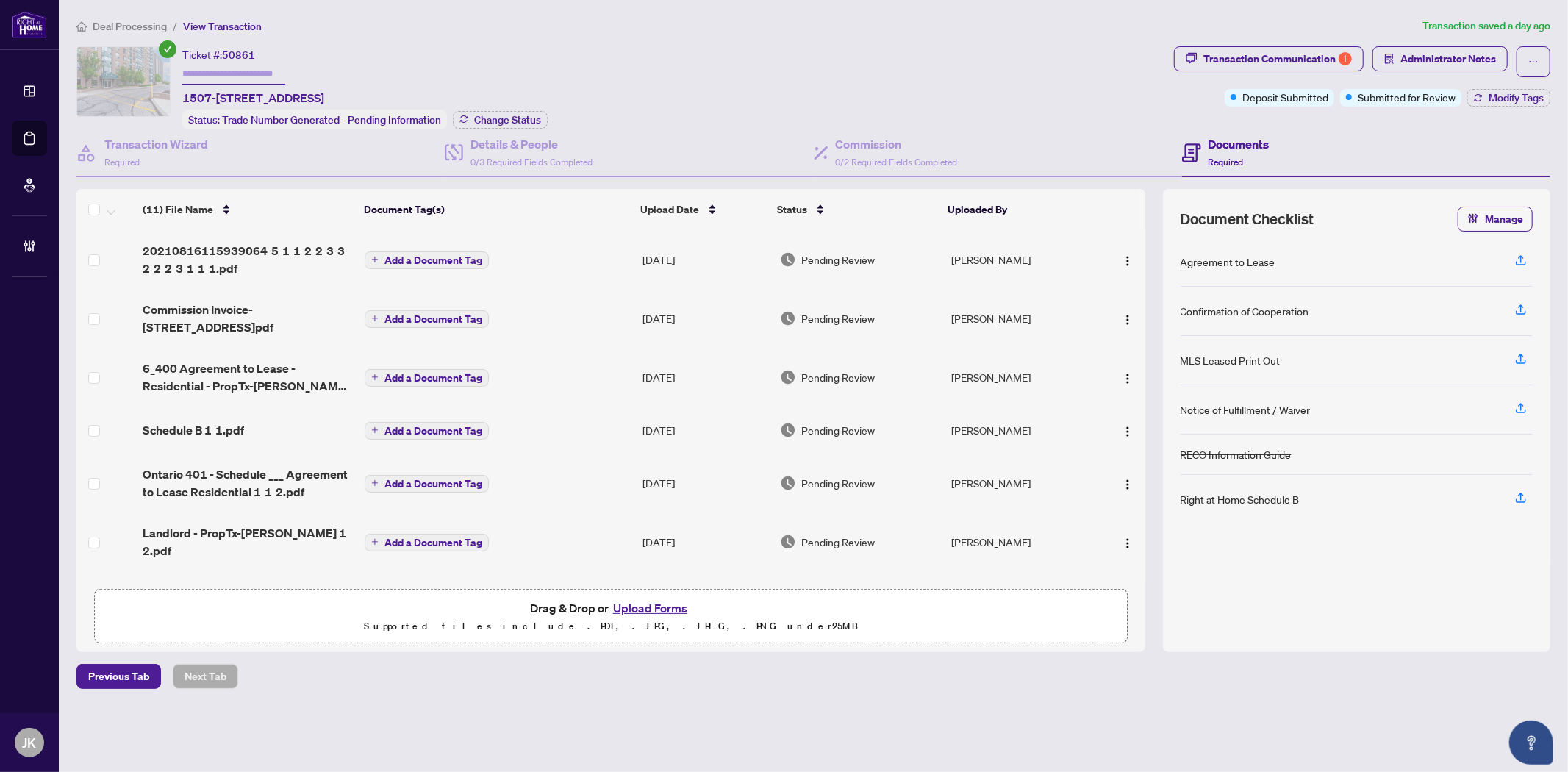
click at [260, 377] on span "6_400 Agreement to Lease - Residential - PropTx-OREA 1 1 3.pdf" at bounding box center [248, 378] width 211 height 35
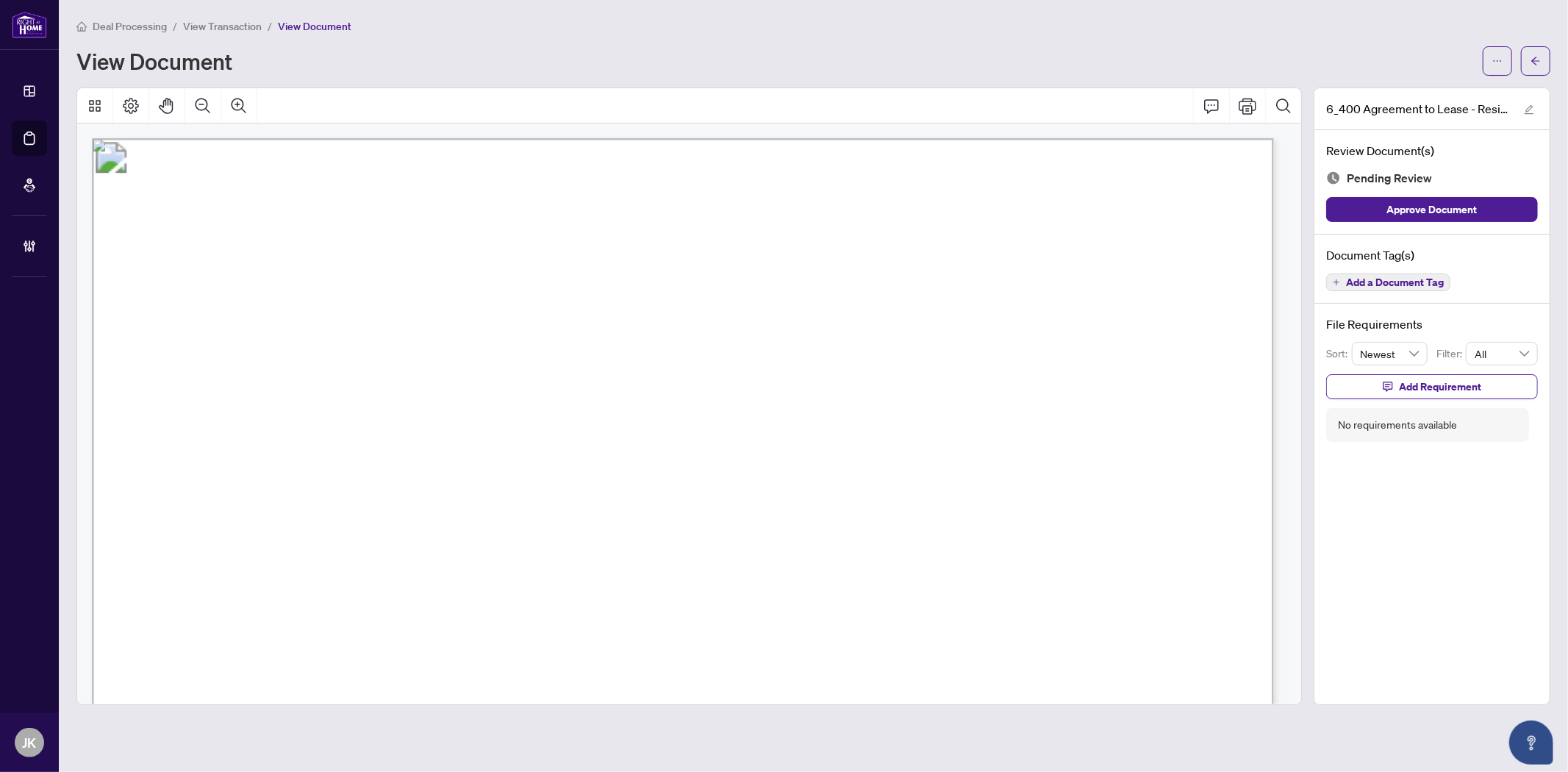
drag, startPoint x: 264, startPoint y: 143, endPoint x: 361, endPoint y: 168, distance: 100.2
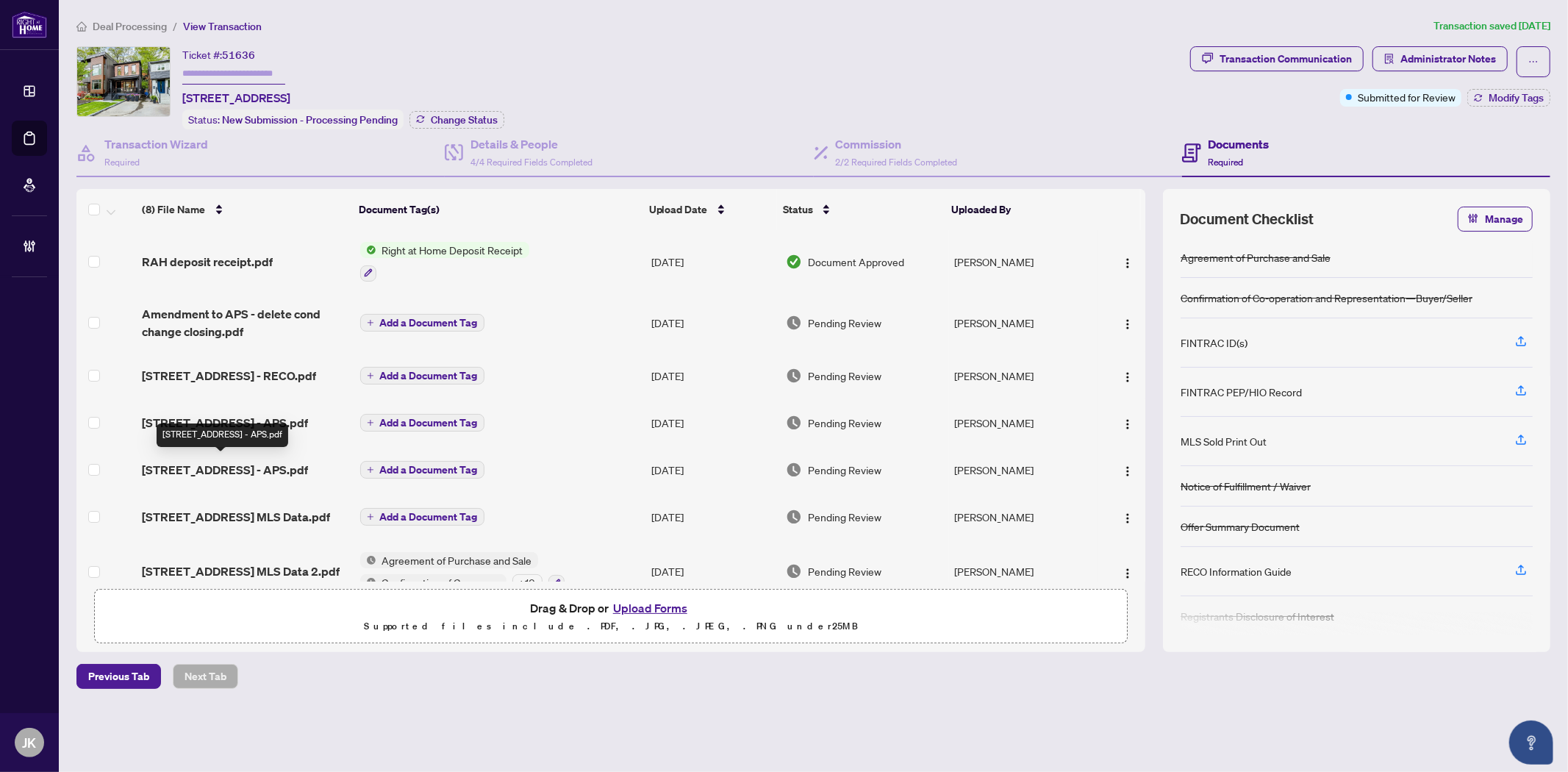
click at [264, 461] on span "[STREET_ADDRESS] - APS.pdf" at bounding box center [225, 470] width 166 height 18
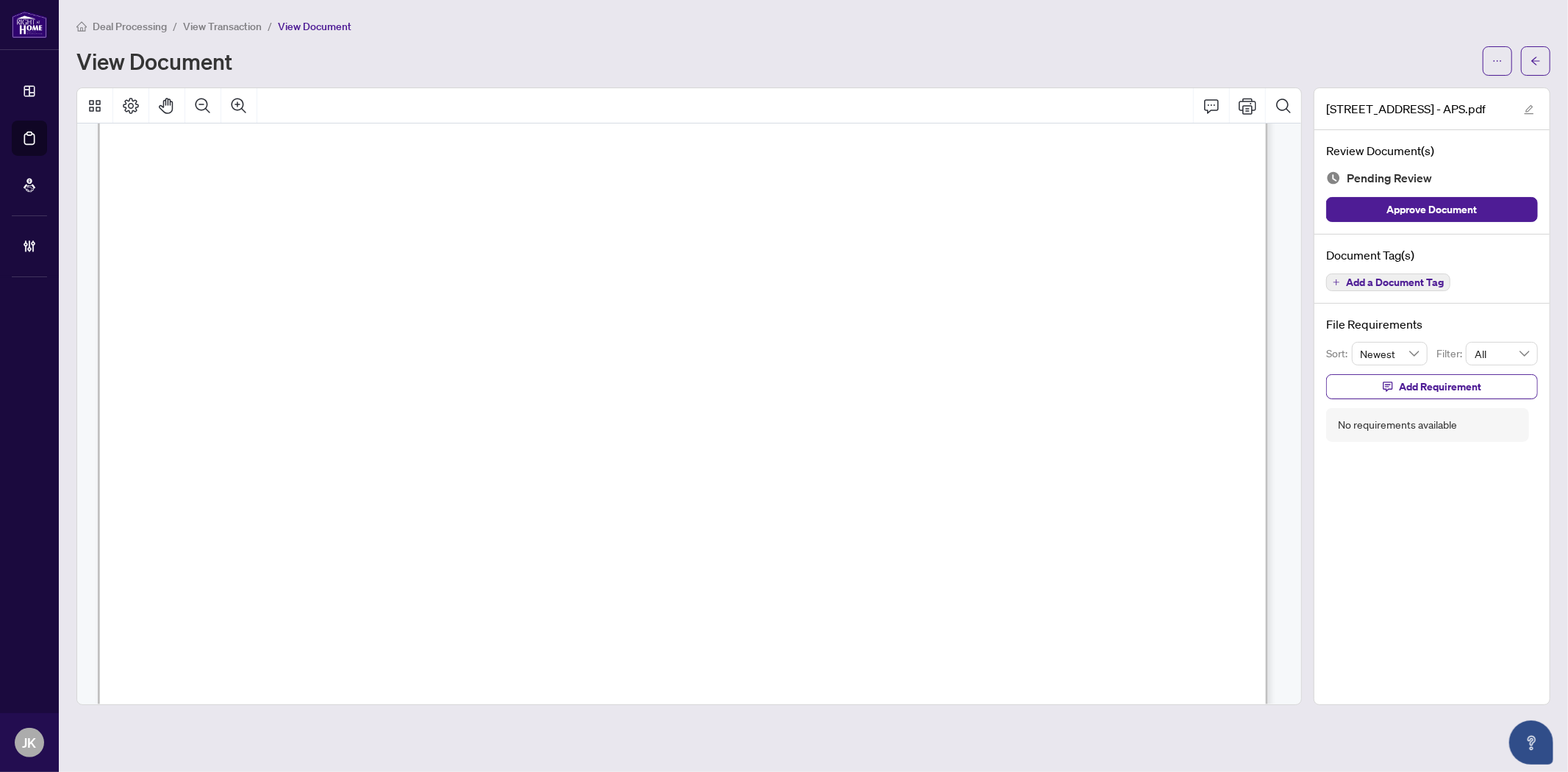
scroll to position [11142, 0]
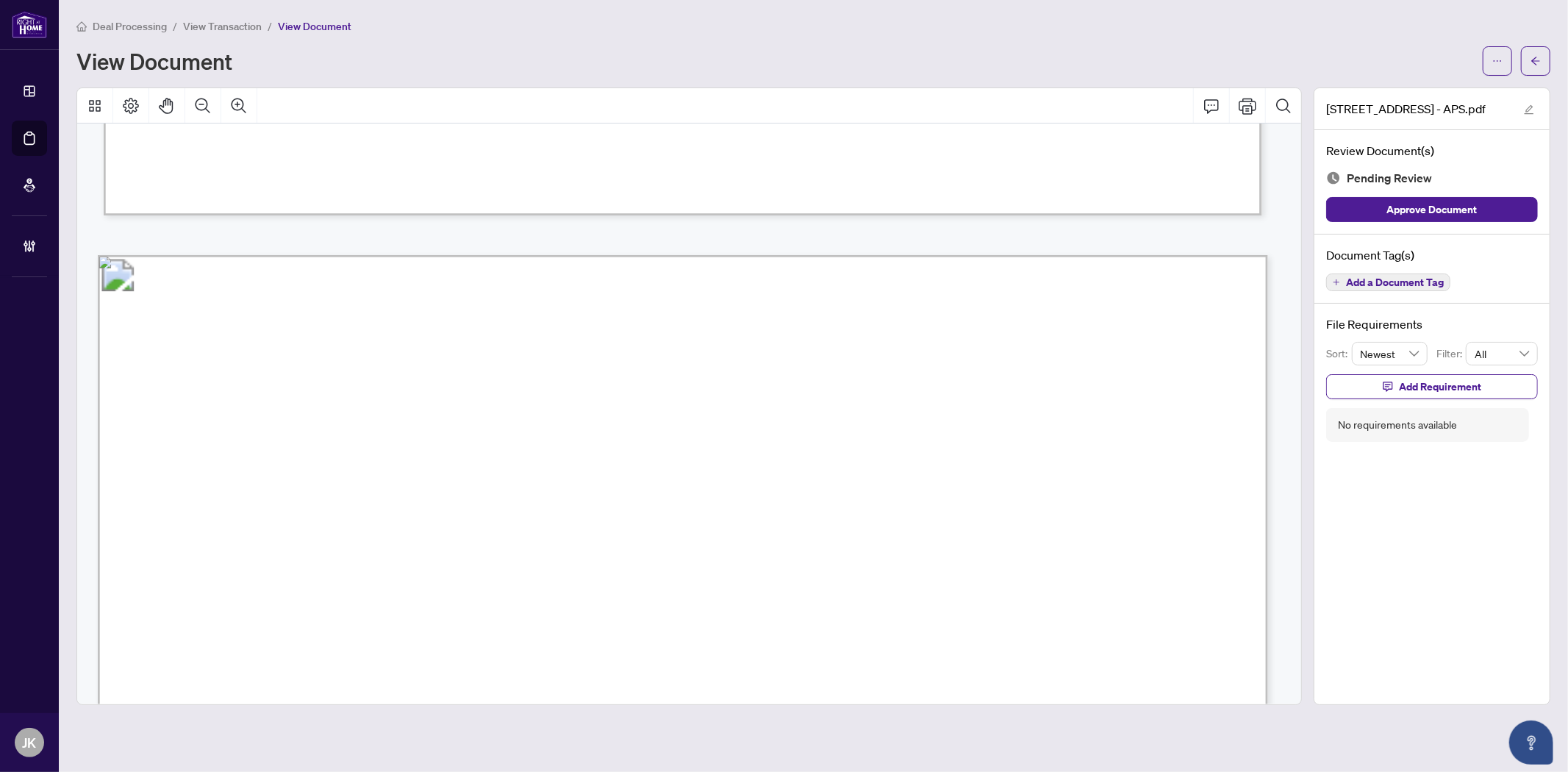
click at [1520, 55] on div at bounding box center [1517, 61] width 68 height 29
click at [1542, 62] on button "button" at bounding box center [1536, 61] width 29 height 29
